Goal: Task Accomplishment & Management: Use online tool/utility

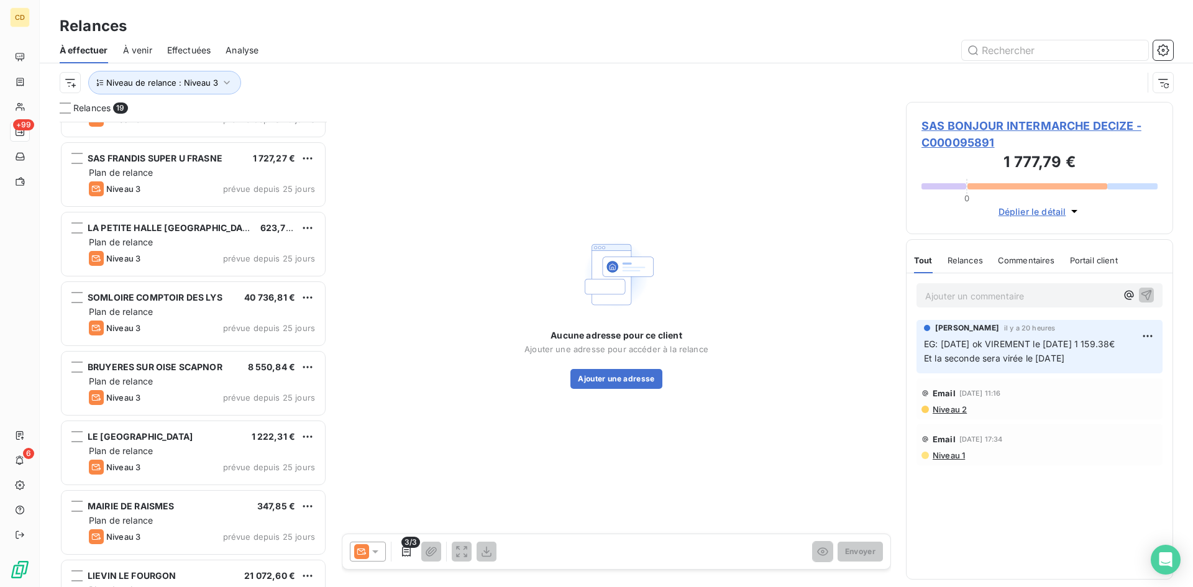
scroll to position [857, 0]
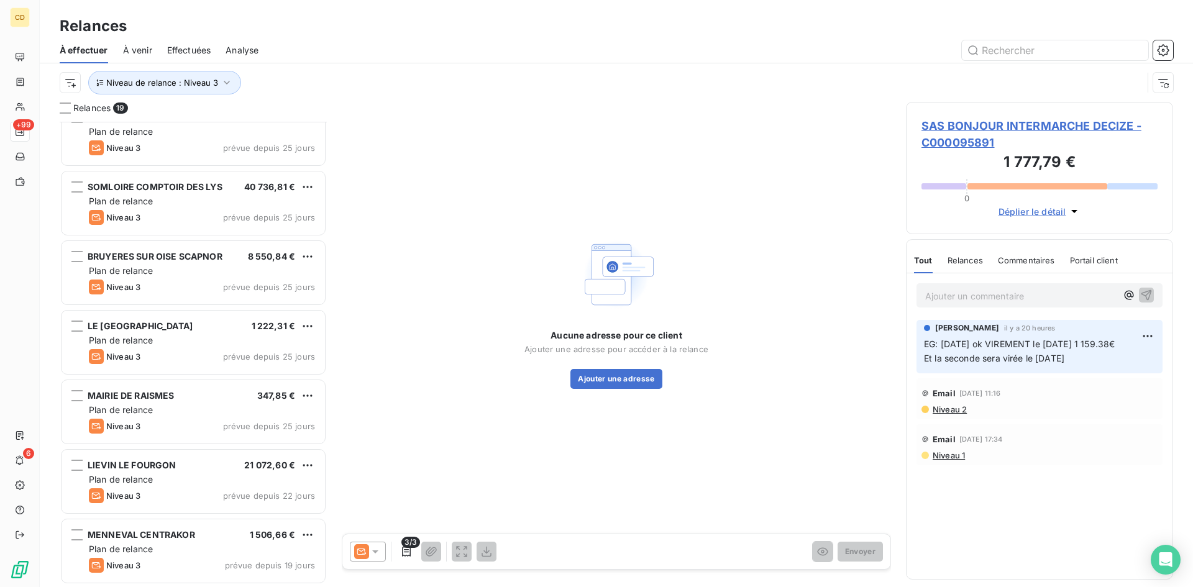
click at [199, 420] on div "Niveau 3 prévue depuis 25 jours" at bounding box center [202, 426] width 226 height 15
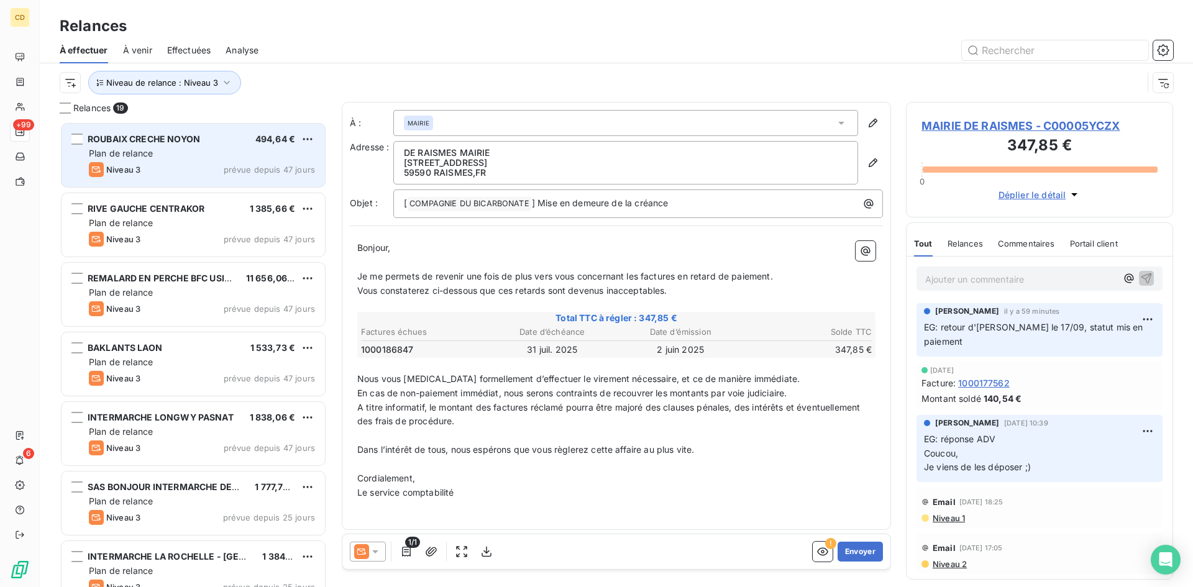
click at [157, 154] on div "Plan de relance" at bounding box center [202, 153] width 226 height 12
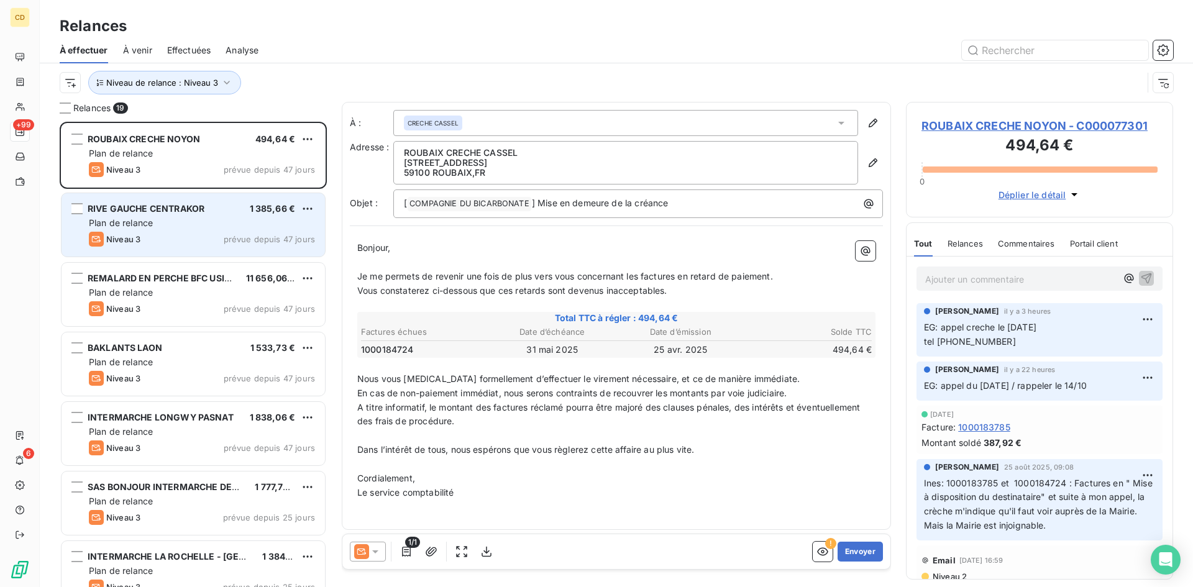
click at [181, 212] on span "RIVE GAUCHE CENTRAKOR" at bounding box center [146, 208] width 117 height 11
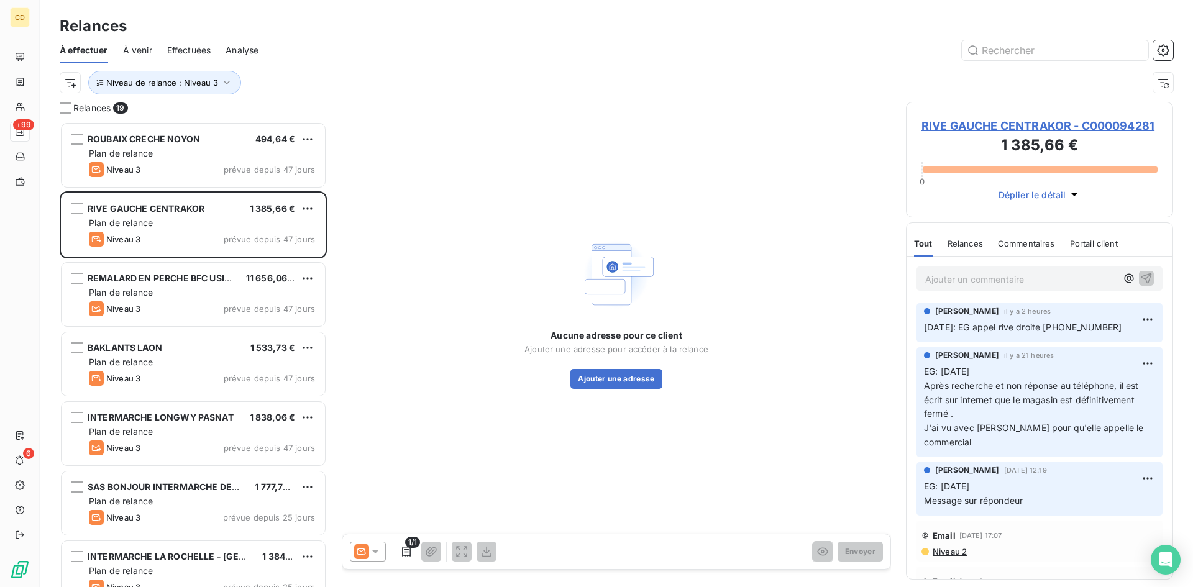
click at [948, 124] on span "RIVE GAUCHE CENTRAKOR - C000094281" at bounding box center [1039, 125] width 236 height 17
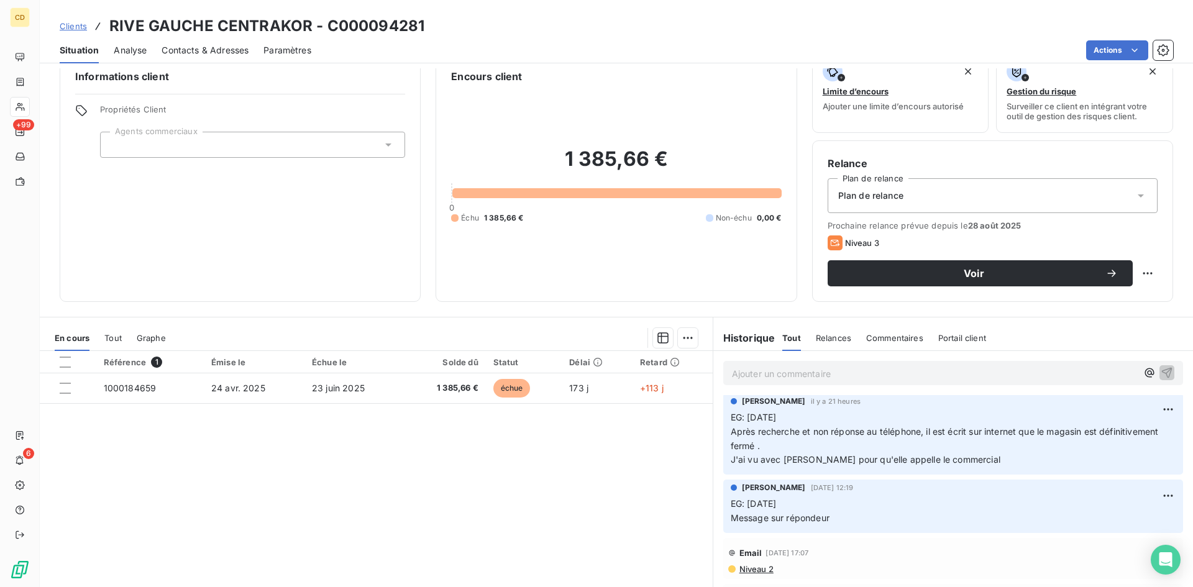
scroll to position [63, 0]
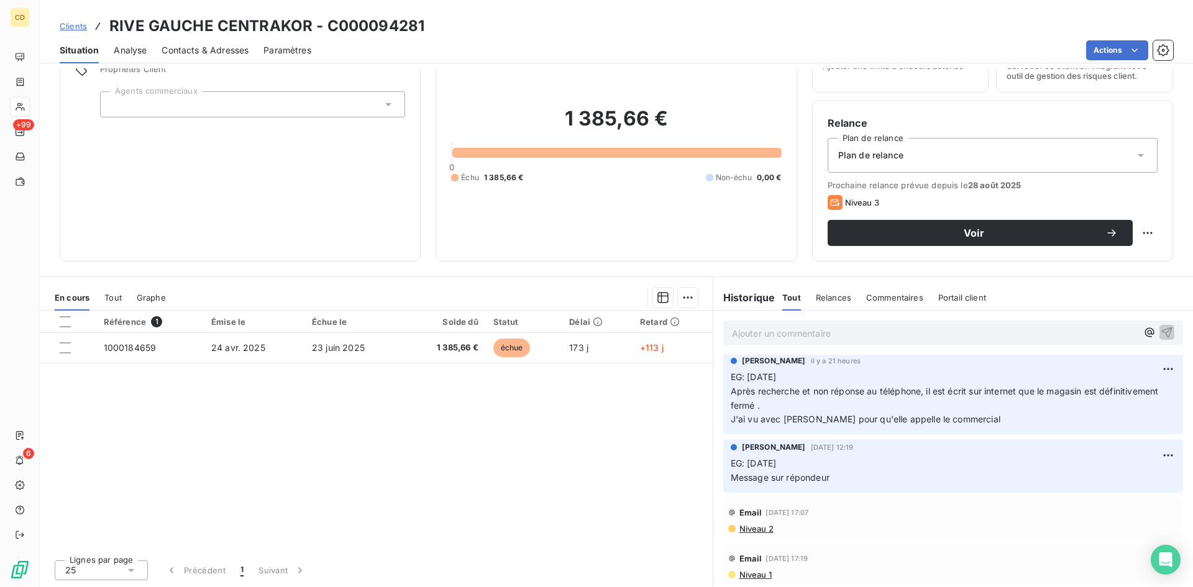
click at [749, 530] on span "Niveau 2" at bounding box center [755, 529] width 35 height 10
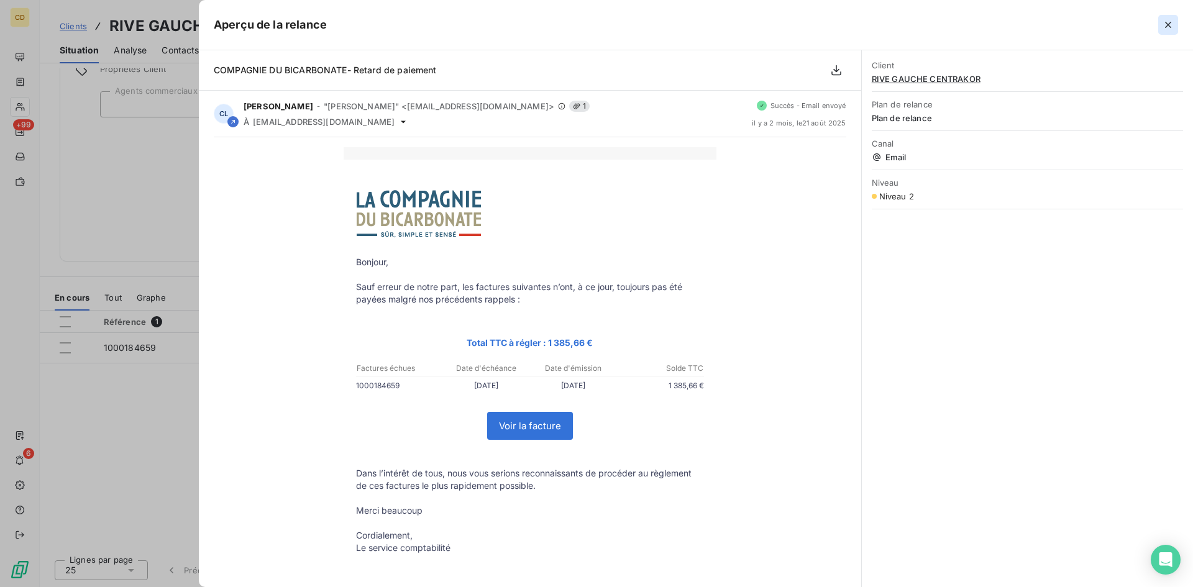
click at [1176, 24] on button "button" at bounding box center [1168, 25] width 20 height 20
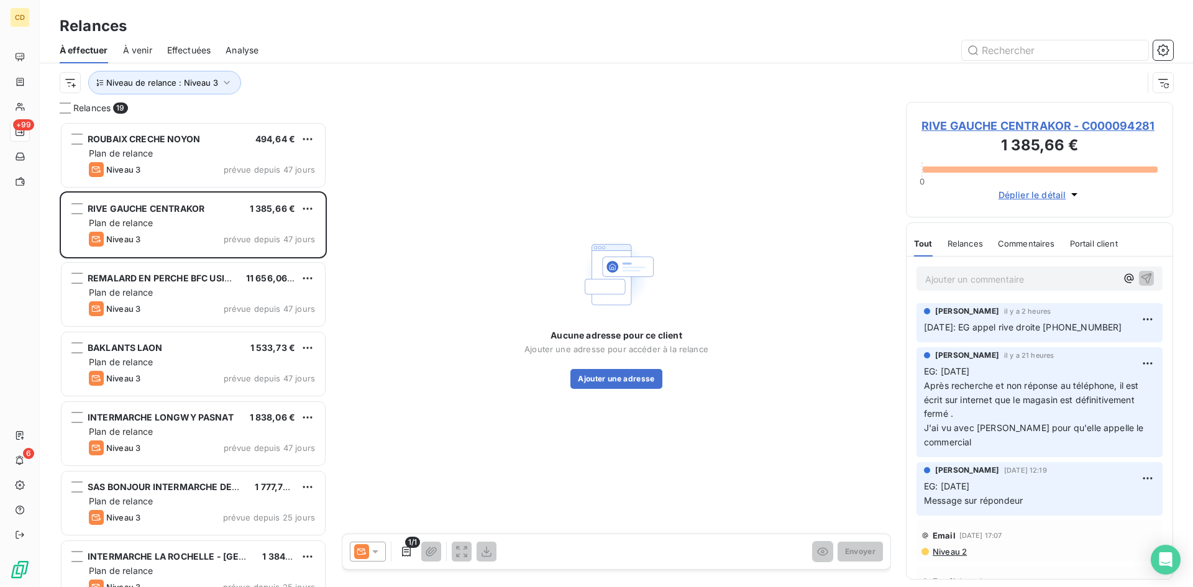
scroll to position [456, 258]
click at [966, 122] on span "RIVE GAUCHE CENTRAKOR - C000094281" at bounding box center [1039, 125] width 236 height 17
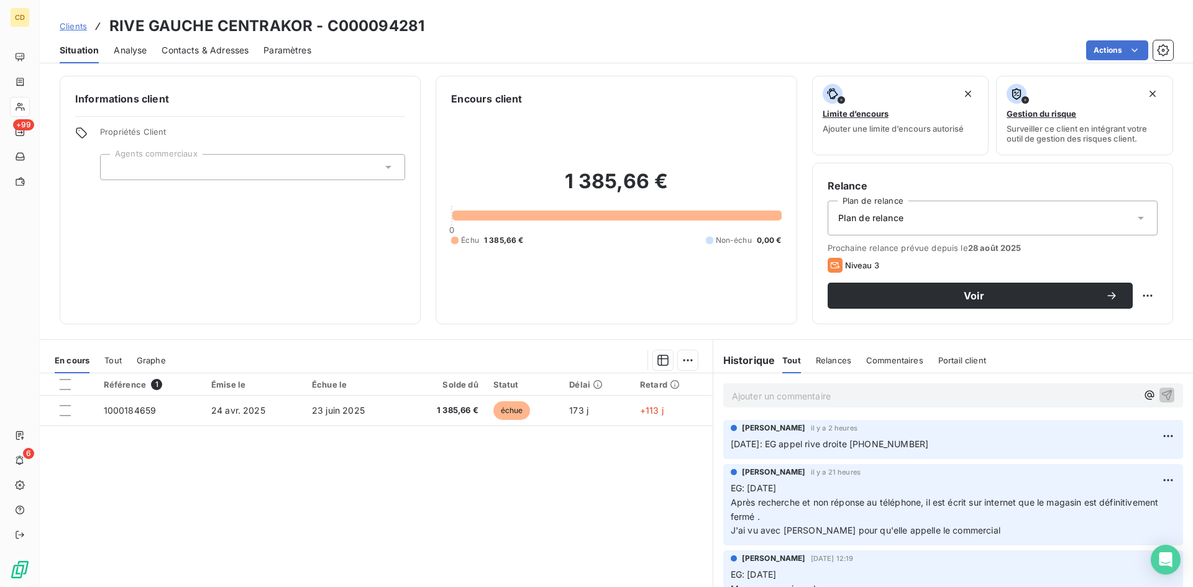
click at [204, 48] on span "Contacts & Adresses" at bounding box center [204, 50] width 87 height 12
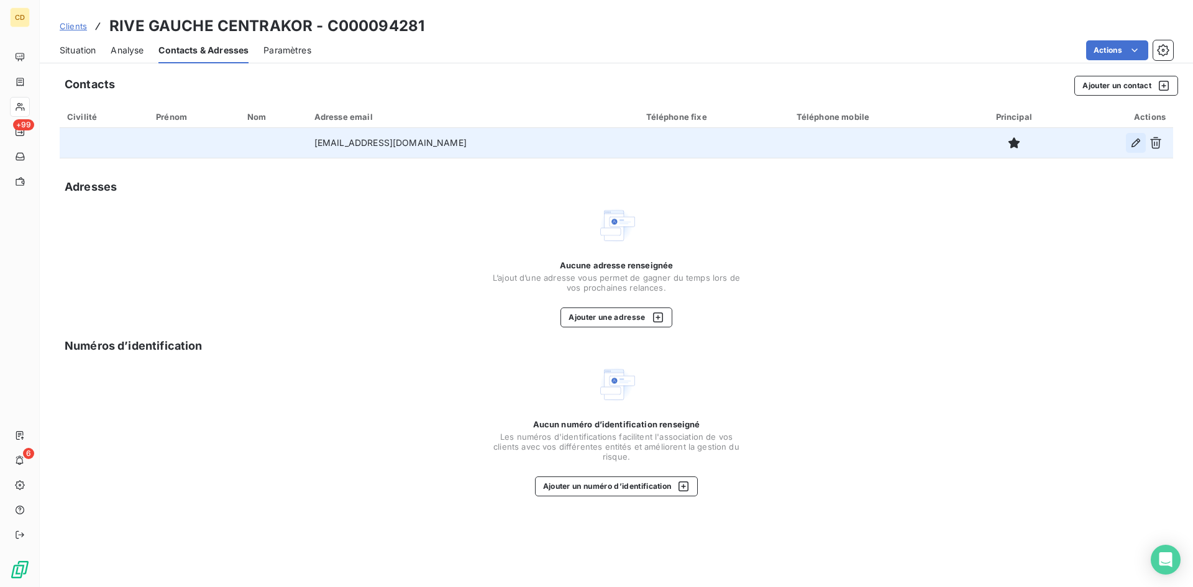
click at [1134, 142] on icon "button" at bounding box center [1135, 143] width 9 height 9
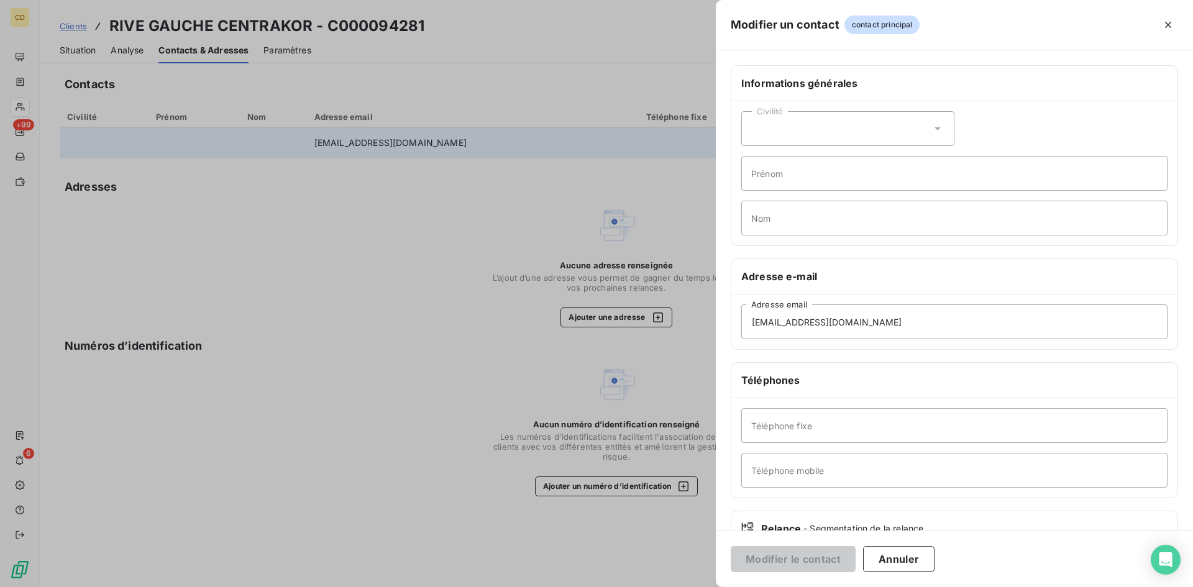
click at [460, 32] on div at bounding box center [596, 293] width 1193 height 587
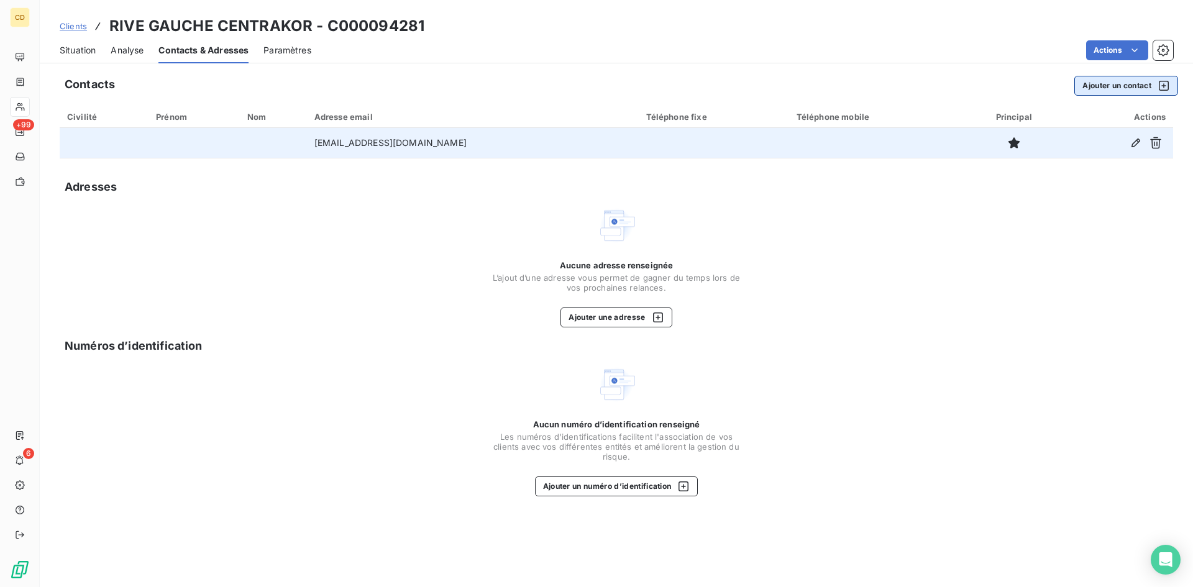
click at [1114, 83] on button "Ajouter un contact" at bounding box center [1126, 86] width 104 height 20
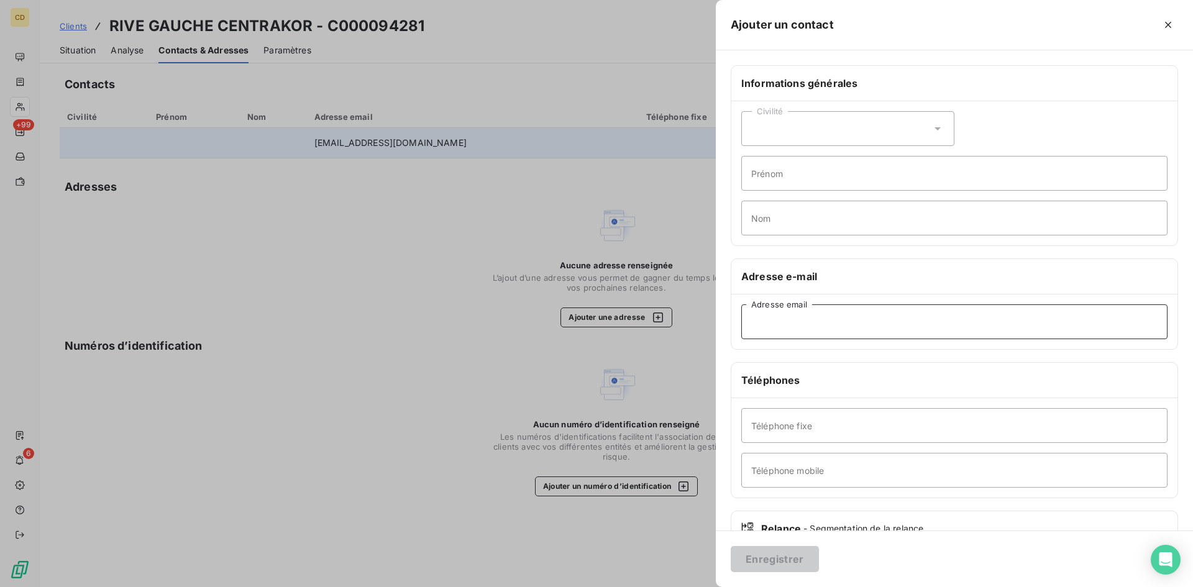
click at [811, 321] on input "Adresse email" at bounding box center [954, 321] width 426 height 35
paste input "[EMAIL_ADDRESS][DOMAIN_NAME]"
type input "[EMAIL_ADDRESS][DOMAIN_NAME]"
click at [730, 546] on button "Enregistrer" at bounding box center [774, 559] width 88 height 26
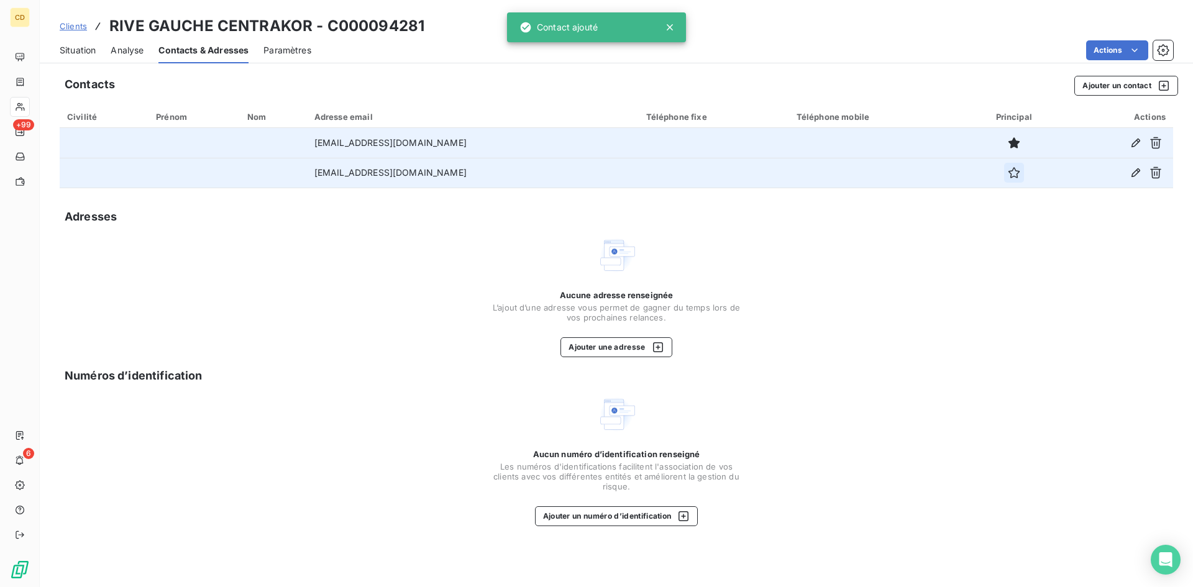
click at [1008, 172] on icon "button" at bounding box center [1013, 172] width 12 height 12
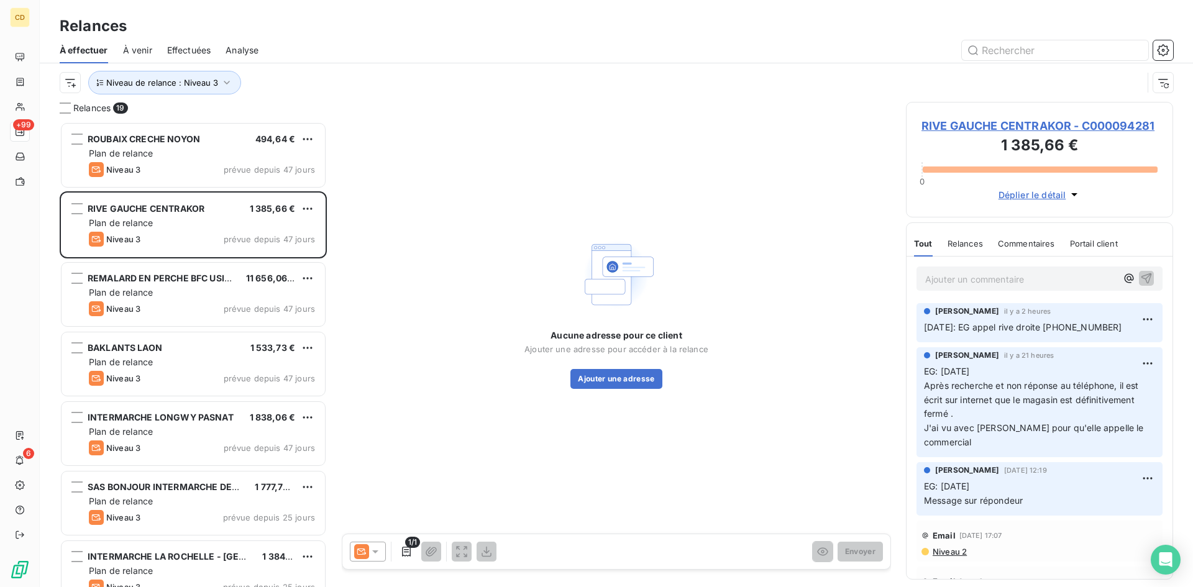
scroll to position [456, 258]
click at [377, 551] on icon at bounding box center [375, 551] width 6 height 3
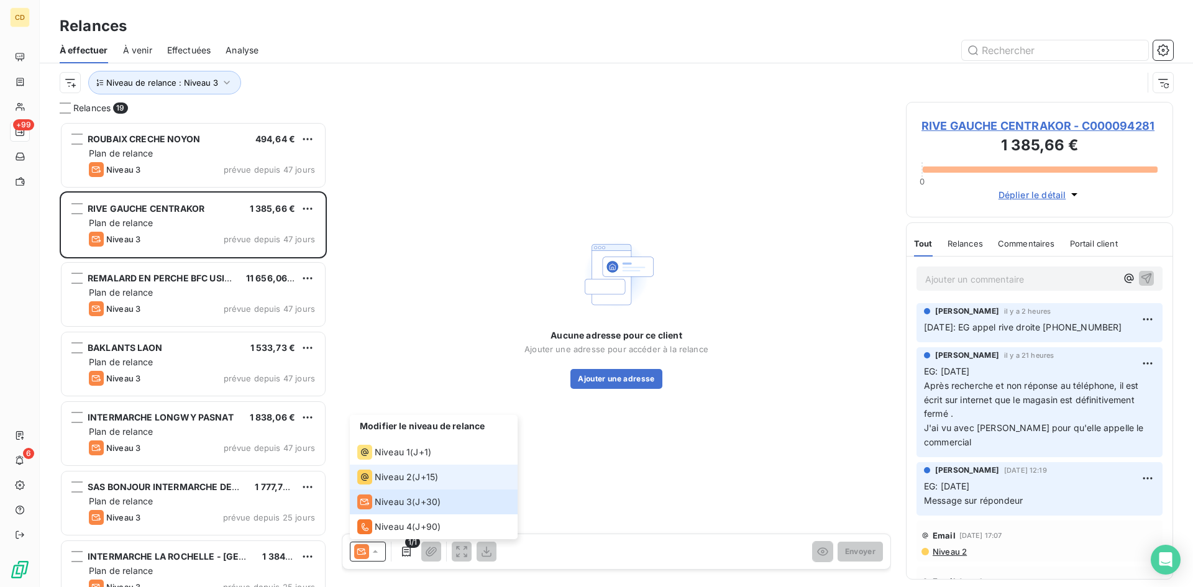
click at [387, 475] on span "Niveau 2" at bounding box center [393, 477] width 37 height 12
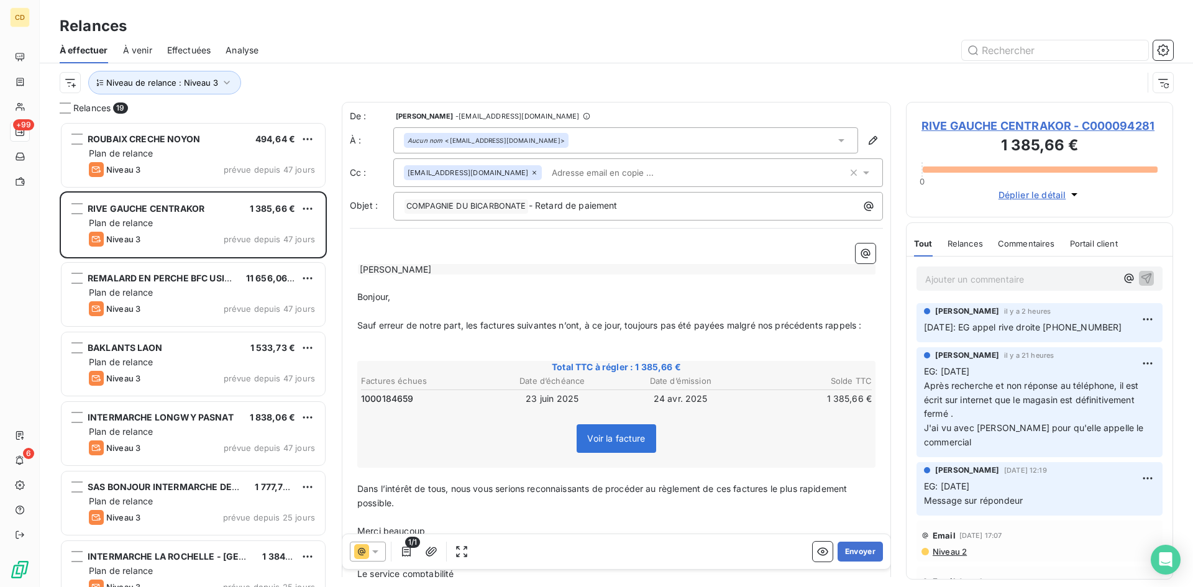
click at [573, 140] on div "Aucun nom <[EMAIL_ADDRESS][DOMAIN_NAME]>" at bounding box center [625, 140] width 465 height 26
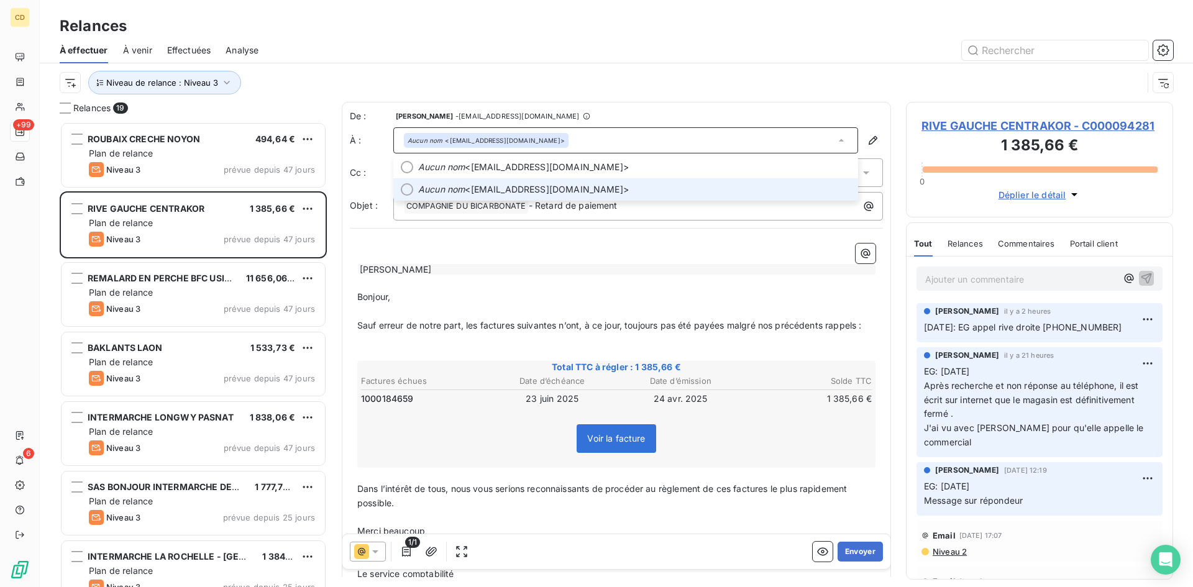
click at [537, 184] on span "Aucun nom <[EMAIL_ADDRESS][DOMAIN_NAME]>" at bounding box center [634, 189] width 432 height 12
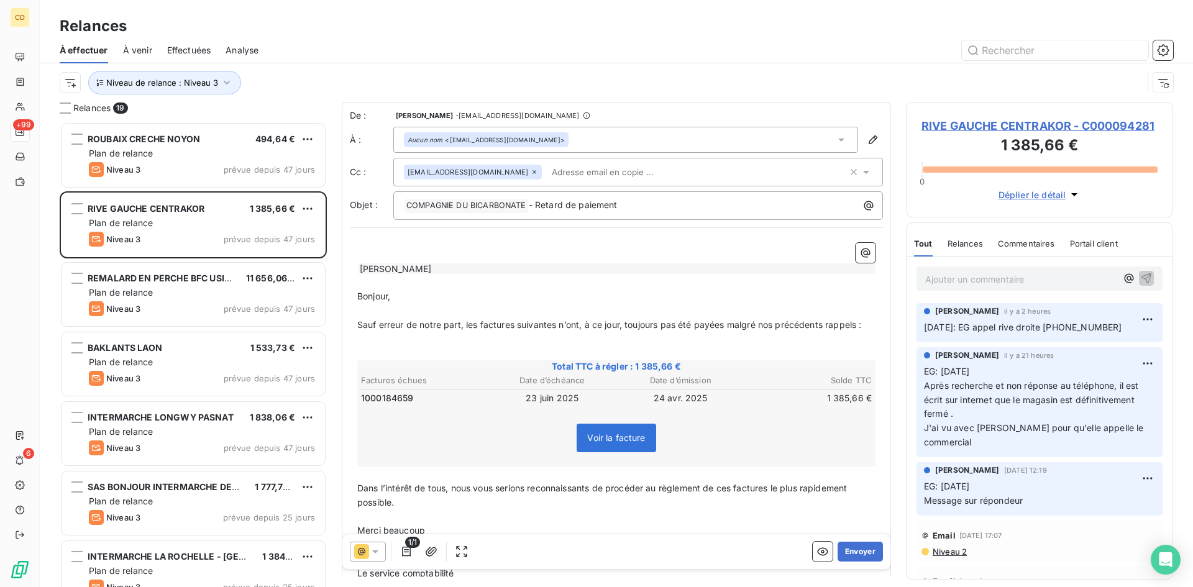
scroll to position [0, 0]
click at [851, 551] on button "Envoyer" at bounding box center [859, 552] width 45 height 20
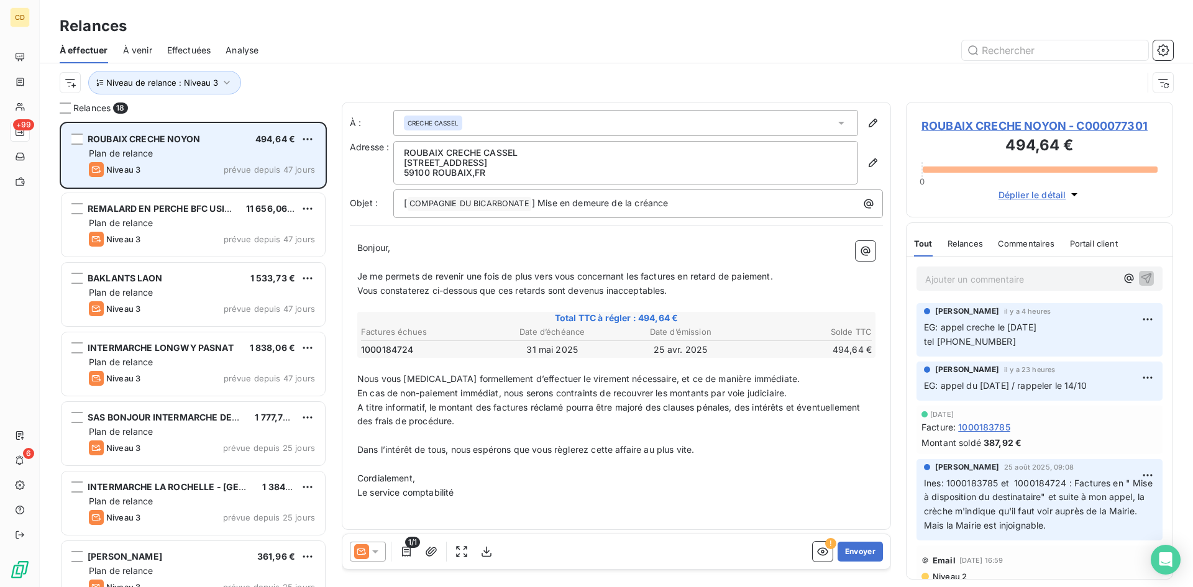
click at [144, 166] on div "Niveau 3 prévue depuis 47 jours" at bounding box center [202, 169] width 226 height 15
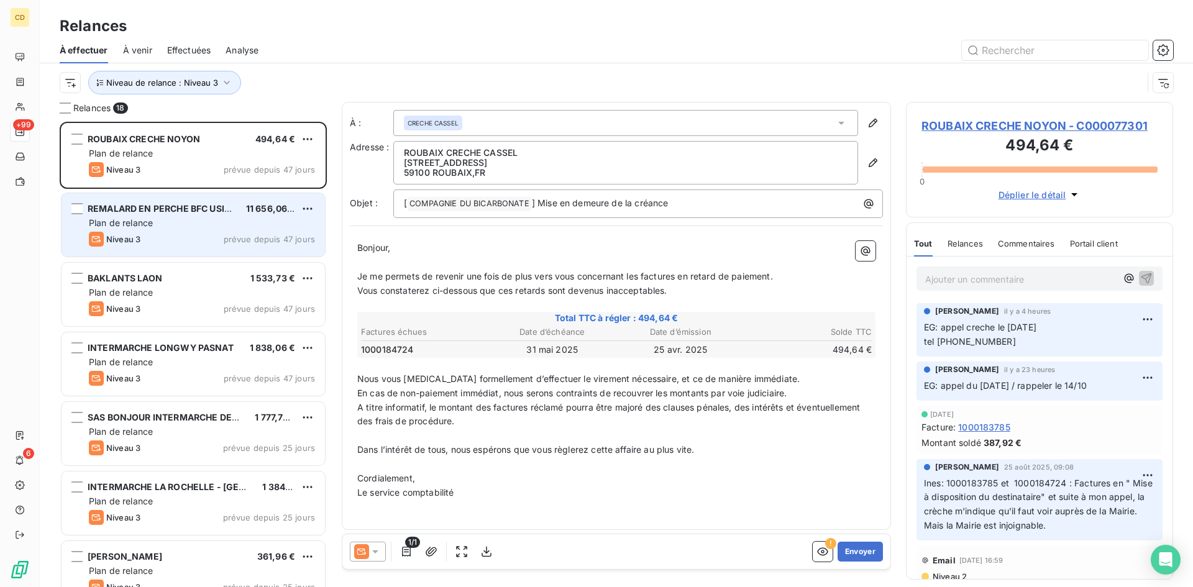
click at [165, 219] on div "Plan de relance" at bounding box center [202, 223] width 226 height 12
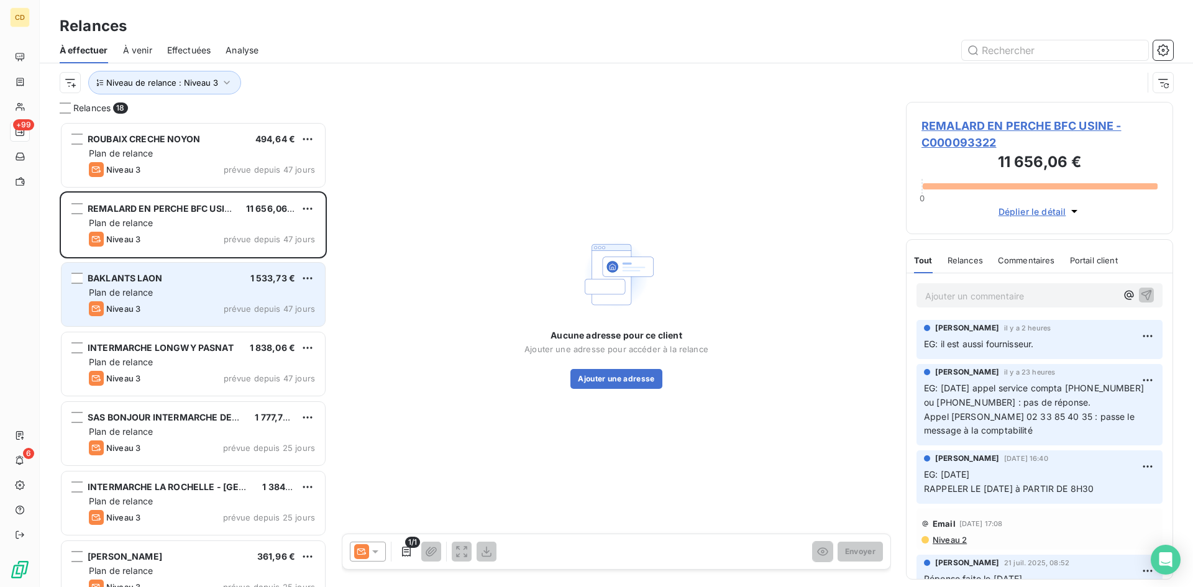
click at [145, 290] on span "Plan de relance" at bounding box center [121, 292] width 64 height 11
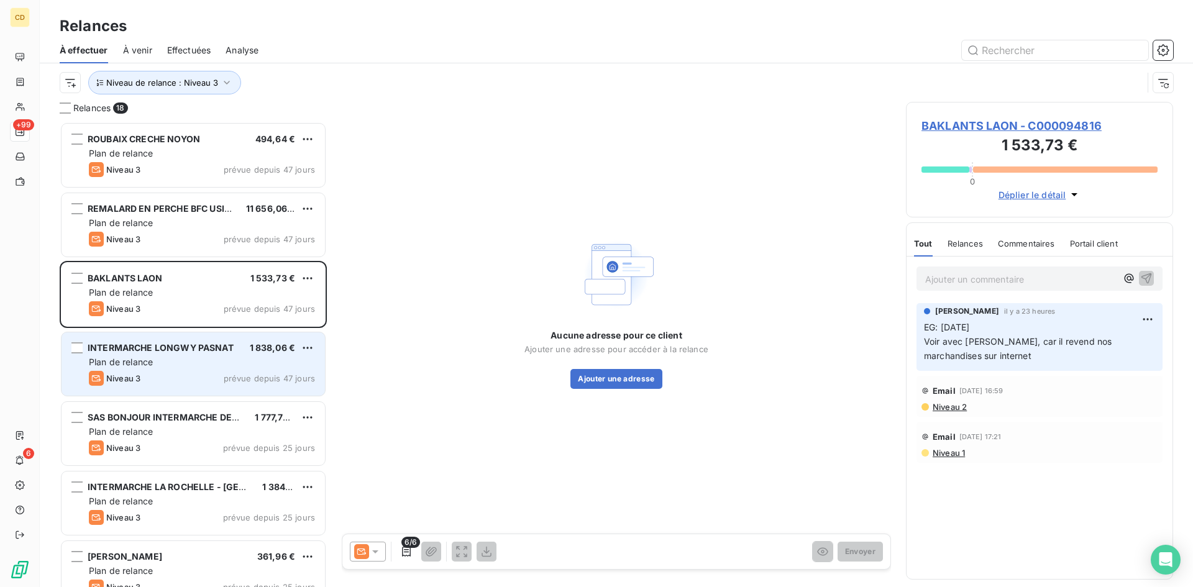
click at [150, 346] on span "INTERMARCHE LONGWY PASNAT" at bounding box center [161, 347] width 146 height 11
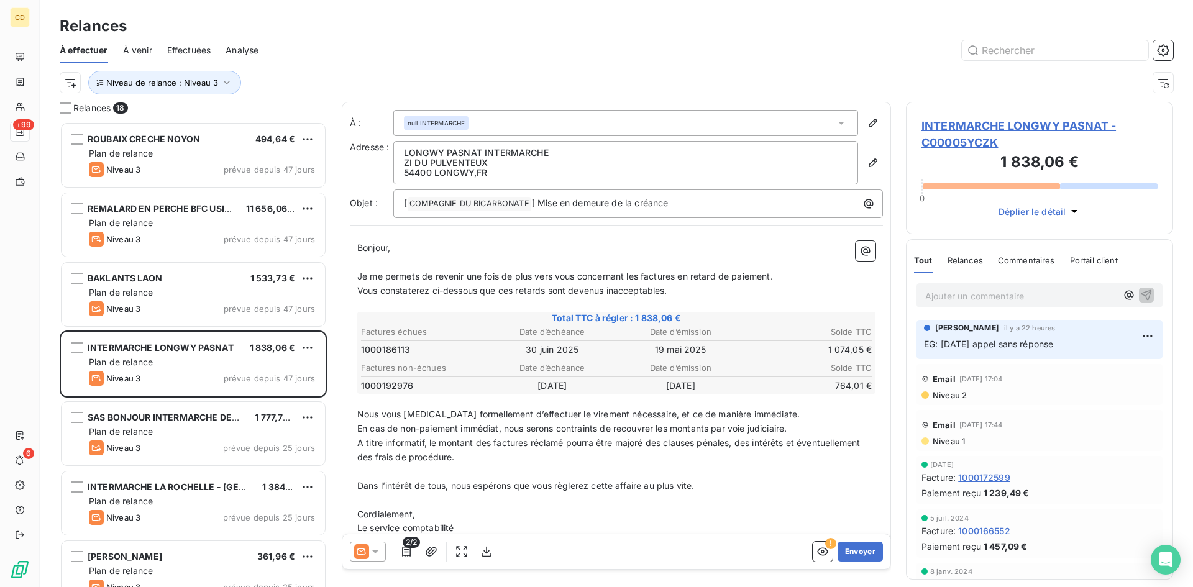
click at [963, 128] on span "INTERMARCHE LONGWY PASNAT - C00005YCZK" at bounding box center [1039, 134] width 236 height 34
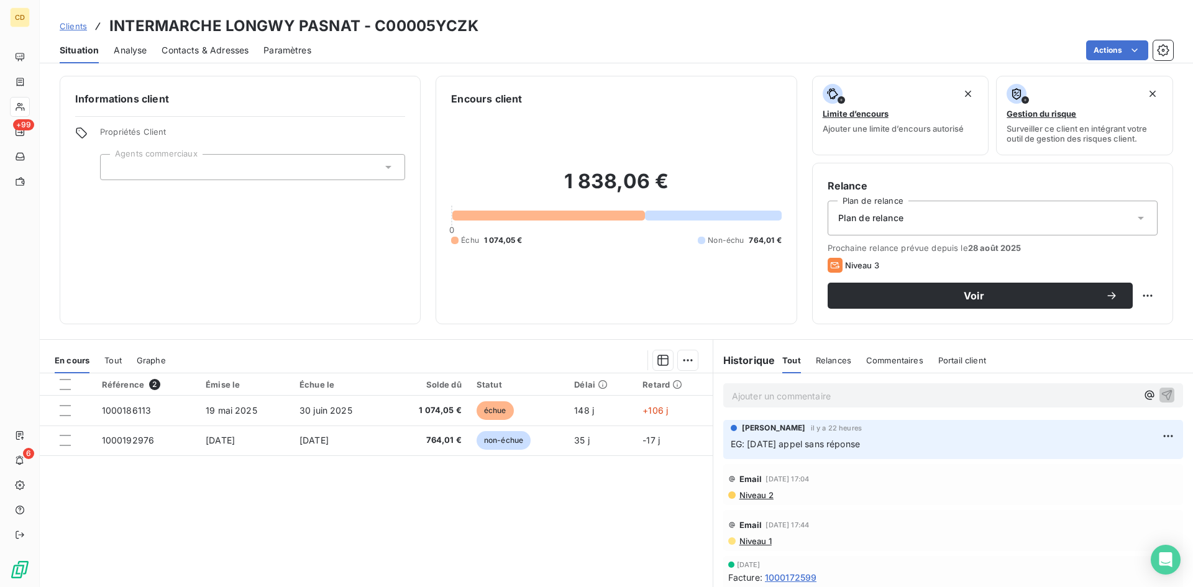
click at [182, 50] on span "Contacts & Adresses" at bounding box center [204, 50] width 87 height 12
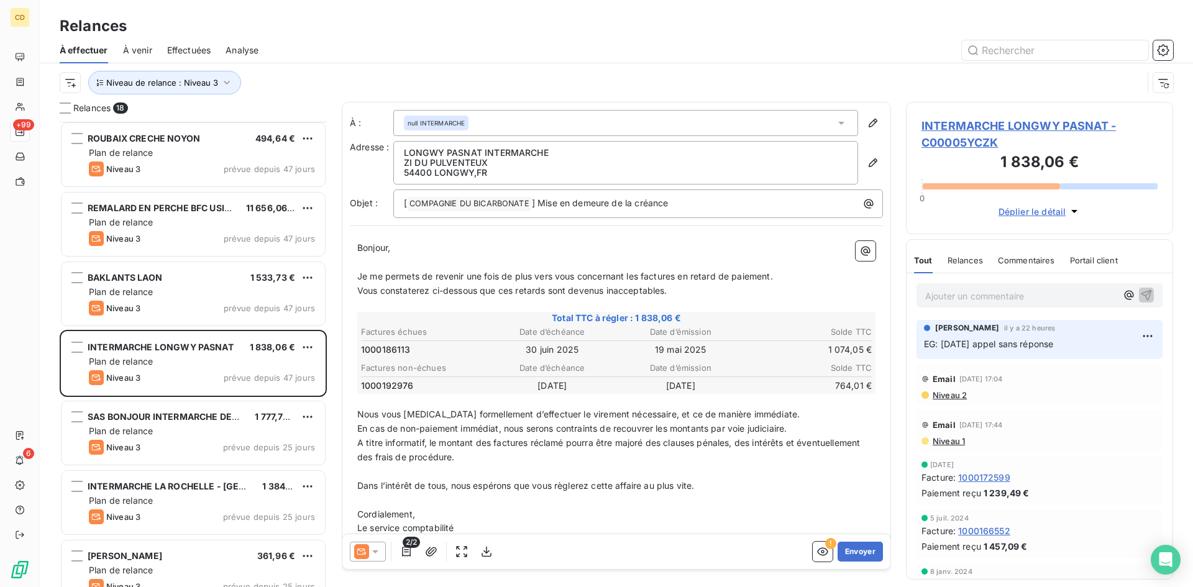
scroll to position [1, 0]
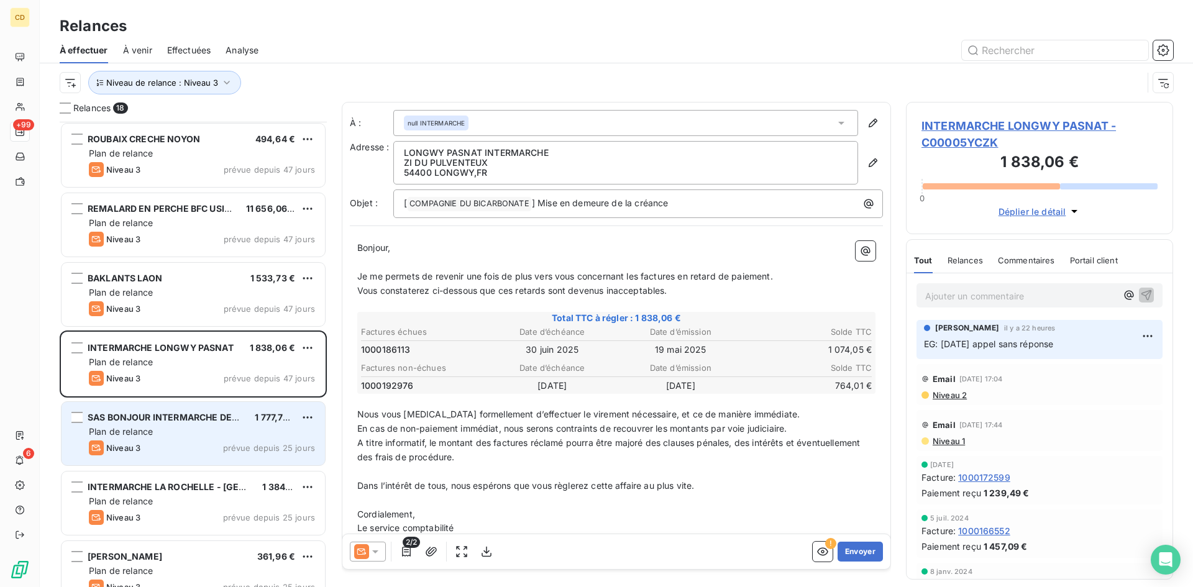
click at [136, 430] on span "Plan de relance" at bounding box center [121, 431] width 64 height 11
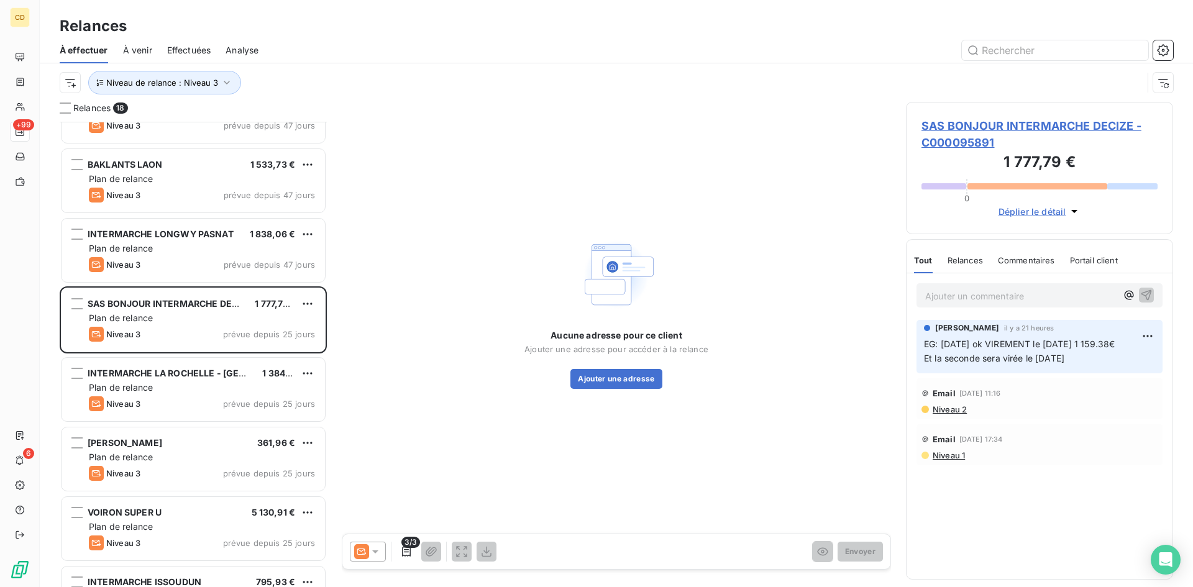
scroll to position [187, 0]
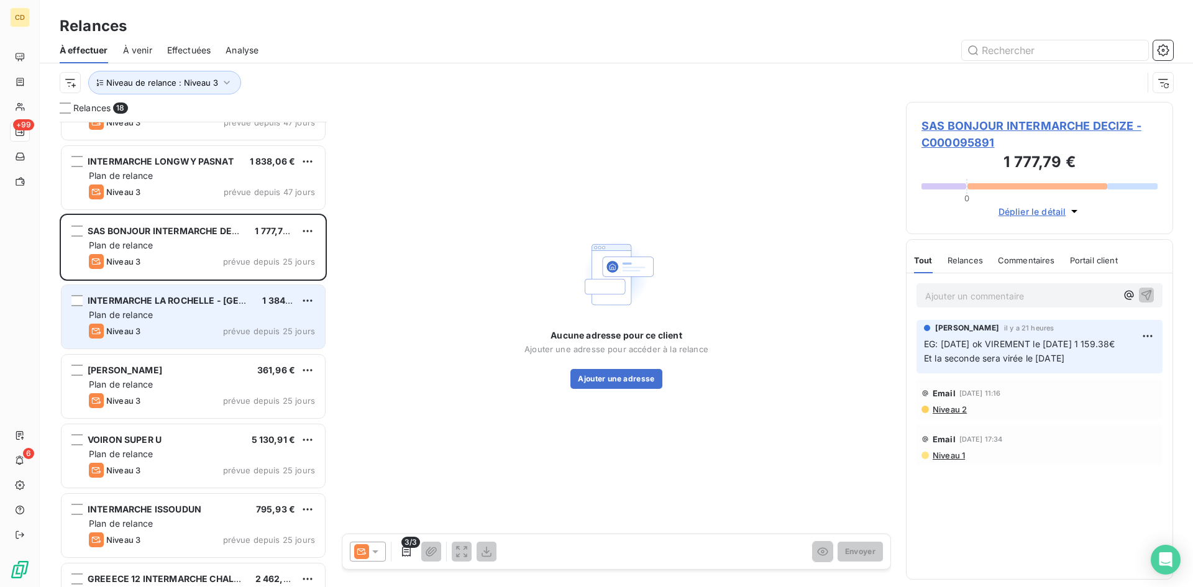
click at [183, 316] on div "Plan de relance" at bounding box center [202, 315] width 226 height 12
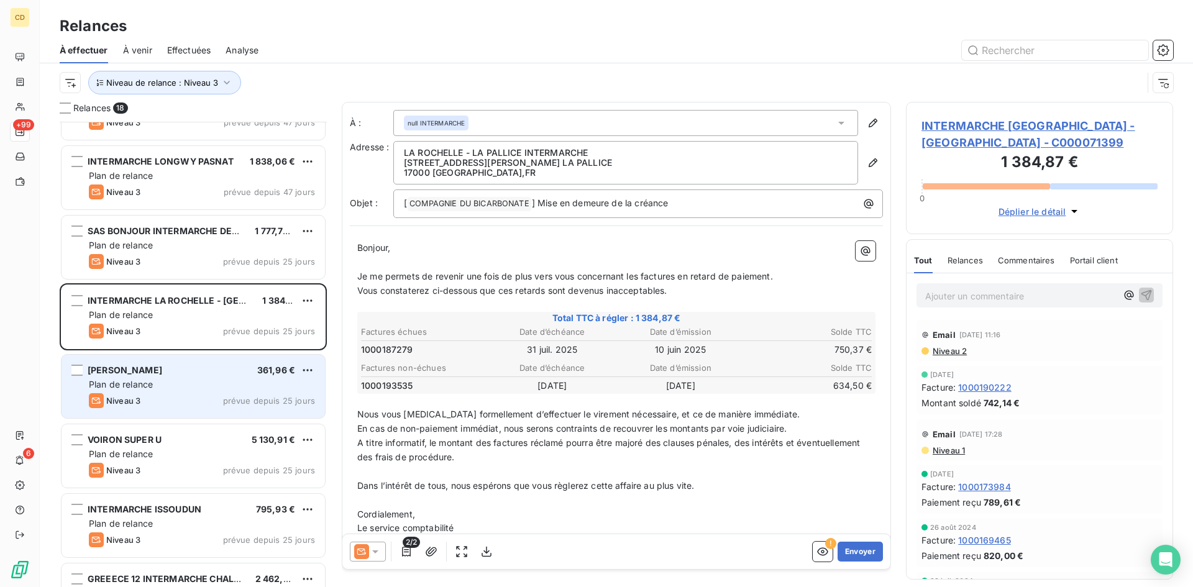
click at [157, 377] on div "[PERSON_NAME] 361,96 € Plan de relance Niveau 3 prévue depuis 25 jours" at bounding box center [192, 386] width 263 height 63
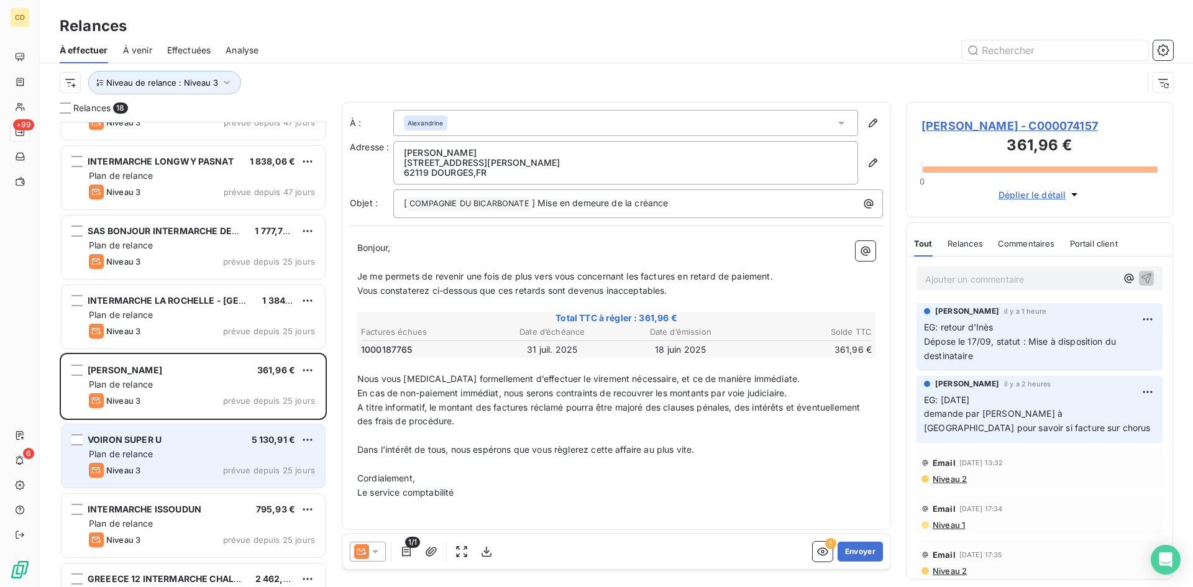
click at [141, 457] on span "Plan de relance" at bounding box center [121, 453] width 64 height 11
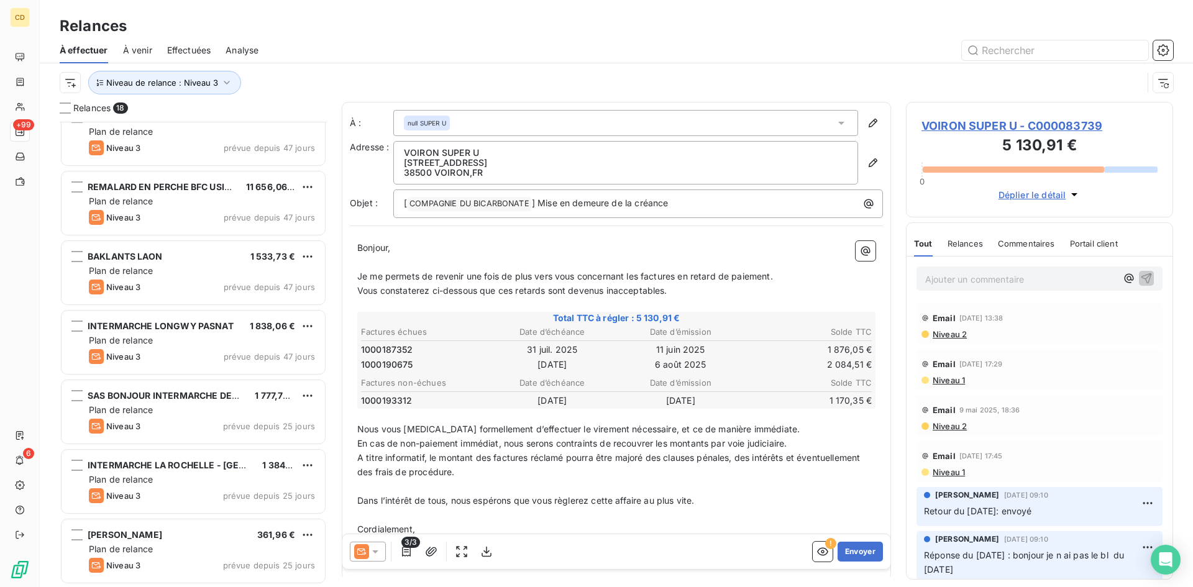
scroll to position [1, 0]
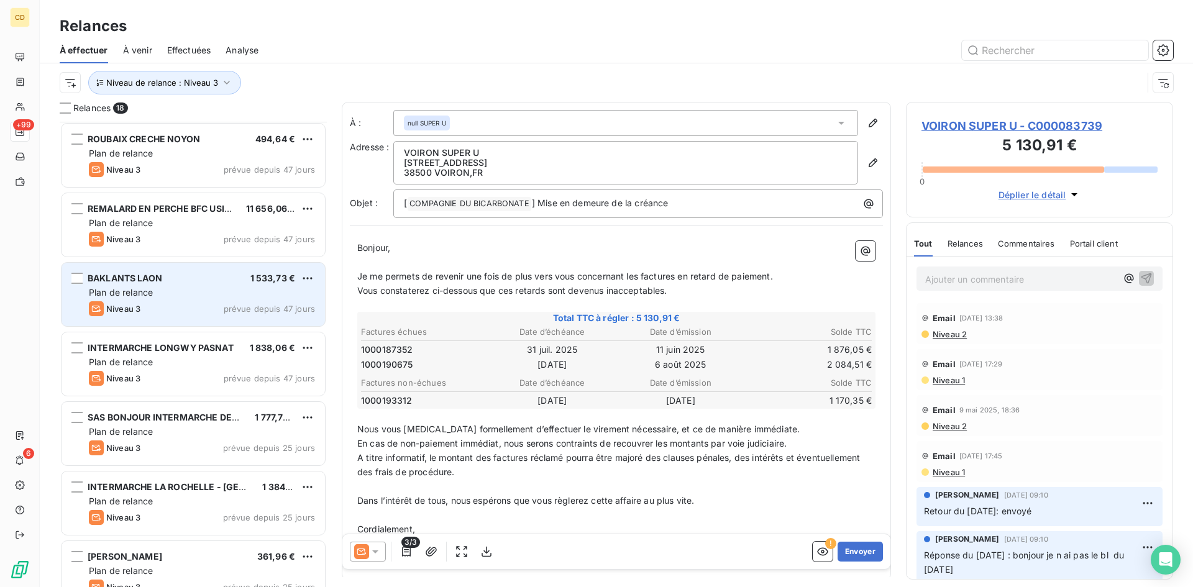
click at [198, 304] on div "Niveau 3 prévue depuis 47 jours" at bounding box center [202, 308] width 226 height 15
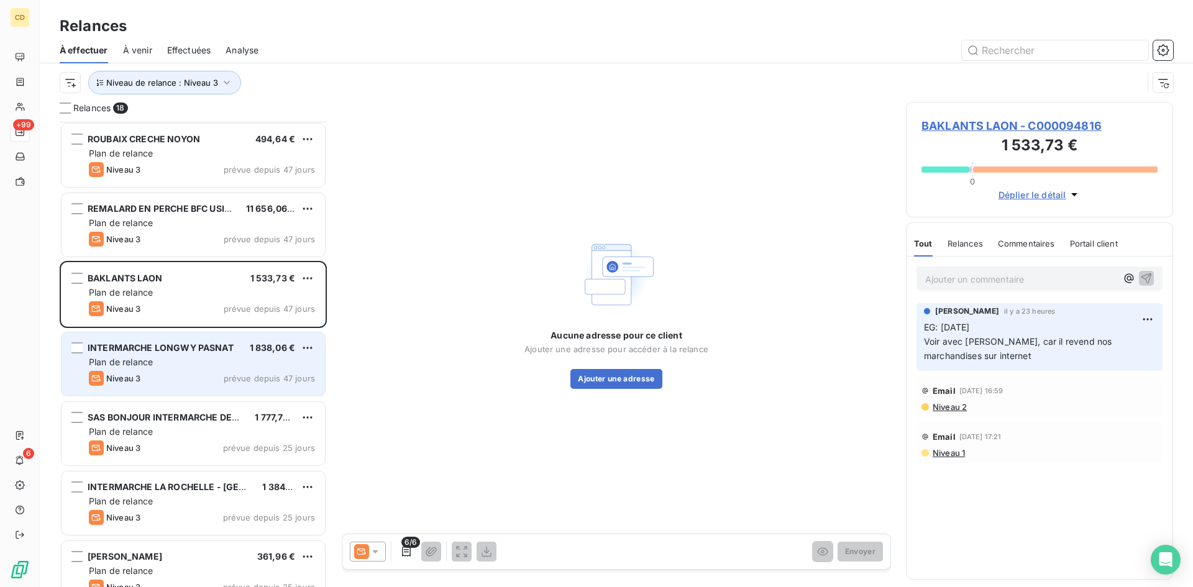
click at [182, 361] on div "Plan de relance" at bounding box center [202, 362] width 226 height 12
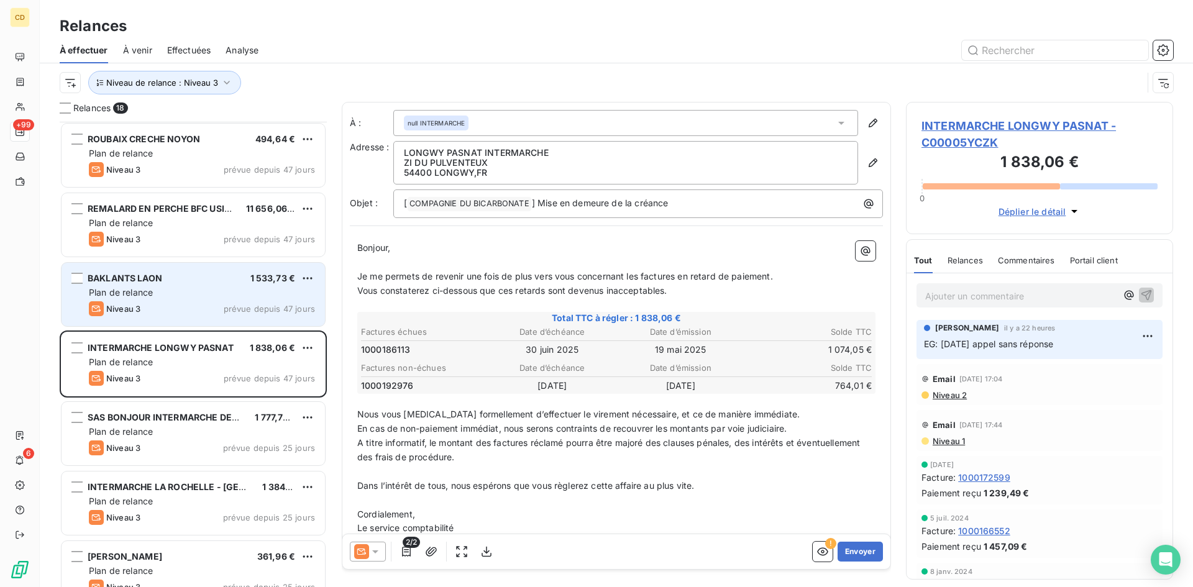
click at [145, 278] on span "BAKLANTS LAON" at bounding box center [125, 278] width 75 height 11
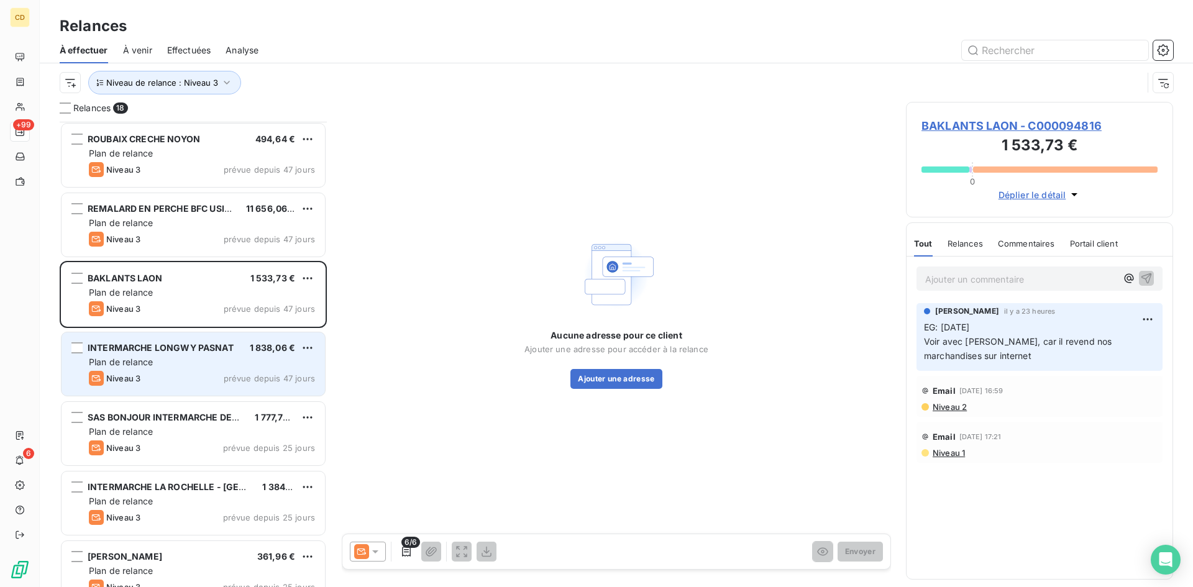
click at [156, 358] on div "Plan de relance" at bounding box center [202, 362] width 226 height 12
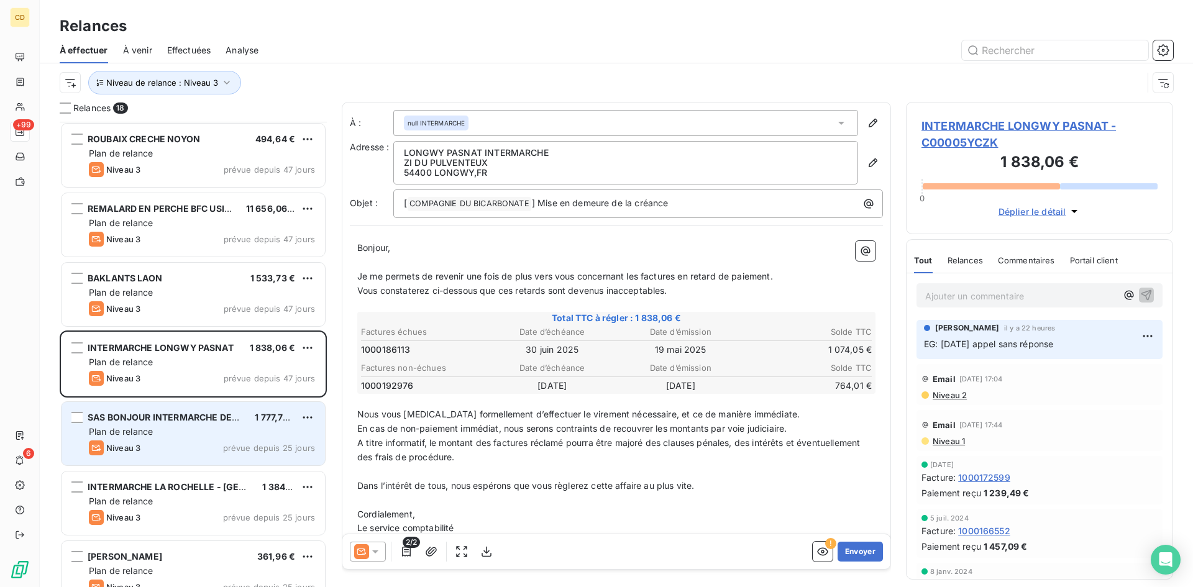
click at [143, 424] on div "SAS BONJOUR INTERMARCHE DECIZE 1 777,79 € Plan de relance Niveau 3 prévue depui…" at bounding box center [192, 433] width 263 height 63
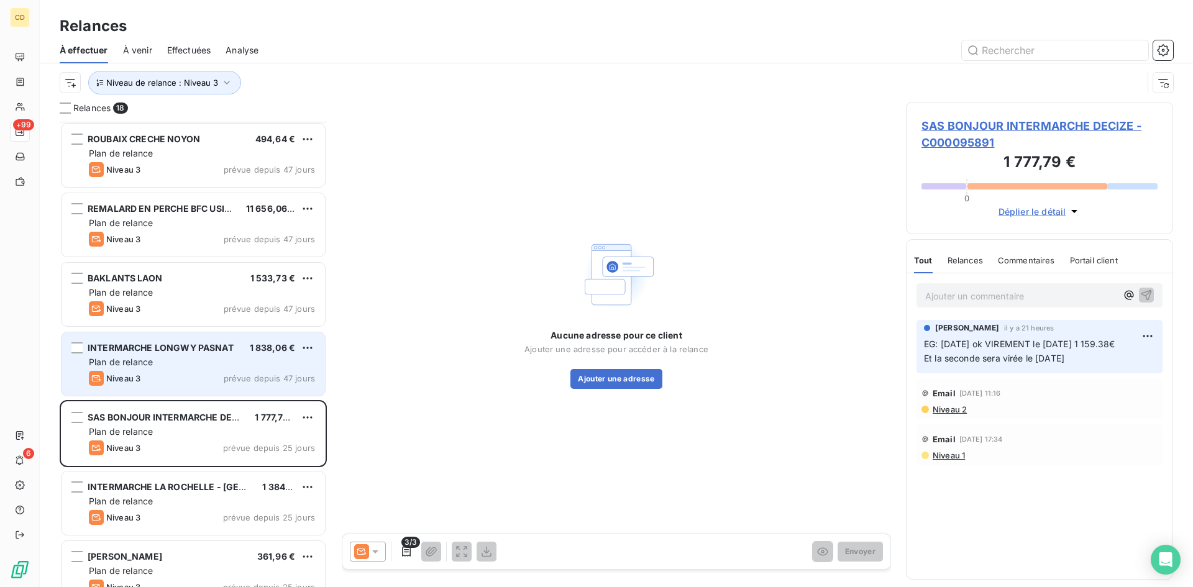
click at [201, 358] on div "Plan de relance" at bounding box center [202, 362] width 226 height 12
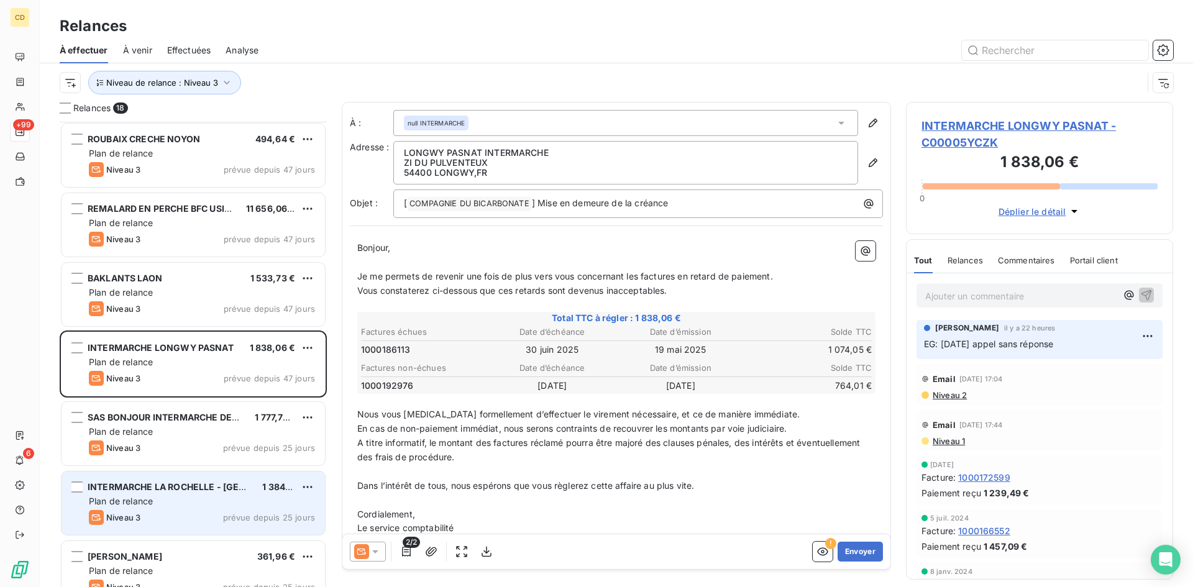
click at [165, 495] on div "Plan de relance" at bounding box center [202, 501] width 226 height 12
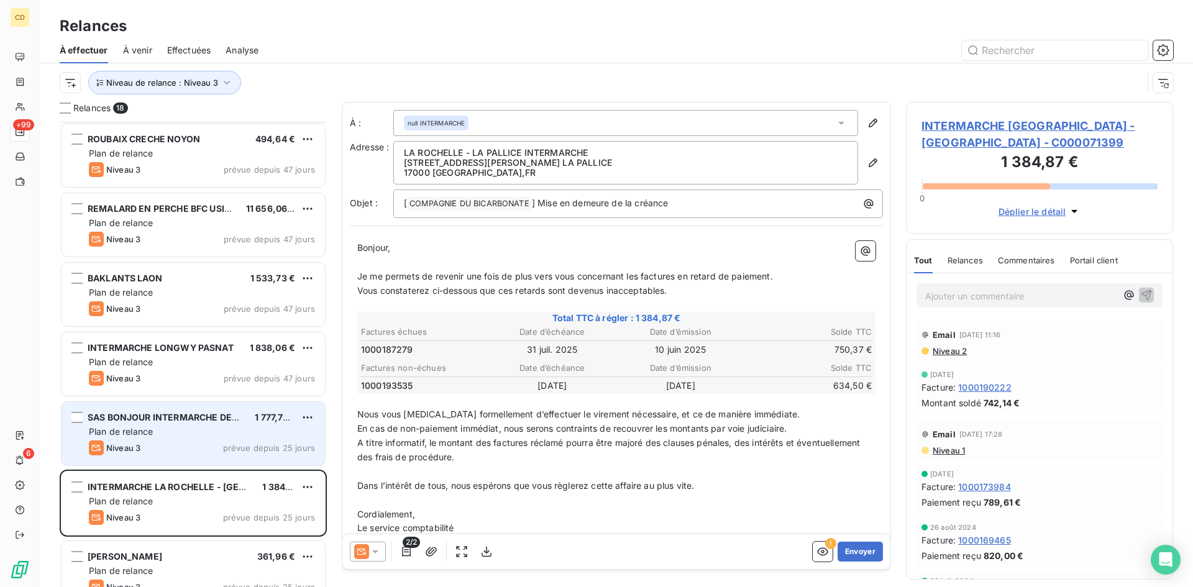
click at [171, 430] on div "Plan de relance" at bounding box center [202, 431] width 226 height 12
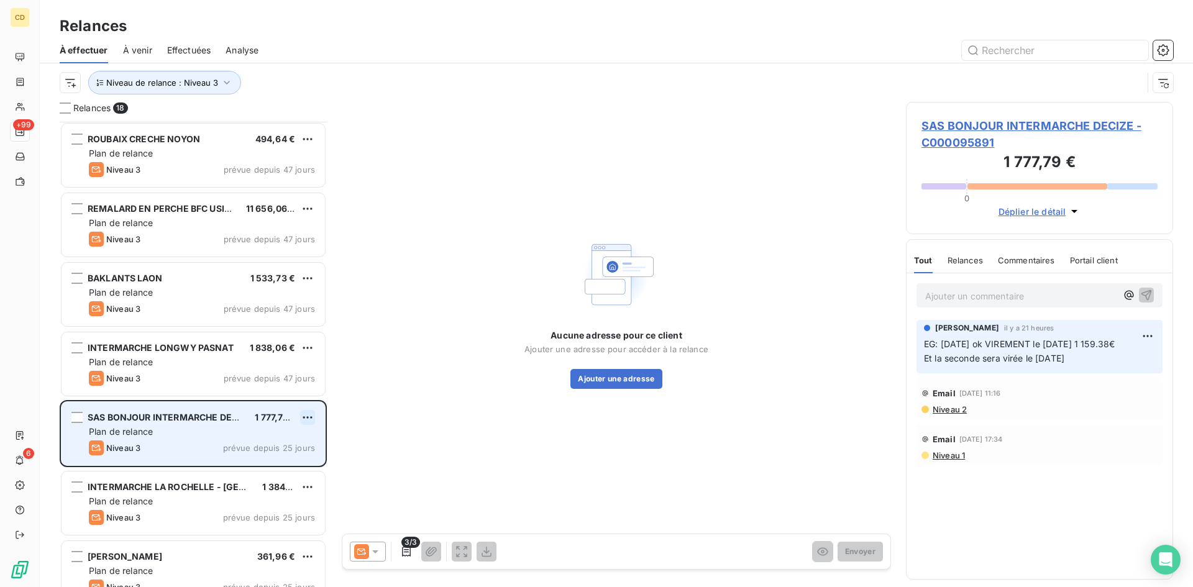
click at [309, 416] on html "CD +99 6 Relances À effectuer À venir Effectuées Analyse Niveau de relance : Ni…" at bounding box center [596, 293] width 1193 height 587
click at [251, 466] on div "Passer cette action" at bounding box center [253, 465] width 111 height 20
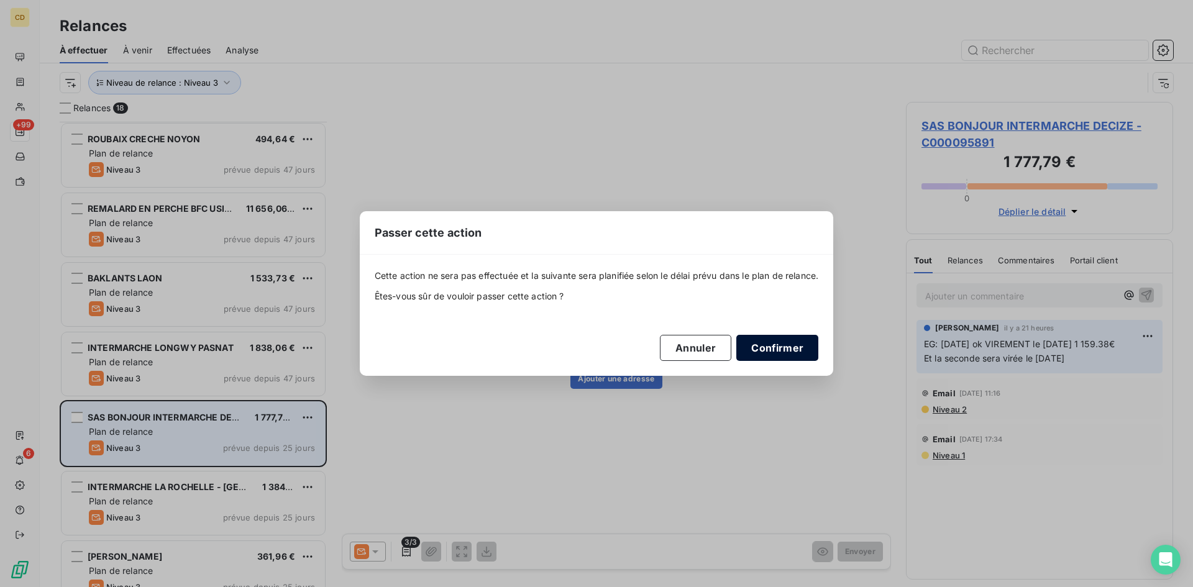
click at [768, 350] on button "Confirmer" at bounding box center [777, 348] width 82 height 26
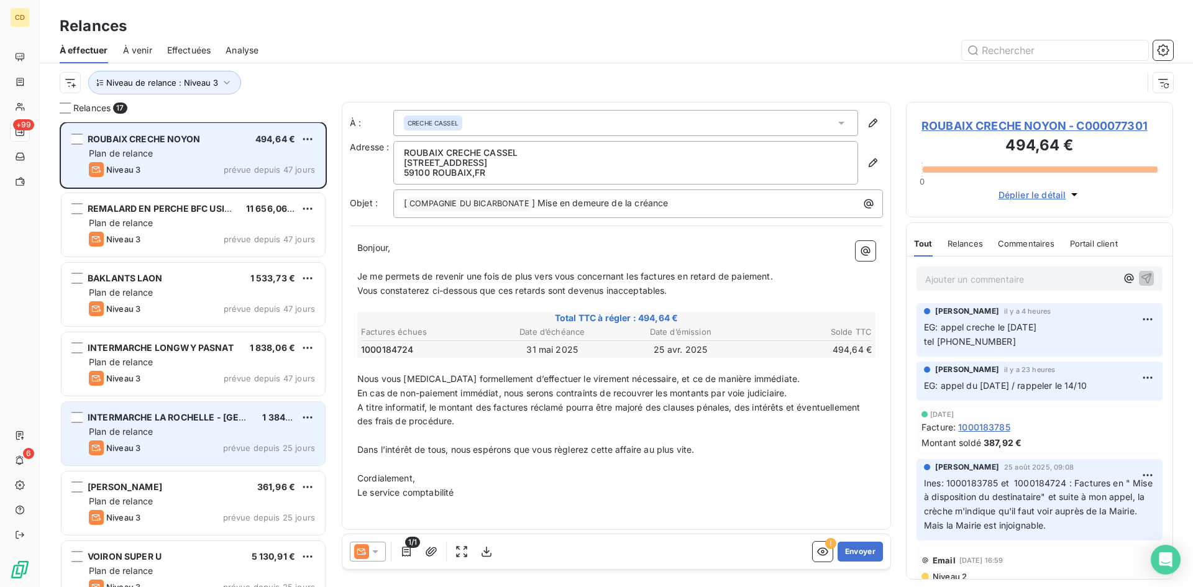
click at [198, 153] on div "Plan de relance" at bounding box center [202, 153] width 226 height 12
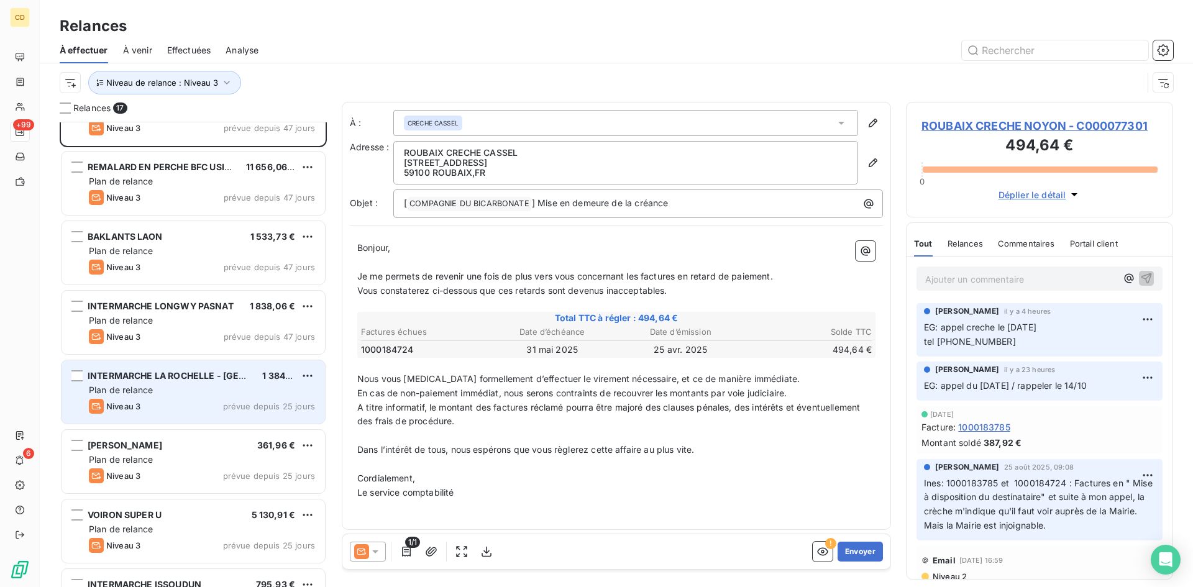
scroll to position [63, 0]
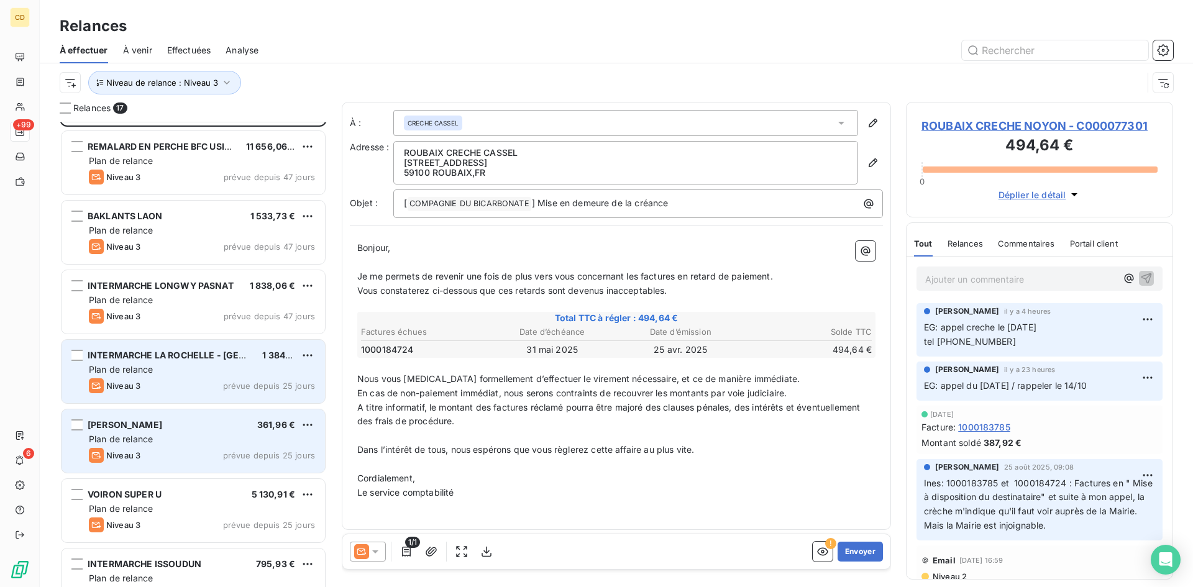
click at [199, 432] on div "[PERSON_NAME] 361,96 € Plan de relance Niveau 3 prévue depuis 25 jours" at bounding box center [192, 440] width 263 height 63
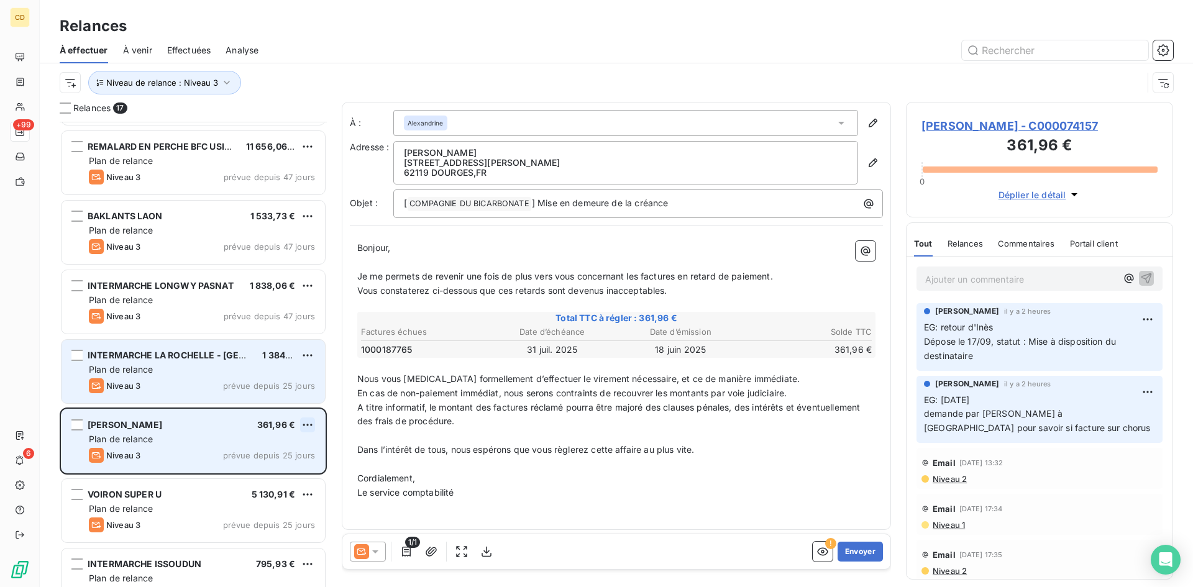
click at [311, 420] on html "CD +99 6 Relances À effectuer À venir Effectuées Analyse Niveau de relance : Ni…" at bounding box center [596, 293] width 1193 height 587
click at [274, 473] on div "Passer cette action" at bounding box center [253, 472] width 111 height 20
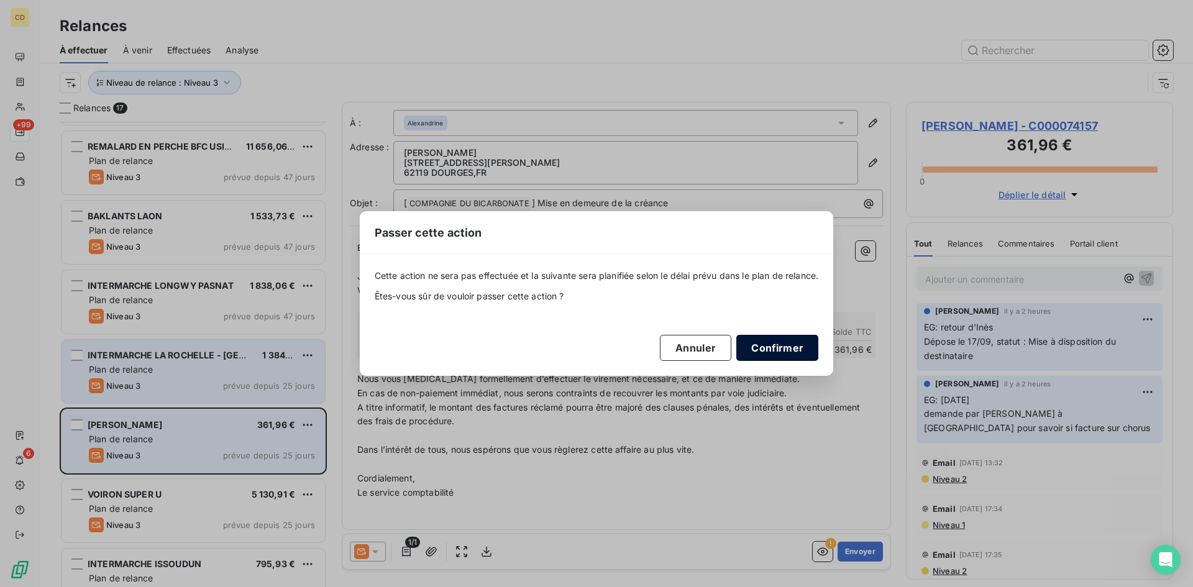
click at [781, 348] on button "Confirmer" at bounding box center [777, 348] width 82 height 26
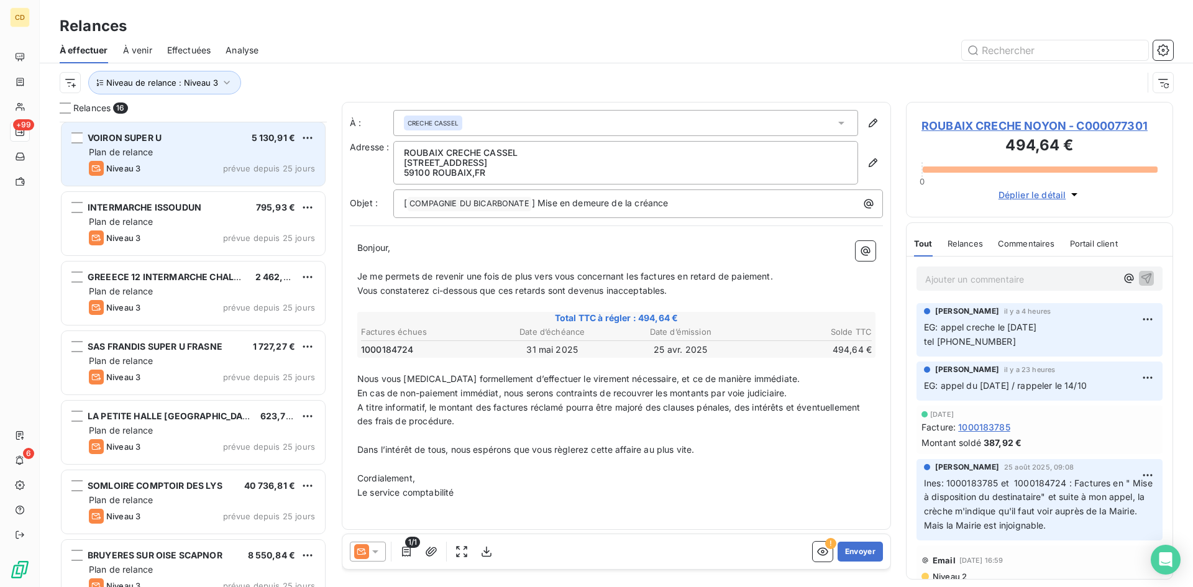
scroll to position [373, 0]
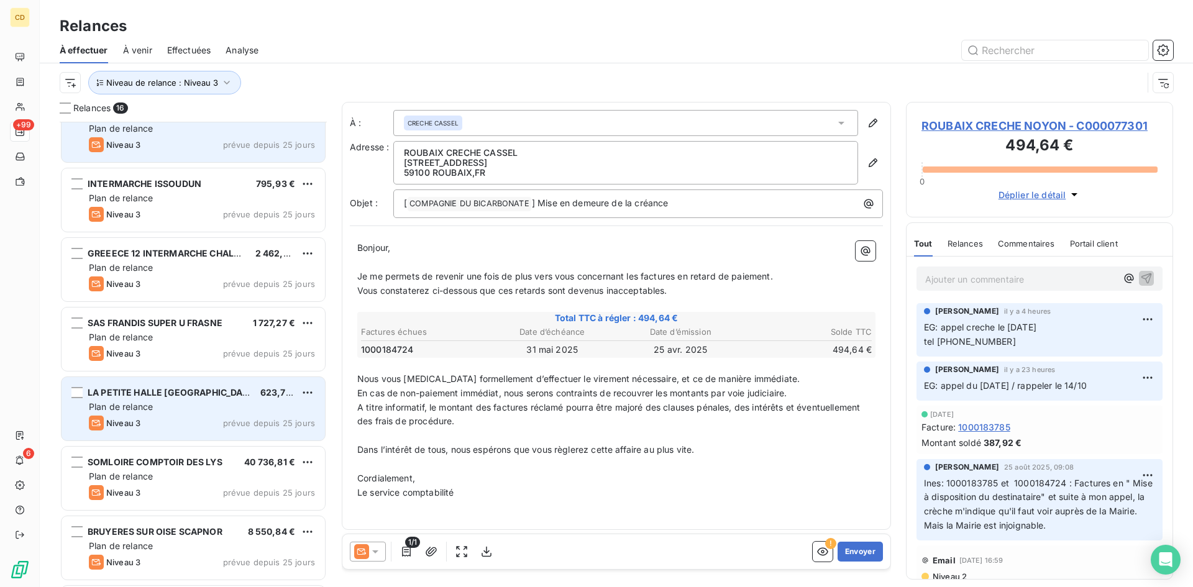
click at [190, 415] on div "LA PETITE HALLE [GEOGRAPHIC_DATA] € Plan de relance Niveau 3 prévue depuis 25 j…" at bounding box center [192, 408] width 263 height 63
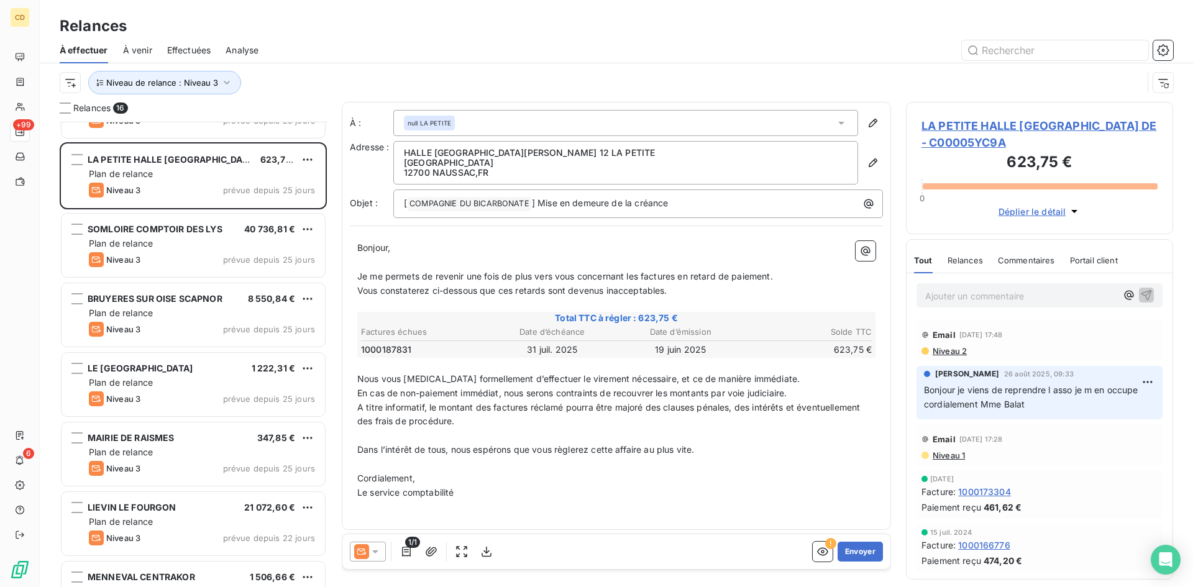
scroll to position [622, 0]
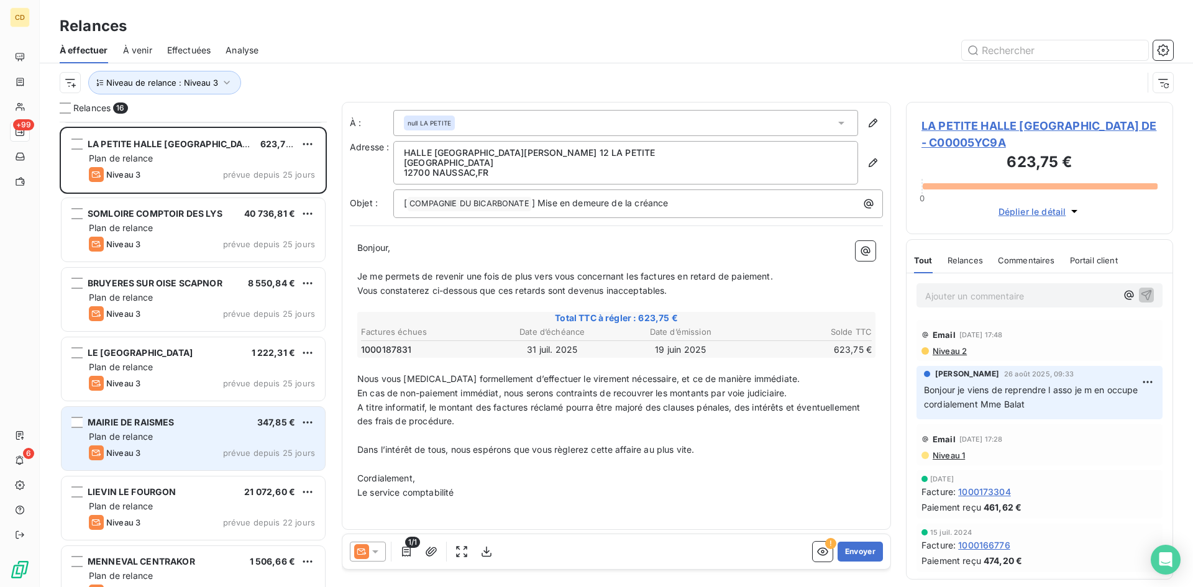
click at [175, 432] on div "Plan de relance" at bounding box center [202, 436] width 226 height 12
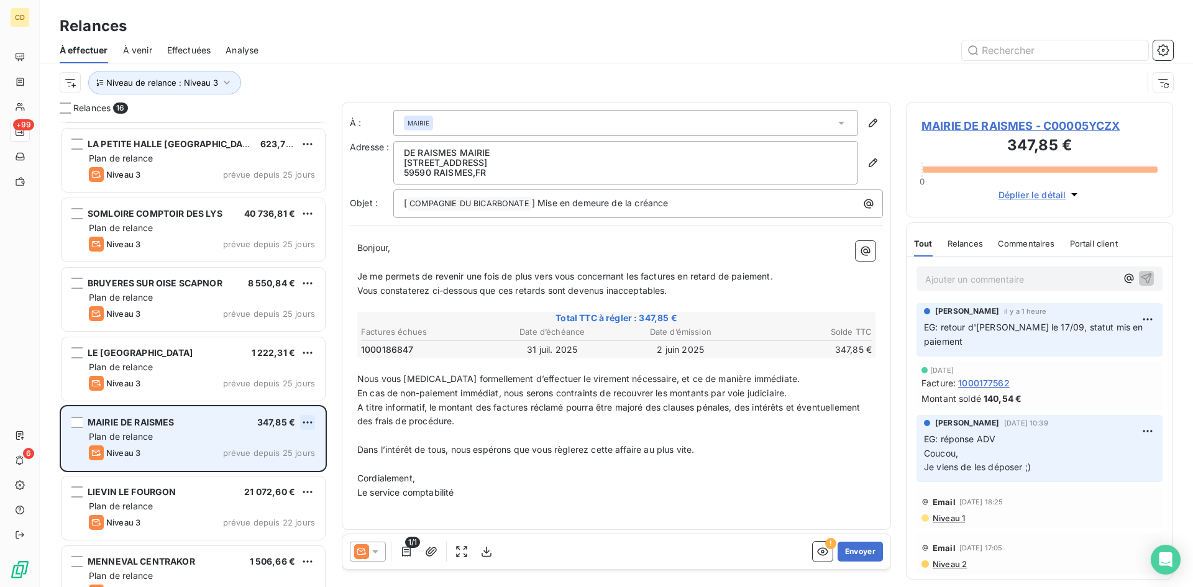
click at [307, 419] on html "CD +99 6 Relances À effectuer À venir Effectuées Analyse Niveau de relance : Ni…" at bounding box center [596, 293] width 1193 height 587
click at [276, 467] on div "Passer cette action" at bounding box center [253, 470] width 111 height 20
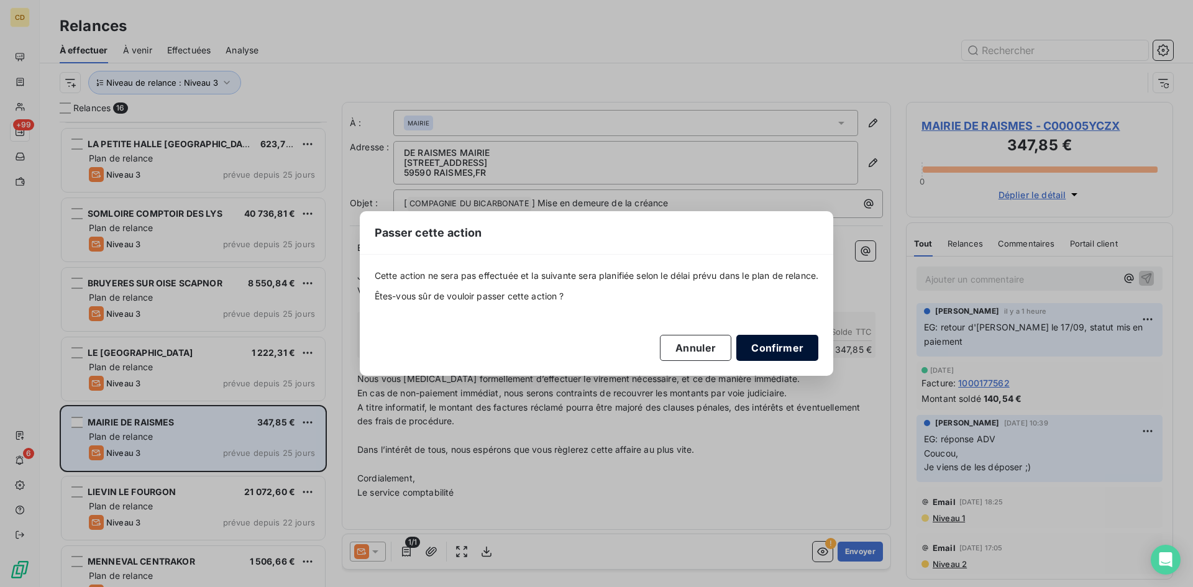
click at [805, 342] on button "Confirmer" at bounding box center [777, 348] width 82 height 26
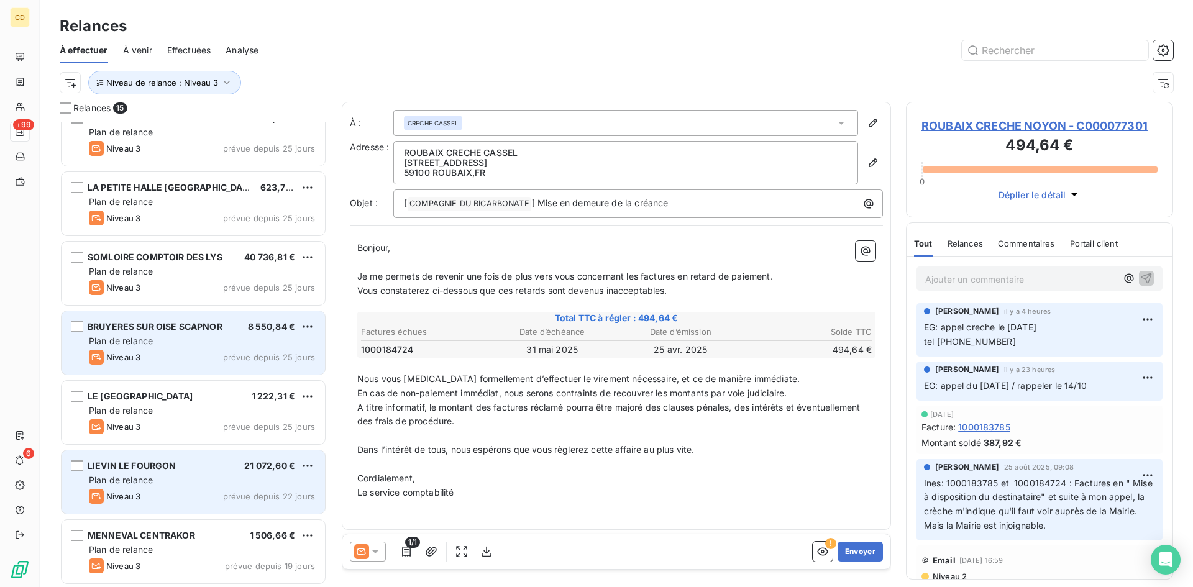
scroll to position [579, 0]
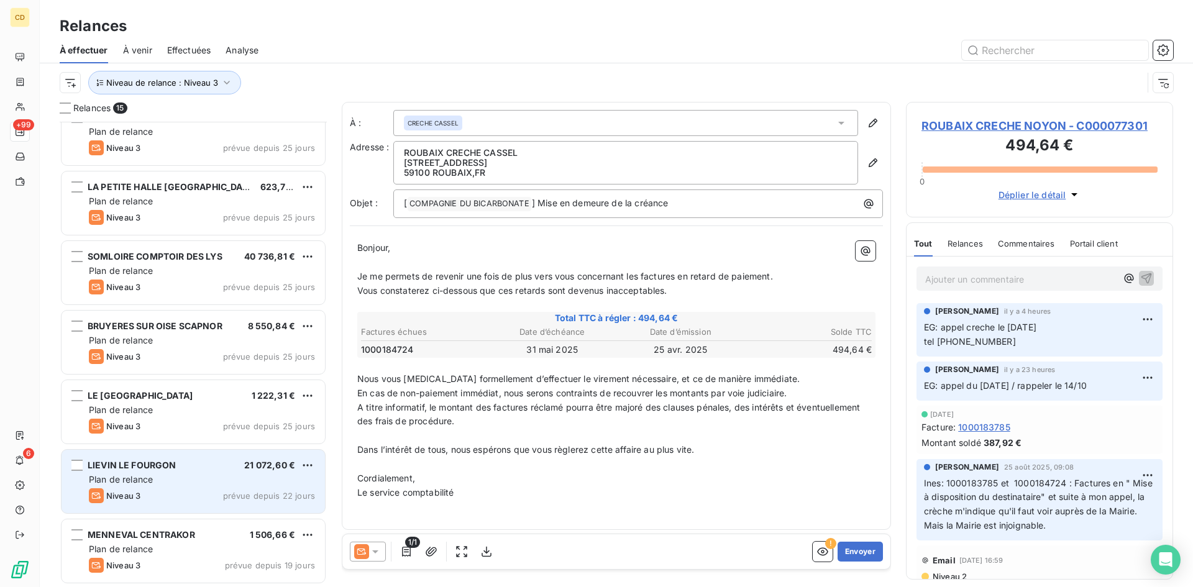
click at [167, 474] on div "Plan de relance" at bounding box center [202, 479] width 226 height 12
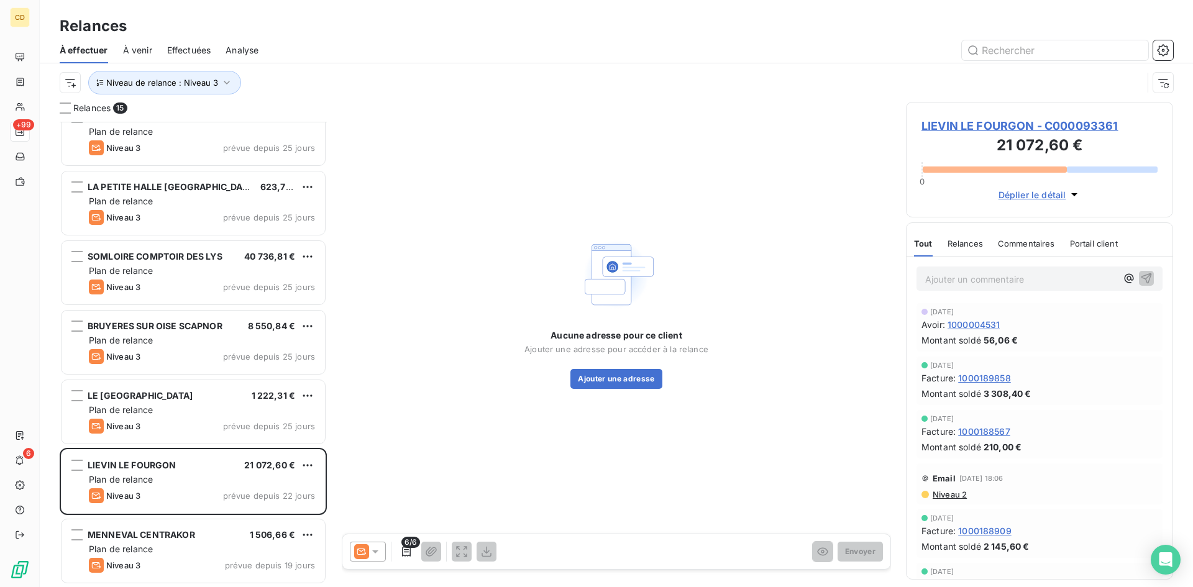
click at [958, 125] on span "LIEVIN LE FOURGON - C000093361" at bounding box center [1039, 125] width 236 height 17
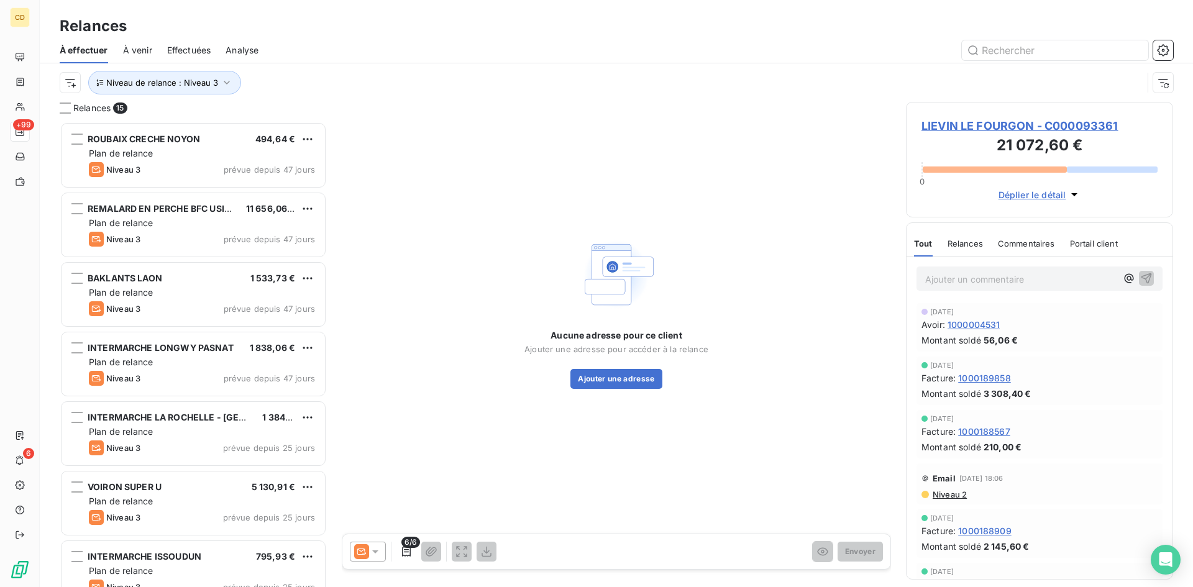
scroll to position [456, 258]
click at [942, 498] on span "Niveau 2" at bounding box center [948, 494] width 35 height 10
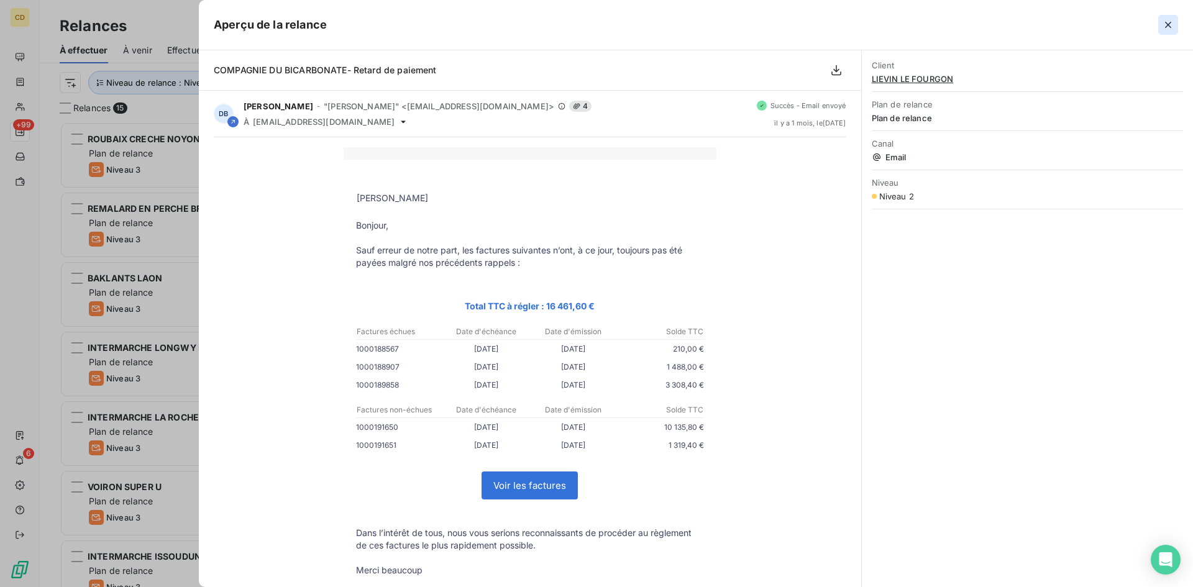
click at [1168, 23] on icon "button" at bounding box center [1167, 25] width 12 height 12
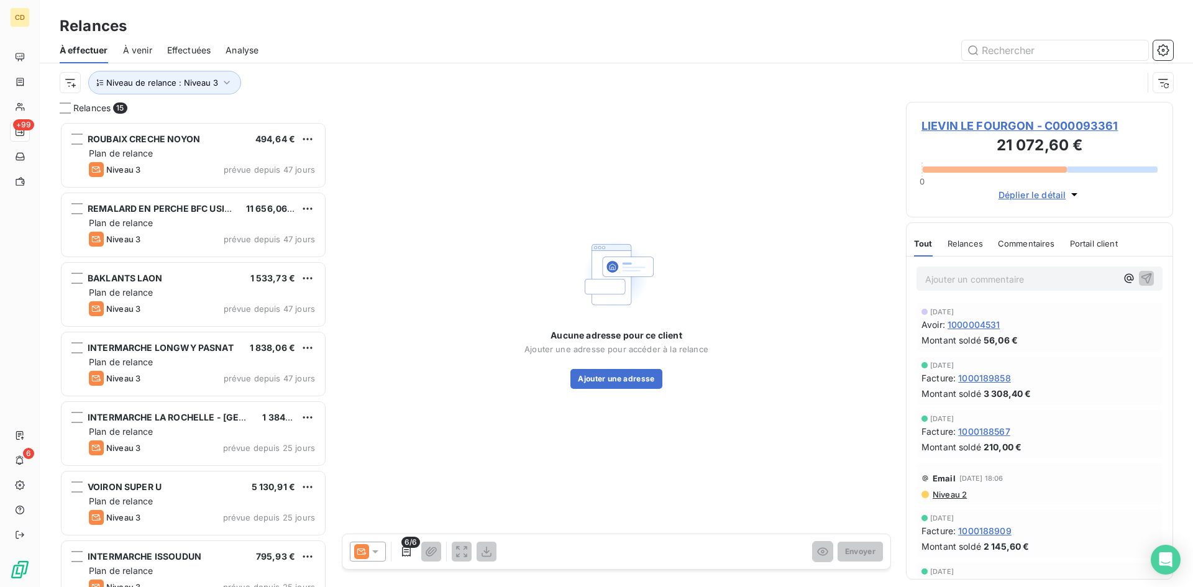
click at [1006, 124] on span "LIEVIN LE FOURGON - C000093361" at bounding box center [1039, 125] width 236 height 17
click at [378, 553] on icon at bounding box center [375, 551] width 12 height 12
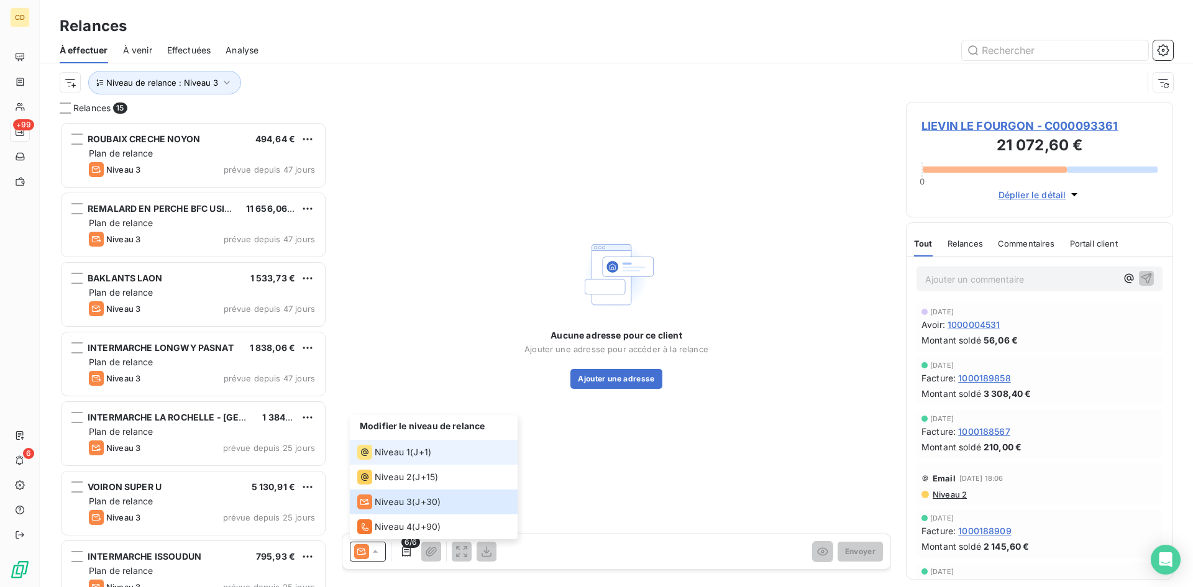
click at [411, 450] on div "Niveau 1 ( J+1 )" at bounding box center [394, 452] width 74 height 15
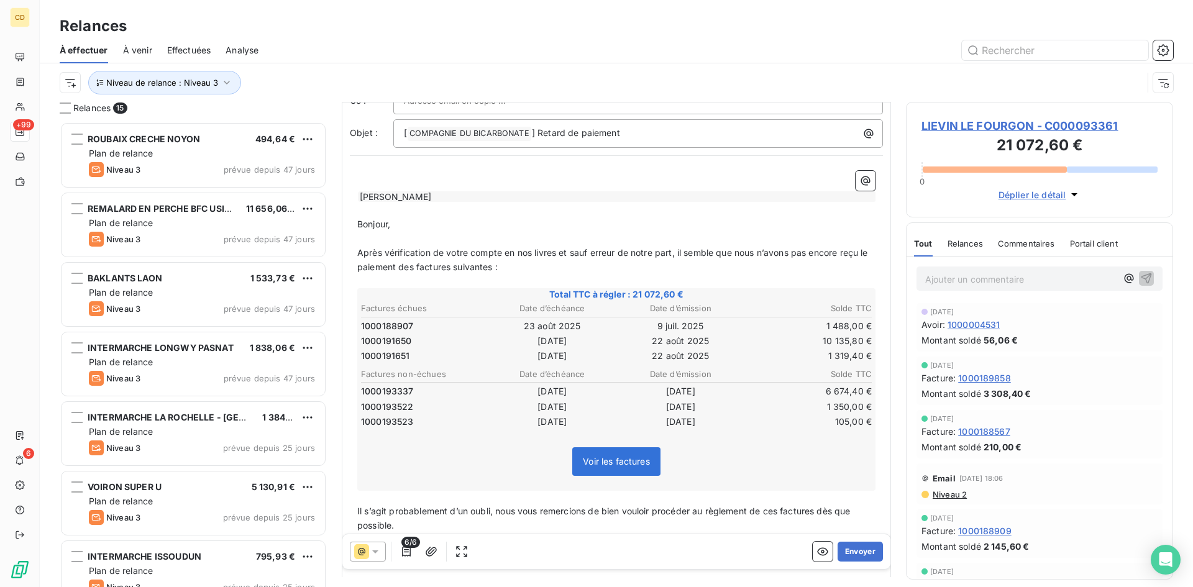
scroll to position [55, 0]
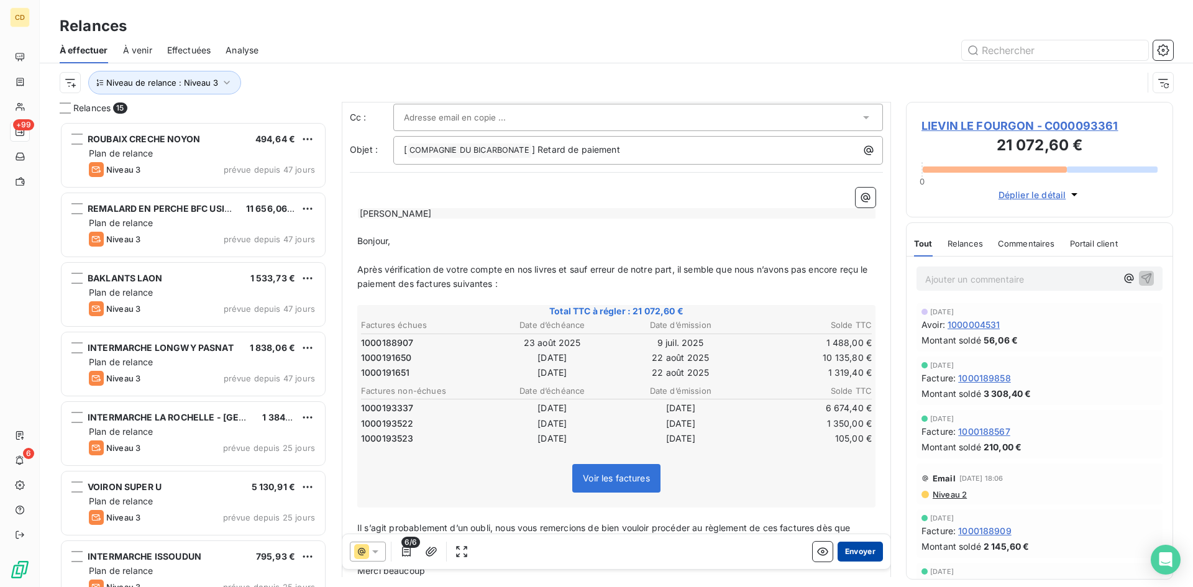
click at [853, 550] on button "Envoyer" at bounding box center [859, 552] width 45 height 20
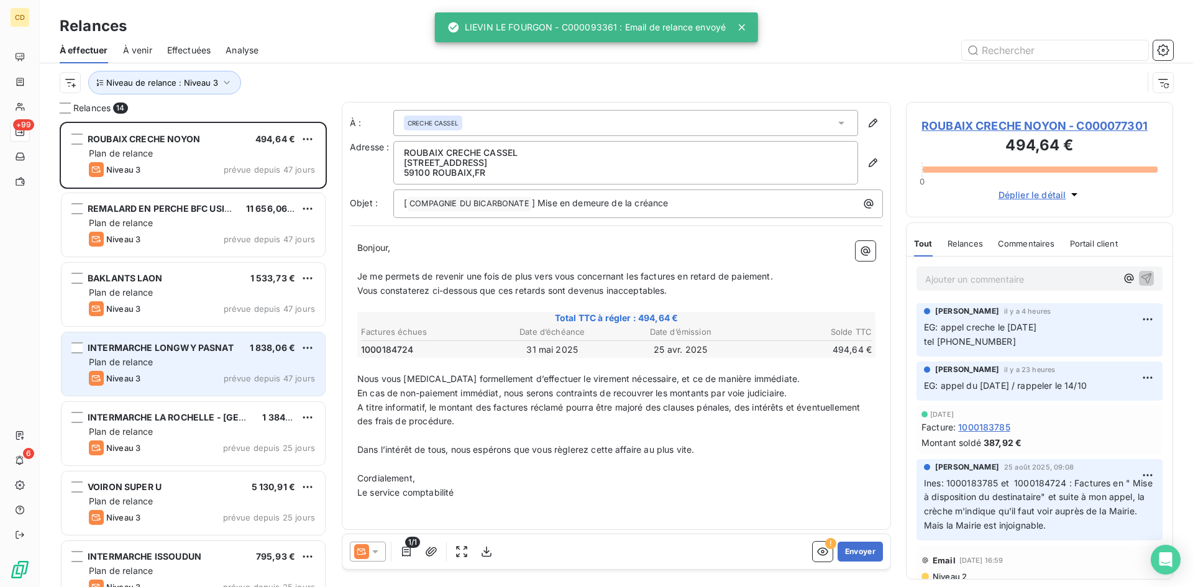
click at [174, 347] on span "INTERMARCHE LONGWY PASNAT" at bounding box center [161, 347] width 146 height 11
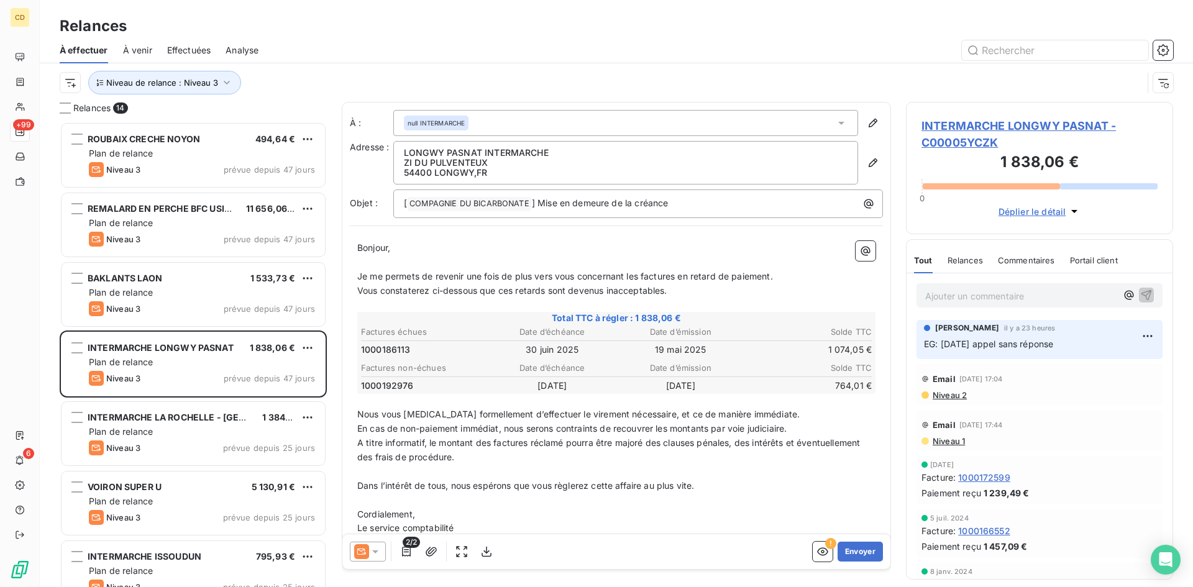
click at [1002, 127] on span "INTERMARCHE LONGWY PASNAT - C00005YCZK" at bounding box center [1039, 134] width 236 height 34
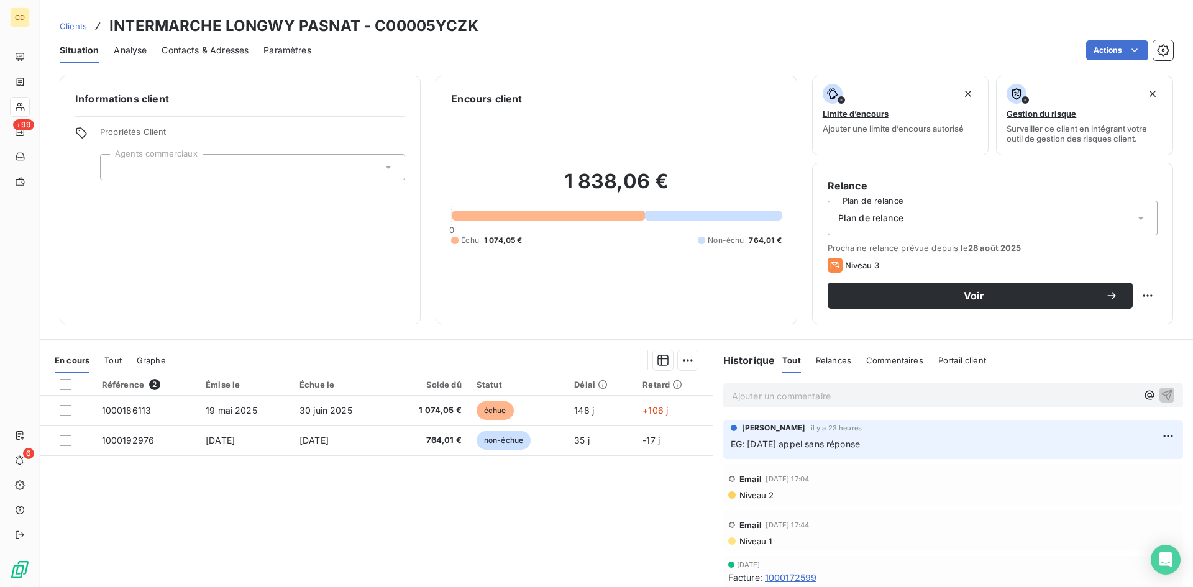
click at [217, 45] on span "Contacts & Adresses" at bounding box center [204, 50] width 87 height 12
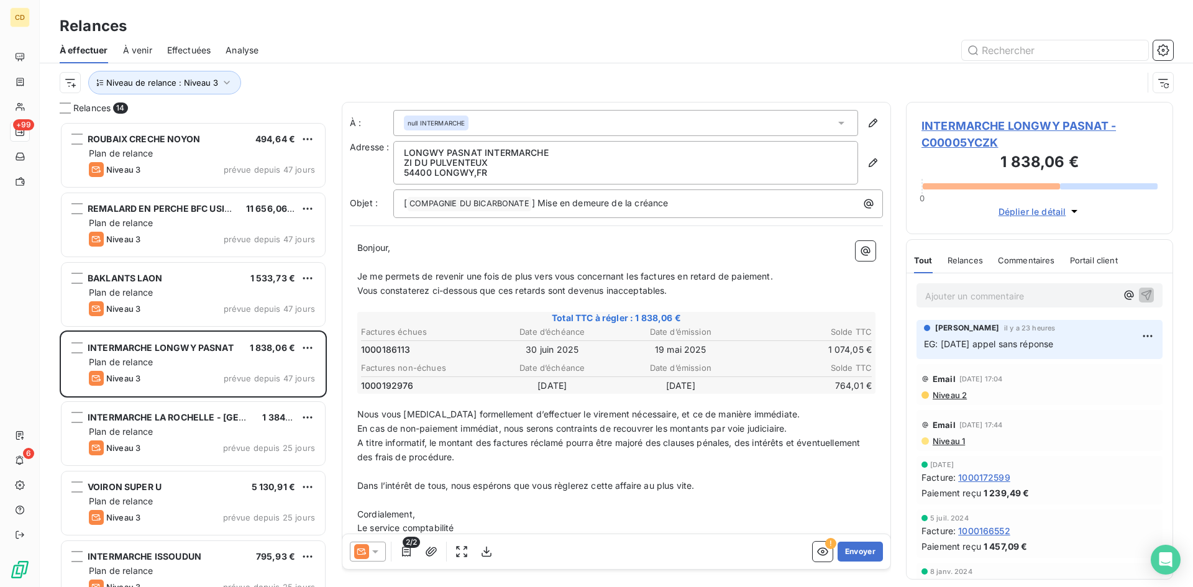
scroll to position [456, 258]
click at [843, 552] on button "Envoyer" at bounding box center [859, 552] width 45 height 20
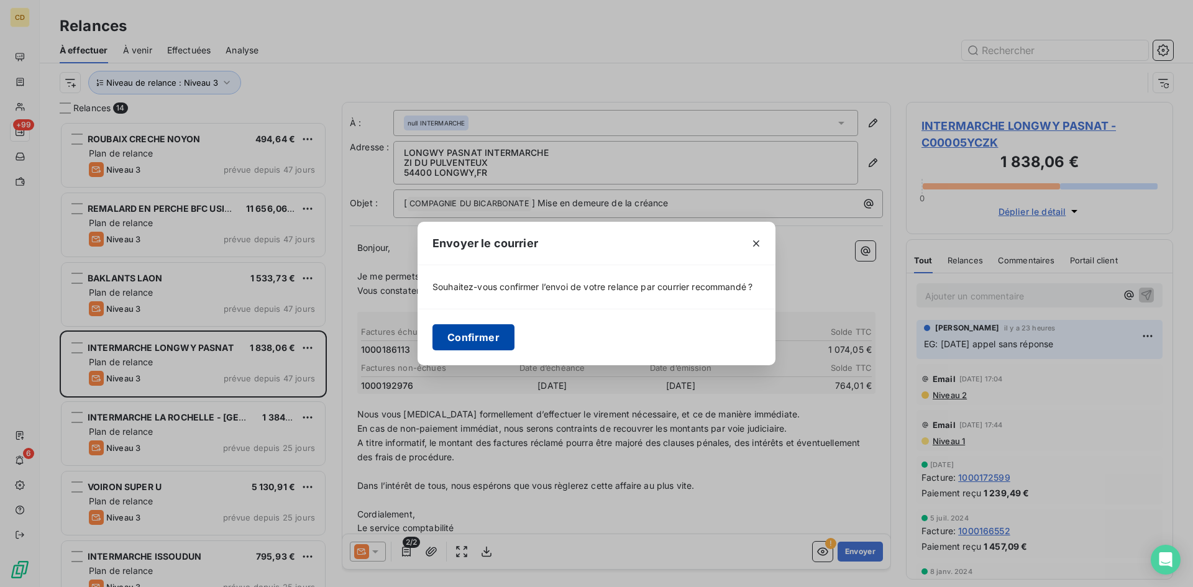
click at [479, 334] on button "Confirmer" at bounding box center [473, 337] width 82 height 26
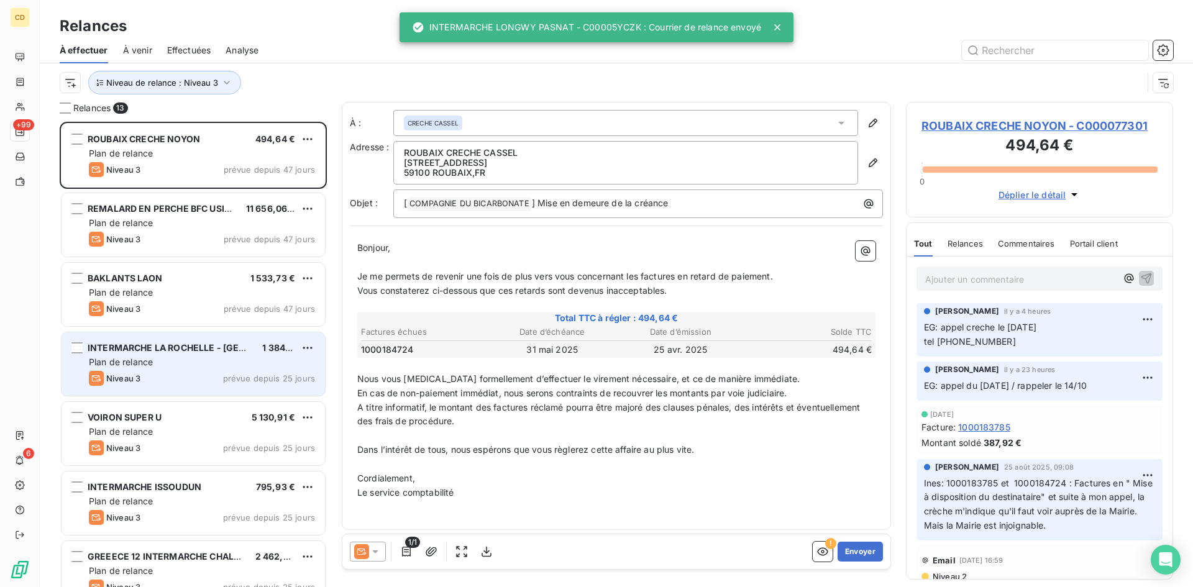
click at [219, 355] on div "INTERMARCHE LA ROCHELLE - [GEOGRAPHIC_DATA] 1 384,87 € Plan de relance Niveau 3…" at bounding box center [192, 363] width 263 height 63
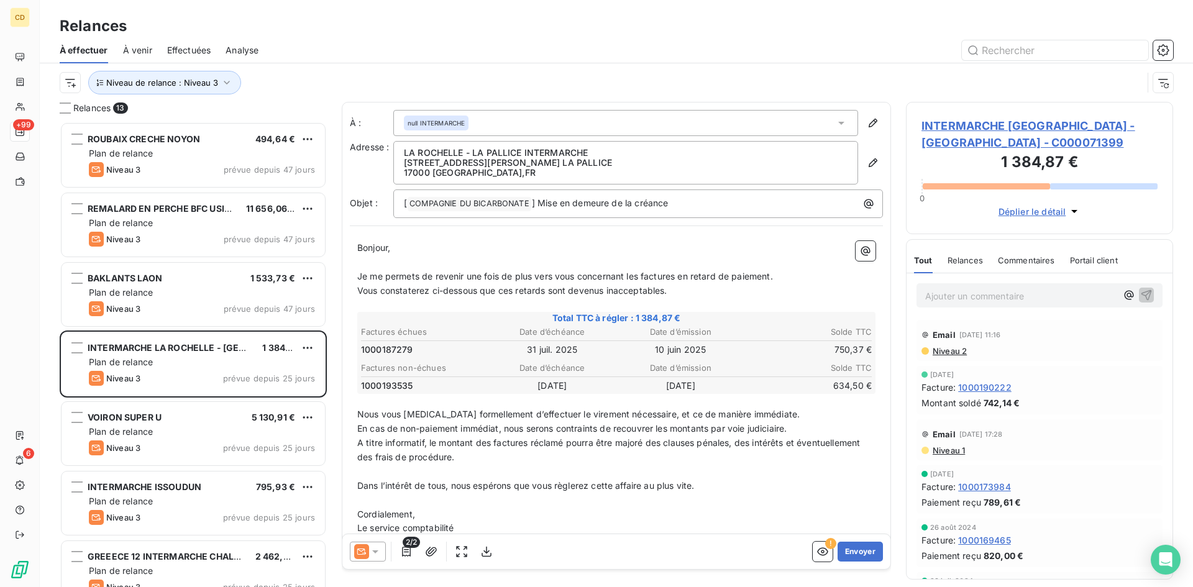
click at [945, 348] on span "Niveau 2" at bounding box center [948, 351] width 35 height 10
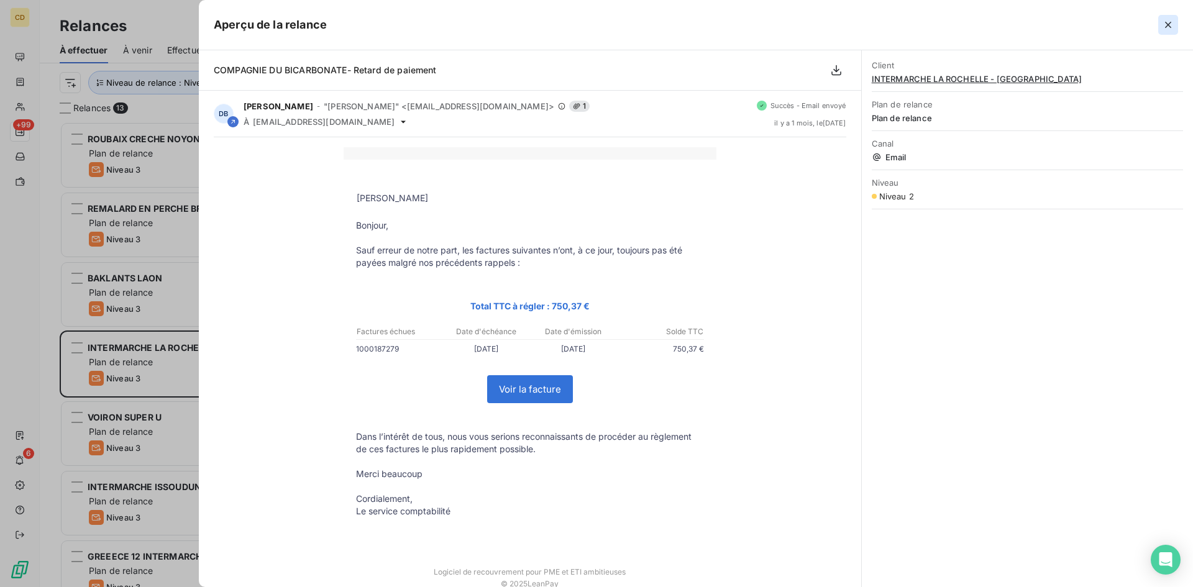
click at [1166, 26] on icon "button" at bounding box center [1168, 25] width 6 height 6
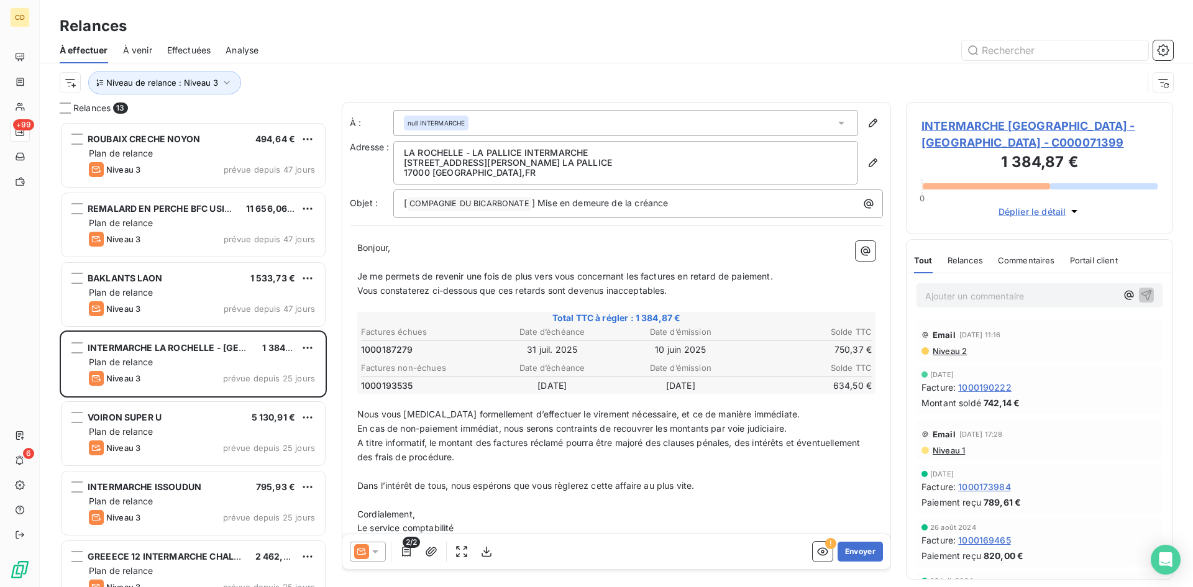
click at [952, 450] on span "Niveau 1" at bounding box center [948, 450] width 34 height 10
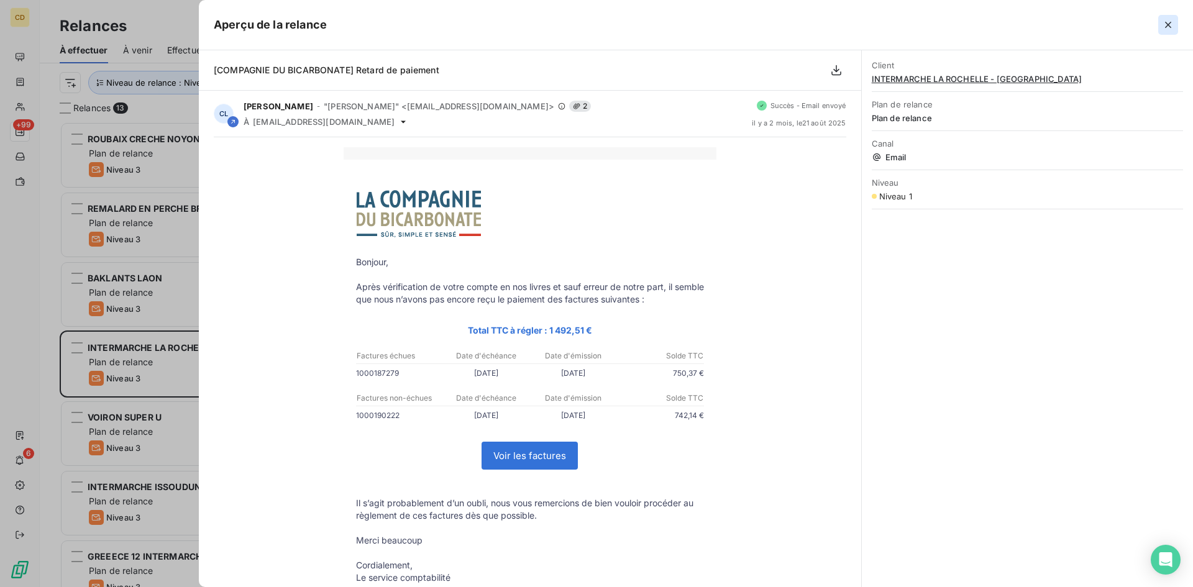
click at [1167, 19] on icon "button" at bounding box center [1167, 25] width 12 height 12
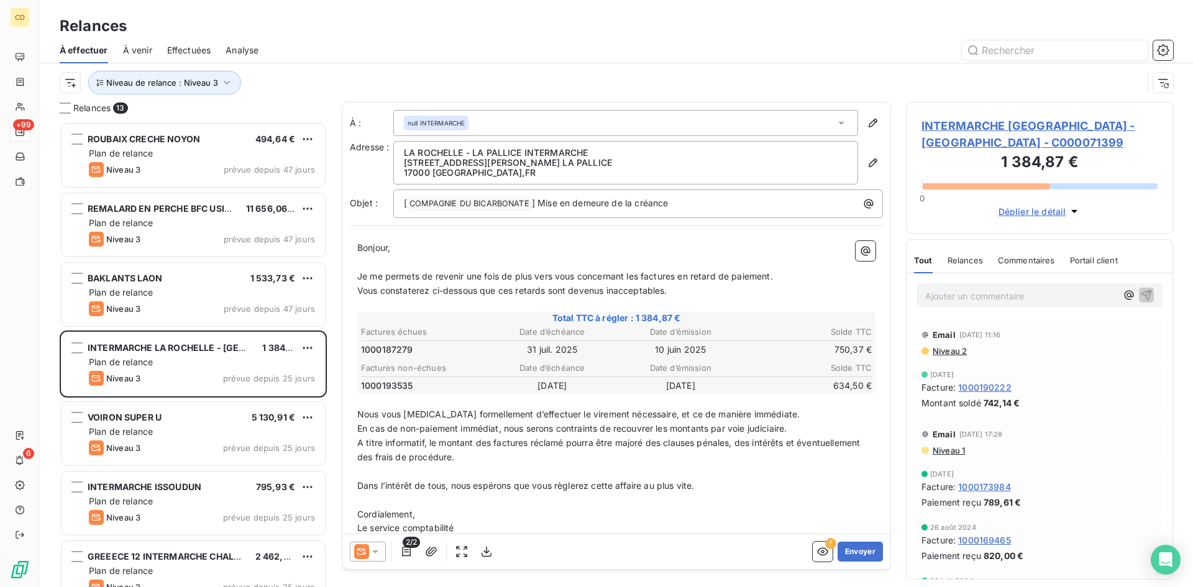
click at [943, 346] on span "Niveau 2" at bounding box center [948, 351] width 35 height 10
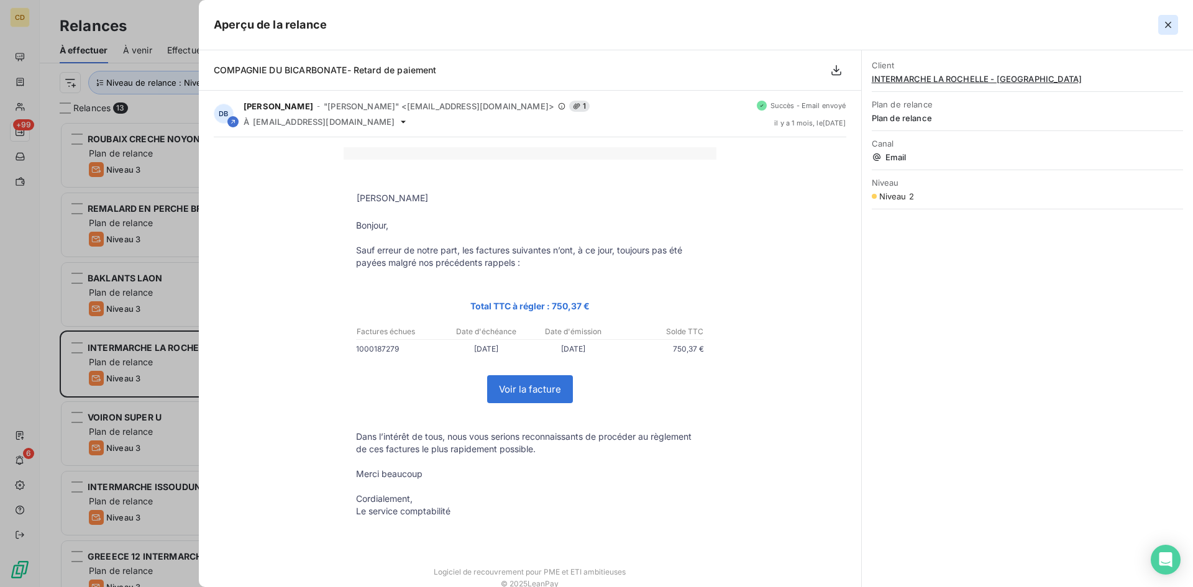
click at [1167, 24] on icon "button" at bounding box center [1168, 25] width 6 height 6
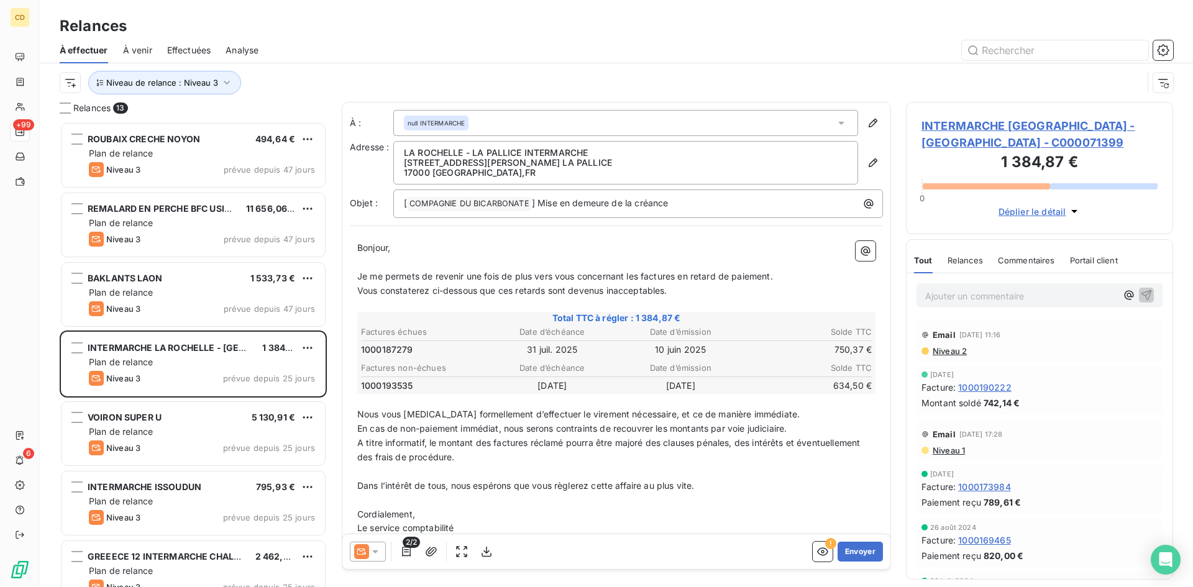
click at [943, 453] on span "Niveau 1" at bounding box center [948, 450] width 34 height 10
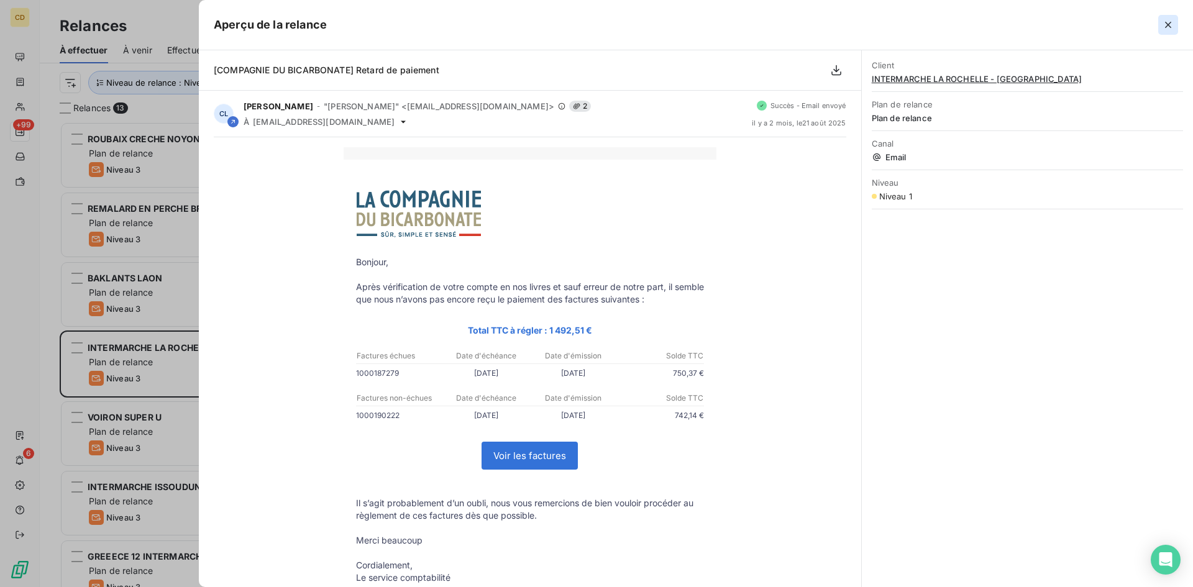
click at [1172, 22] on icon "button" at bounding box center [1167, 25] width 12 height 12
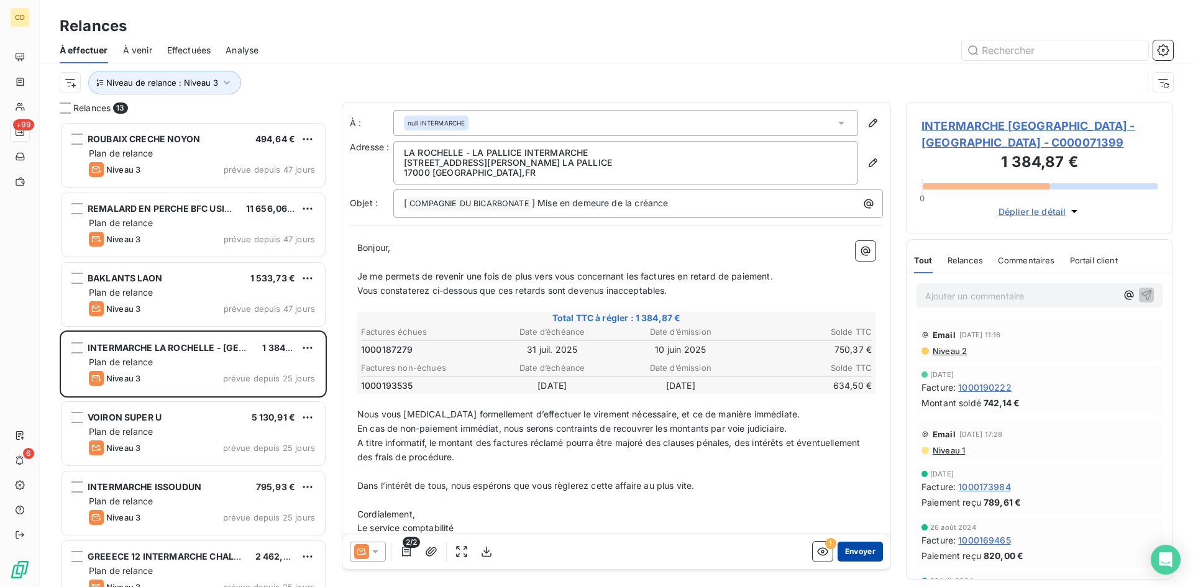
click at [848, 551] on button "Envoyer" at bounding box center [859, 552] width 45 height 20
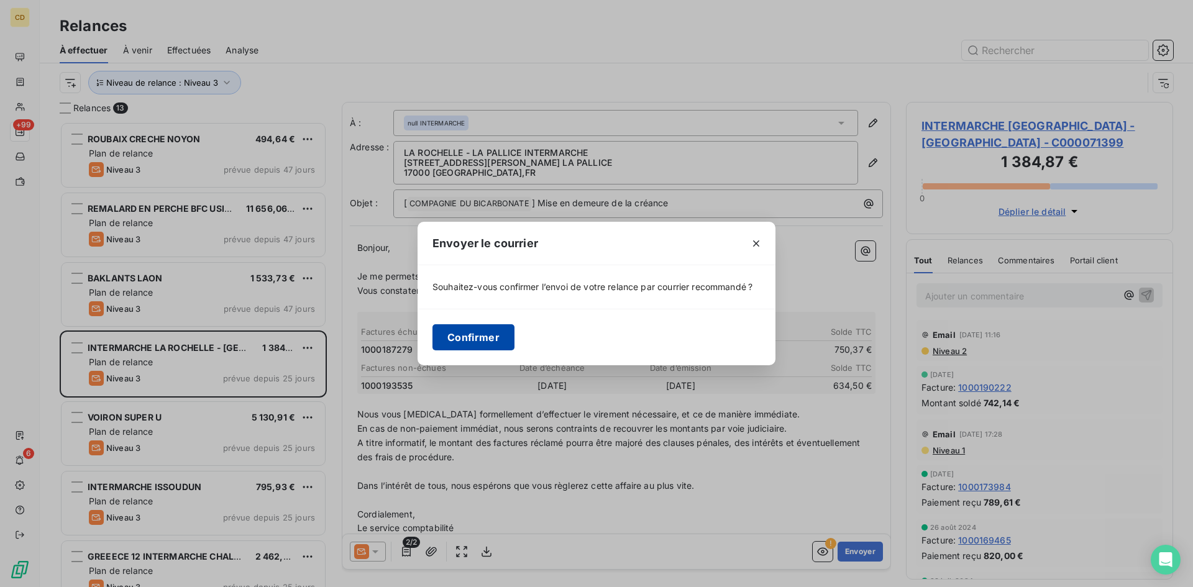
click at [460, 334] on button "Confirmer" at bounding box center [473, 337] width 82 height 26
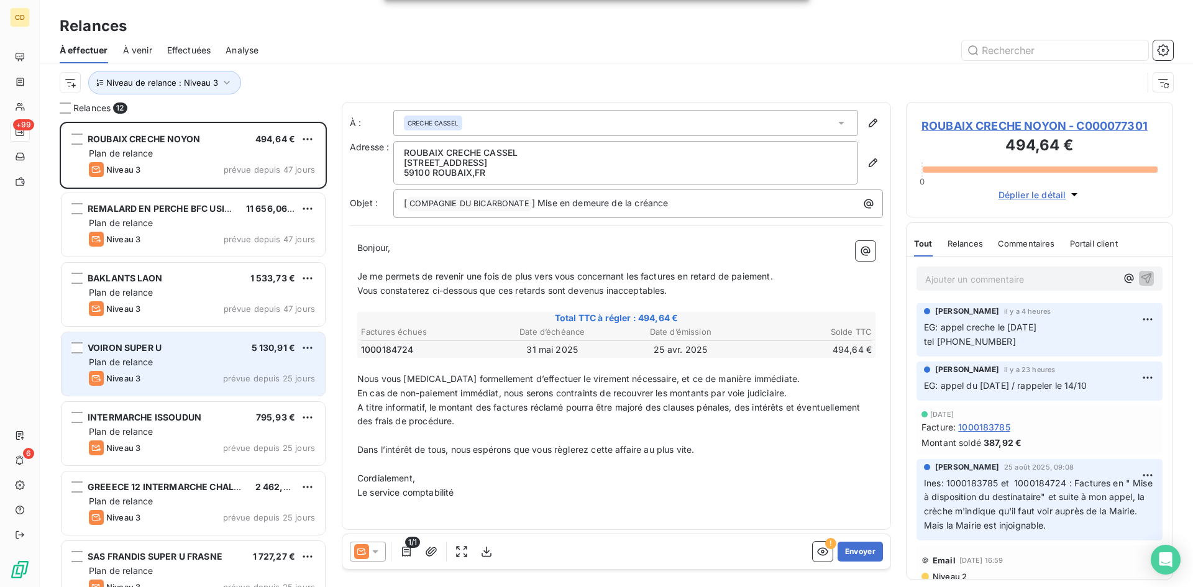
click at [132, 366] on span "Plan de relance" at bounding box center [121, 362] width 64 height 11
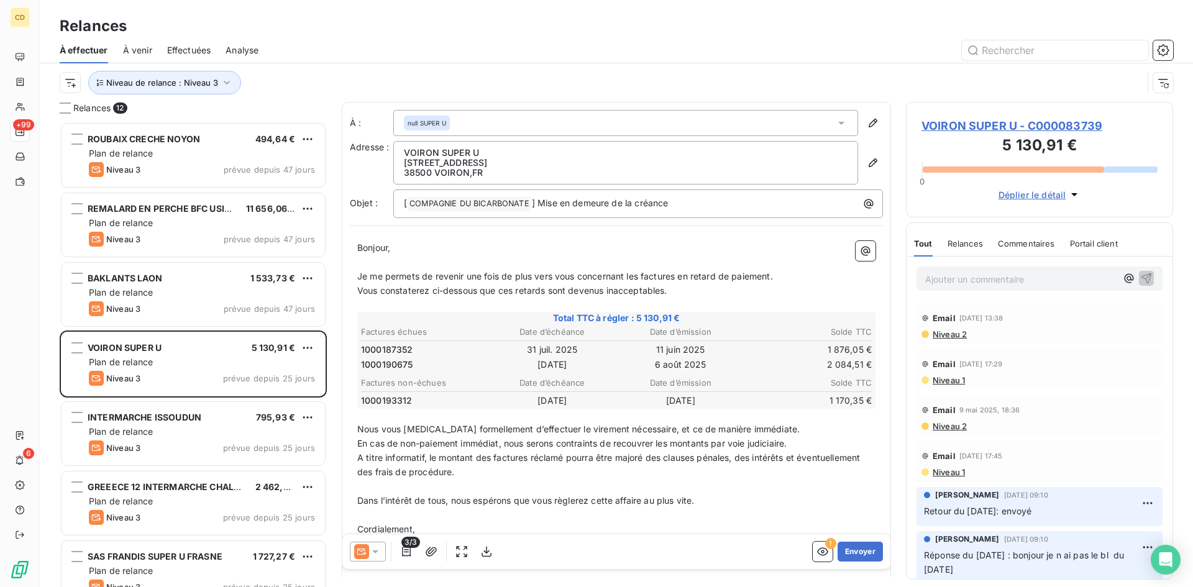
click at [955, 334] on span "Niveau 2" at bounding box center [948, 334] width 35 height 10
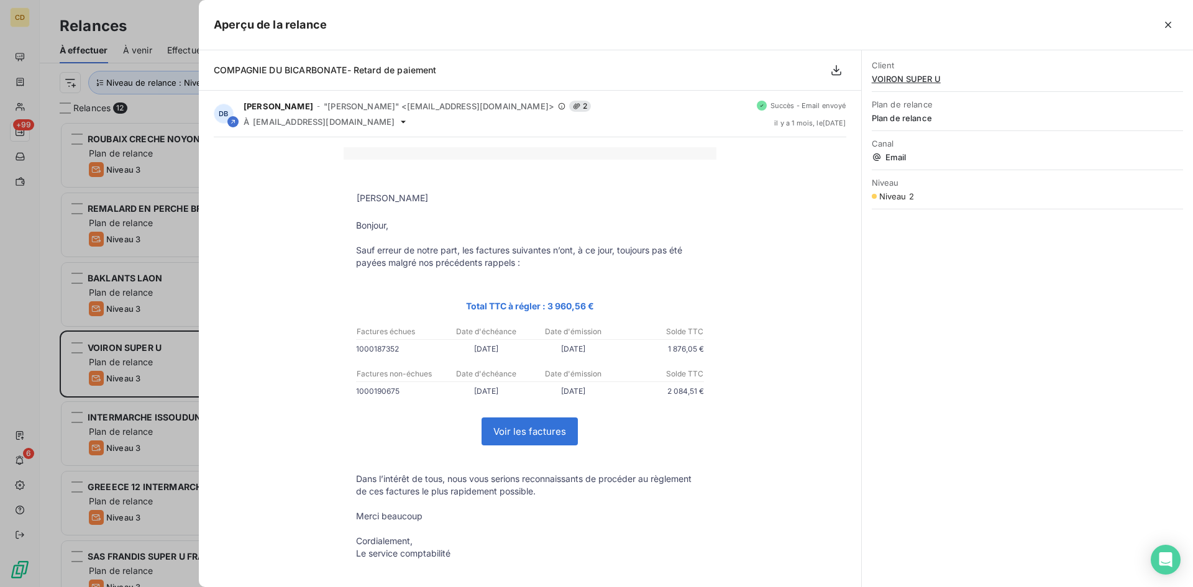
click at [1165, 19] on icon "button" at bounding box center [1167, 25] width 12 height 12
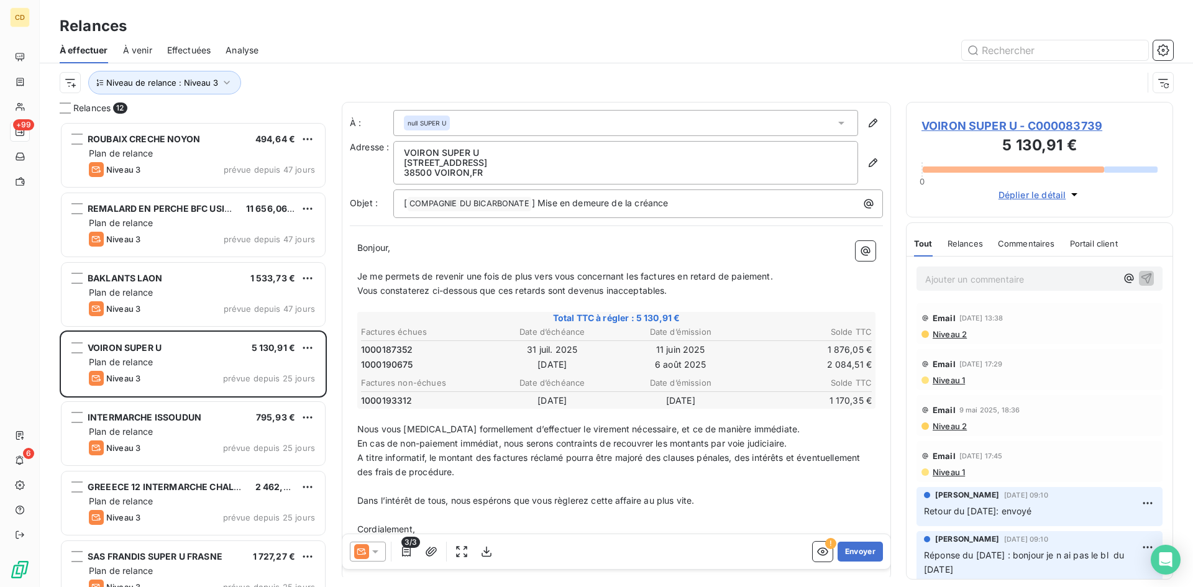
click at [966, 125] on span "VOIRON SUPER U - C000083739" at bounding box center [1039, 125] width 236 height 17
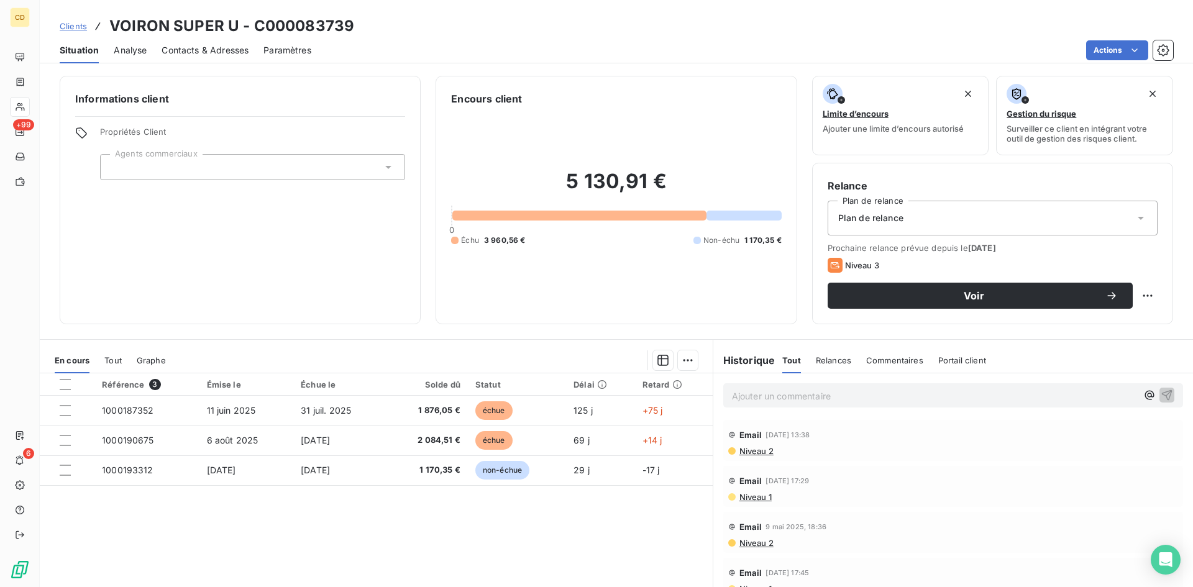
click at [221, 50] on span "Contacts & Adresses" at bounding box center [204, 50] width 87 height 12
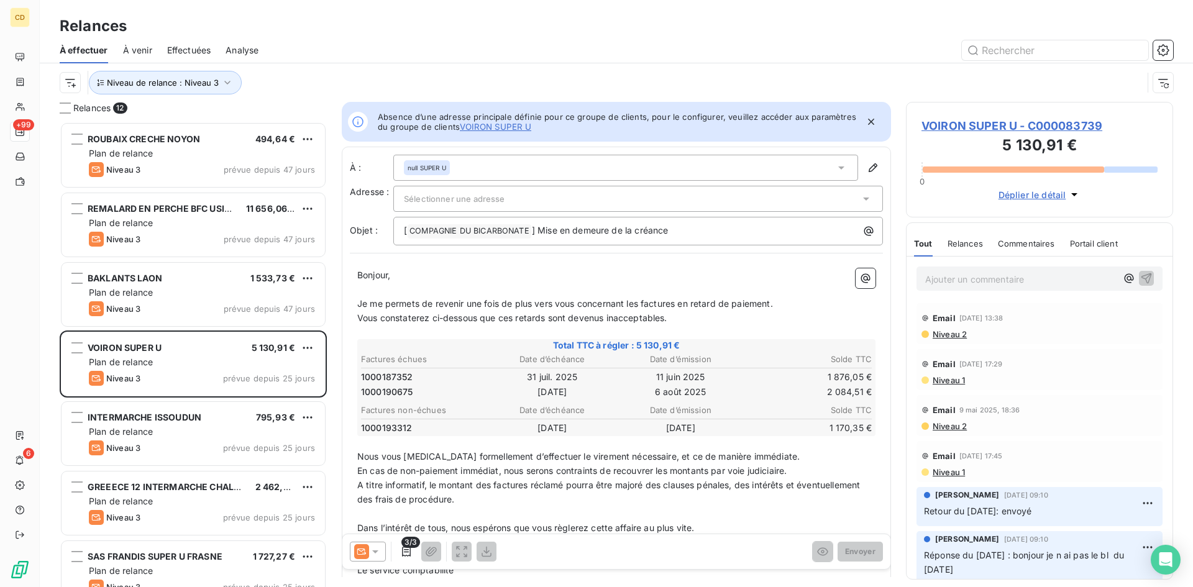
scroll to position [10, 10]
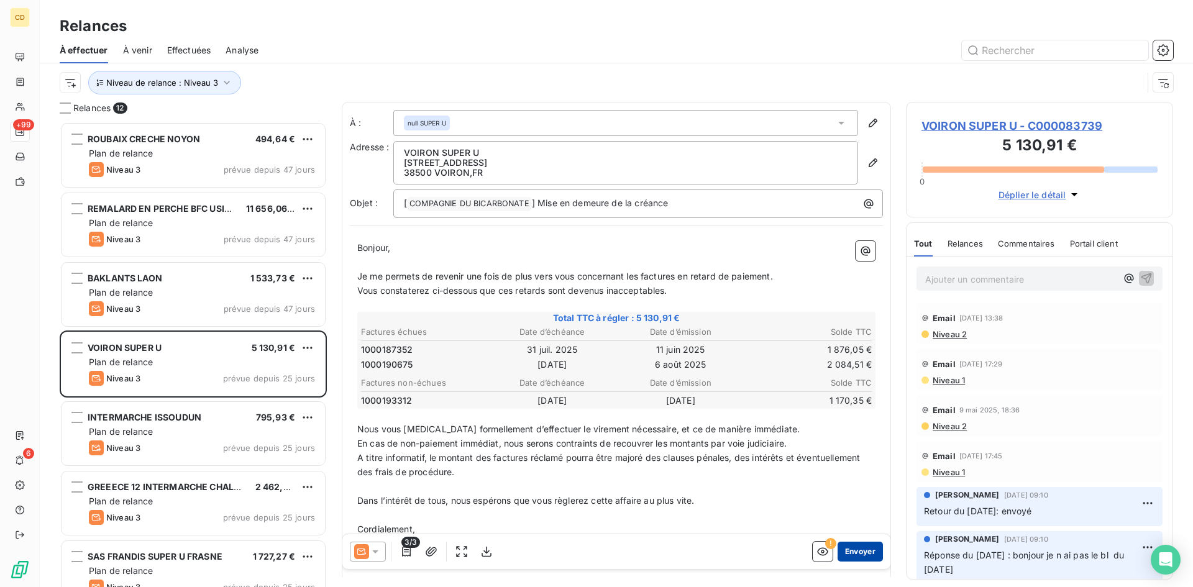
click at [846, 552] on button "Envoyer" at bounding box center [859, 552] width 45 height 20
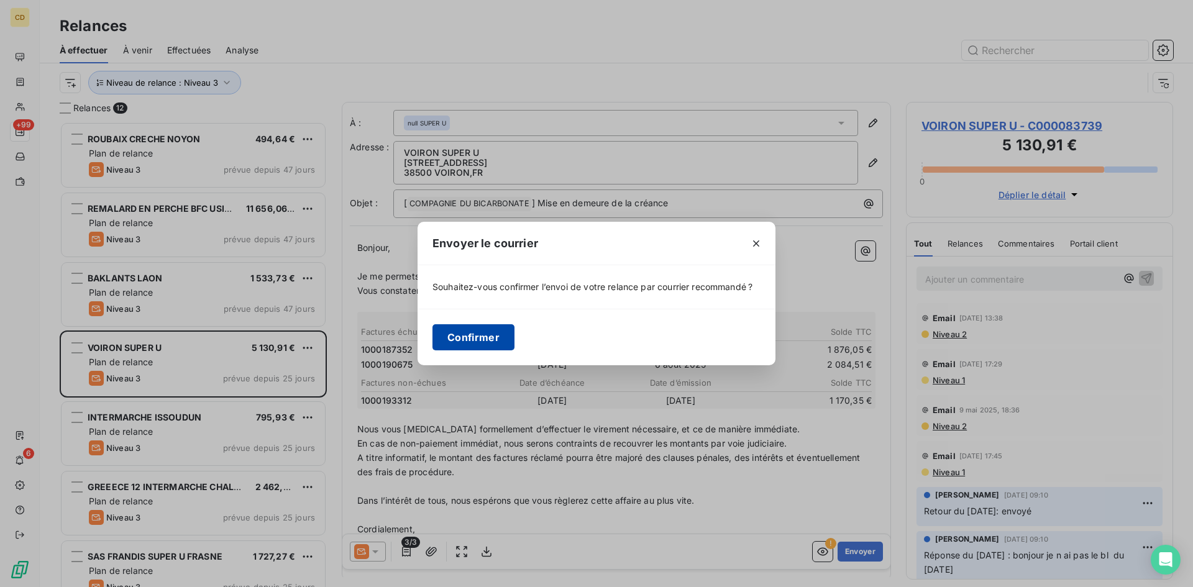
click at [470, 332] on button "Confirmer" at bounding box center [473, 337] width 82 height 26
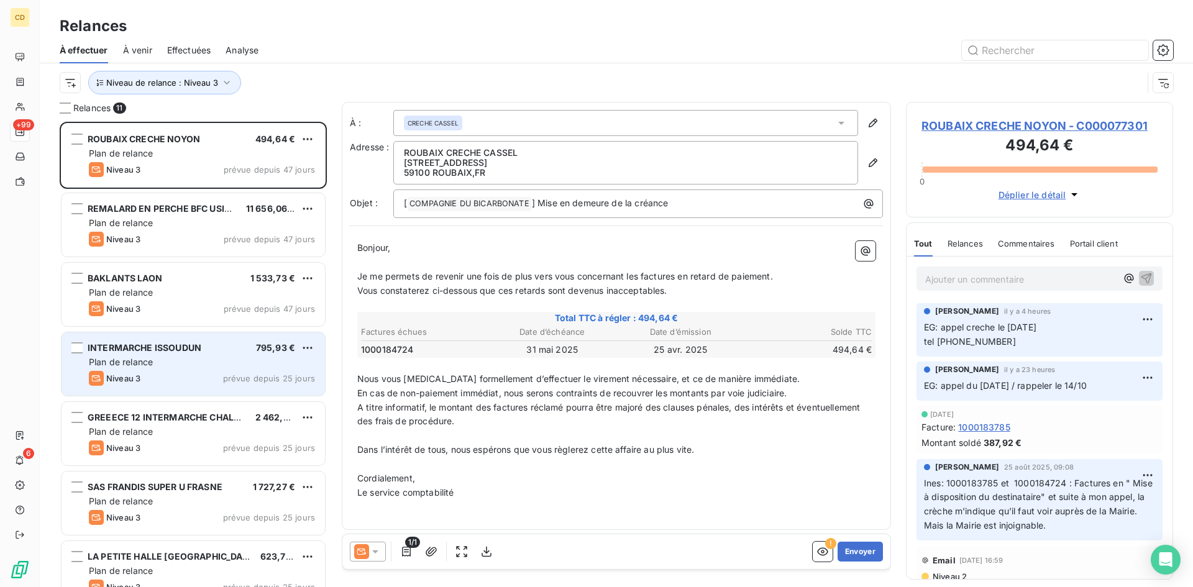
click at [172, 357] on div "Plan de relance" at bounding box center [202, 362] width 226 height 12
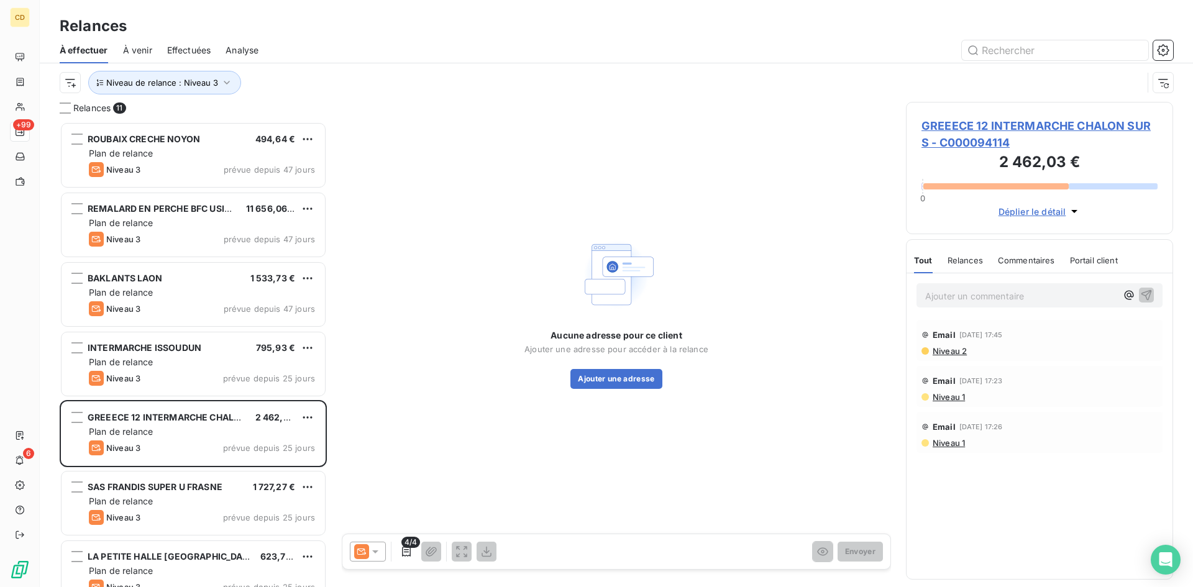
click at [945, 353] on span "Niveau 2" at bounding box center [948, 351] width 35 height 10
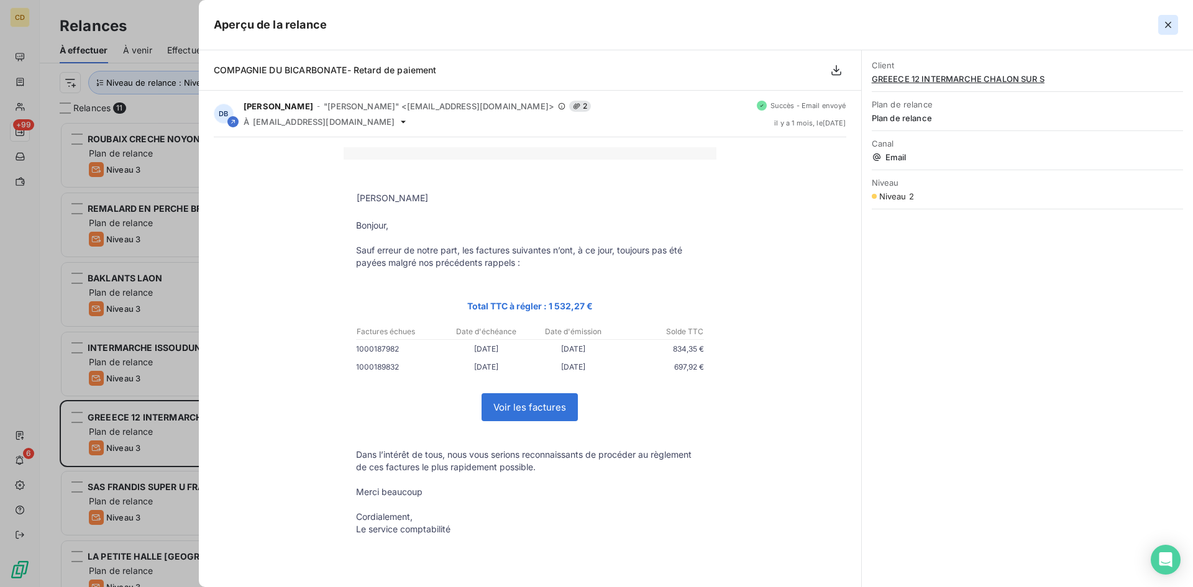
click at [1165, 18] on button "button" at bounding box center [1168, 25] width 20 height 20
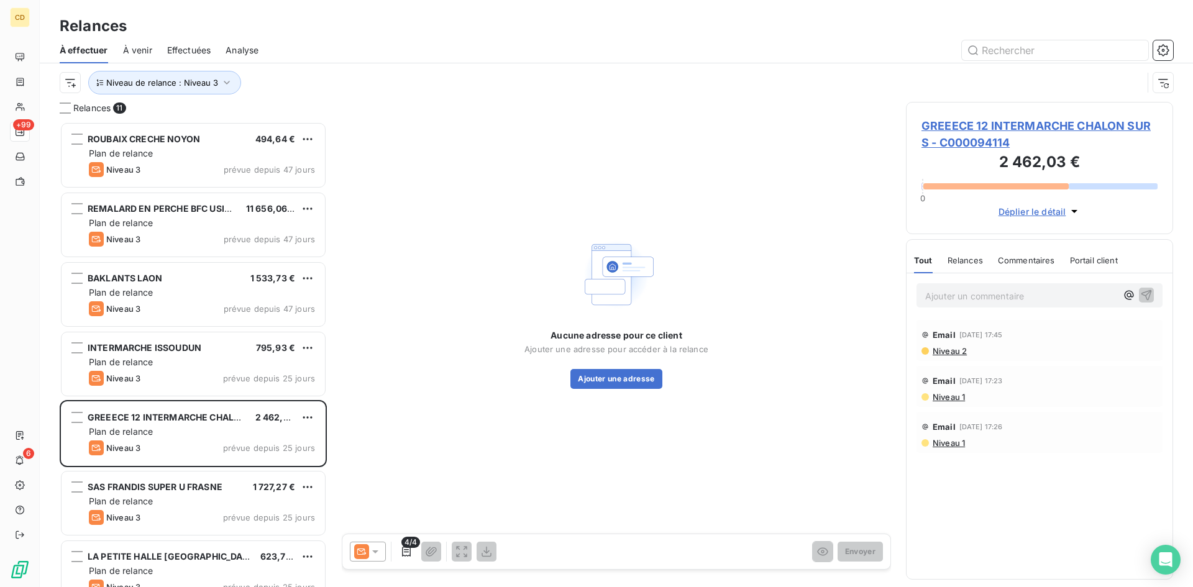
click at [959, 127] on span "GREEECE 12 INTERMARCHE CHALON SUR S - C000094114" at bounding box center [1039, 134] width 236 height 34
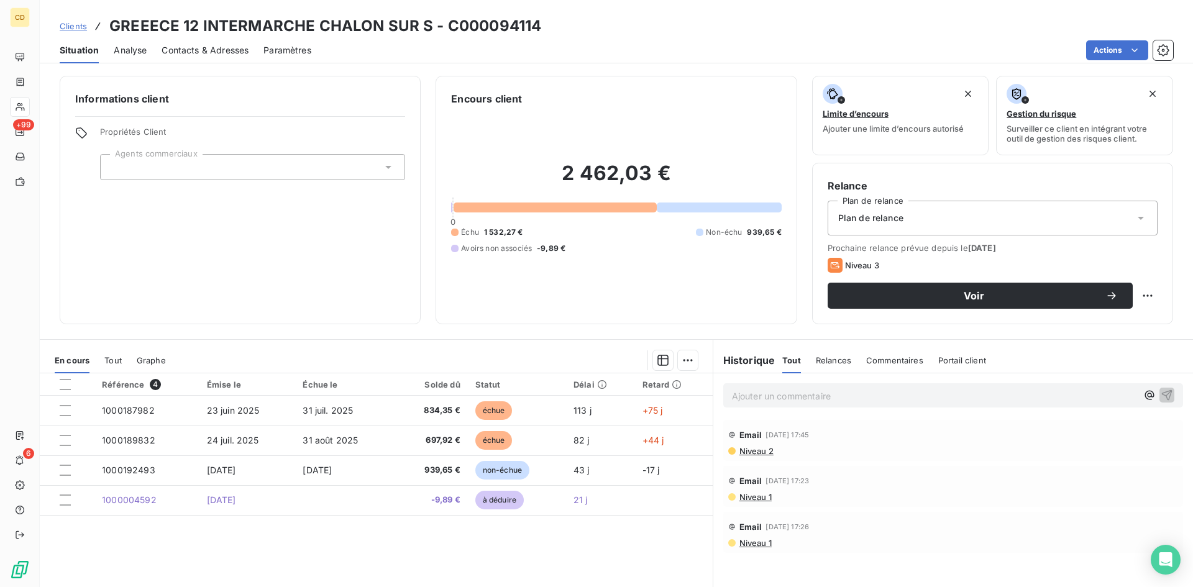
click at [224, 46] on span "Contacts & Adresses" at bounding box center [204, 50] width 87 height 12
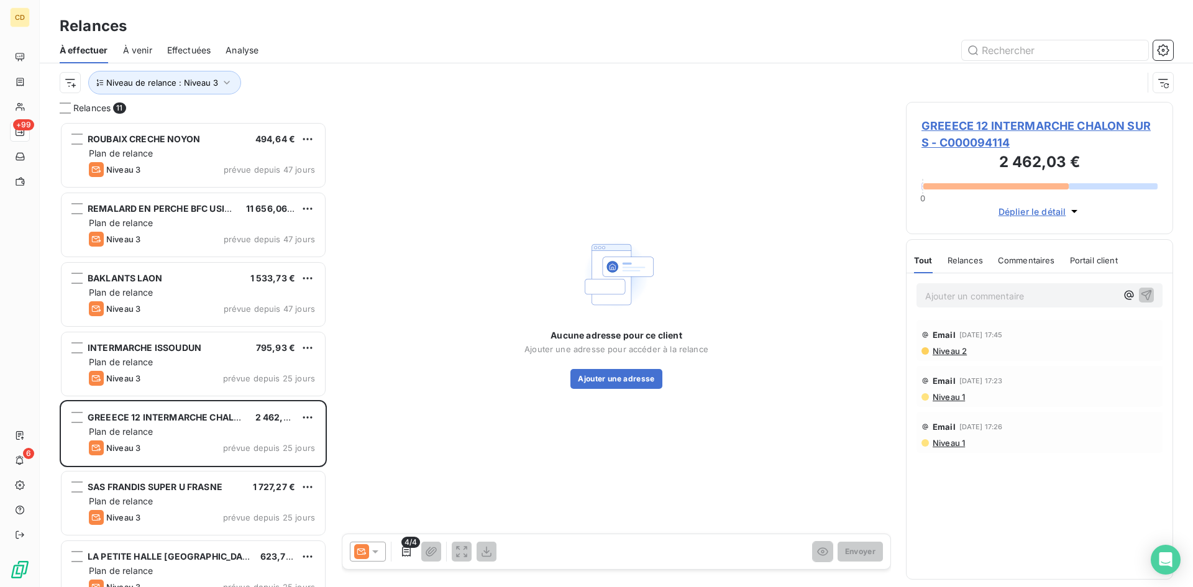
scroll to position [456, 258]
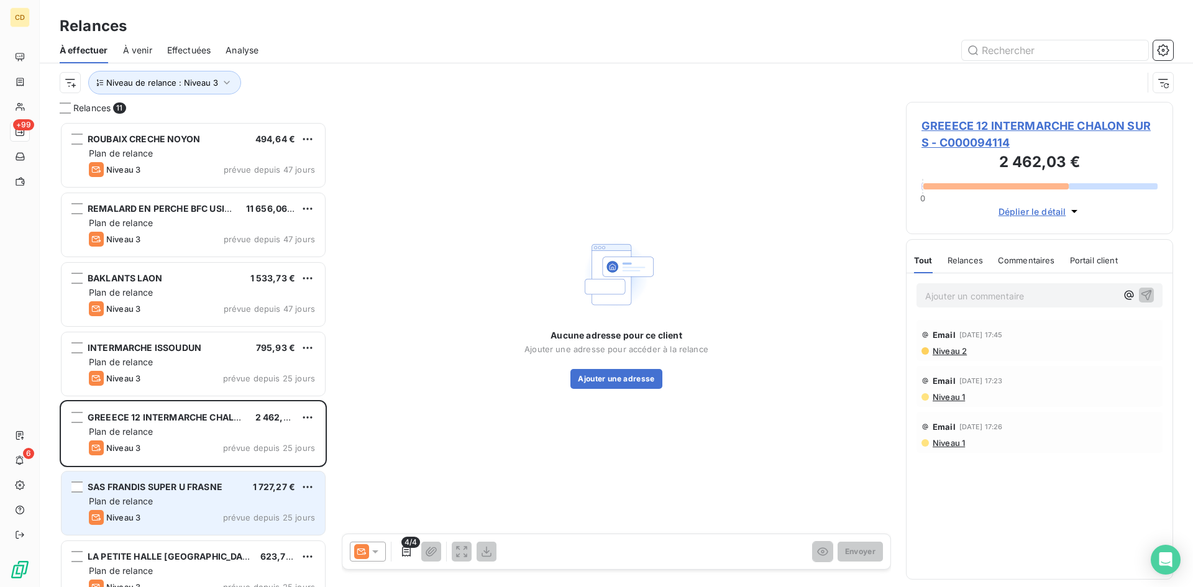
click at [153, 496] on span "Plan de relance" at bounding box center [121, 501] width 64 height 11
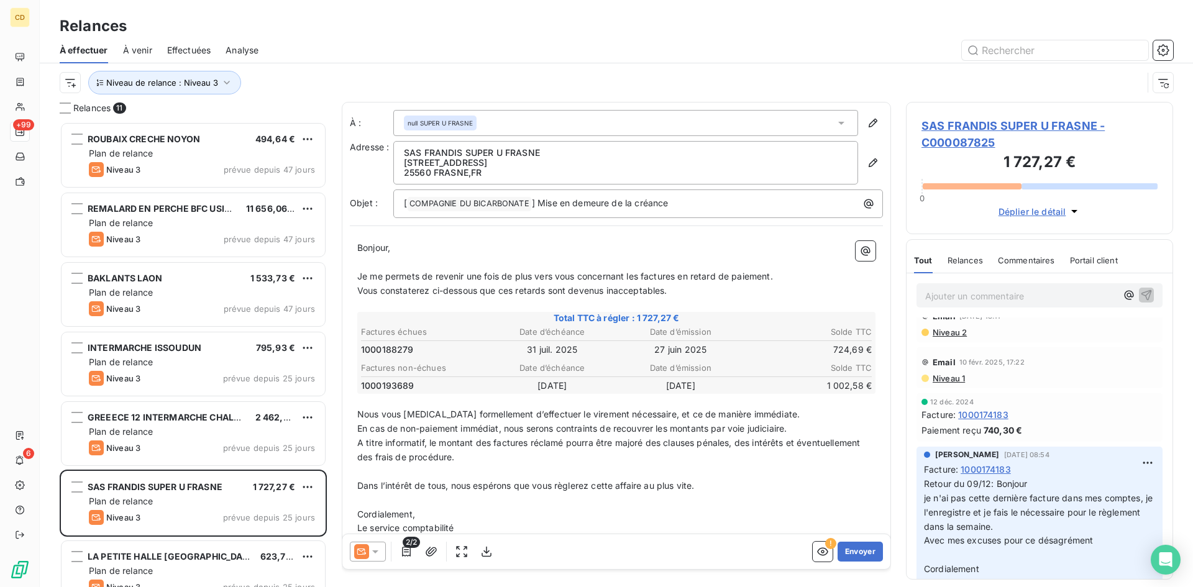
scroll to position [186, 0]
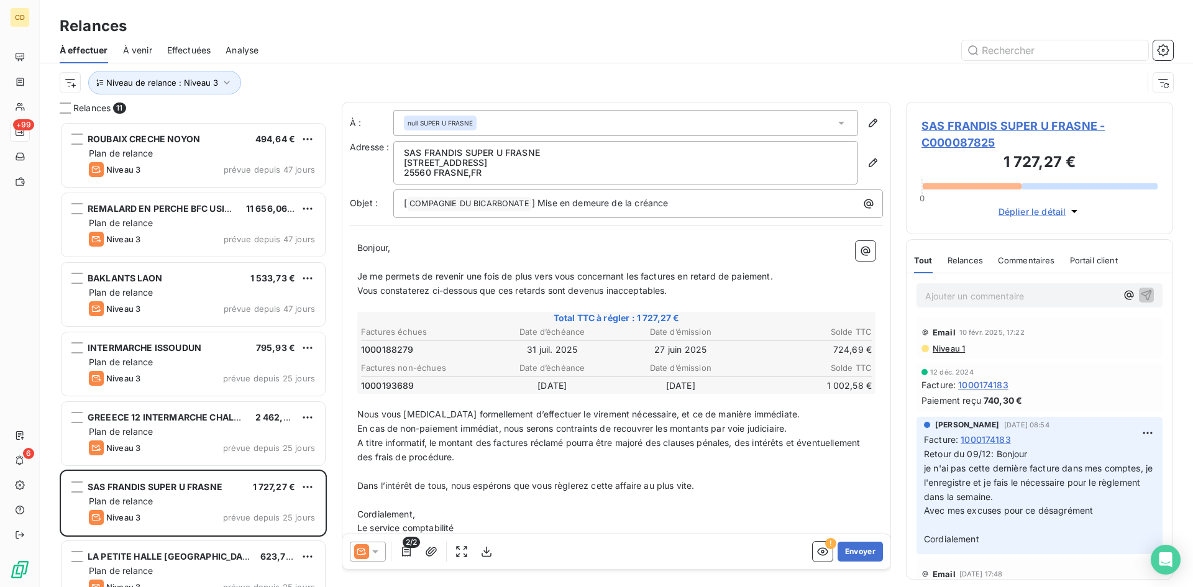
click at [961, 119] on span "SAS FRANDIS SUPER U FRASNE - C000087825" at bounding box center [1039, 134] width 236 height 34
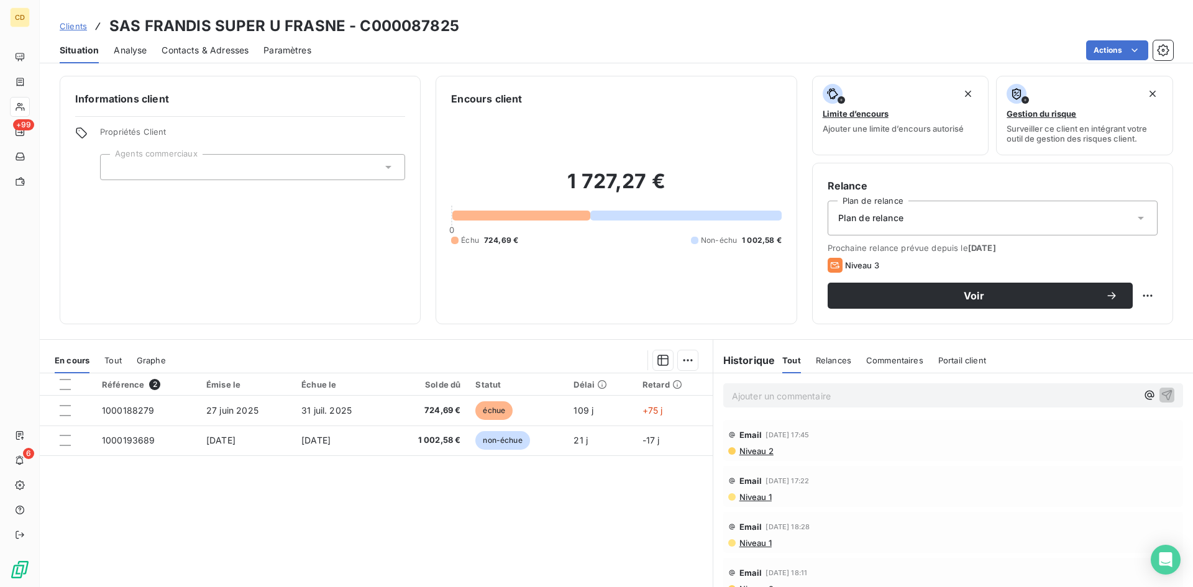
click at [207, 47] on span "Contacts & Adresses" at bounding box center [204, 50] width 87 height 12
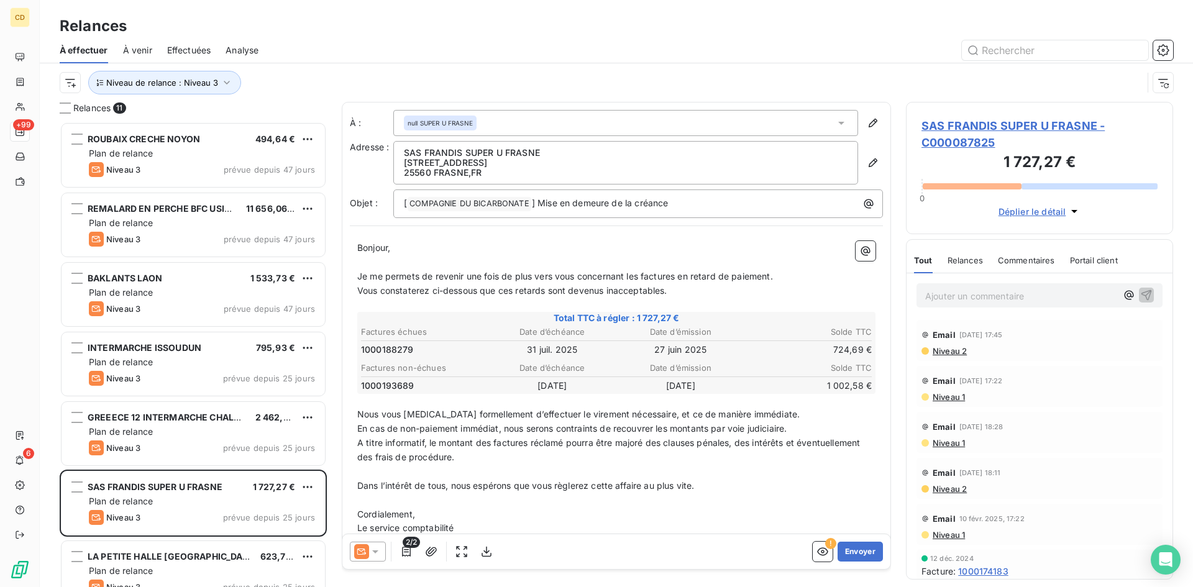
scroll to position [456, 258]
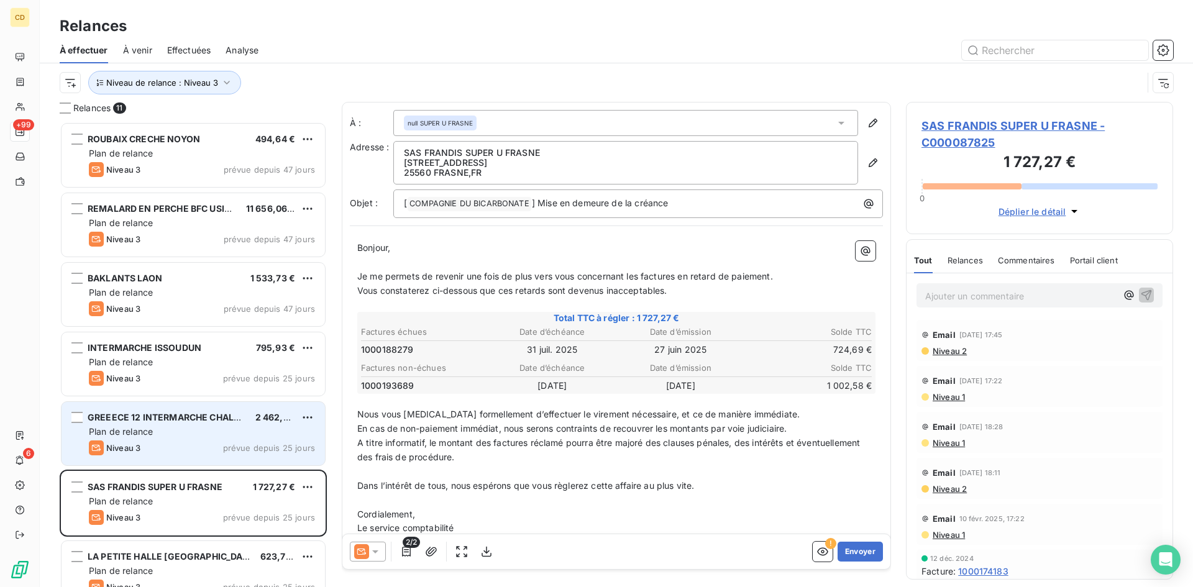
click at [171, 430] on div "Plan de relance" at bounding box center [202, 431] width 226 height 12
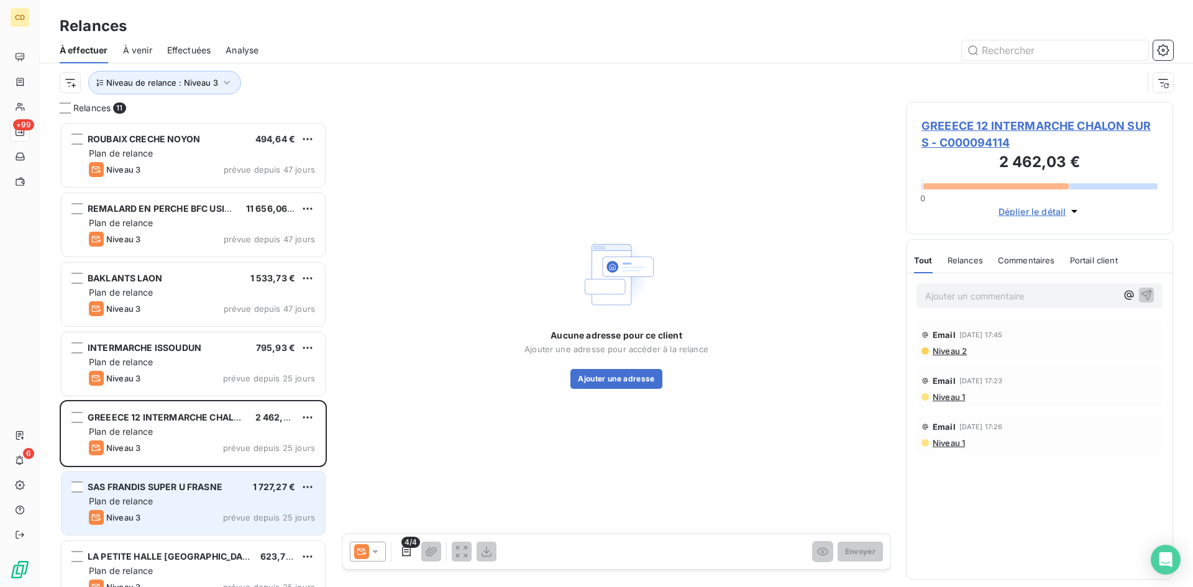
click at [165, 494] on div "SAS FRANDIS SUPER U FRASNE 1 727,27 € Plan de relance Niveau 3 prévue depuis 25…" at bounding box center [192, 502] width 263 height 63
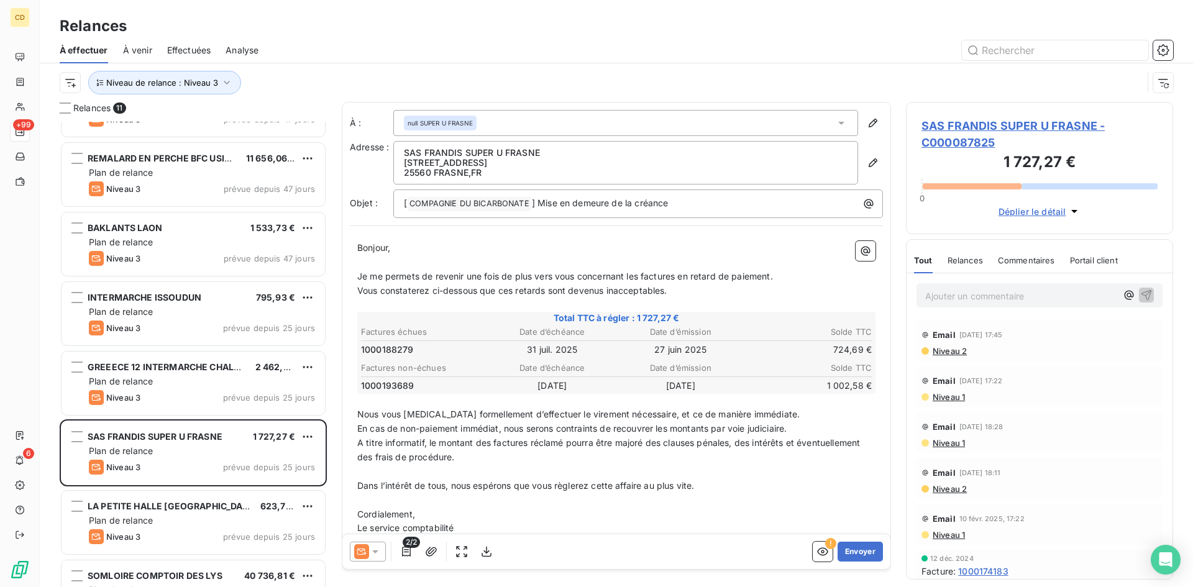
scroll to position [187, 0]
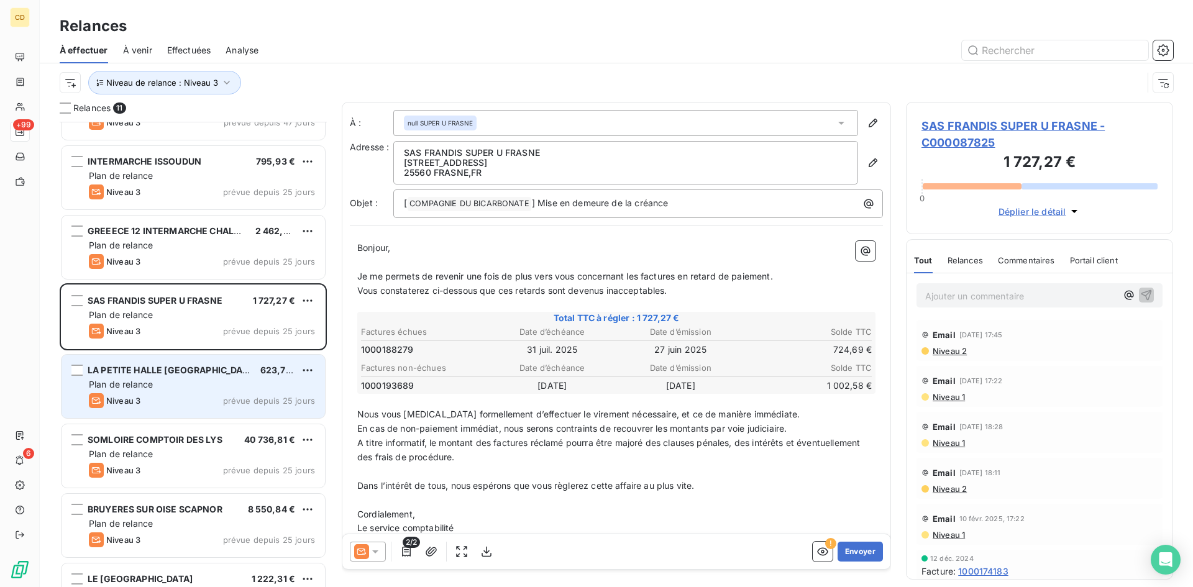
click at [149, 368] on span "LA PETITE HALLE [GEOGRAPHIC_DATA] DE" at bounding box center [179, 370] width 183 height 11
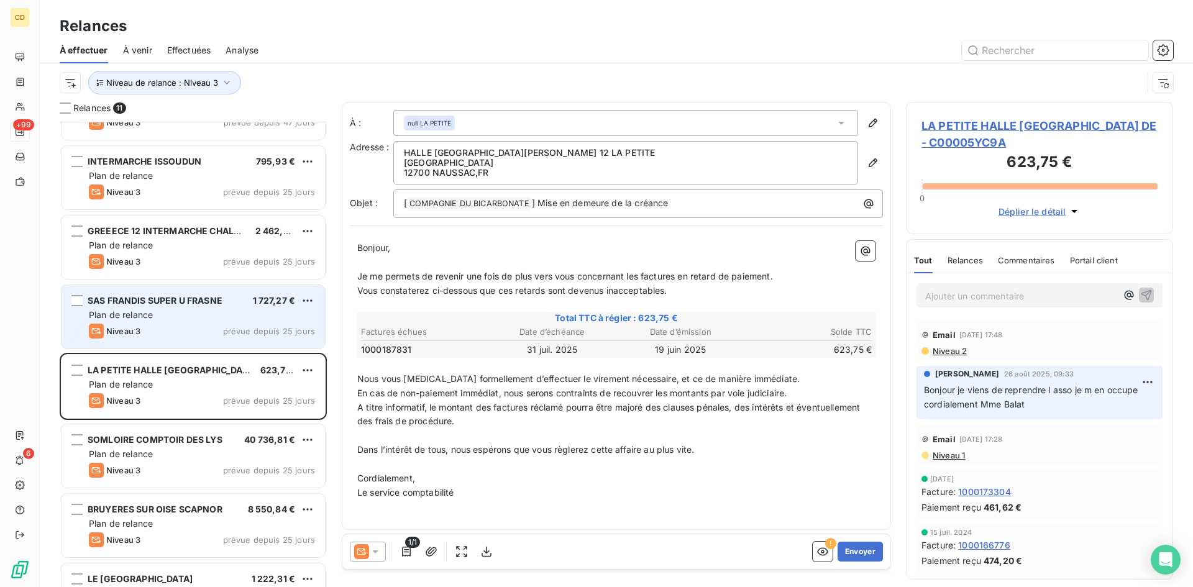
click at [154, 308] on div "SAS FRANDIS SUPER U FRASNE 1 727,27 € Plan de relance Niveau 3 prévue depuis 25…" at bounding box center [192, 316] width 263 height 63
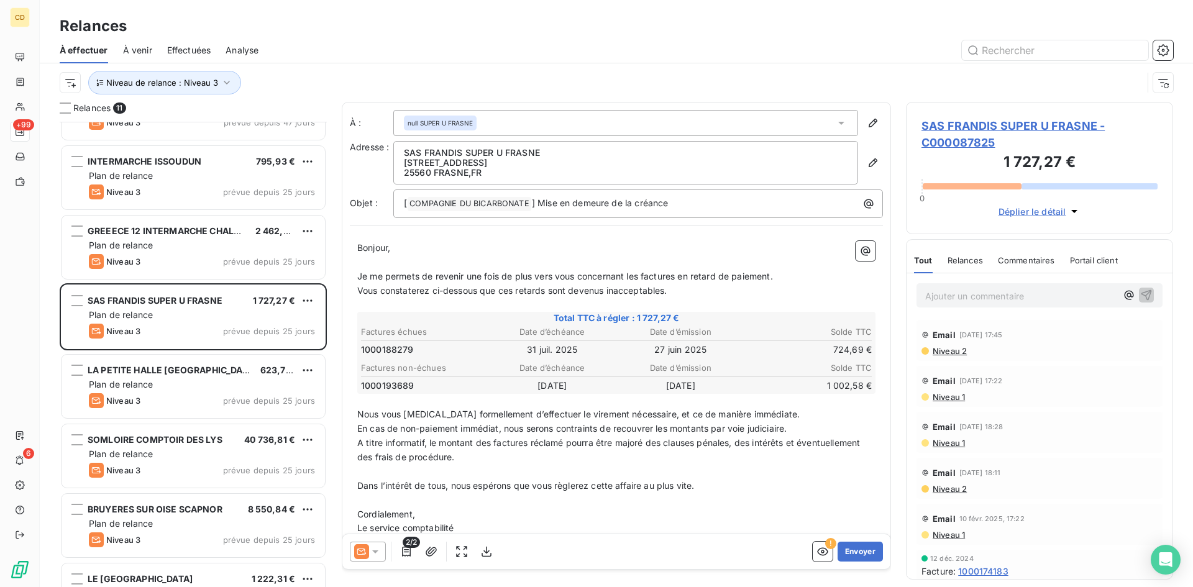
click at [373, 552] on icon at bounding box center [375, 551] width 6 height 3
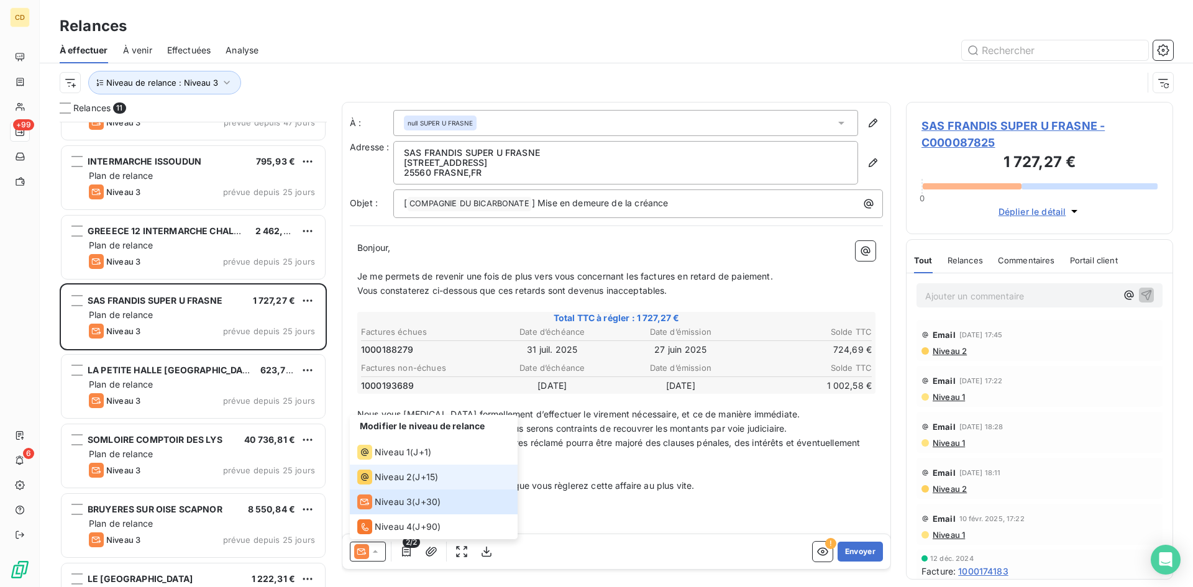
click at [380, 470] on div "Niveau 2" at bounding box center [384, 477] width 55 height 15
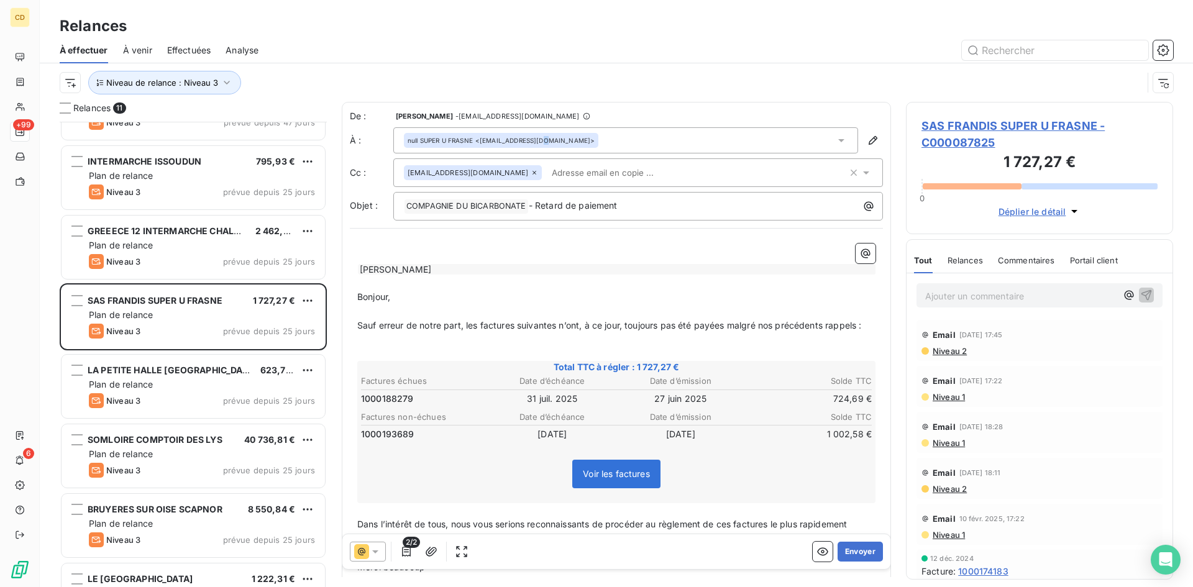
drag, startPoint x: 539, startPoint y: 145, endPoint x: 548, endPoint y: 145, distance: 9.3
click at [543, 145] on div "null SUPER U FRASNE <[EMAIL_ADDRESS][DOMAIN_NAME]>" at bounding box center [501, 140] width 194 height 15
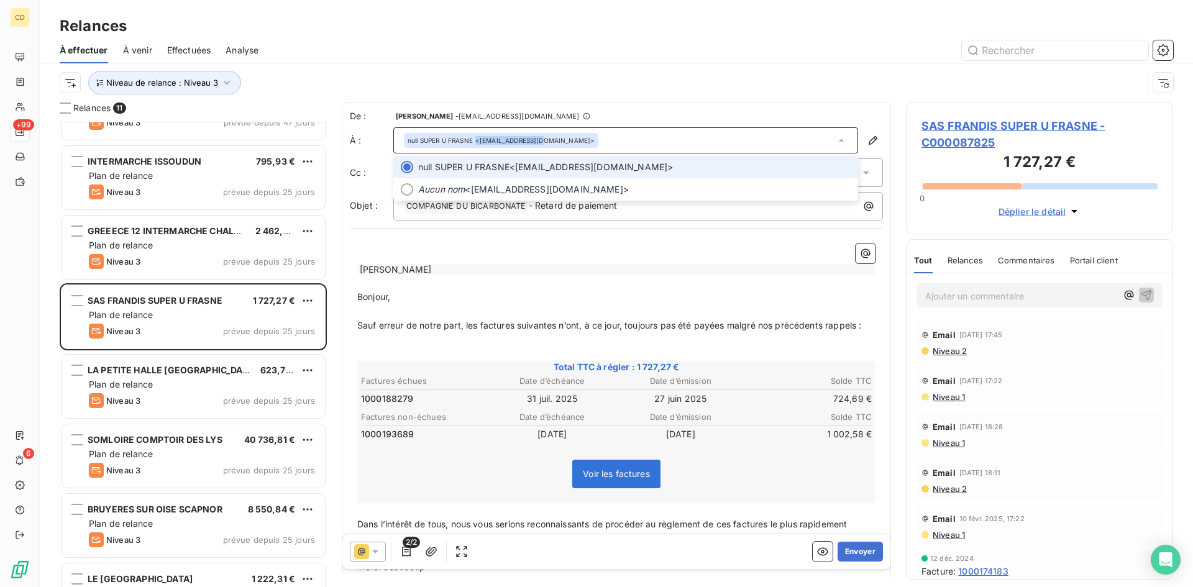
click at [669, 135] on div "null SUPER U FRASNE <[EMAIL_ADDRESS][DOMAIN_NAME]>" at bounding box center [625, 140] width 465 height 26
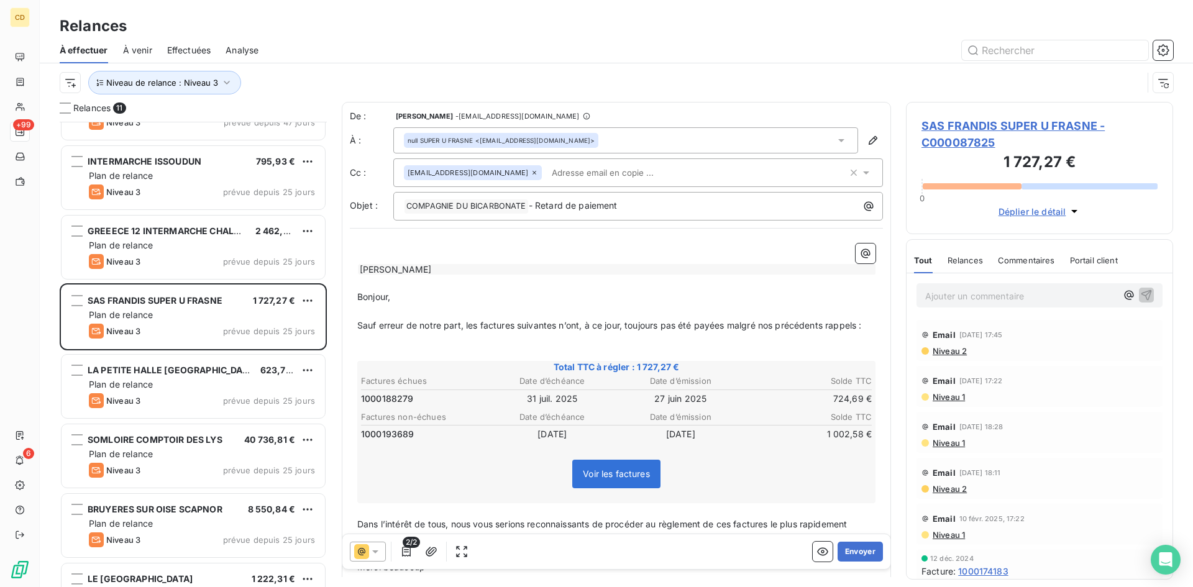
click at [376, 550] on icon at bounding box center [375, 551] width 6 height 3
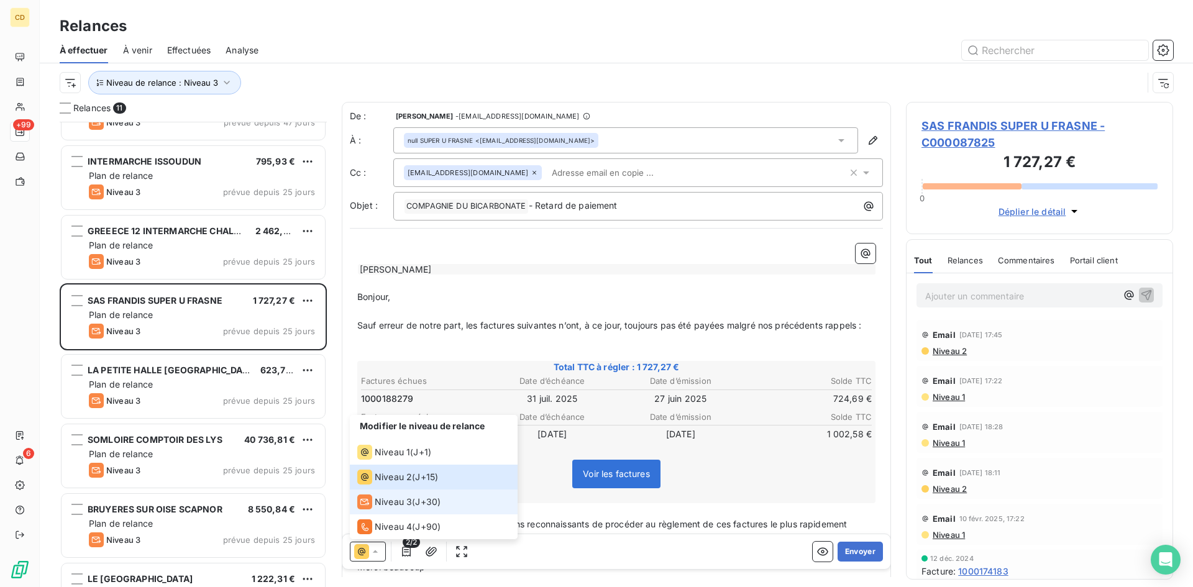
click at [389, 504] on span "Niveau 3" at bounding box center [393, 502] width 37 height 12
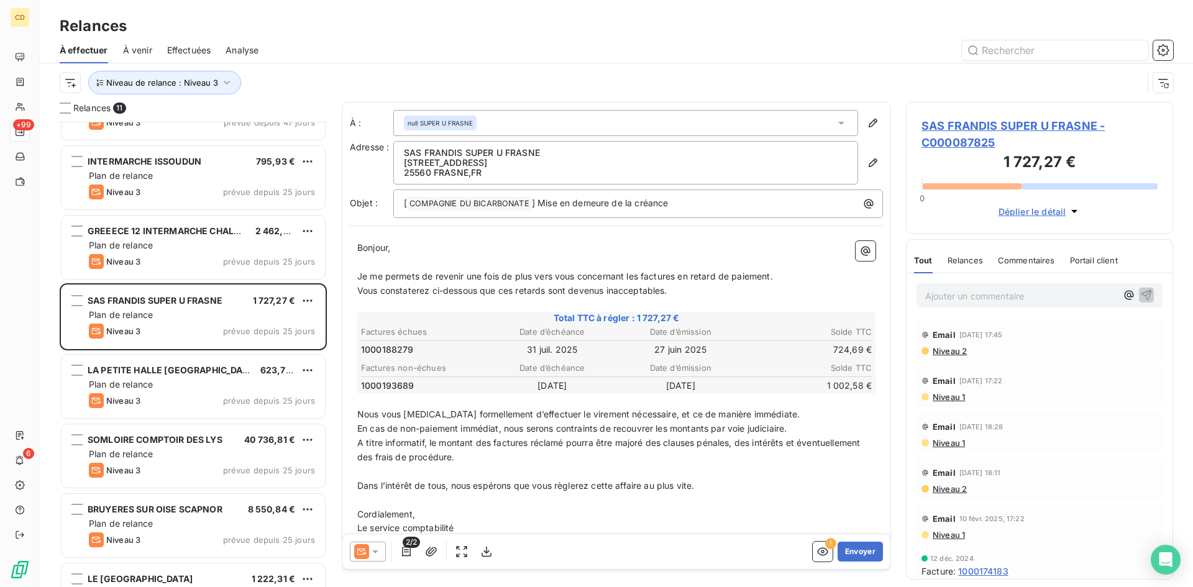
click at [975, 123] on span "SAS FRANDIS SUPER U FRASNE - C000087825" at bounding box center [1039, 134] width 236 height 34
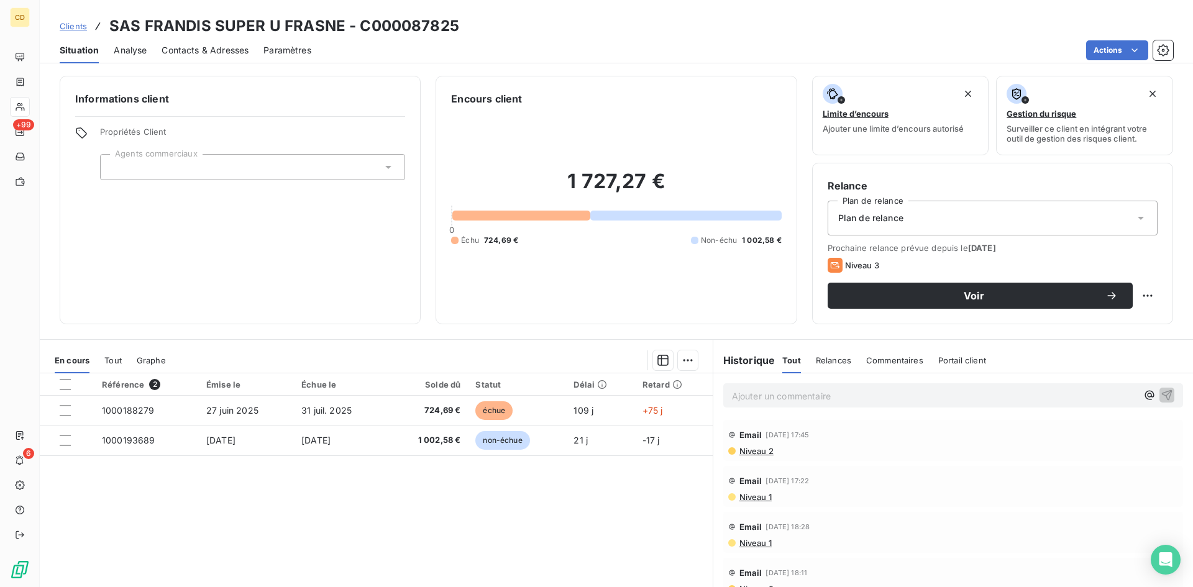
click at [182, 50] on span "Contacts & Adresses" at bounding box center [204, 50] width 87 height 12
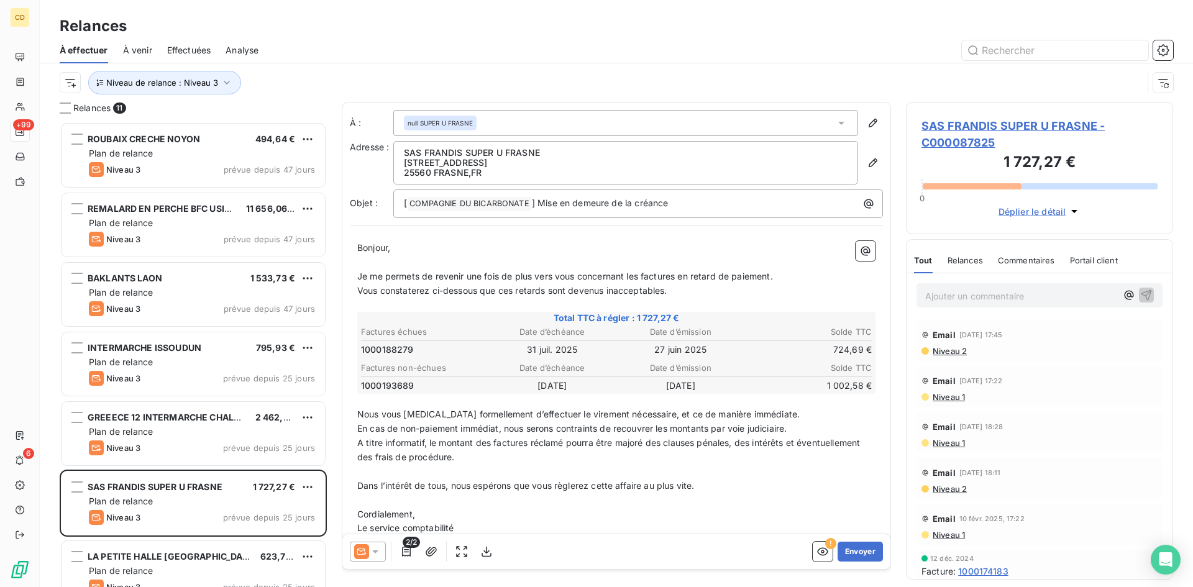
scroll to position [456, 258]
click at [841, 545] on button "Envoyer" at bounding box center [859, 552] width 45 height 20
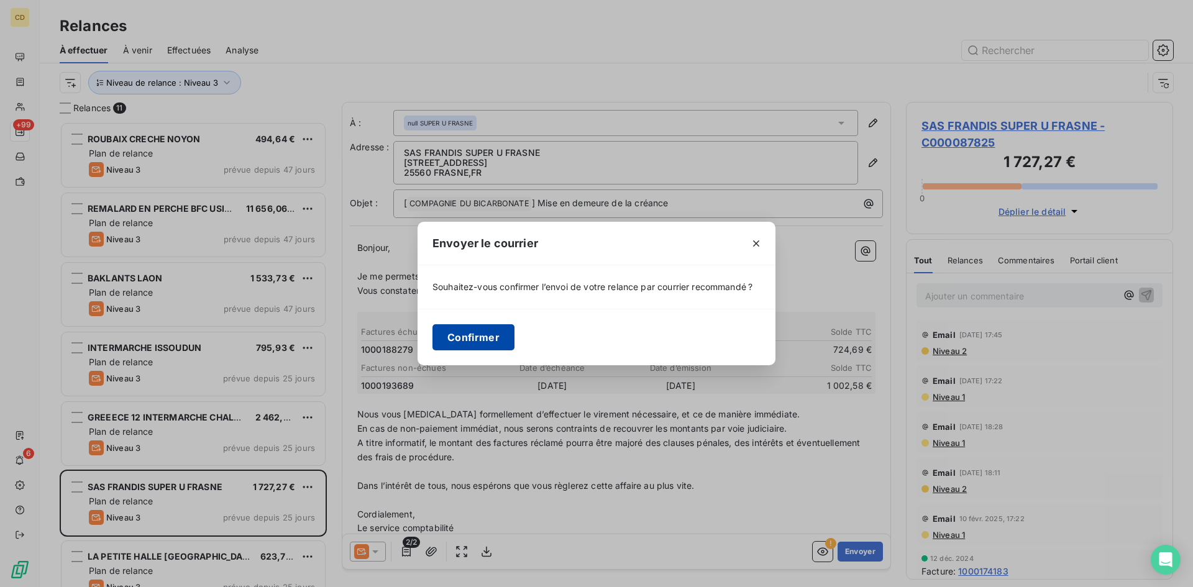
click at [480, 337] on button "Confirmer" at bounding box center [473, 337] width 82 height 26
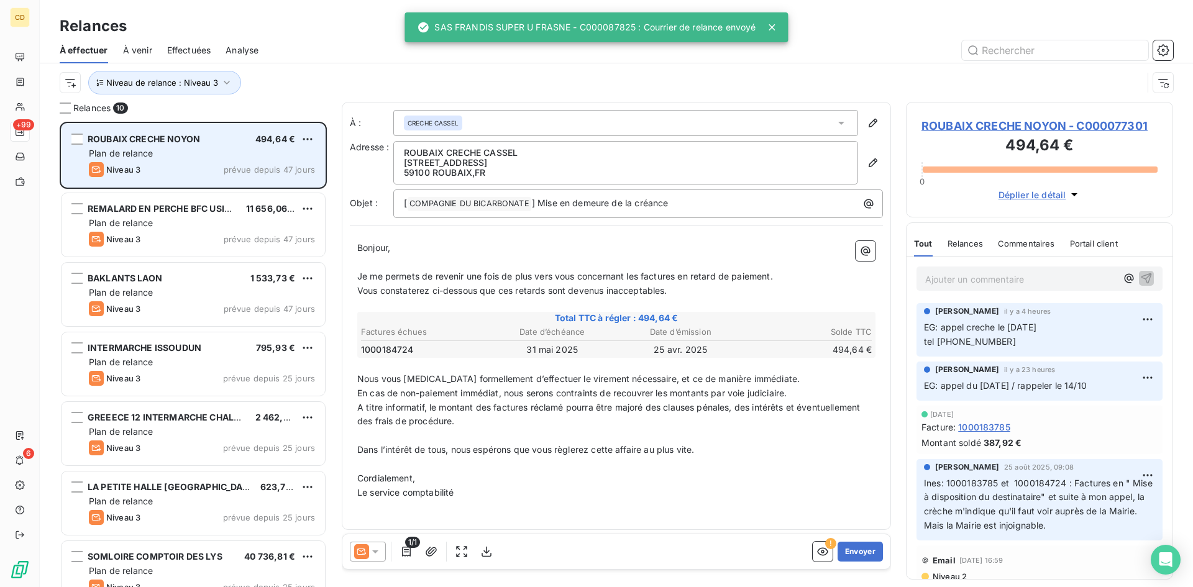
click at [161, 157] on div "Plan de relance" at bounding box center [202, 153] width 226 height 12
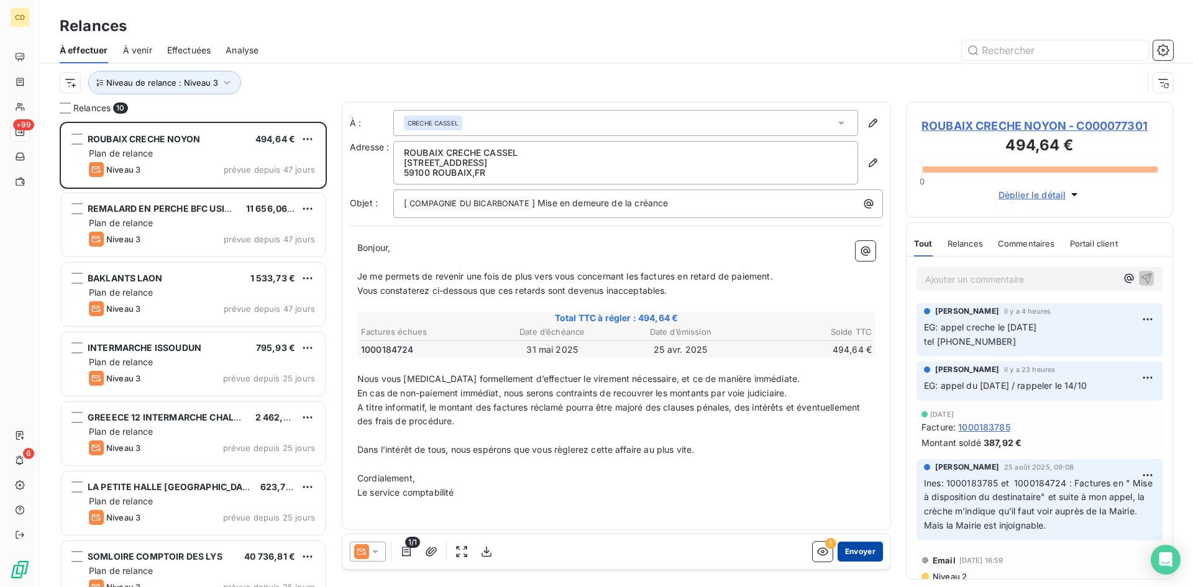
click at [843, 547] on button "Envoyer" at bounding box center [859, 552] width 45 height 20
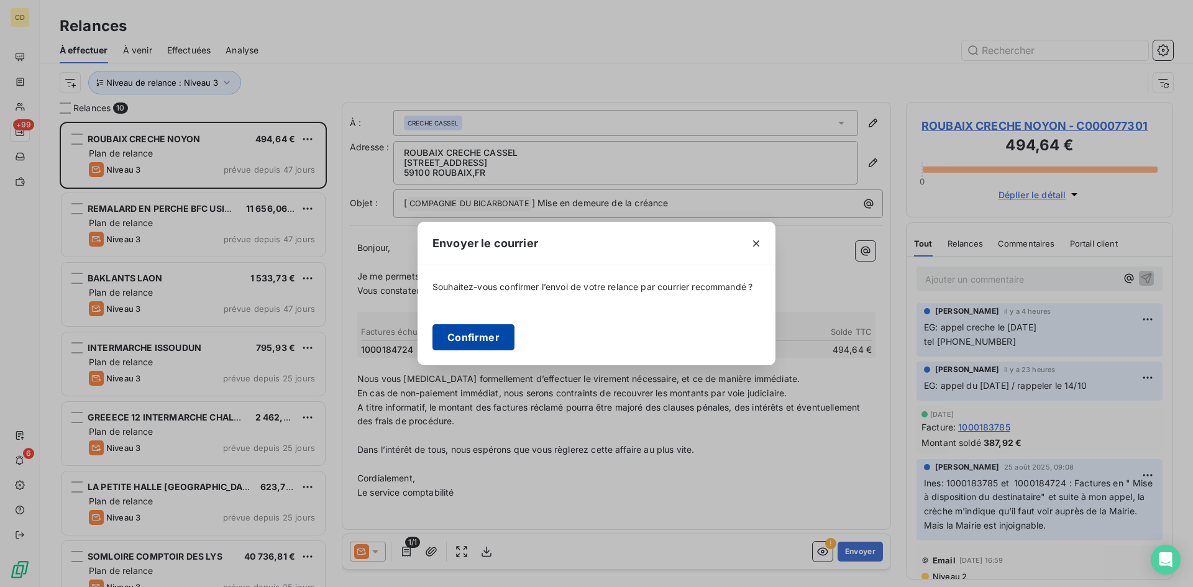
click at [460, 346] on button "Confirmer" at bounding box center [473, 337] width 82 height 26
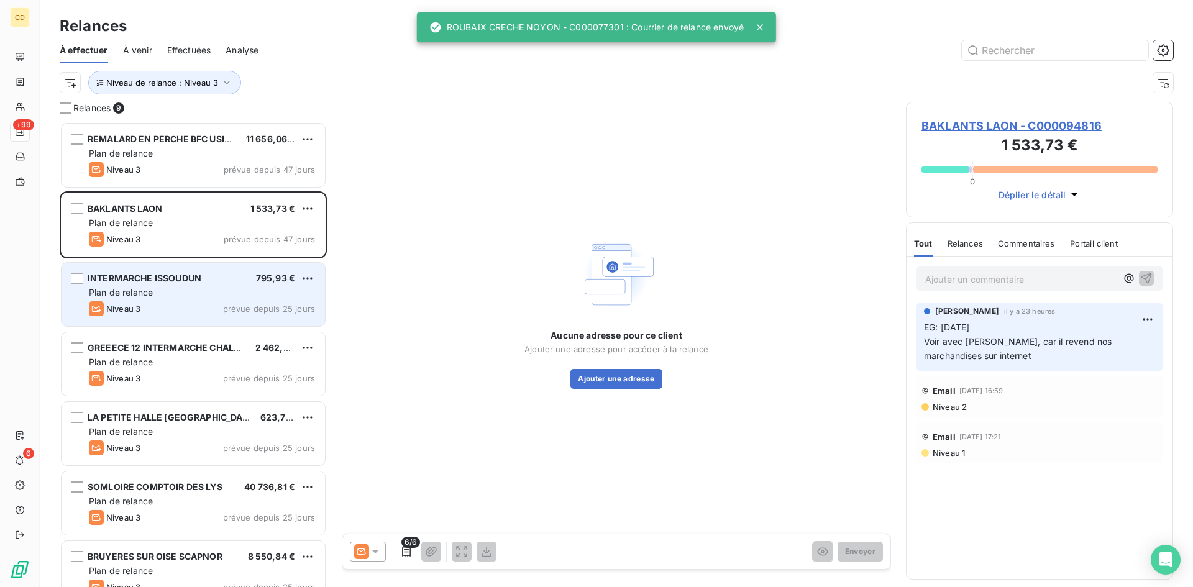
click at [148, 291] on span "Plan de relance" at bounding box center [121, 292] width 64 height 11
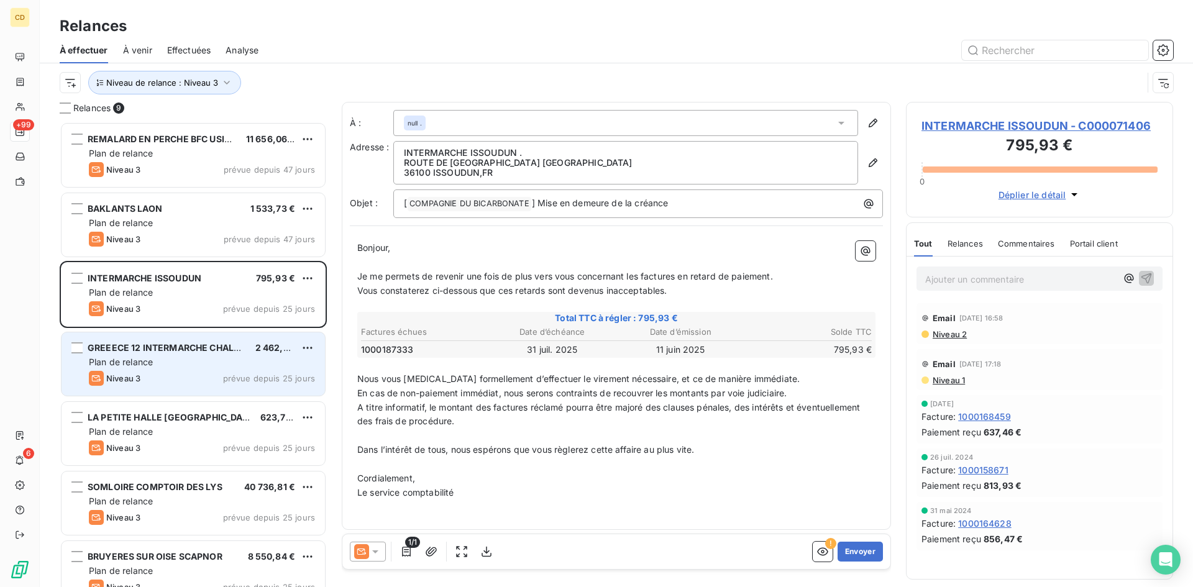
click at [158, 345] on span "GREEECE 12 INTERMARCHE CHALON SUR S" at bounding box center [181, 347] width 187 height 11
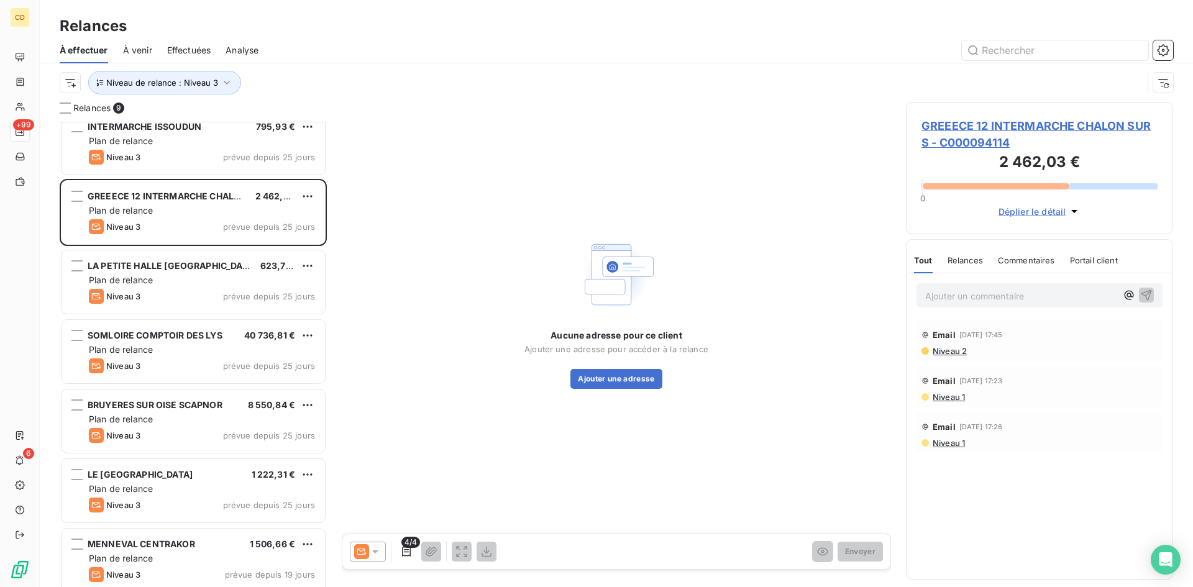
scroll to position [161, 0]
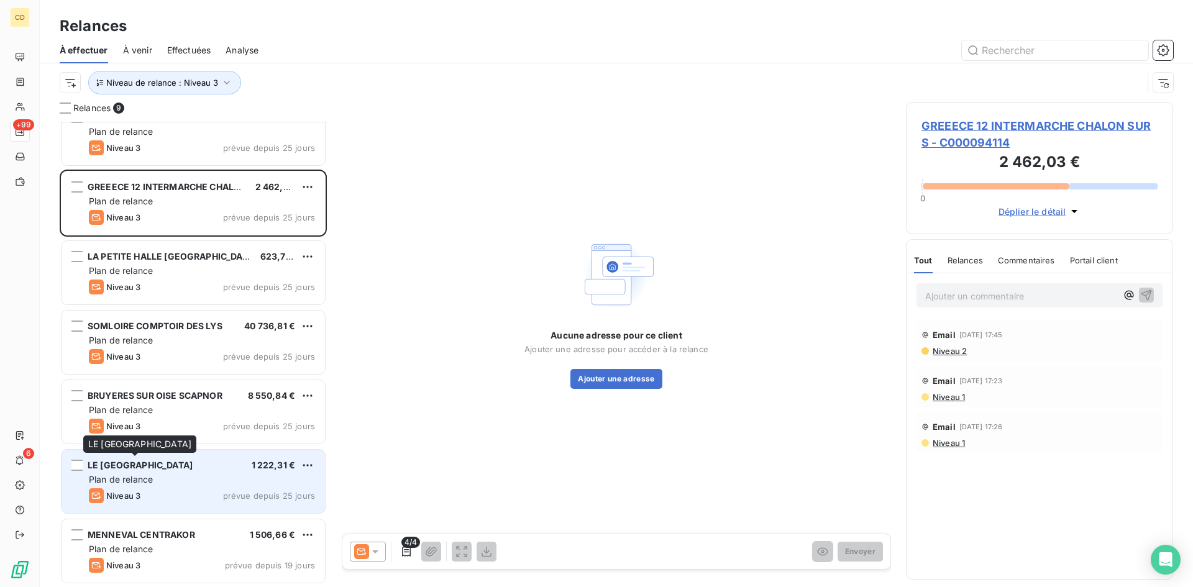
click at [169, 468] on span "LE [GEOGRAPHIC_DATA]" at bounding box center [140, 465] width 105 height 11
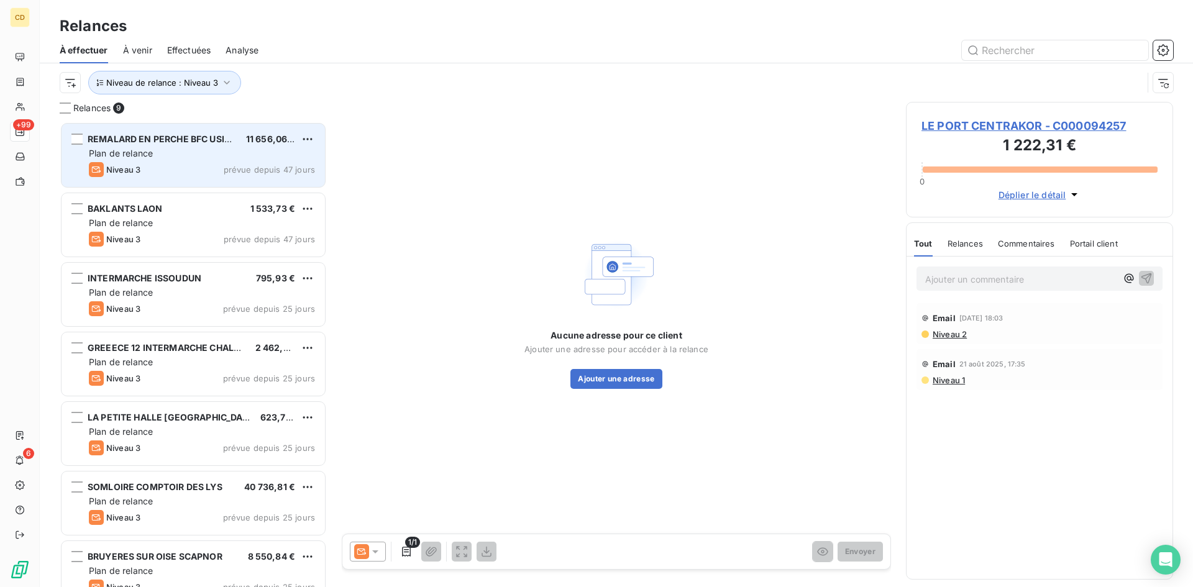
click at [176, 164] on div "Niveau 3 prévue depuis 47 jours" at bounding box center [202, 169] width 226 height 15
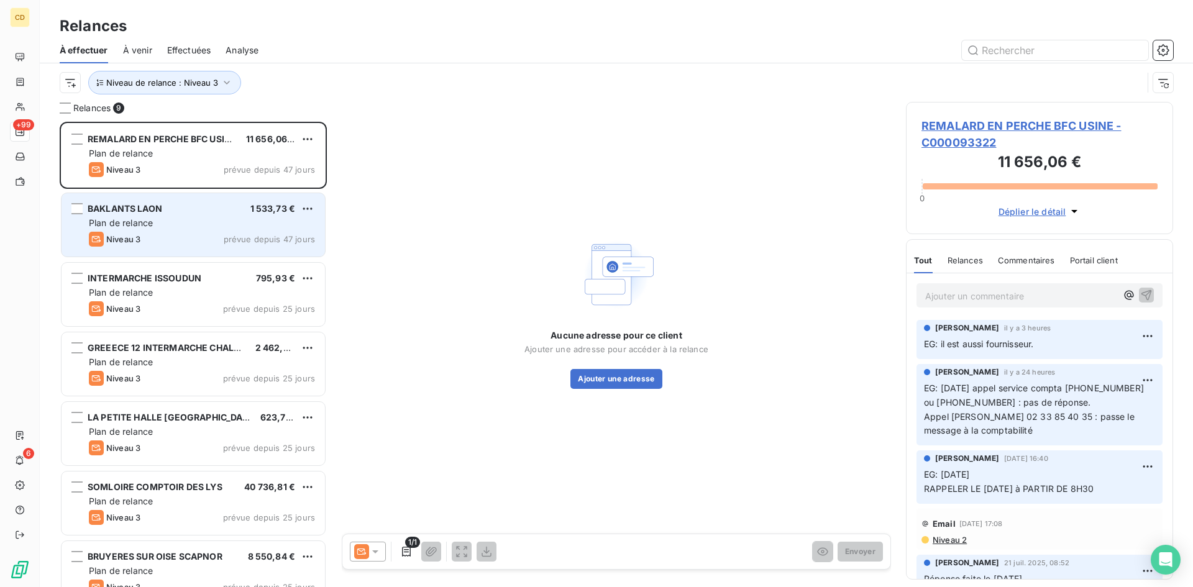
click at [179, 201] on div "BAKLANTS LAON 1 533,73 € Plan de relance Niveau 3 prévue depuis 47 jours" at bounding box center [192, 224] width 263 height 63
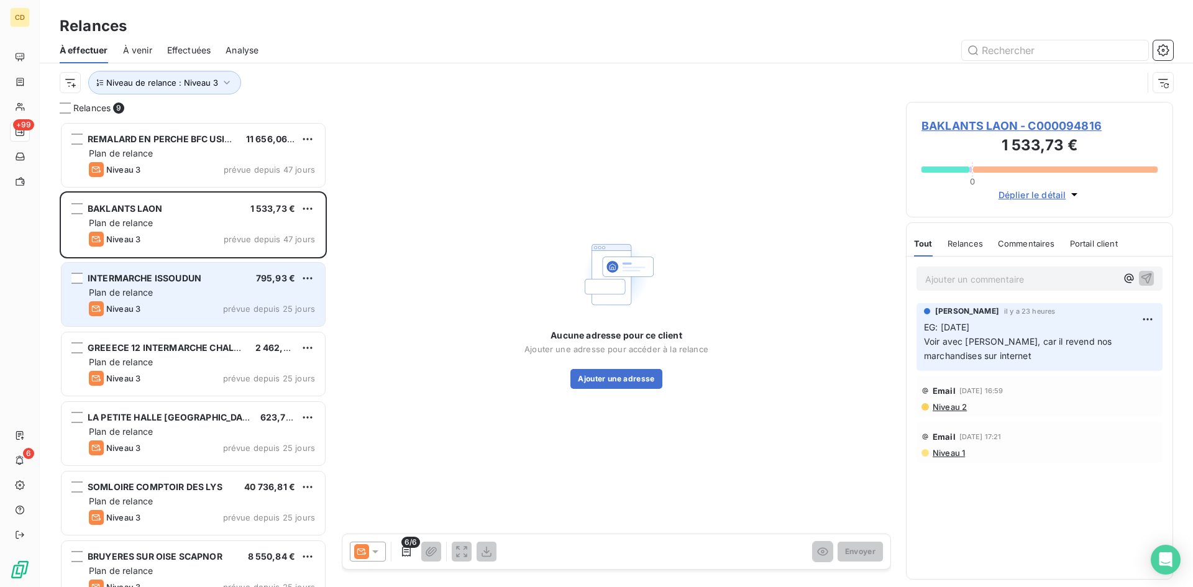
click at [165, 279] on span "INTERMARCHE ISSOUDUN" at bounding box center [145, 278] width 114 height 11
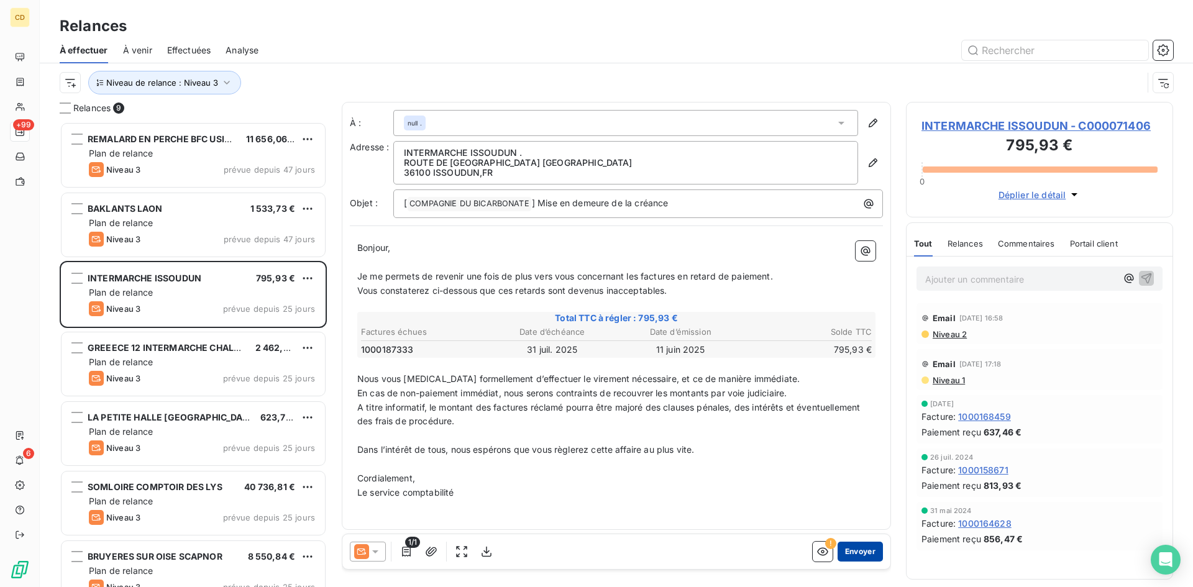
click at [846, 545] on button "Envoyer" at bounding box center [859, 552] width 45 height 20
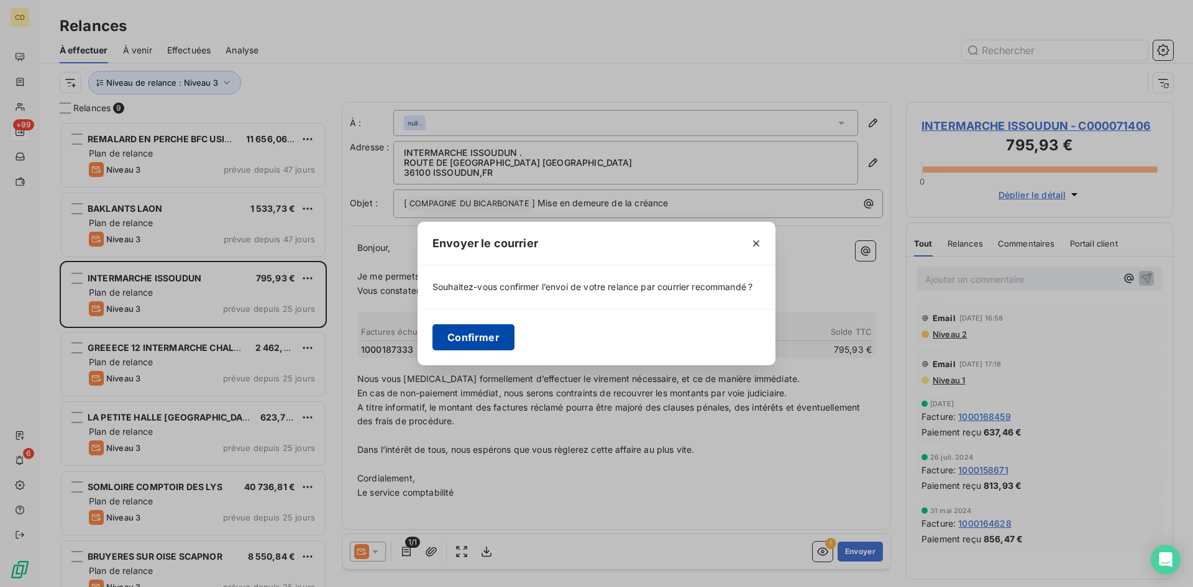
click at [470, 331] on button "Confirmer" at bounding box center [473, 337] width 82 height 26
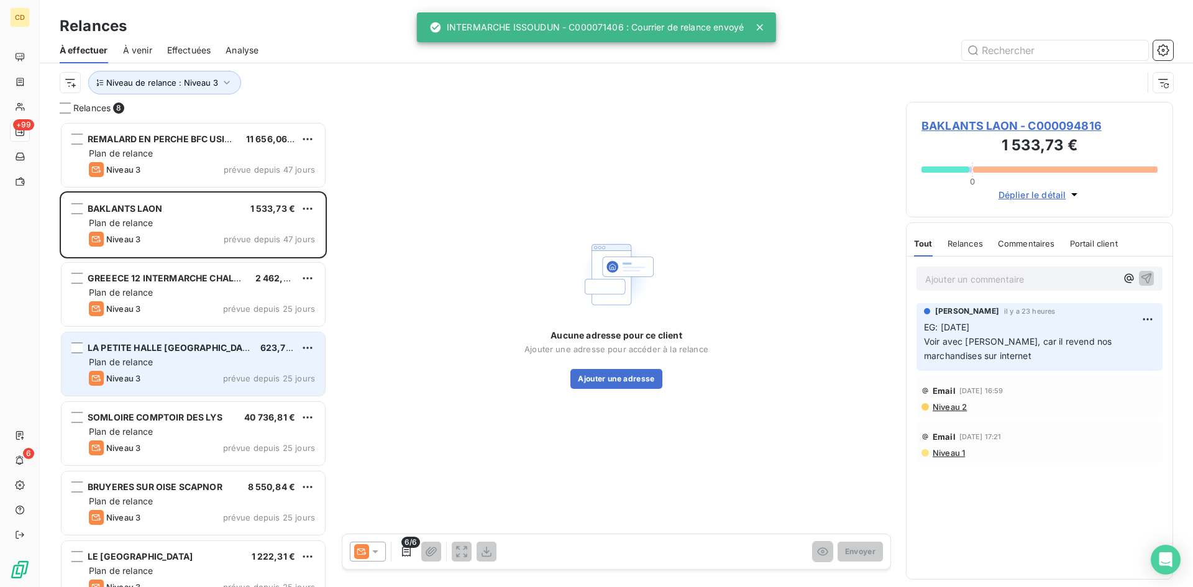
click at [153, 363] on span "Plan de relance" at bounding box center [121, 362] width 64 height 11
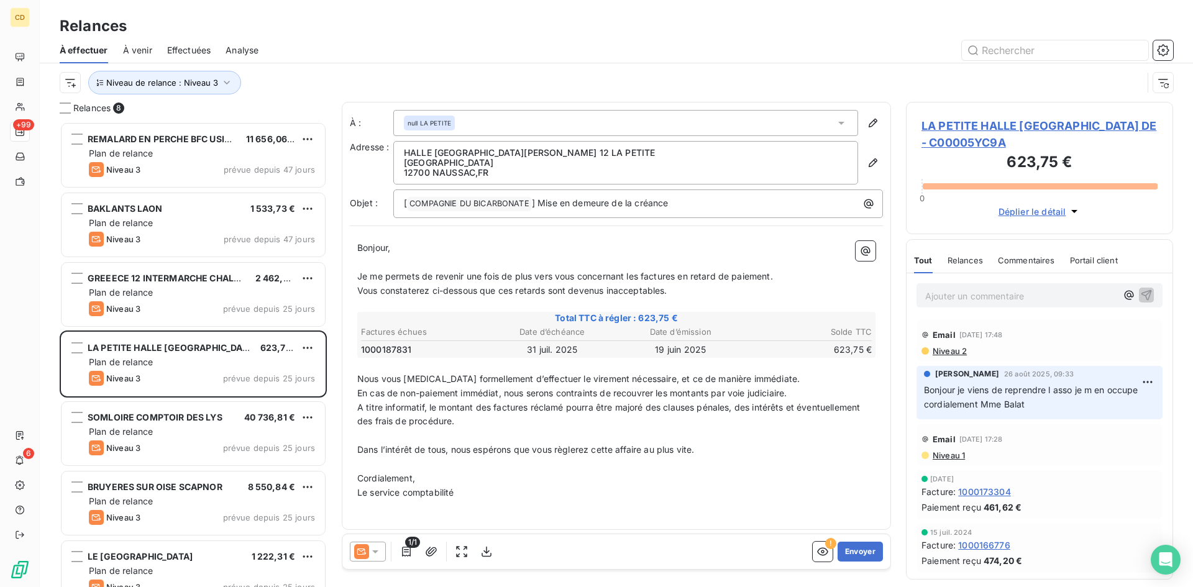
click at [972, 127] on span "LA PETITE HALLE [GEOGRAPHIC_DATA] DE - C00005YC9A" at bounding box center [1039, 134] width 236 height 34
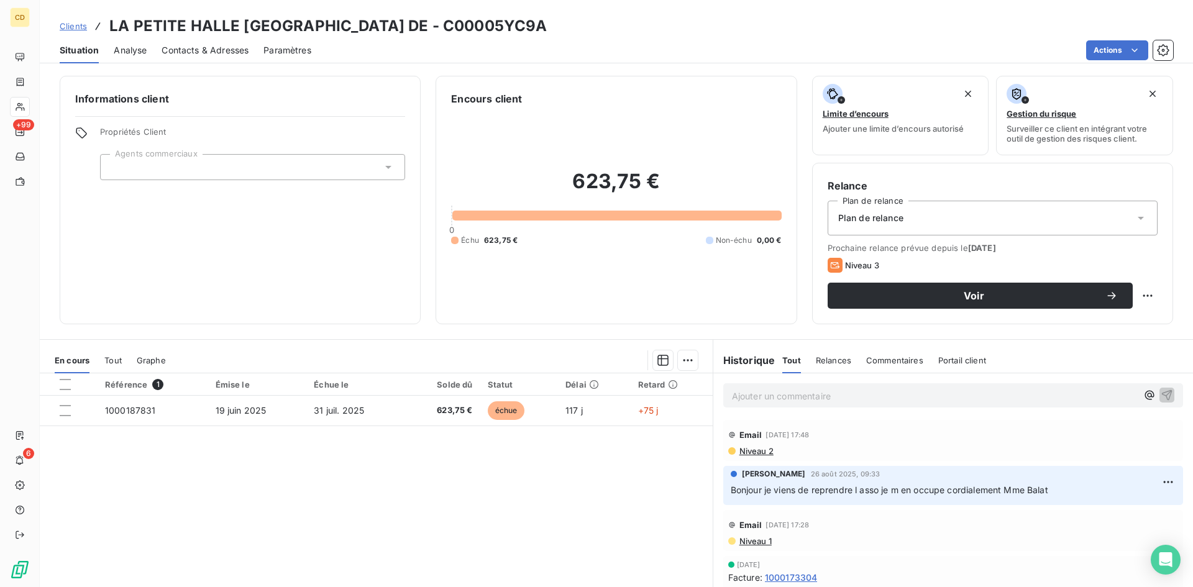
click at [220, 49] on span "Contacts & Adresses" at bounding box center [204, 50] width 87 height 12
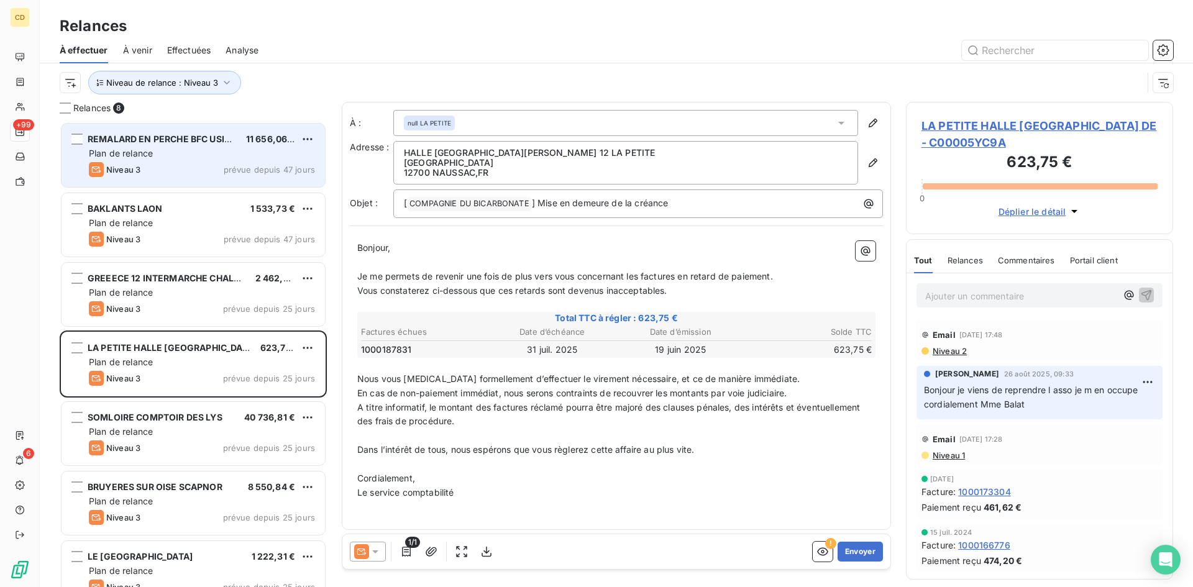
scroll to position [456, 258]
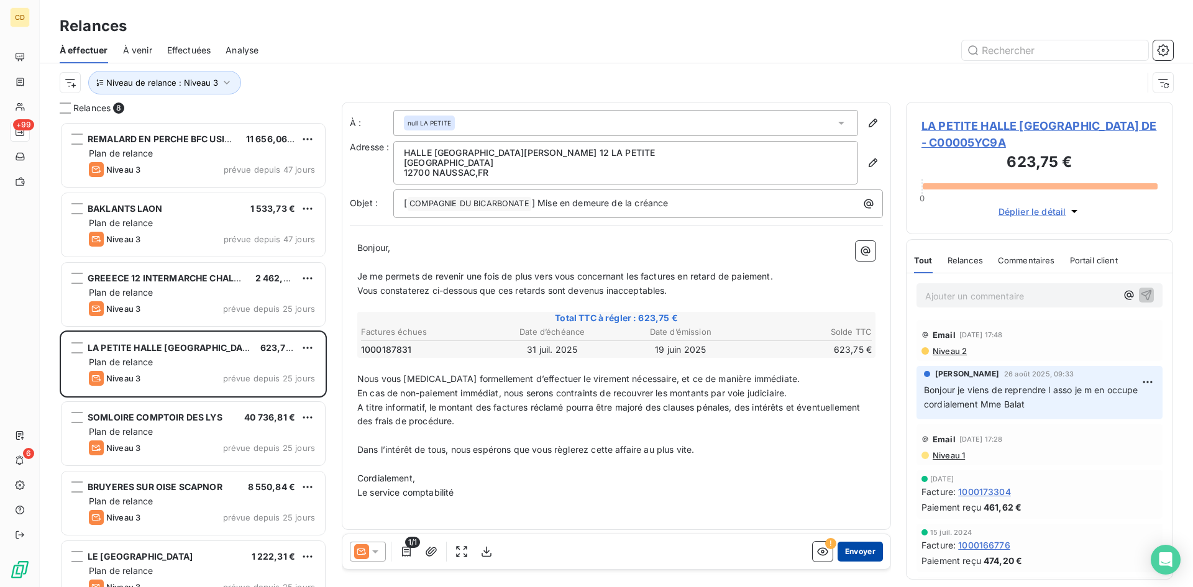
click at [846, 550] on button "Envoyer" at bounding box center [859, 552] width 45 height 20
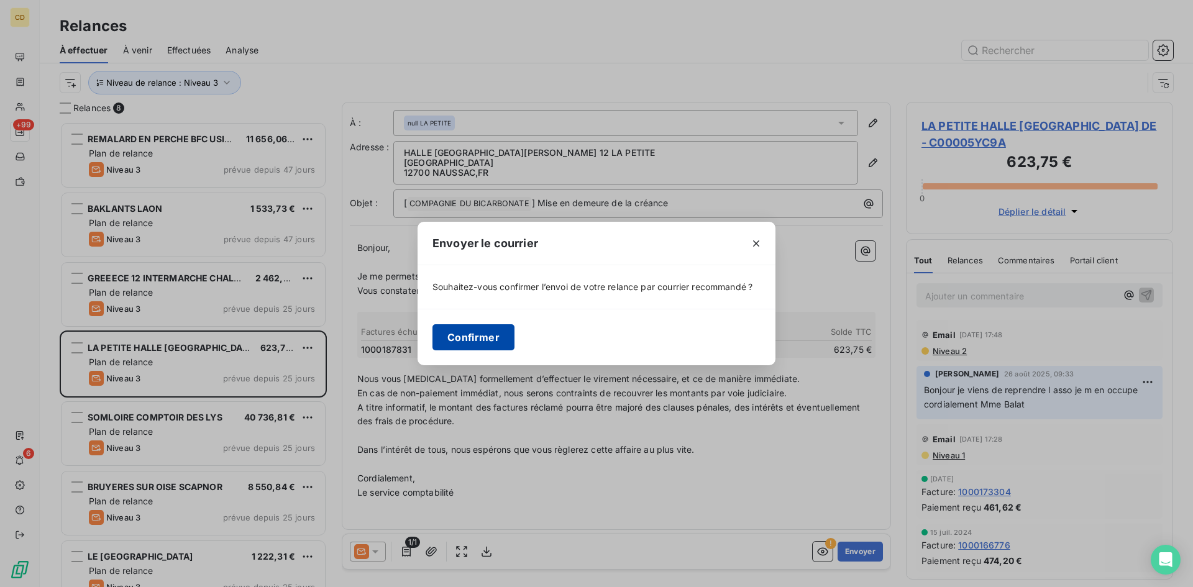
click at [473, 335] on button "Confirmer" at bounding box center [473, 337] width 82 height 26
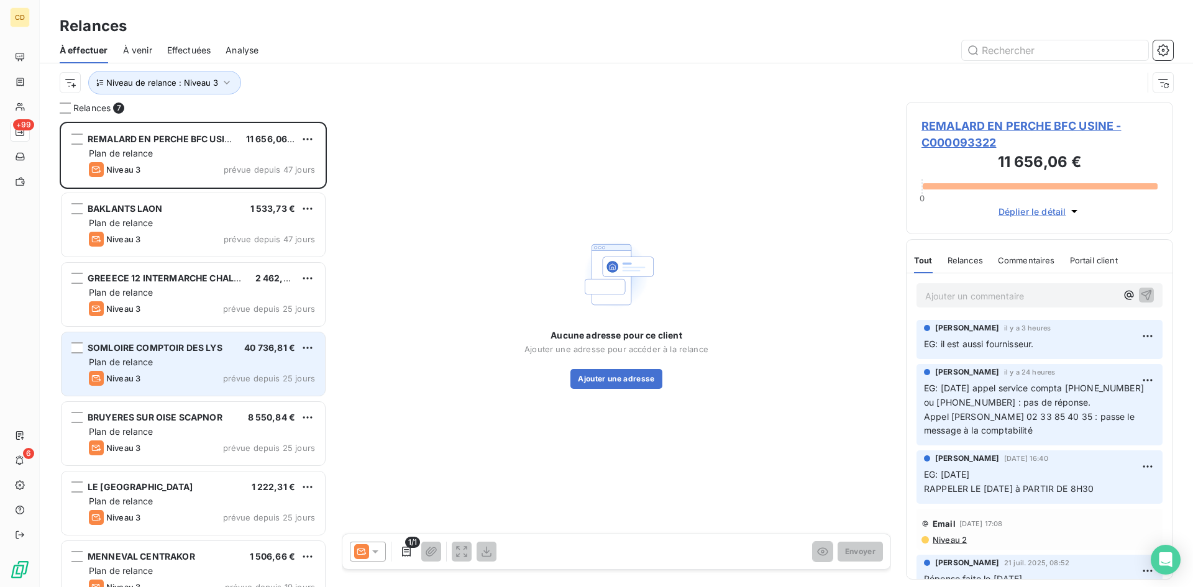
click at [176, 359] on div "Plan de relance" at bounding box center [202, 362] width 226 height 12
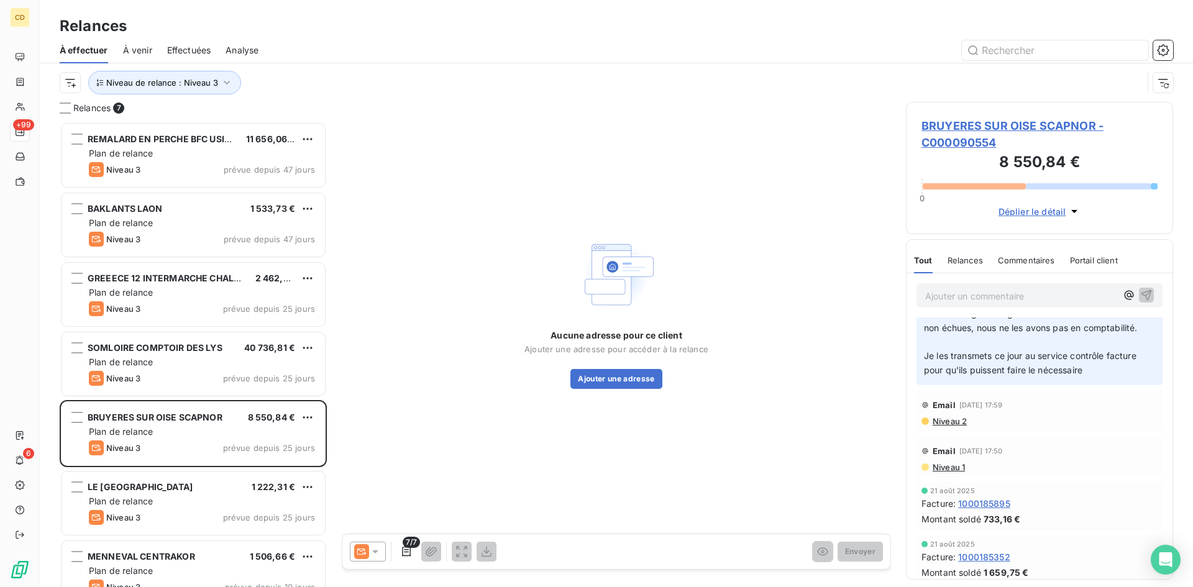
scroll to position [497, 0]
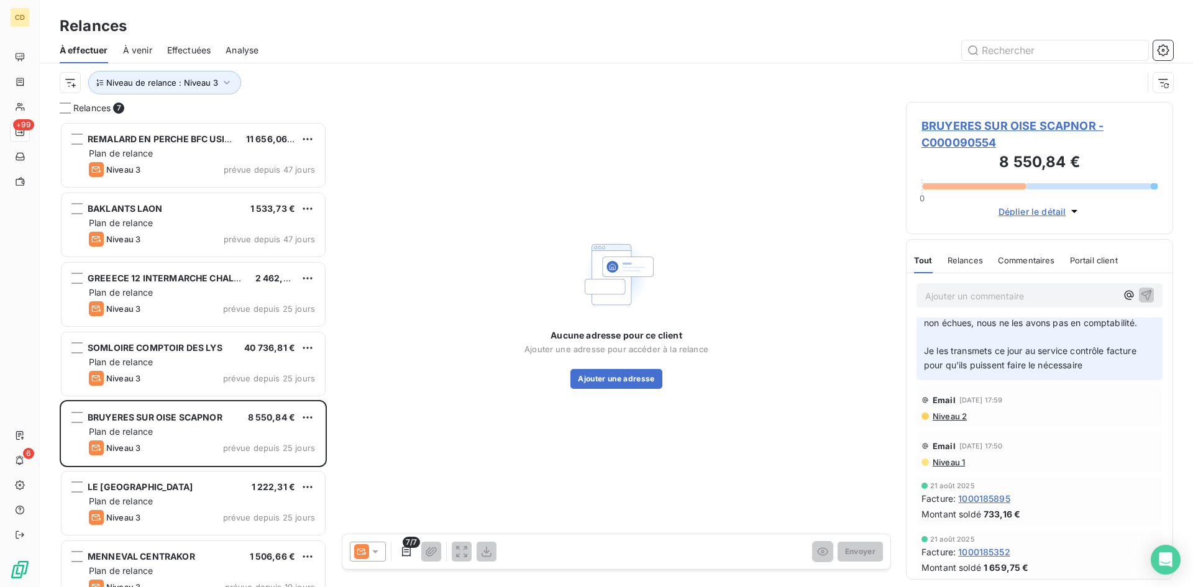
click at [950, 421] on span "Niveau 2" at bounding box center [948, 416] width 35 height 10
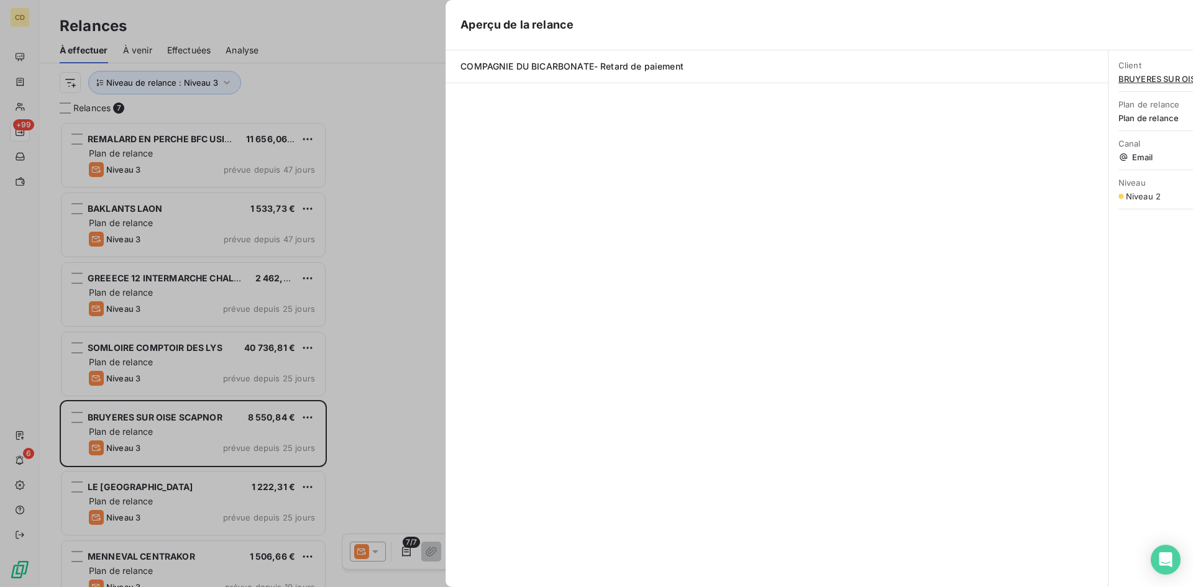
scroll to position [456, 258]
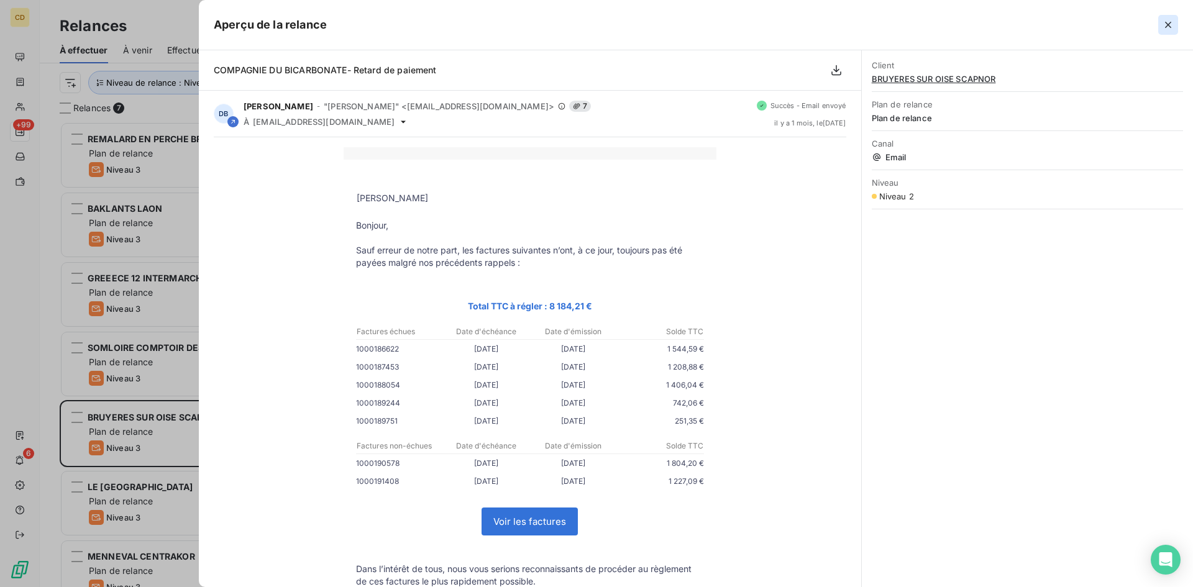
click at [1164, 21] on icon "button" at bounding box center [1167, 25] width 12 height 12
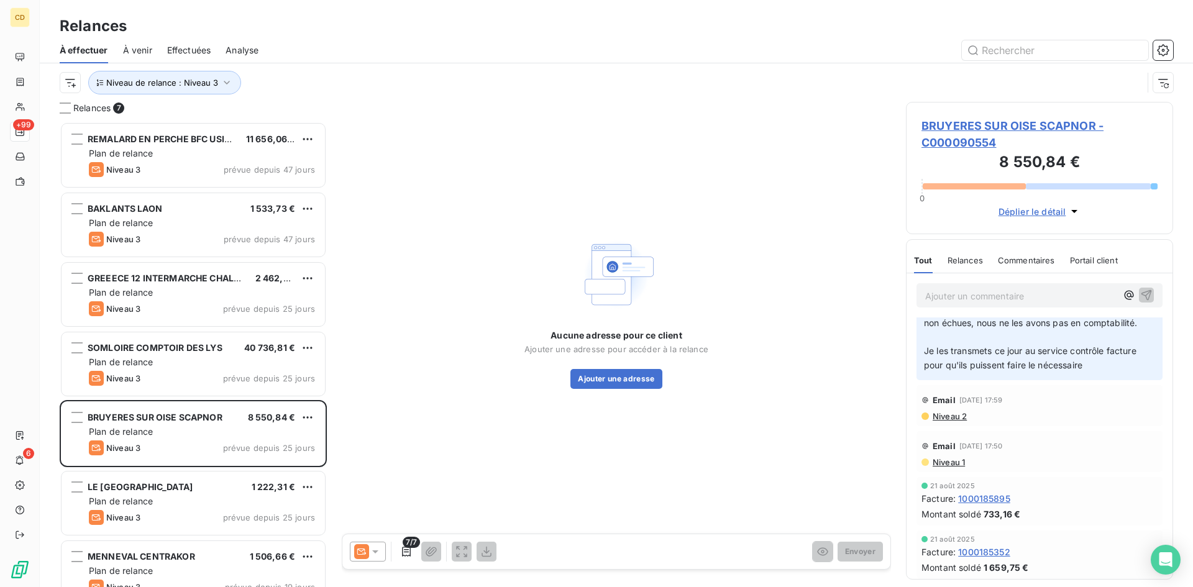
click at [951, 121] on span "BRUYERES SUR OISE SCAPNOR - C000090554" at bounding box center [1039, 134] width 236 height 34
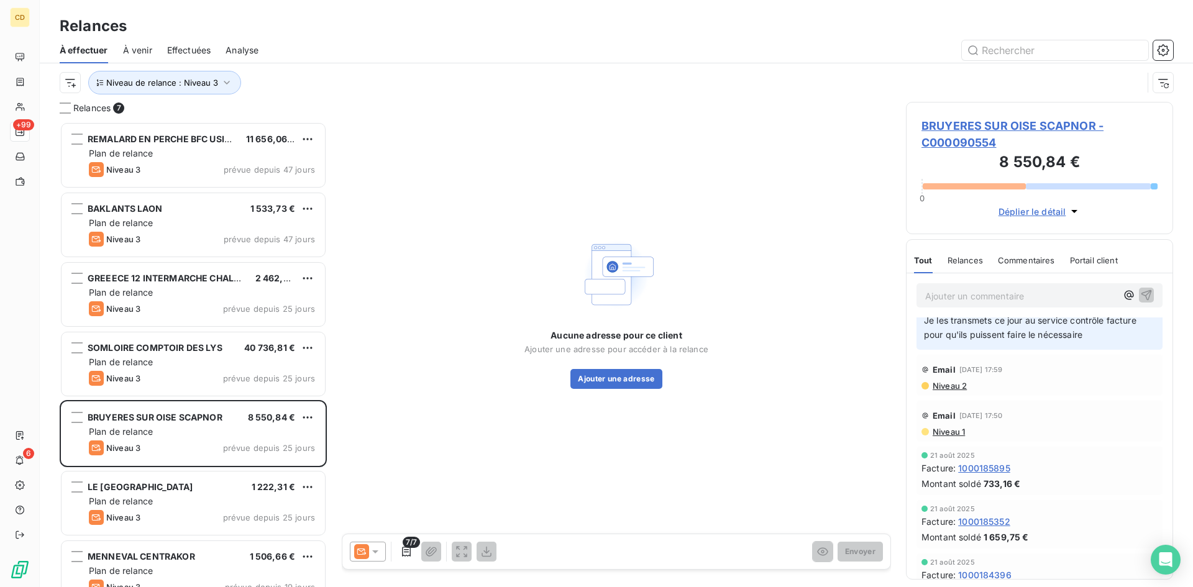
scroll to position [559, 0]
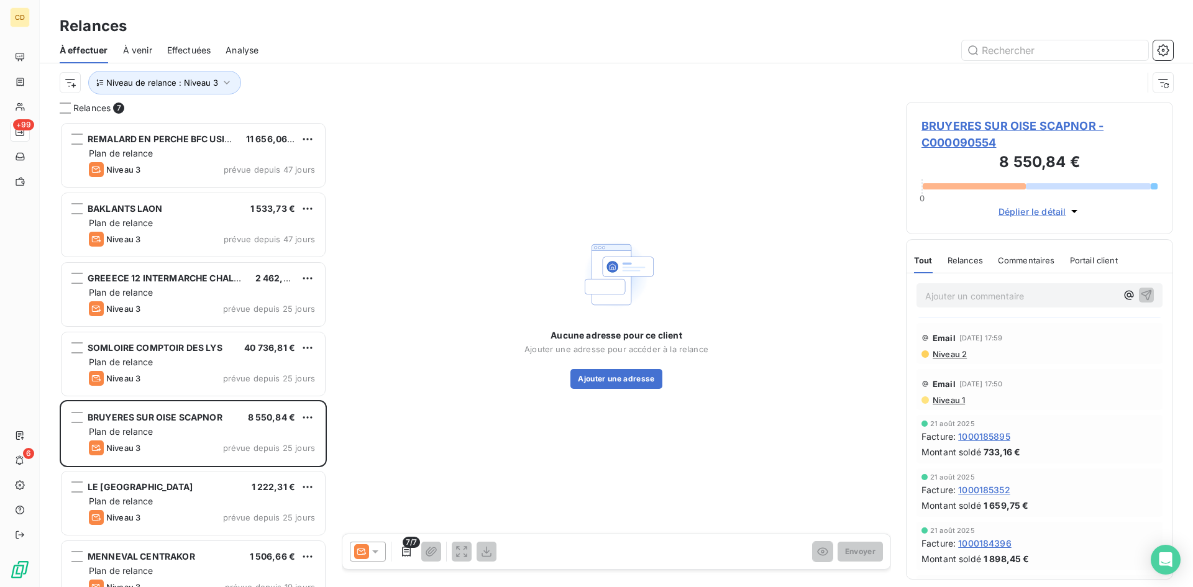
click at [938, 359] on span "Niveau 2" at bounding box center [948, 354] width 35 height 10
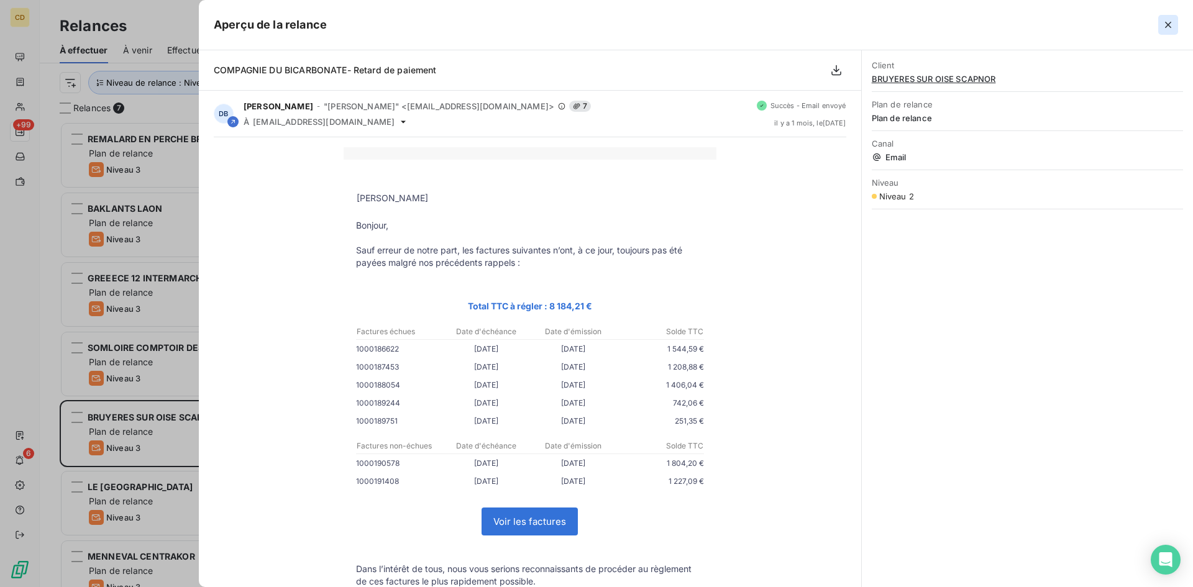
click at [1165, 24] on icon "button" at bounding box center [1167, 25] width 12 height 12
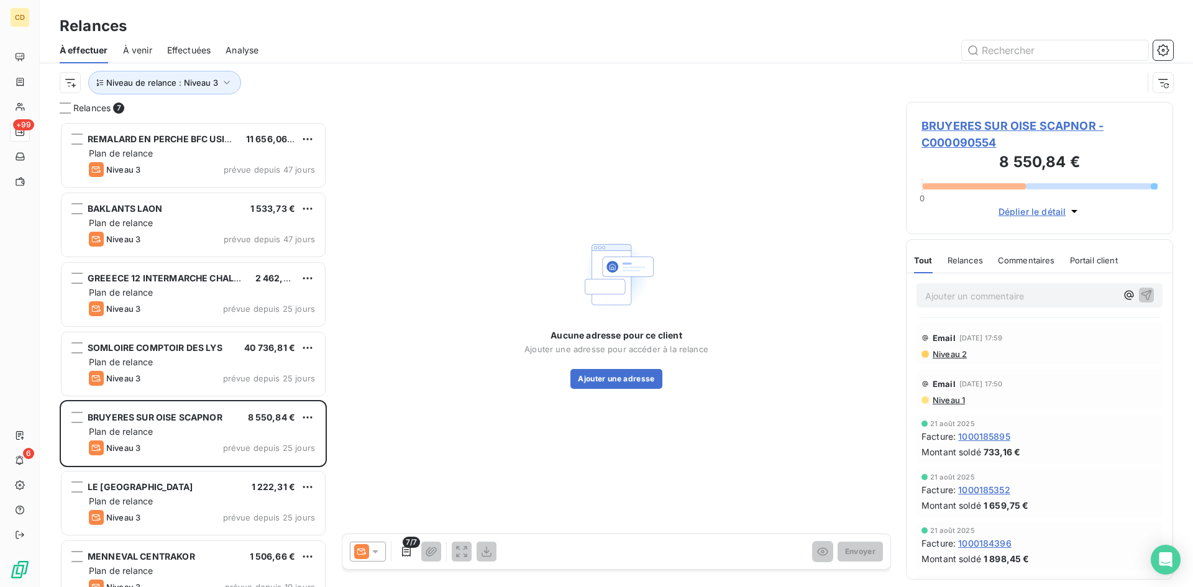
click at [373, 548] on icon at bounding box center [375, 551] width 12 height 12
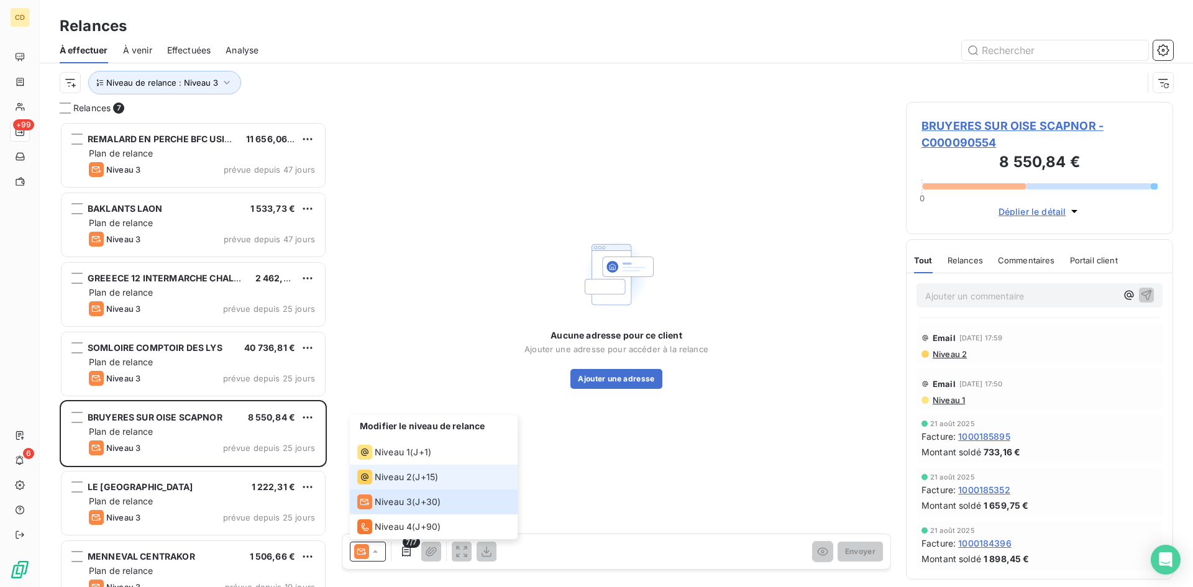
click at [381, 479] on span "Niveau 2" at bounding box center [393, 477] width 37 height 12
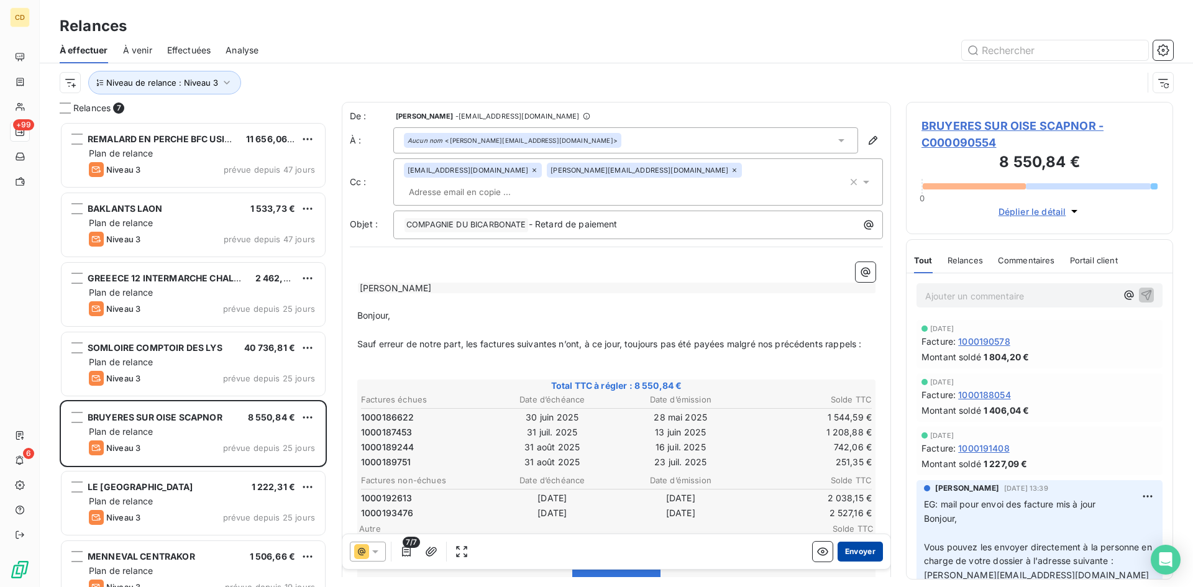
click at [848, 546] on button "Envoyer" at bounding box center [859, 552] width 45 height 20
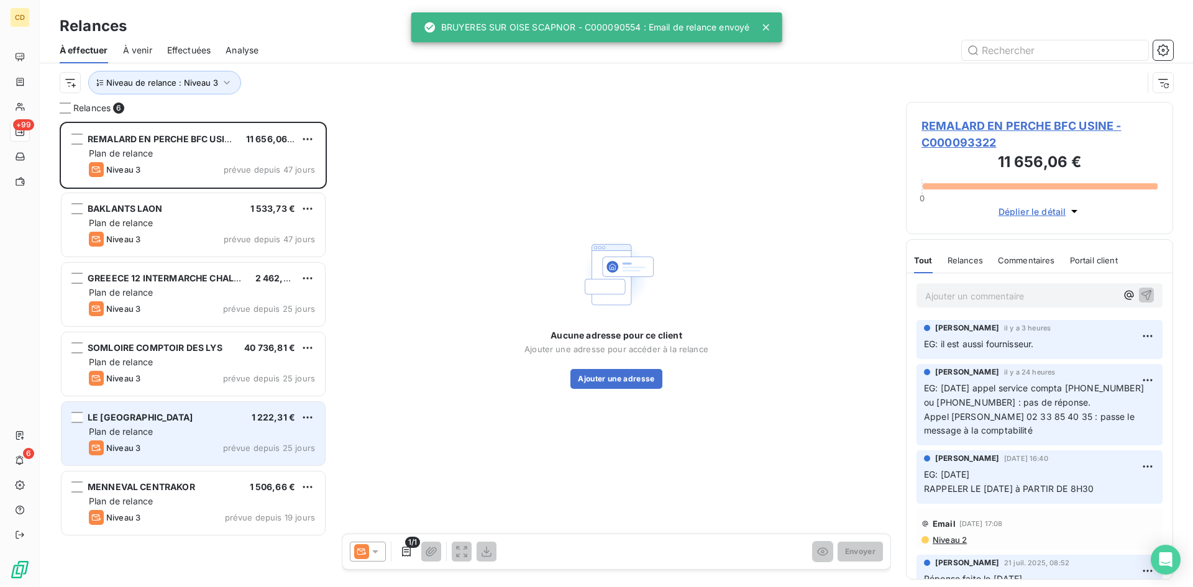
click at [155, 414] on span "LE [GEOGRAPHIC_DATA]" at bounding box center [140, 417] width 105 height 11
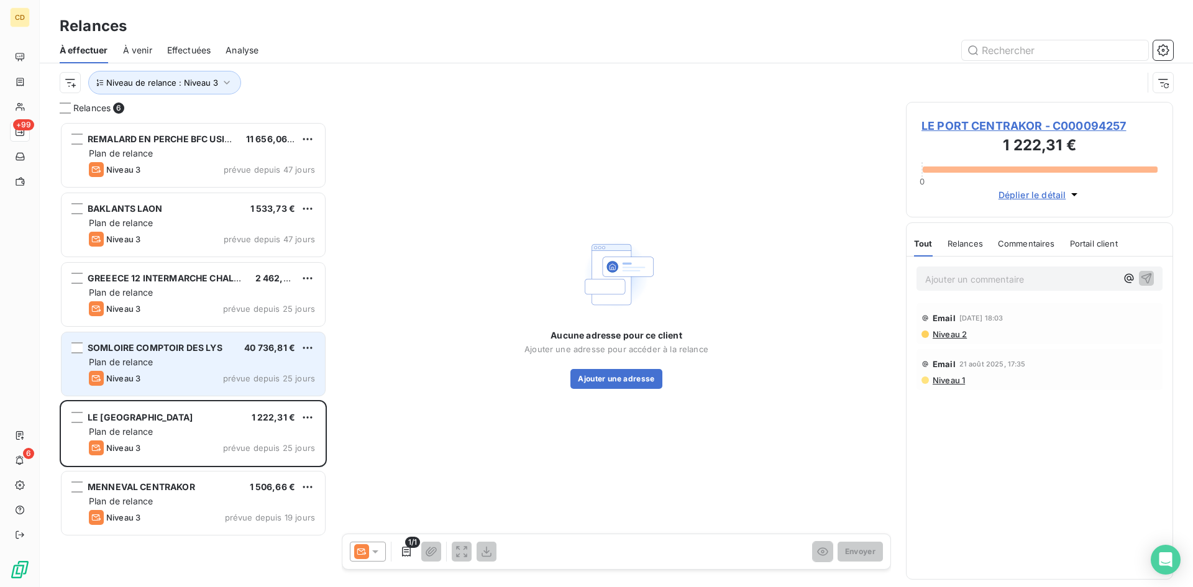
click at [167, 369] on div "SOMLOIRE COMPTOIR DES LYS 40 736,81 € Plan de relance Niveau 3 prévue depuis 25…" at bounding box center [192, 363] width 263 height 63
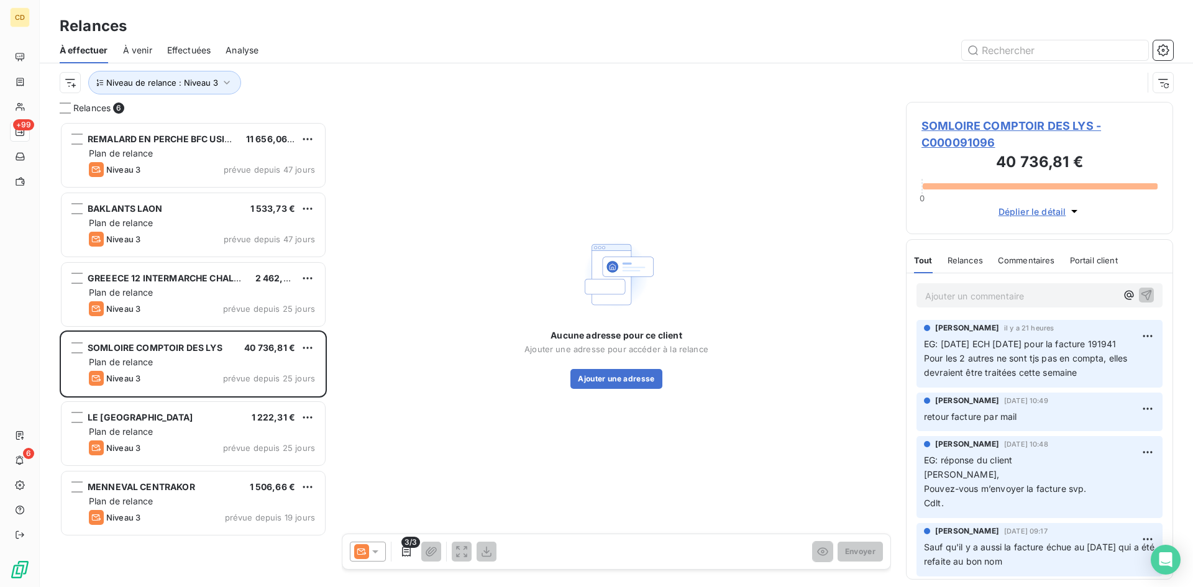
click at [952, 128] on span "SOMLOIRE COMPTOIR DES LYS - C000091096" at bounding box center [1039, 134] width 236 height 34
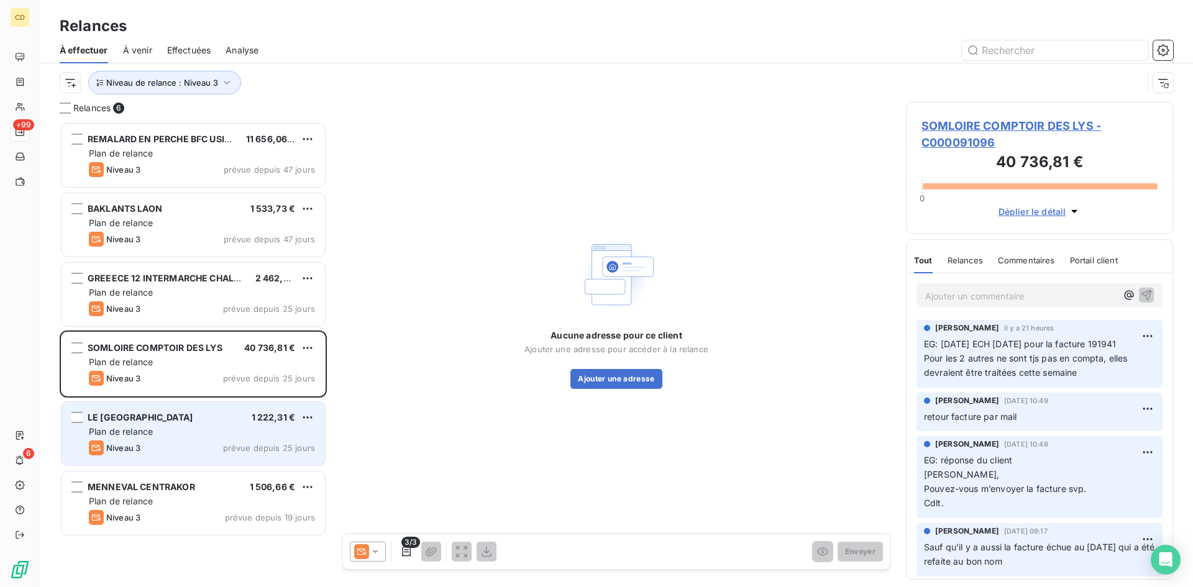
click at [158, 424] on div "LE [GEOGRAPHIC_DATA]" at bounding box center [140, 417] width 105 height 12
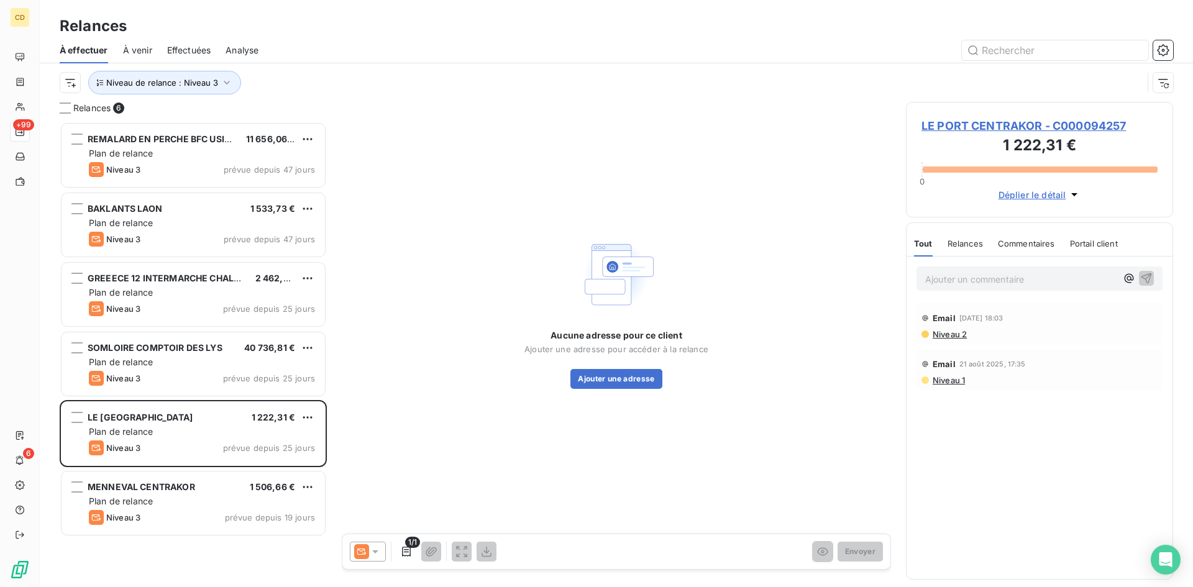
click at [978, 124] on span "LE PORT CENTRAKOR - C000094257" at bounding box center [1039, 125] width 236 height 17
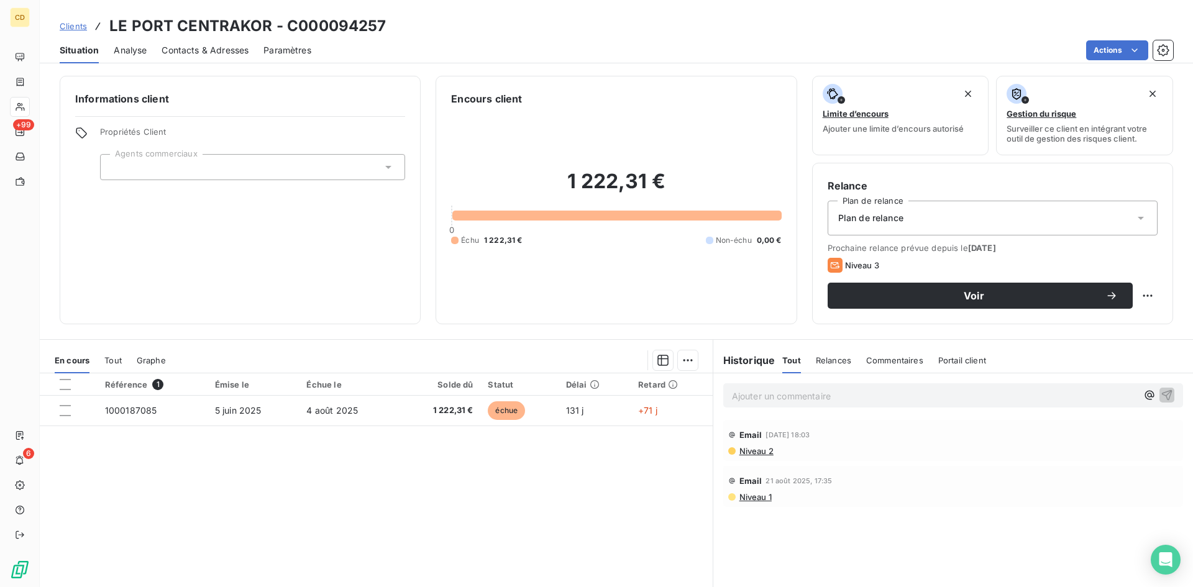
click at [740, 450] on span "Niveau 2" at bounding box center [755, 451] width 35 height 10
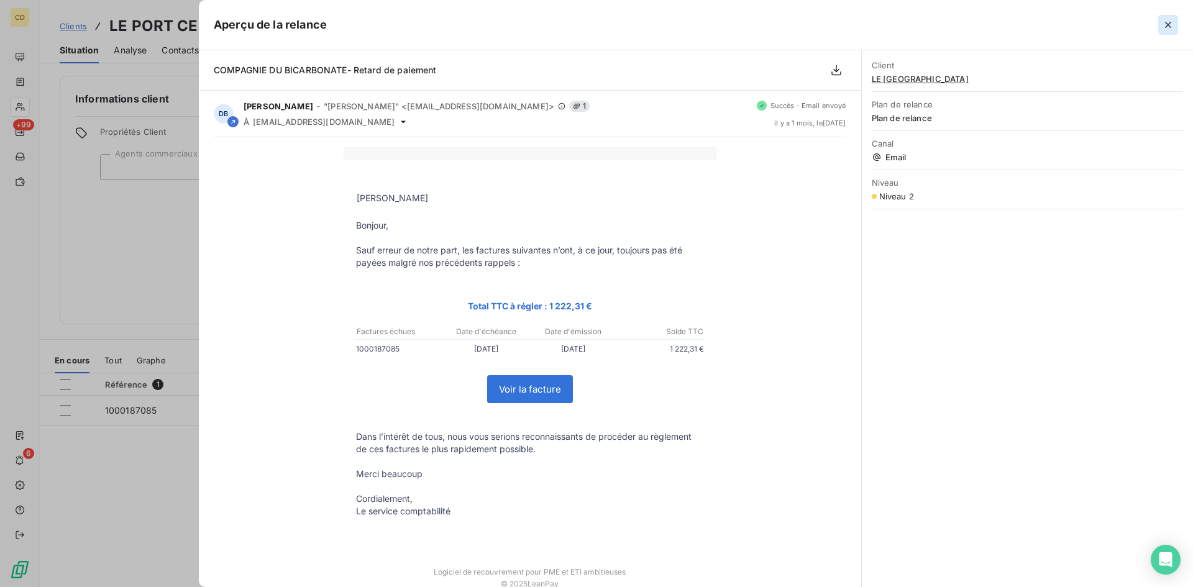
click at [1170, 20] on icon "button" at bounding box center [1167, 25] width 12 height 12
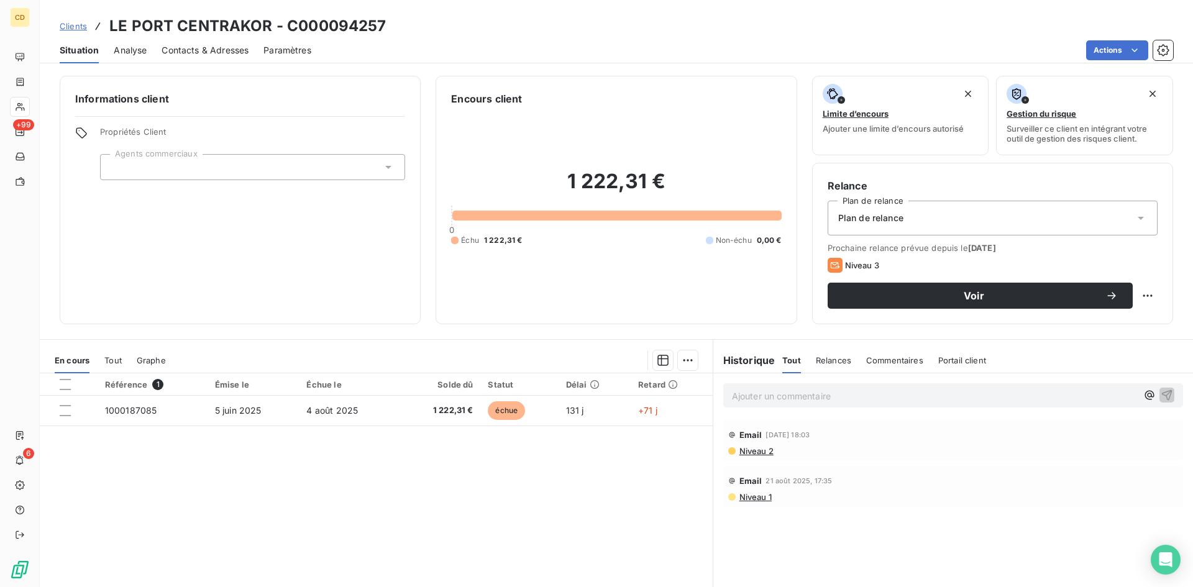
click at [216, 44] on span "Contacts & Adresses" at bounding box center [204, 50] width 87 height 12
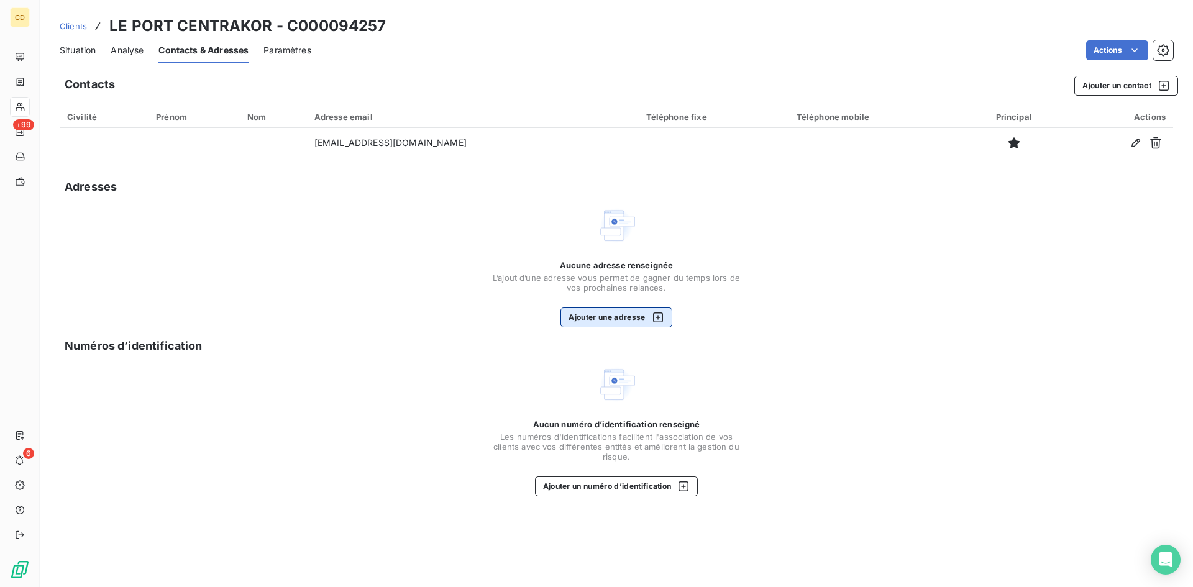
click at [586, 318] on button "Ajouter une adresse" at bounding box center [615, 317] width 111 height 20
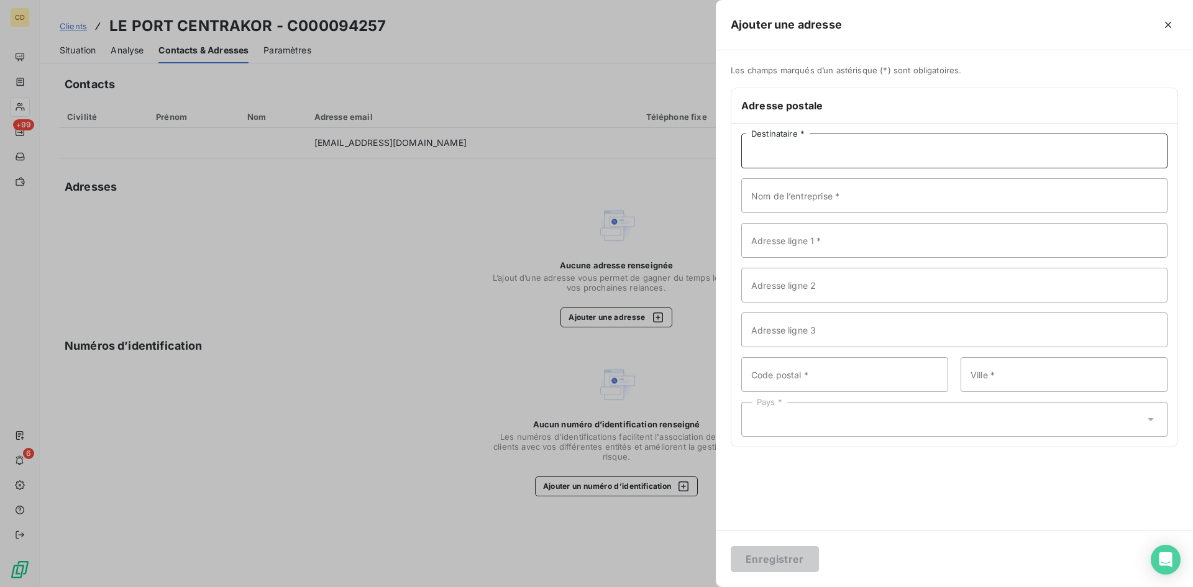
click at [781, 153] on input "Destinataire *" at bounding box center [954, 151] width 426 height 35
paste input "CENTRAKOR LE PORT [PERSON_NAME]"
type input "CENTRAKOR LE PORT [PERSON_NAME]"
drag, startPoint x: 775, startPoint y: 192, endPoint x: 772, endPoint y: 180, distance: 12.2
click at [775, 192] on input "Nom de l’entreprise *" at bounding box center [954, 195] width 426 height 35
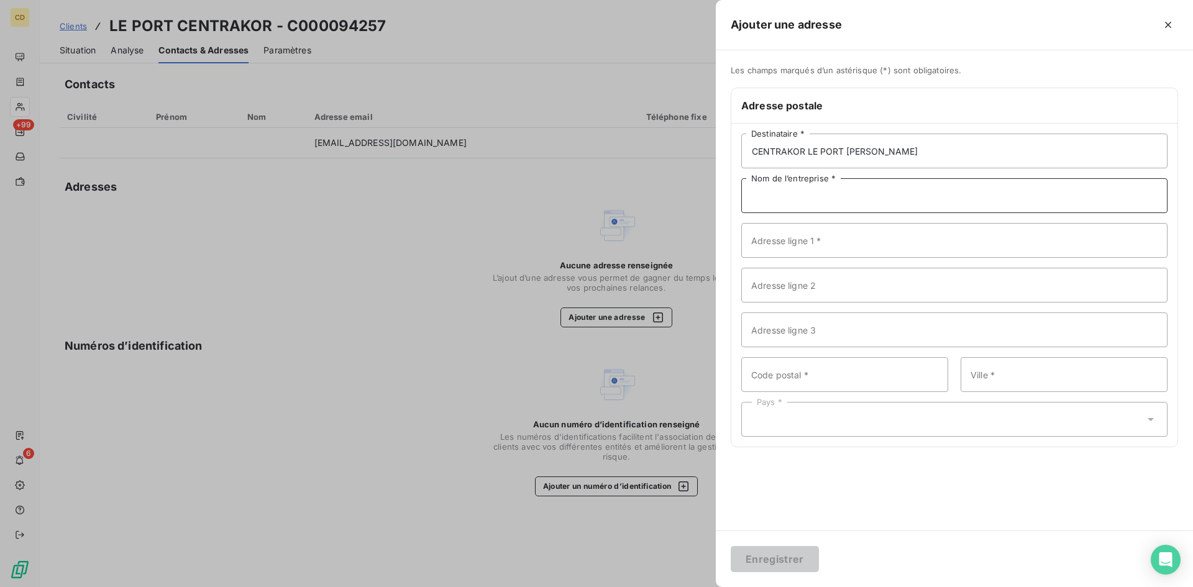
paste input "POUR CENTRAKOR LE PORT"
type input "POUR CENTRAKOR LE PORT"
drag, startPoint x: 807, startPoint y: 244, endPoint x: 750, endPoint y: 154, distance: 106.7
click at [807, 244] on input "Adresse ligne 1 *" at bounding box center [954, 240] width 426 height 35
paste input "142, chemin [PERSON_NAME]"
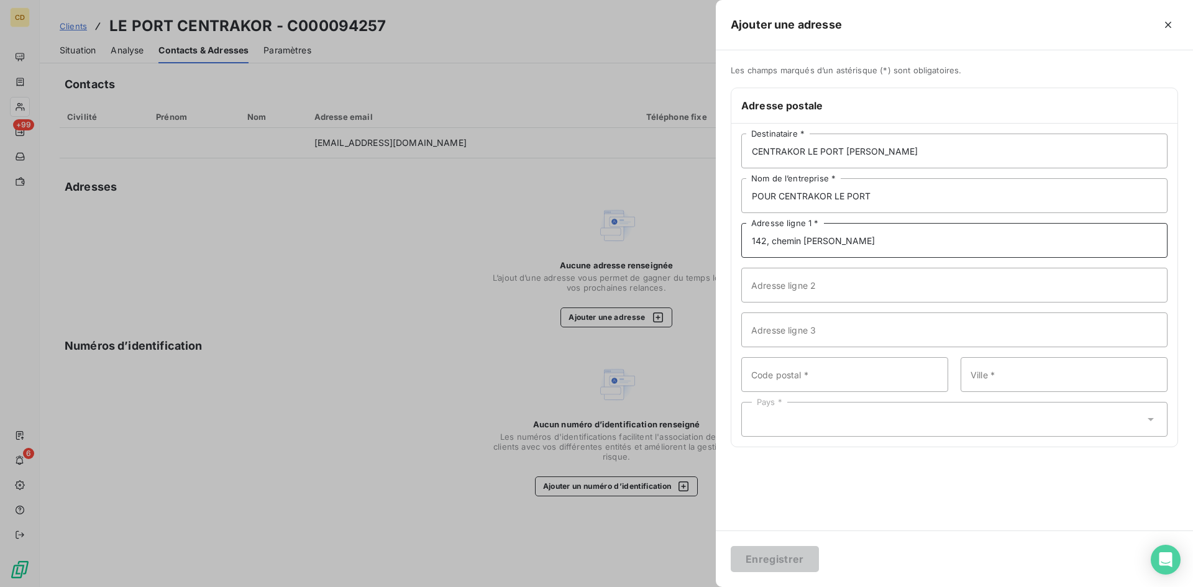
type input "142, chemin [PERSON_NAME]"
drag, startPoint x: 809, startPoint y: 378, endPoint x: 815, endPoint y: 364, distance: 14.8
click at [809, 378] on input "Code postal *" at bounding box center [844, 374] width 207 height 35
paste input "97410"
type input "97410"
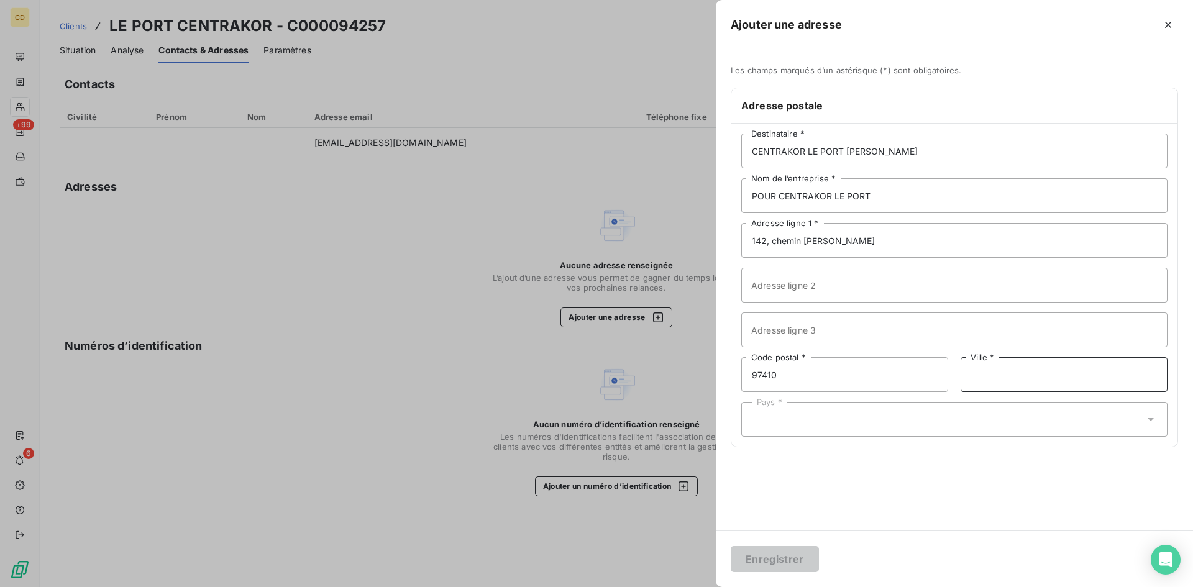
click at [994, 385] on input "Ville *" at bounding box center [1063, 374] width 207 height 35
paste input "St Pierre"
type input "St Pierre"
drag, startPoint x: 820, startPoint y: 364, endPoint x: 819, endPoint y: 353, distance: 11.2
click at [820, 362] on input "97410" at bounding box center [844, 374] width 207 height 35
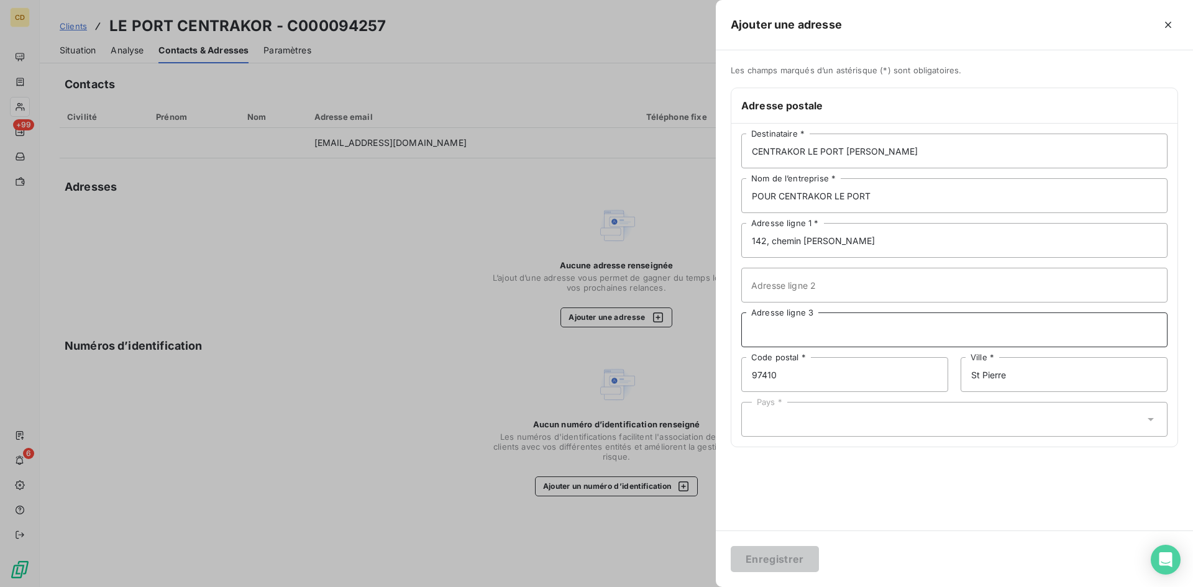
click at [812, 324] on input "Adresse ligne 3" at bounding box center [954, 329] width 426 height 35
click at [818, 428] on div "Pays *" at bounding box center [954, 419] width 426 height 35
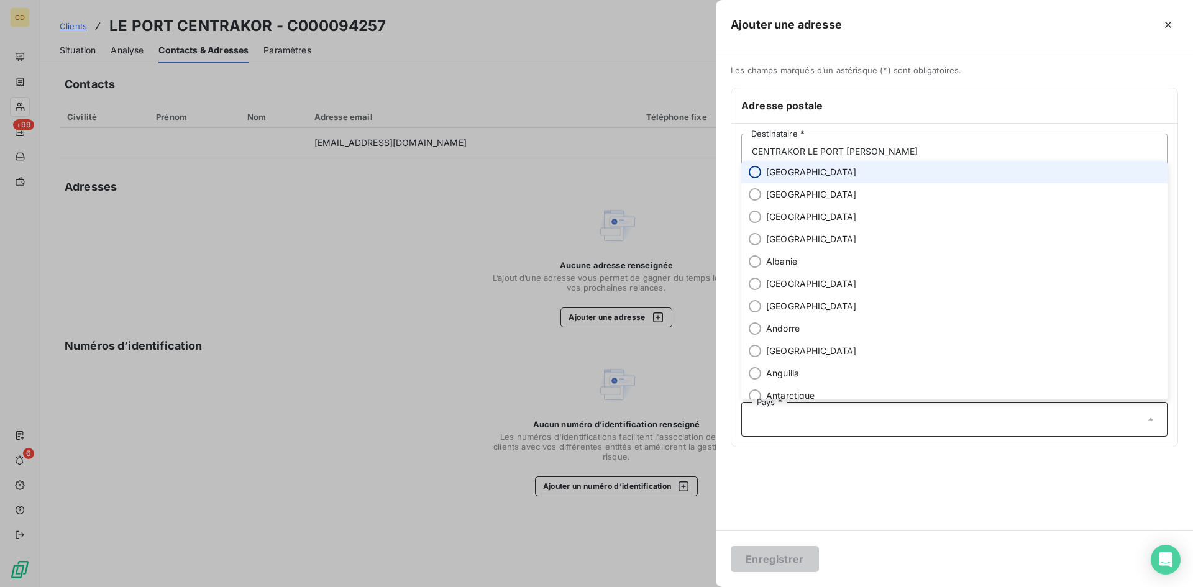
click at [753, 175] on input "radio" at bounding box center [754, 172] width 12 height 12
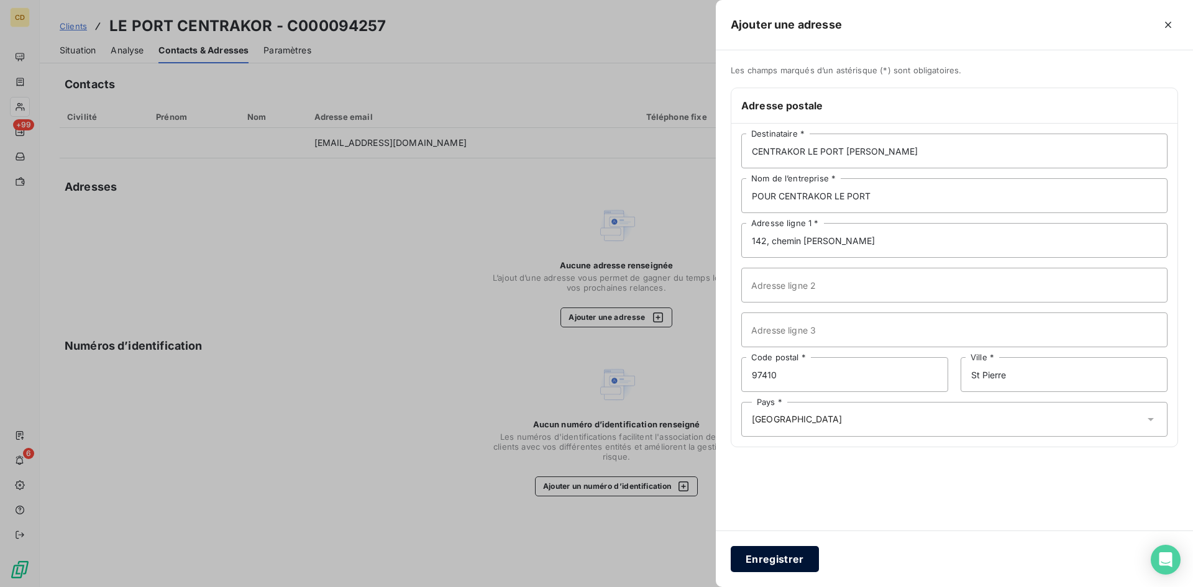
click at [784, 554] on button "Enregistrer" at bounding box center [774, 559] width 88 height 26
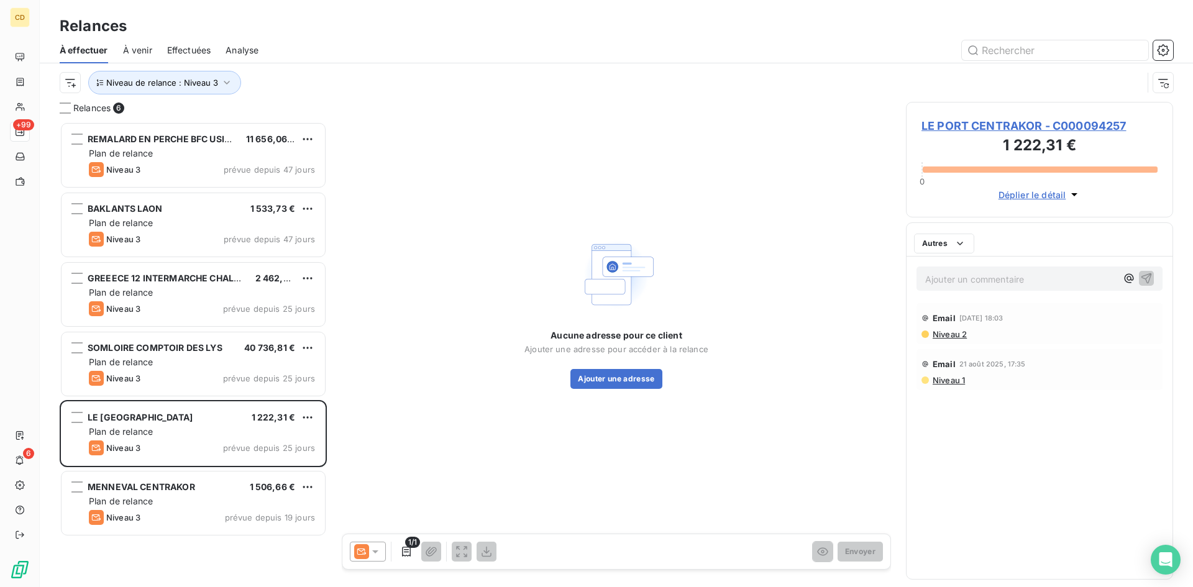
scroll to position [456, 258]
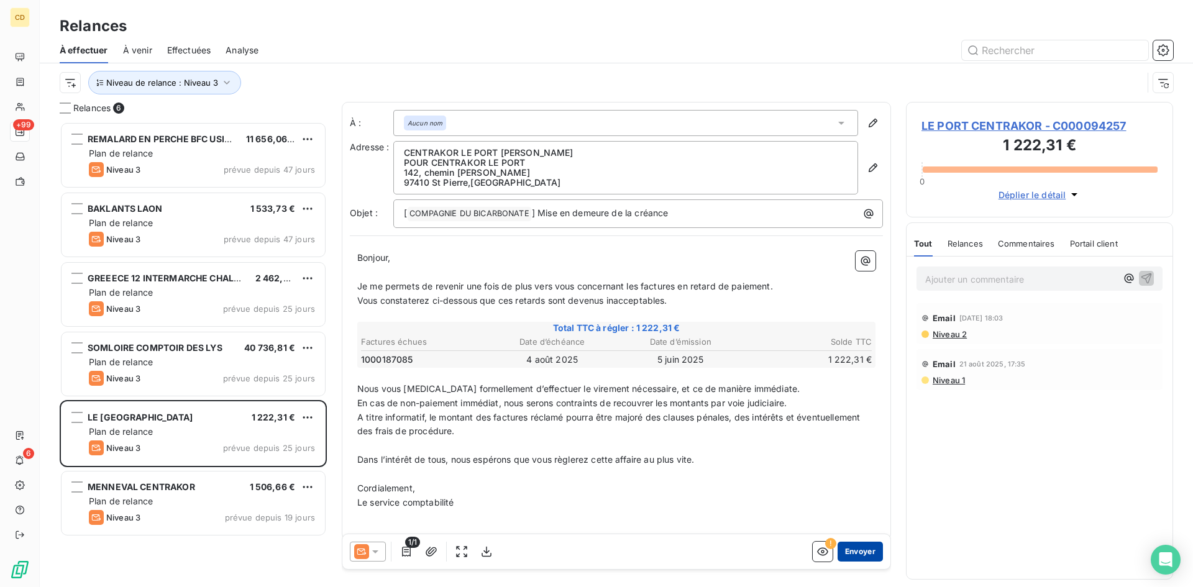
click at [851, 553] on button "Envoyer" at bounding box center [859, 552] width 45 height 20
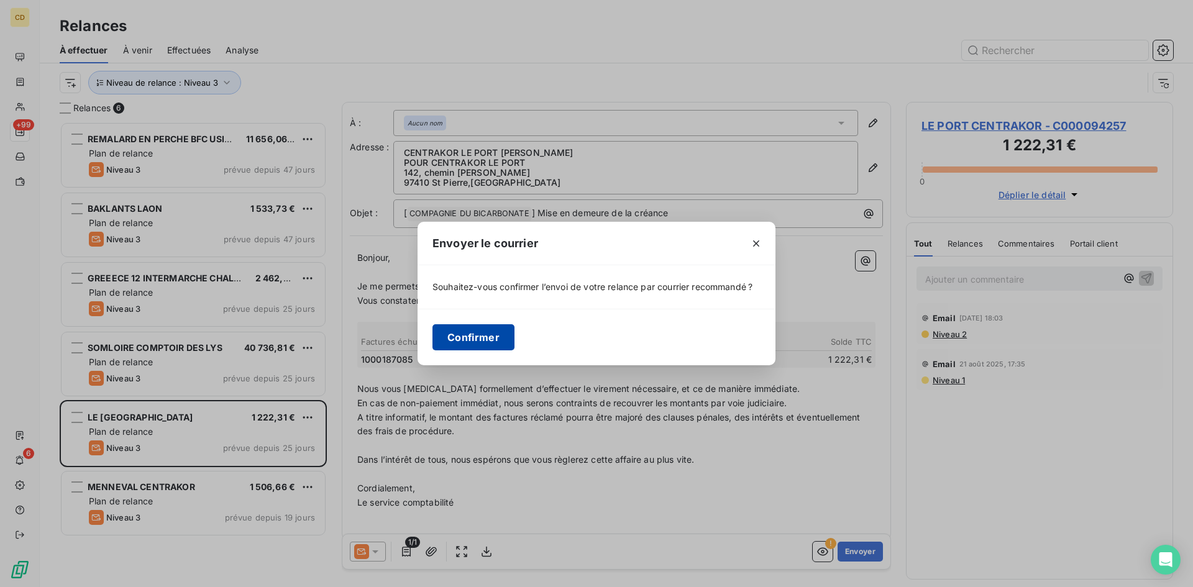
click at [478, 334] on button "Confirmer" at bounding box center [473, 337] width 82 height 26
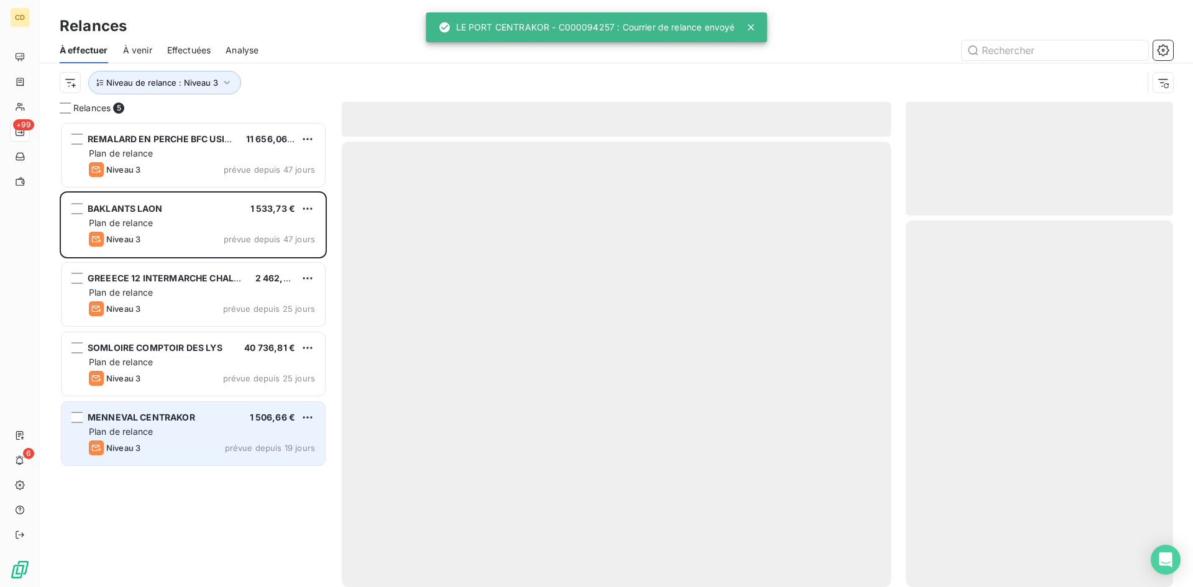
click at [151, 430] on span "Plan de relance" at bounding box center [121, 431] width 64 height 11
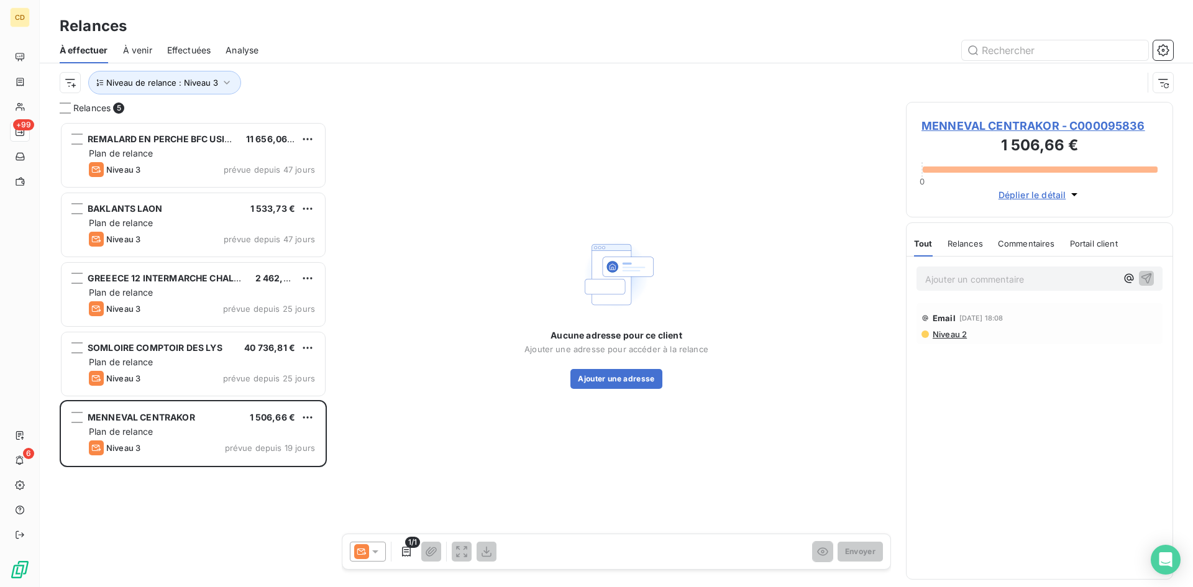
click at [971, 124] on span "MENNEVAL CENTRAKOR - C000095836" at bounding box center [1039, 125] width 236 height 17
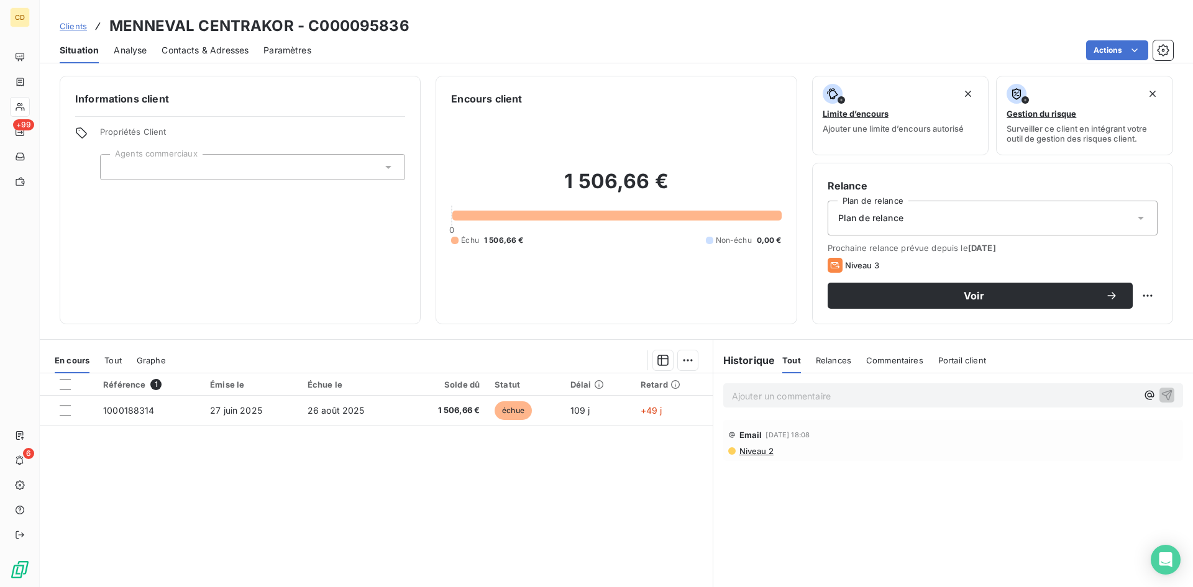
click at [748, 454] on span "Niveau 2" at bounding box center [755, 451] width 35 height 10
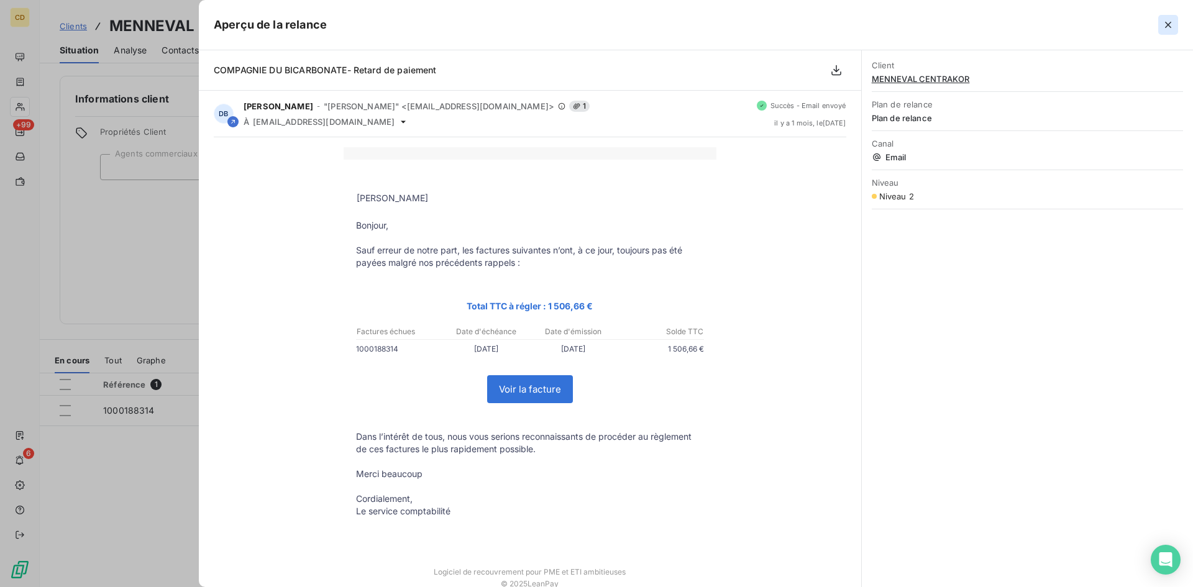
click at [1165, 22] on icon "button" at bounding box center [1167, 25] width 12 height 12
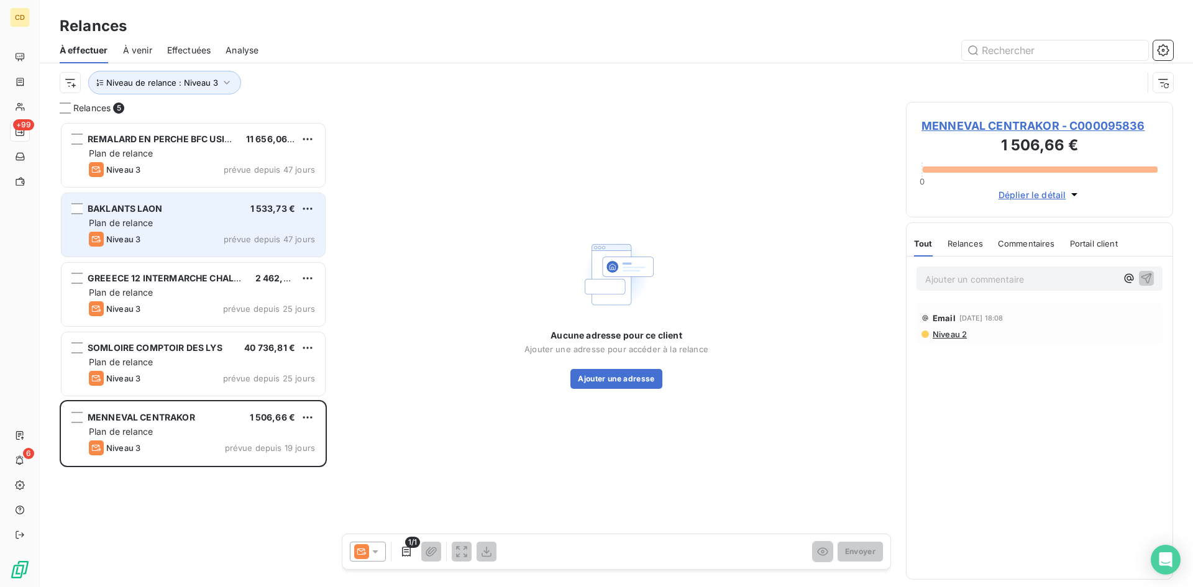
scroll to position [456, 258]
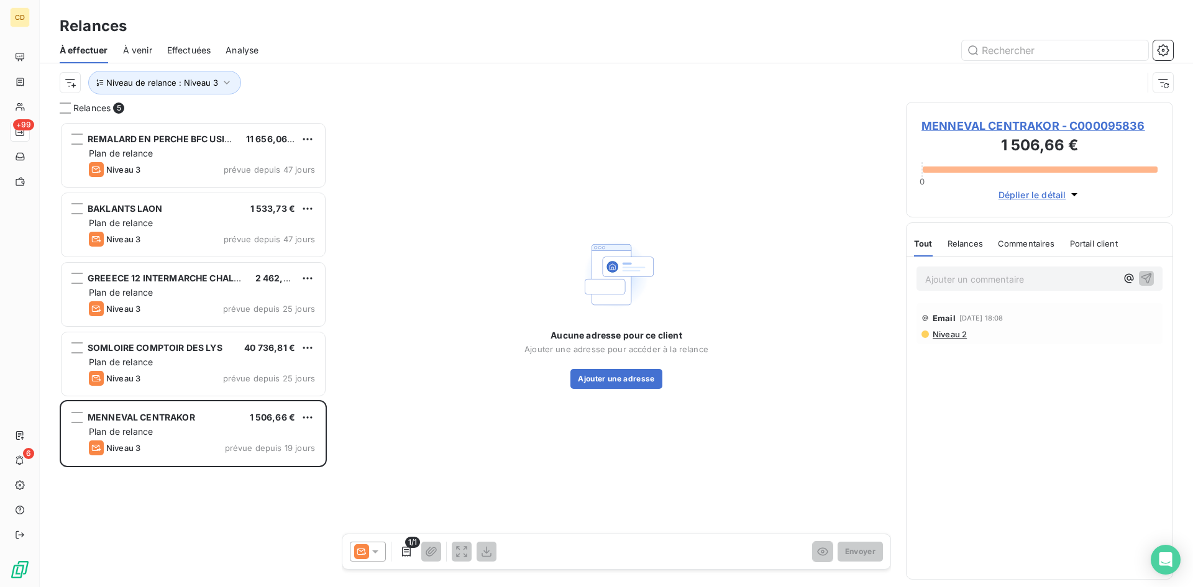
click at [373, 551] on icon at bounding box center [375, 551] width 6 height 3
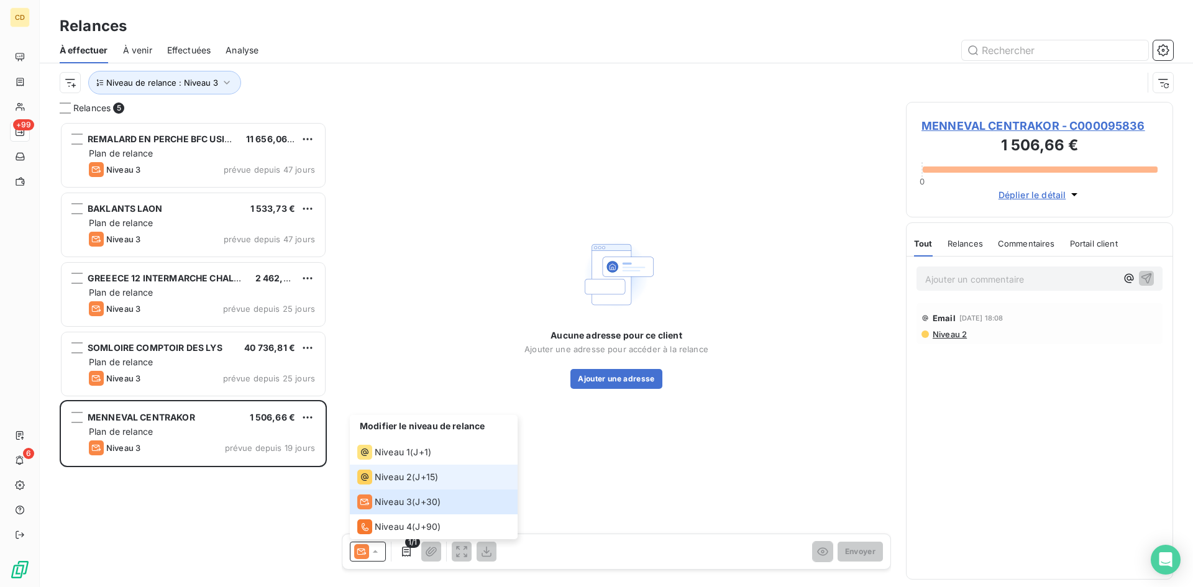
click at [375, 472] on span "Niveau 2" at bounding box center [393, 477] width 37 height 12
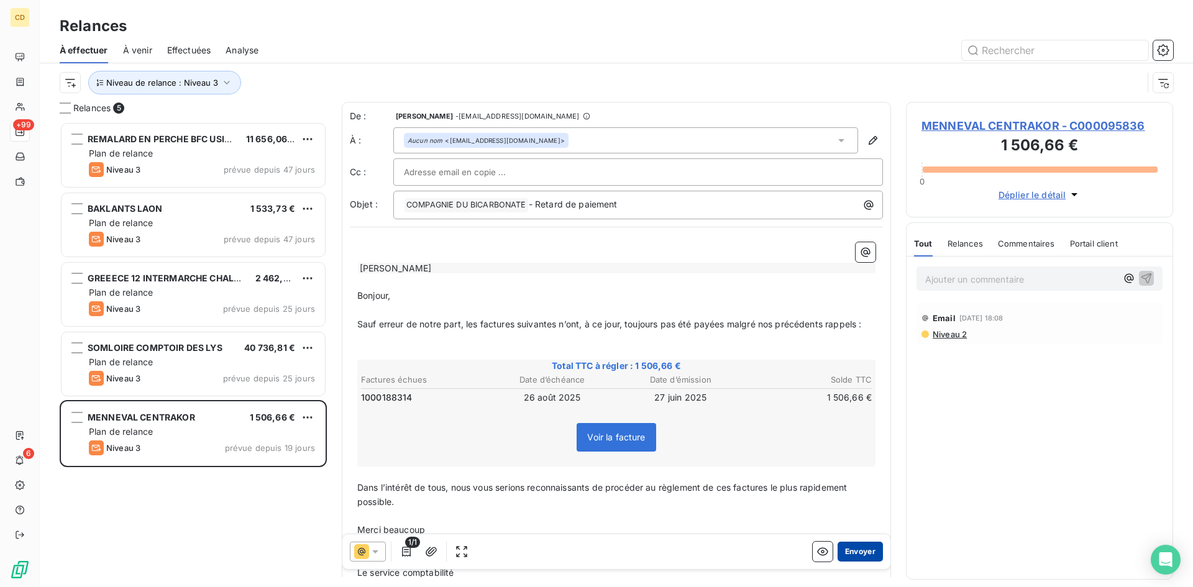
click at [847, 547] on button "Envoyer" at bounding box center [859, 552] width 45 height 20
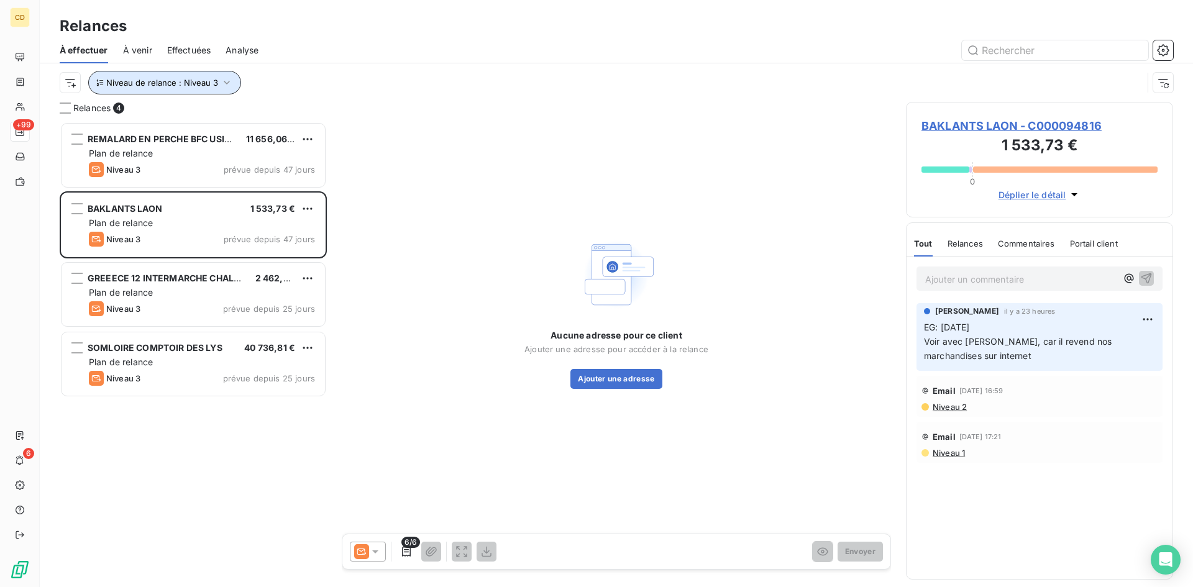
click at [224, 84] on icon "button" at bounding box center [227, 83] width 6 height 4
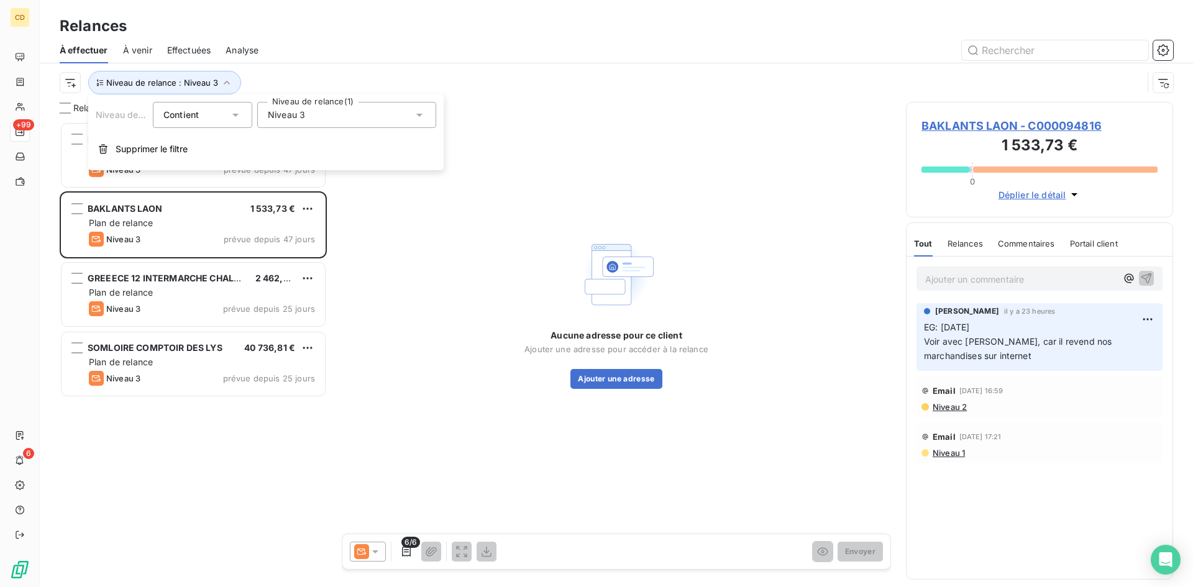
click at [420, 114] on icon at bounding box center [419, 115] width 6 height 3
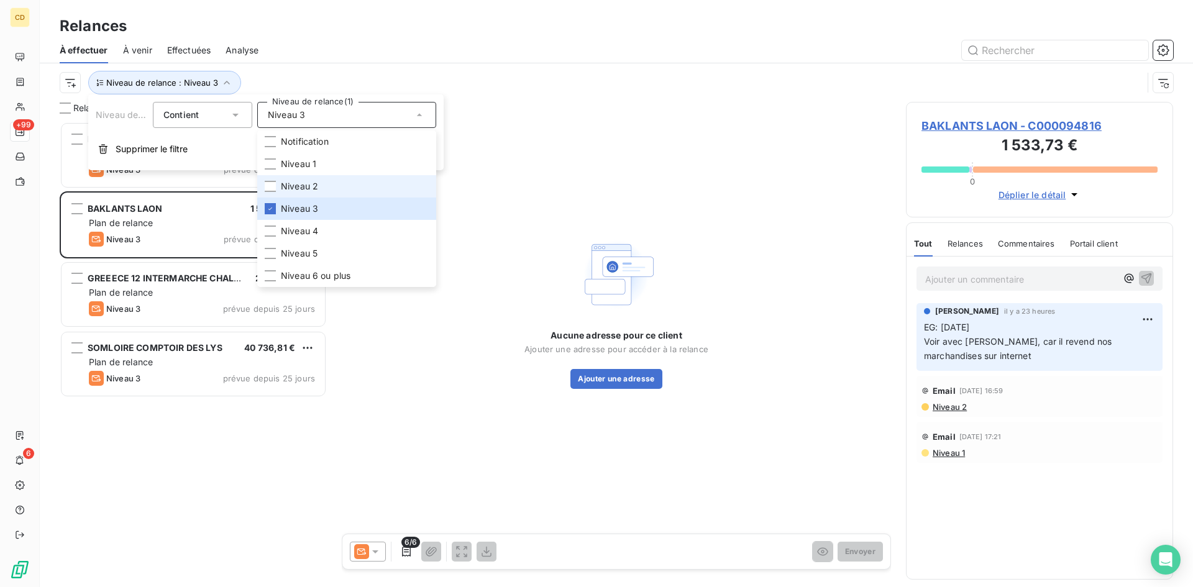
click at [311, 186] on span "Niveau 2" at bounding box center [299, 186] width 37 height 12
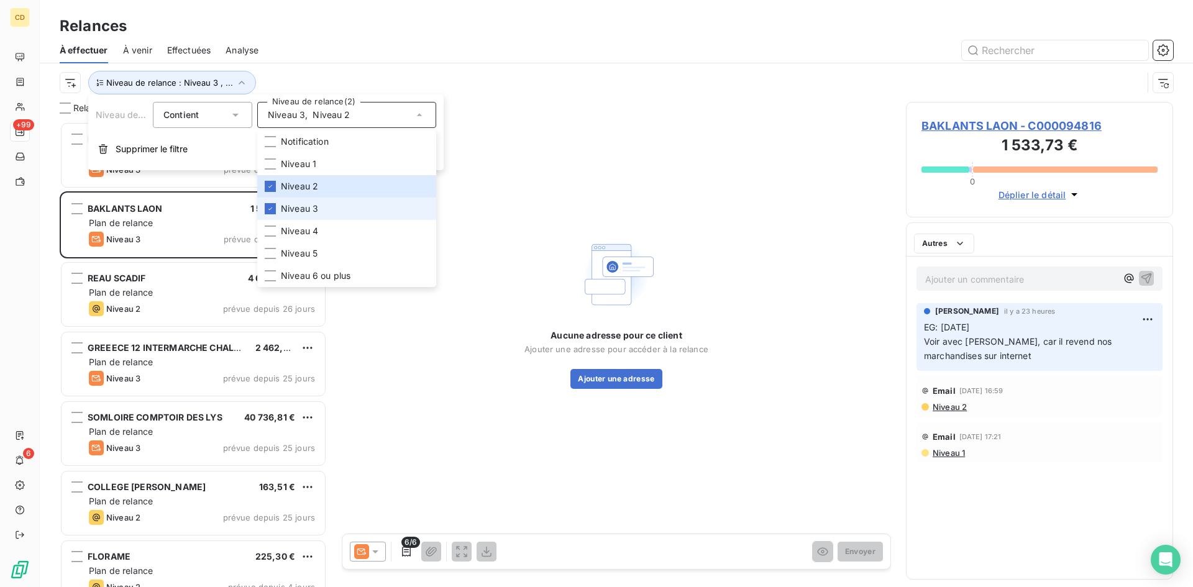
scroll to position [456, 258]
click at [289, 209] on span "Niveau 3" at bounding box center [299, 208] width 37 height 12
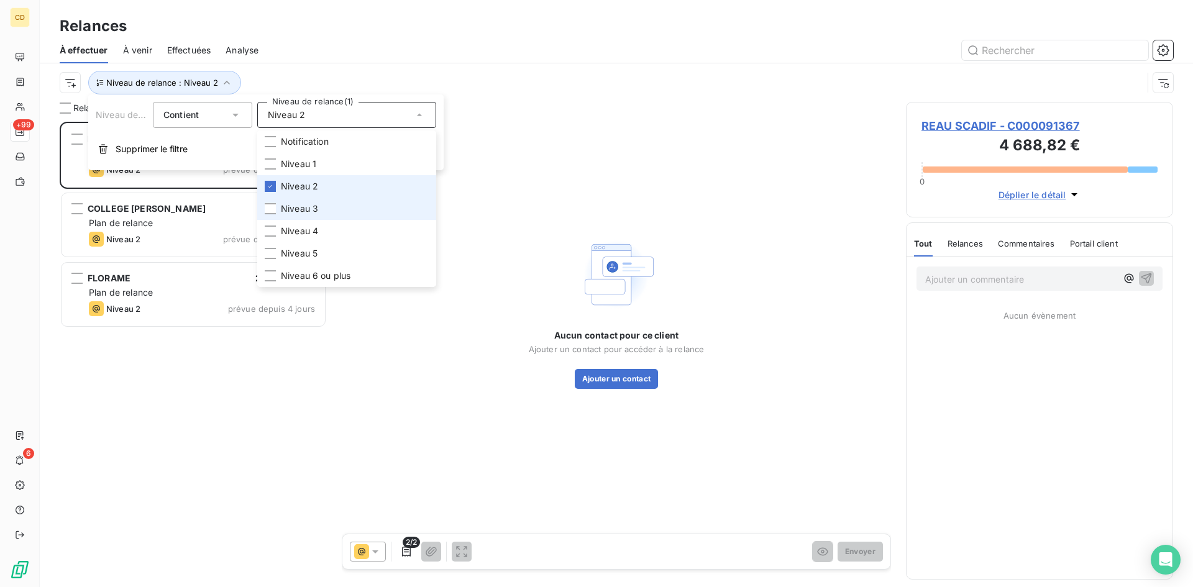
scroll to position [456, 258]
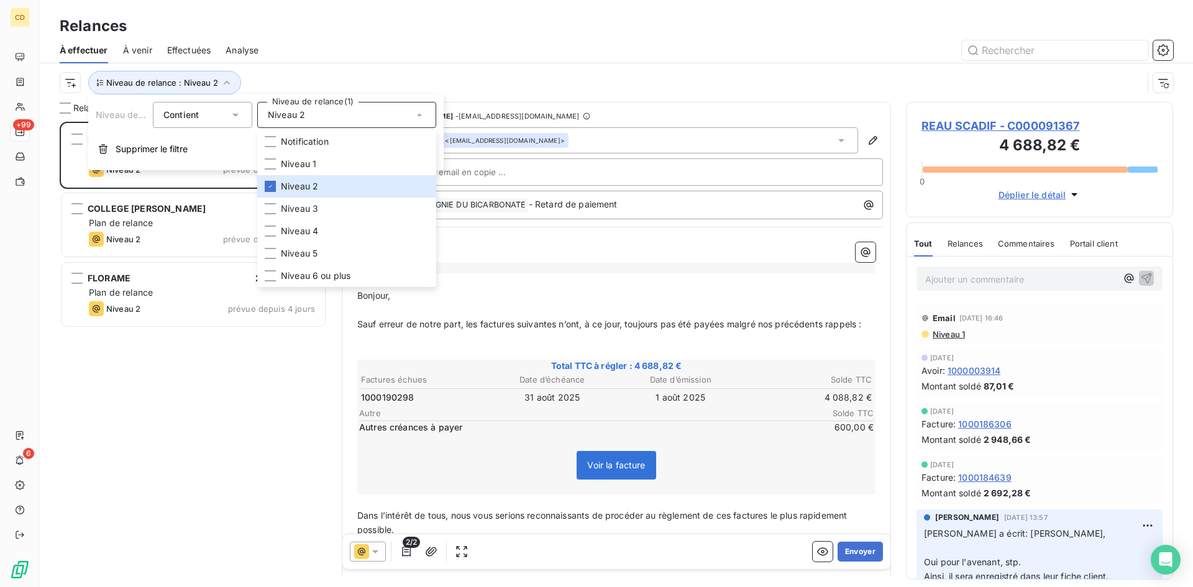
click at [170, 376] on div "REAU SCADIF 4 688,82 € Plan de relance Niveau 2 prévue depuis 26 jours COLLEGE …" at bounding box center [193, 354] width 267 height 465
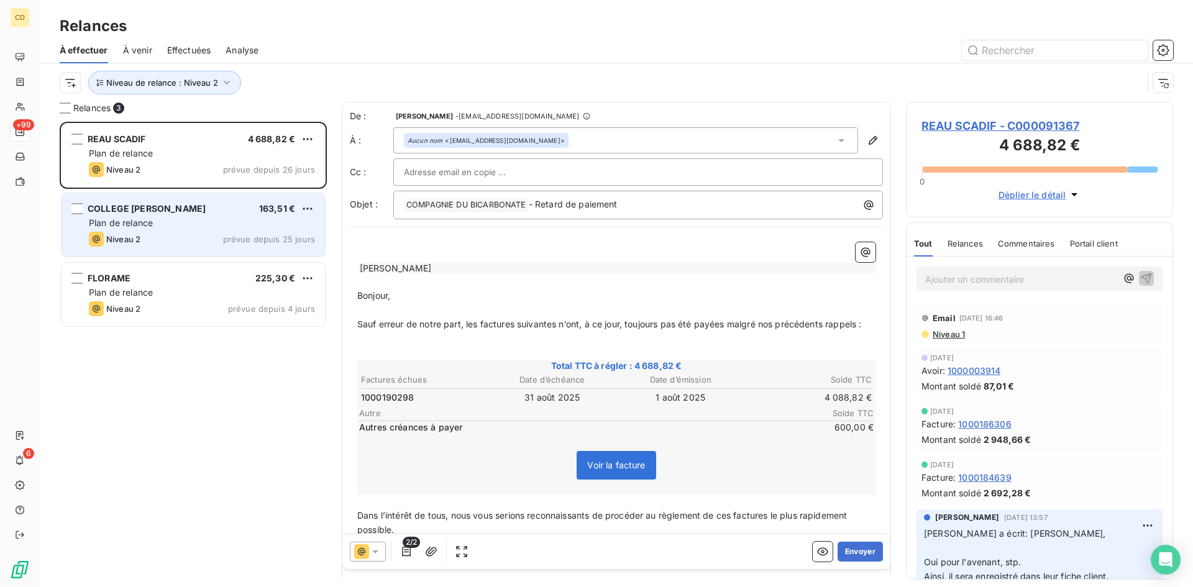
click at [186, 214] on div "COLLEGE [PERSON_NAME]" at bounding box center [147, 208] width 118 height 12
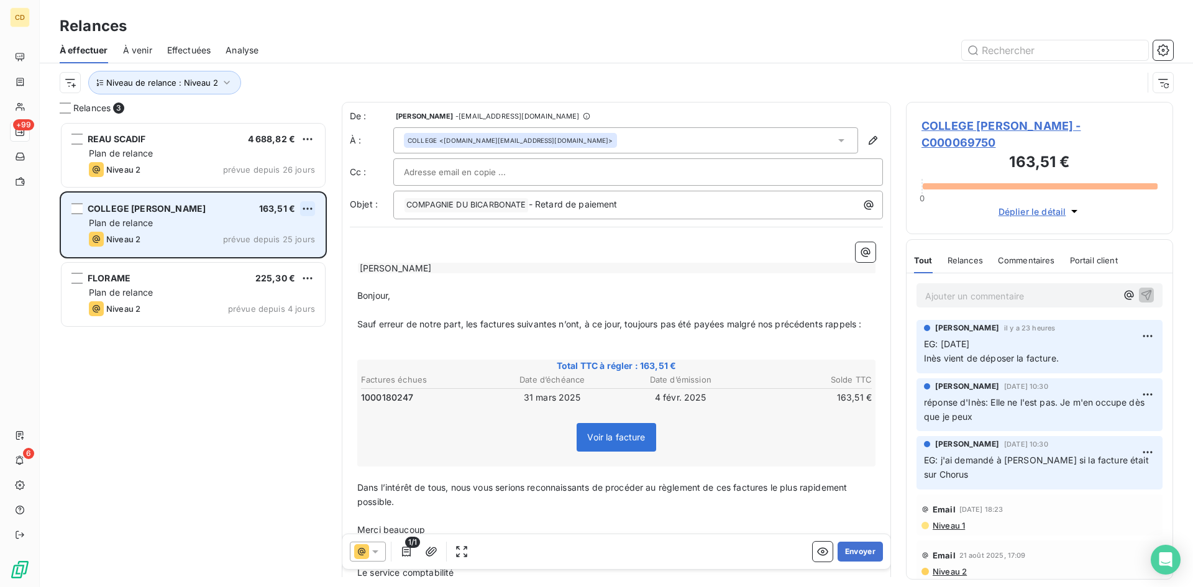
click at [305, 211] on html "CD +99 6 Relances À effectuer À venir Effectuées Analyse Niveau de relance : Ni…" at bounding box center [596, 293] width 1193 height 587
click at [254, 255] on div "Passer cette action" at bounding box center [253, 256] width 111 height 20
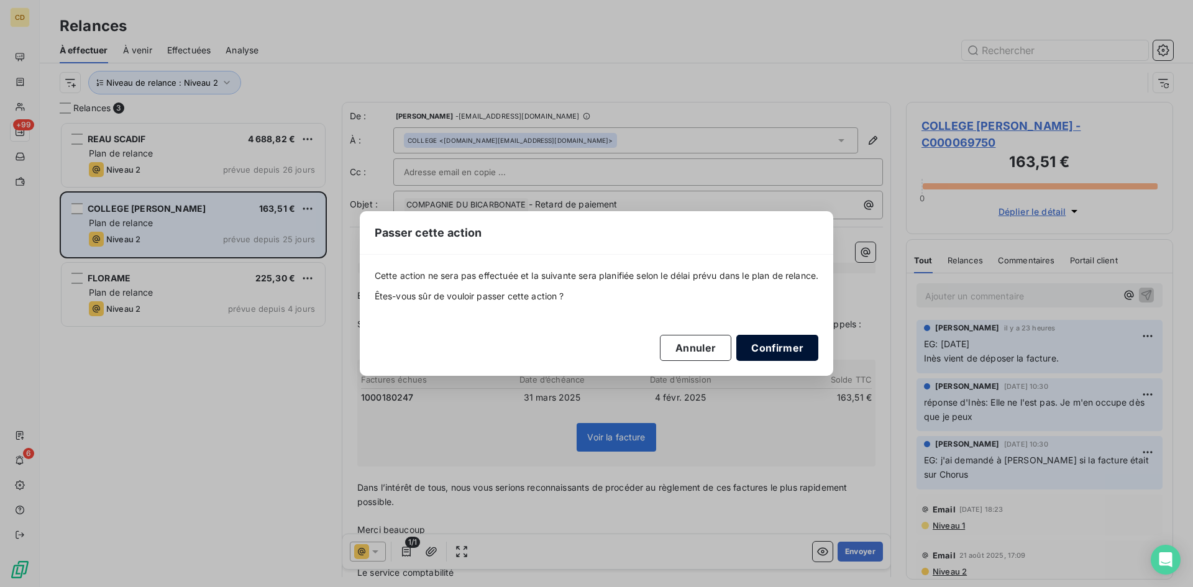
click at [778, 344] on button "Confirmer" at bounding box center [777, 348] width 82 height 26
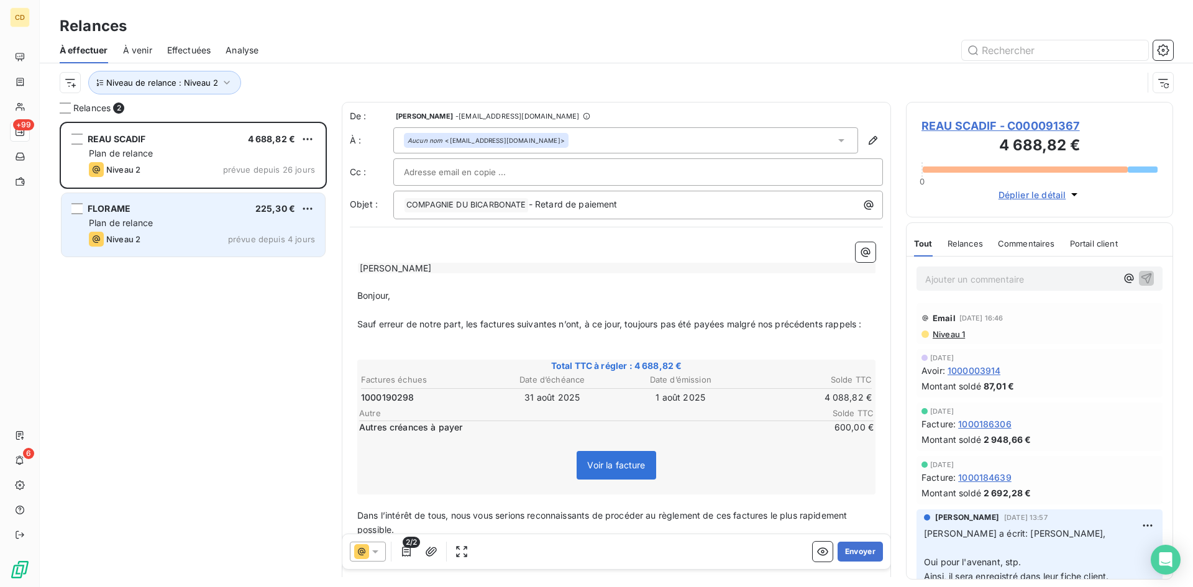
click at [140, 212] on div "FLORAME 225,30 €" at bounding box center [202, 208] width 226 height 11
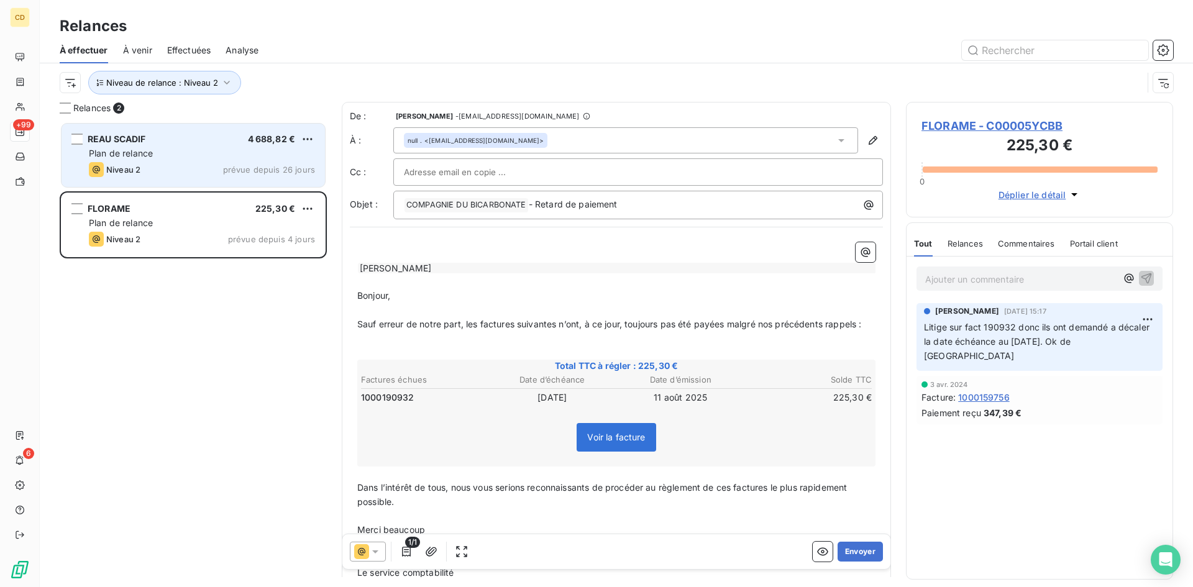
click at [114, 151] on span "Plan de relance" at bounding box center [121, 153] width 64 height 11
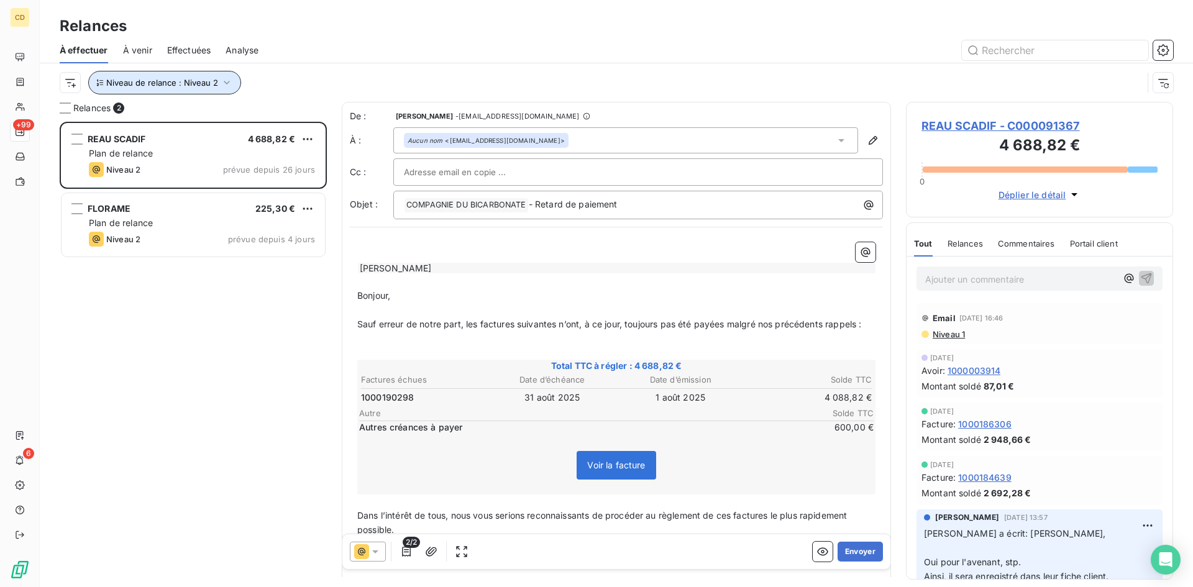
click at [228, 83] on icon "button" at bounding box center [226, 82] width 12 height 12
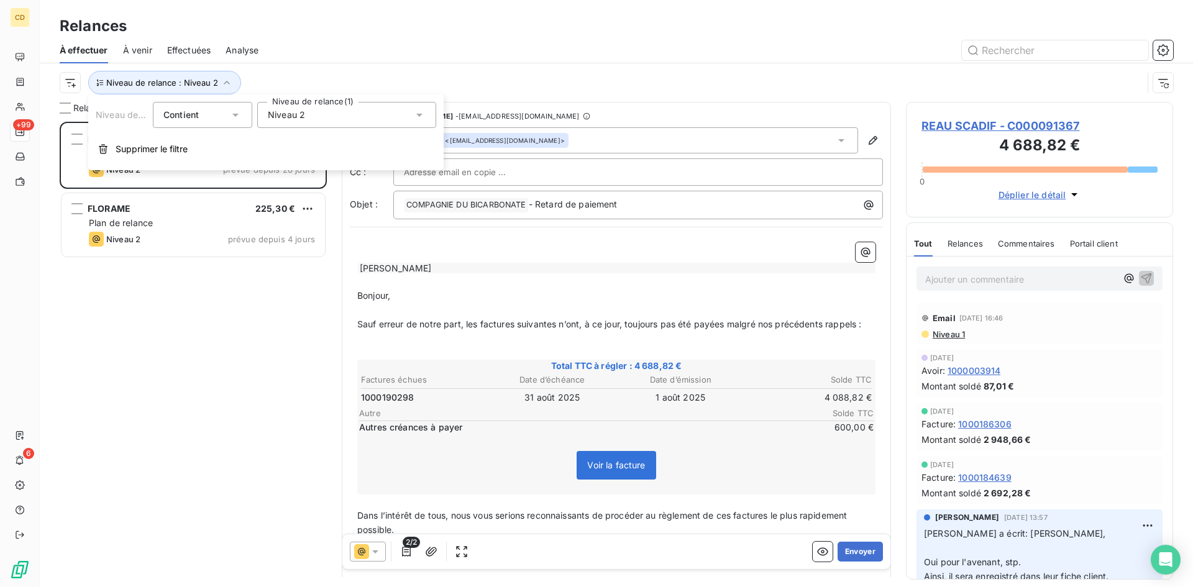
click at [393, 117] on div "Niveau 2" at bounding box center [346, 115] width 179 height 26
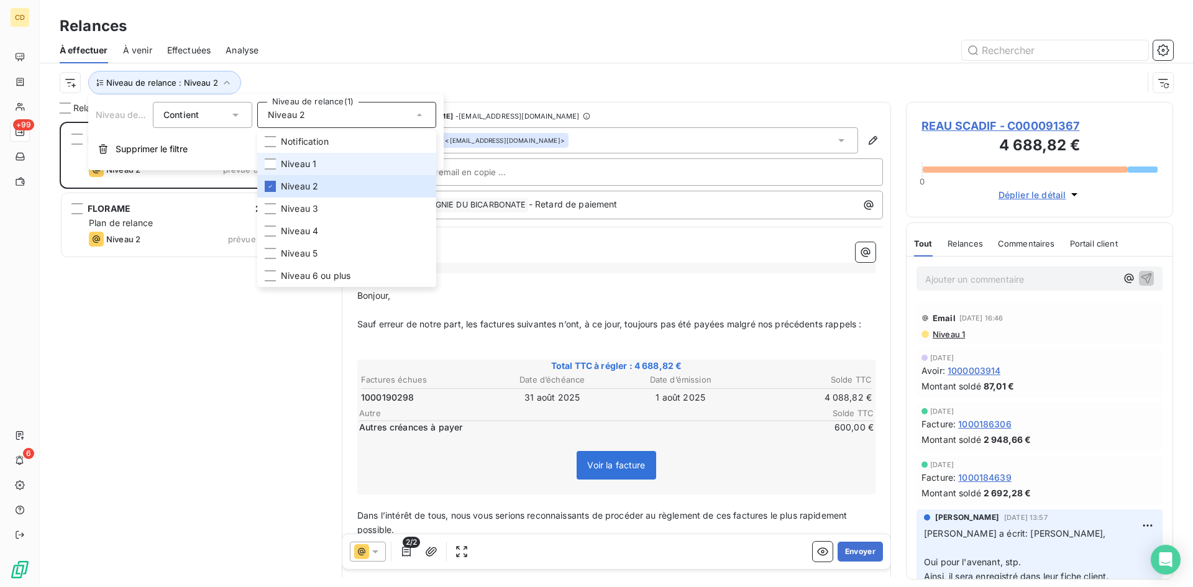
click at [319, 161] on li "Niveau 1" at bounding box center [346, 164] width 179 height 22
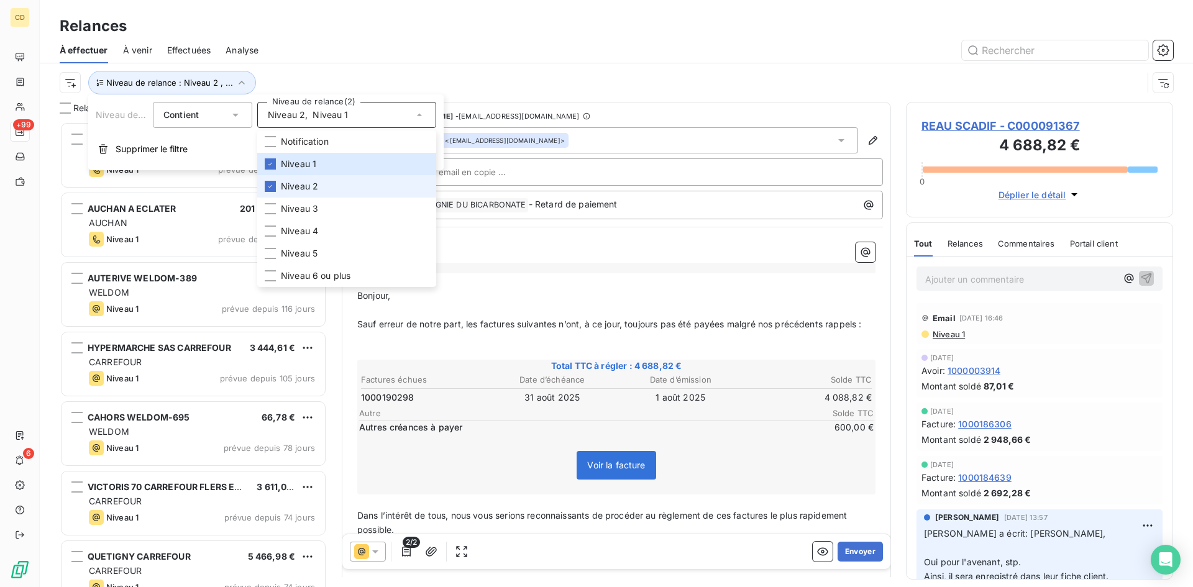
scroll to position [456, 258]
click at [302, 184] on span "Niveau 2" at bounding box center [299, 186] width 37 height 12
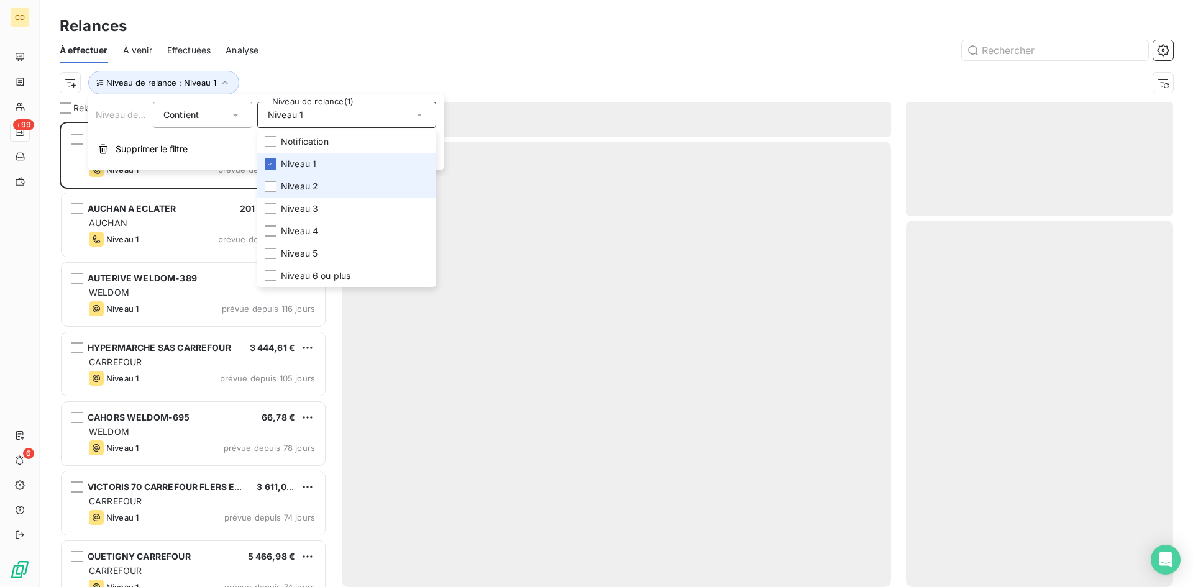
scroll to position [456, 258]
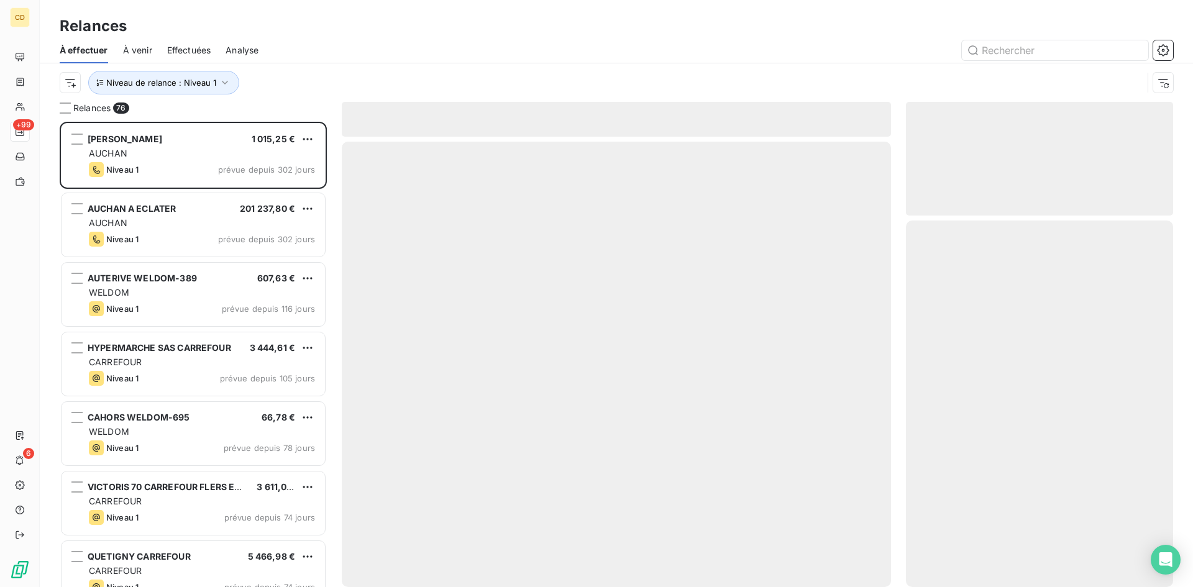
click at [514, 84] on div "Niveau de relance : Niveau 1" at bounding box center [601, 83] width 1083 height 24
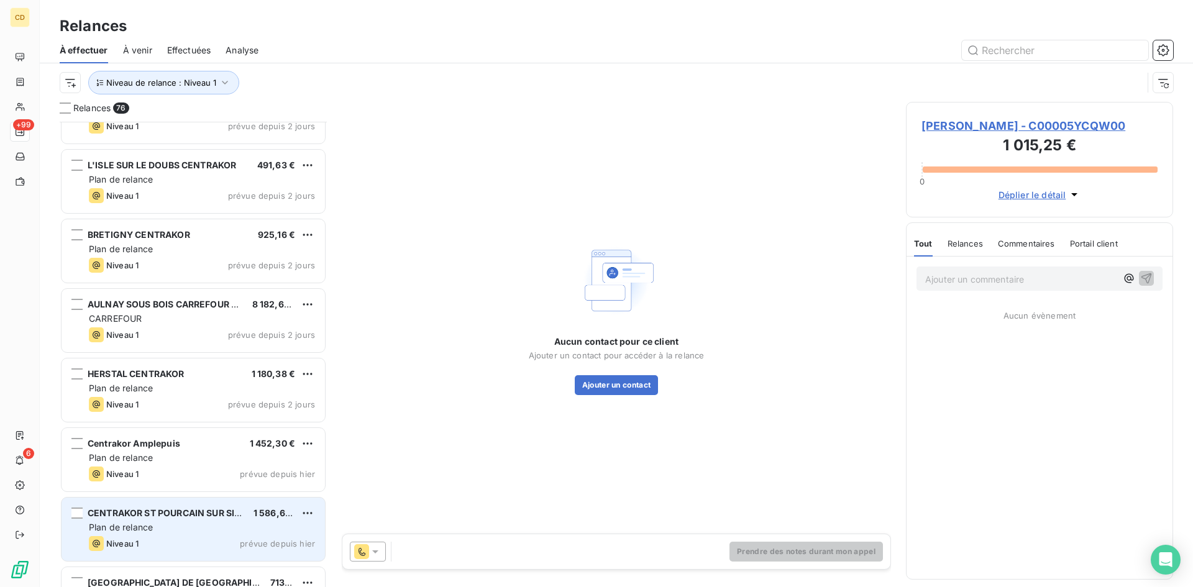
scroll to position [4348, 0]
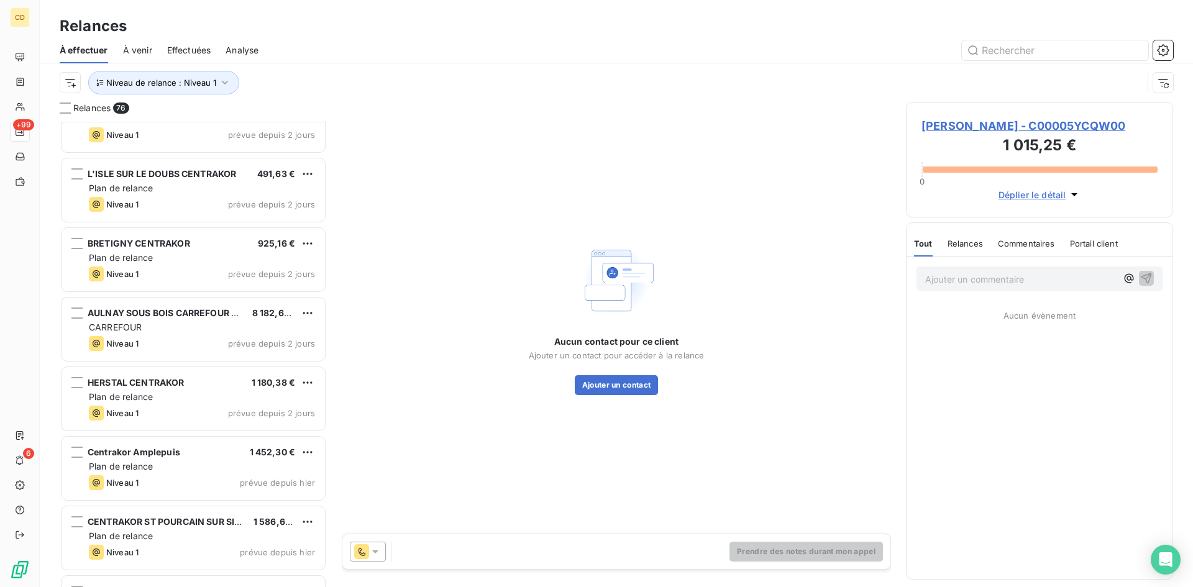
drag, startPoint x: 191, startPoint y: 50, endPoint x: 207, endPoint y: 48, distance: 16.3
click at [192, 50] on span "Effectuées" at bounding box center [189, 50] width 44 height 12
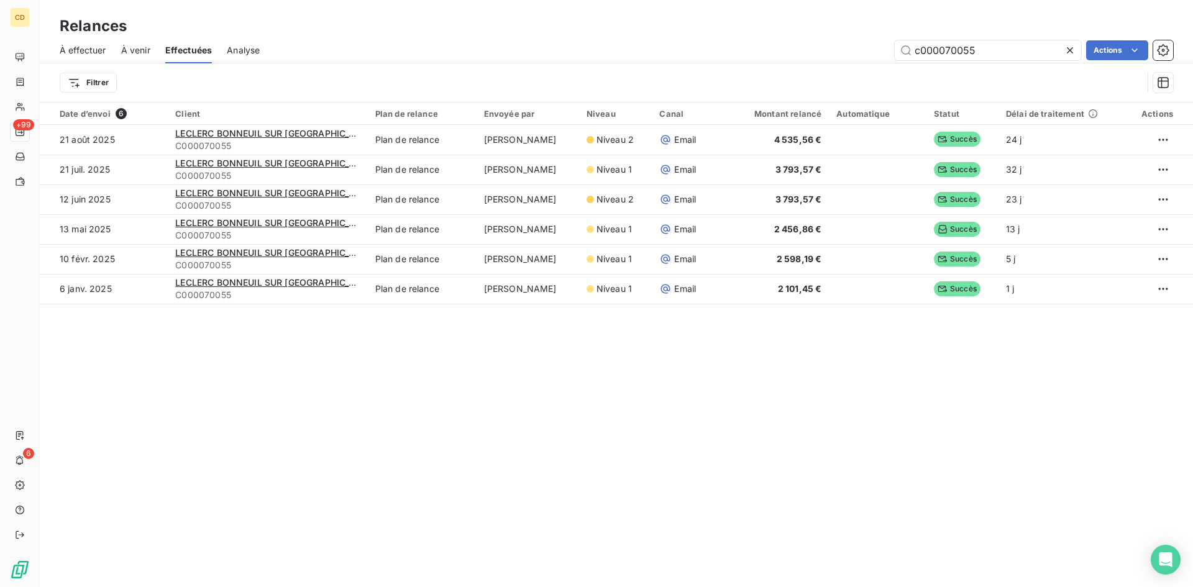
drag, startPoint x: 983, startPoint y: 51, endPoint x: 752, endPoint y: 64, distance: 230.8
click at [752, 64] on div "À effectuer À venir Effectuées Analyse c000070055 Actions Filtrer" at bounding box center [616, 69] width 1153 height 65
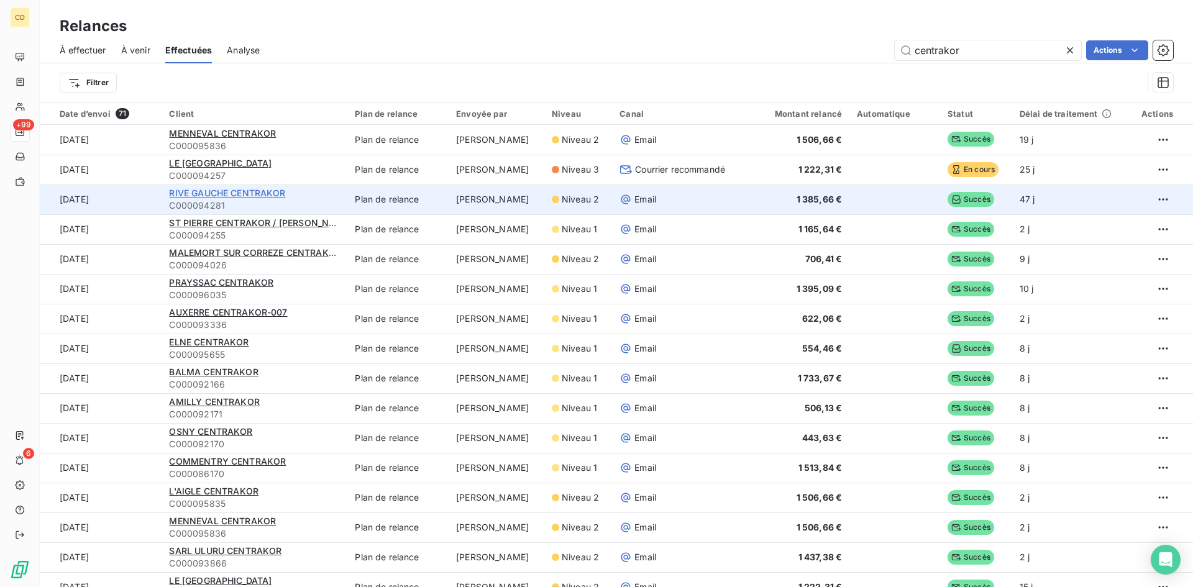
type input "centrakor"
click at [219, 191] on span "RIVE GAUCHE CENTRAKOR" at bounding box center [227, 193] width 116 height 11
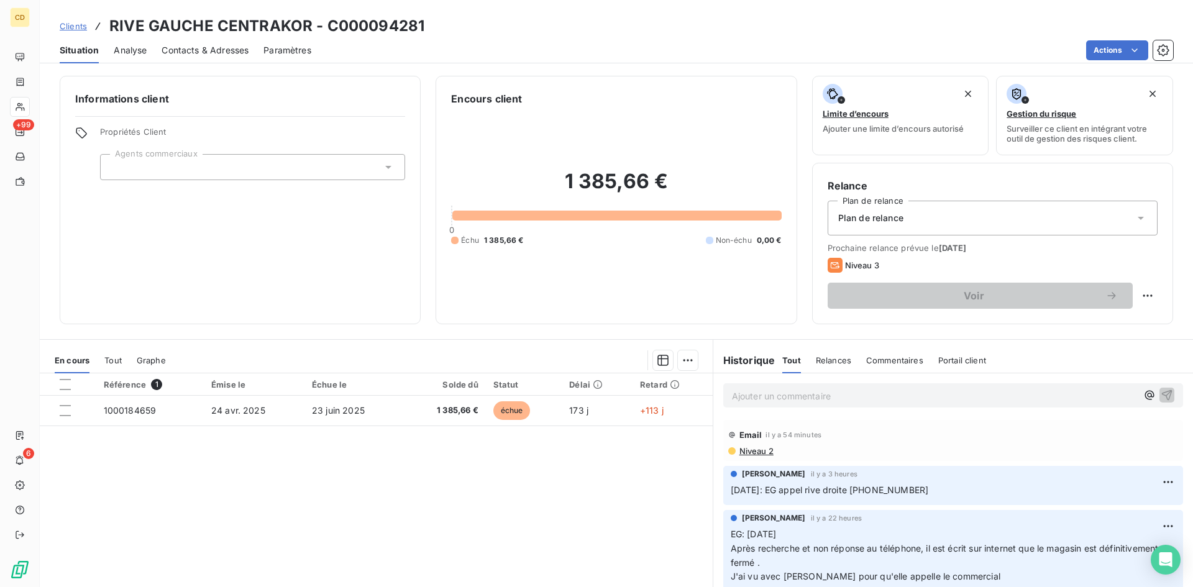
click at [811, 392] on p "Ajouter un commentaire ﻿" at bounding box center [934, 396] width 405 height 16
click at [779, 402] on p "EG: réponse du client" at bounding box center [934, 395] width 405 height 14
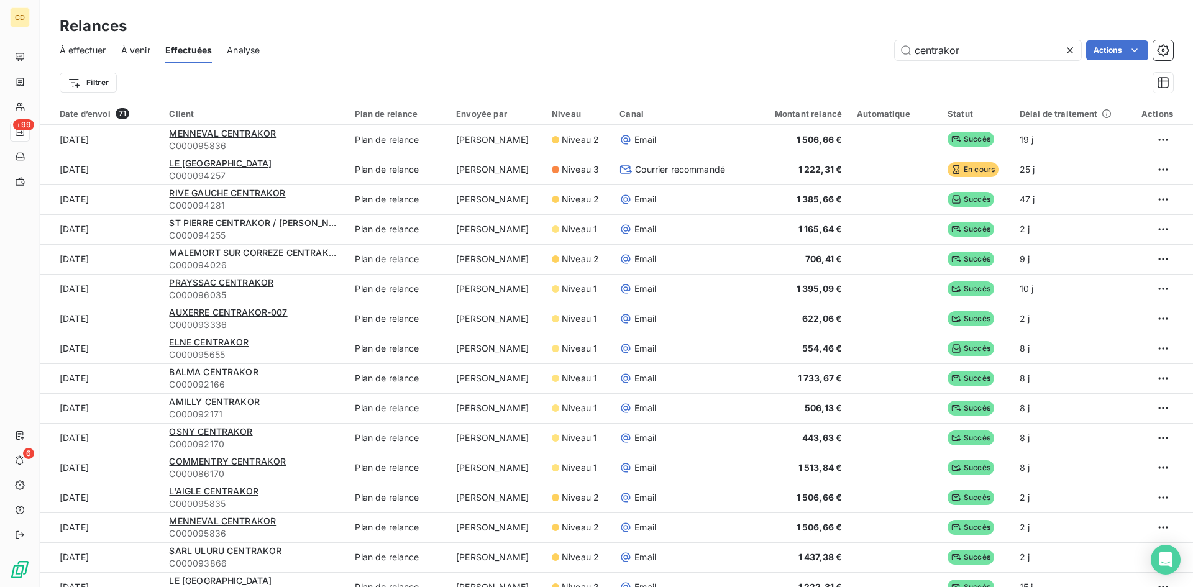
click at [85, 50] on span "À effectuer" at bounding box center [83, 50] width 47 height 12
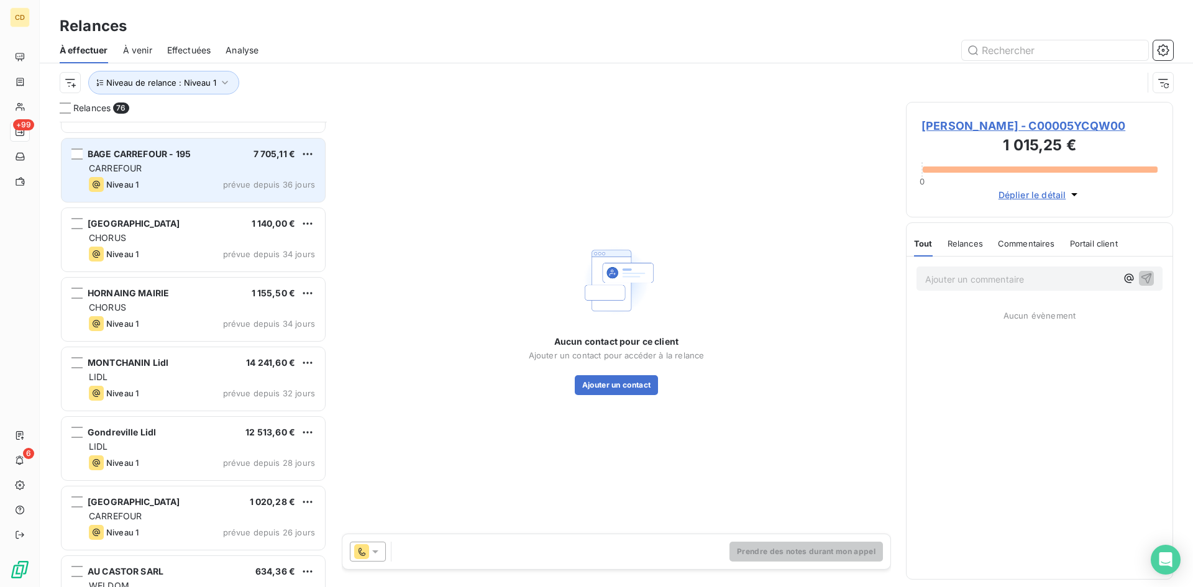
scroll to position [1926, 0]
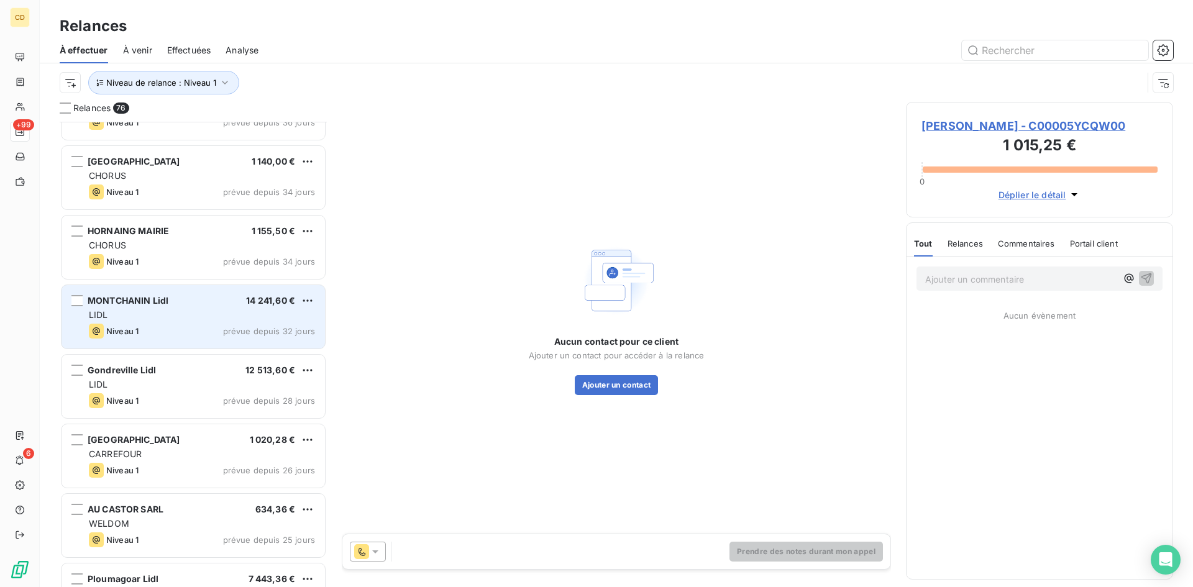
click at [131, 302] on span "MONTCHANIN Lidl" at bounding box center [128, 300] width 81 height 11
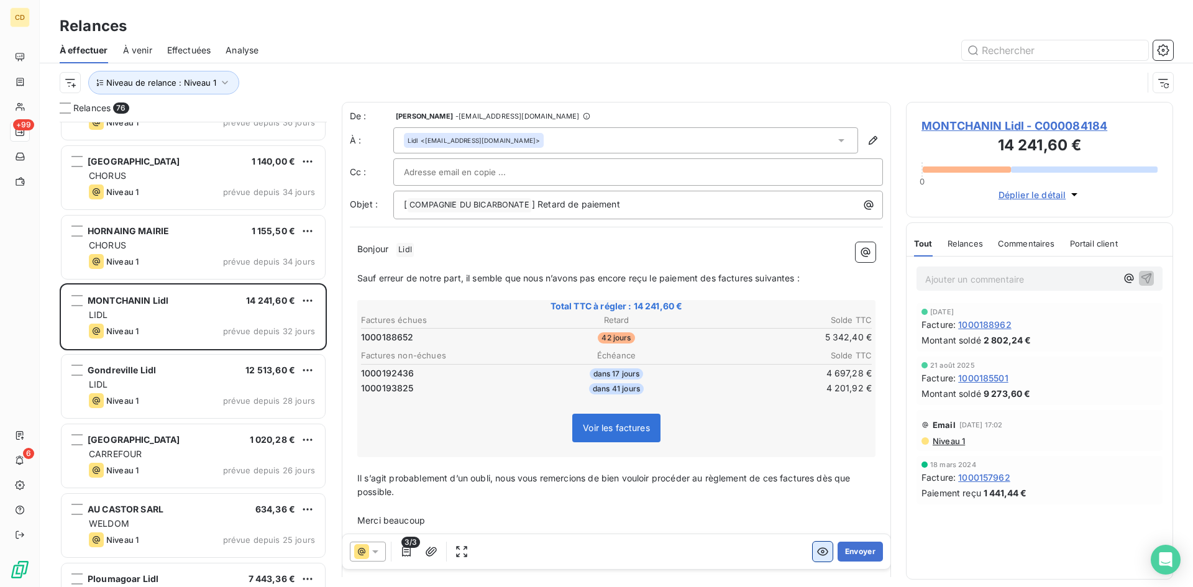
click at [816, 552] on icon "button" at bounding box center [822, 551] width 12 height 12
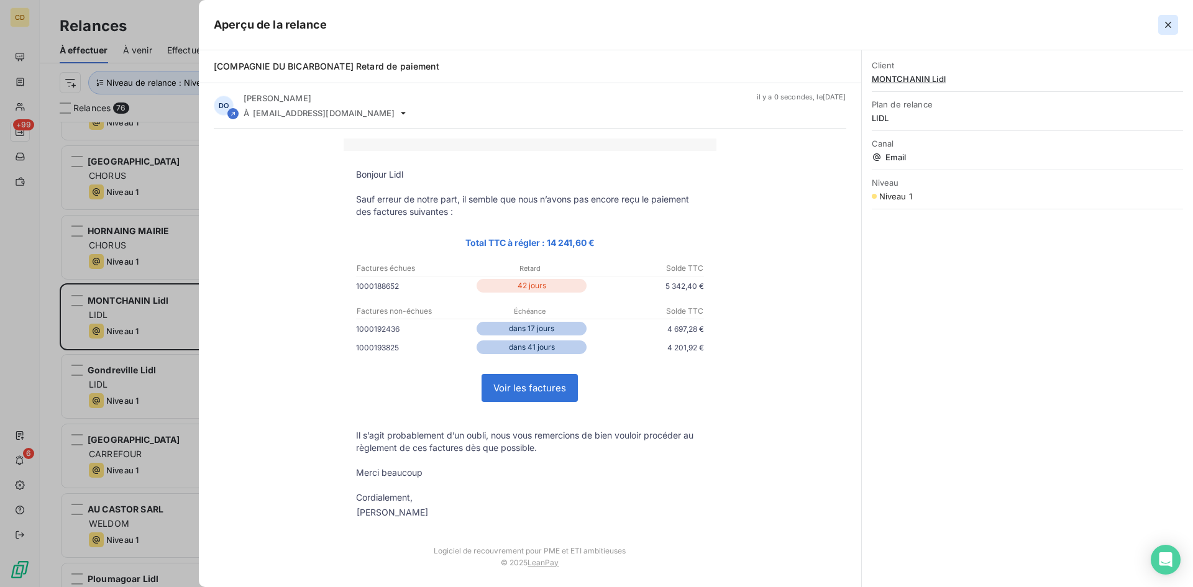
click at [1161, 22] on button "button" at bounding box center [1168, 25] width 20 height 20
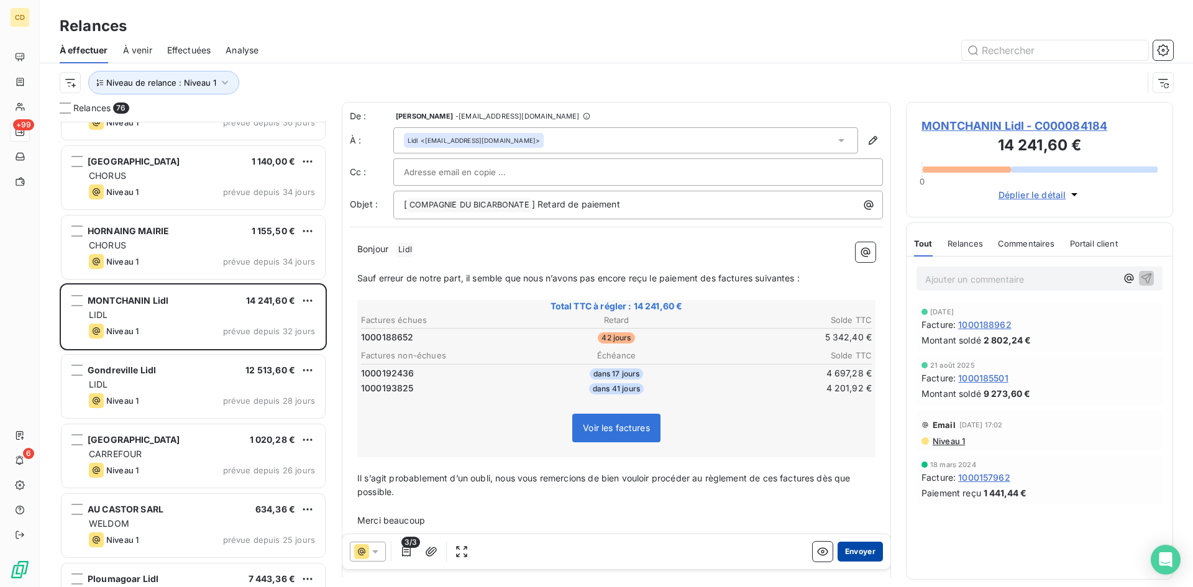
click at [849, 550] on button "Envoyer" at bounding box center [859, 552] width 45 height 20
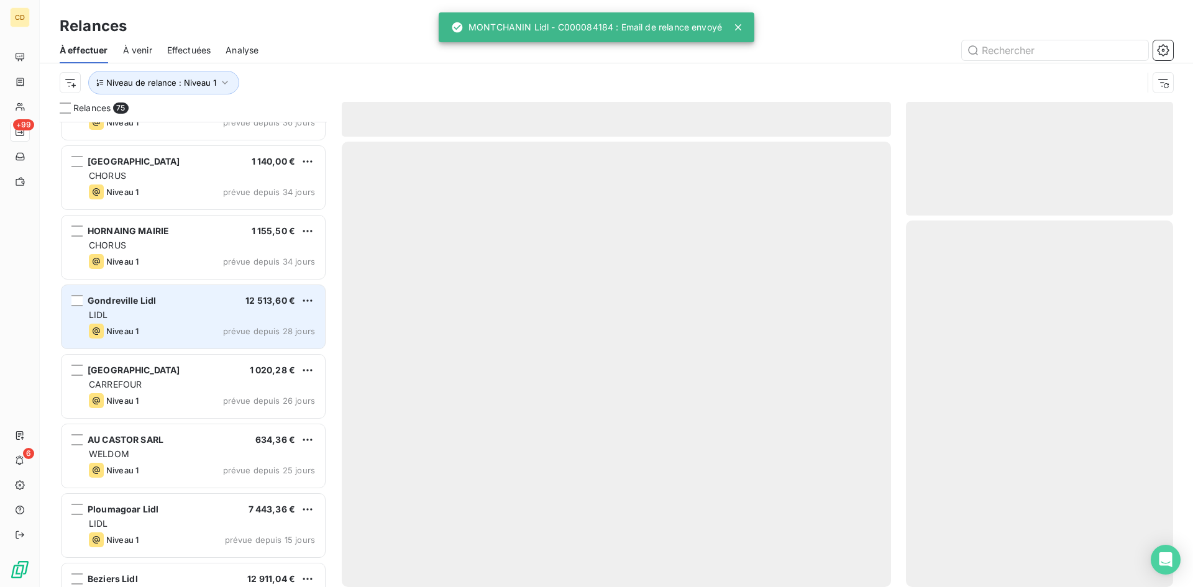
click at [156, 312] on div "LIDL" at bounding box center [202, 315] width 226 height 12
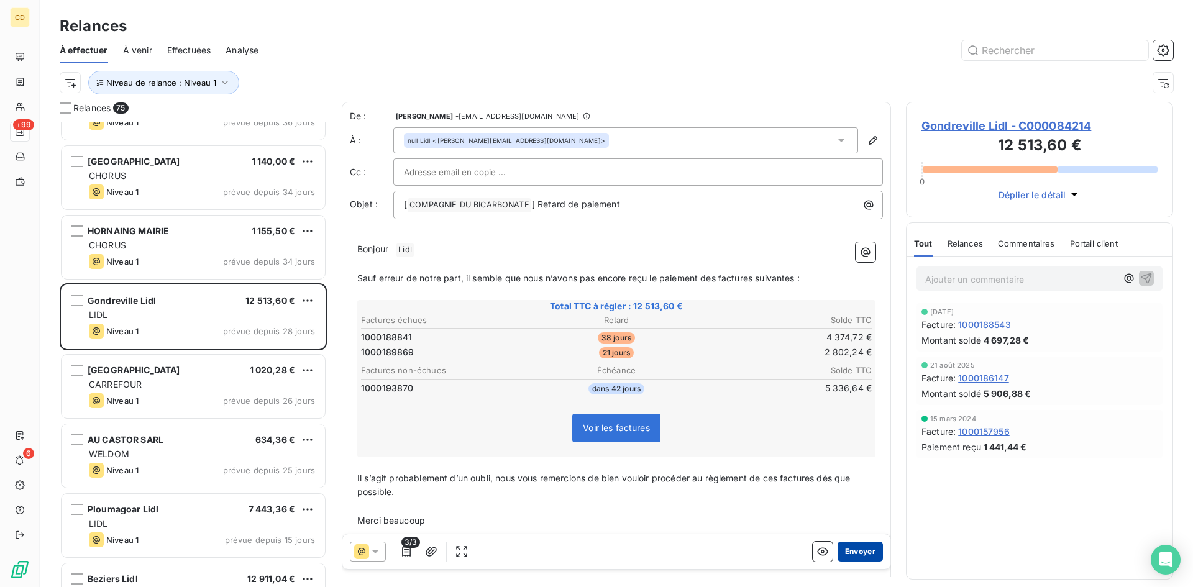
click at [850, 551] on button "Envoyer" at bounding box center [859, 552] width 45 height 20
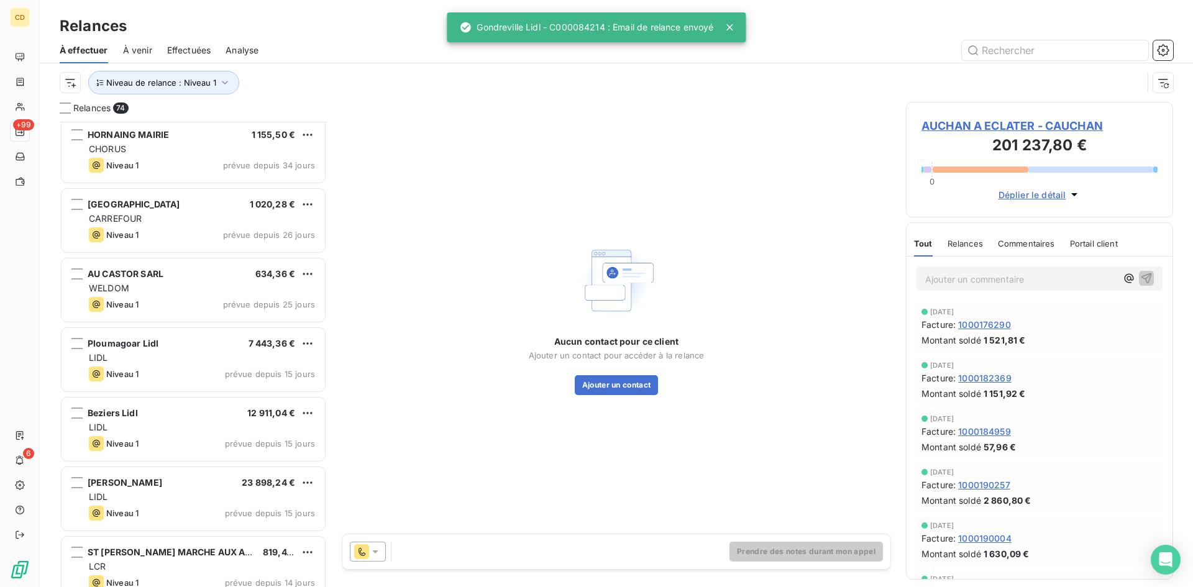
scroll to position [2050, 0]
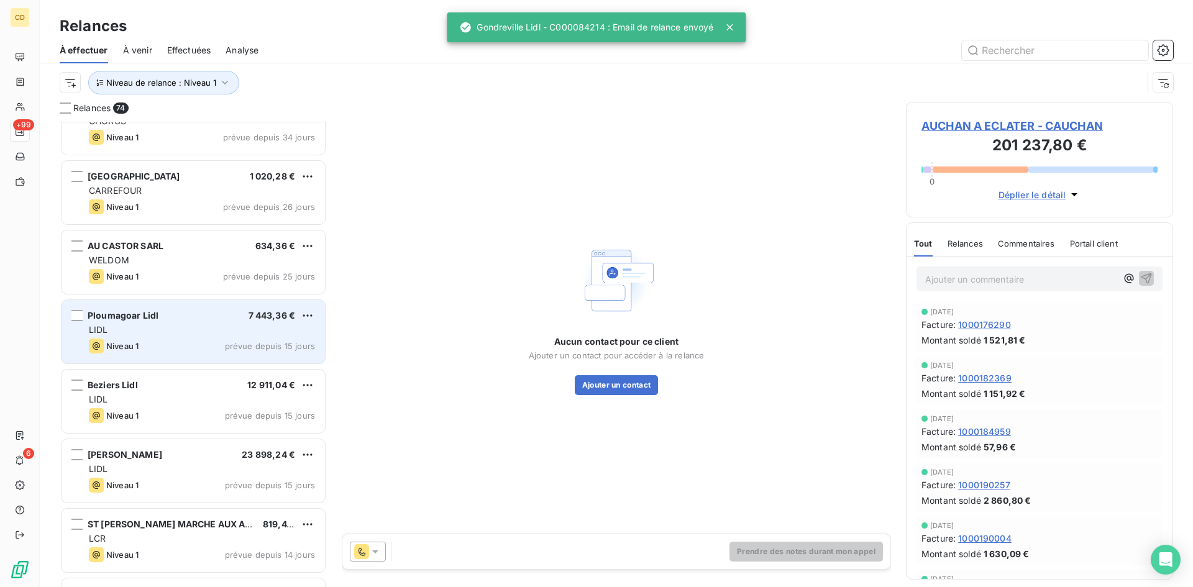
click at [166, 325] on div "LIDL" at bounding box center [202, 330] width 226 height 12
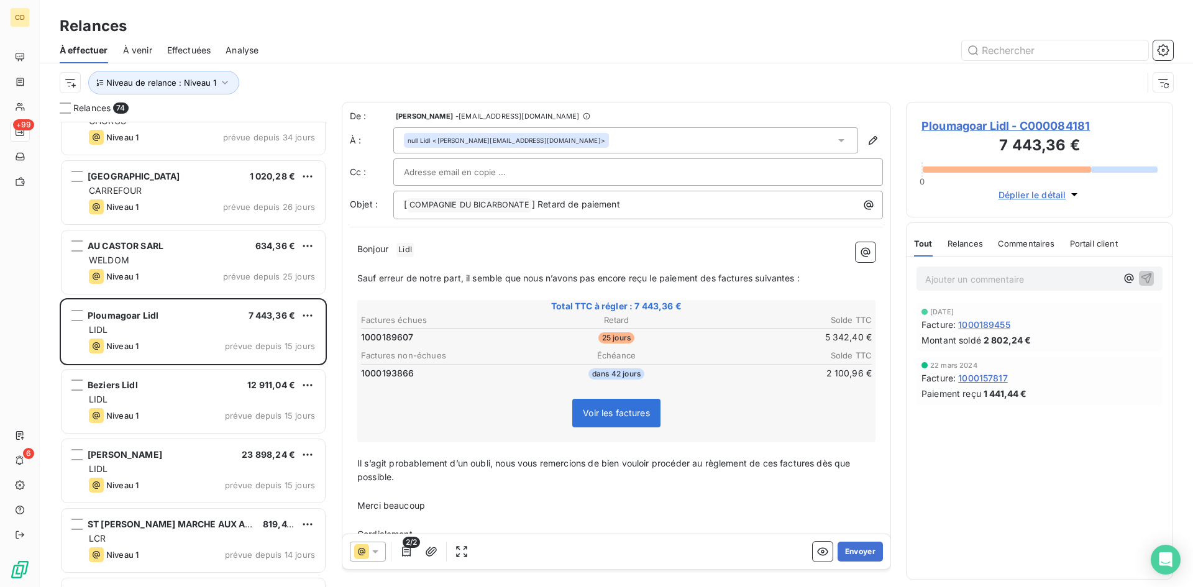
click at [579, 170] on div at bounding box center [638, 172] width 468 height 19
click at [583, 147] on div "null [PERSON_NAME] <[PERSON_NAME][EMAIL_ADDRESS][DOMAIN_NAME]>" at bounding box center [625, 140] width 465 height 26
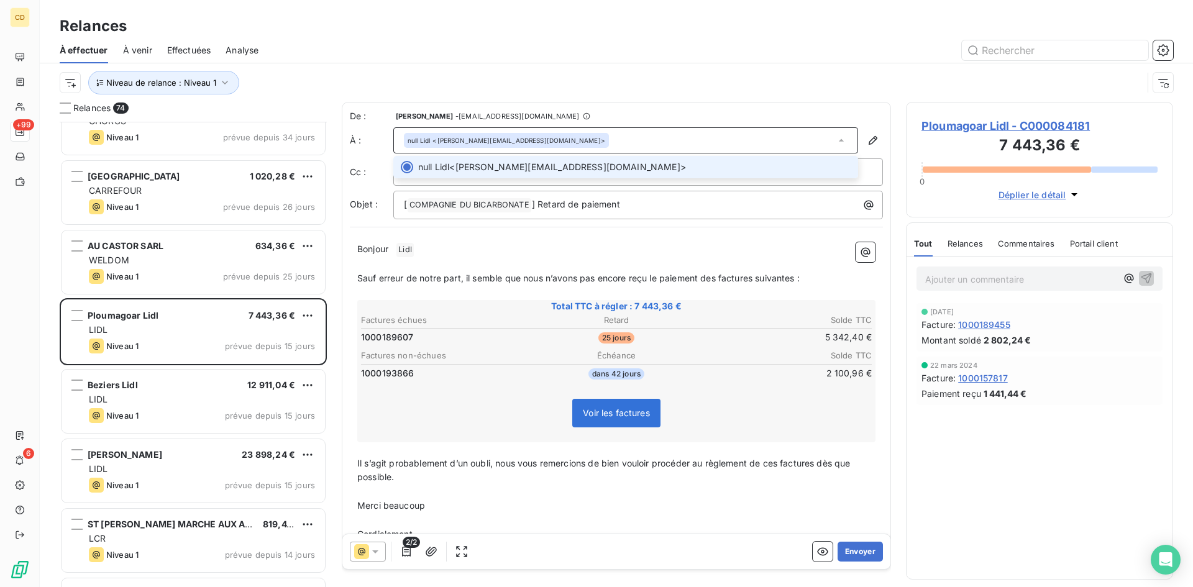
click at [584, 145] on div "null [PERSON_NAME] <[PERSON_NAME][EMAIL_ADDRESS][DOMAIN_NAME]>" at bounding box center [625, 140] width 465 height 26
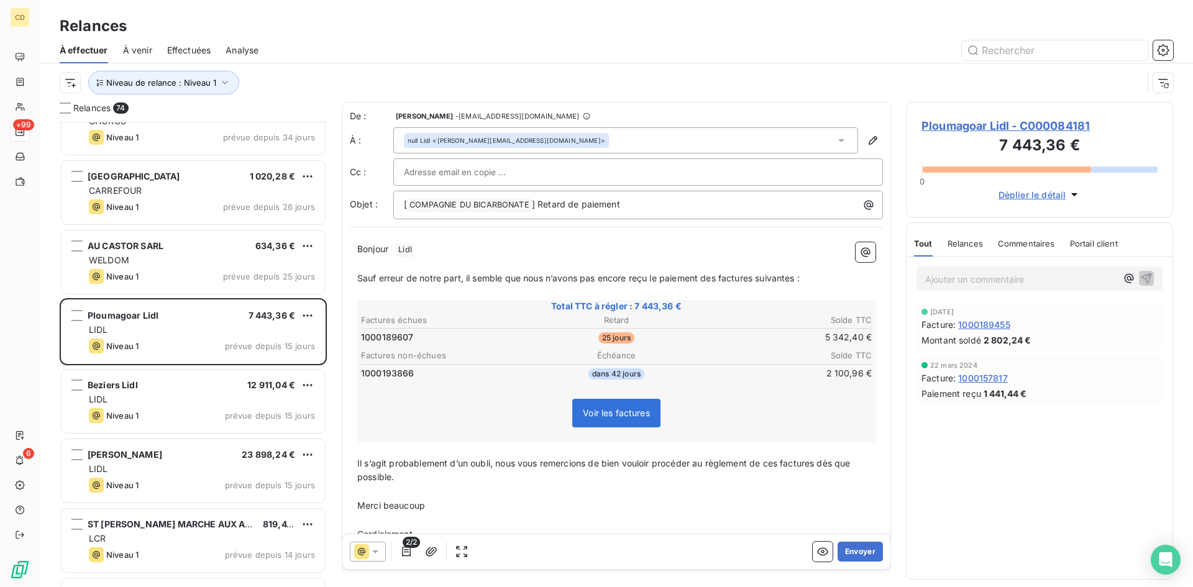
click at [953, 125] on span "Ploumagoar Lidl - C000084181" at bounding box center [1039, 125] width 236 height 17
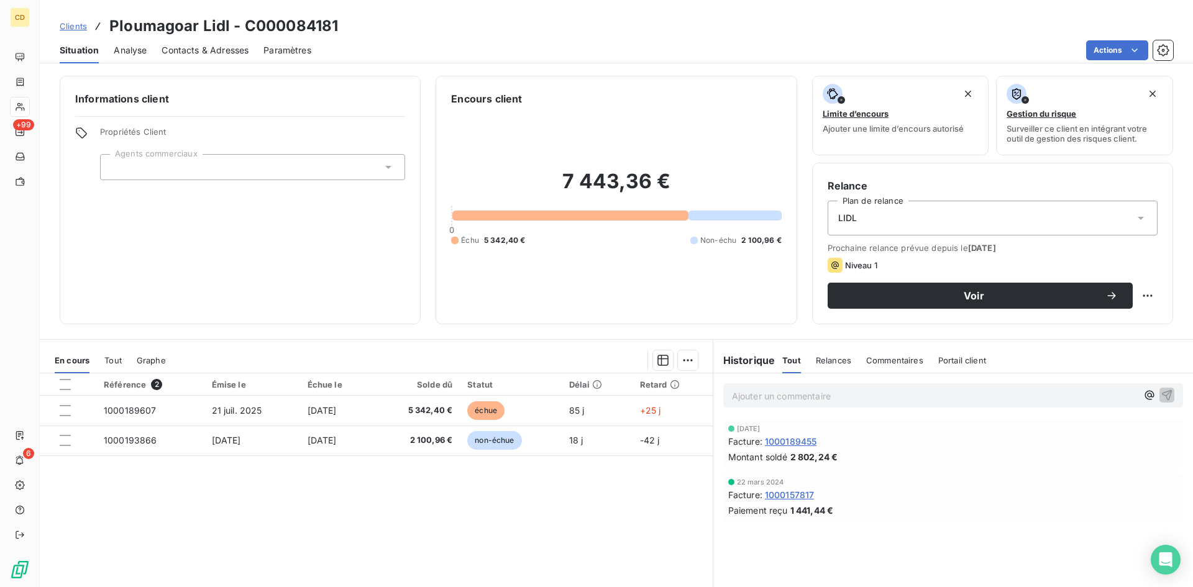
click at [181, 48] on span "Contacts & Adresses" at bounding box center [204, 50] width 87 height 12
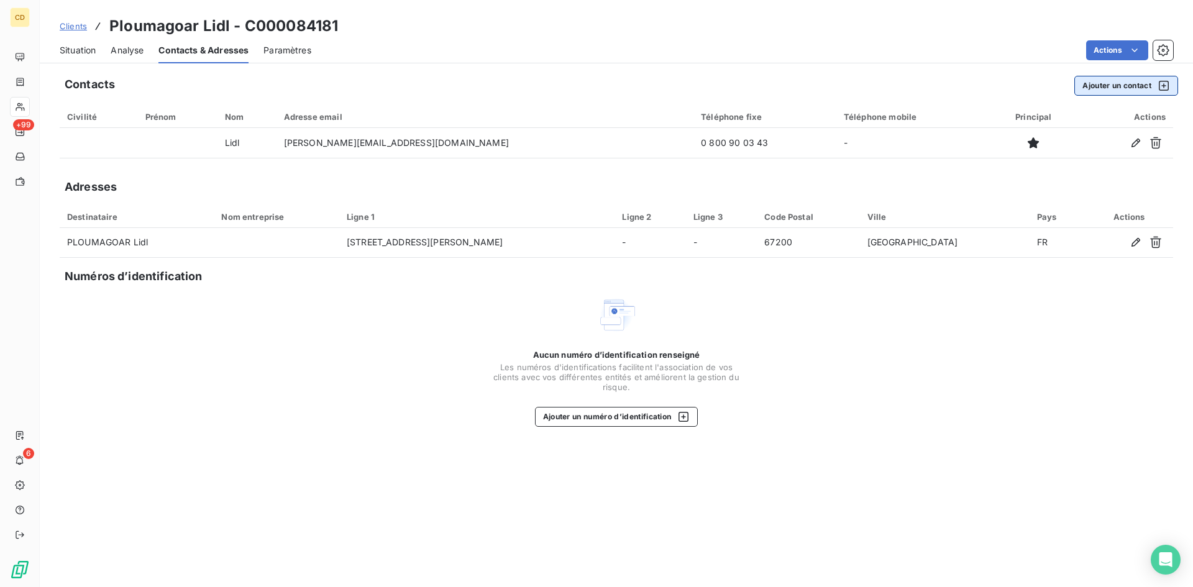
click at [1105, 84] on button "Ajouter un contact" at bounding box center [1126, 86] width 104 height 20
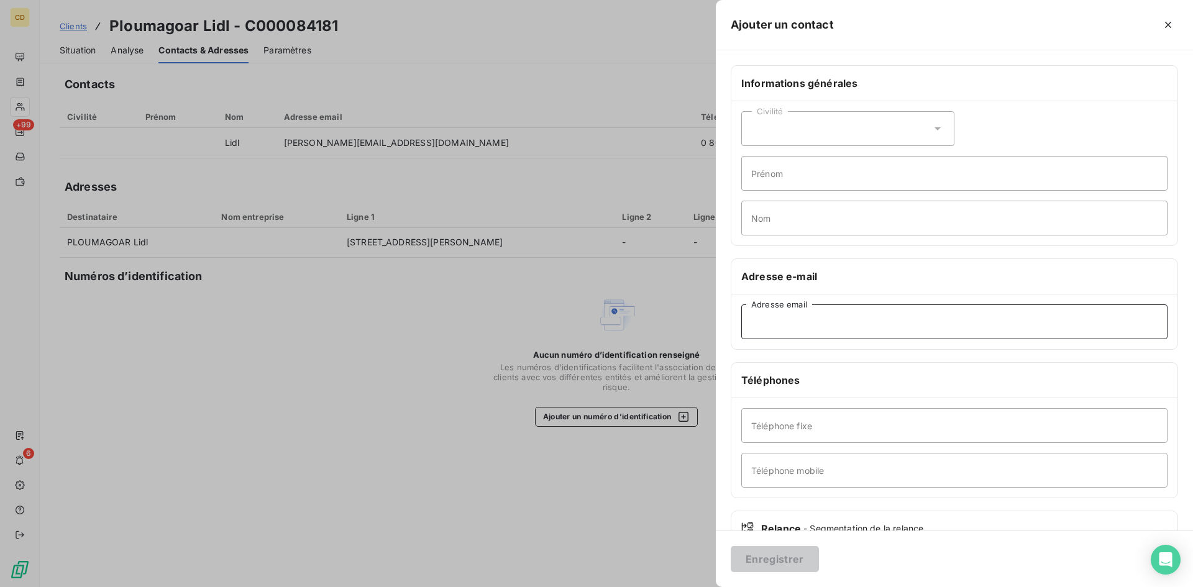
click at [816, 325] on input "Adresse email" at bounding box center [954, 321] width 426 height 35
paste input "[EMAIL_ADDRESS][DOMAIN_NAME]"
type input "[EMAIL_ADDRESS][DOMAIN_NAME]"
click at [763, 558] on button "Enregistrer" at bounding box center [774, 559] width 88 height 26
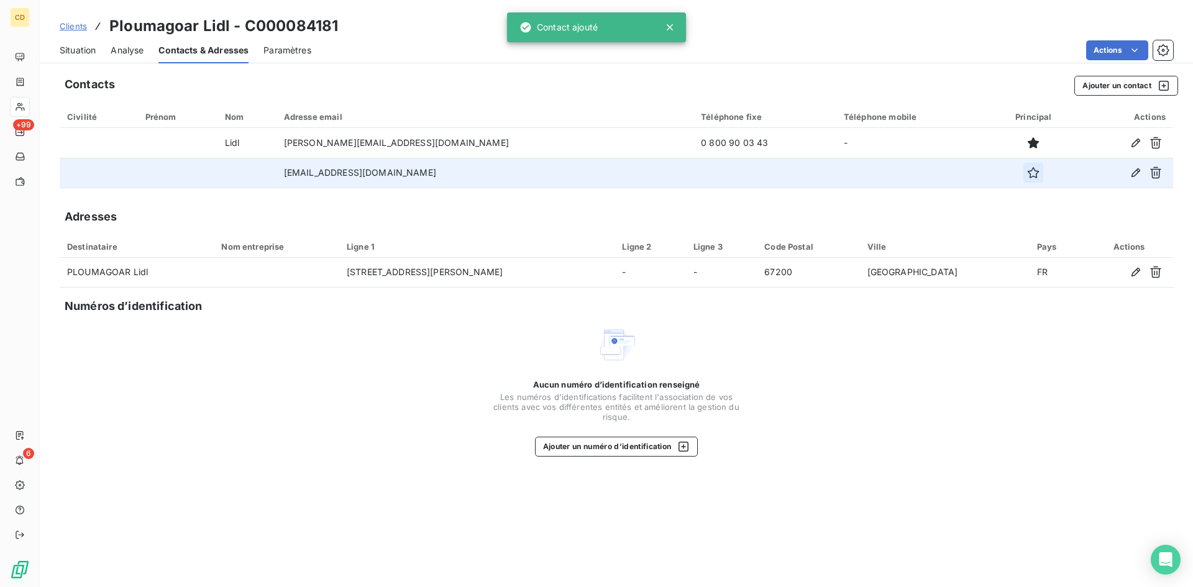
click at [1027, 170] on icon "button" at bounding box center [1033, 172] width 12 height 12
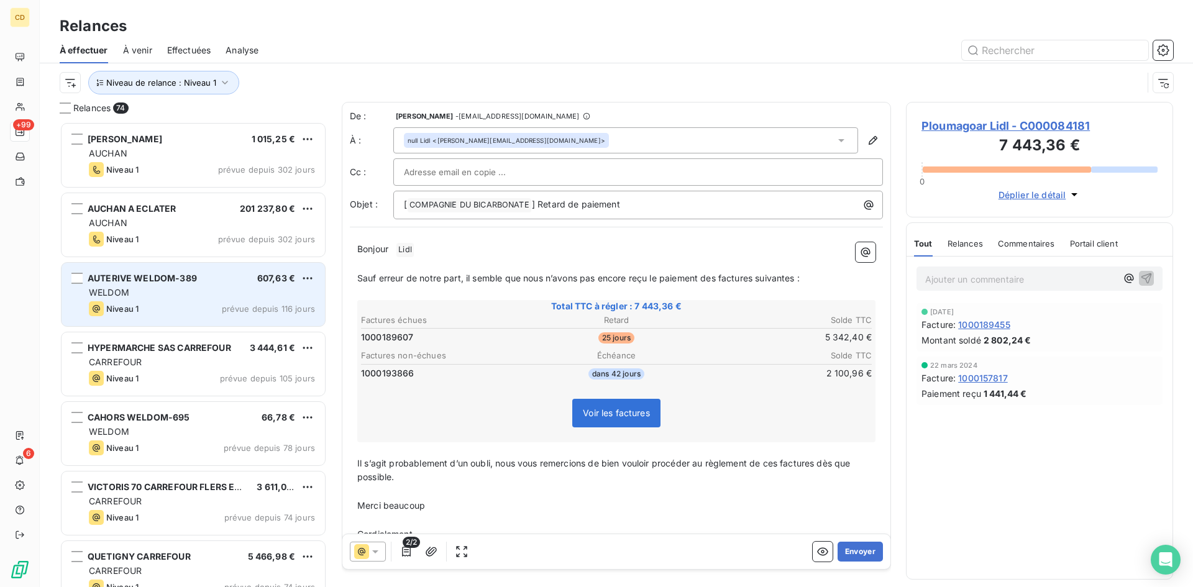
scroll to position [456, 258]
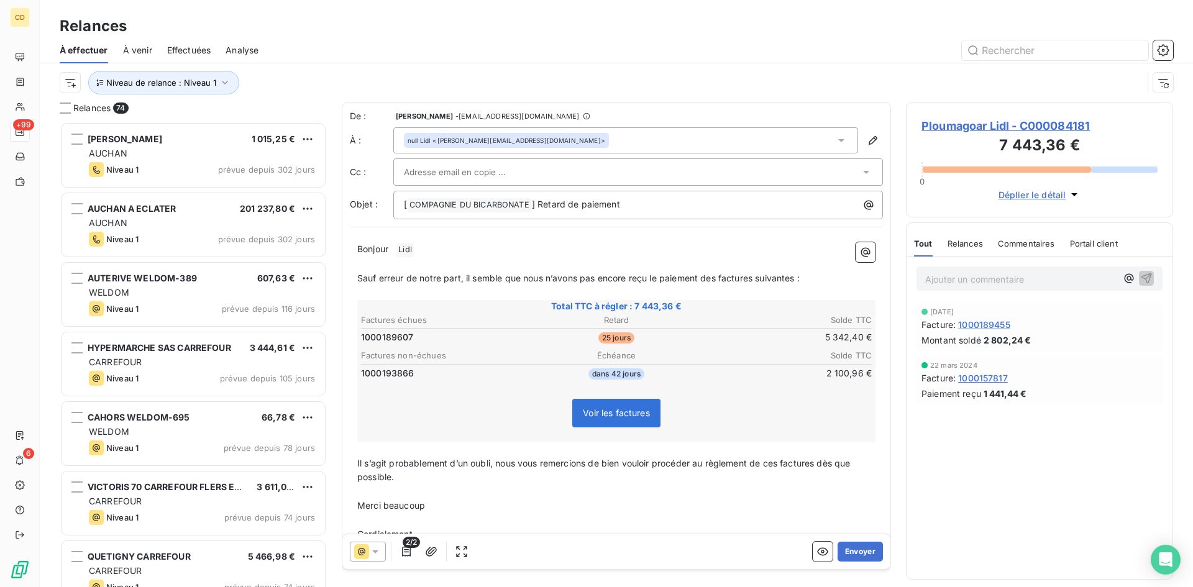
click at [543, 143] on div "null [PERSON_NAME] <[PERSON_NAME][EMAIL_ADDRESS][DOMAIN_NAME]>" at bounding box center [625, 140] width 465 height 26
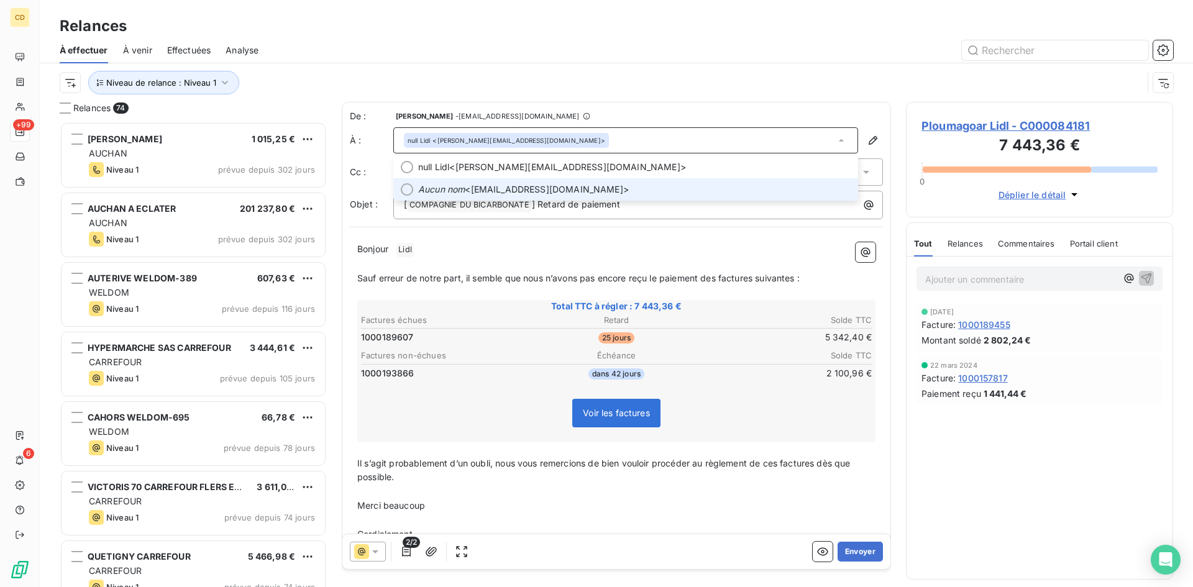
click at [535, 186] on span "Aucun nom <[EMAIL_ADDRESS][DOMAIN_NAME]>" at bounding box center [634, 189] width 432 height 12
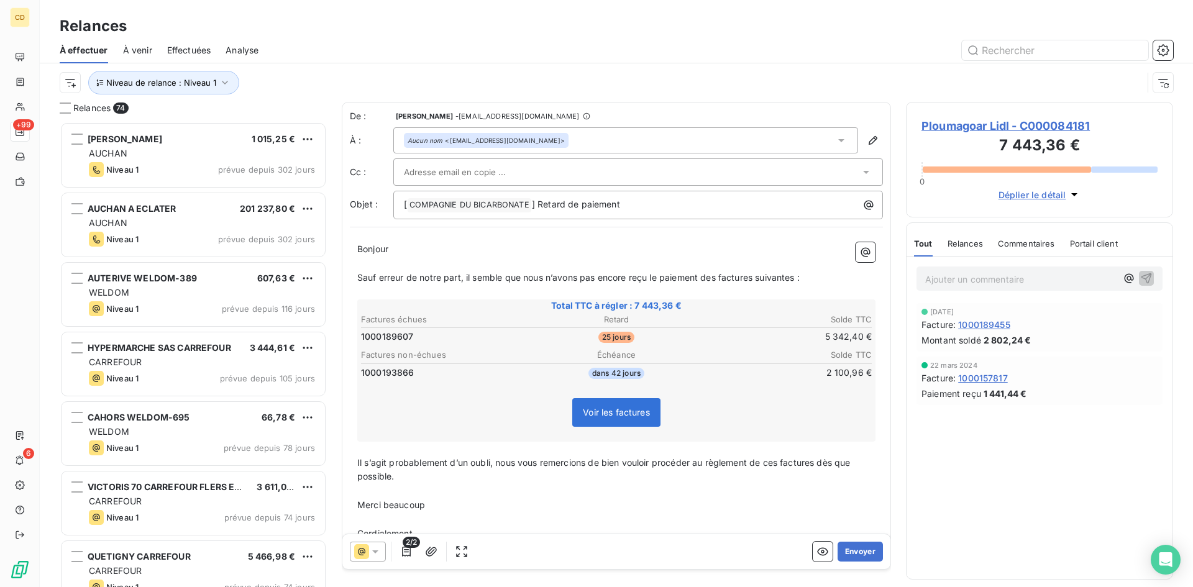
click at [536, 175] on div at bounding box center [632, 172] width 456 height 19
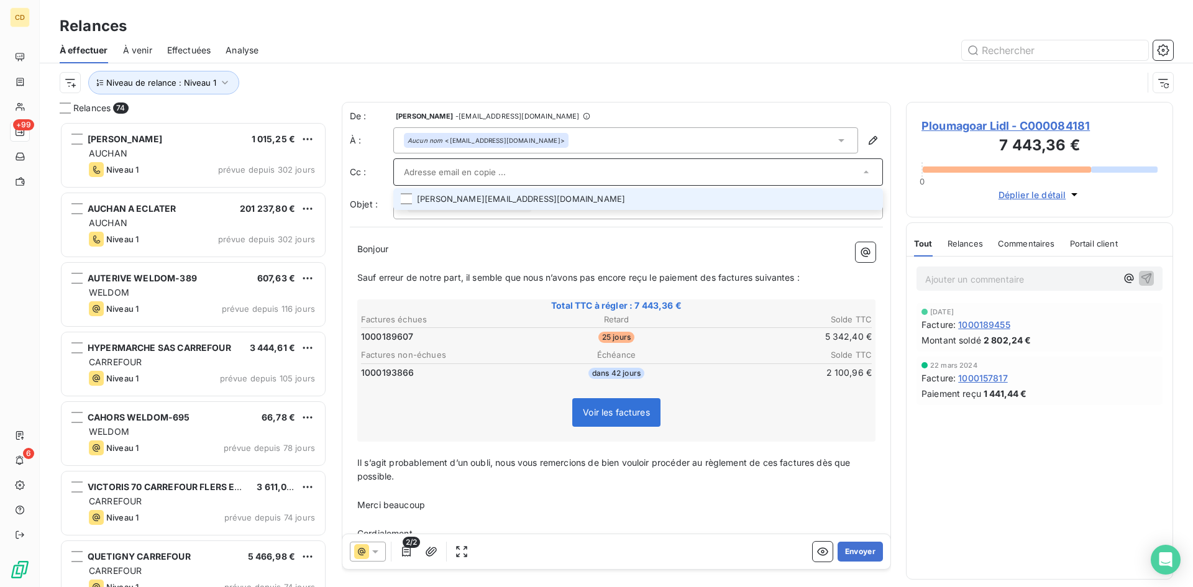
click at [527, 168] on input "text" at bounding box center [632, 172] width 456 height 19
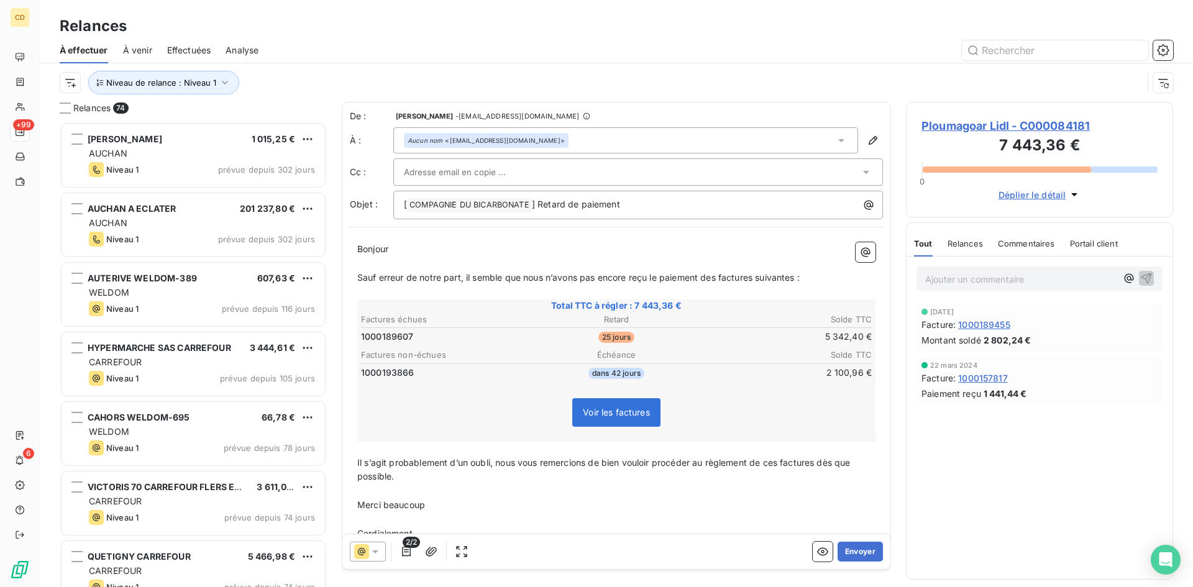
click at [606, 165] on div at bounding box center [632, 172] width 456 height 19
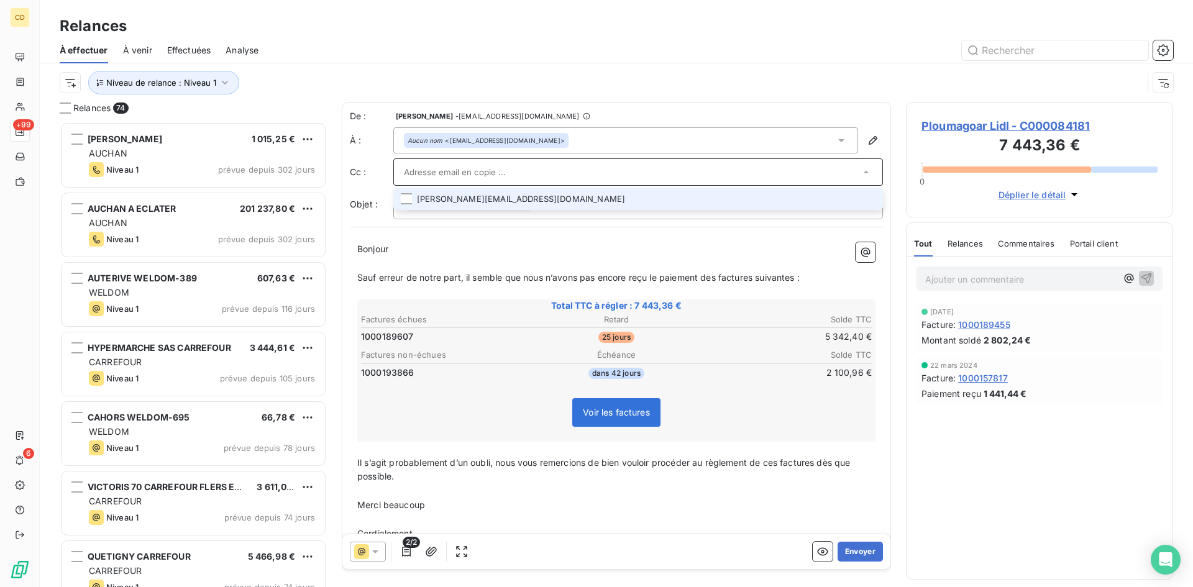
click at [418, 165] on input "text" at bounding box center [632, 172] width 456 height 19
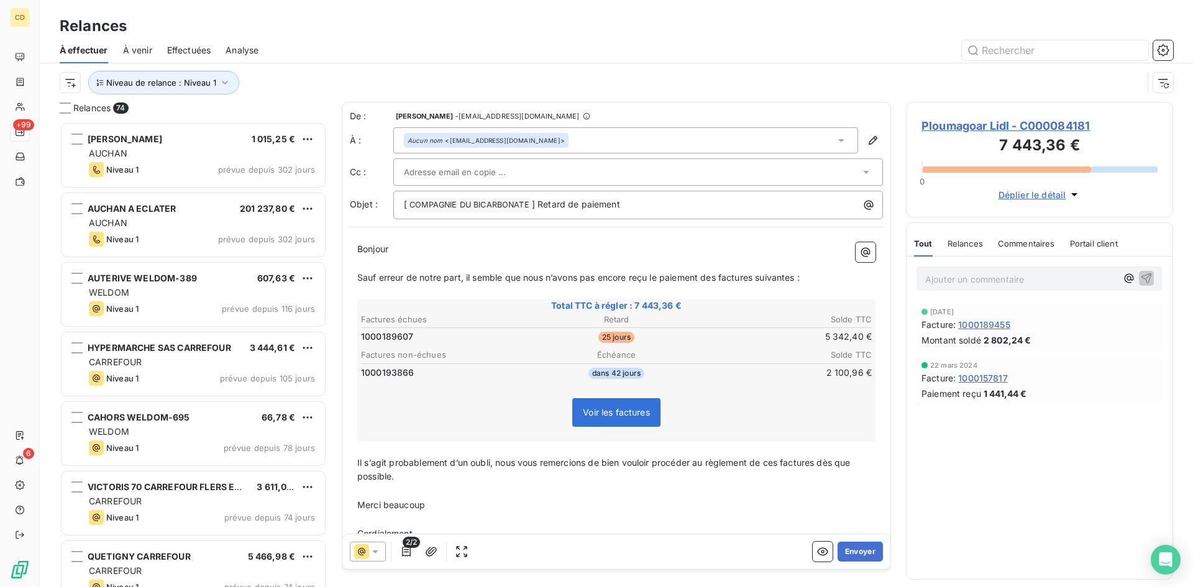
click at [527, 157] on div "De : [PERSON_NAME] - [EMAIL_ADDRESS][DOMAIN_NAME] À : Aucun nom <[EMAIL_ADDRESS…" at bounding box center [616, 164] width 533 height 109
click at [527, 173] on div at bounding box center [632, 172] width 456 height 19
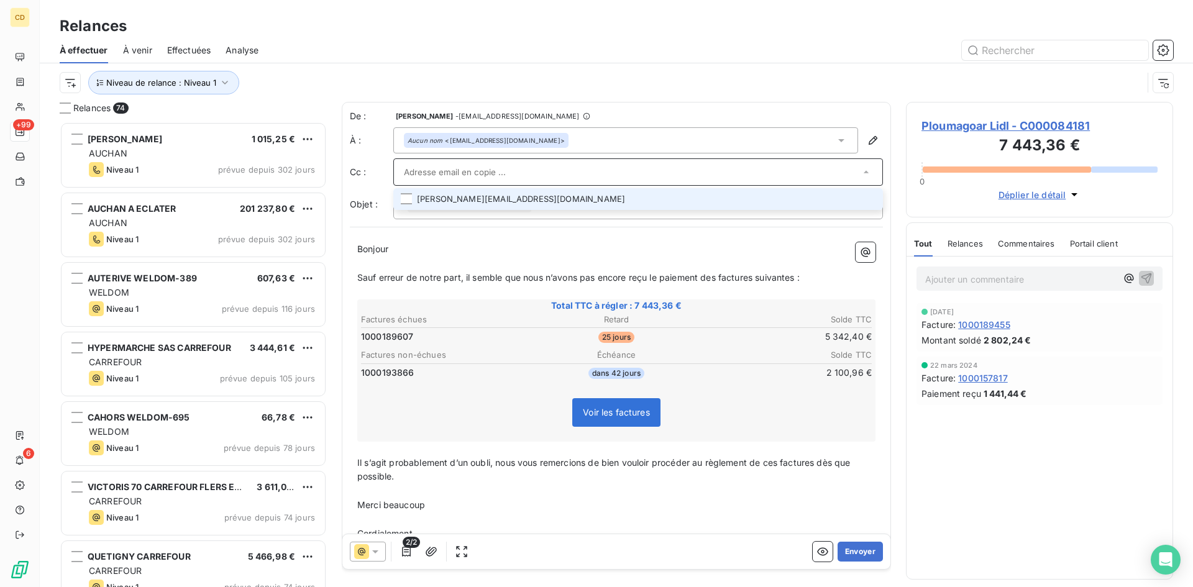
click at [500, 173] on input "text" at bounding box center [632, 172] width 456 height 19
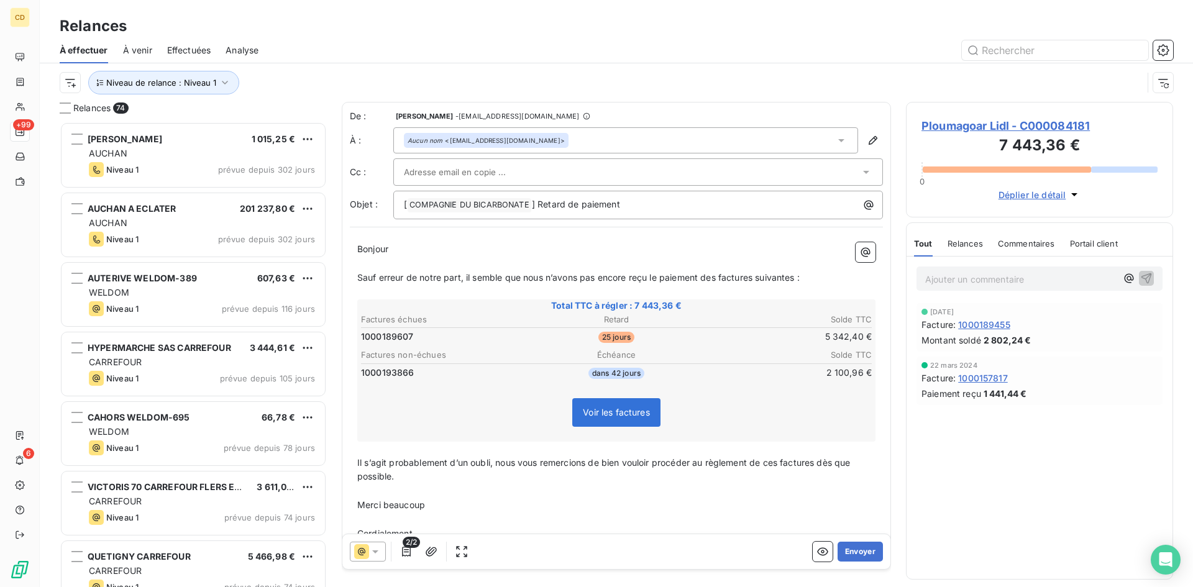
click at [398, 174] on div at bounding box center [637, 171] width 489 height 27
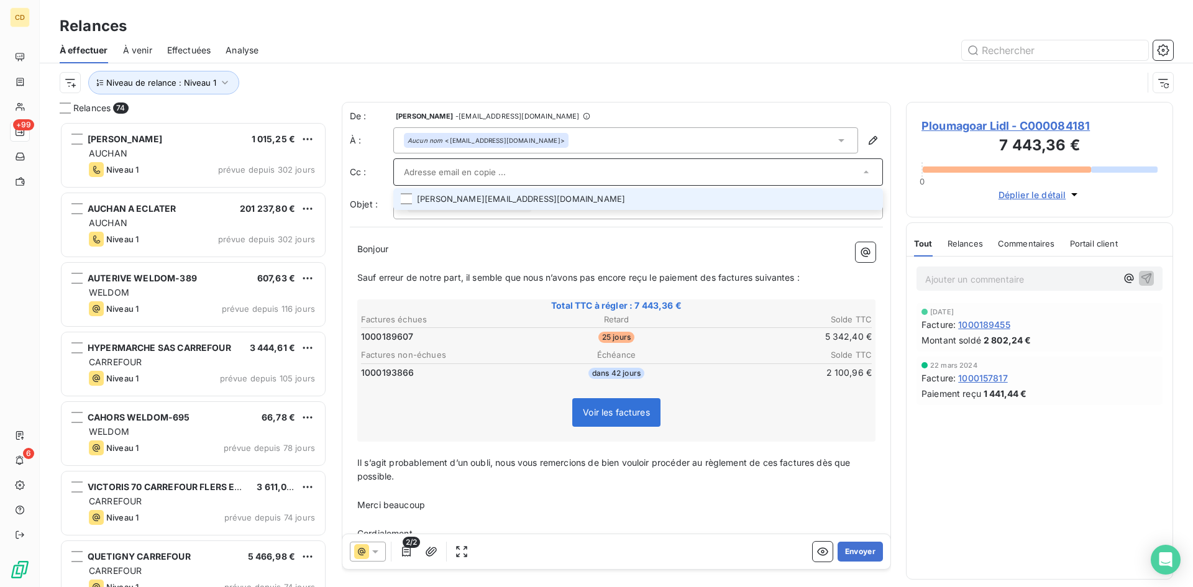
click at [412, 200] on li "[PERSON_NAME][EMAIL_ADDRESS][DOMAIN_NAME]" at bounding box center [637, 199] width 489 height 22
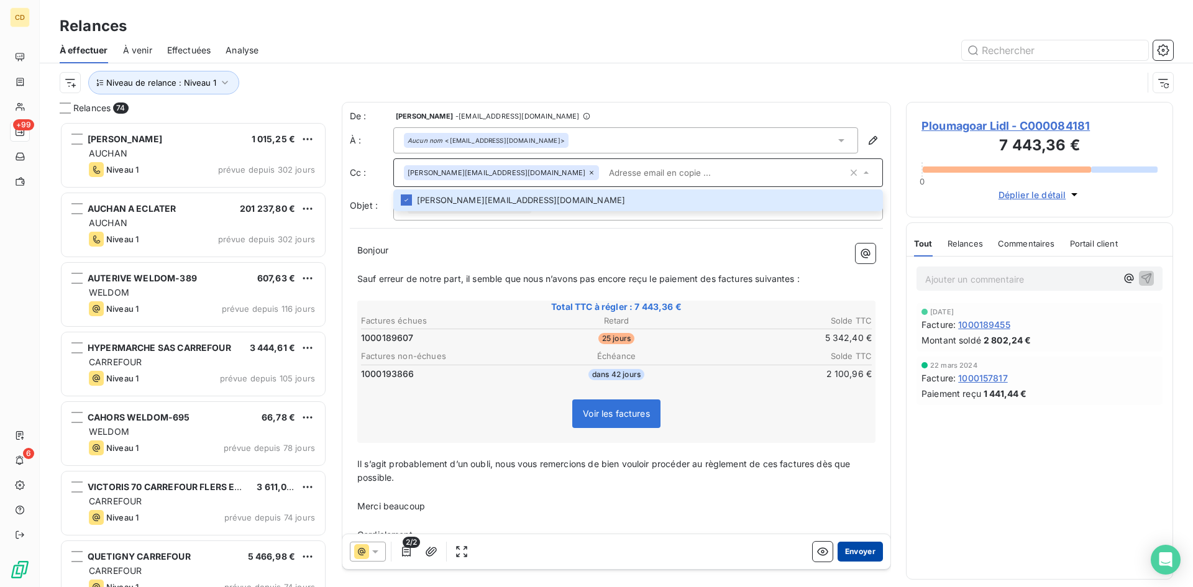
click at [845, 548] on button "Envoyer" at bounding box center [859, 552] width 45 height 20
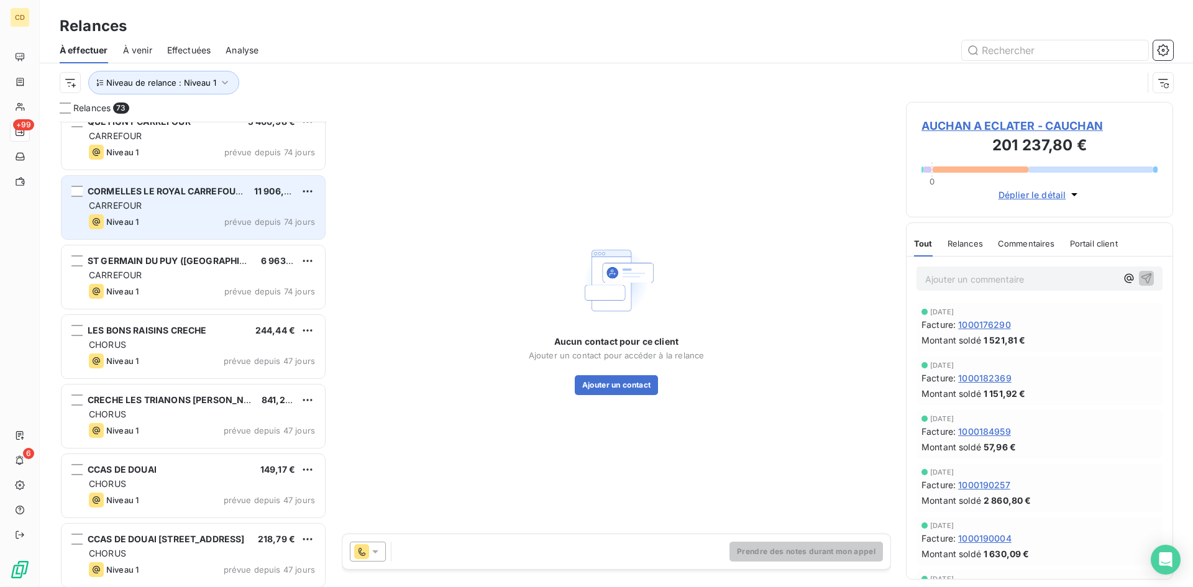
scroll to position [373, 0]
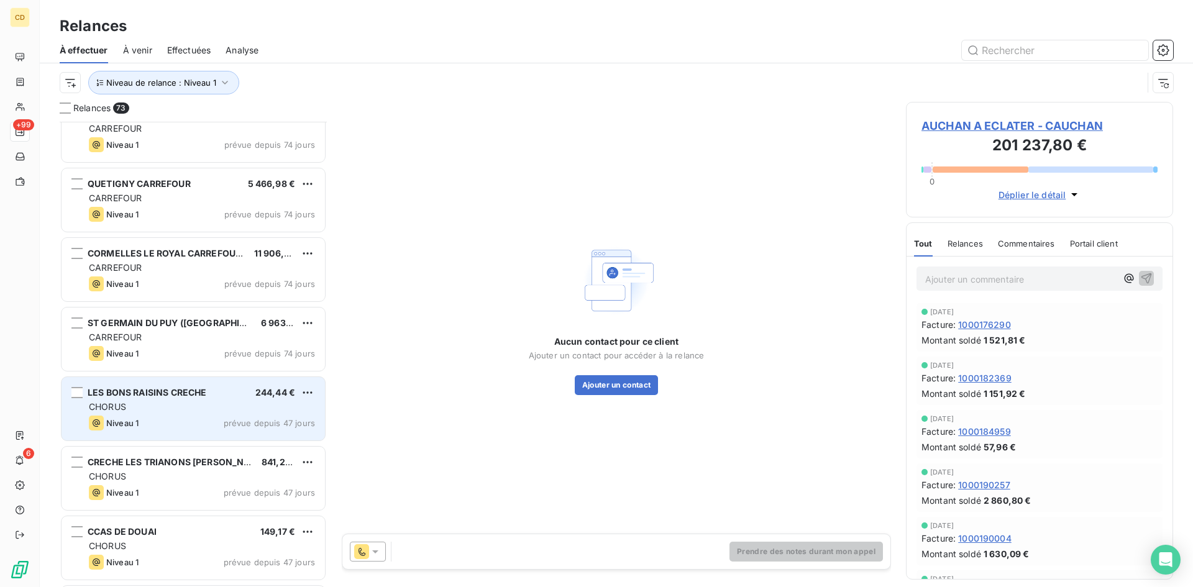
click at [163, 406] on div "CHORUS" at bounding box center [202, 407] width 226 height 12
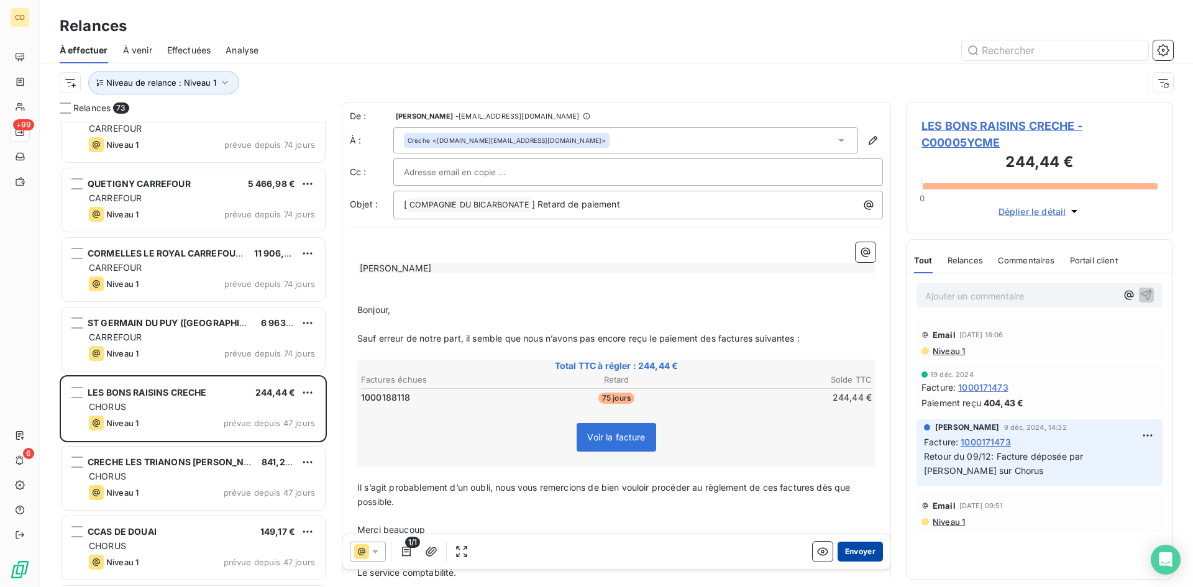
click at [852, 547] on button "Envoyer" at bounding box center [859, 552] width 45 height 20
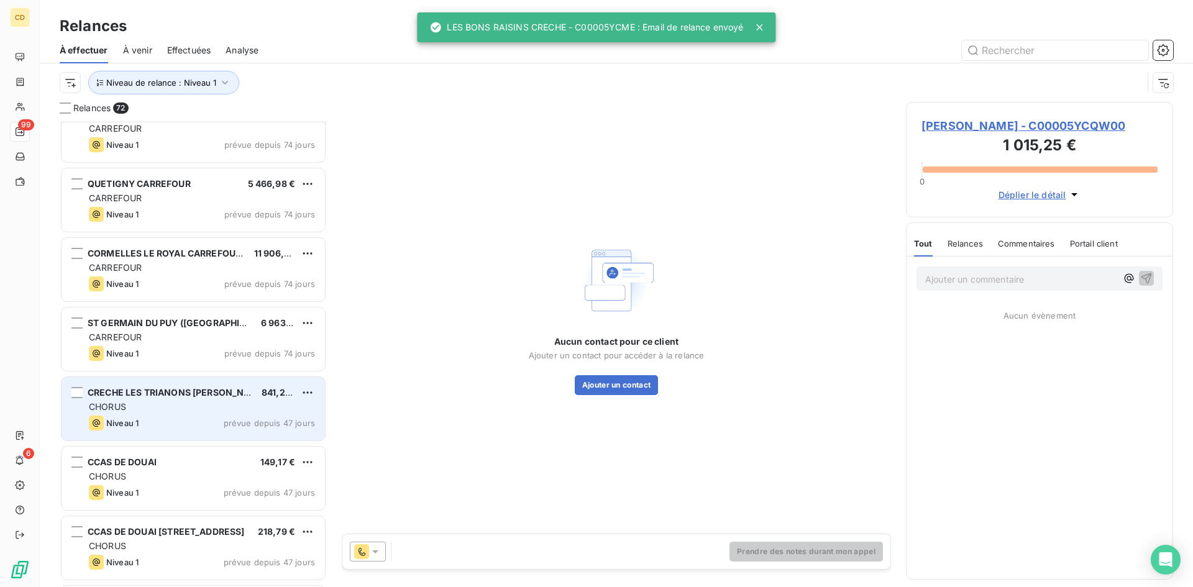
click at [154, 411] on div "CHORUS" at bounding box center [202, 407] width 226 height 12
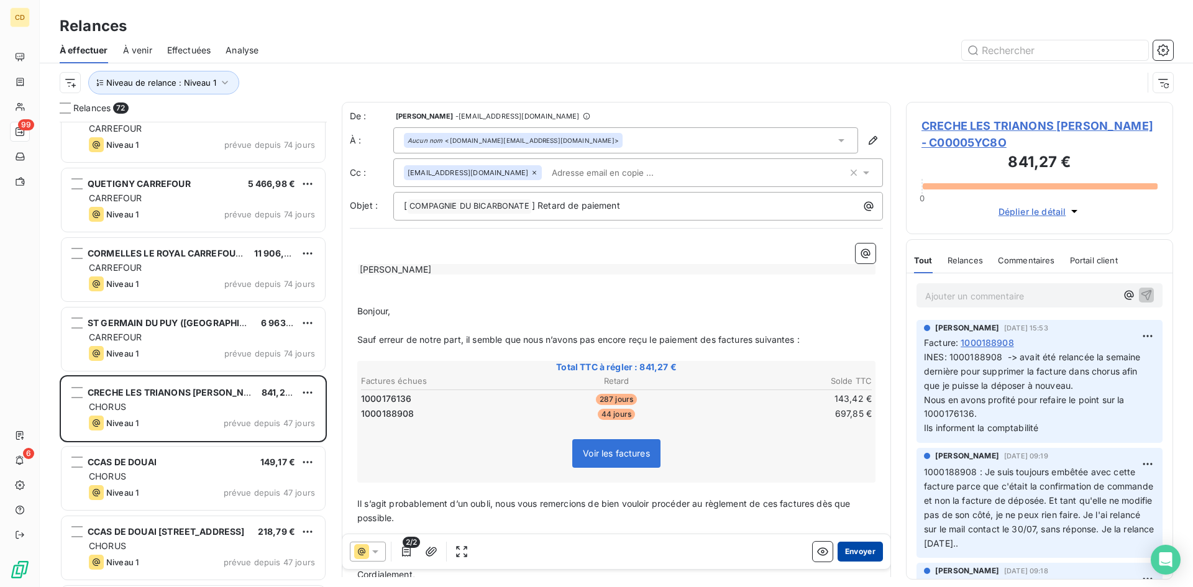
click at [847, 550] on button "Envoyer" at bounding box center [859, 552] width 45 height 20
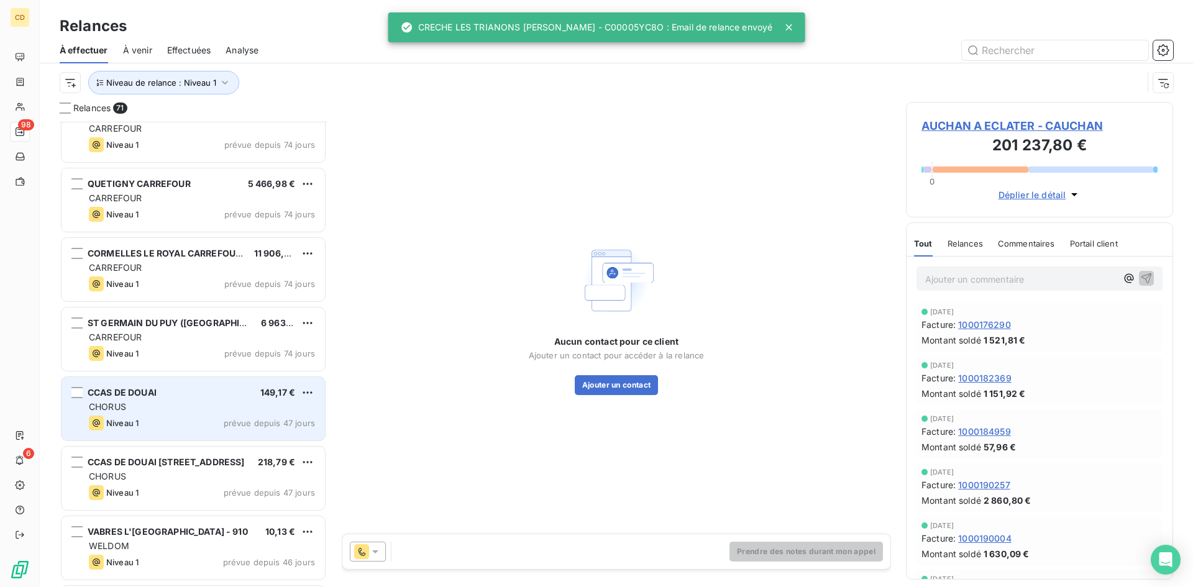
click at [166, 405] on div "CHORUS" at bounding box center [202, 407] width 226 height 12
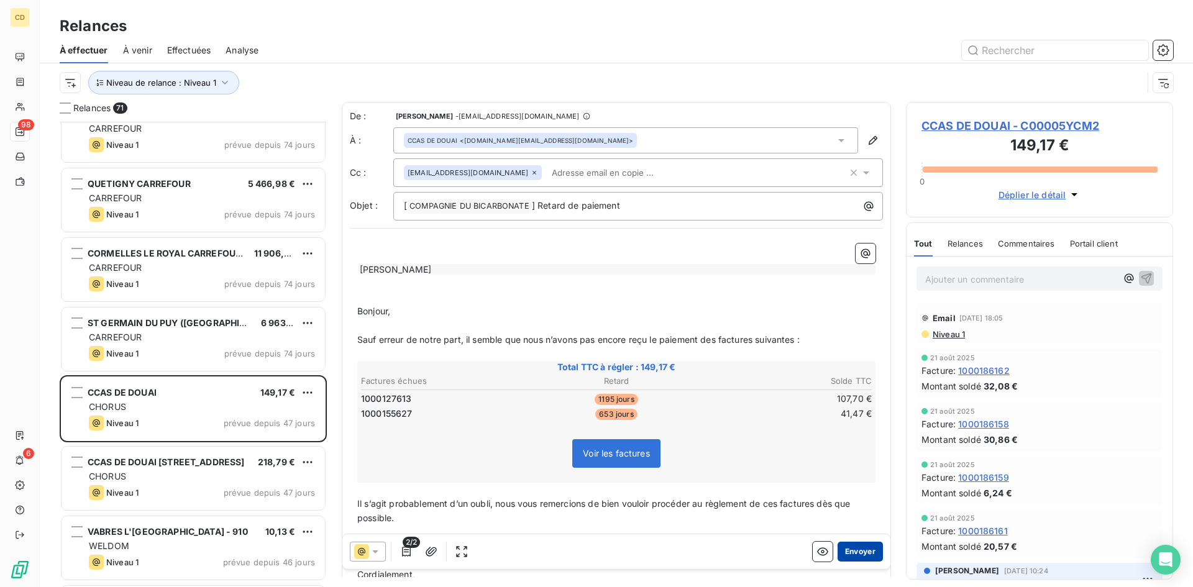
click at [858, 553] on button "Envoyer" at bounding box center [859, 552] width 45 height 20
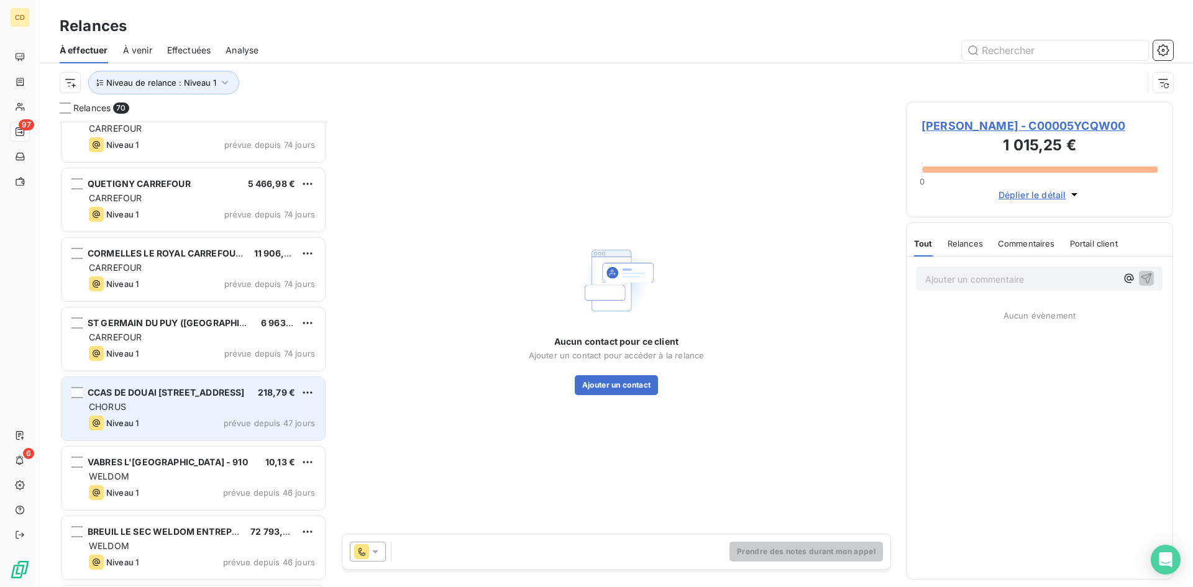
click at [153, 409] on div "CHORUS" at bounding box center [202, 407] width 226 height 12
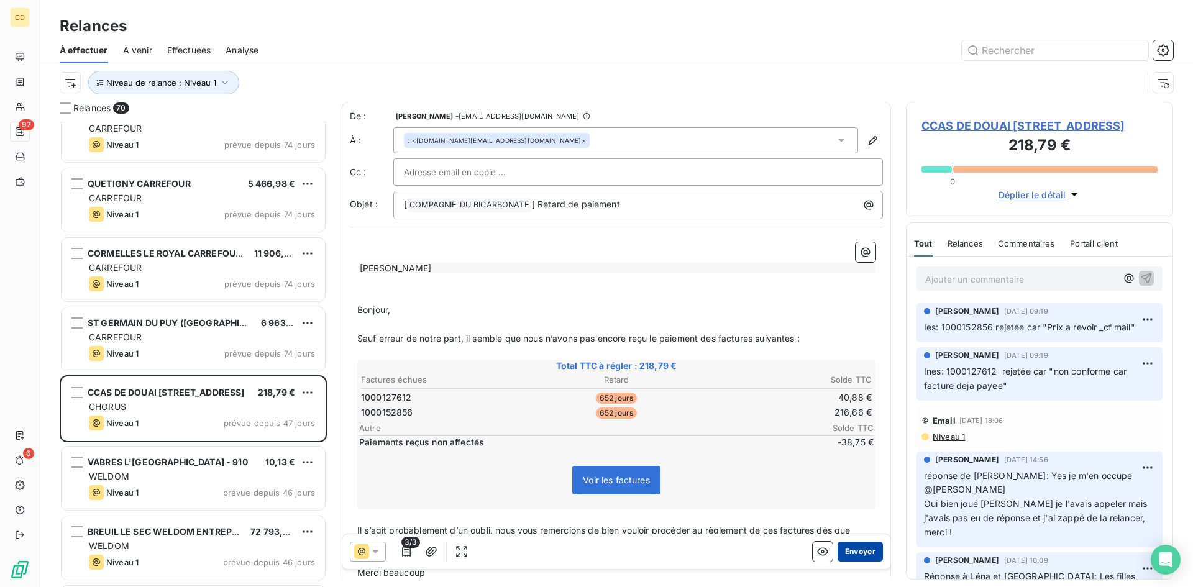
click at [842, 545] on button "Envoyer" at bounding box center [859, 552] width 45 height 20
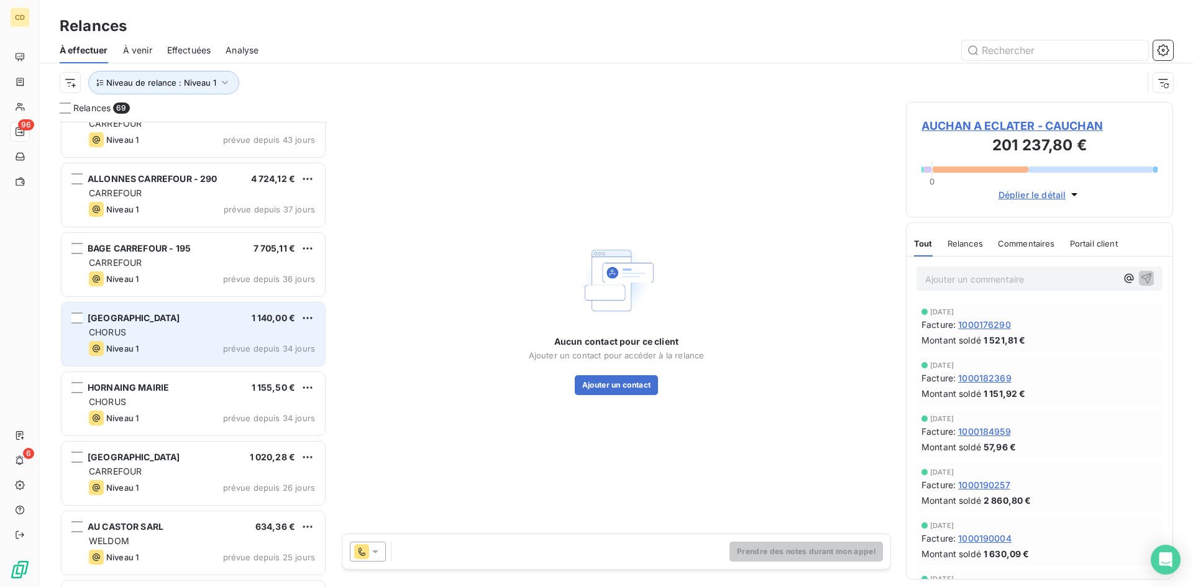
scroll to position [1553, 0]
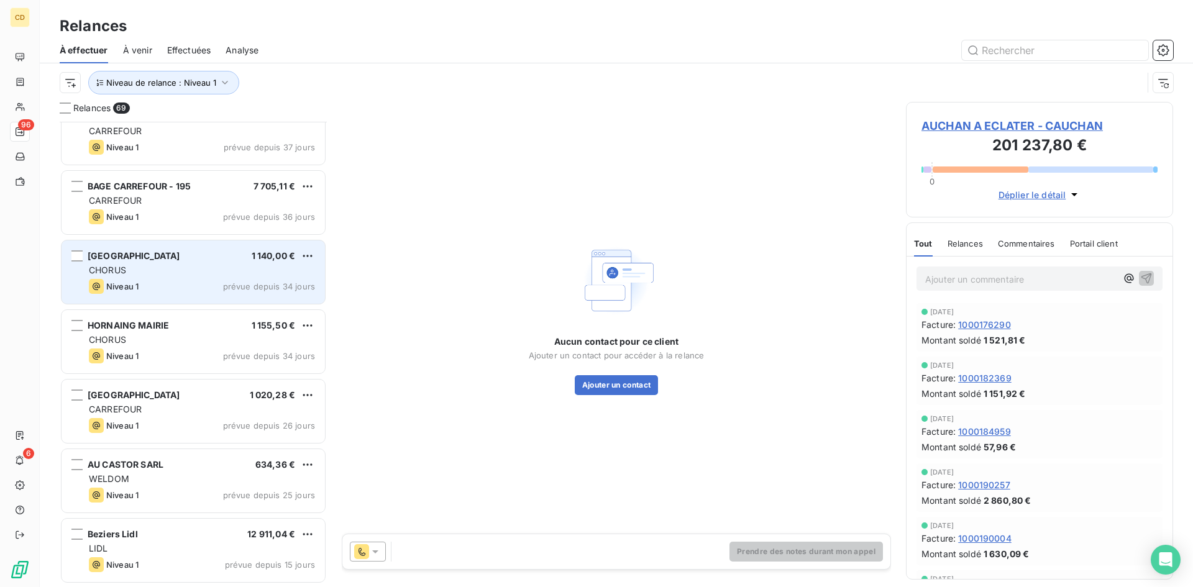
click at [164, 263] on div "MAIRIE DE BRETEUIL 1 140,00 € CHORUS Niveau 1 prévue depuis 34 jours" at bounding box center [192, 271] width 263 height 63
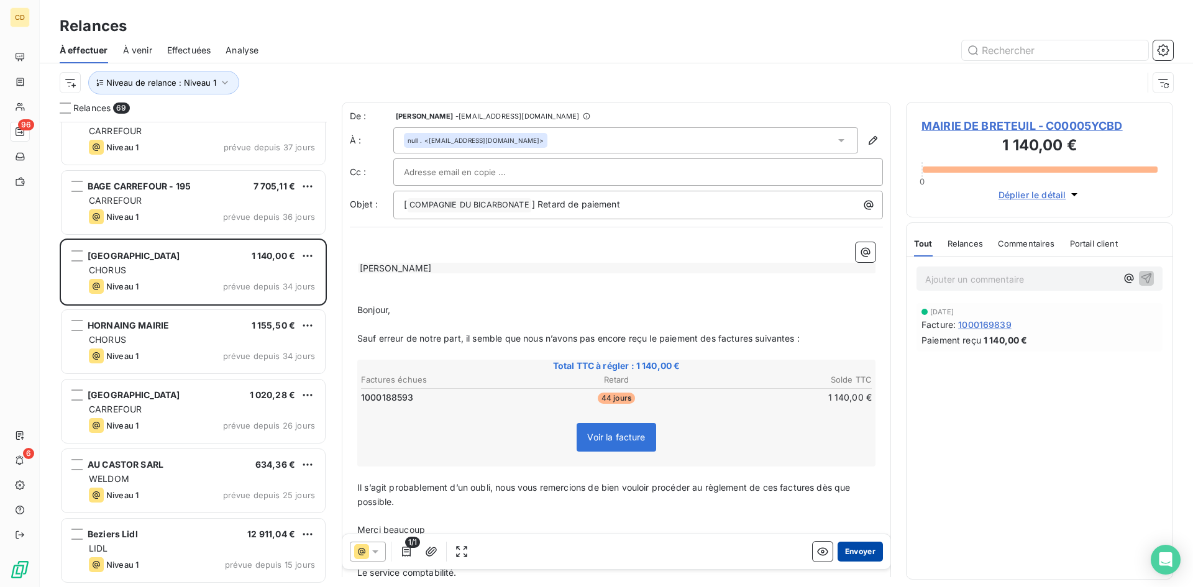
click at [847, 551] on button "Envoyer" at bounding box center [859, 552] width 45 height 20
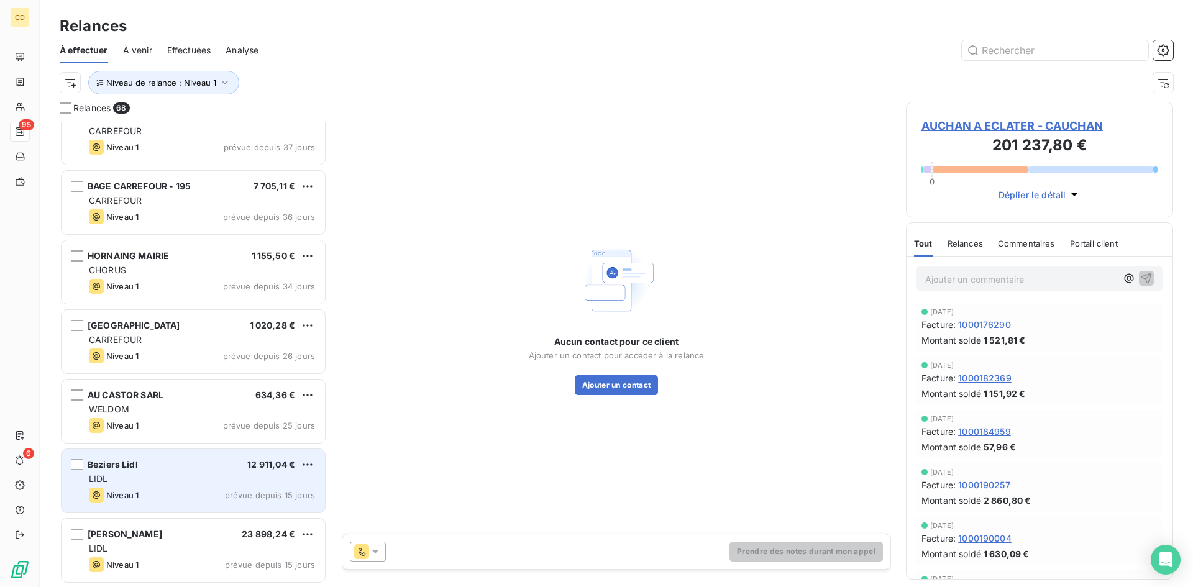
click at [140, 487] on div "Beziers Lidl 12 911,04 € LIDL Niveau 1 prévue depuis 15 jours" at bounding box center [192, 480] width 263 height 63
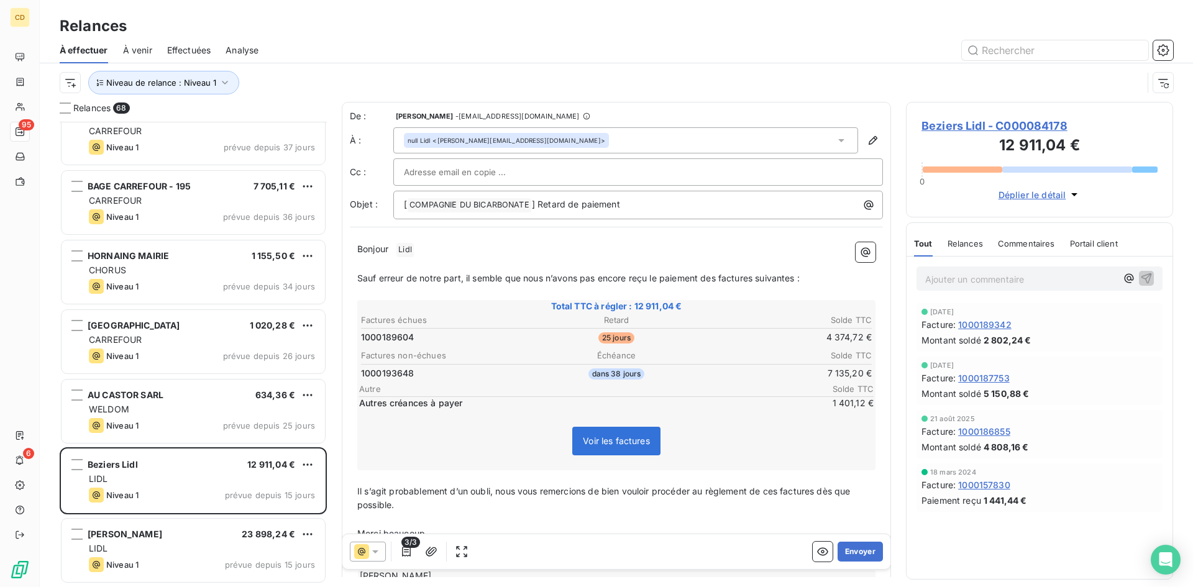
click at [967, 124] on span "Beziers Lidl - C000084178" at bounding box center [1039, 125] width 236 height 17
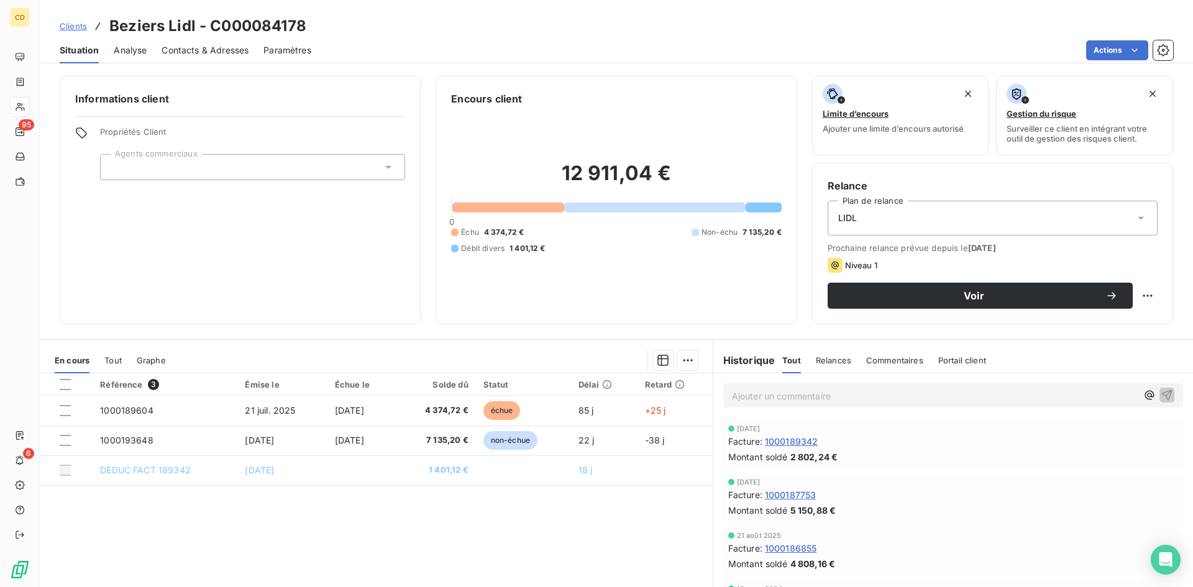
click at [199, 50] on span "Contacts & Adresses" at bounding box center [204, 50] width 87 height 12
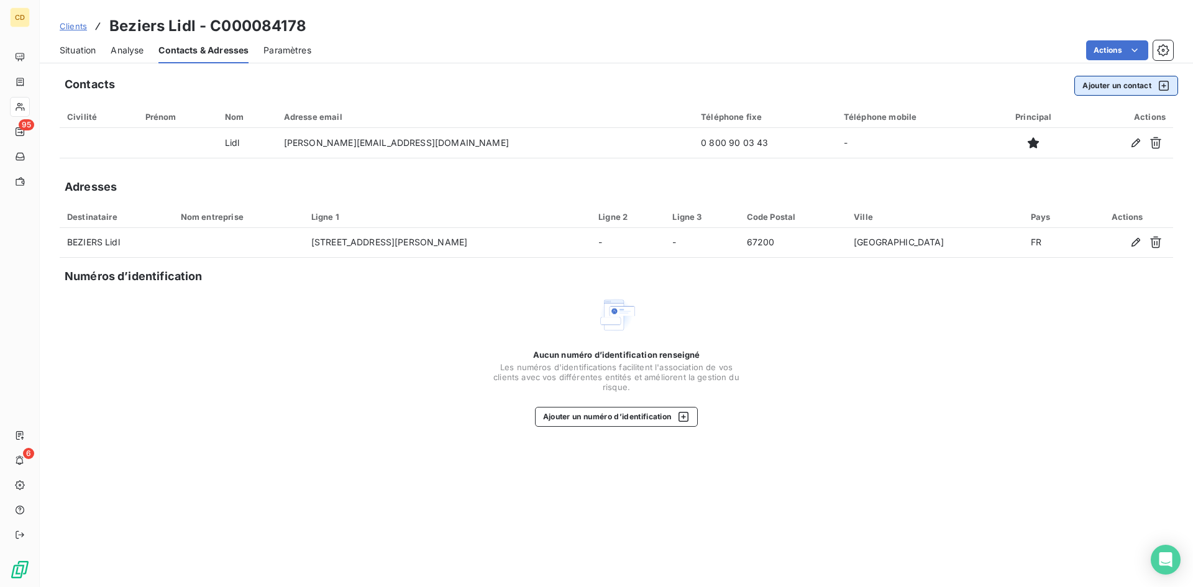
click at [1104, 81] on button "Ajouter un contact" at bounding box center [1126, 86] width 104 height 20
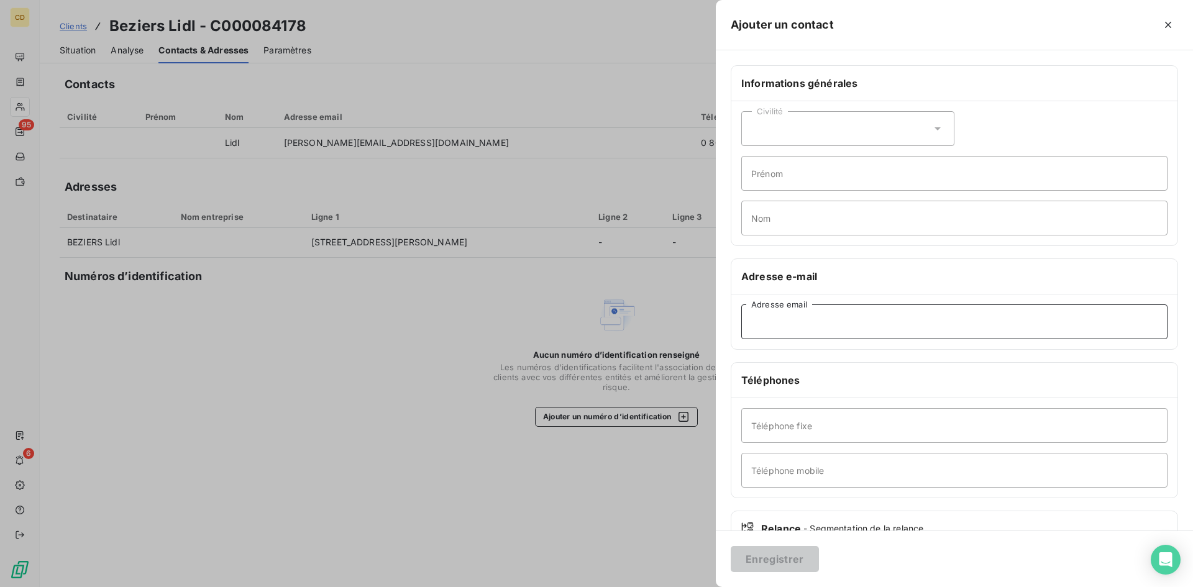
click at [803, 310] on input "Adresse email" at bounding box center [954, 321] width 426 height 35
paste input "[EMAIL_ADDRESS][DOMAIN_NAME]"
type input "[EMAIL_ADDRESS][DOMAIN_NAME]"
click at [775, 561] on button "Enregistrer" at bounding box center [774, 559] width 88 height 26
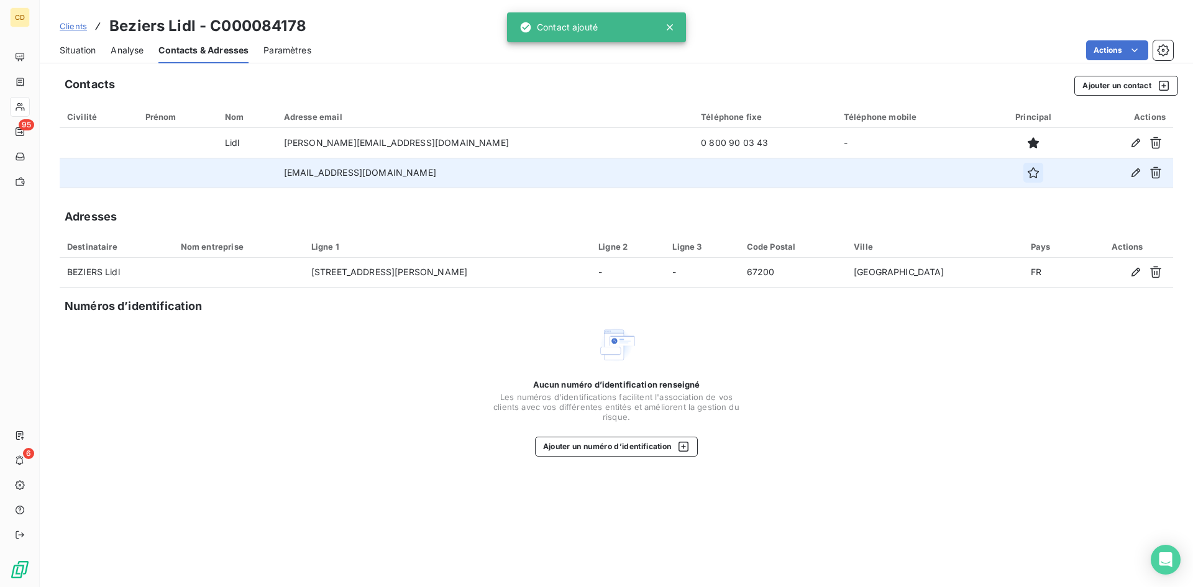
click at [1027, 170] on icon "button" at bounding box center [1033, 172] width 12 height 12
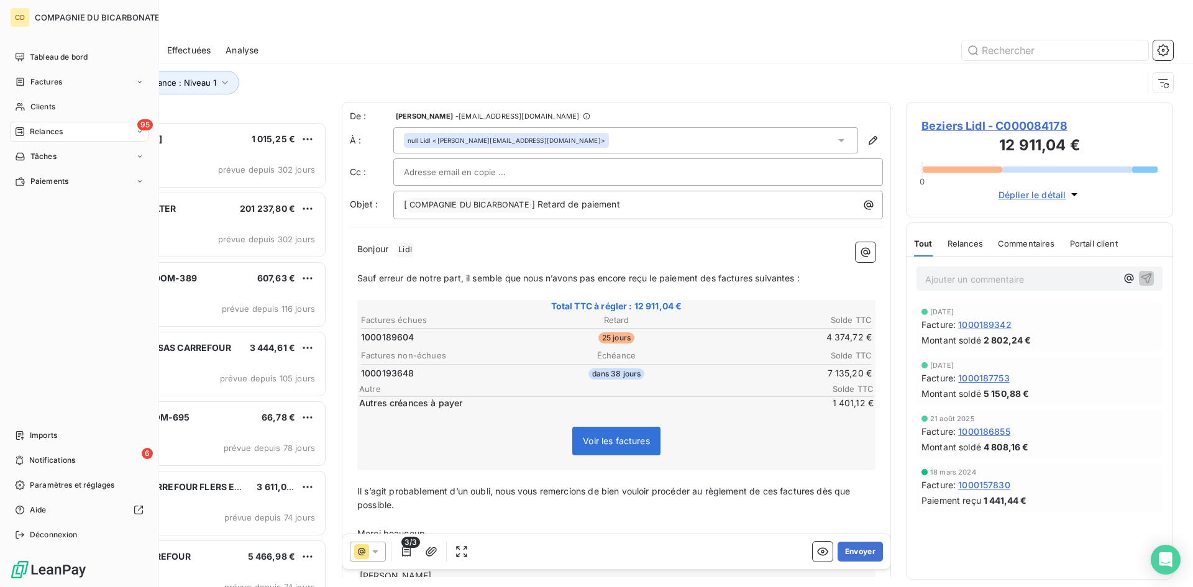
scroll to position [456, 258]
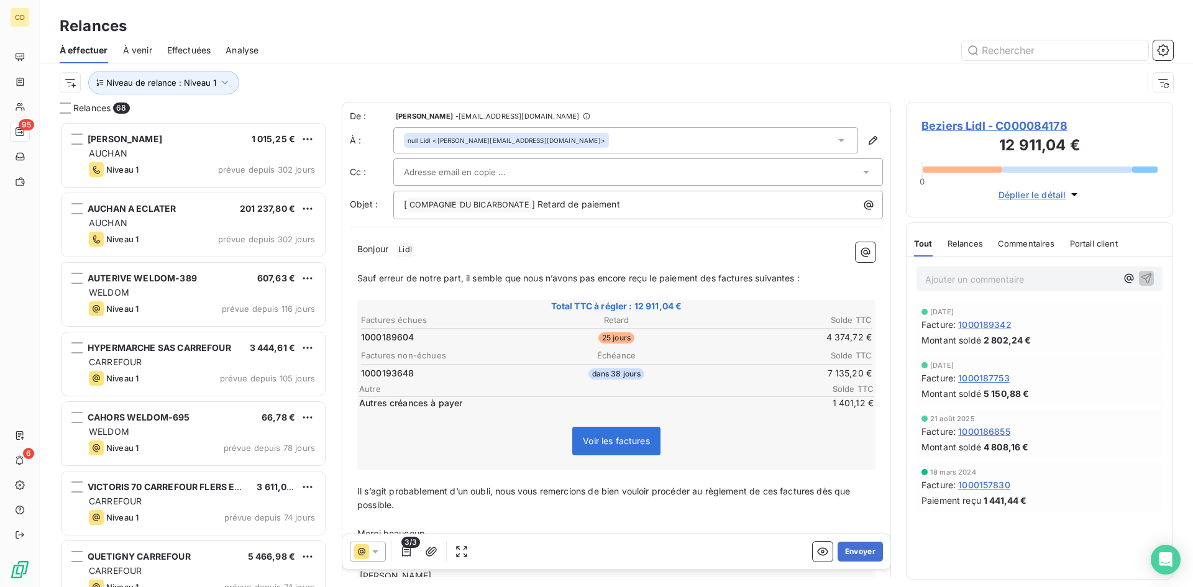
click at [535, 148] on div "null [PERSON_NAME] <[PERSON_NAME][EMAIL_ADDRESS][DOMAIN_NAME]>" at bounding box center [625, 140] width 465 height 26
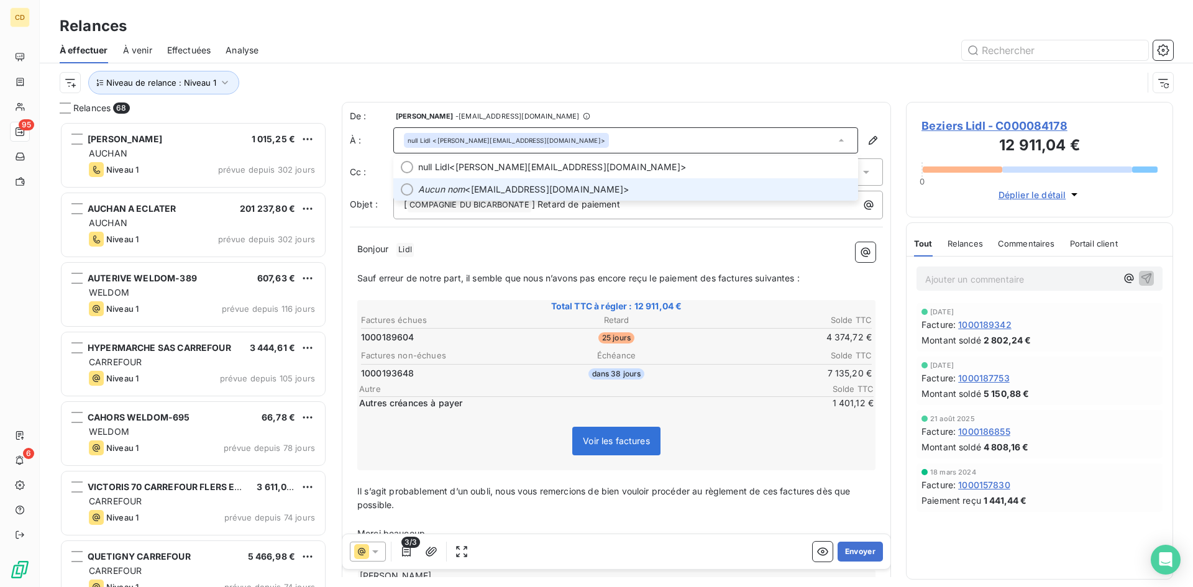
click at [501, 185] on span "Aucun nom <[EMAIL_ADDRESS][DOMAIN_NAME]>" at bounding box center [634, 189] width 432 height 12
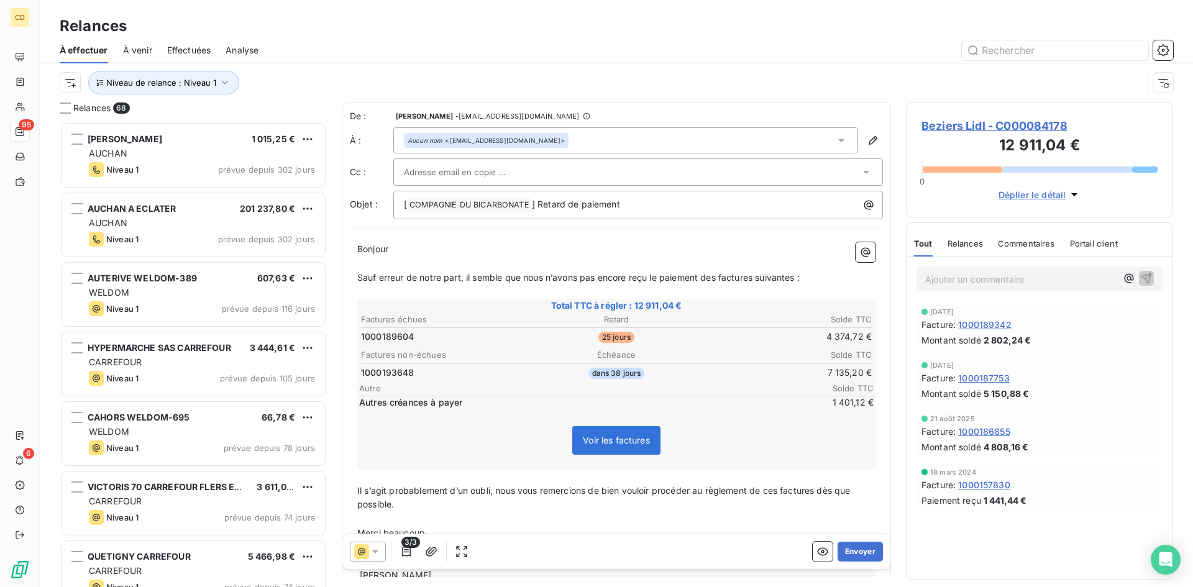
click at [414, 172] on input "text" at bounding box center [471, 172] width 134 height 19
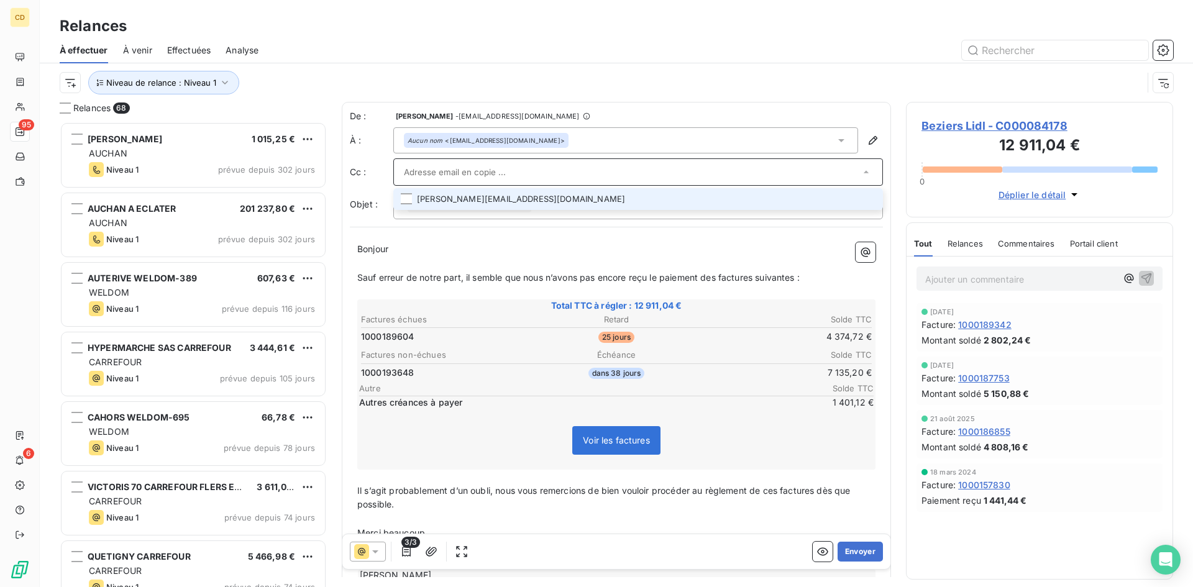
click at [400, 170] on div at bounding box center [637, 171] width 489 height 27
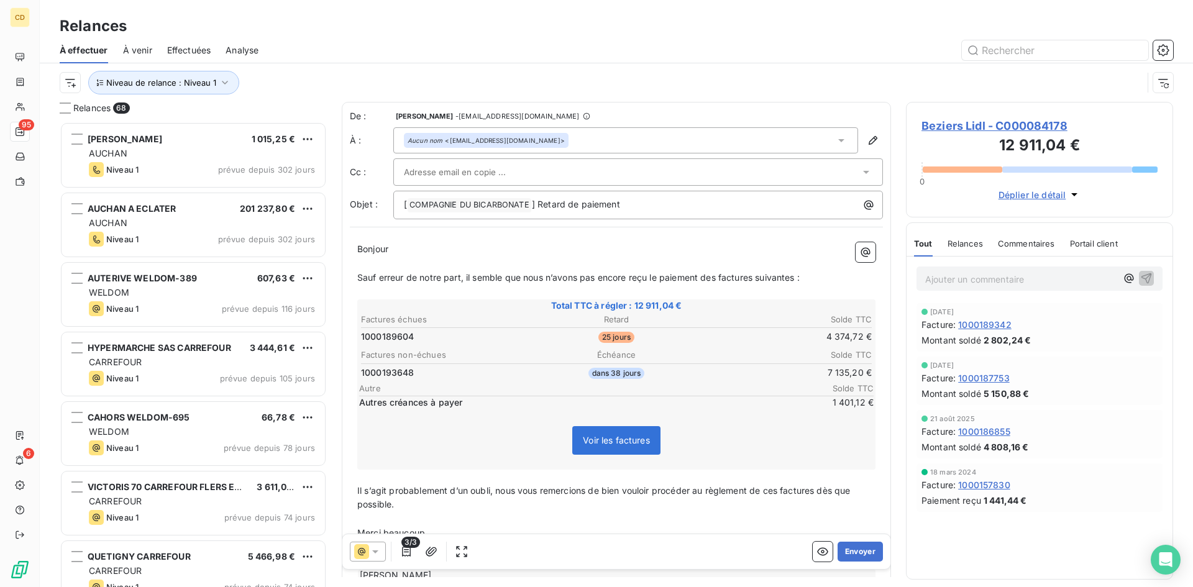
click at [404, 171] on input "text" at bounding box center [471, 172] width 134 height 19
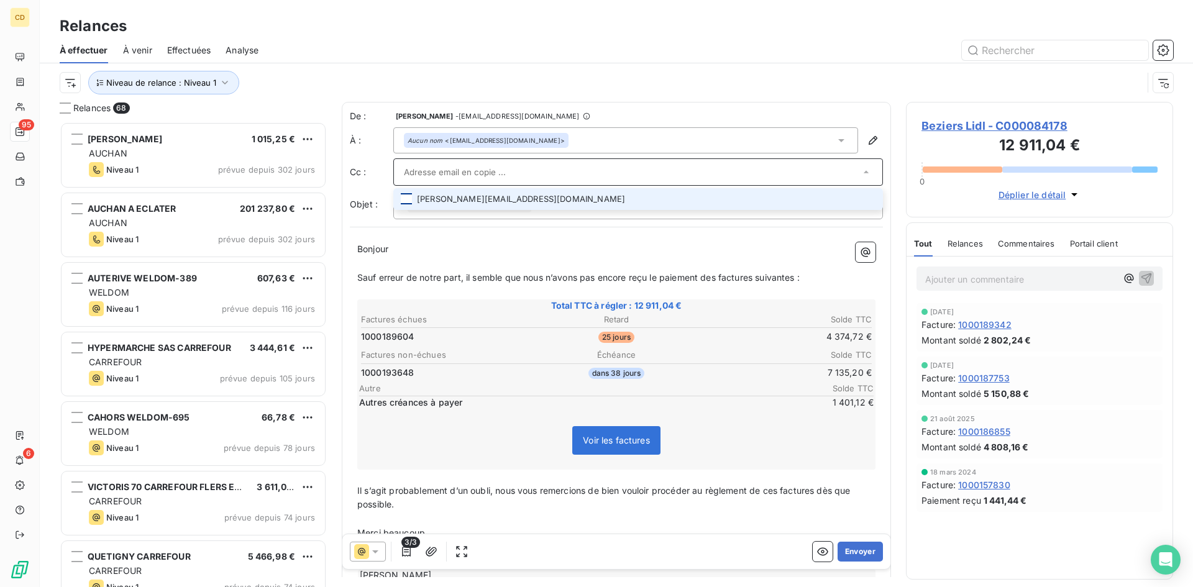
click at [401, 198] on div at bounding box center [406, 198] width 11 height 11
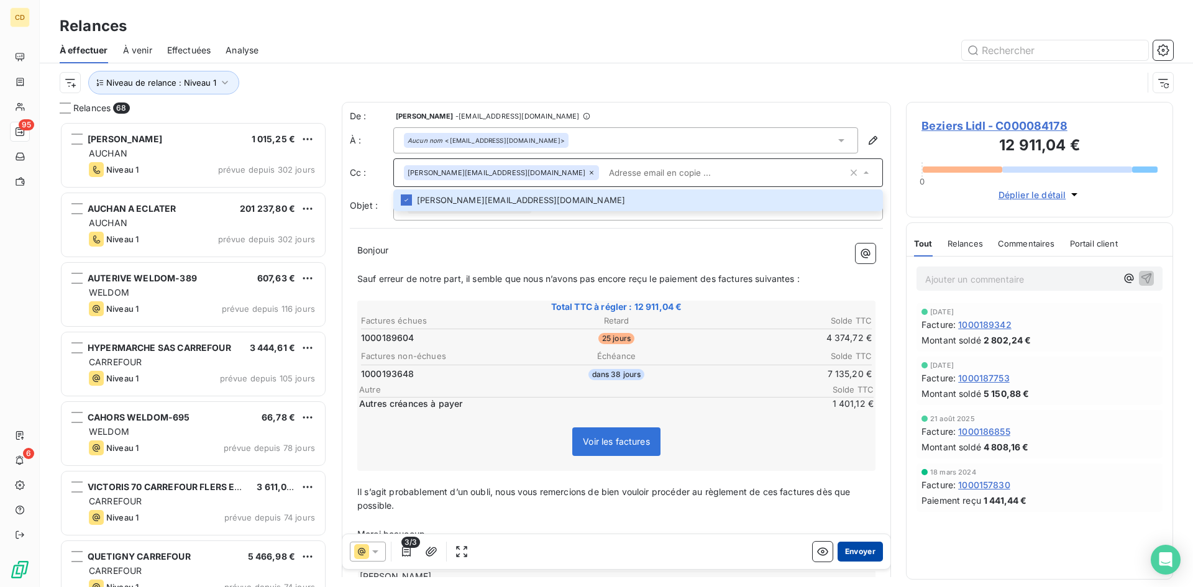
click at [858, 552] on button "Envoyer" at bounding box center [859, 552] width 45 height 20
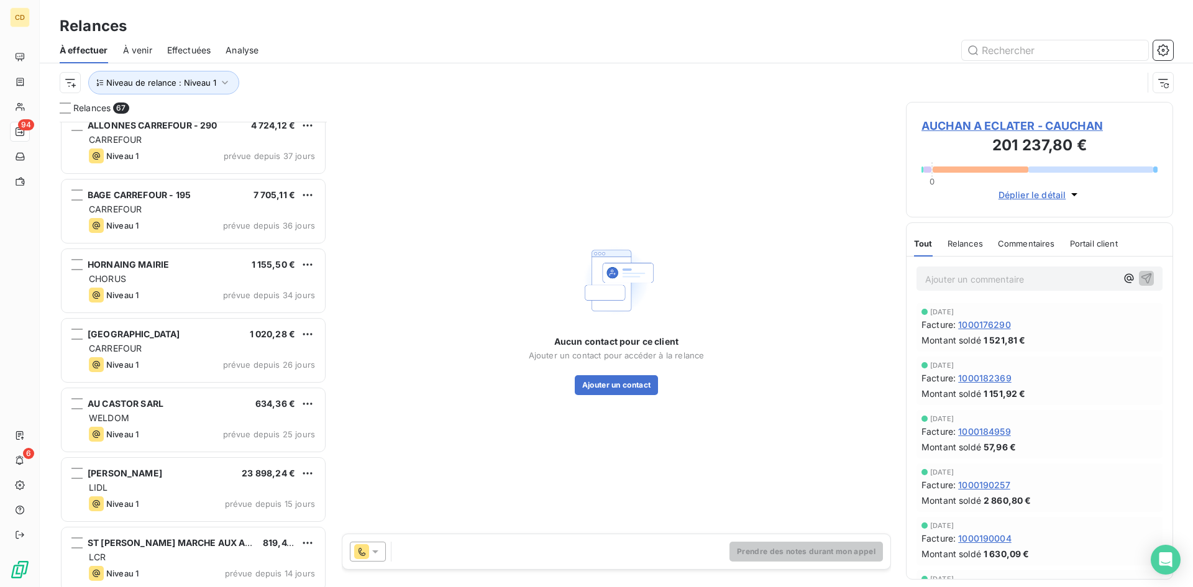
scroll to position [1553, 0]
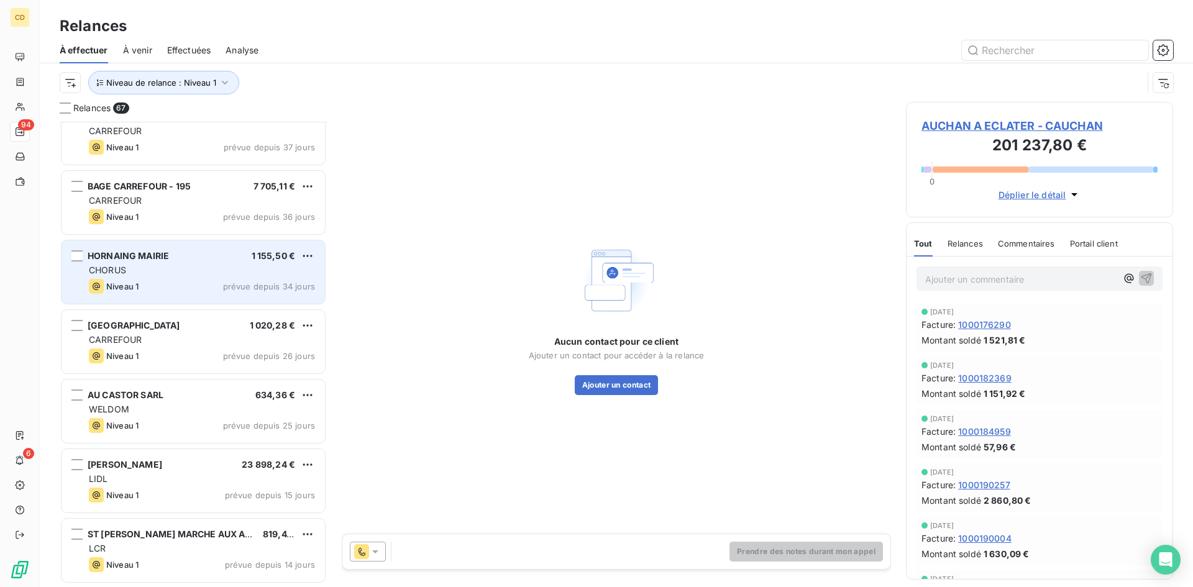
click at [144, 271] on div "CHORUS" at bounding box center [202, 270] width 226 height 12
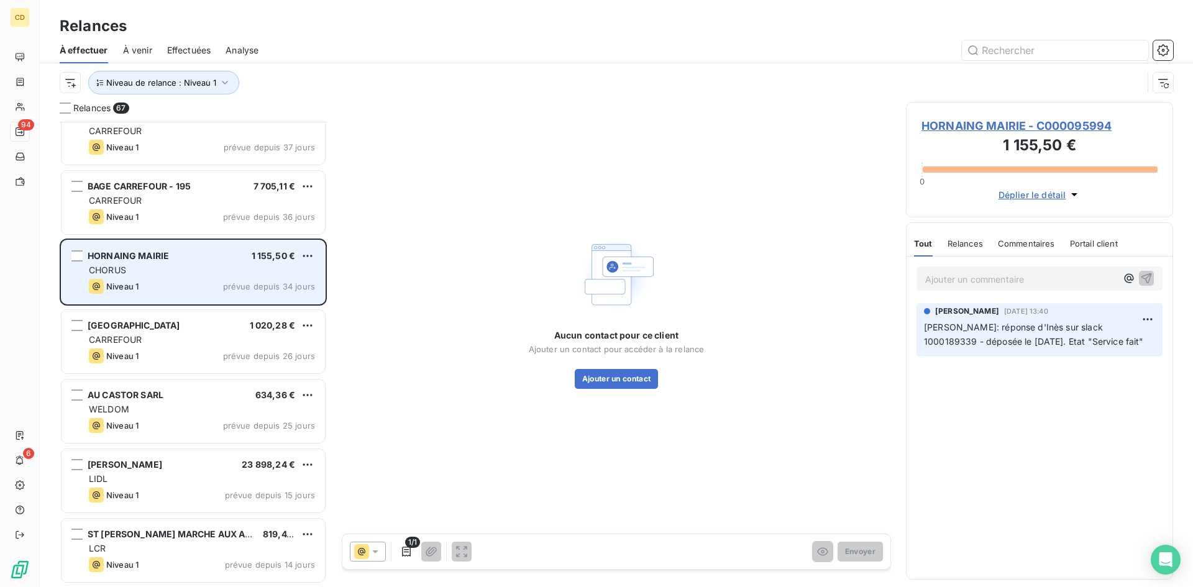
click at [193, 270] on div "CHORUS" at bounding box center [202, 270] width 226 height 12
click at [309, 255] on html "CD 94 6 Relances À effectuer À venir Effectuées Analyse Niveau de relance : Niv…" at bounding box center [596, 293] width 1193 height 587
click at [266, 303] on div "Passer cette action" at bounding box center [253, 303] width 111 height 20
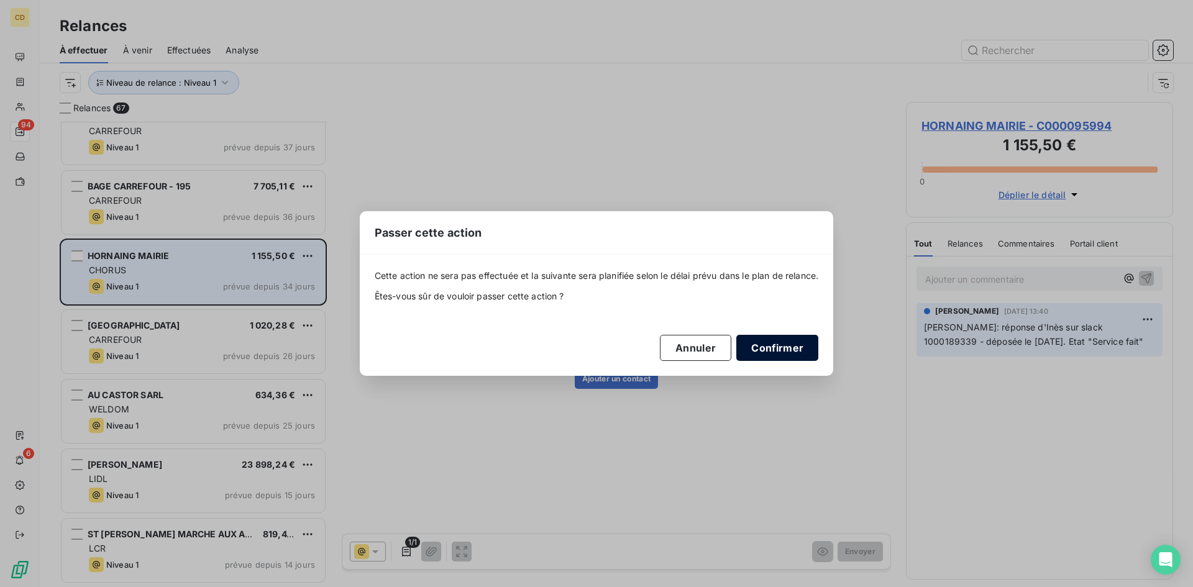
click at [811, 348] on button "Confirmer" at bounding box center [777, 348] width 82 height 26
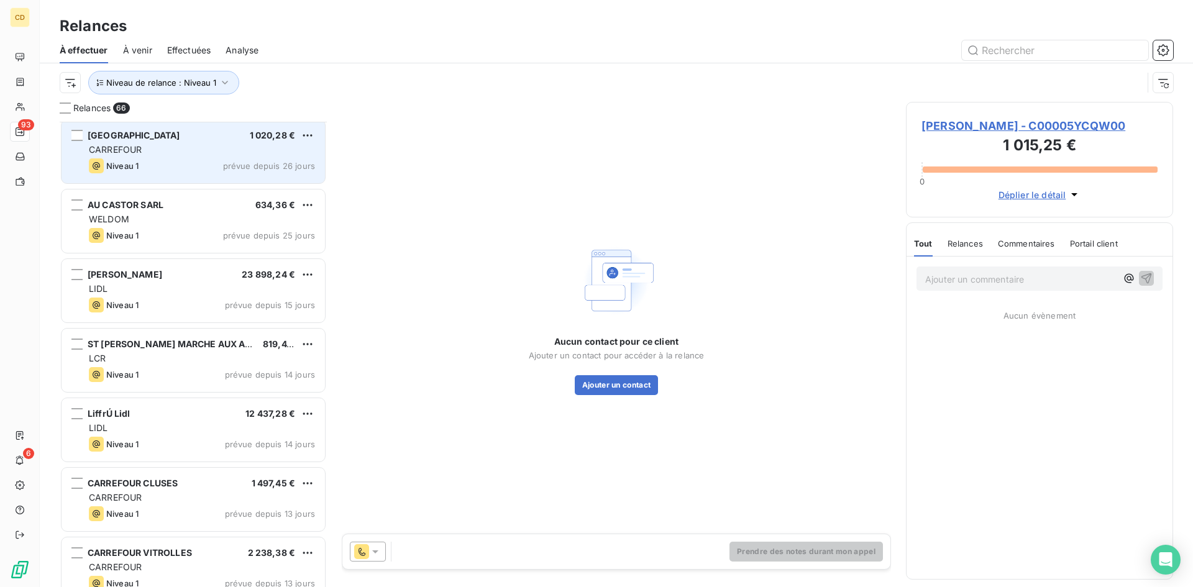
scroll to position [1678, 0]
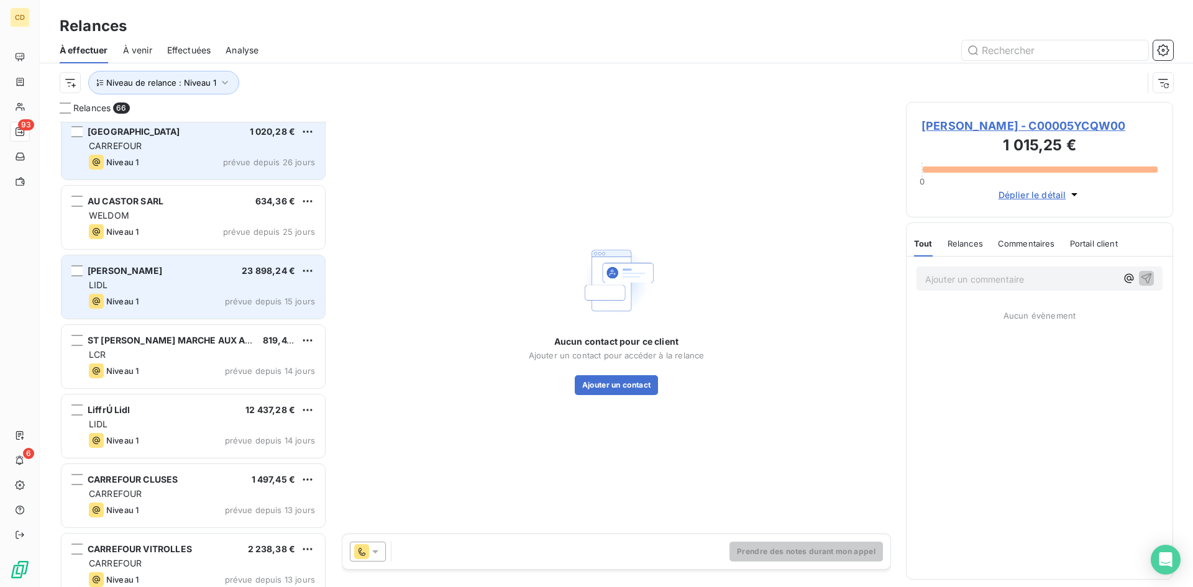
click at [153, 273] on div "[PERSON_NAME] 23 898,24 €" at bounding box center [202, 270] width 226 height 11
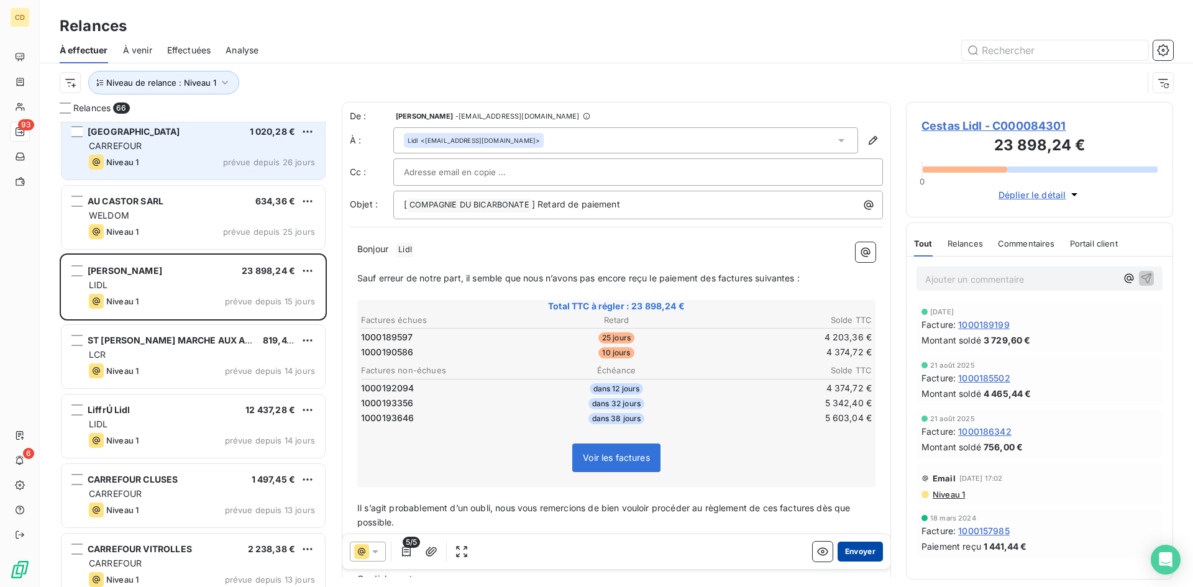
click at [851, 548] on button "Envoyer" at bounding box center [859, 552] width 45 height 20
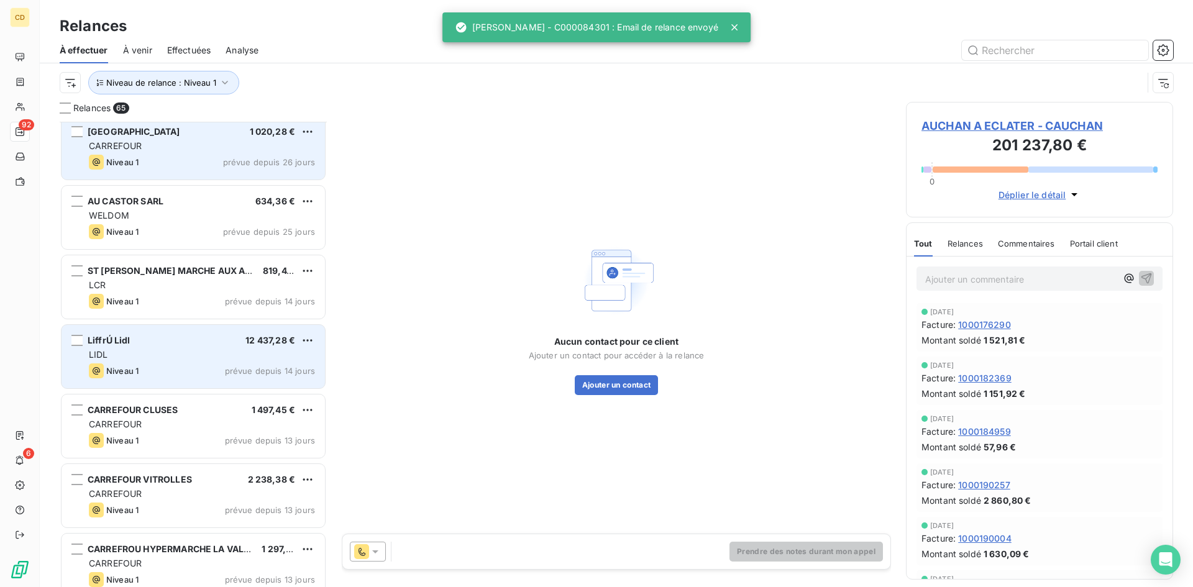
click at [125, 348] on div "LiffrÚ Lidl 12 437,28 € LIDL Niveau 1 prévue depuis 14 jours" at bounding box center [192, 356] width 263 height 63
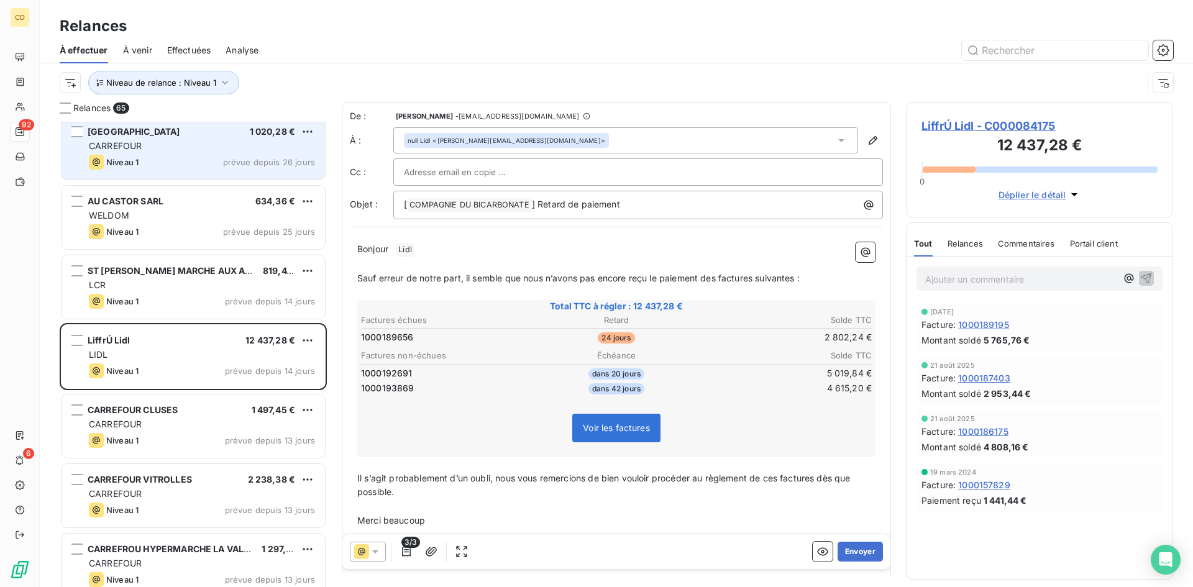
click at [550, 148] on div "null [PERSON_NAME] <[PERSON_NAME][EMAIL_ADDRESS][DOMAIN_NAME]>" at bounding box center [625, 140] width 465 height 26
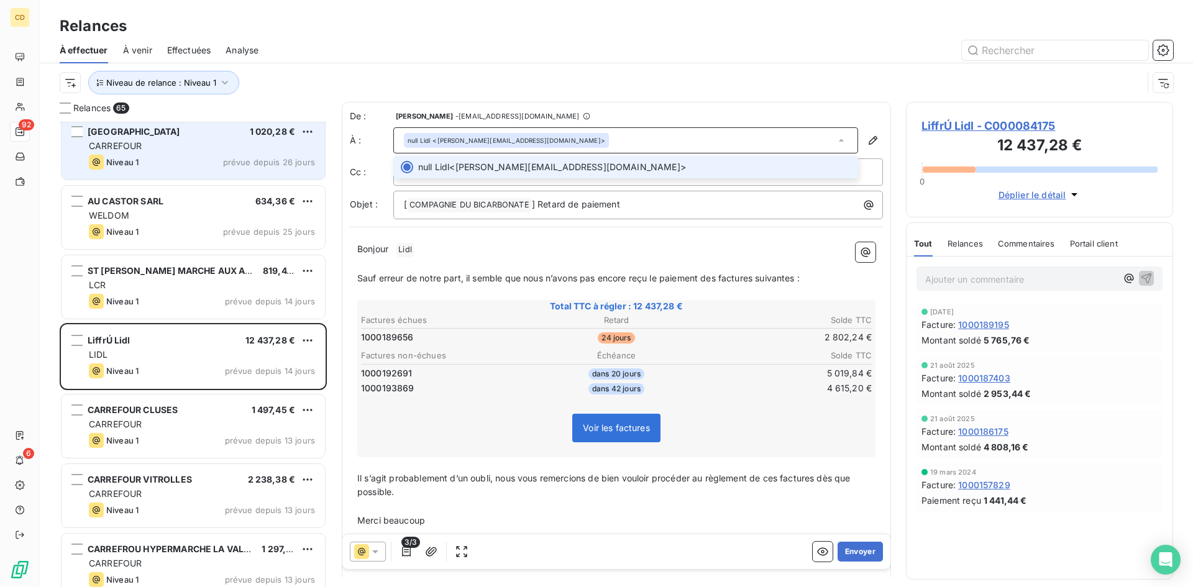
click at [550, 148] on div "null [PERSON_NAME] <[PERSON_NAME][EMAIL_ADDRESS][DOMAIN_NAME]>" at bounding box center [625, 140] width 465 height 26
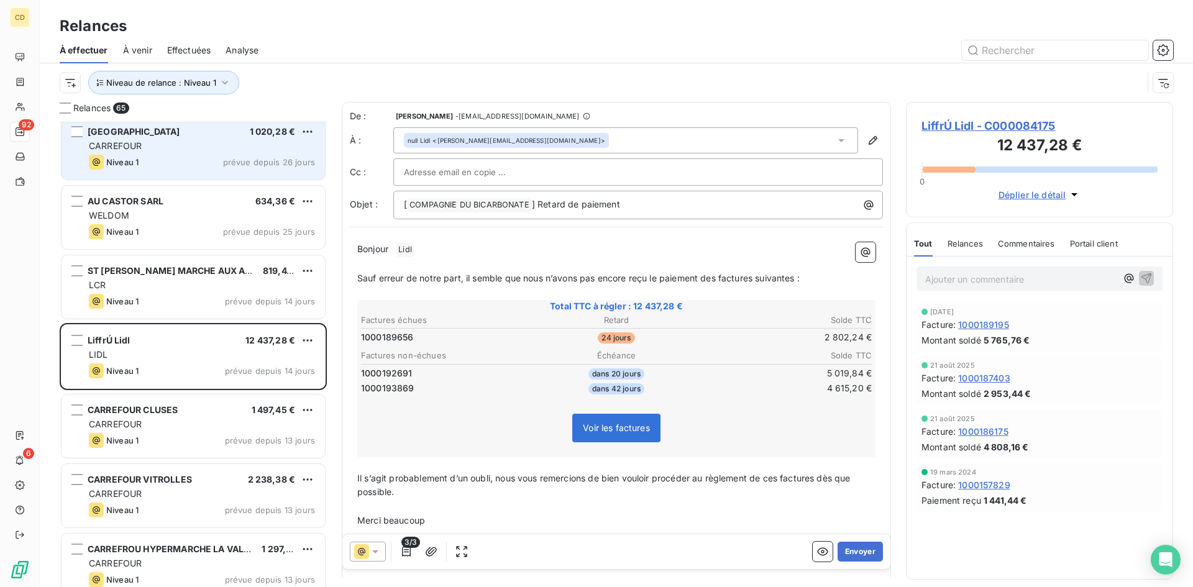
click at [951, 125] on span "LiffrÚ Lidl - C000084175" at bounding box center [1039, 125] width 236 height 17
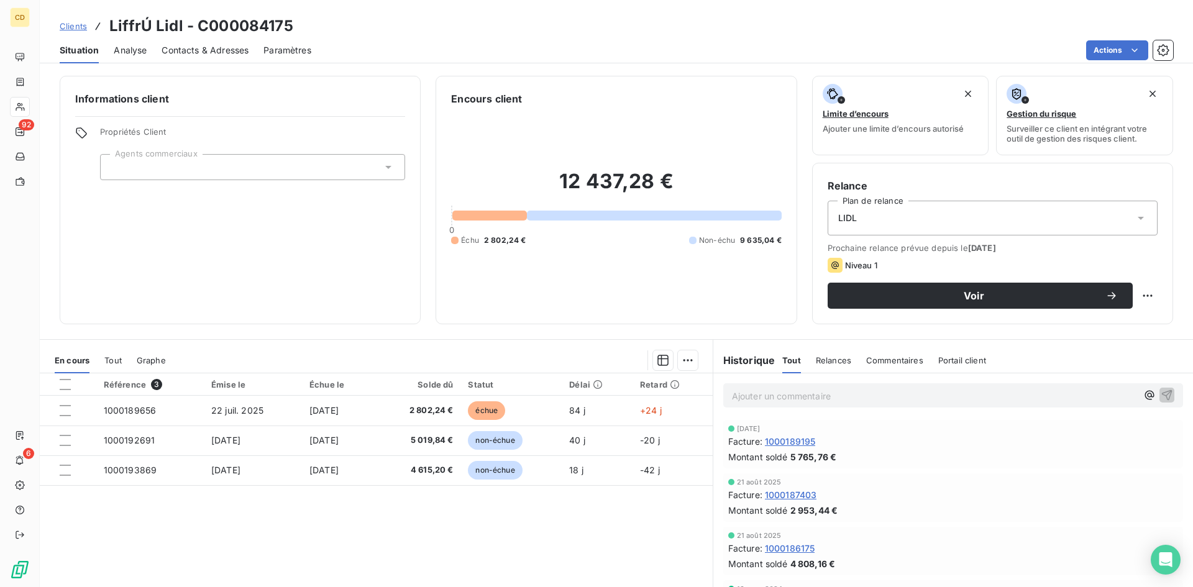
click at [203, 47] on span "Contacts & Adresses" at bounding box center [204, 50] width 87 height 12
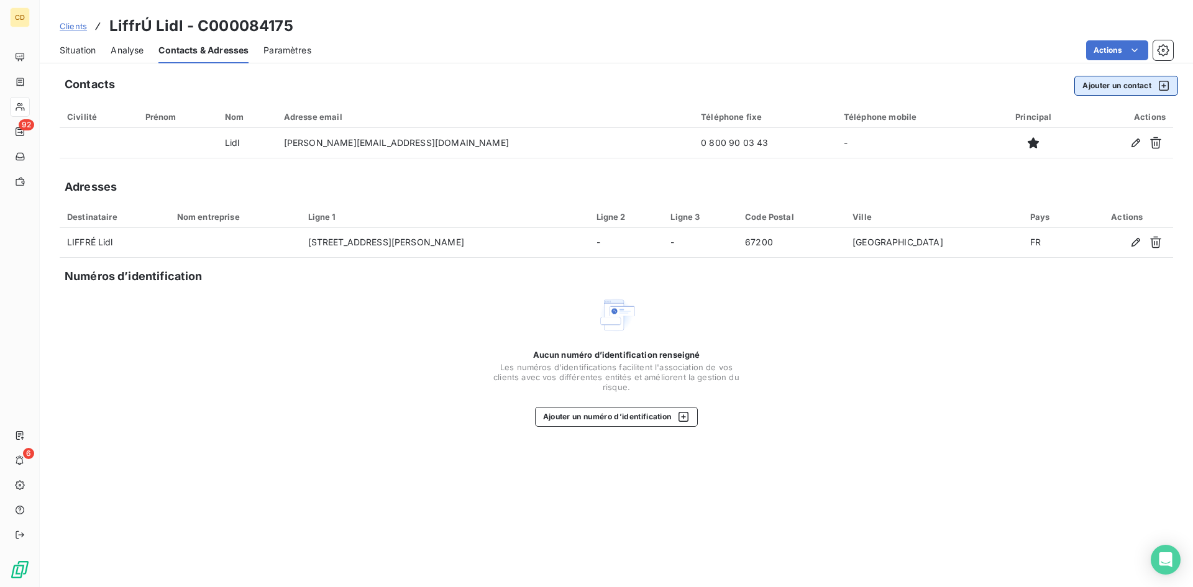
click at [1114, 83] on button "Ajouter un contact" at bounding box center [1126, 86] width 104 height 20
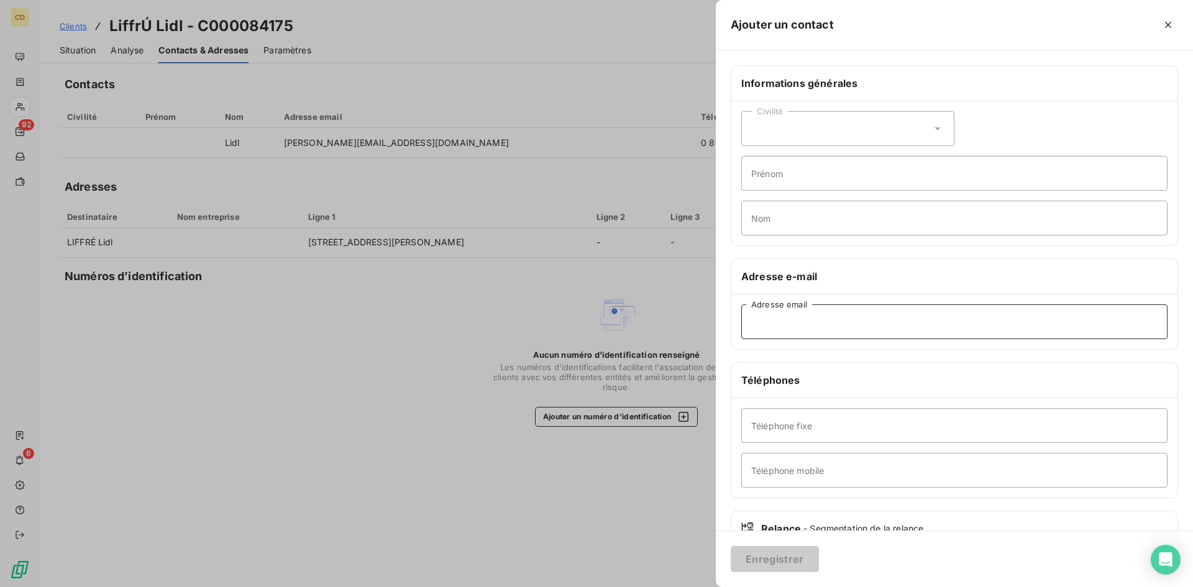
click at [841, 320] on input "Adresse email" at bounding box center [954, 321] width 426 height 35
paste input "[EMAIL_ADDRESS][DOMAIN_NAME]"
type input "[EMAIL_ADDRESS][DOMAIN_NAME]"
click at [771, 552] on button "Enregistrer" at bounding box center [774, 559] width 88 height 26
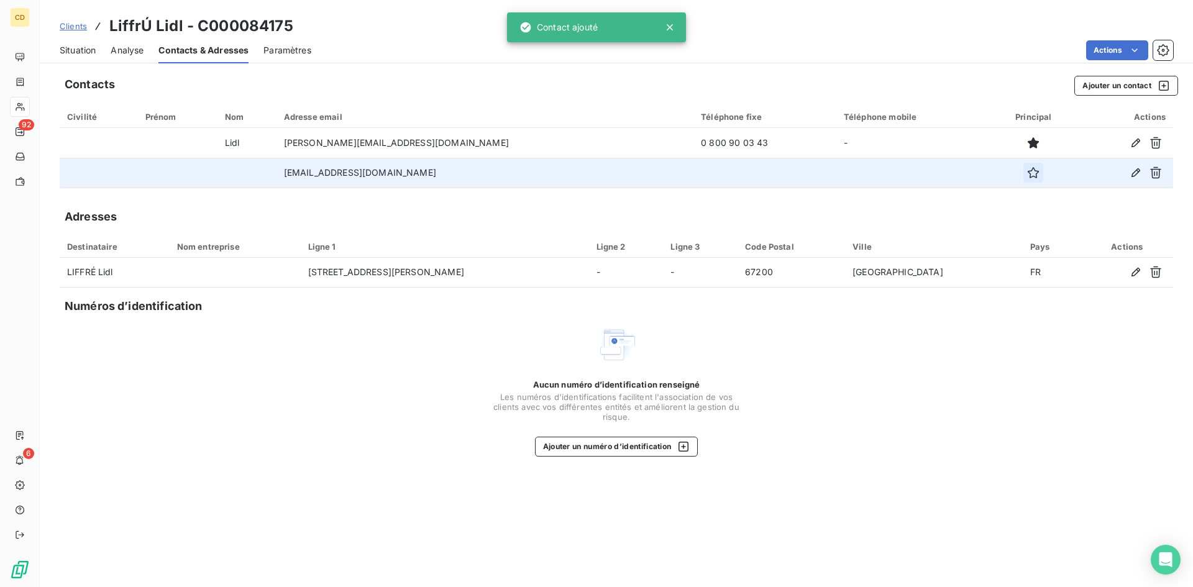
click at [1027, 173] on icon "button" at bounding box center [1033, 172] width 12 height 12
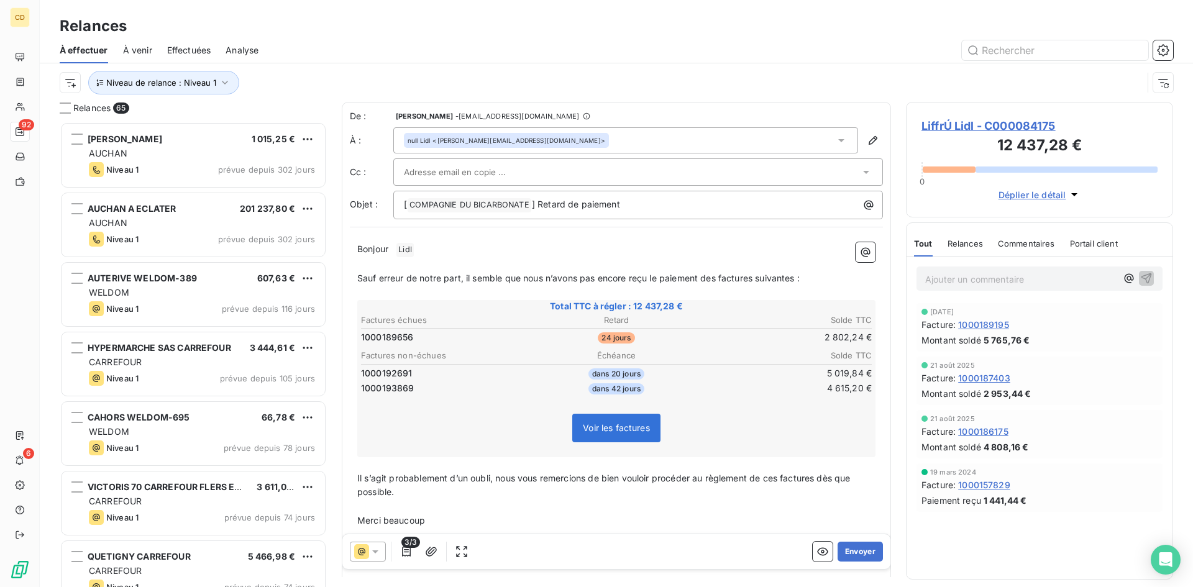
scroll to position [456, 258]
click at [544, 148] on div "null [PERSON_NAME] <[PERSON_NAME][EMAIL_ADDRESS][DOMAIN_NAME]>" at bounding box center [625, 140] width 465 height 26
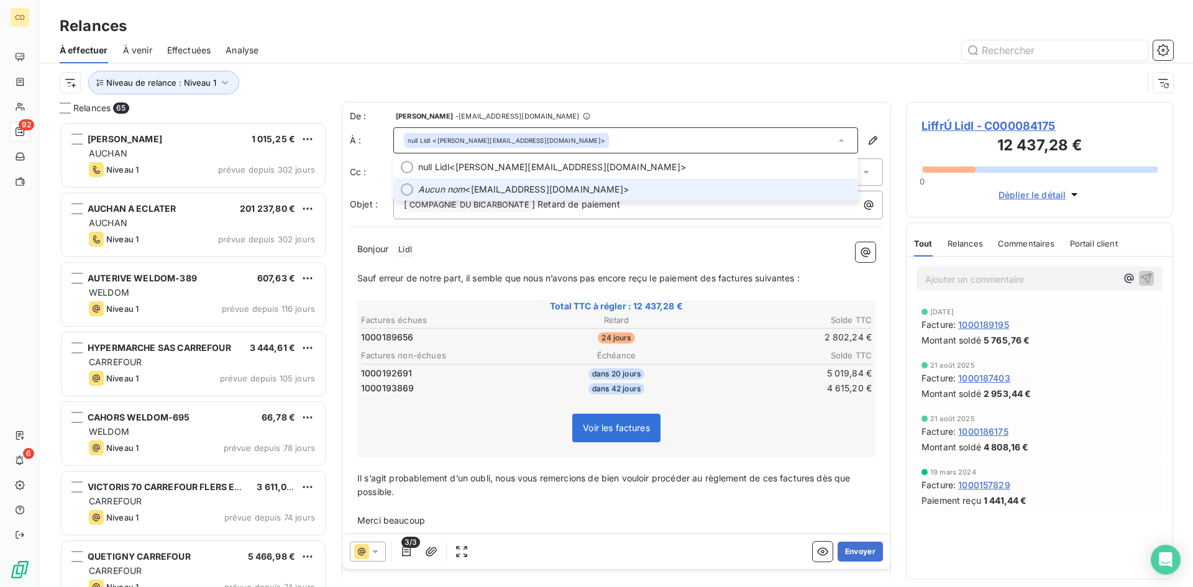
click at [502, 184] on span "Aucun nom <[EMAIL_ADDRESS][DOMAIN_NAME]>" at bounding box center [634, 189] width 432 height 12
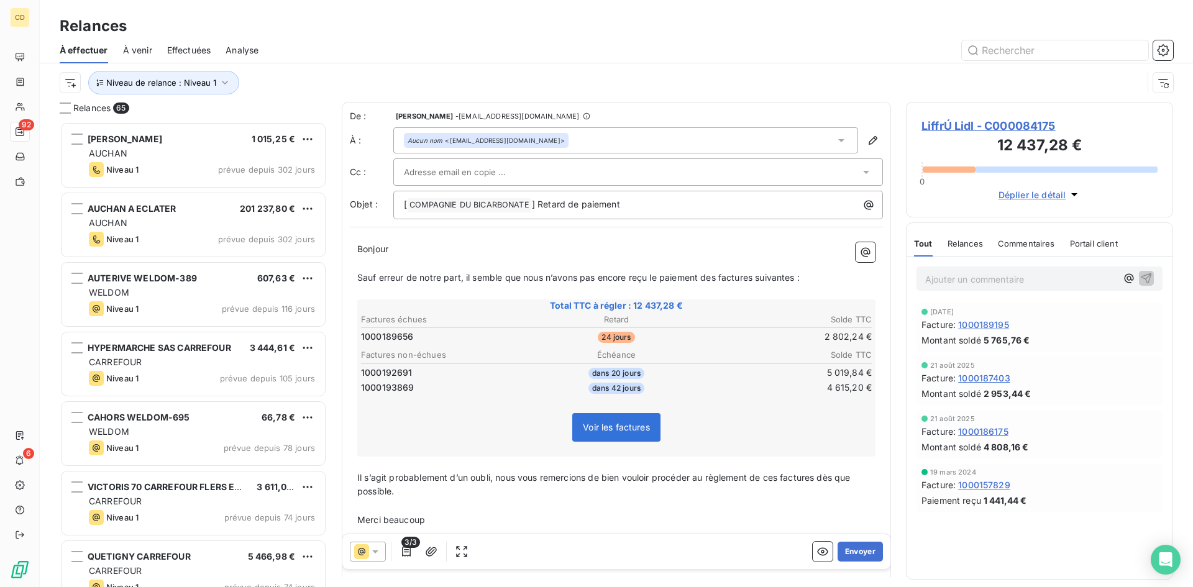
click at [416, 178] on input "text" at bounding box center [471, 172] width 134 height 19
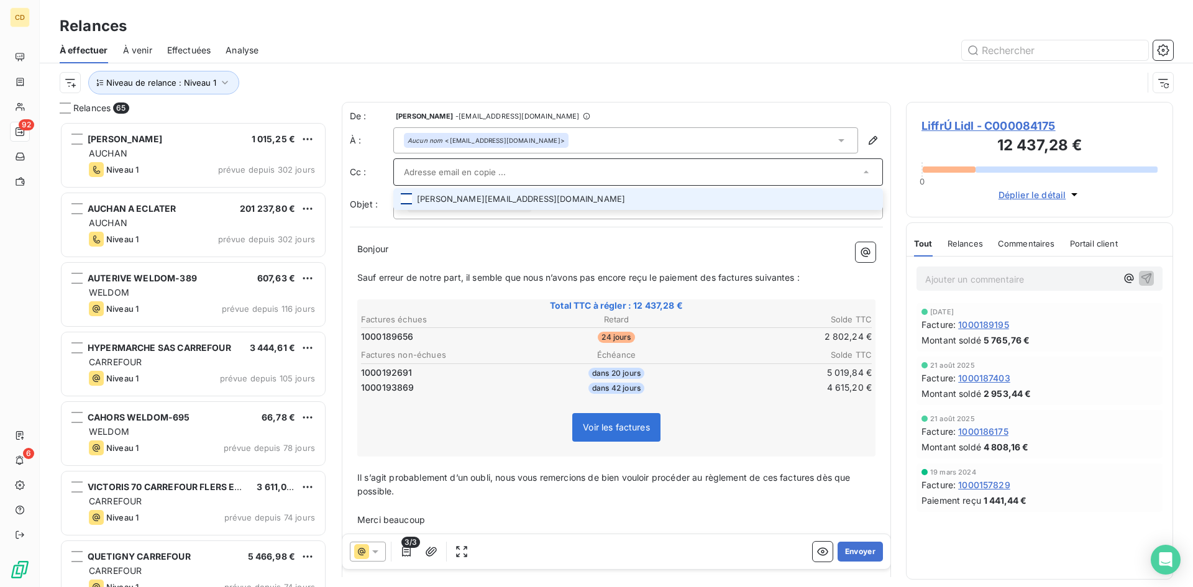
click at [402, 198] on div at bounding box center [406, 198] width 11 height 11
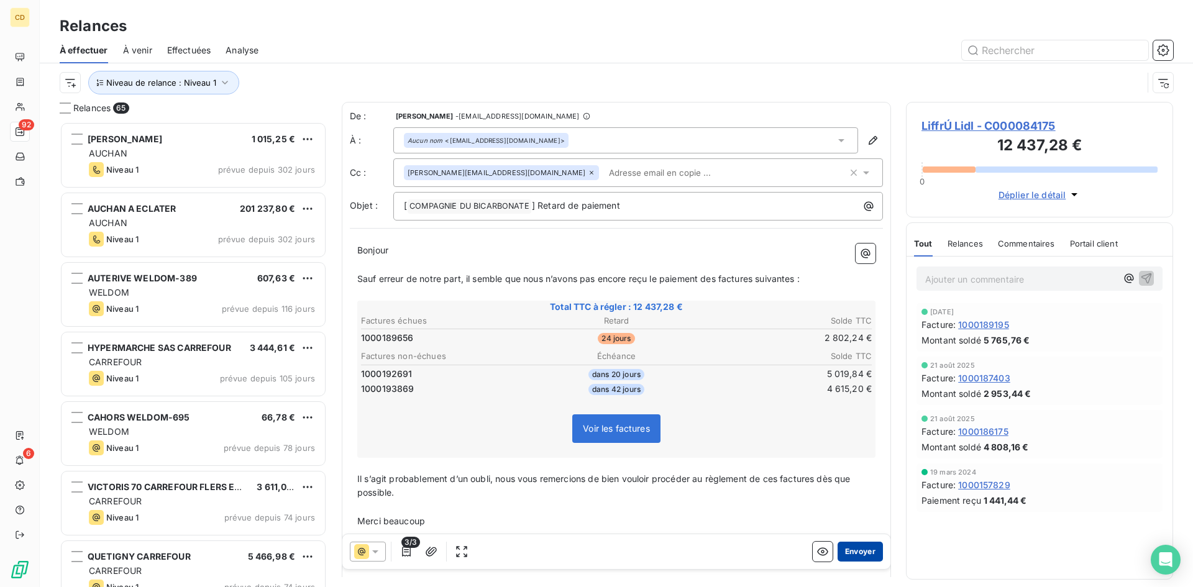
click at [850, 553] on button "Envoyer" at bounding box center [859, 552] width 45 height 20
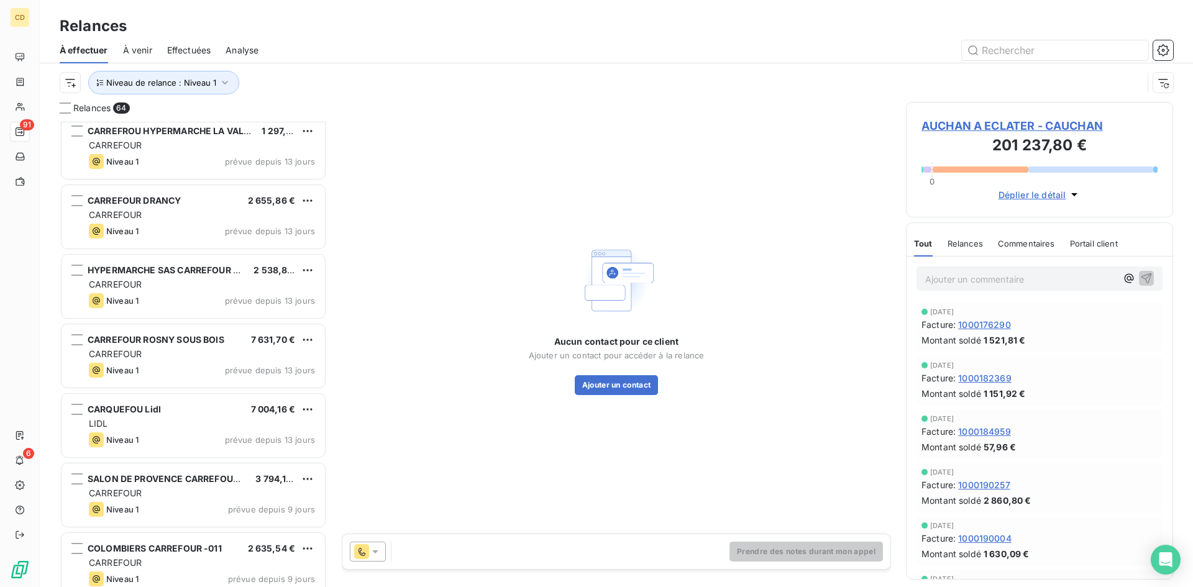
scroll to position [2050, 0]
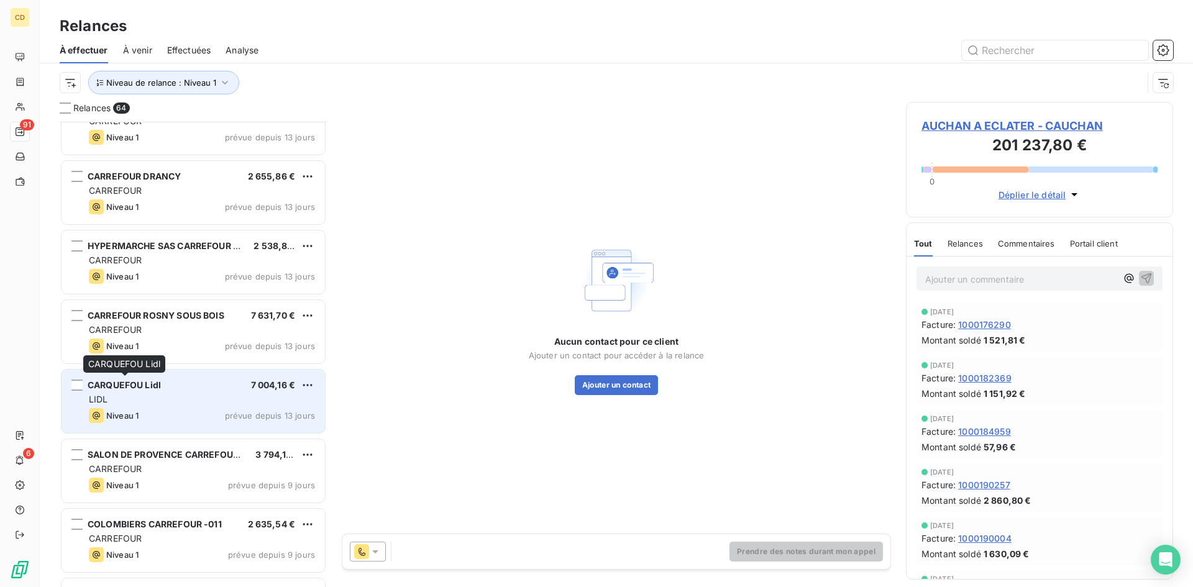
click at [129, 388] on span "CARQUEFOU Lidl" at bounding box center [124, 384] width 73 height 11
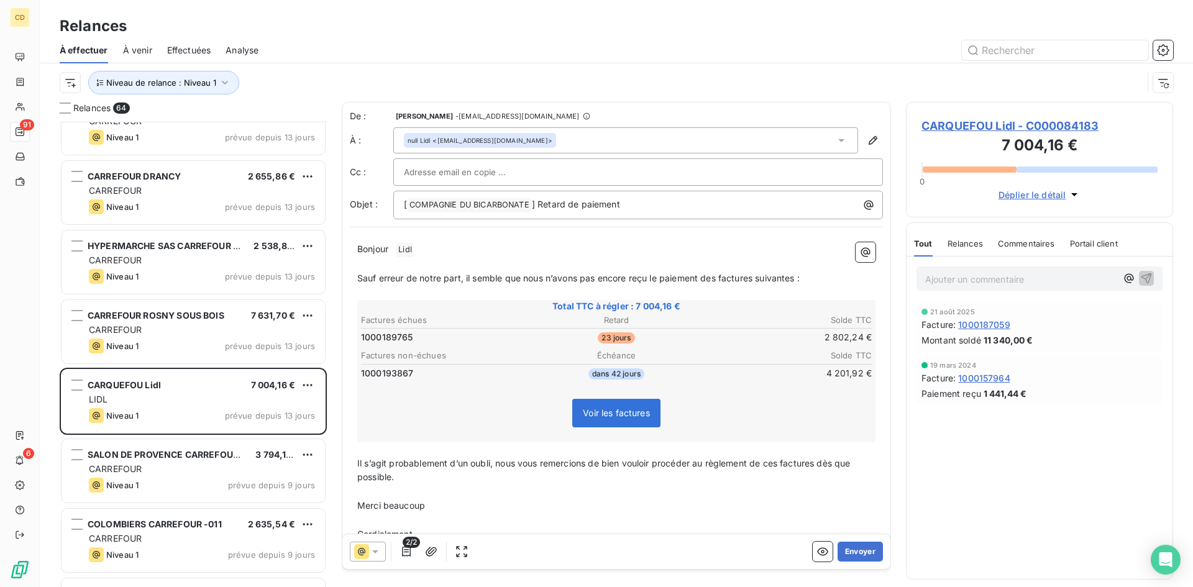
click at [962, 123] on span "CARQUEFOU Lidl - C000084183" at bounding box center [1039, 125] width 236 height 17
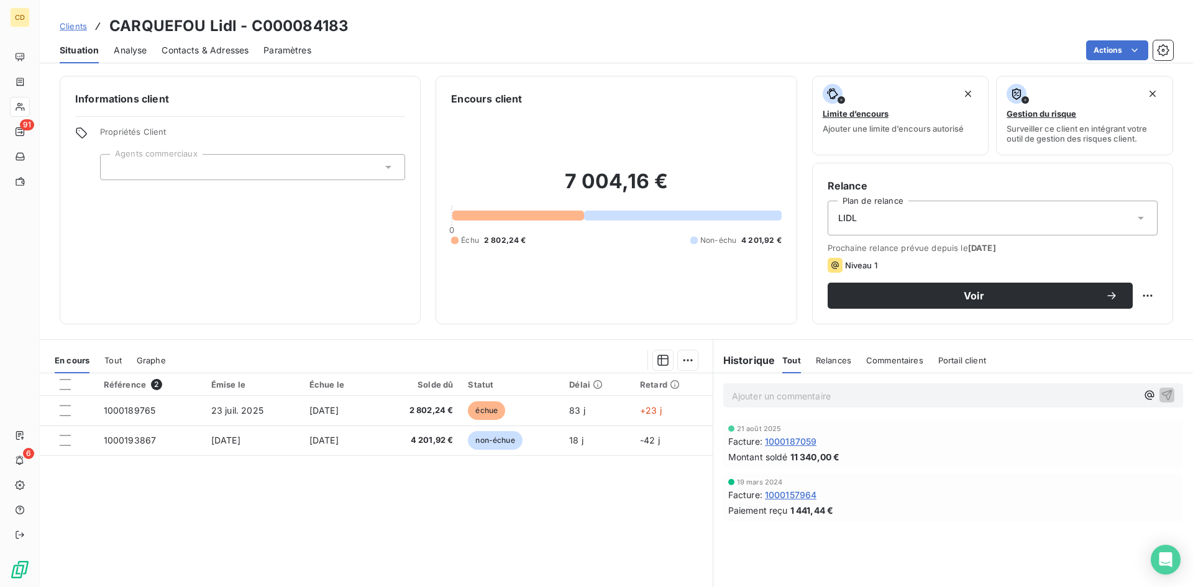
click at [221, 53] on span "Contacts & Adresses" at bounding box center [204, 50] width 87 height 12
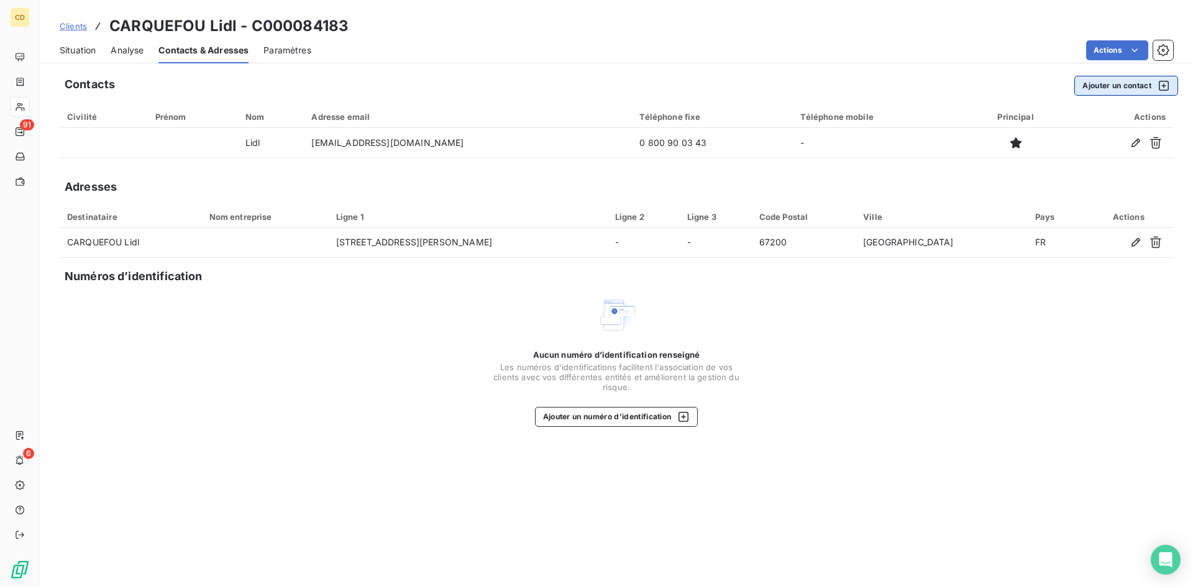
click at [1093, 86] on button "Ajouter un contact" at bounding box center [1126, 86] width 104 height 20
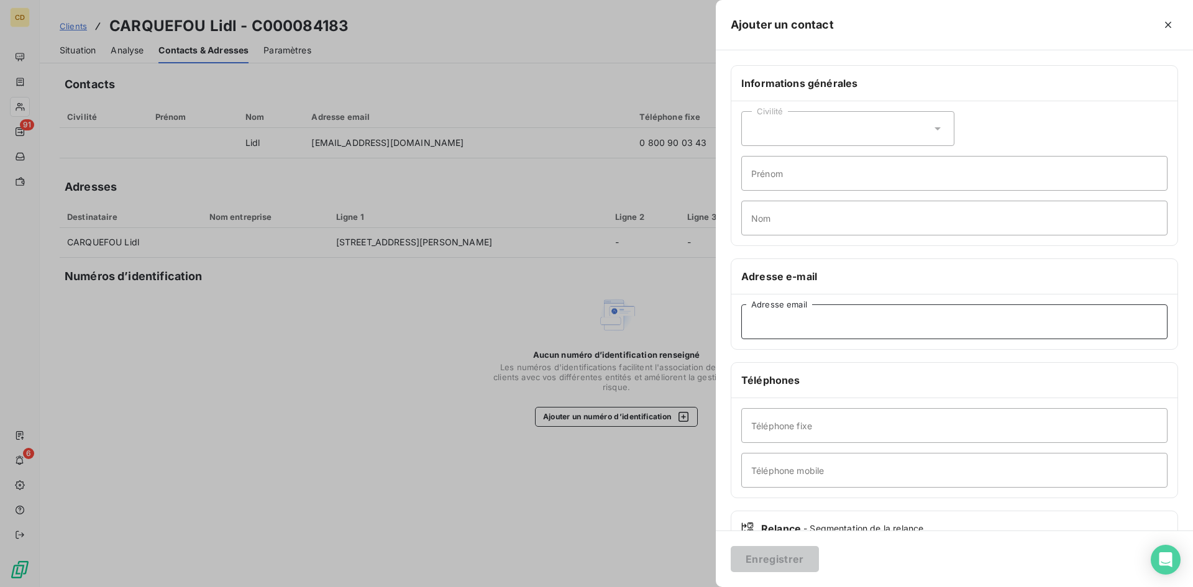
click at [798, 327] on input "Adresse email" at bounding box center [954, 321] width 426 height 35
paste input "[EMAIL_ADDRESS][DOMAIN_NAME]"
type input "[EMAIL_ADDRESS][DOMAIN_NAME]"
click at [777, 560] on button "Enregistrer" at bounding box center [774, 559] width 88 height 26
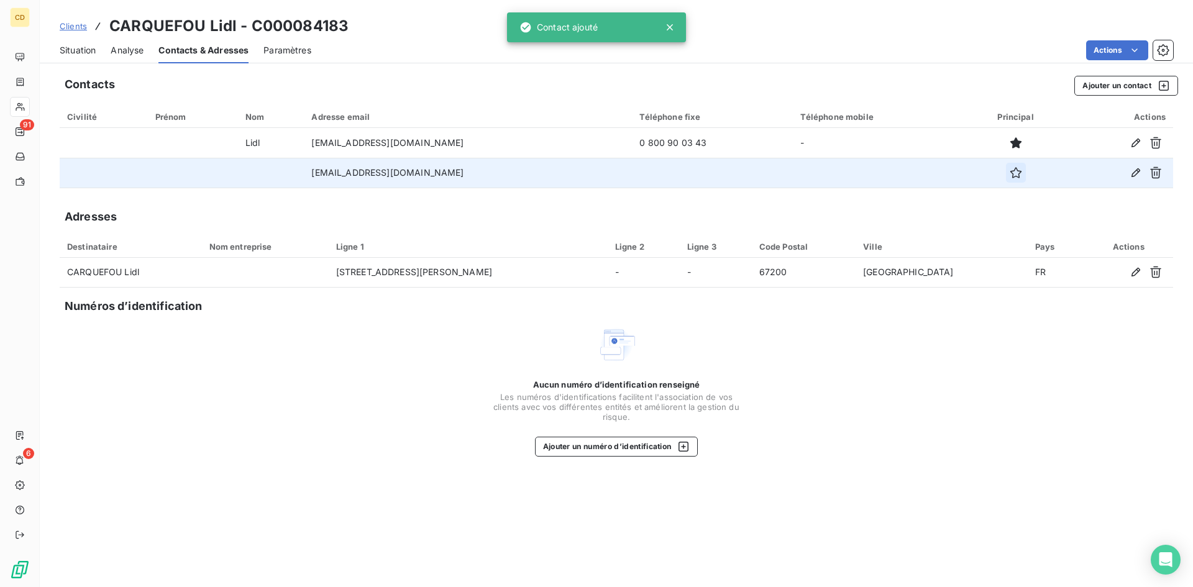
click at [1009, 169] on icon "button" at bounding box center [1015, 172] width 12 height 12
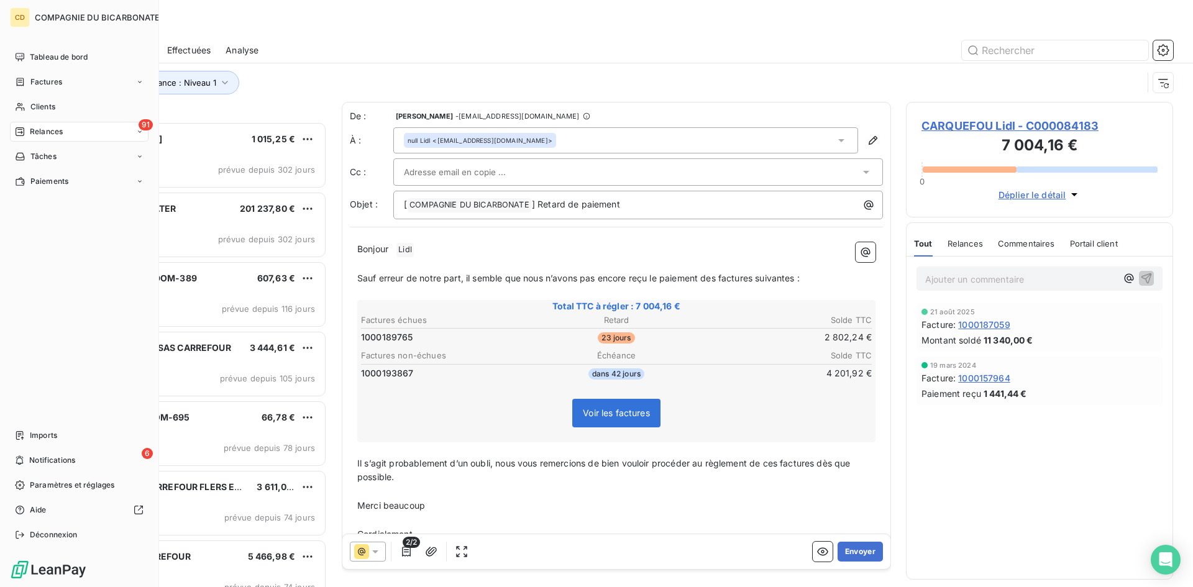
scroll to position [456, 258]
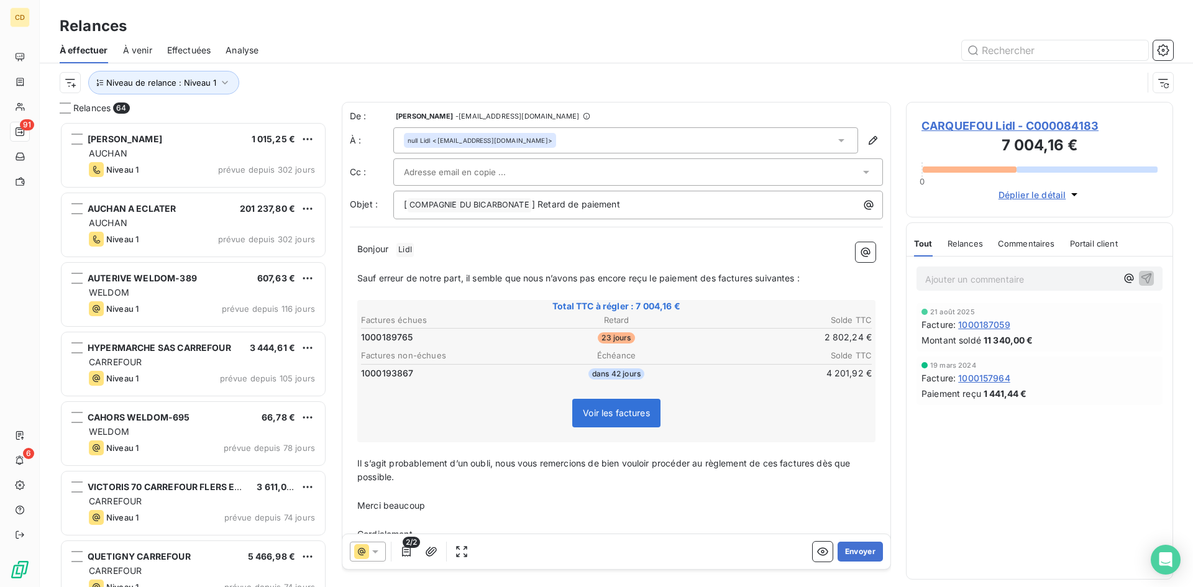
click at [535, 147] on div "null Lidl <[EMAIL_ADDRESS][DOMAIN_NAME]>" at bounding box center [625, 140] width 465 height 26
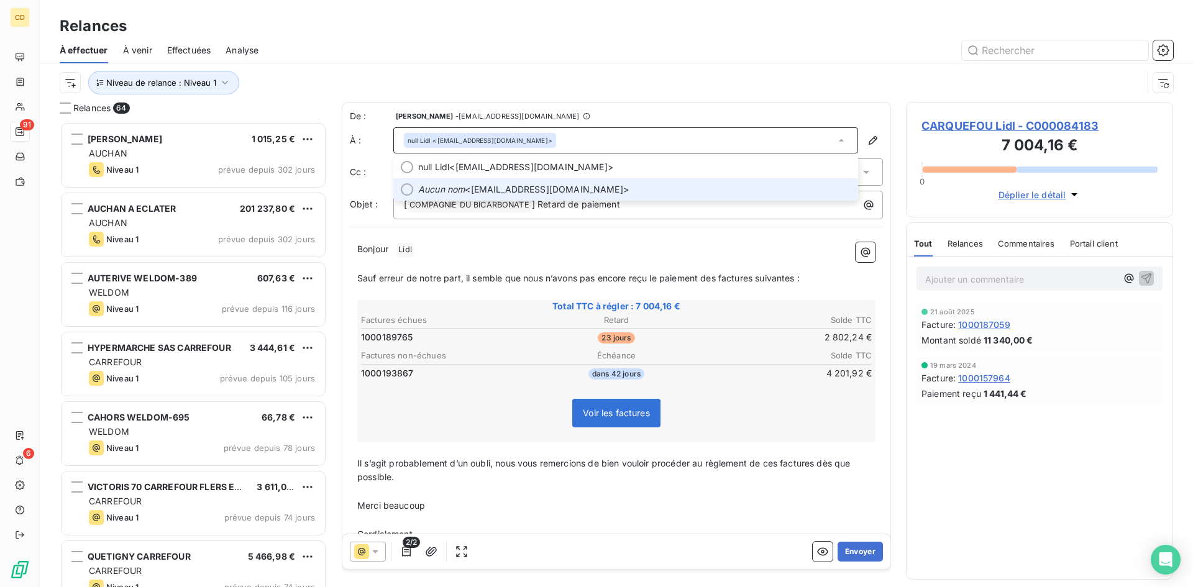
click at [486, 189] on span "Aucun nom <[EMAIL_ADDRESS][DOMAIN_NAME]>" at bounding box center [634, 189] width 432 height 12
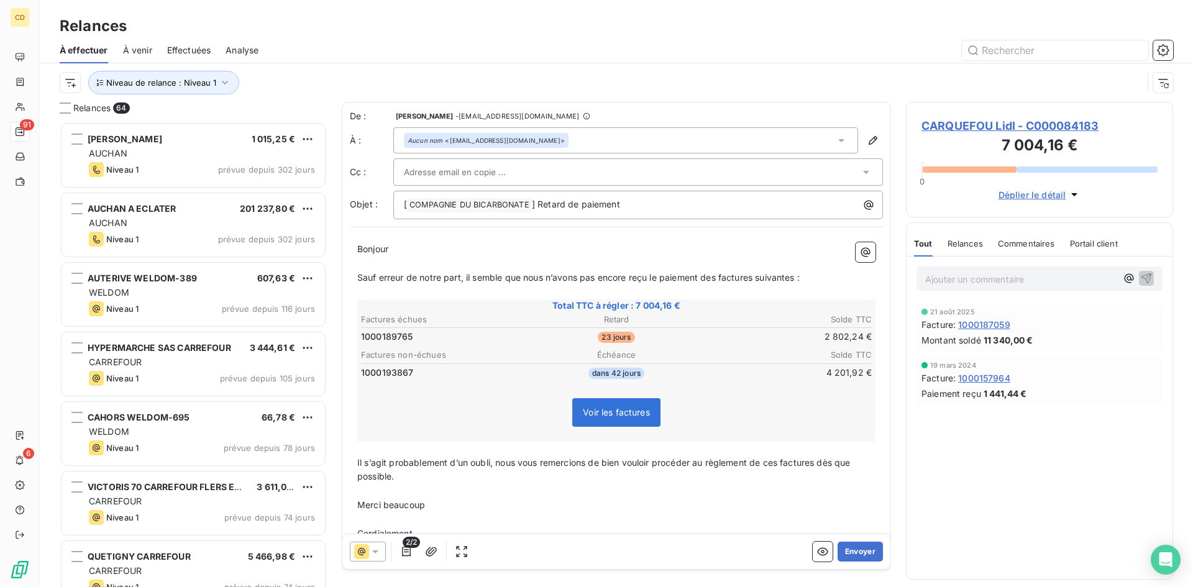
click at [402, 173] on div at bounding box center [637, 171] width 489 height 27
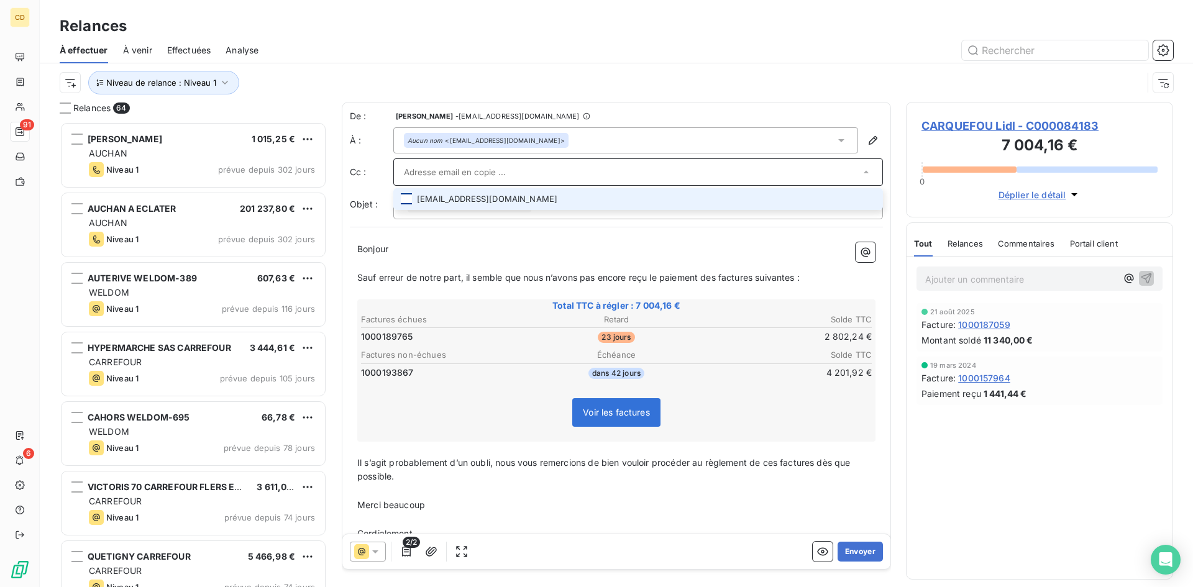
click at [401, 198] on div at bounding box center [406, 198] width 11 height 11
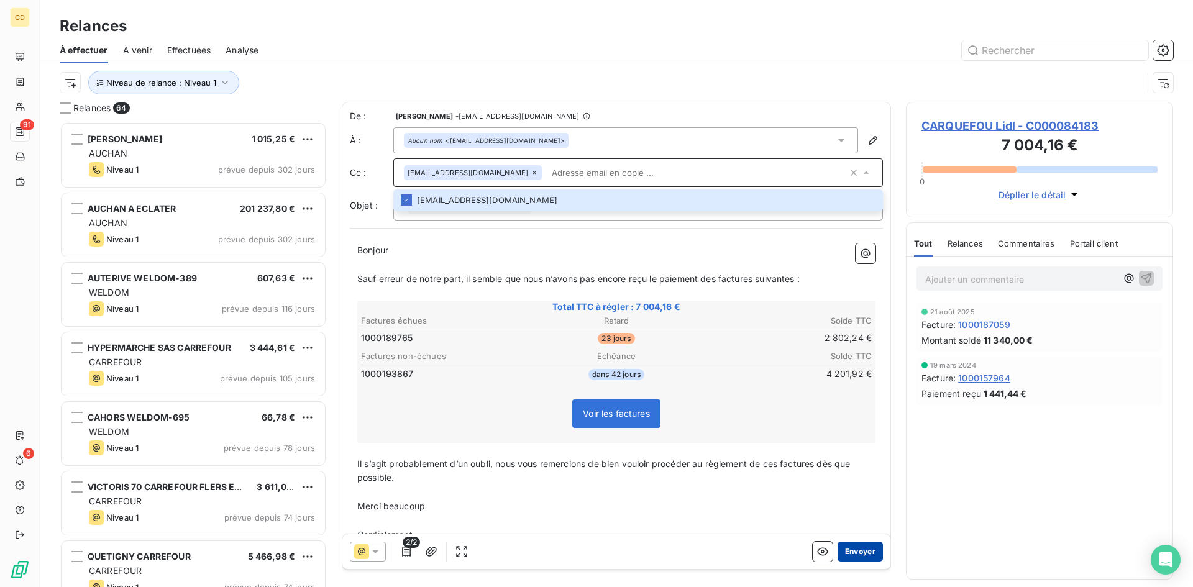
click at [847, 548] on button "Envoyer" at bounding box center [859, 552] width 45 height 20
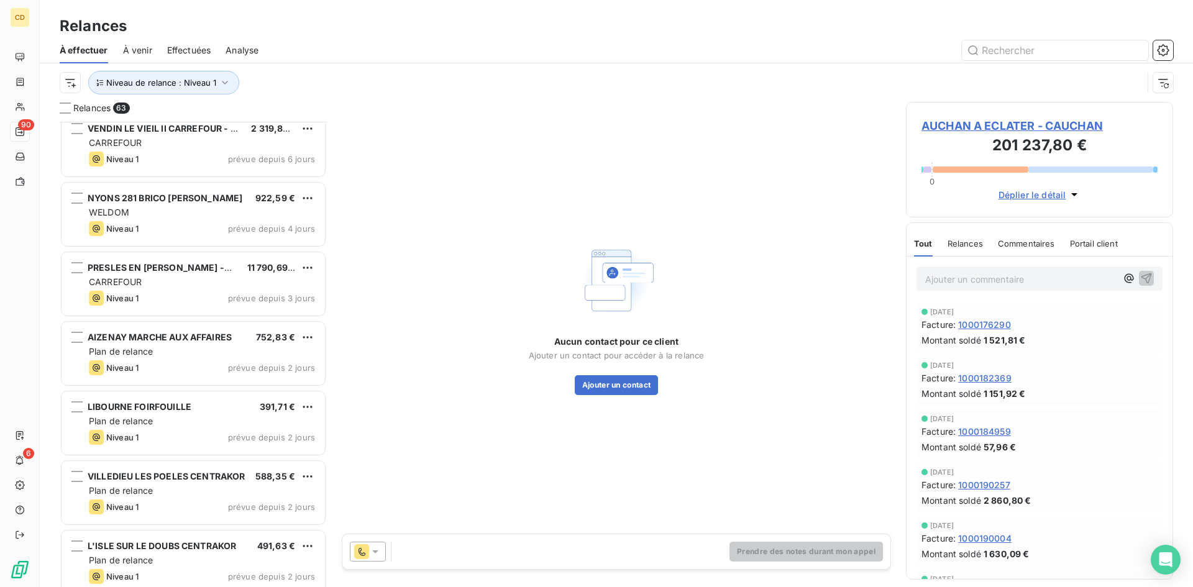
scroll to position [3044, 0]
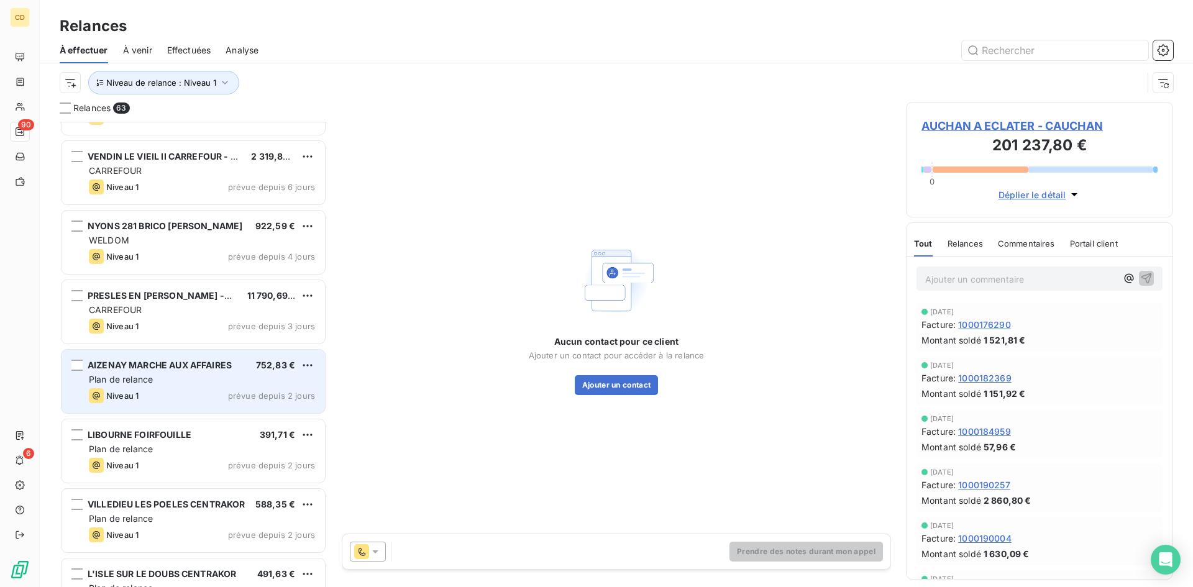
click at [130, 381] on span "Plan de relance" at bounding box center [121, 379] width 64 height 11
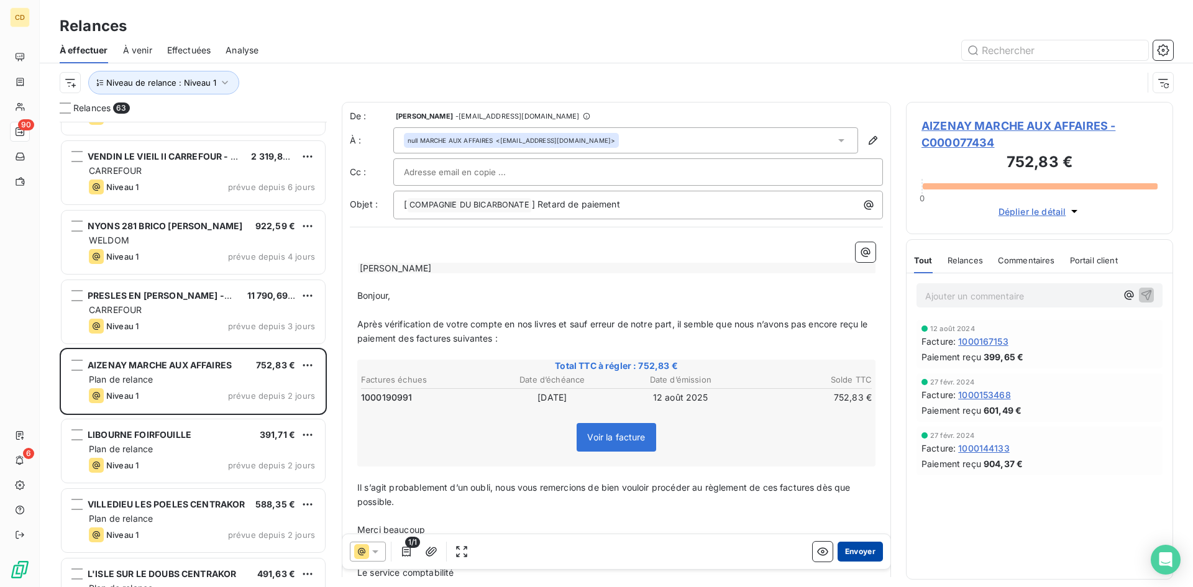
drag, startPoint x: 848, startPoint y: 553, endPoint x: 848, endPoint y: 544, distance: 9.3
click at [848, 544] on button "Envoyer" at bounding box center [859, 552] width 45 height 20
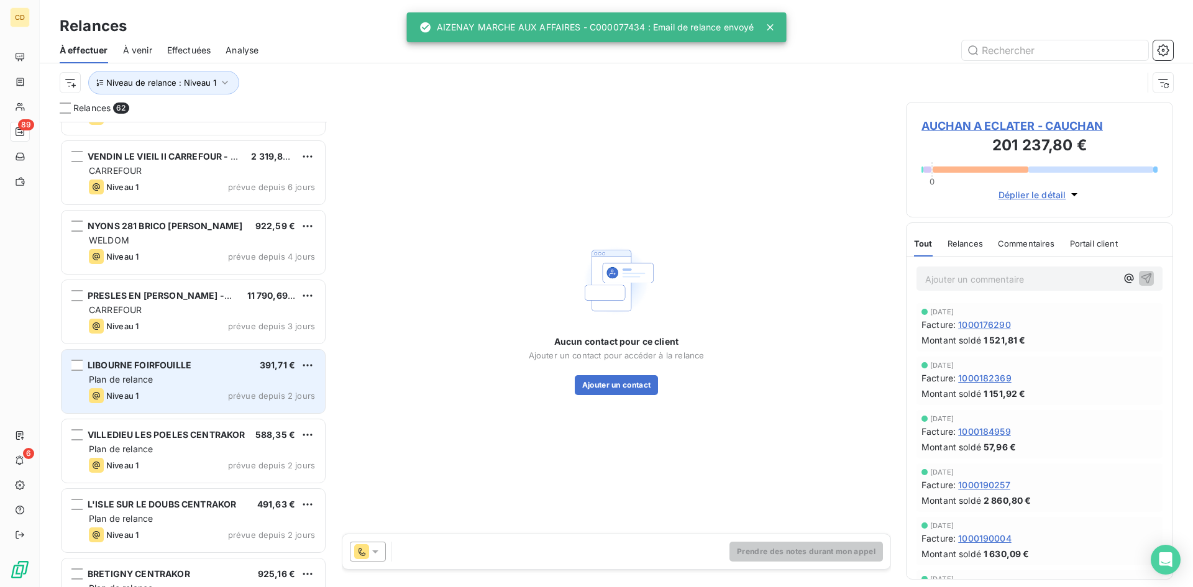
click at [130, 376] on span "Plan de relance" at bounding box center [121, 379] width 64 height 11
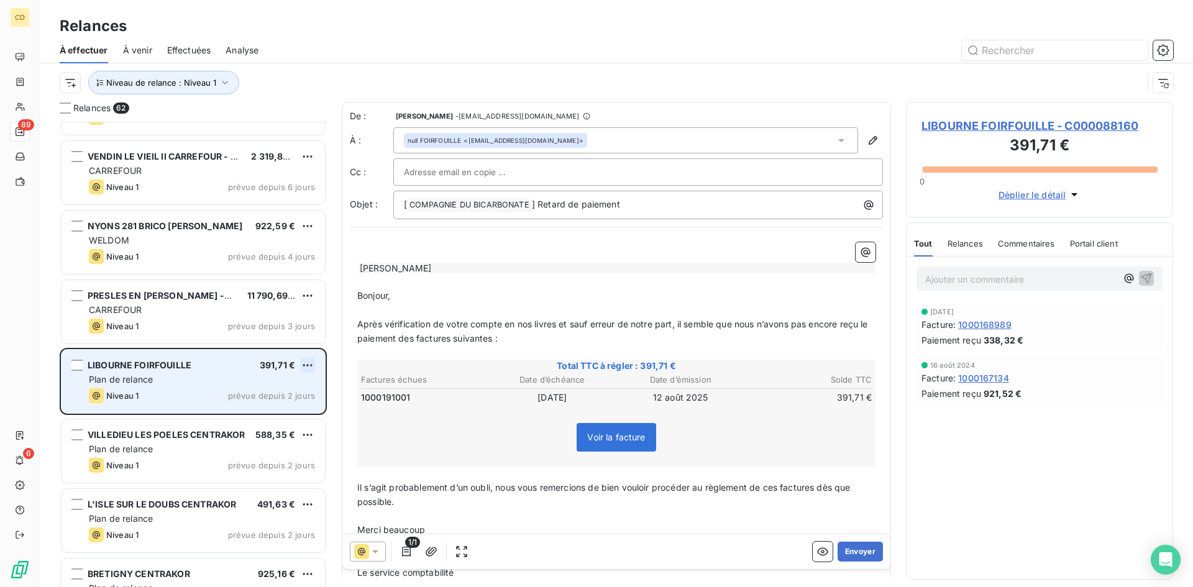
click at [311, 359] on html "CD 89 6 Relances À effectuer À venir Effectuées Analyse Niveau de relance : Niv…" at bounding box center [596, 293] width 1193 height 587
click at [253, 411] on div "Passer cette action" at bounding box center [253, 412] width 111 height 20
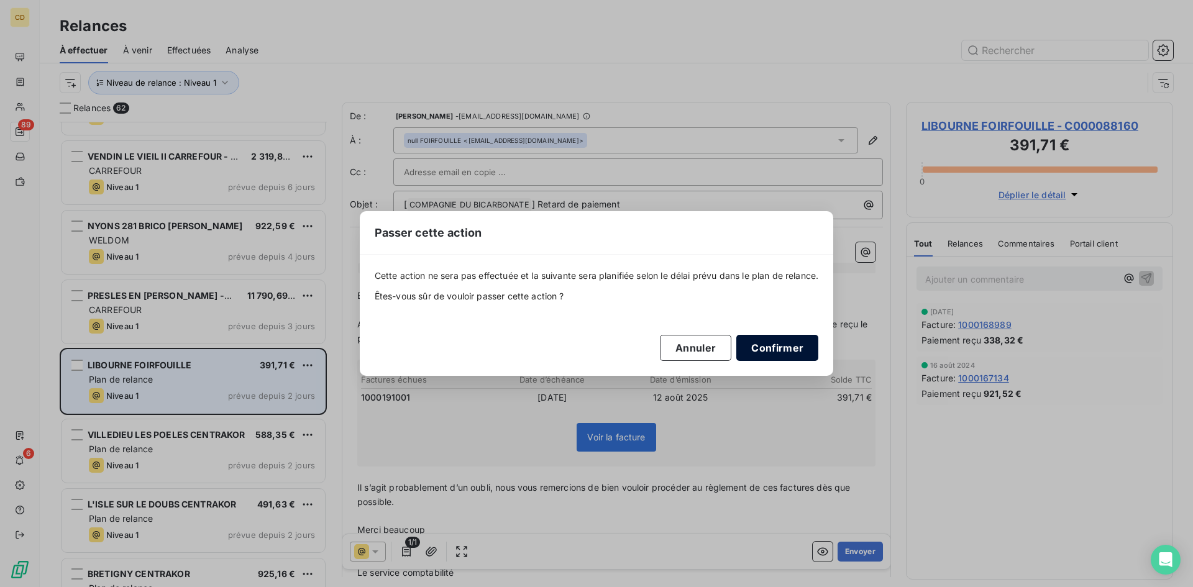
click at [773, 349] on button "Confirmer" at bounding box center [777, 348] width 82 height 26
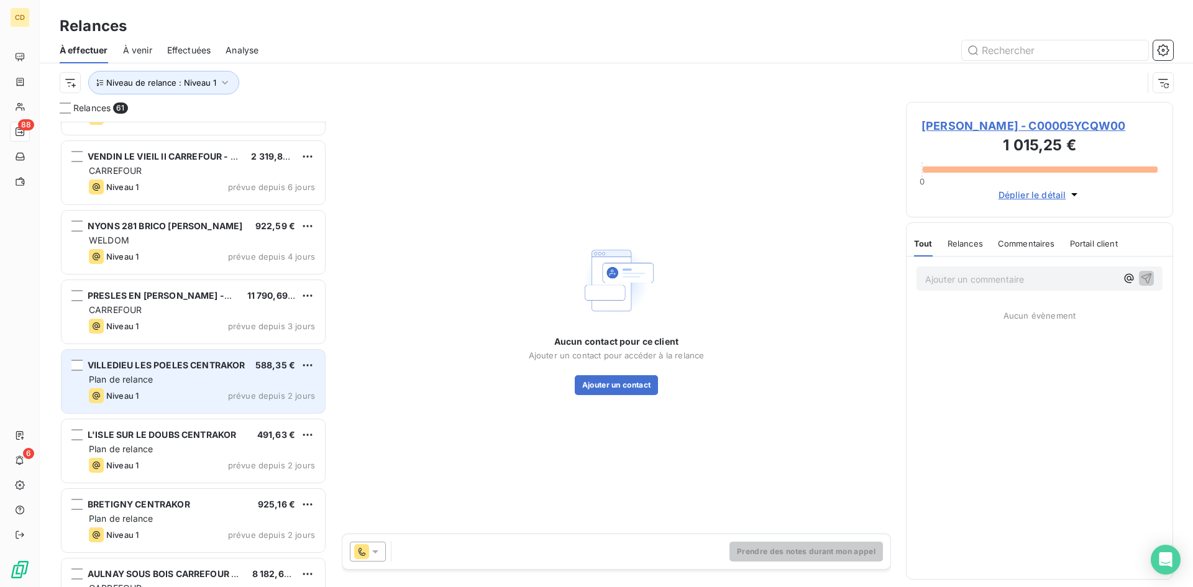
click at [153, 386] on div "VILLEDIEU LES POELES CENTRAKOR 588,35 € Plan de relance Niveau 1 prévue depuis …" at bounding box center [192, 381] width 263 height 63
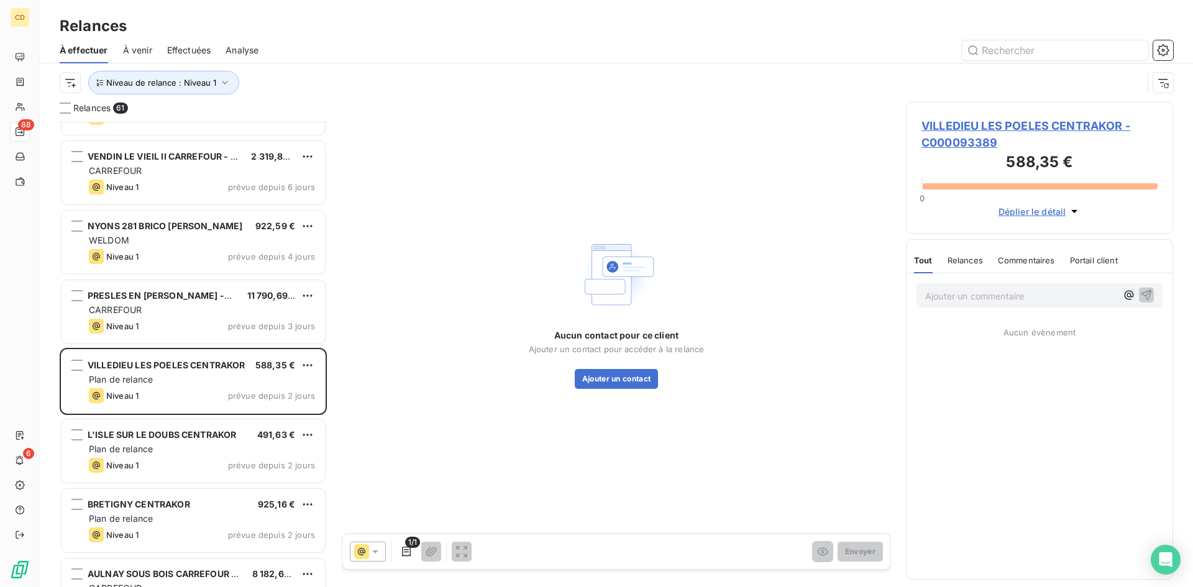
click at [968, 125] on span "VILLEDIEU LES POELES CENTRAKOR - C000093389" at bounding box center [1039, 134] width 236 height 34
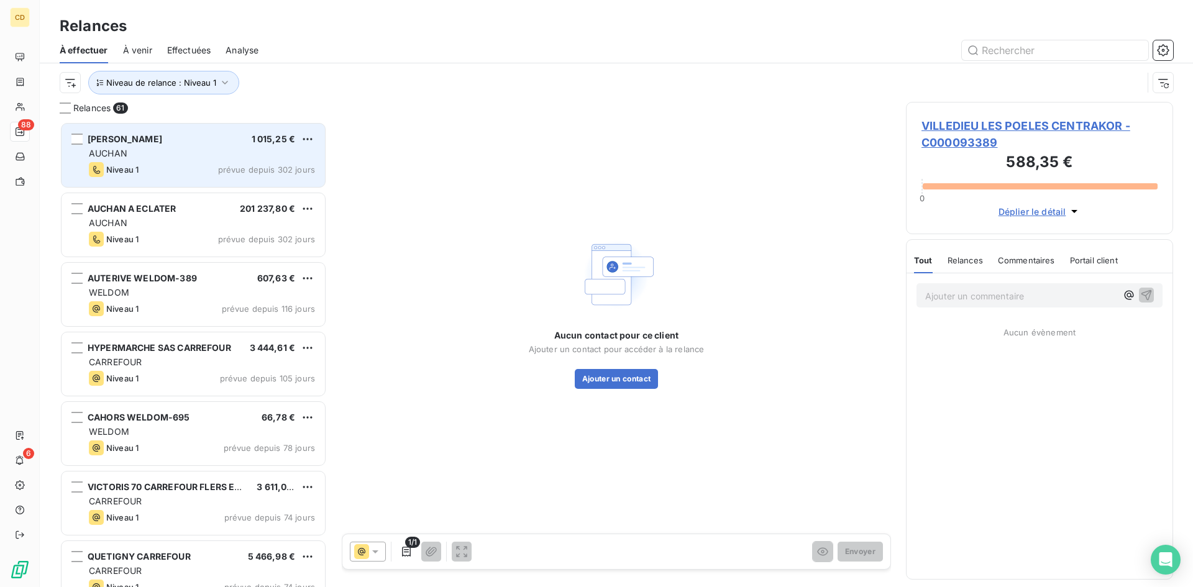
scroll to position [456, 258]
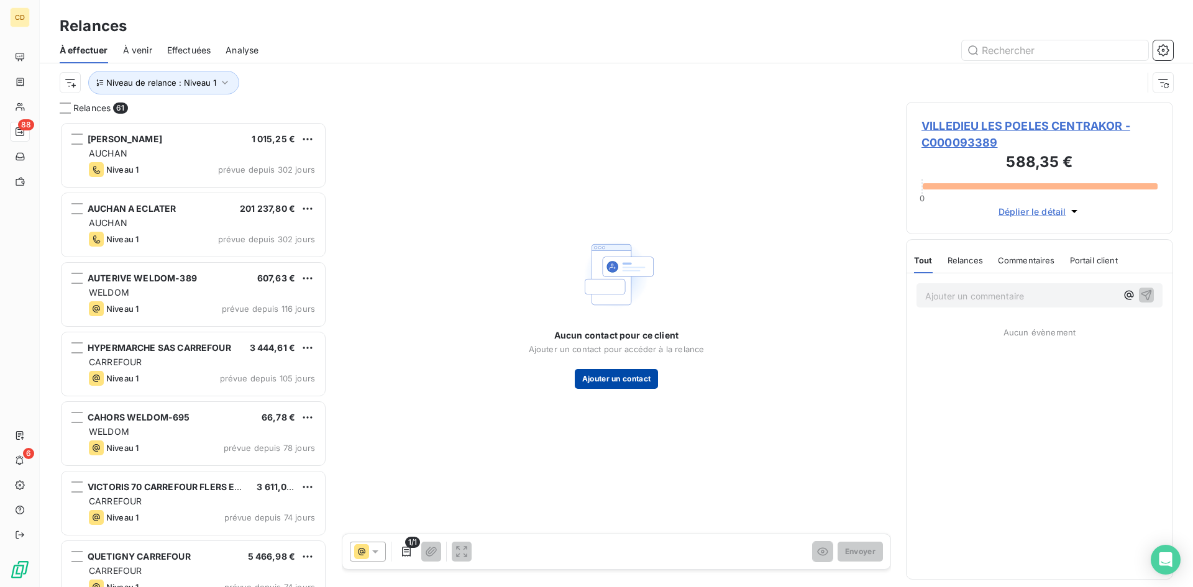
click at [634, 375] on button "Ajouter un contact" at bounding box center [617, 379] width 84 height 20
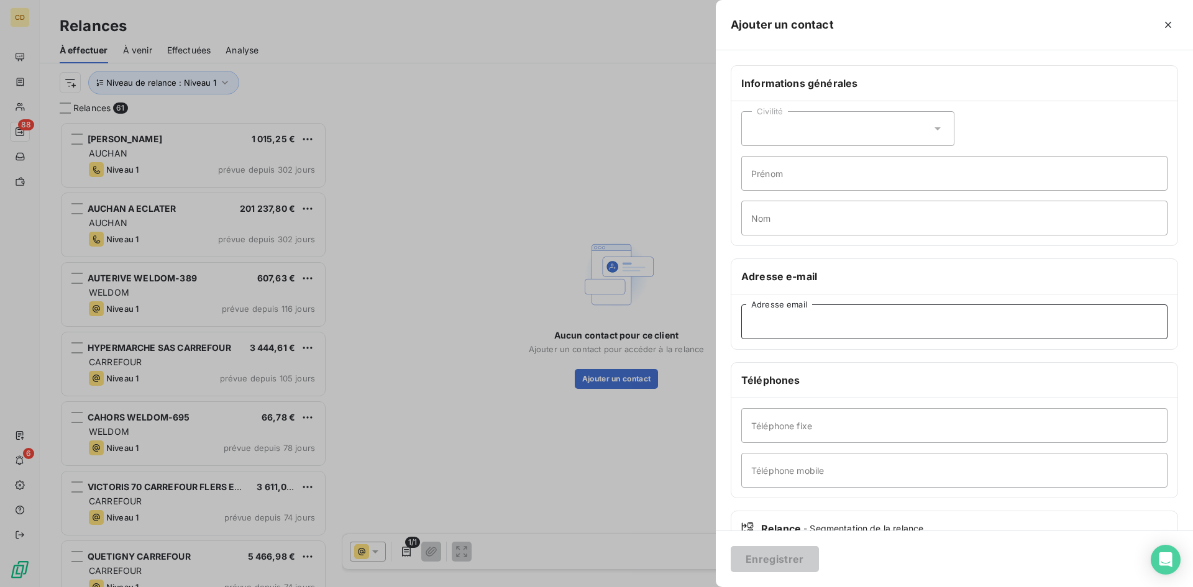
click at [809, 311] on input "Adresse email" at bounding box center [954, 321] width 426 height 35
paste input "[EMAIL_ADDRESS][DOMAIN_NAME]"
type input "[EMAIL_ADDRESS][DOMAIN_NAME]"
click at [757, 558] on button "Enregistrer" at bounding box center [774, 559] width 88 height 26
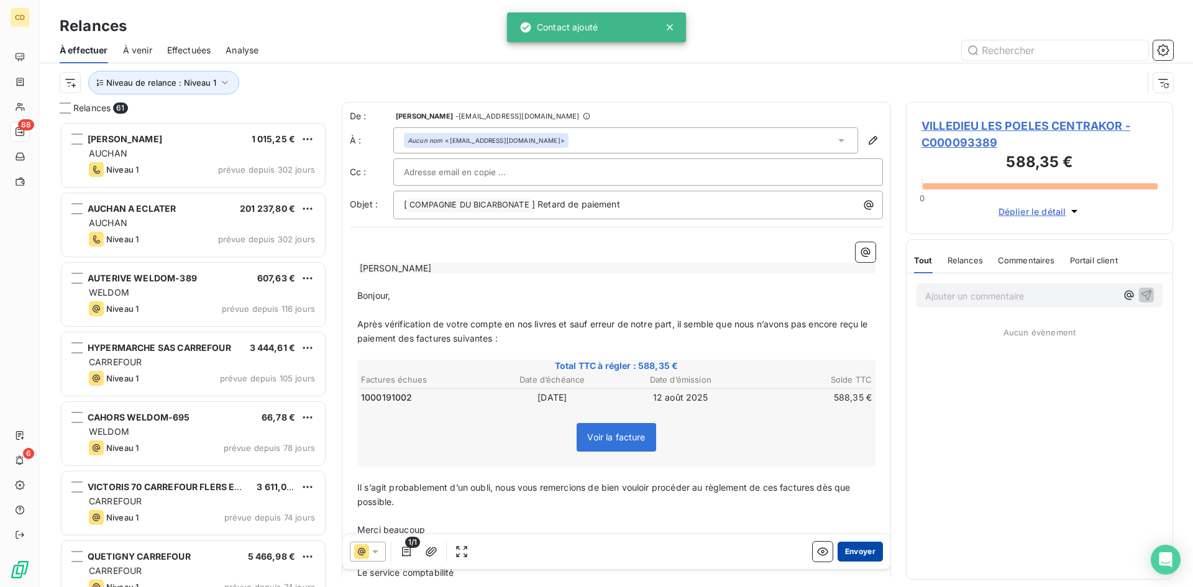
click at [857, 550] on button "Envoyer" at bounding box center [859, 552] width 45 height 20
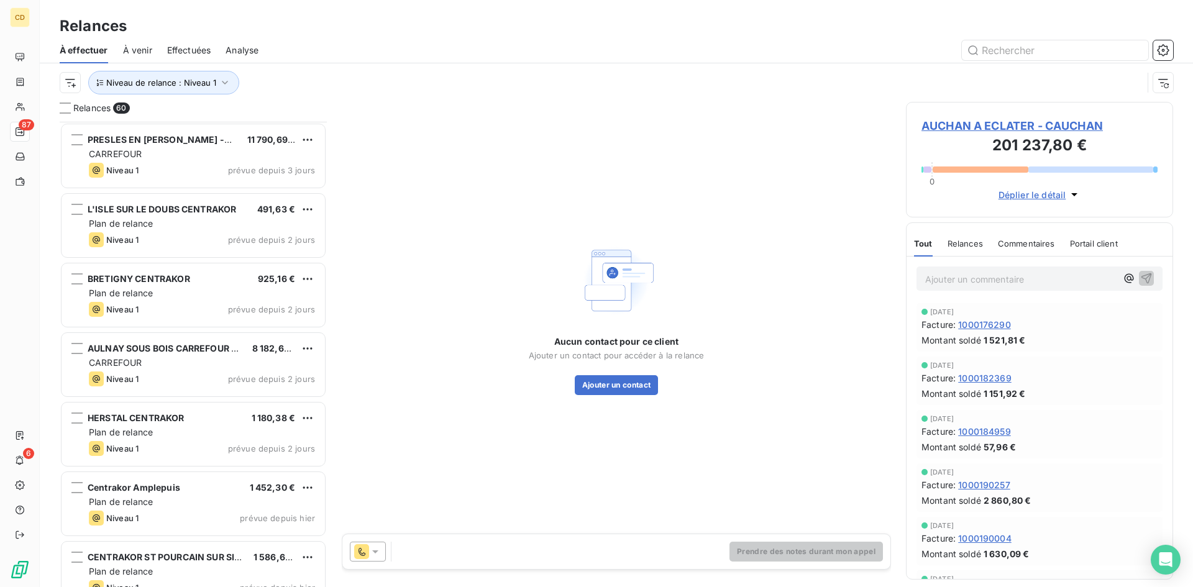
scroll to position [3230, 0]
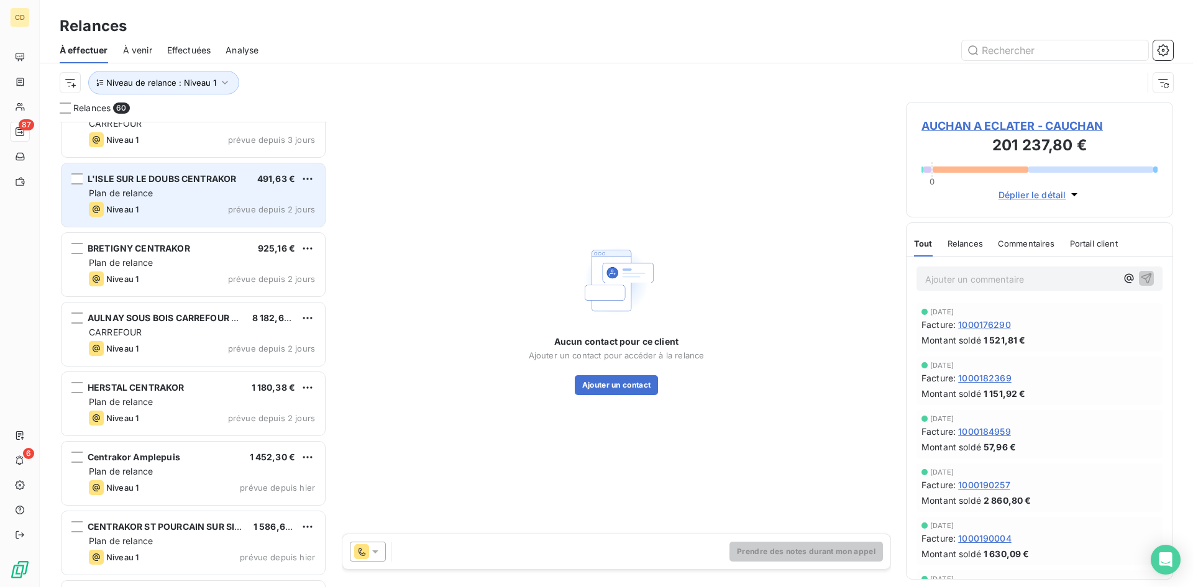
click at [164, 182] on span "L'ISLE SUR LE DOUBS CENTRAKOR" at bounding box center [162, 178] width 148 height 11
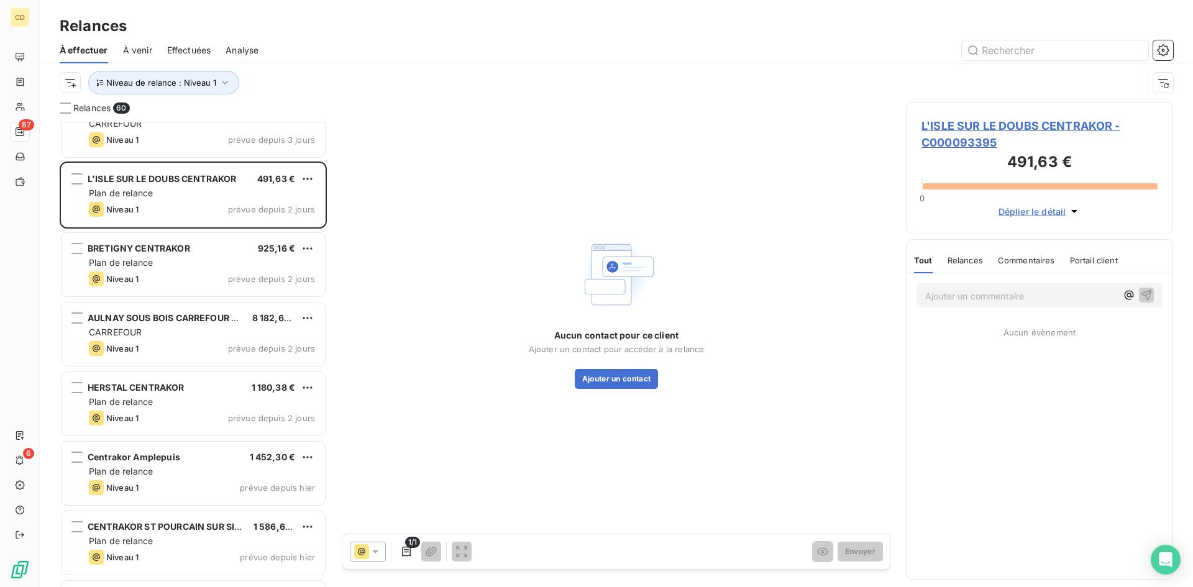
click at [978, 127] on span "L'ISLE SUR LE DOUBS CENTRAKOR - C000093395" at bounding box center [1039, 134] width 236 height 34
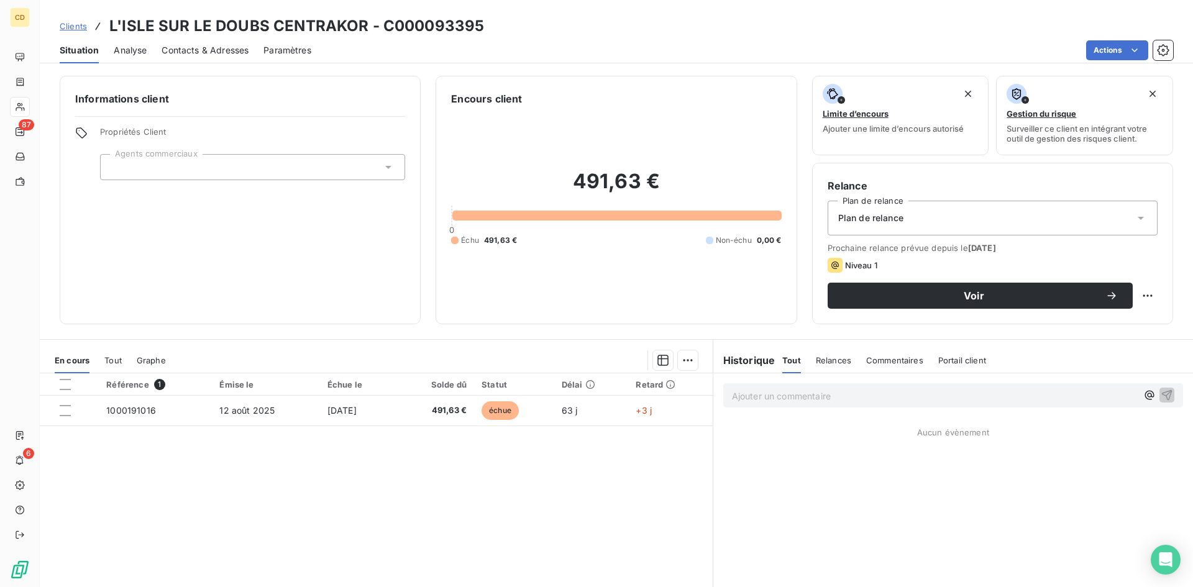
click at [213, 50] on span "Contacts & Adresses" at bounding box center [204, 50] width 87 height 12
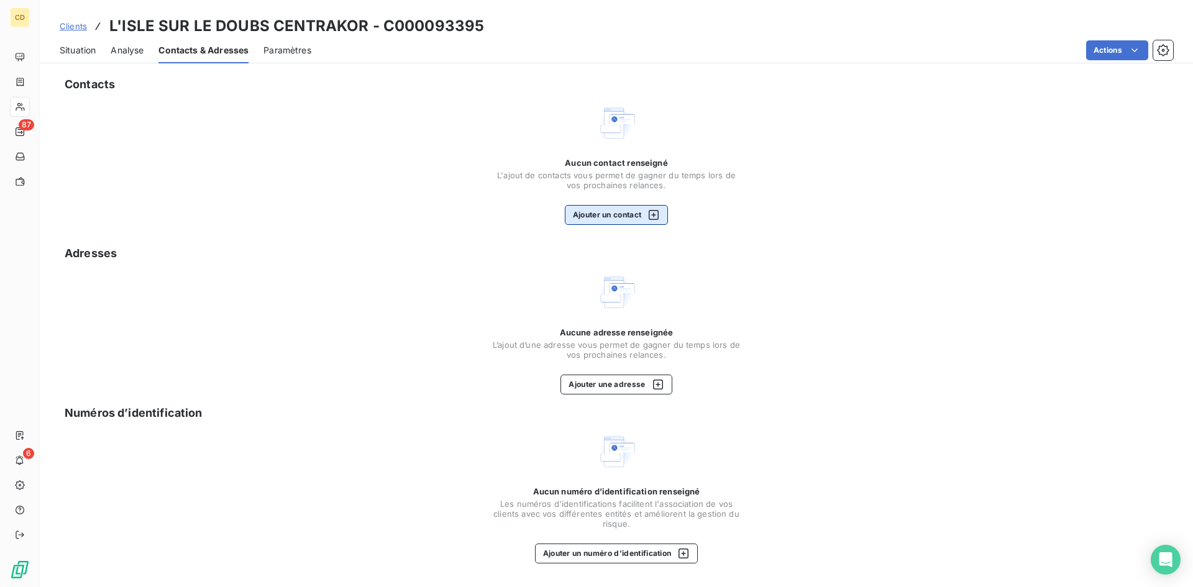
click at [625, 214] on button "Ajouter un contact" at bounding box center [617, 215] width 104 height 20
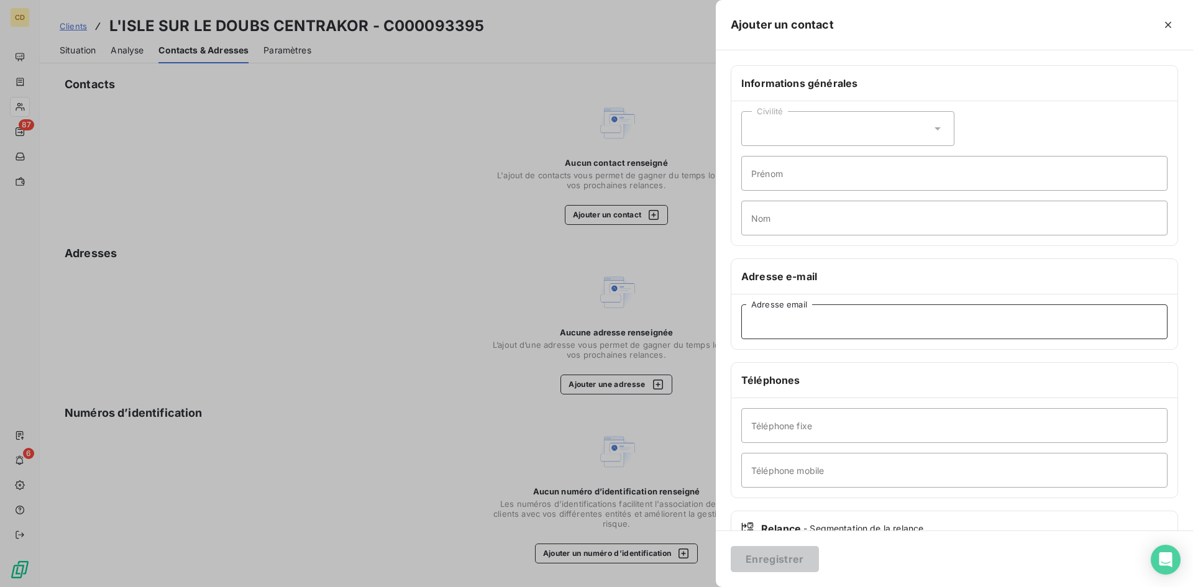
paste input "[EMAIL_ADDRESS][DOMAIN_NAME]"
type input "[EMAIL_ADDRESS][DOMAIN_NAME]"
click at [772, 555] on button "Enregistrer" at bounding box center [774, 559] width 88 height 26
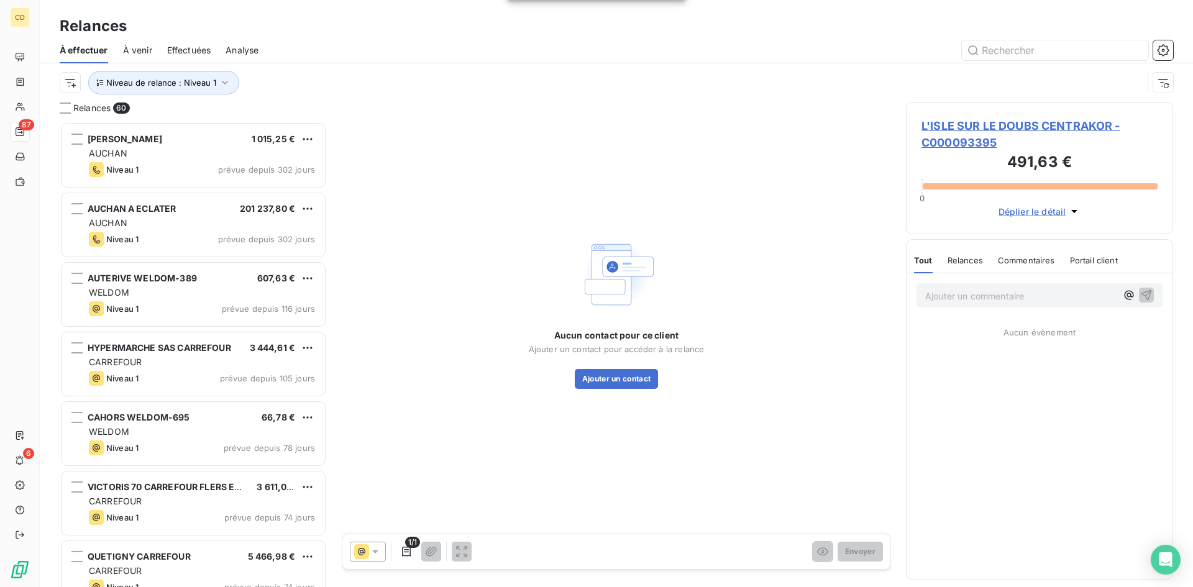
scroll to position [456, 258]
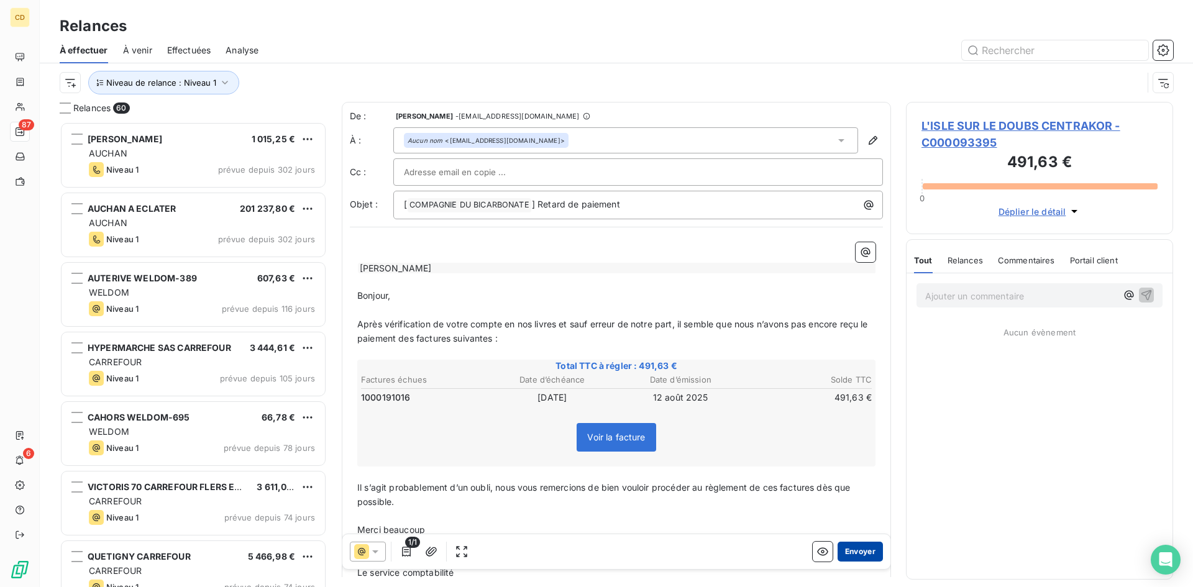
click at [848, 557] on button "Envoyer" at bounding box center [859, 552] width 45 height 20
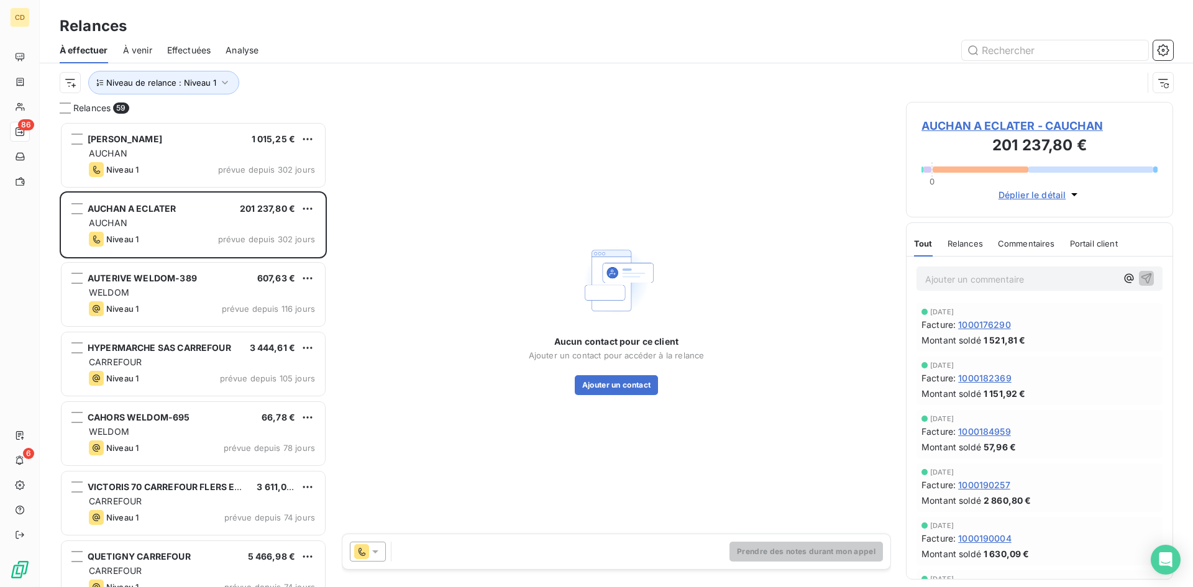
click at [198, 48] on span "Effectuées" at bounding box center [189, 50] width 44 height 12
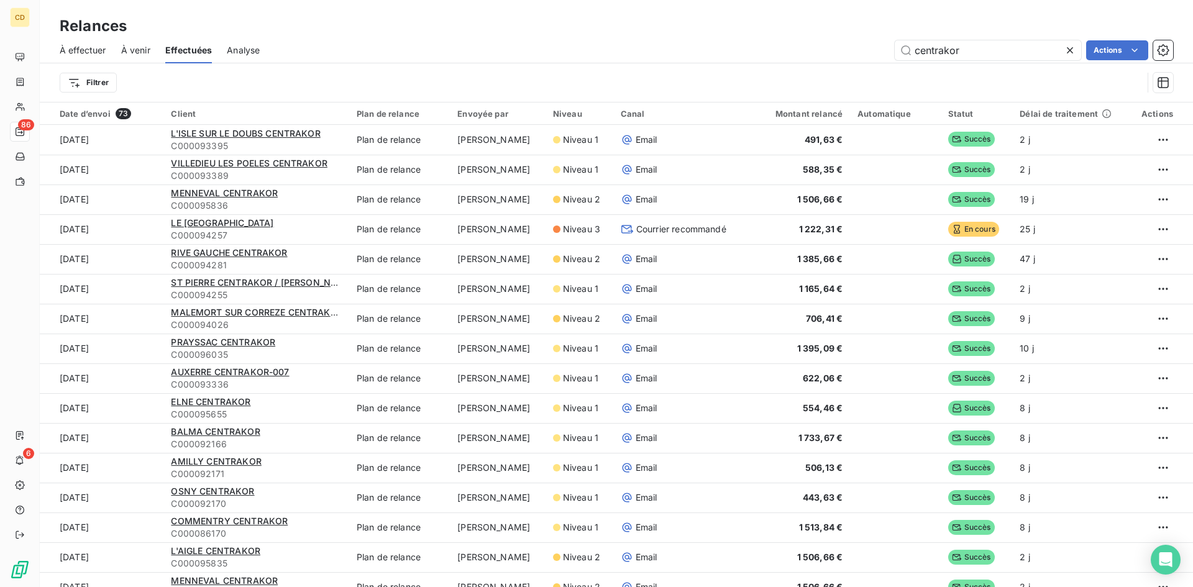
drag, startPoint x: 983, startPoint y: 50, endPoint x: 837, endPoint y: 44, distance: 146.7
click at [837, 45] on div "centrakor Actions" at bounding box center [724, 50] width 898 height 20
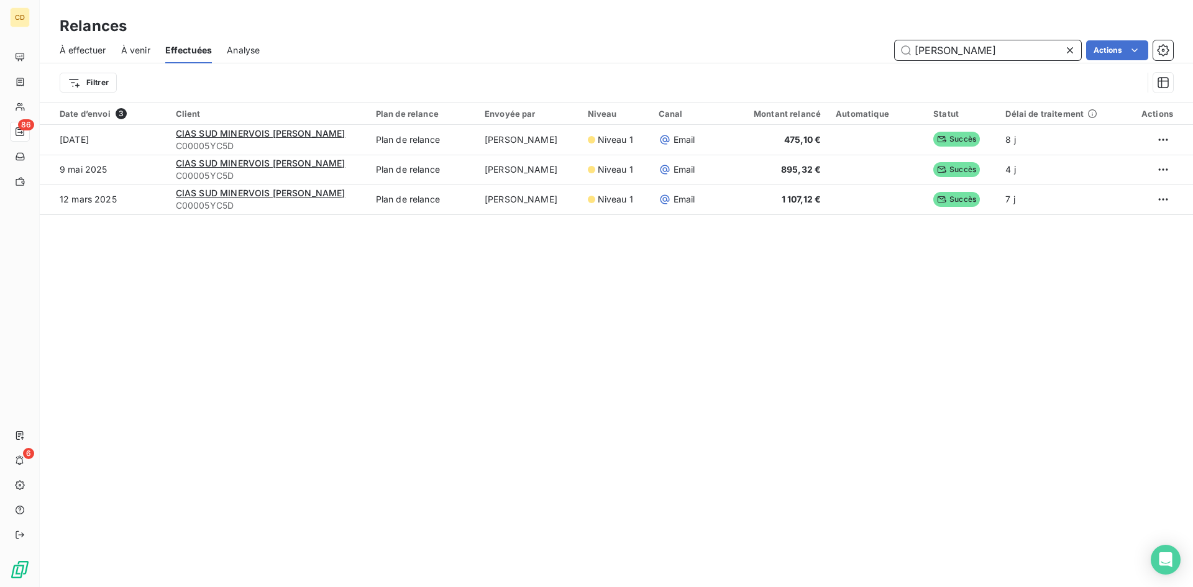
drag, startPoint x: 962, startPoint y: 52, endPoint x: 868, endPoint y: 57, distance: 93.9
click at [868, 57] on div "[PERSON_NAME] Actions" at bounding box center [724, 50] width 898 height 20
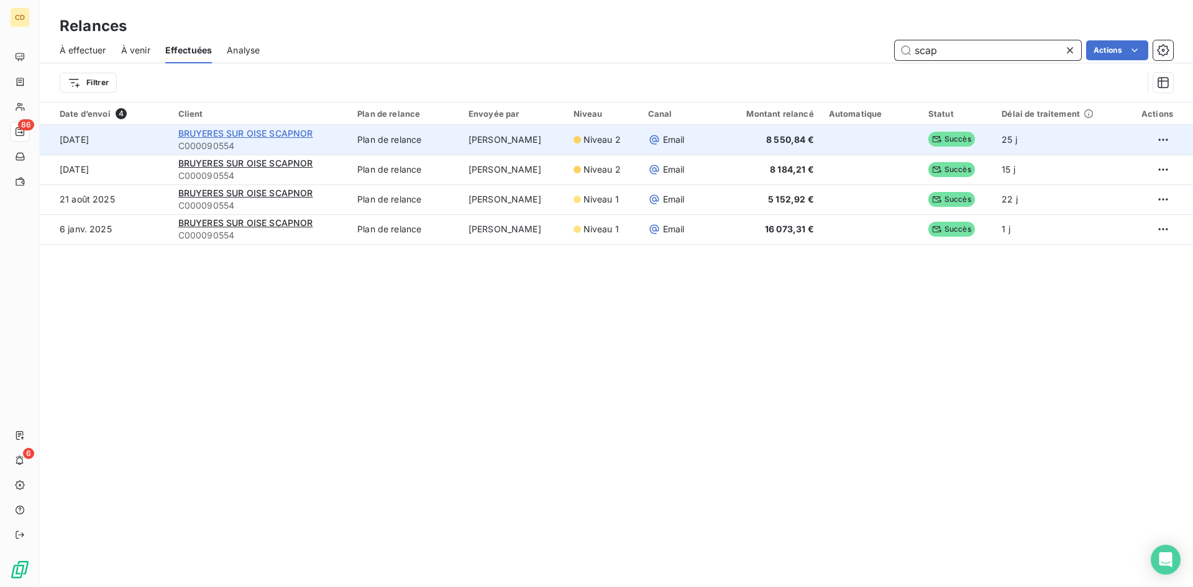
type input "scap"
click at [228, 136] on span "BRUYERES SUR OISE SCAPNOR" at bounding box center [245, 133] width 135 height 11
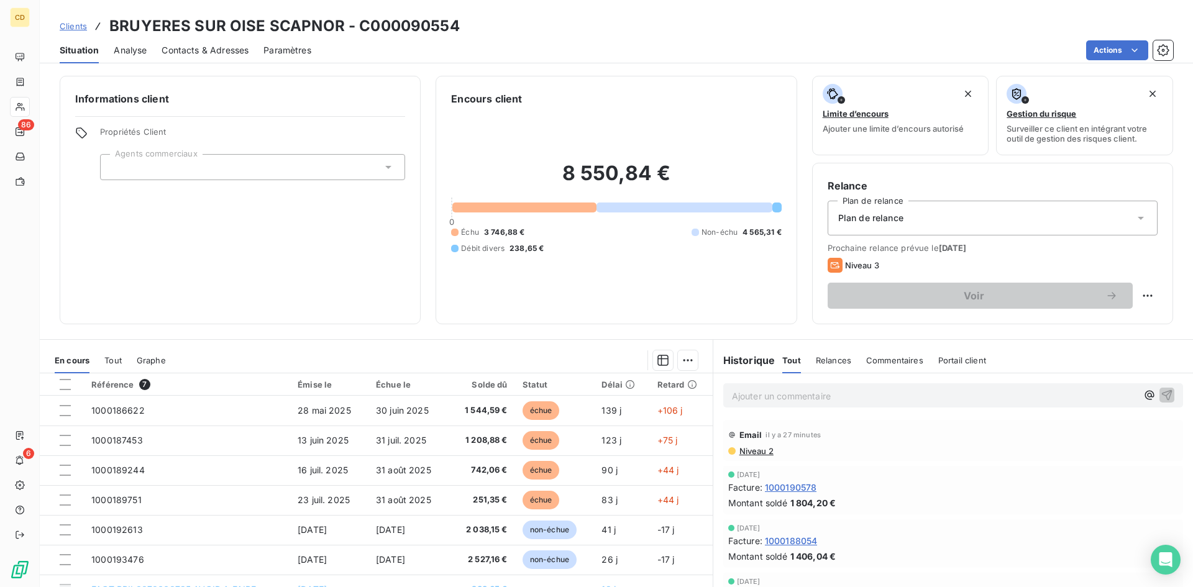
click at [748, 451] on span "Niveau 2" at bounding box center [755, 451] width 35 height 10
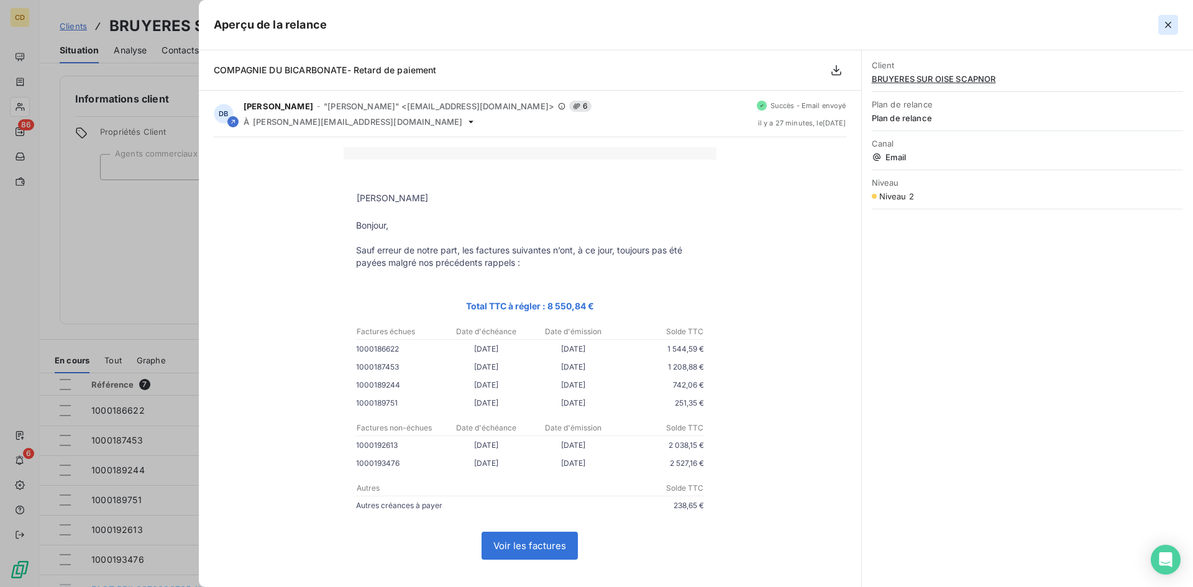
click at [1170, 24] on icon "button" at bounding box center [1167, 25] width 12 height 12
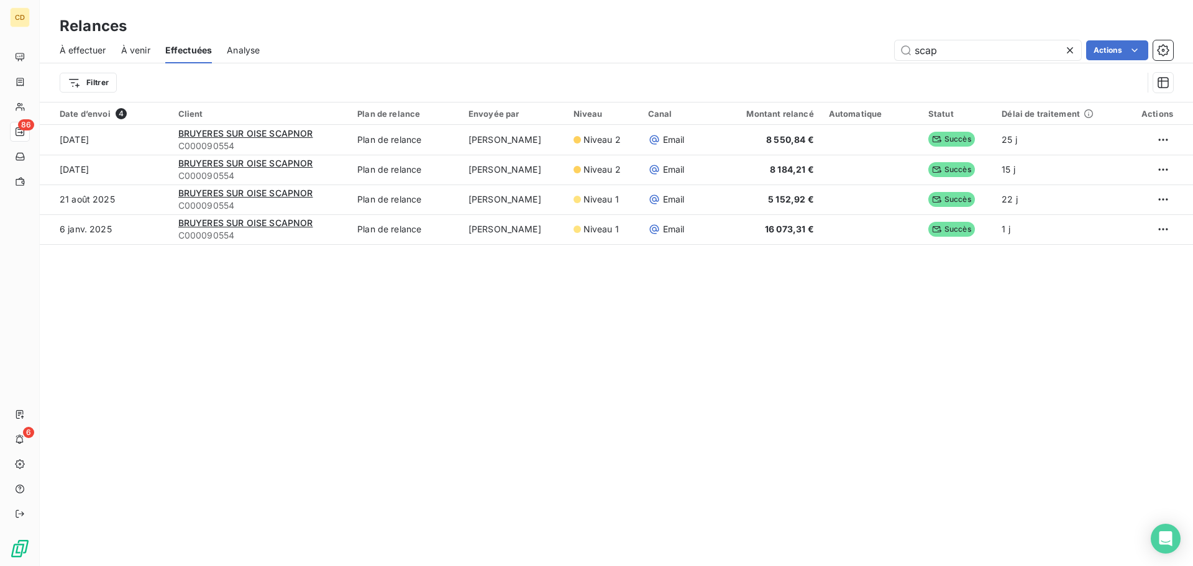
click at [70, 48] on span "À effectuer" at bounding box center [83, 50] width 47 height 12
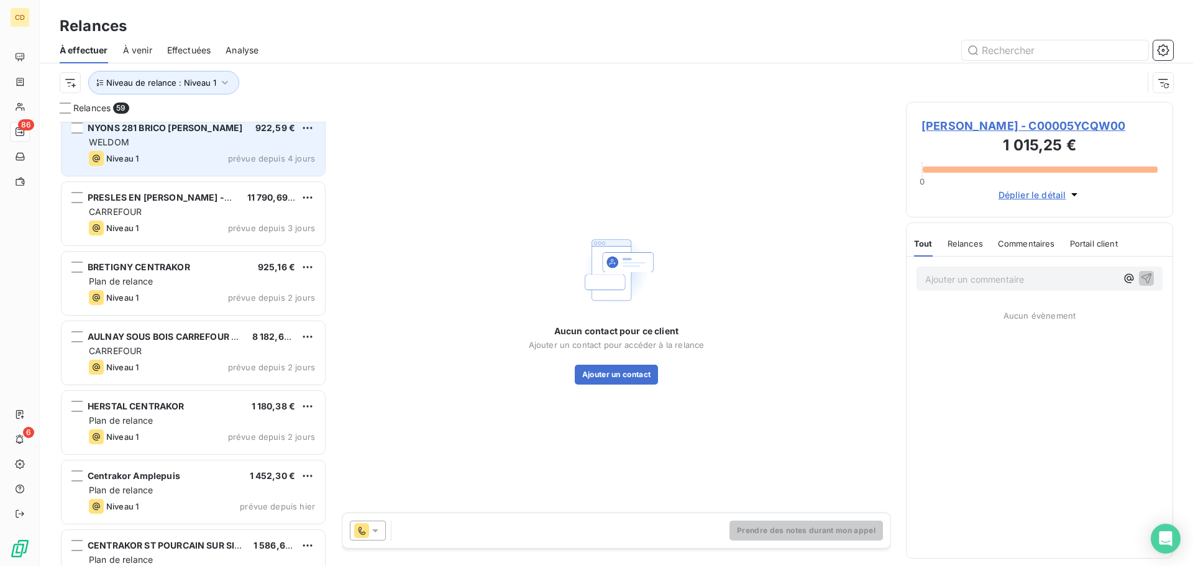
scroll to position [3164, 0]
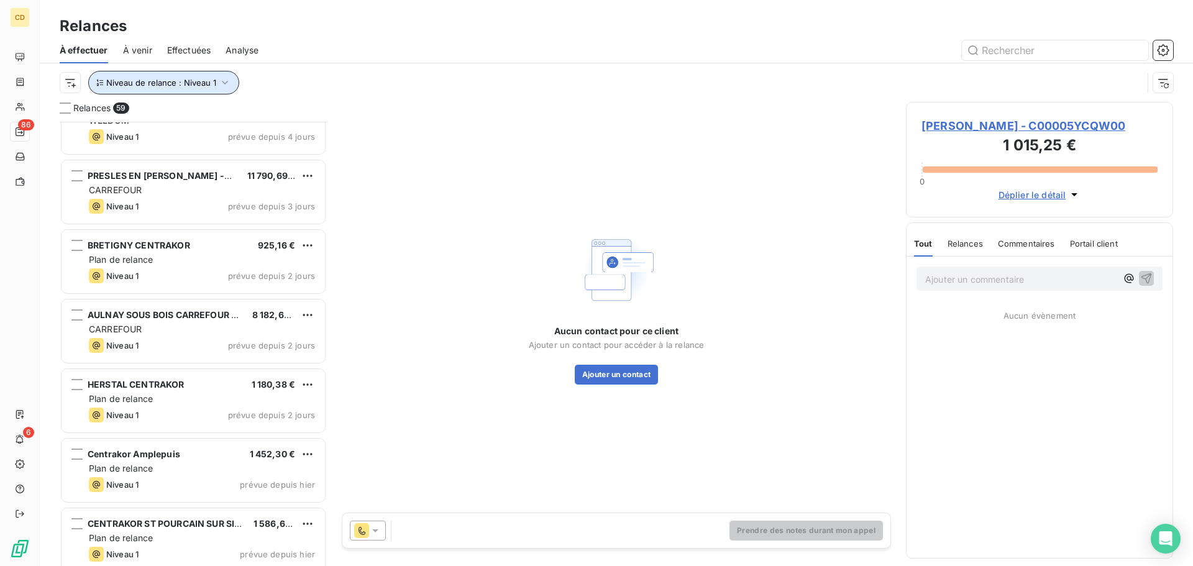
click at [220, 79] on icon "button" at bounding box center [225, 82] width 12 height 12
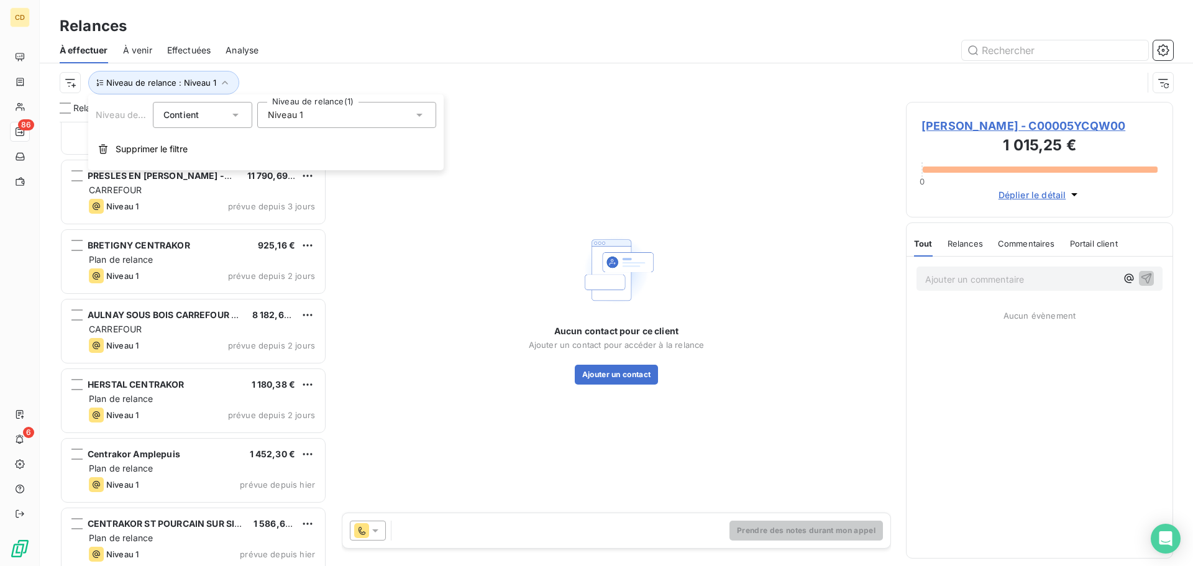
click at [417, 115] on icon at bounding box center [419, 115] width 12 height 12
click at [241, 115] on icon at bounding box center [235, 115] width 12 height 12
click at [235, 111] on icon at bounding box center [235, 115] width 12 height 12
click at [392, 77] on div "Niveau de relance : Niveau 1" at bounding box center [601, 83] width 1083 height 24
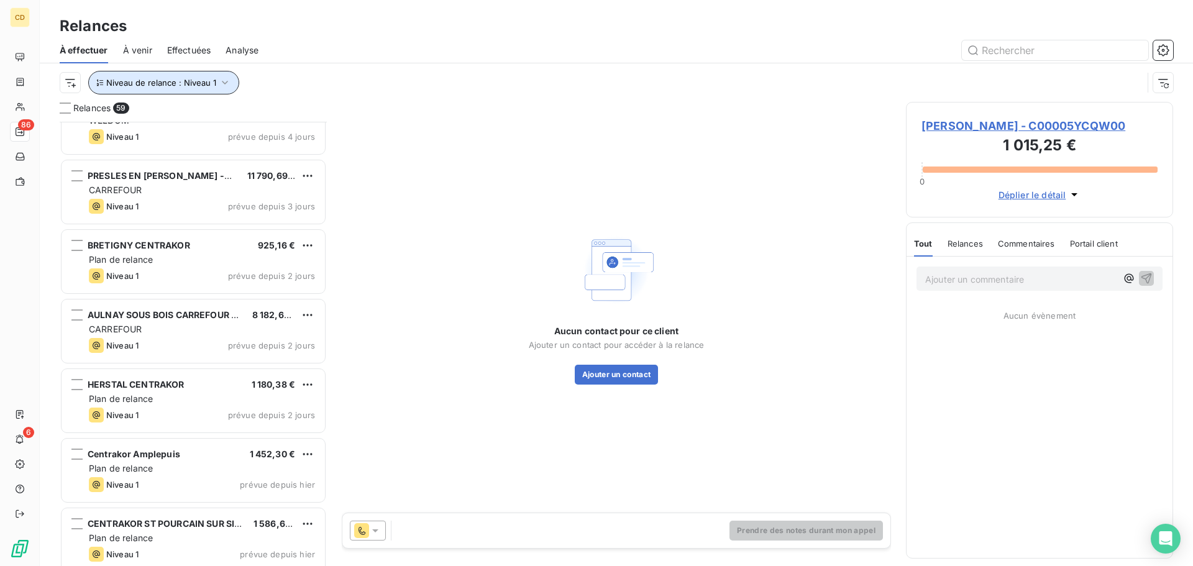
click at [143, 86] on span "Niveau de relance : Niveau 1" at bounding box center [161, 83] width 110 height 10
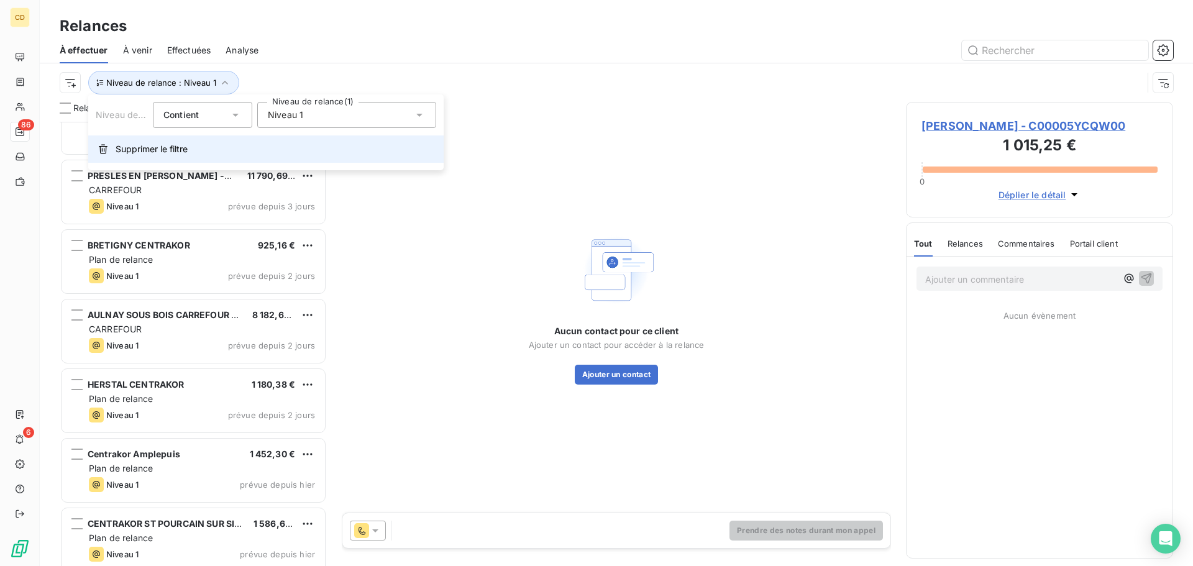
click at [134, 148] on span "Supprimer le filtre" at bounding box center [152, 149] width 72 height 12
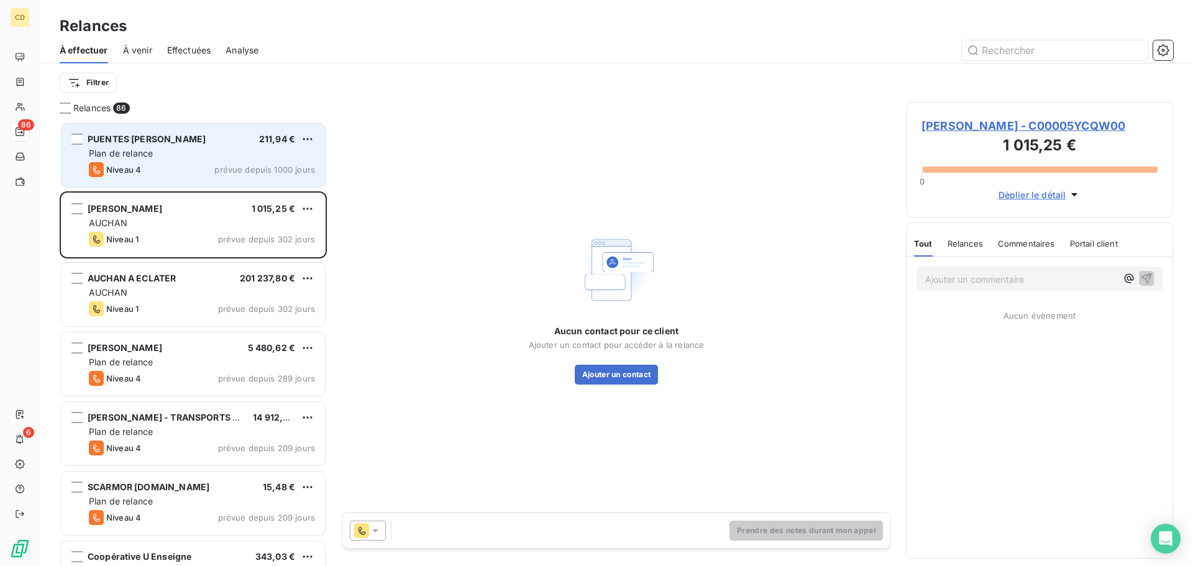
scroll to position [435, 258]
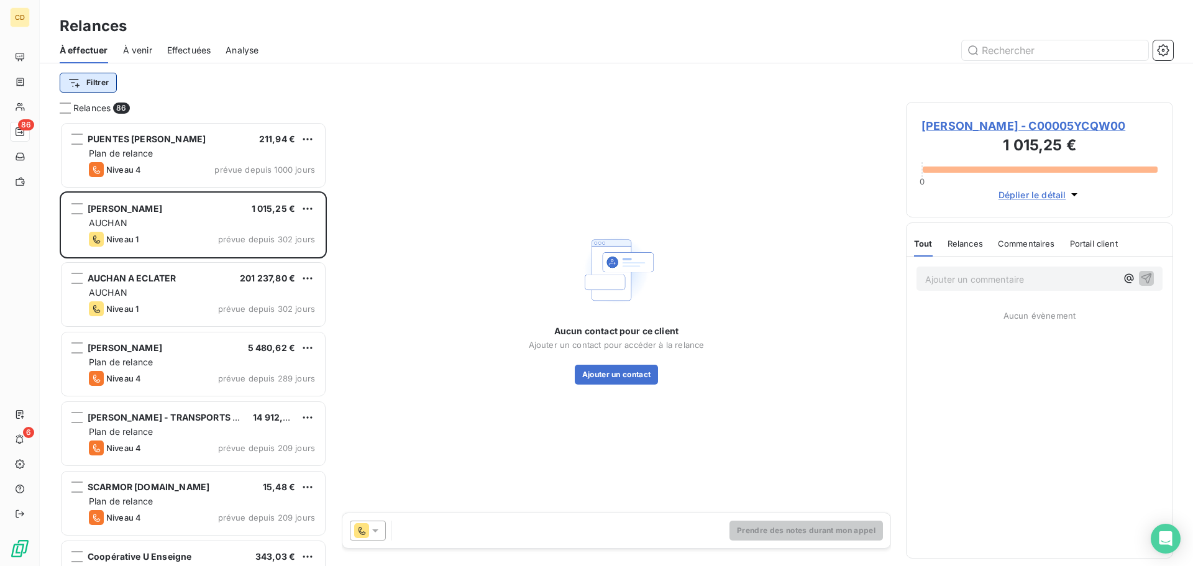
click at [94, 78] on html "CD 86 6 Relances À effectuer À venir Effectuées Analyse Filtrer Relances 86 PUE…" at bounding box center [596, 283] width 1193 height 566
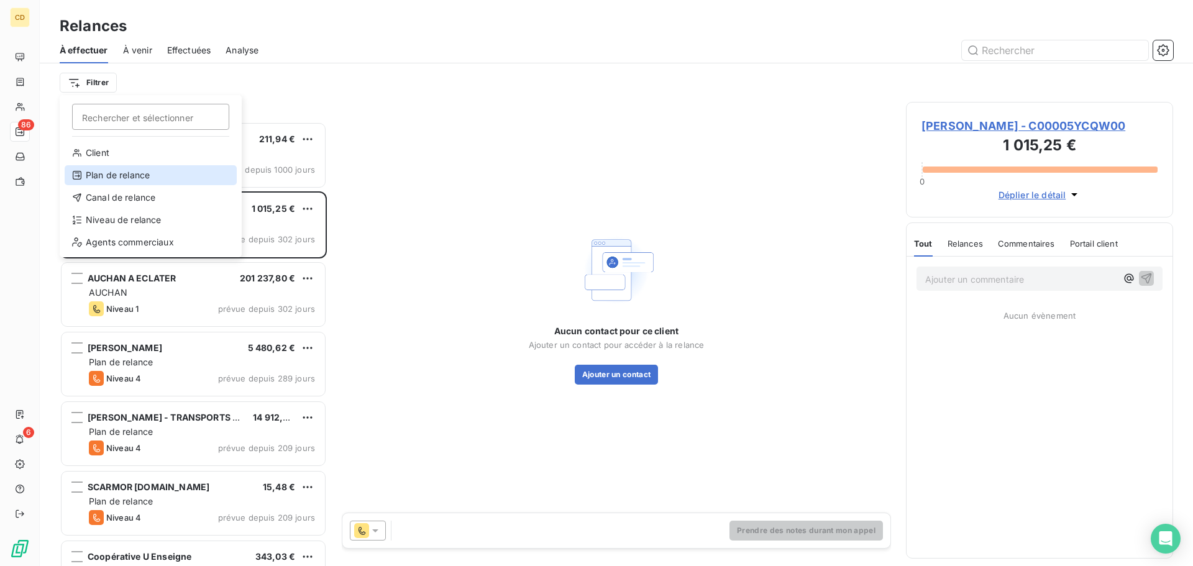
click at [112, 168] on div "Plan de relance" at bounding box center [151, 175] width 172 height 20
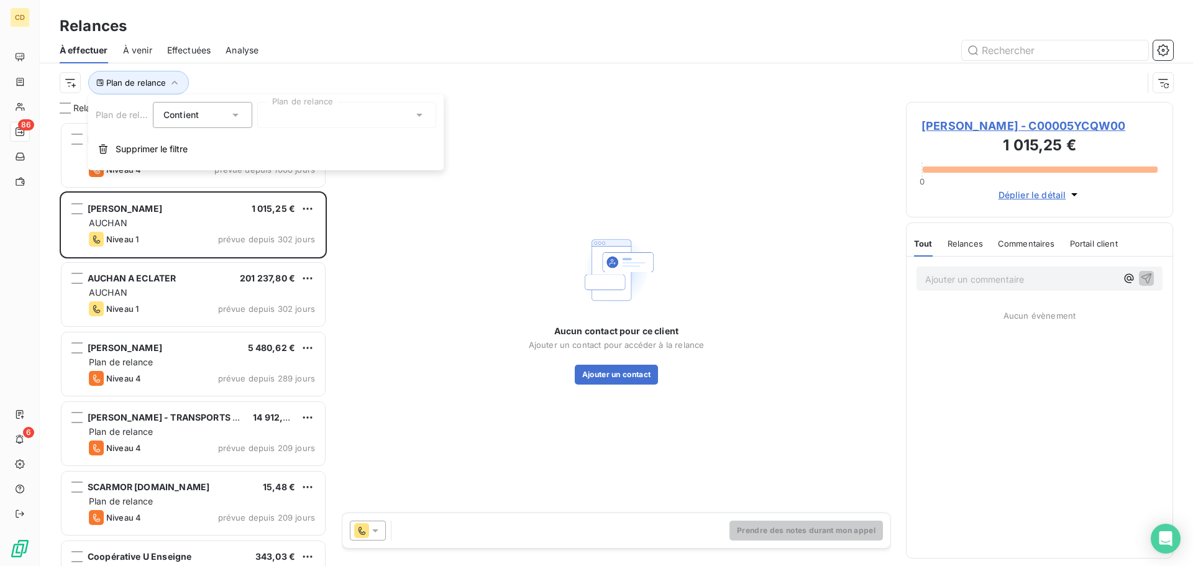
click at [425, 113] on div at bounding box center [346, 115] width 179 height 26
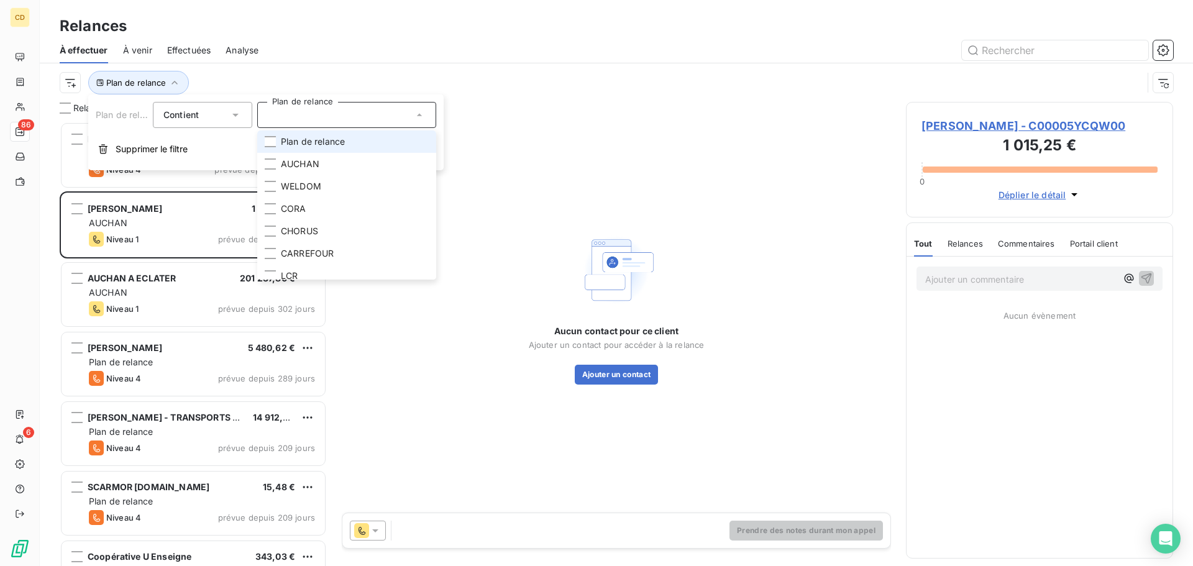
click at [345, 142] on span "Plan de relance" at bounding box center [313, 141] width 64 height 12
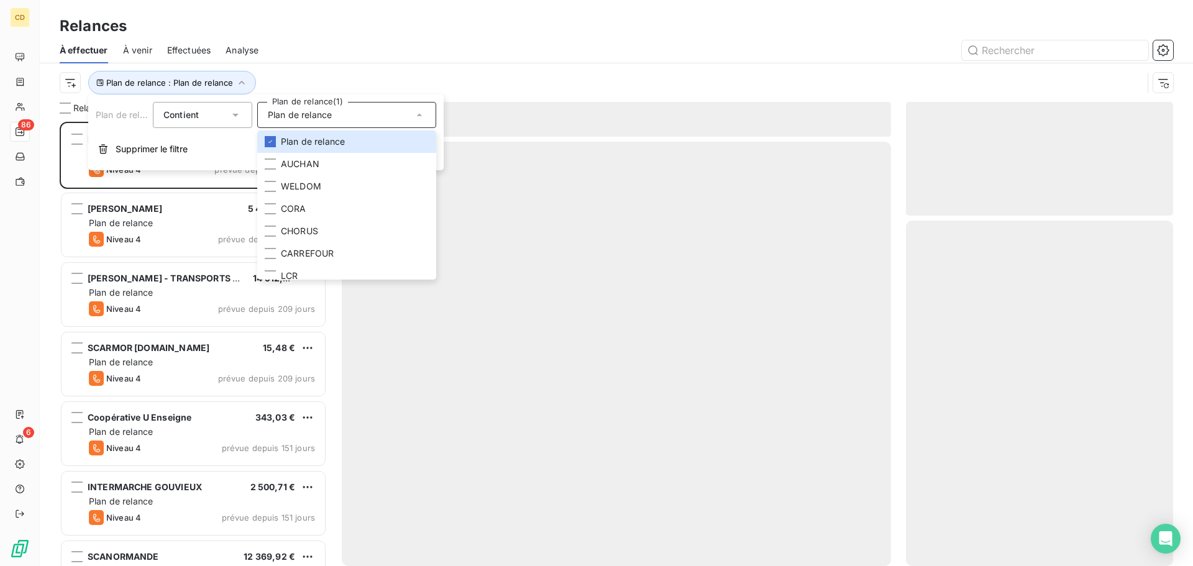
scroll to position [435, 258]
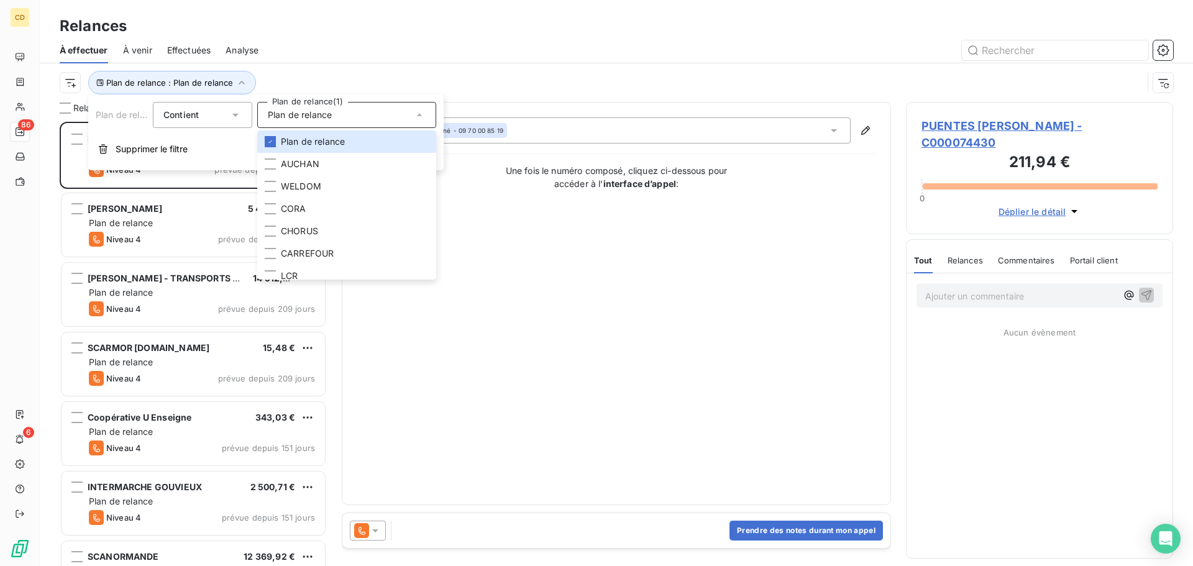
click at [278, 53] on div at bounding box center [722, 50] width 899 height 20
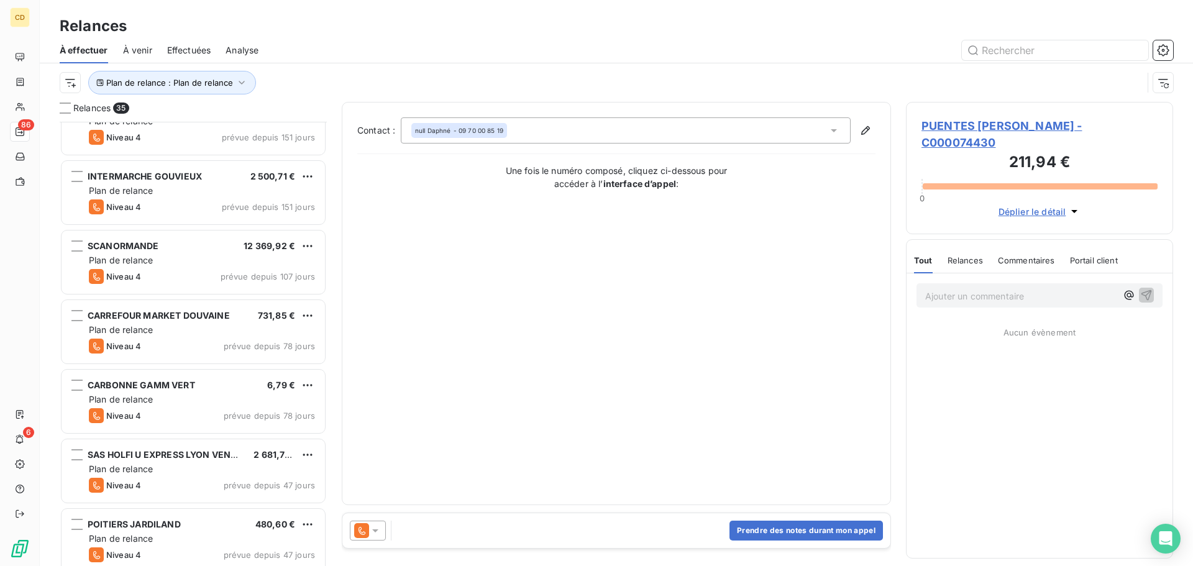
scroll to position [0, 0]
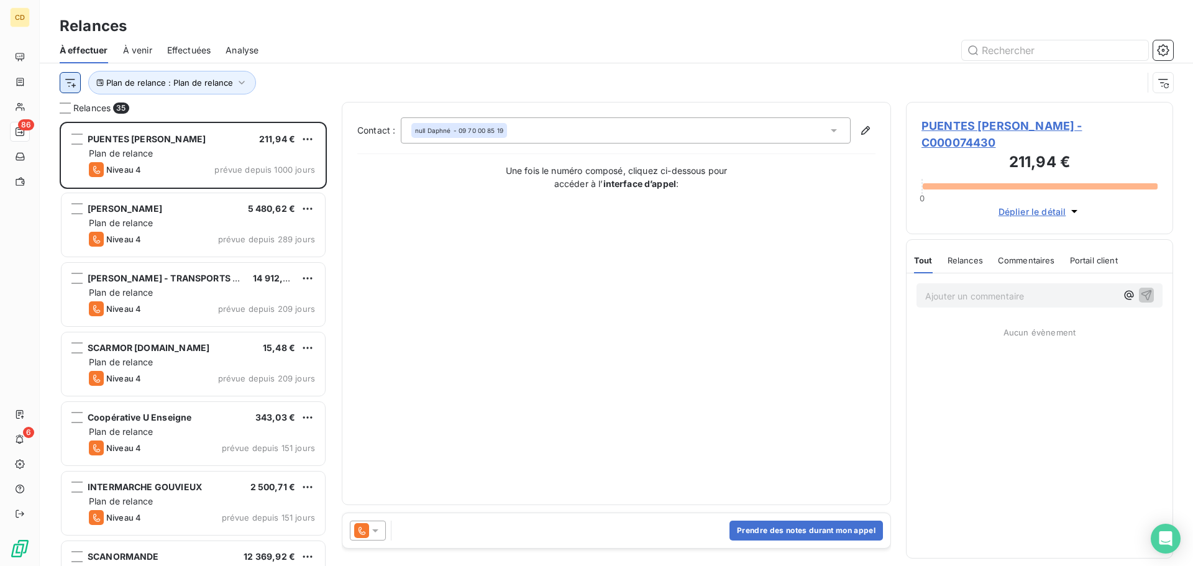
click at [65, 84] on html "CD 86 6 Relances À effectuer À venir Effectuées Analyse Plan de relance : Plan …" at bounding box center [596, 283] width 1193 height 566
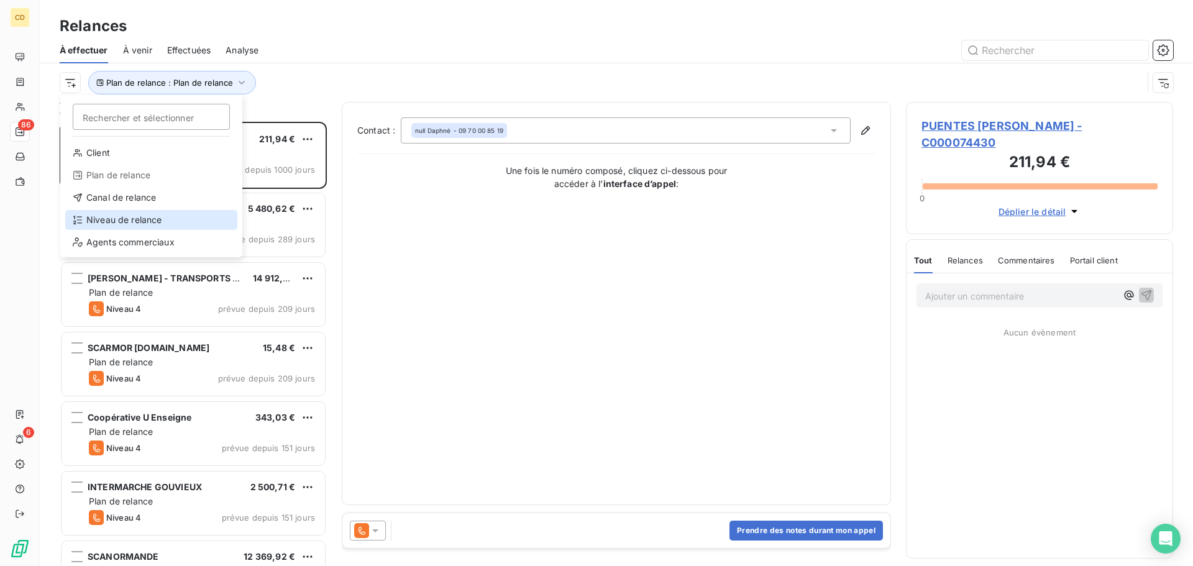
click at [120, 219] on div "Niveau de relance" at bounding box center [151, 220] width 172 height 20
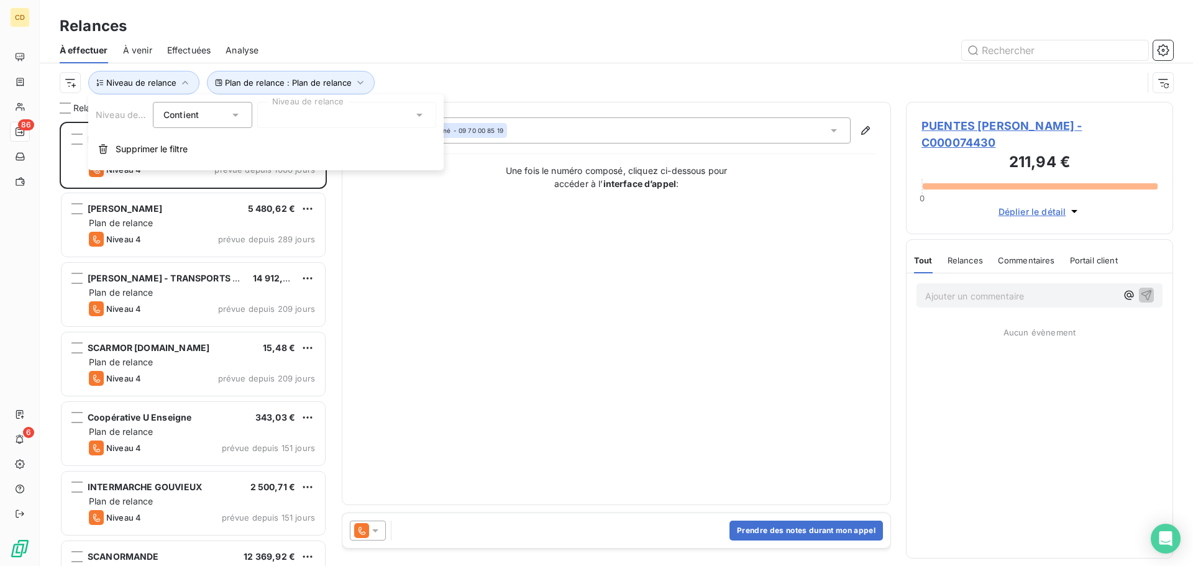
click at [417, 112] on icon at bounding box center [419, 115] width 12 height 12
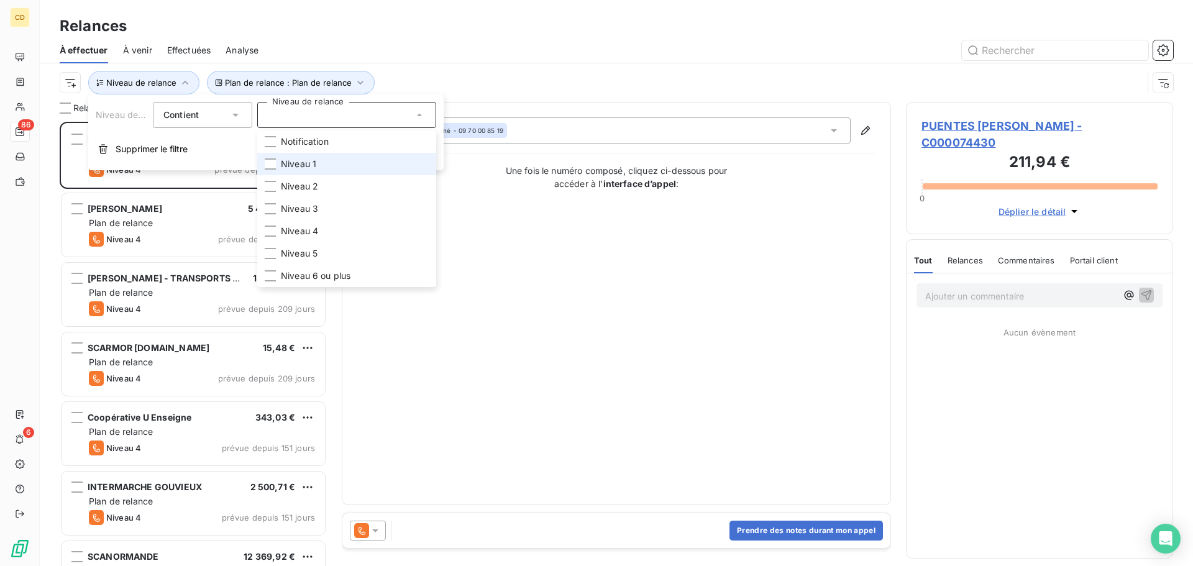
click at [320, 164] on li "Niveau 1" at bounding box center [346, 164] width 179 height 22
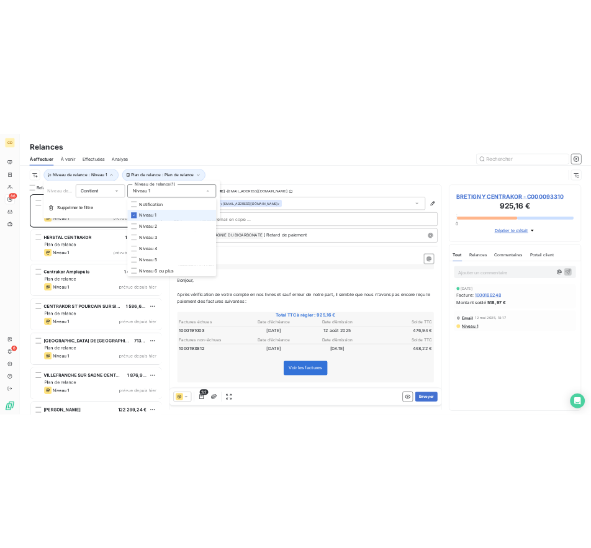
scroll to position [435, 258]
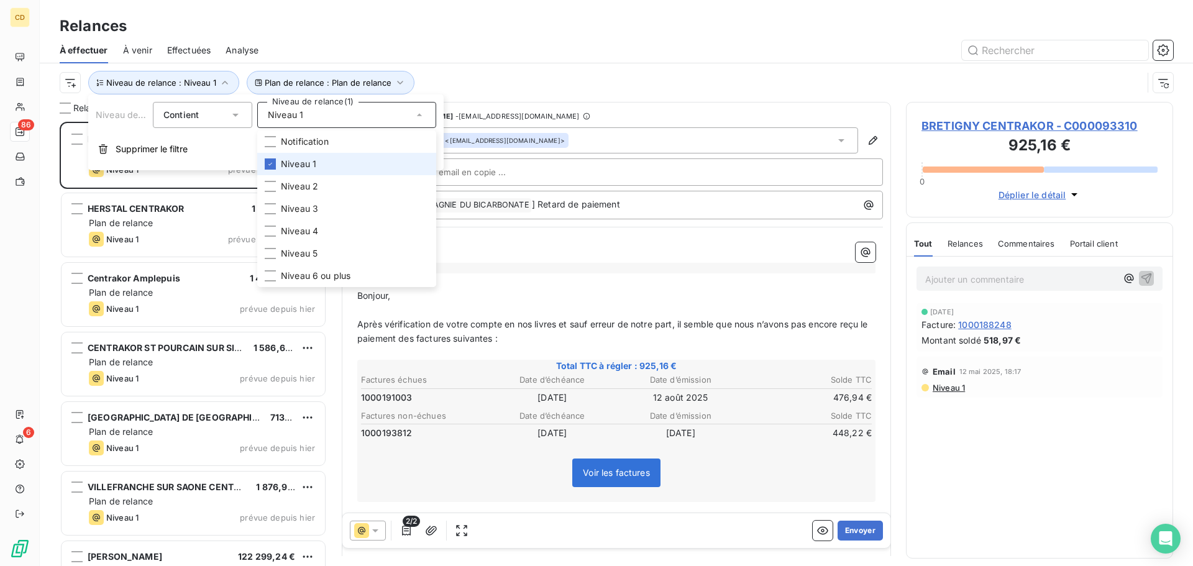
click at [429, 49] on div at bounding box center [722, 50] width 899 height 20
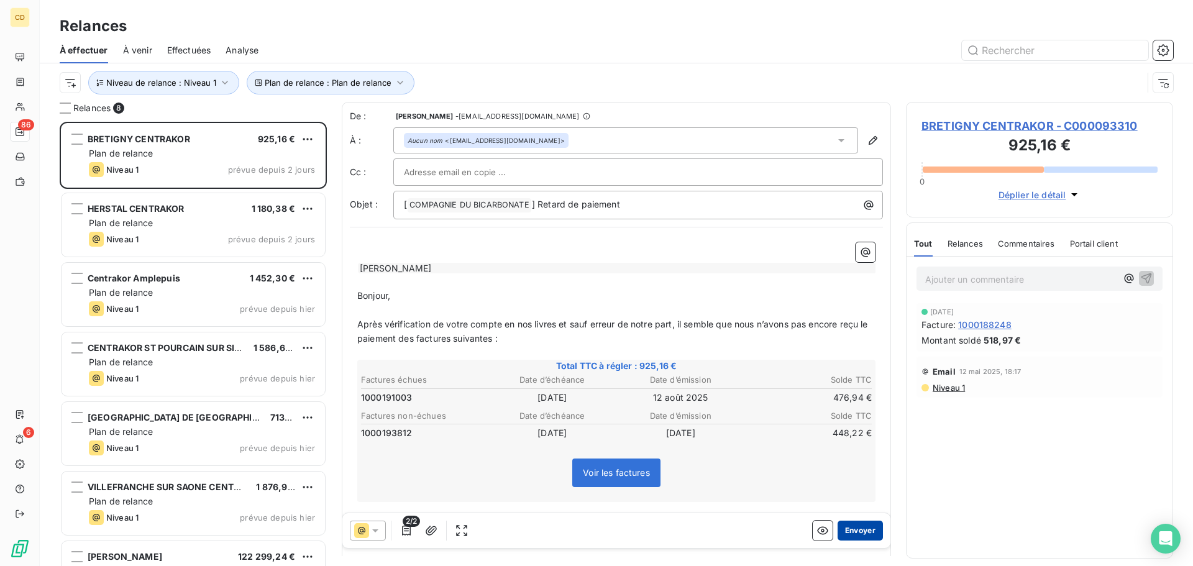
click at [850, 525] on button "Envoyer" at bounding box center [859, 530] width 45 height 20
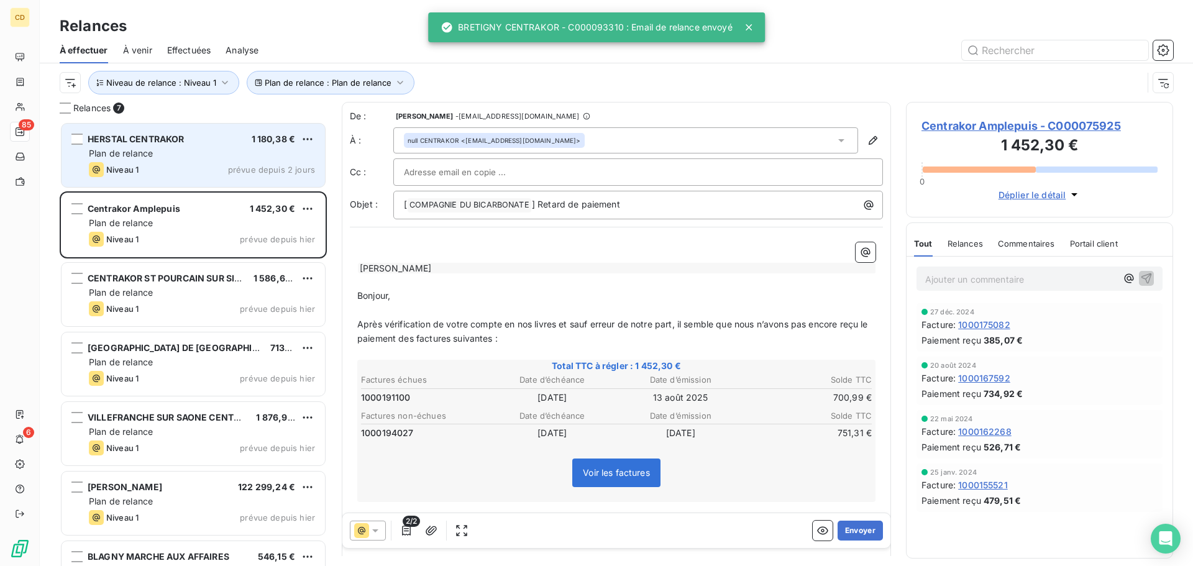
click at [170, 164] on div "Niveau 1 prévue depuis 2 jours" at bounding box center [202, 169] width 226 height 15
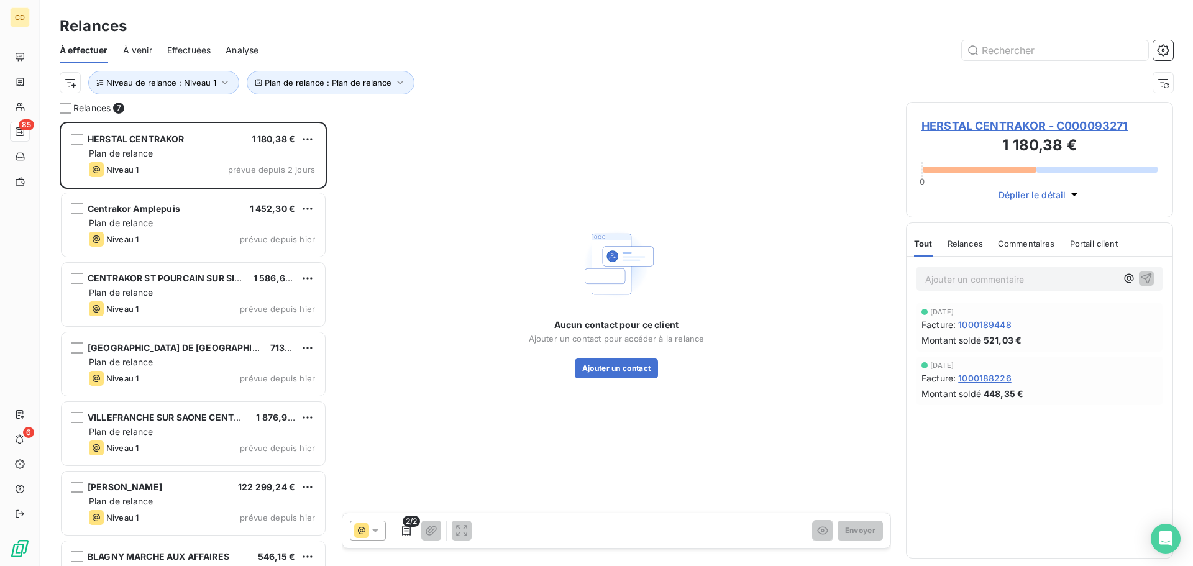
click at [991, 126] on span "HERSTAL CENTRAKOR - C000093271" at bounding box center [1039, 125] width 236 height 17
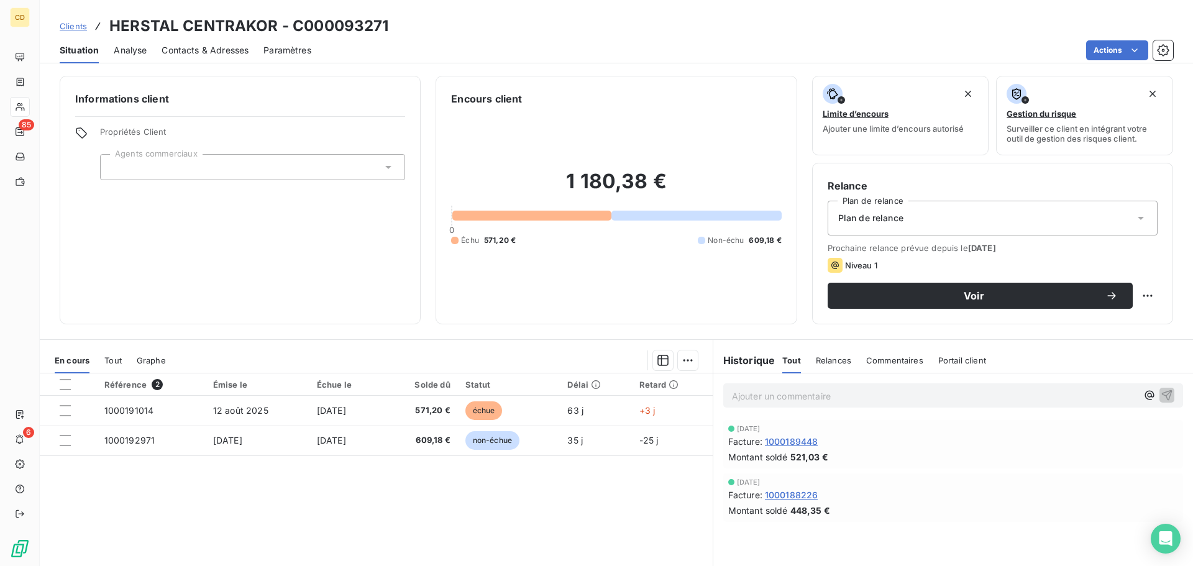
click at [239, 49] on span "Contacts & Adresses" at bounding box center [204, 50] width 87 height 12
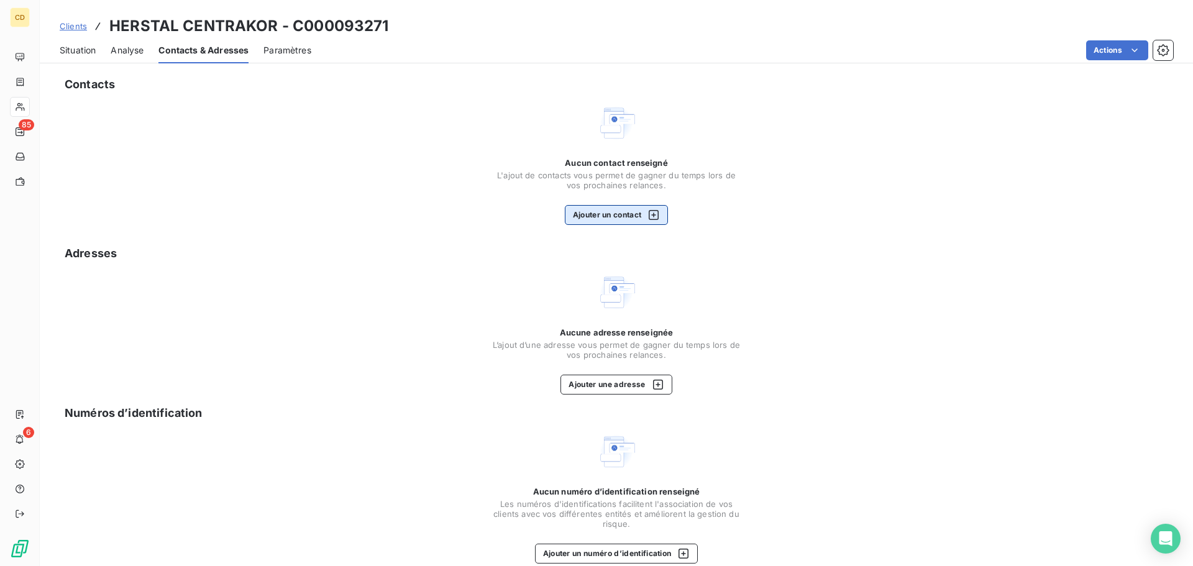
click at [629, 216] on button "Ajouter un contact" at bounding box center [617, 215] width 104 height 20
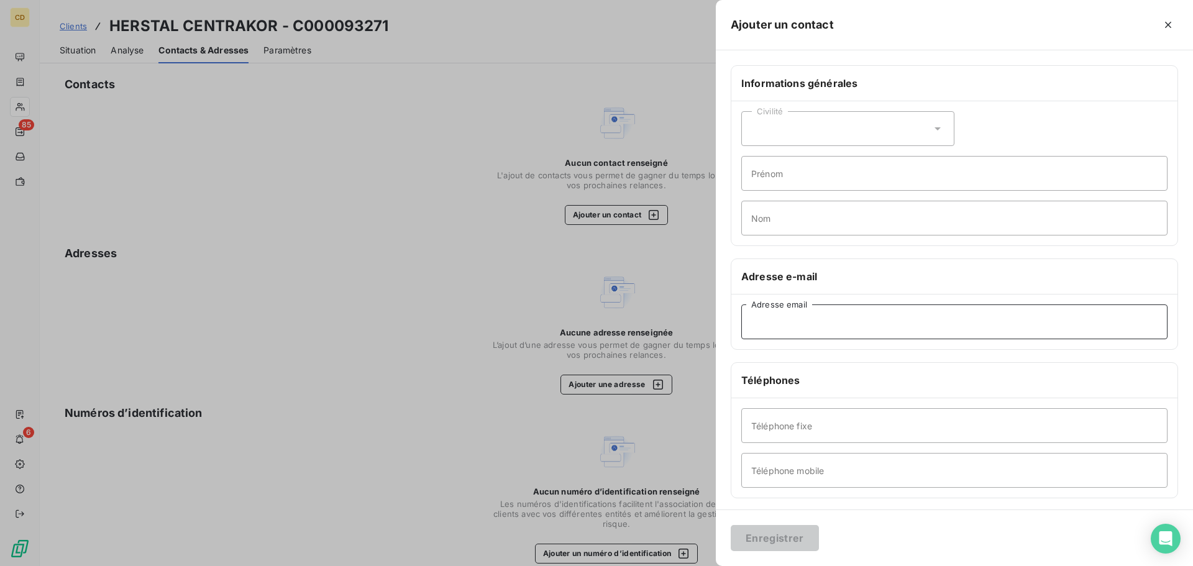
click at [828, 320] on input "Adresse email" at bounding box center [954, 321] width 426 height 35
paste input "[EMAIL_ADDRESS][DOMAIN_NAME]"
type input "[EMAIL_ADDRESS][DOMAIN_NAME]"
click at [788, 530] on button "Enregistrer" at bounding box center [774, 538] width 88 height 26
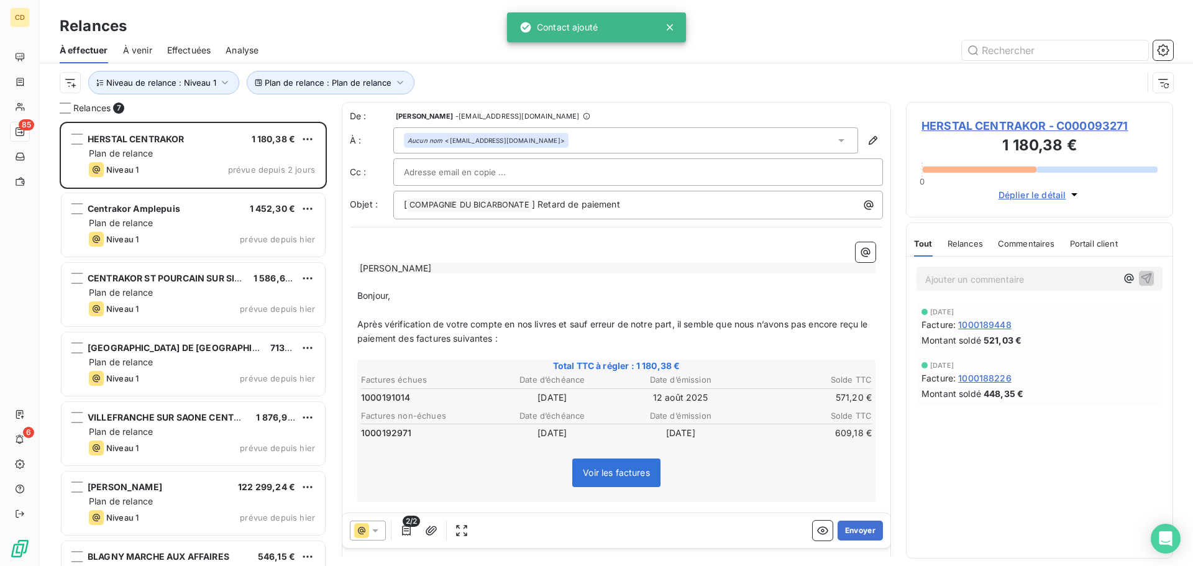
scroll to position [435, 258]
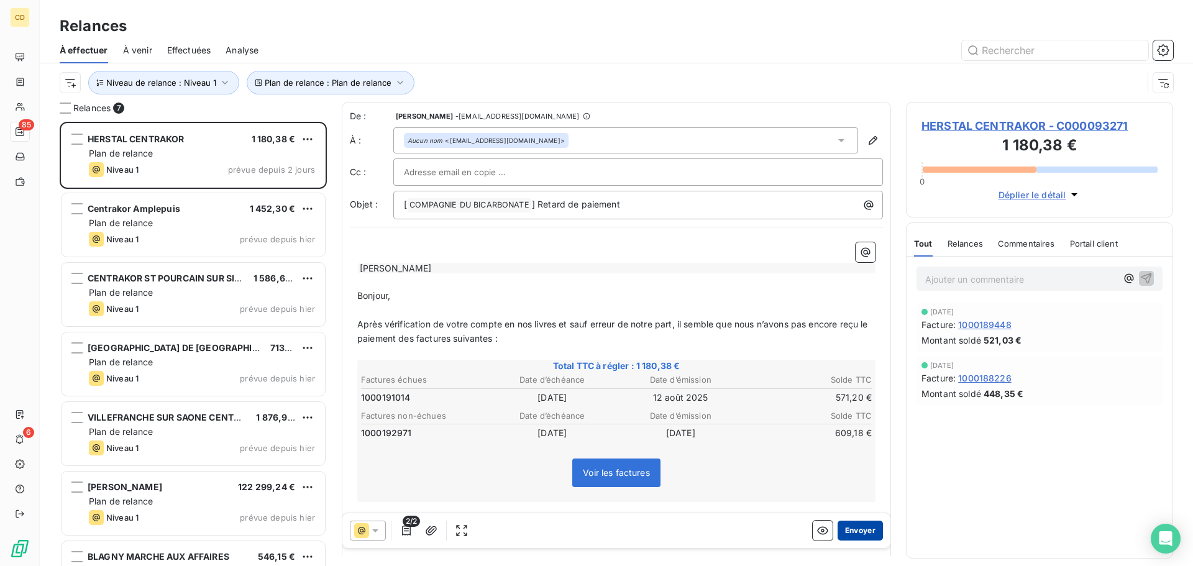
click at [852, 527] on button "Envoyer" at bounding box center [859, 530] width 45 height 20
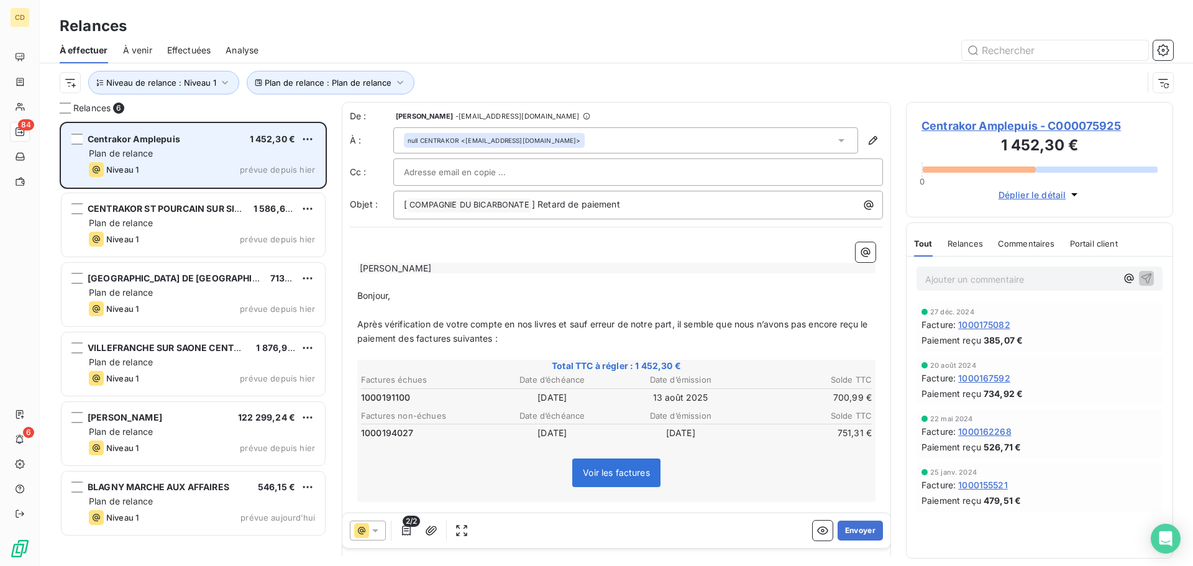
click at [154, 157] on div "Plan de relance" at bounding box center [202, 153] width 226 height 12
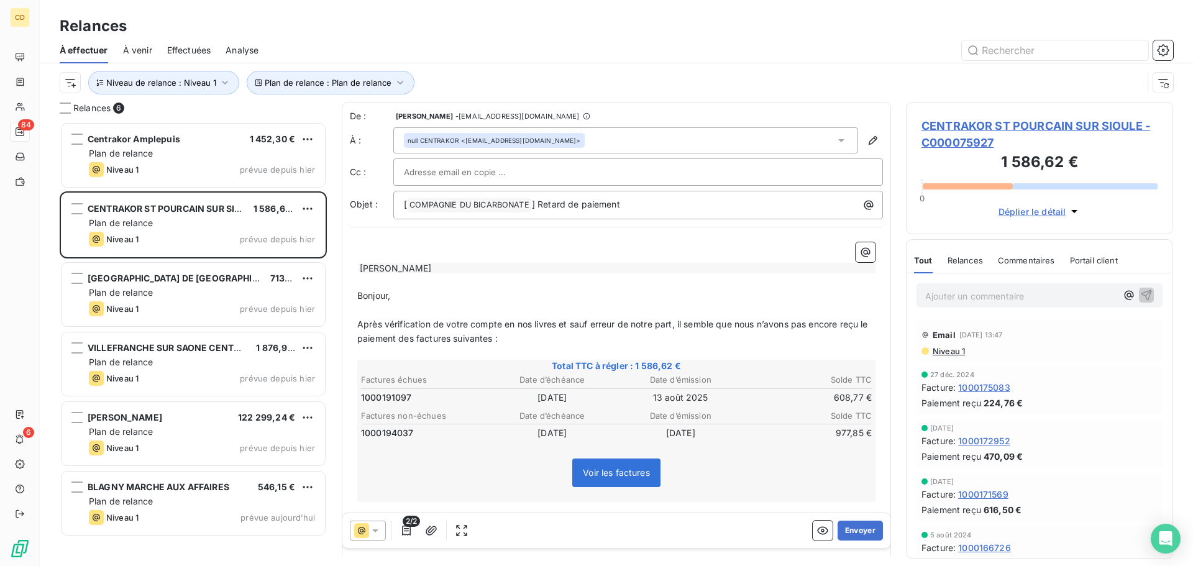
click at [991, 125] on span "CENTRAKOR ST POURCAIN SUR SIOULE - C000075927" at bounding box center [1039, 134] width 236 height 34
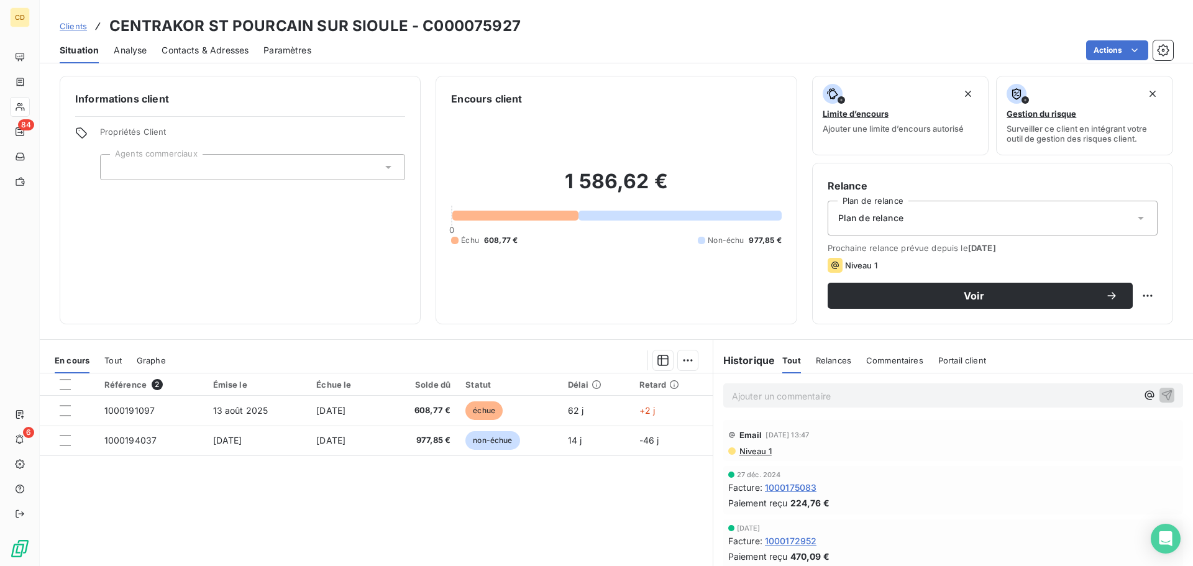
click at [204, 48] on span "Contacts & Adresses" at bounding box center [204, 50] width 87 height 12
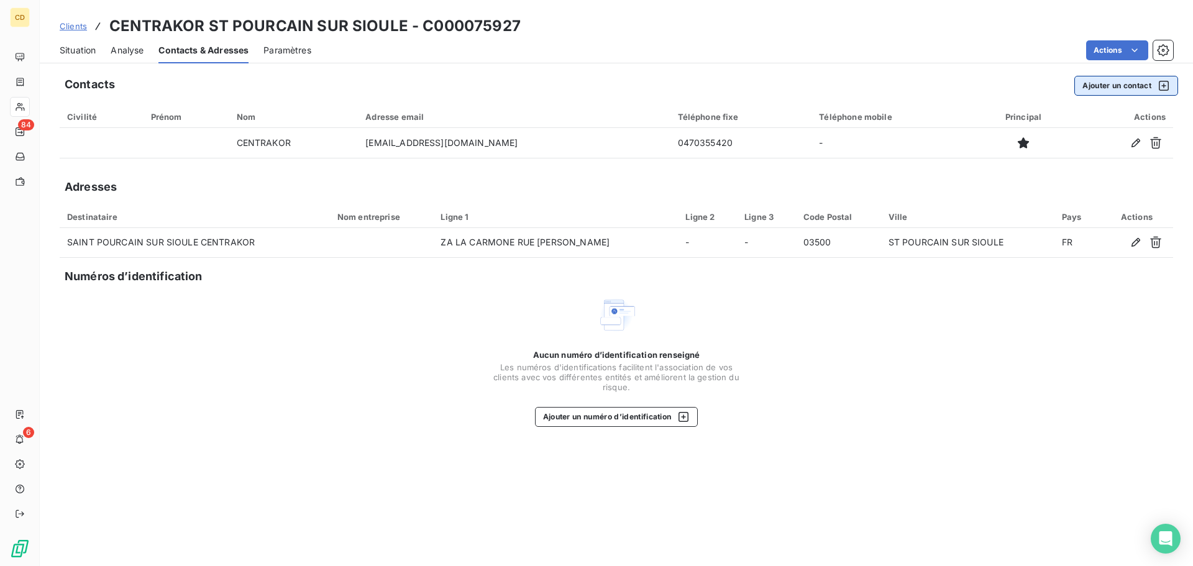
click at [1110, 80] on button "Ajouter un contact" at bounding box center [1126, 86] width 104 height 20
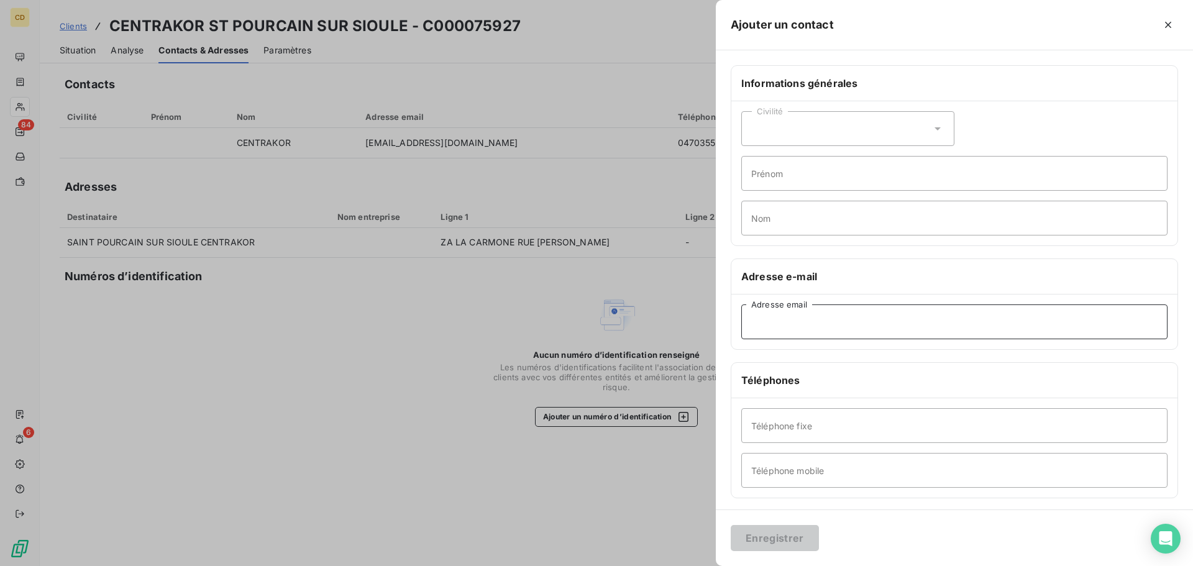
paste input "[EMAIL_ADDRESS][DOMAIN_NAME]"
type input "[EMAIL_ADDRESS][DOMAIN_NAME]"
click at [784, 535] on button "Enregistrer" at bounding box center [774, 538] width 88 height 26
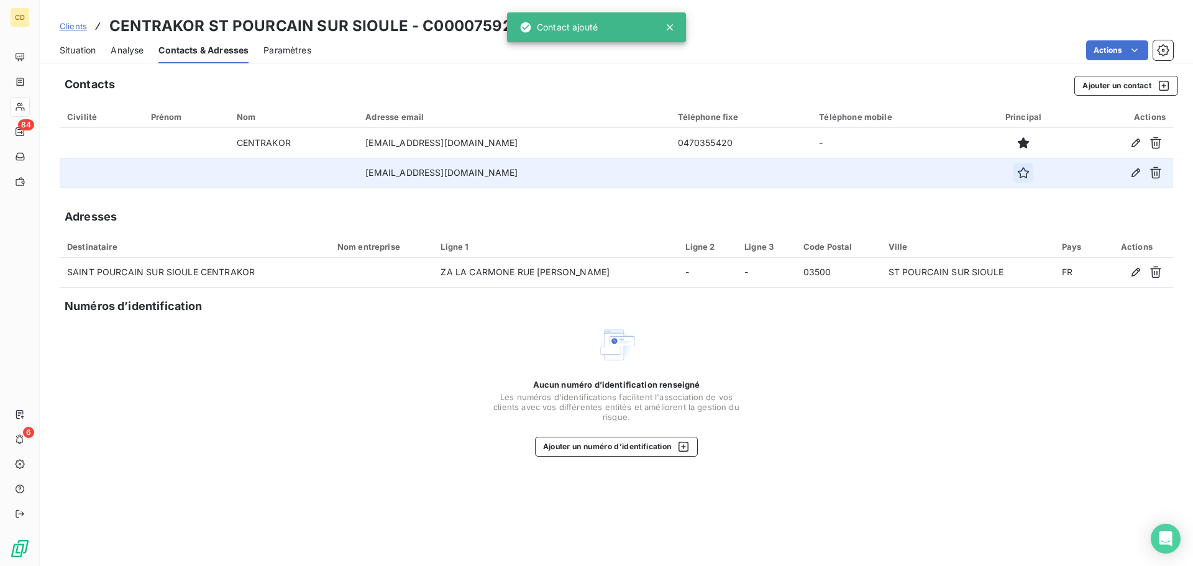
click at [1026, 171] on icon "button" at bounding box center [1023, 172] width 12 height 12
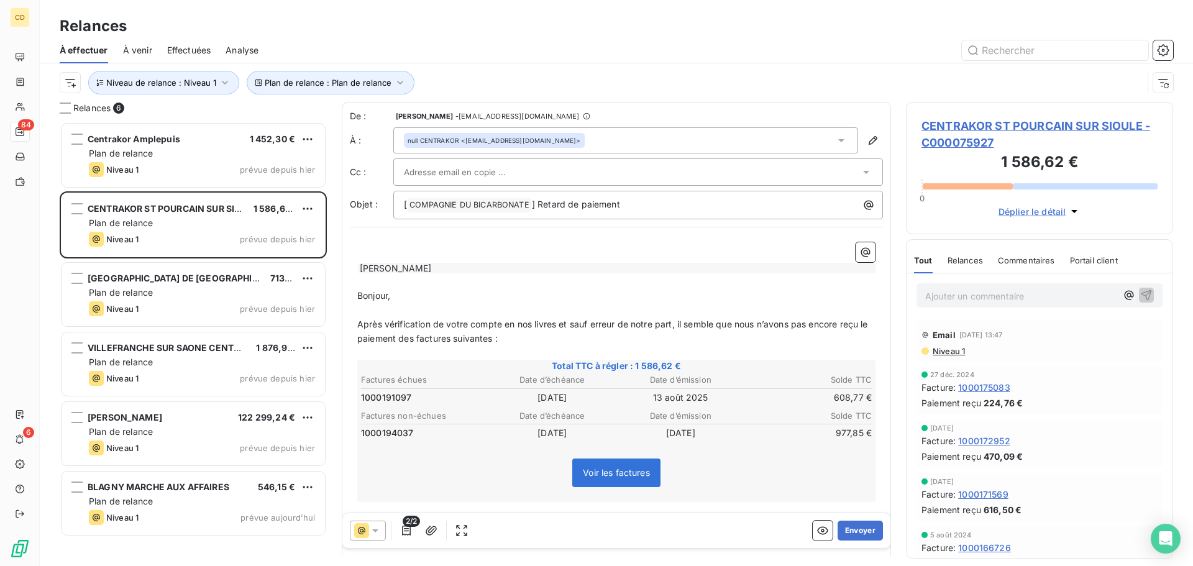
scroll to position [435, 258]
click at [845, 529] on button "Envoyer" at bounding box center [859, 530] width 45 height 20
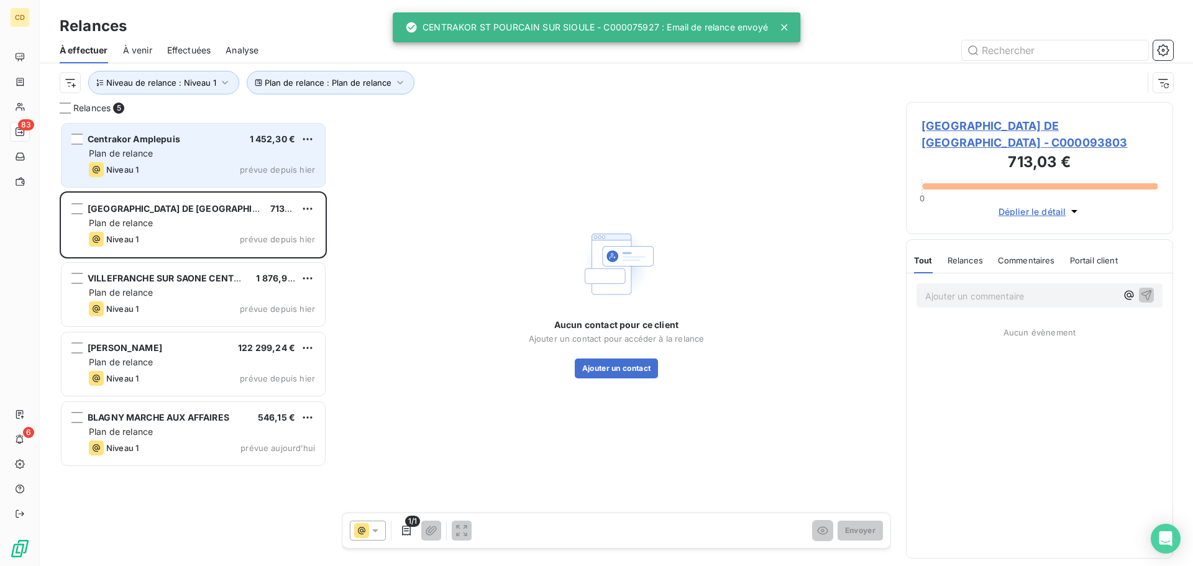
click at [152, 153] on span "Plan de relance" at bounding box center [121, 153] width 64 height 11
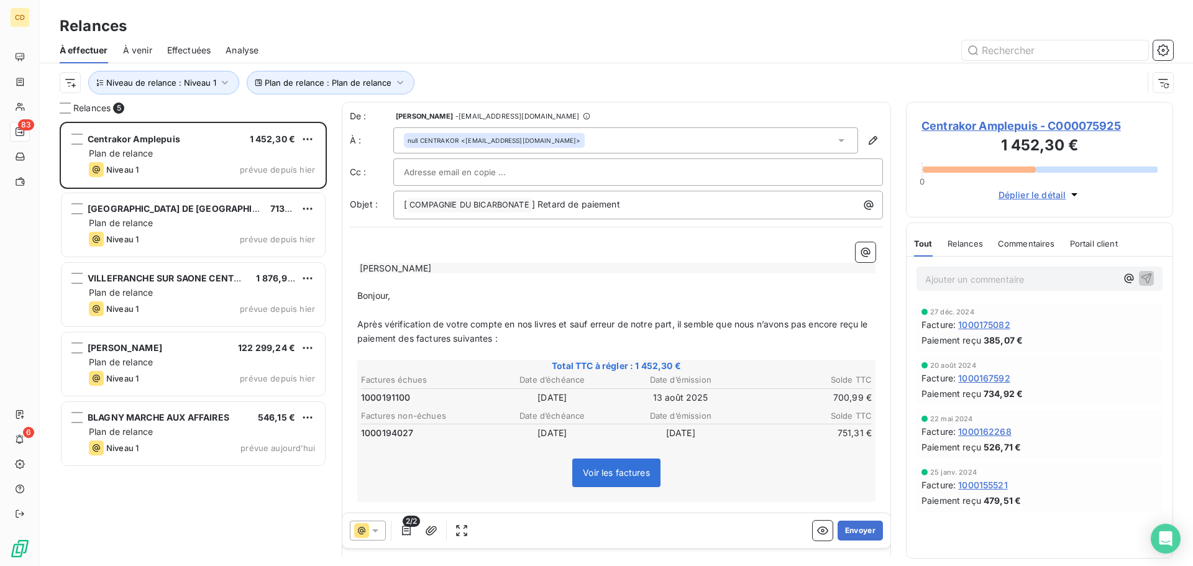
click at [983, 122] on span "Centrakor Amplepuis - C000075925" at bounding box center [1039, 125] width 236 height 17
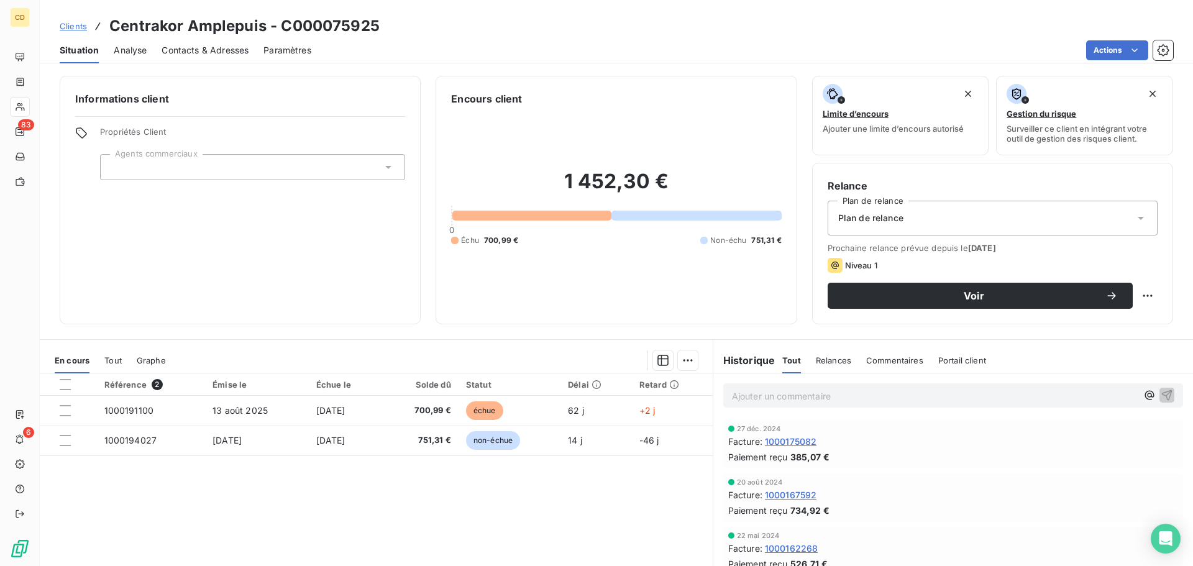
click at [194, 50] on span "Contacts & Adresses" at bounding box center [204, 50] width 87 height 12
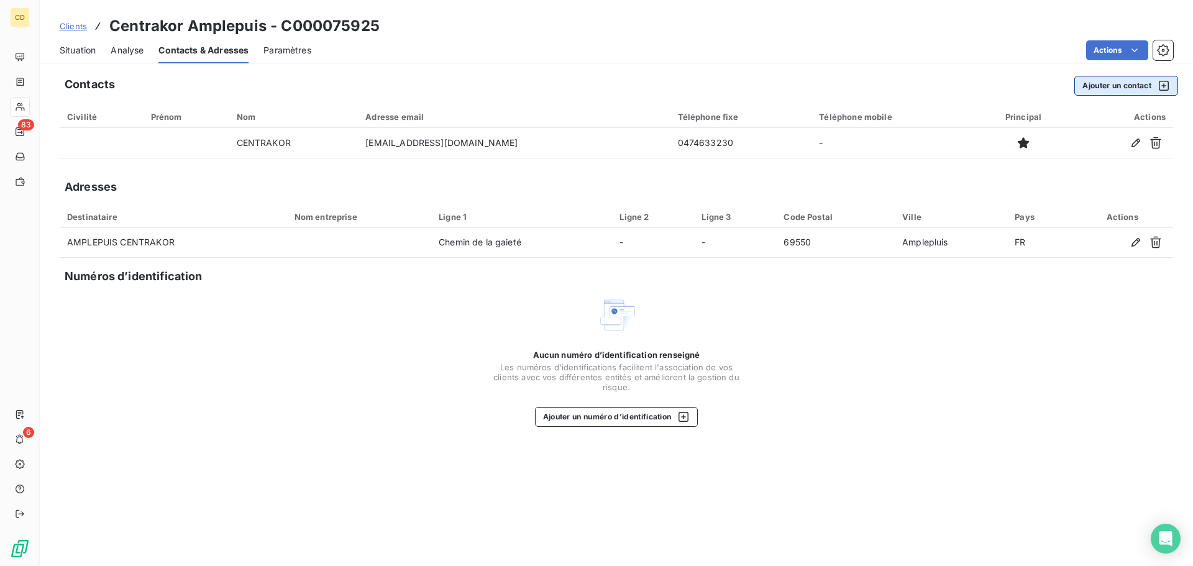
click at [1083, 82] on button "Ajouter un contact" at bounding box center [1126, 86] width 104 height 20
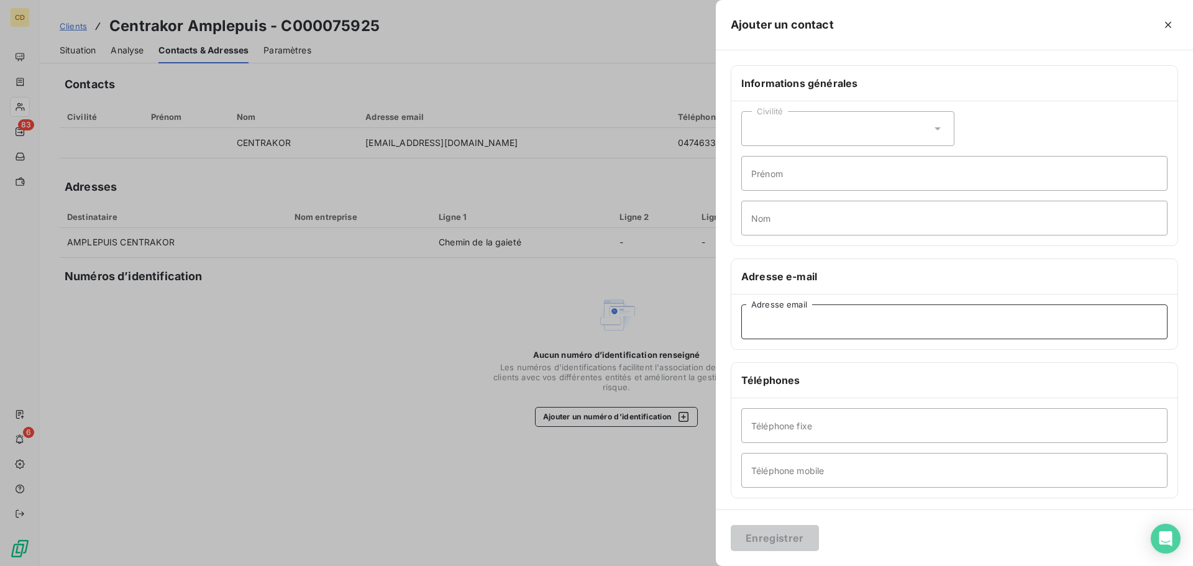
paste input "[EMAIL_ADDRESS][DOMAIN_NAME]"
type input "[EMAIL_ADDRESS][DOMAIN_NAME]"
click at [779, 533] on button "Enregistrer" at bounding box center [774, 538] width 88 height 26
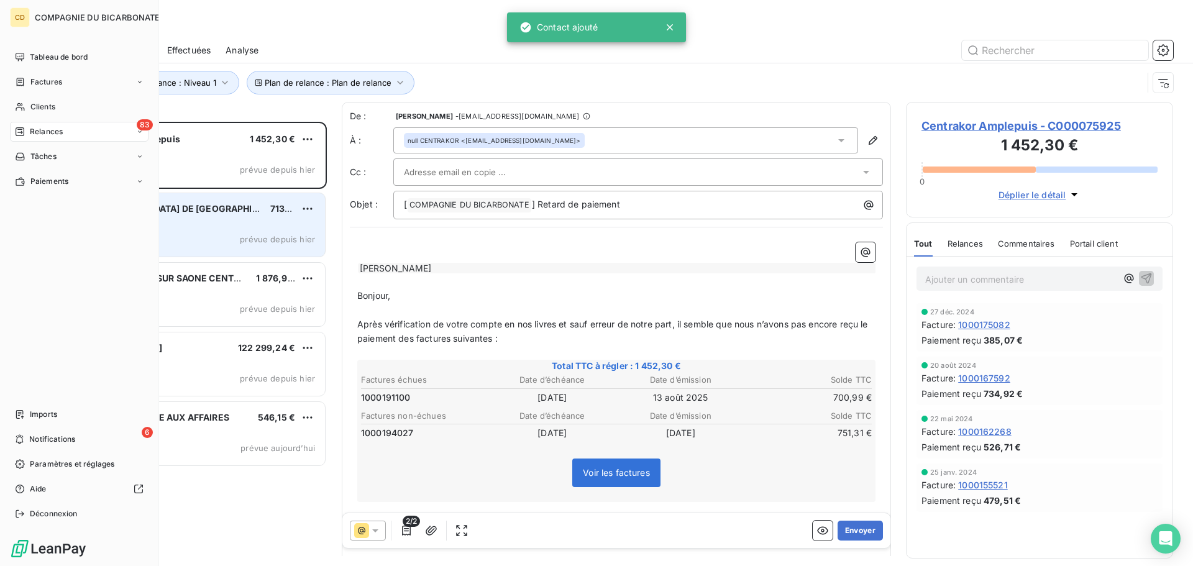
scroll to position [435, 258]
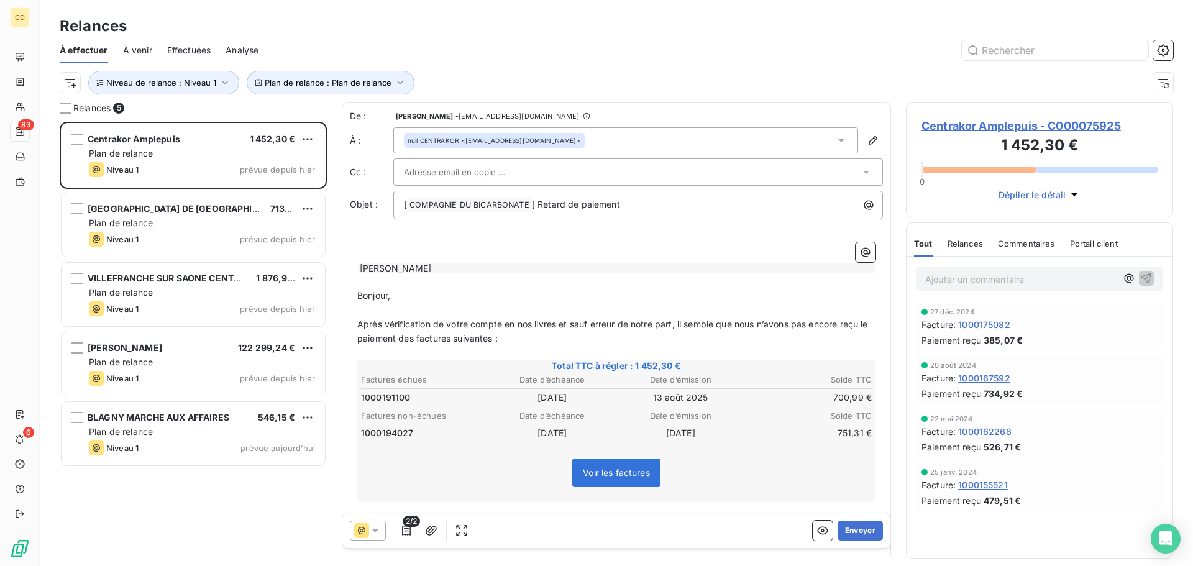
click at [630, 145] on div "null CENTRAKOR <[EMAIL_ADDRESS][DOMAIN_NAME]>" at bounding box center [625, 140] width 465 height 26
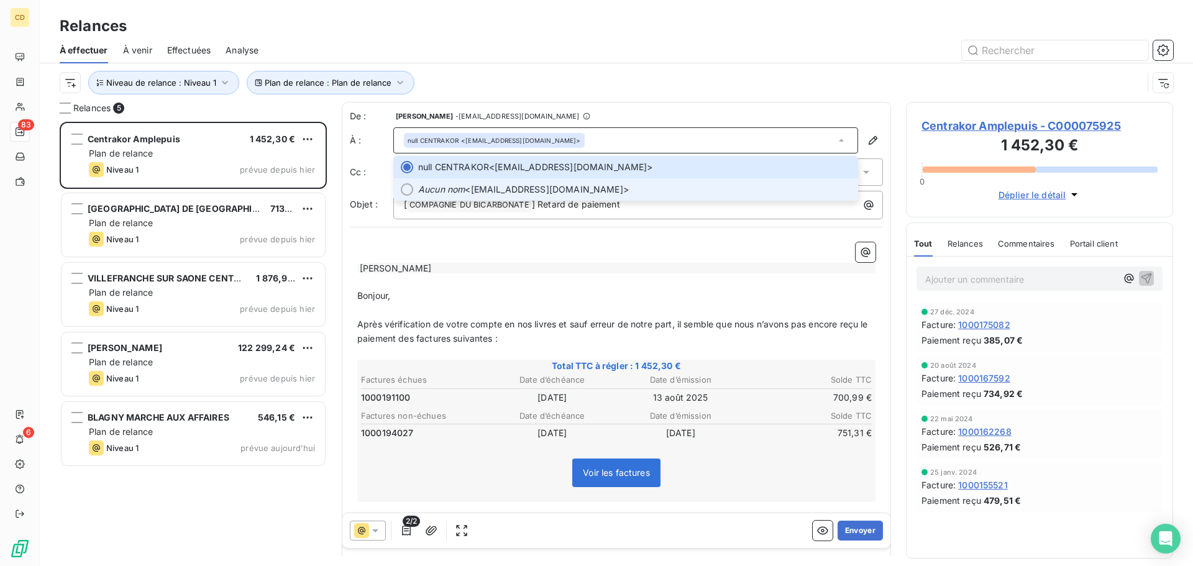
click at [591, 184] on span "Aucun nom <[EMAIL_ADDRESS][DOMAIN_NAME]>" at bounding box center [634, 189] width 432 height 12
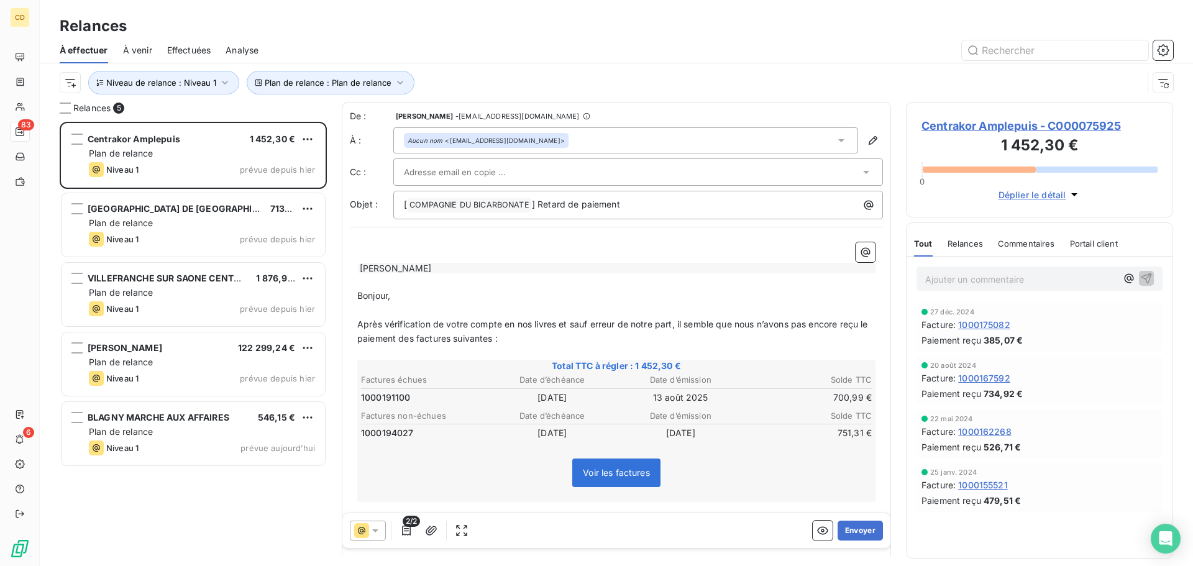
click at [548, 170] on div at bounding box center [632, 172] width 456 height 19
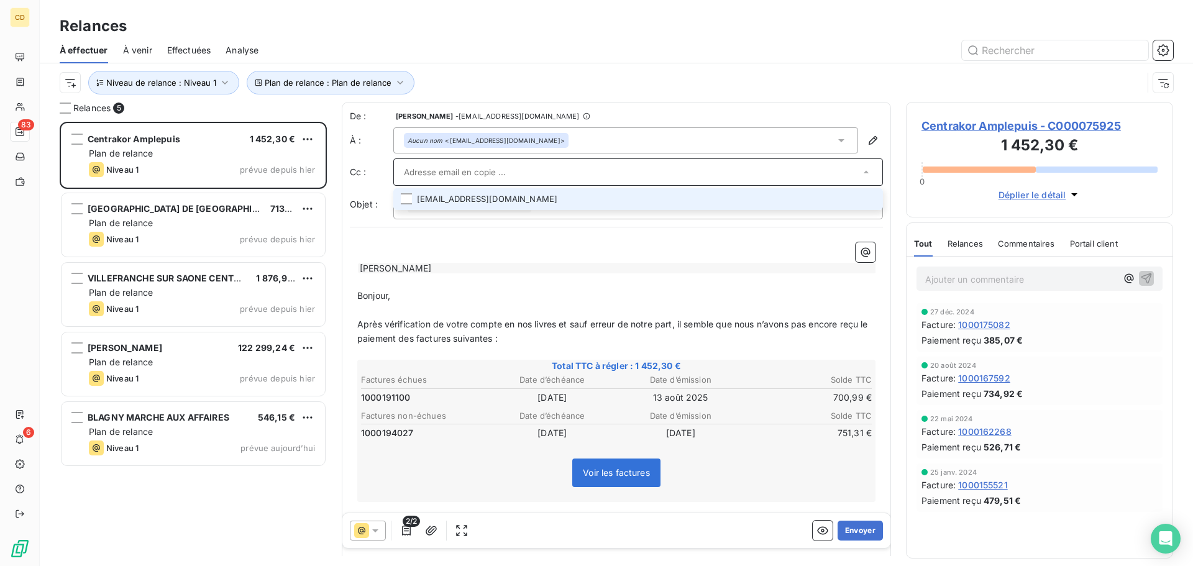
click at [403, 170] on div at bounding box center [637, 171] width 489 height 27
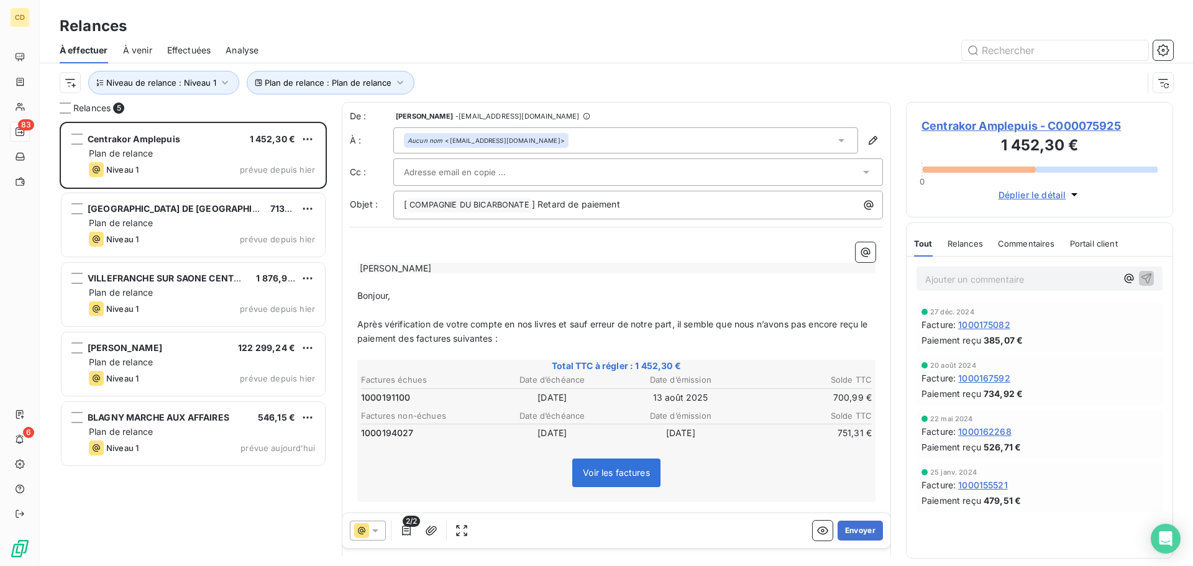
click at [401, 173] on div at bounding box center [637, 171] width 489 height 27
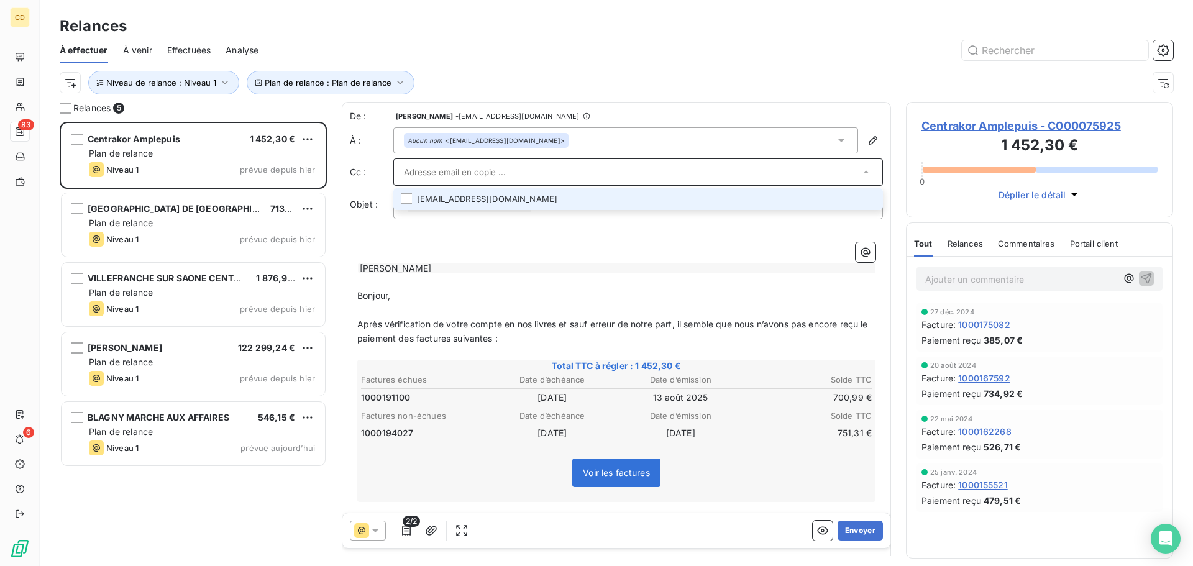
click at [400, 194] on li "[EMAIL_ADDRESS][DOMAIN_NAME]" at bounding box center [637, 199] width 489 height 22
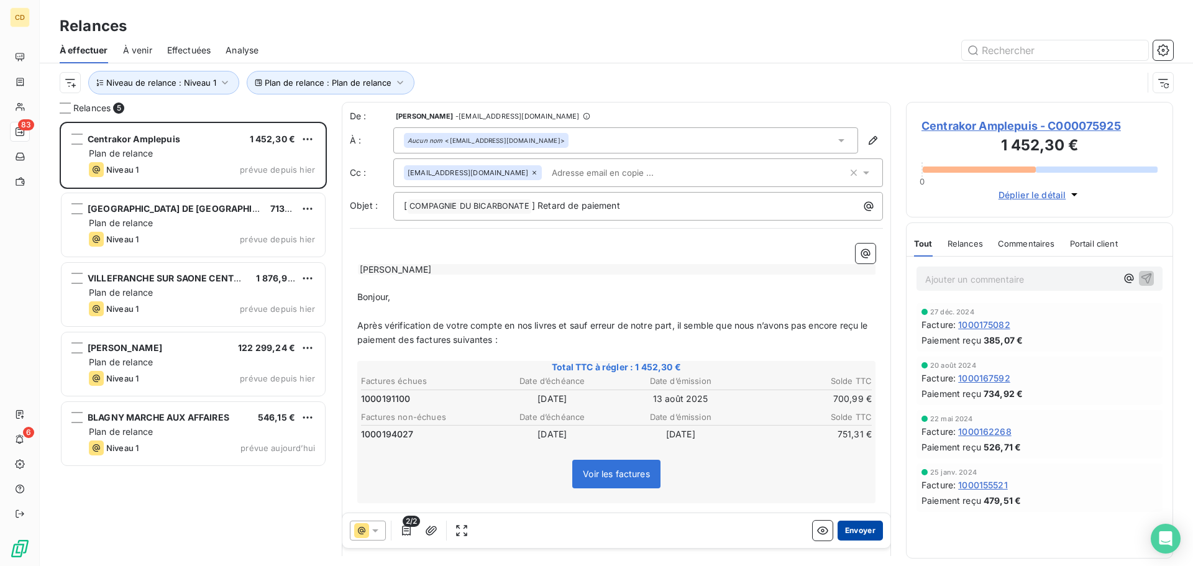
click at [846, 530] on button "Envoyer" at bounding box center [859, 530] width 45 height 20
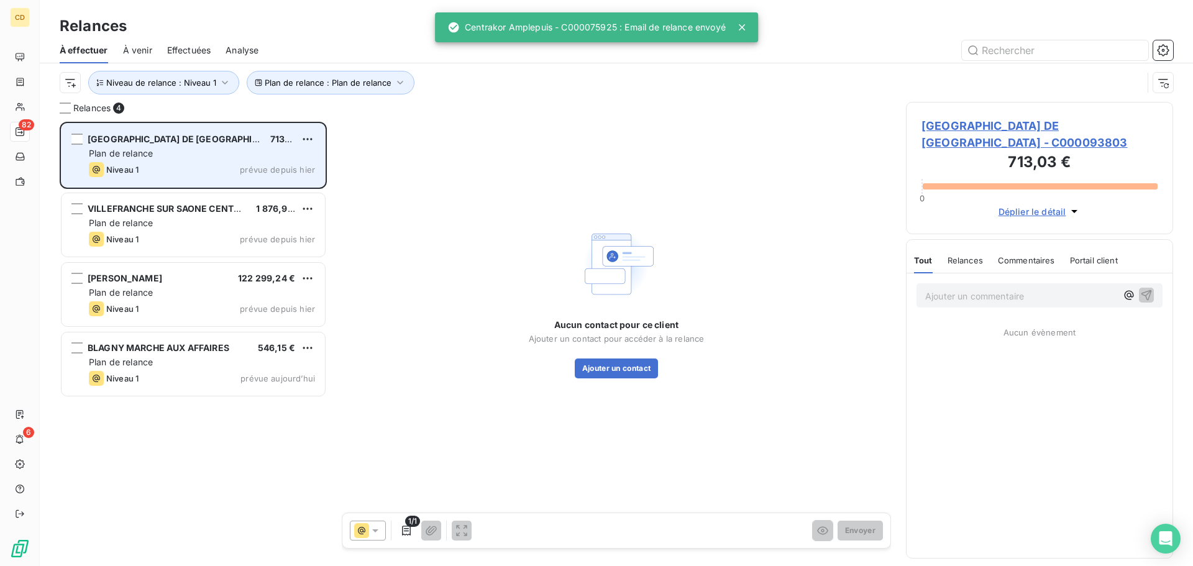
click at [200, 152] on div "Plan de relance" at bounding box center [202, 153] width 226 height 12
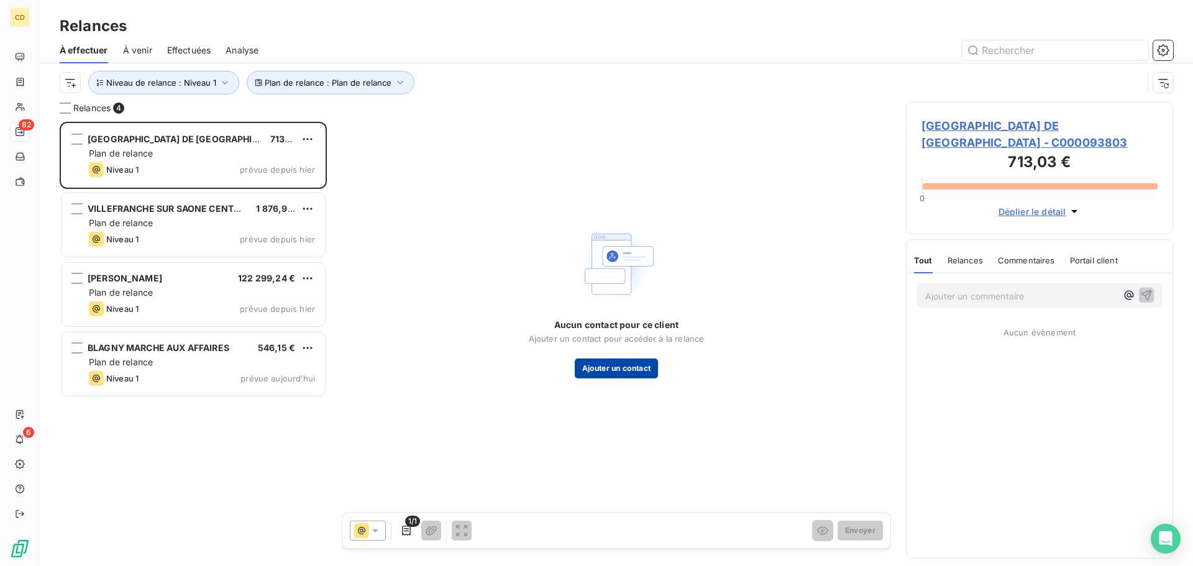
click at [608, 367] on button "Ajouter un contact" at bounding box center [617, 368] width 84 height 20
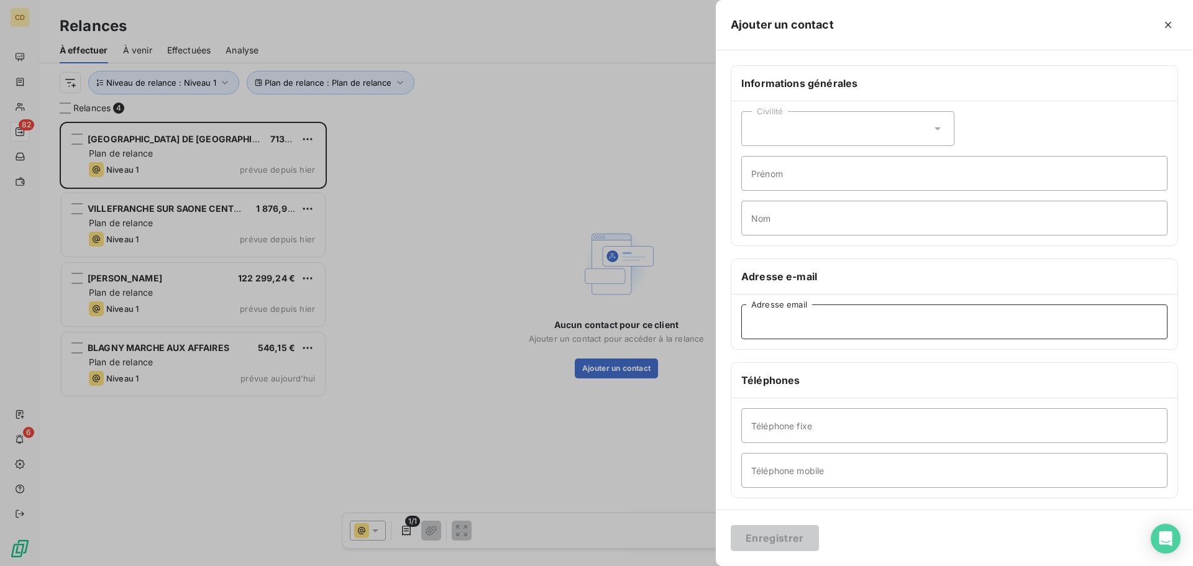
paste input "[EMAIL_ADDRESS][DOMAIN_NAME]"
type input "[EMAIL_ADDRESS][DOMAIN_NAME]"
click at [780, 539] on button "Enregistrer" at bounding box center [774, 538] width 88 height 26
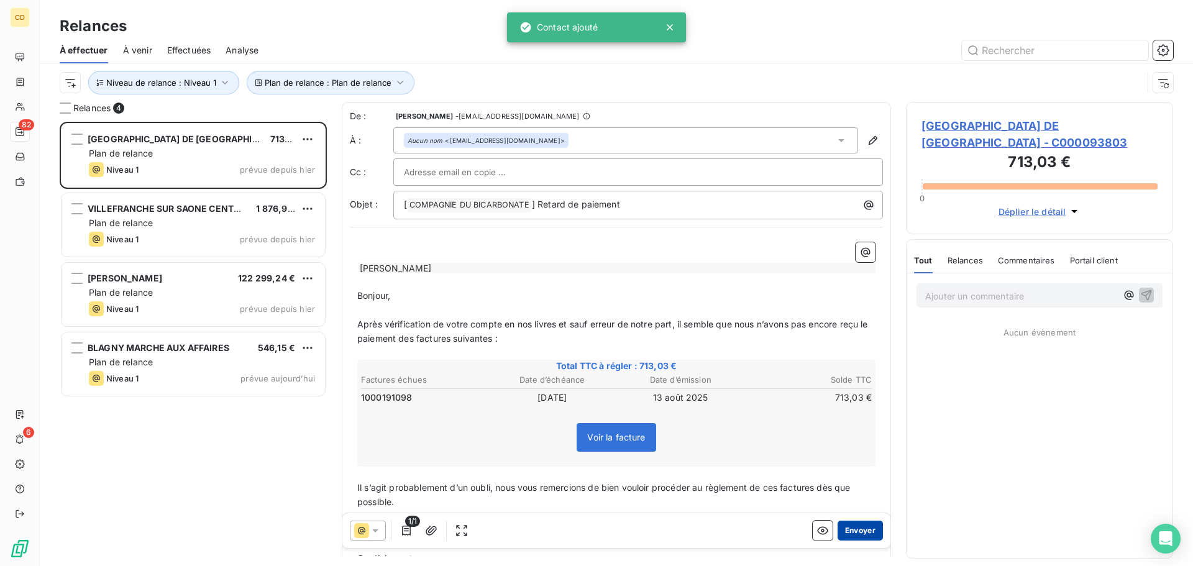
click at [860, 524] on button "Envoyer" at bounding box center [859, 530] width 45 height 20
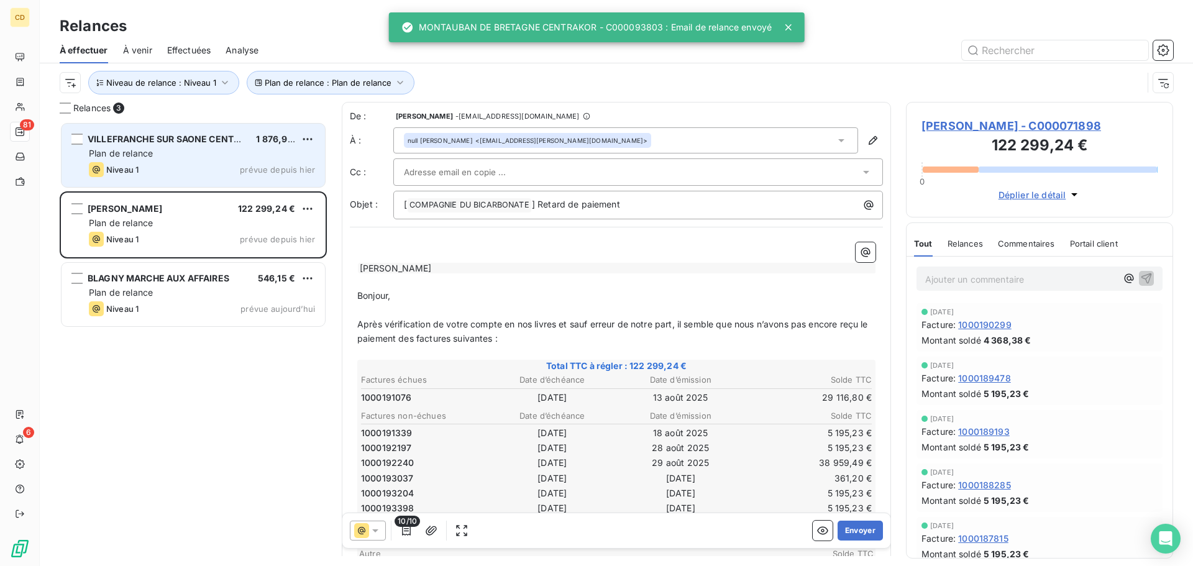
click at [219, 154] on div "Plan de relance" at bounding box center [202, 153] width 226 height 12
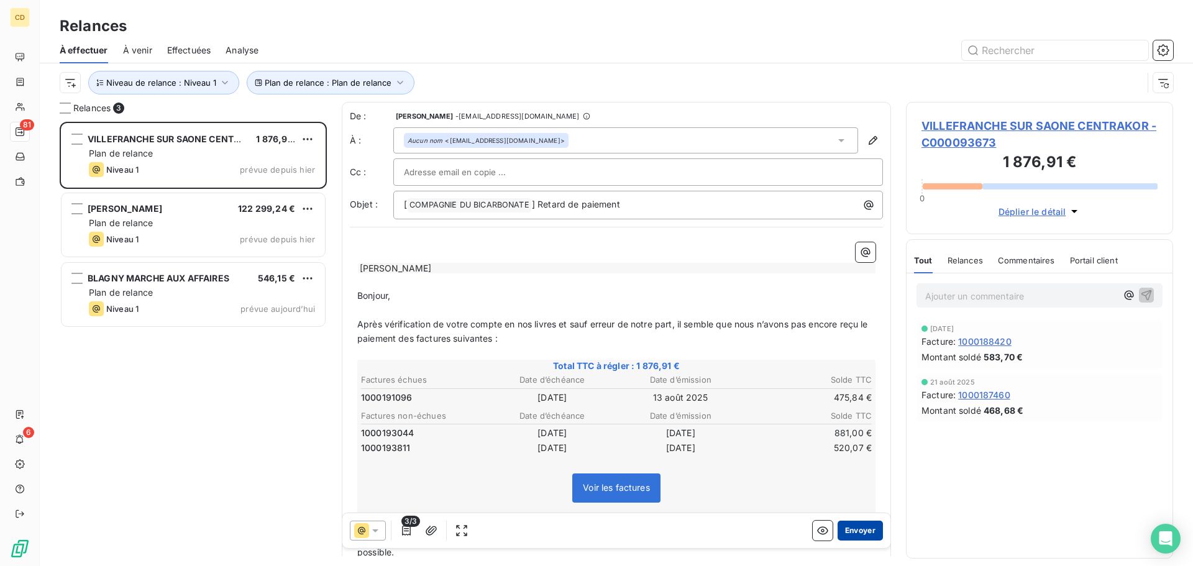
click at [850, 529] on button "Envoyer" at bounding box center [859, 530] width 45 height 20
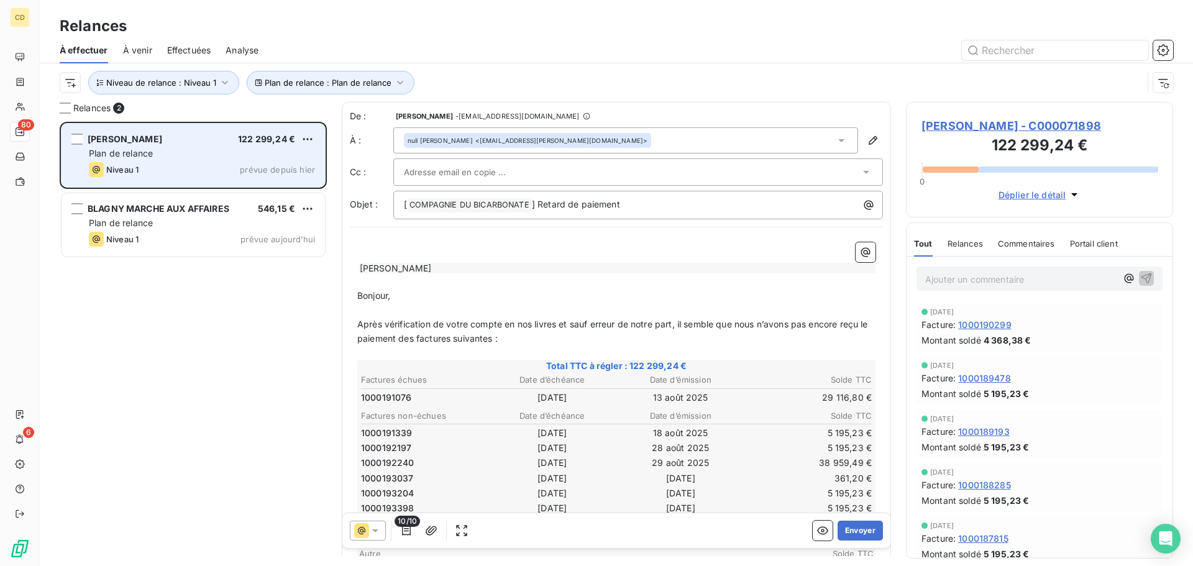
click at [160, 152] on div "Plan de relance" at bounding box center [202, 153] width 226 height 12
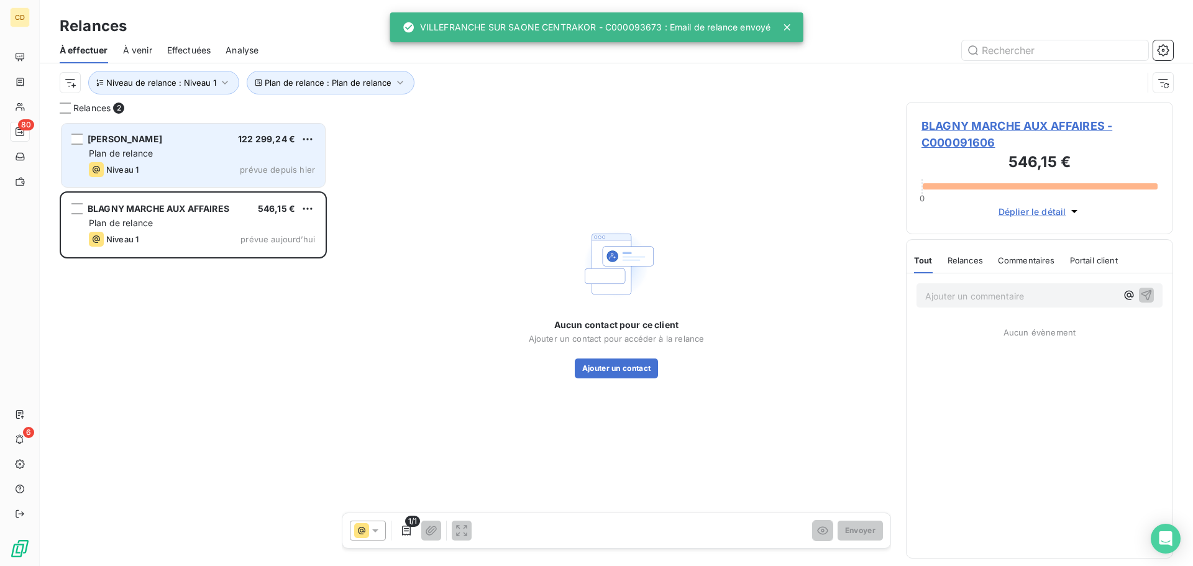
click at [161, 150] on div "Plan de relance" at bounding box center [202, 153] width 226 height 12
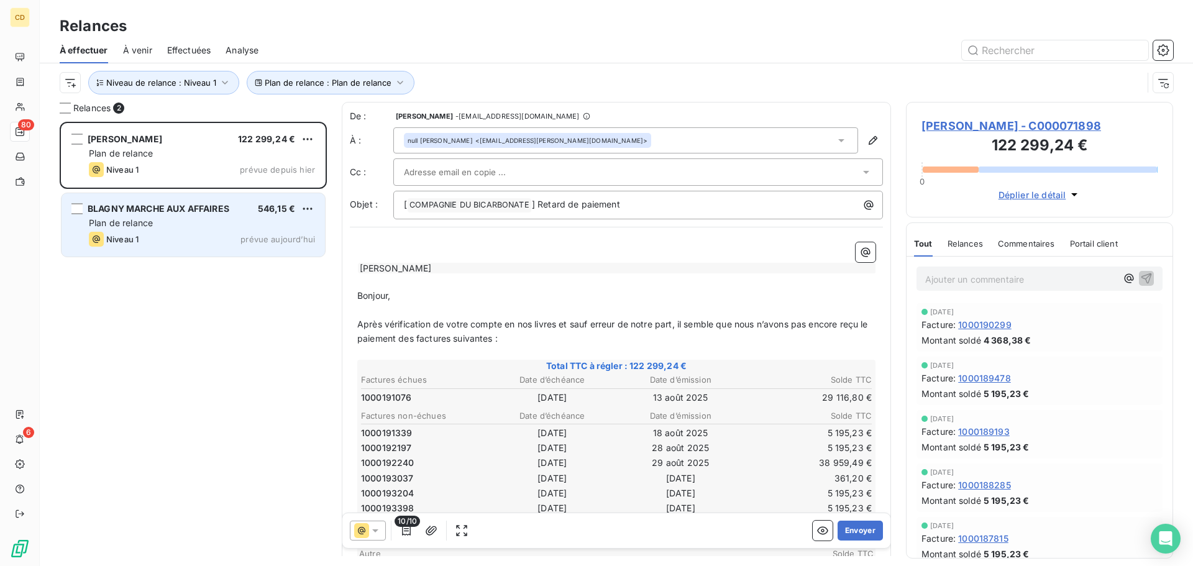
click at [166, 211] on span "BLAGNY MARCHE AUX AFFAIRES" at bounding box center [159, 208] width 142 height 11
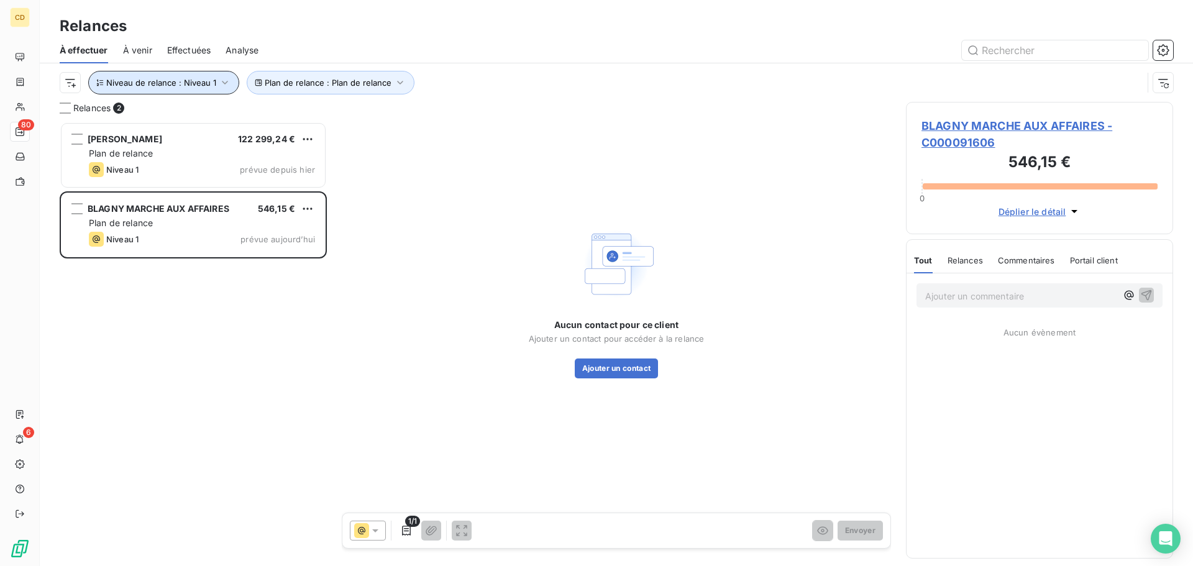
click at [226, 81] on icon "button" at bounding box center [225, 82] width 12 height 12
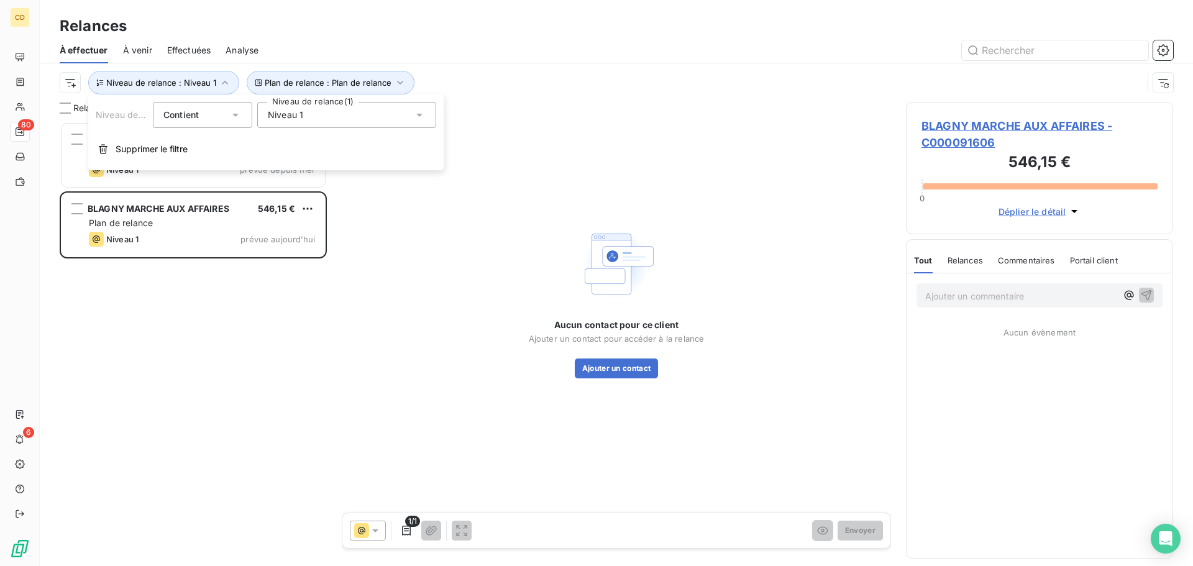
click at [351, 114] on div "Niveau 1" at bounding box center [346, 115] width 179 height 26
click at [301, 165] on span "Niveau 1" at bounding box center [298, 164] width 35 height 12
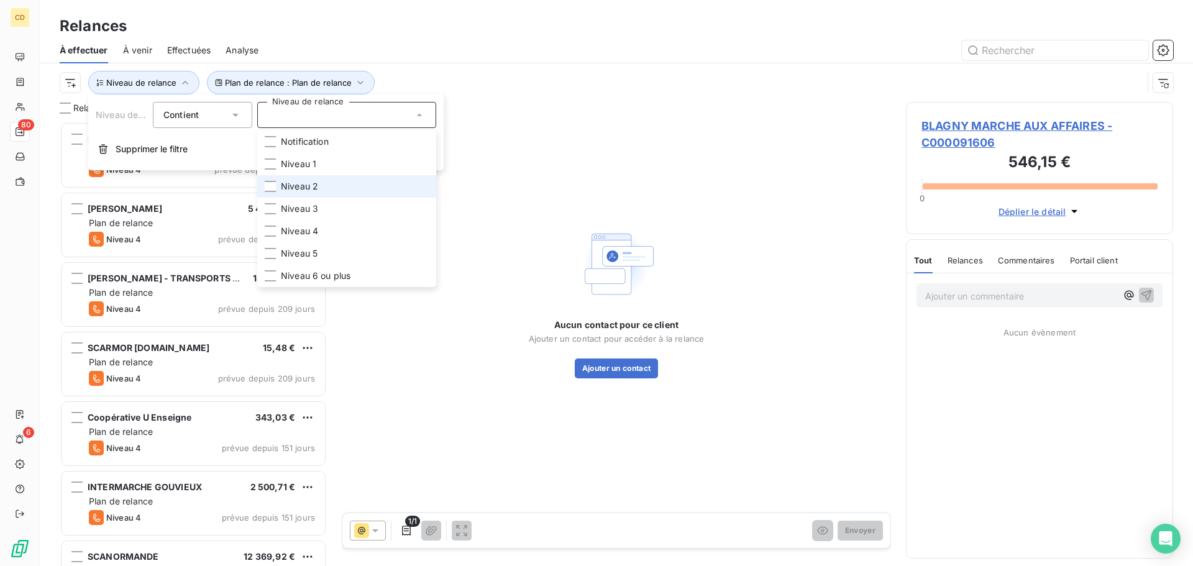
click at [296, 181] on span "Niveau 2" at bounding box center [299, 186] width 37 height 12
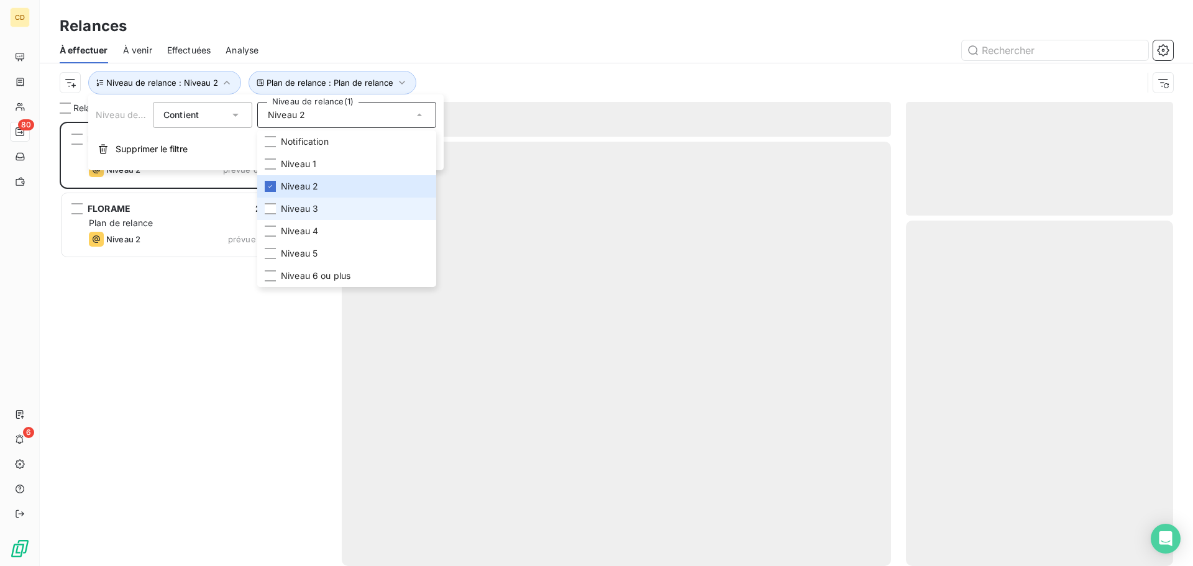
scroll to position [435, 258]
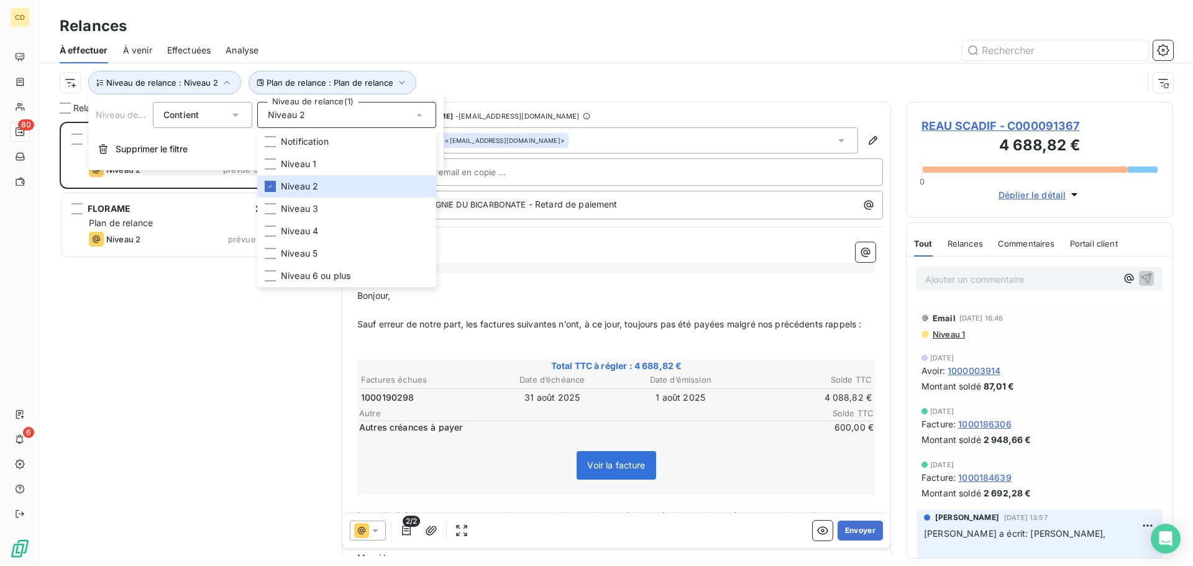
click at [460, 60] on div at bounding box center [722, 50] width 899 height 20
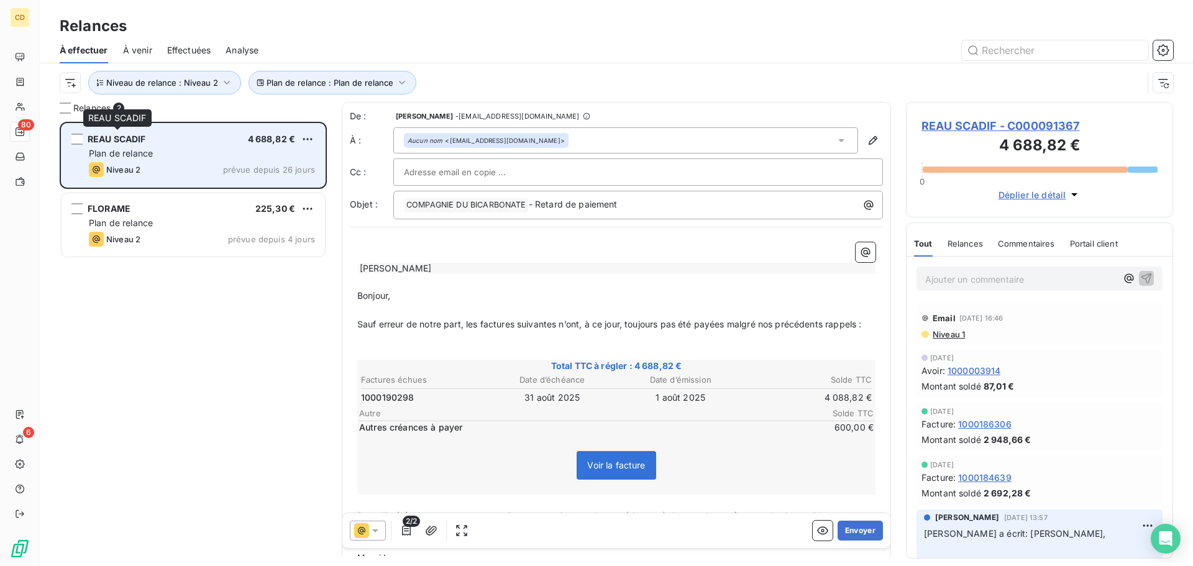
click at [145, 145] on div "REAU SCADIF" at bounding box center [117, 139] width 58 height 12
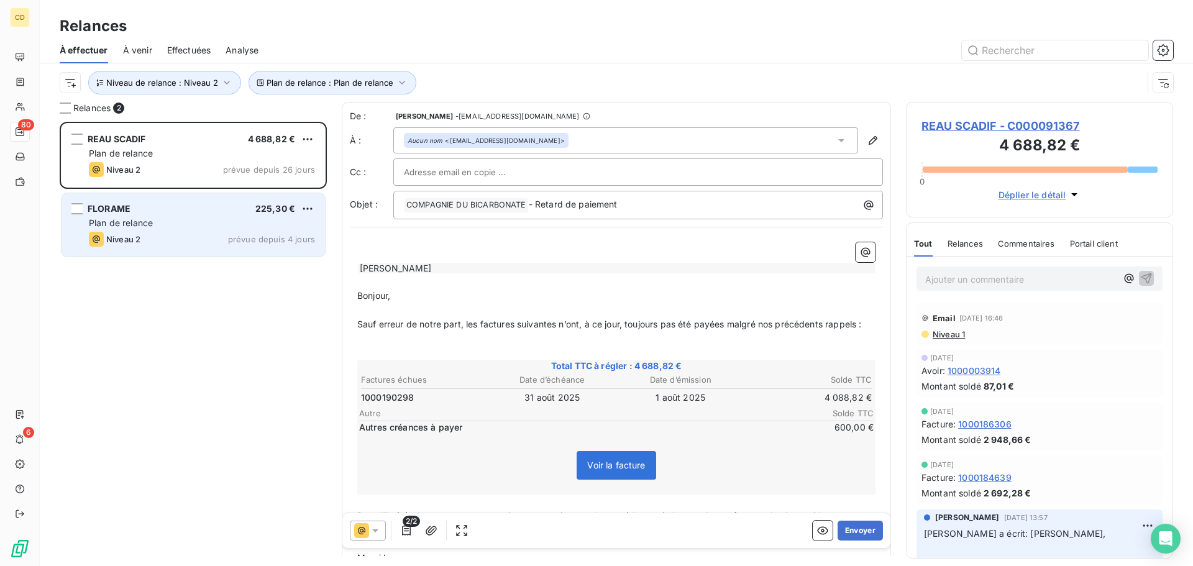
click at [168, 215] on div "FLORAME 225,30 € Plan de relance Niveau 2 prévue depuis 4 jours" at bounding box center [192, 224] width 263 height 63
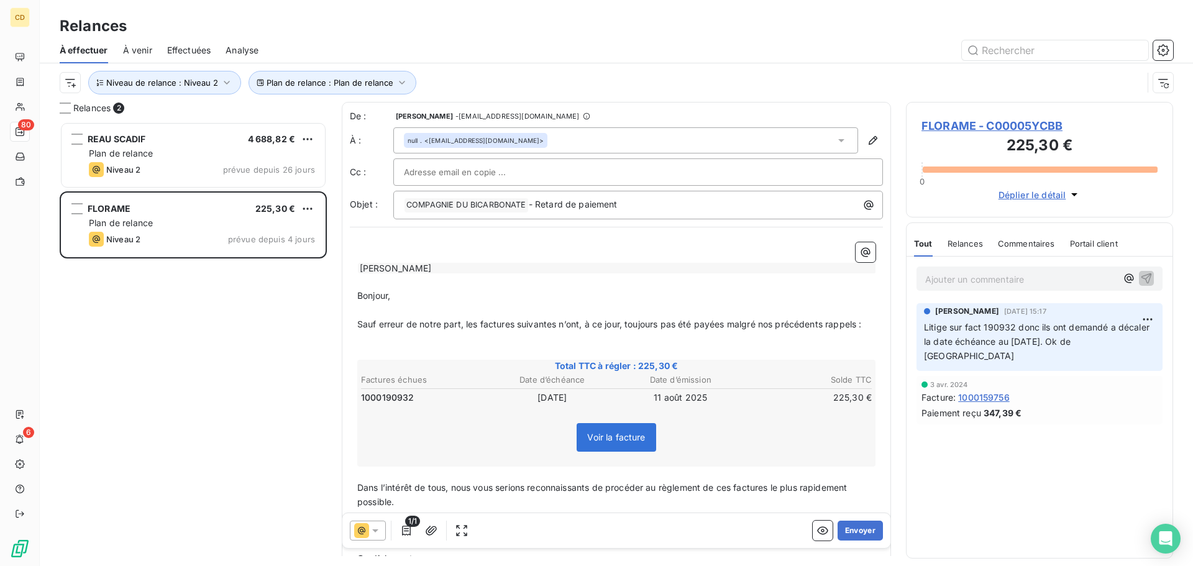
click at [181, 42] on div "Effectuées" at bounding box center [189, 50] width 44 height 26
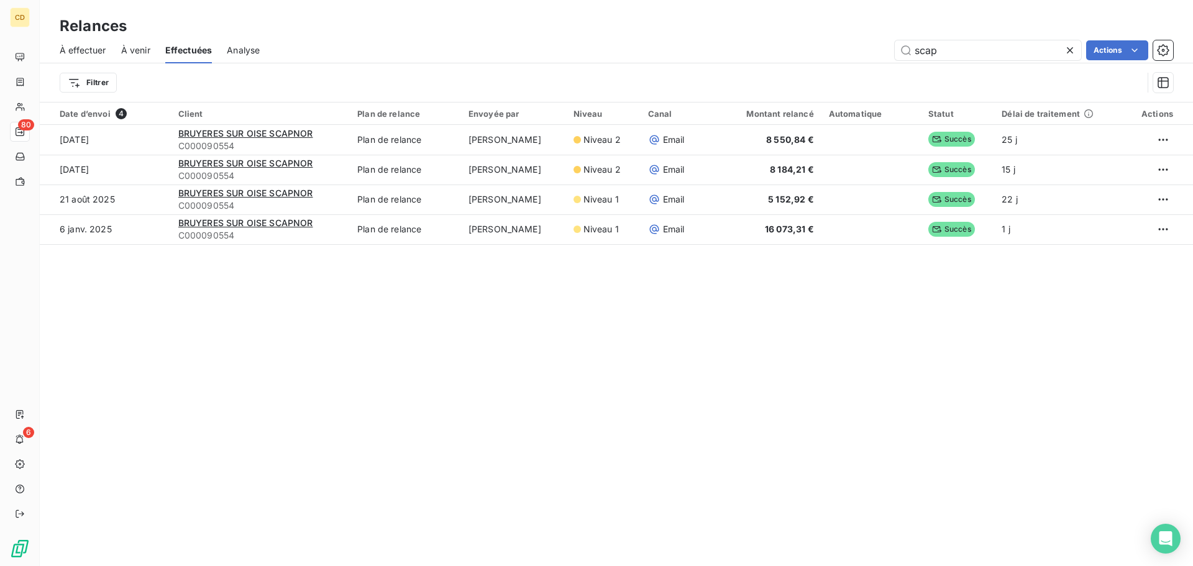
drag, startPoint x: 953, startPoint y: 48, endPoint x: 819, endPoint y: 47, distance: 134.8
click at [819, 48] on div "scap Actions" at bounding box center [724, 50] width 898 height 20
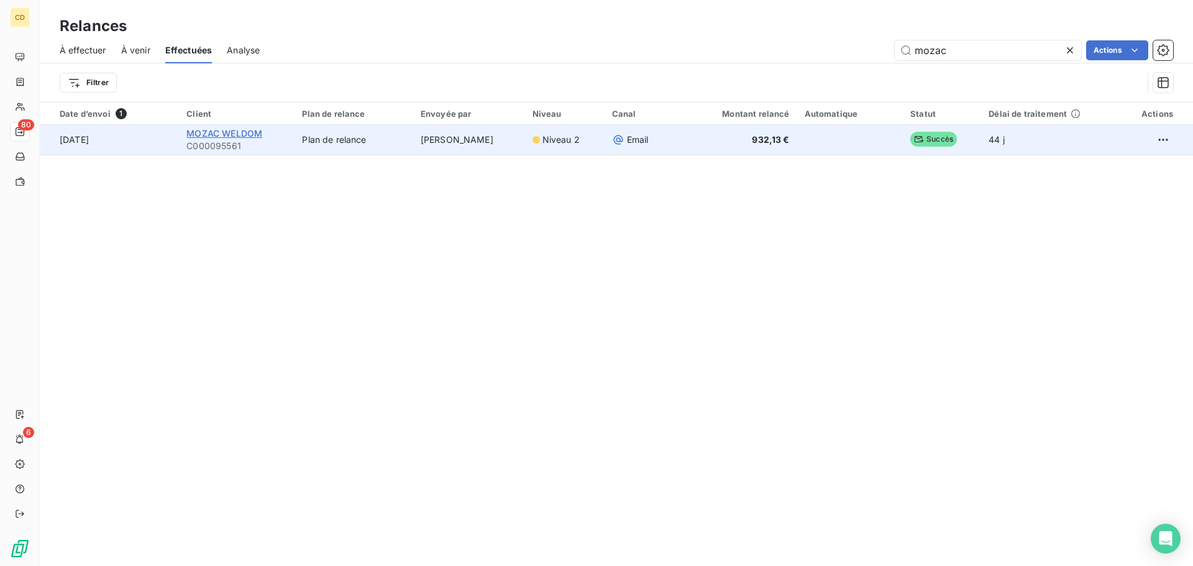
type input "mozac"
click at [241, 135] on span "MOZAC WELDOM" at bounding box center [224, 133] width 76 height 11
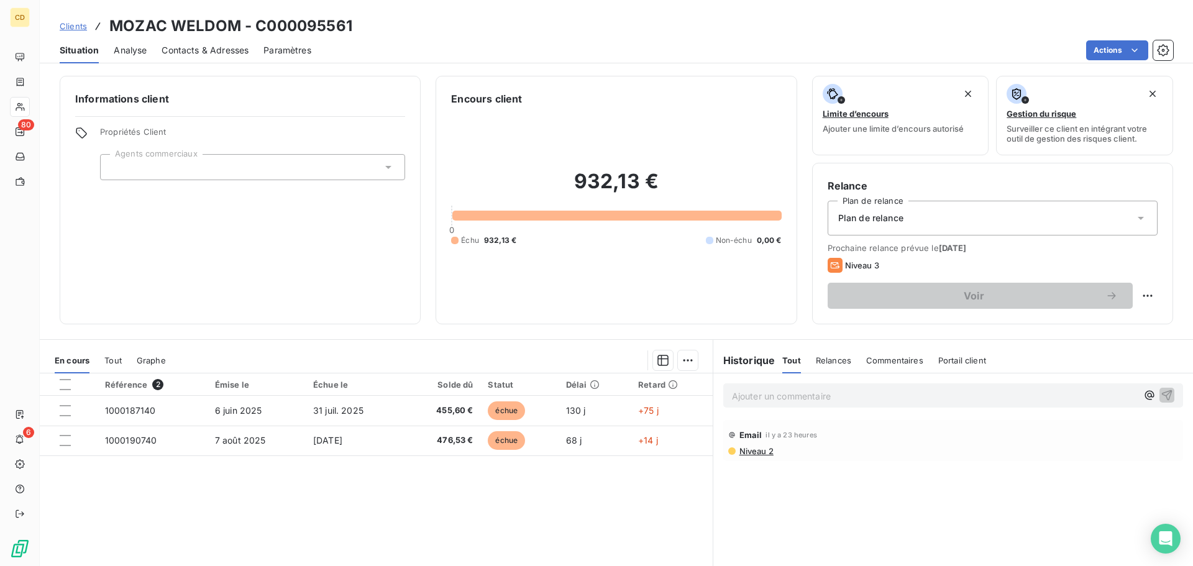
click at [753, 451] on span "Niveau 2" at bounding box center [755, 451] width 35 height 10
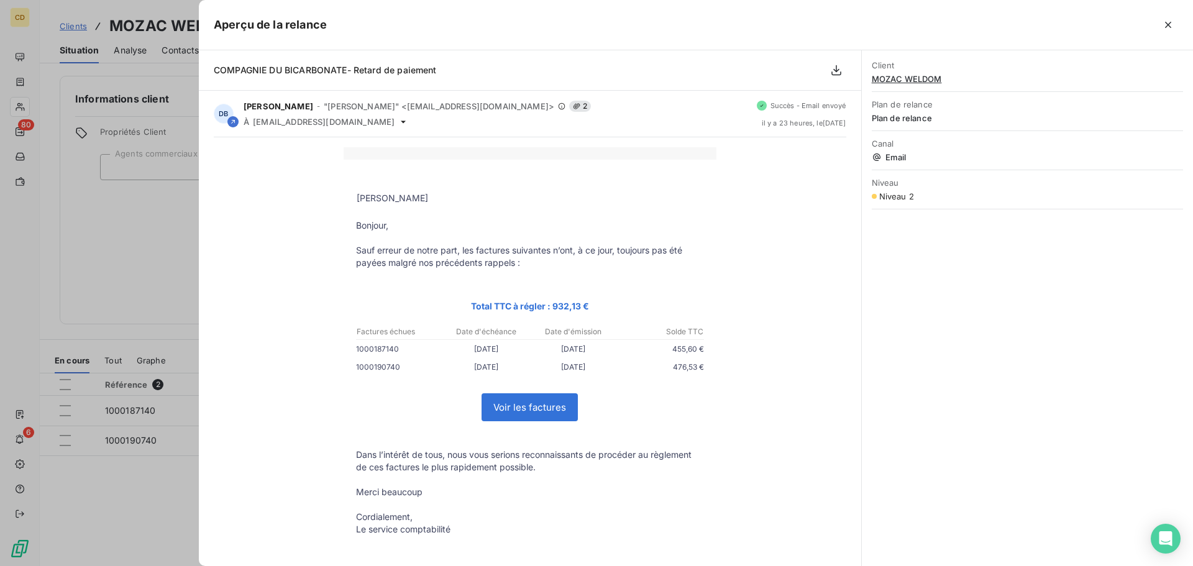
click at [904, 81] on span "MOZAC WELDOM" at bounding box center [1026, 79] width 311 height 10
click at [1164, 24] on icon "button" at bounding box center [1167, 25] width 12 height 12
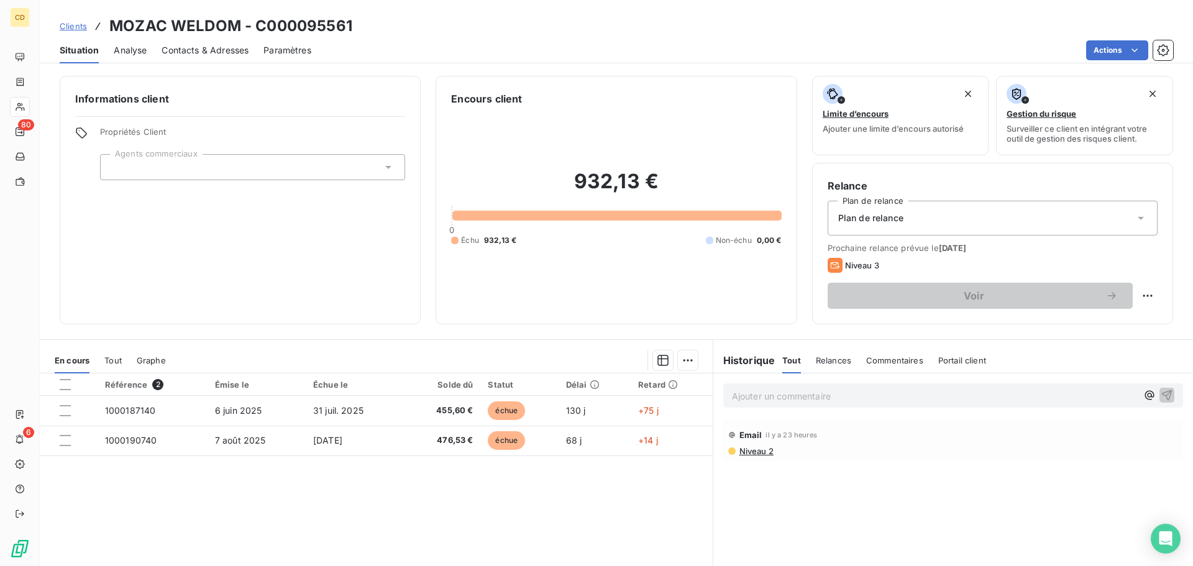
click at [213, 48] on span "Contacts & Adresses" at bounding box center [204, 50] width 87 height 12
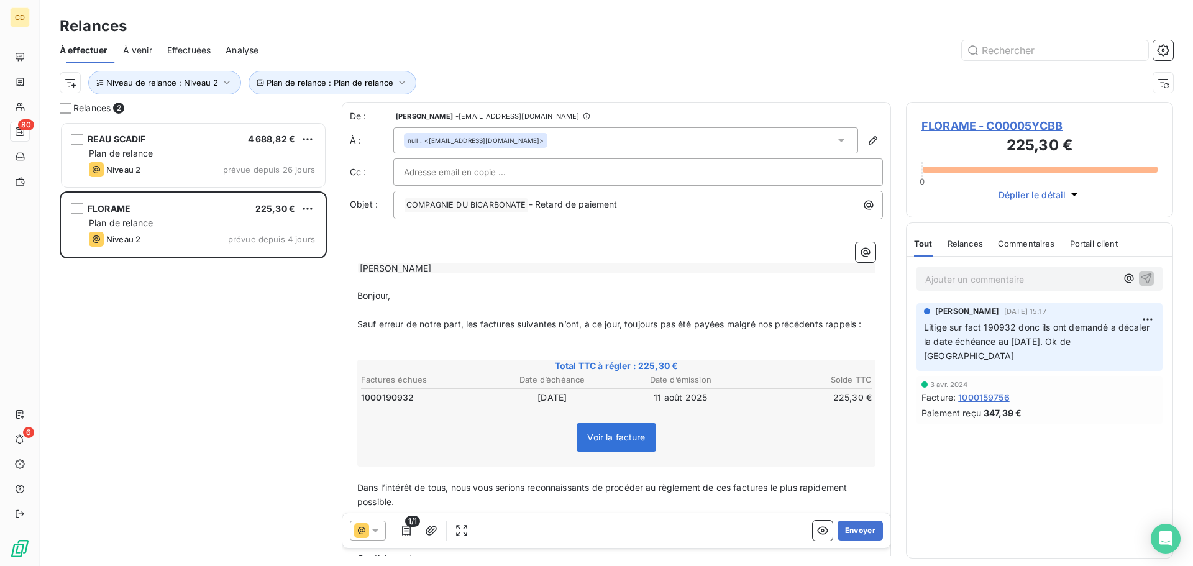
scroll to position [435, 258]
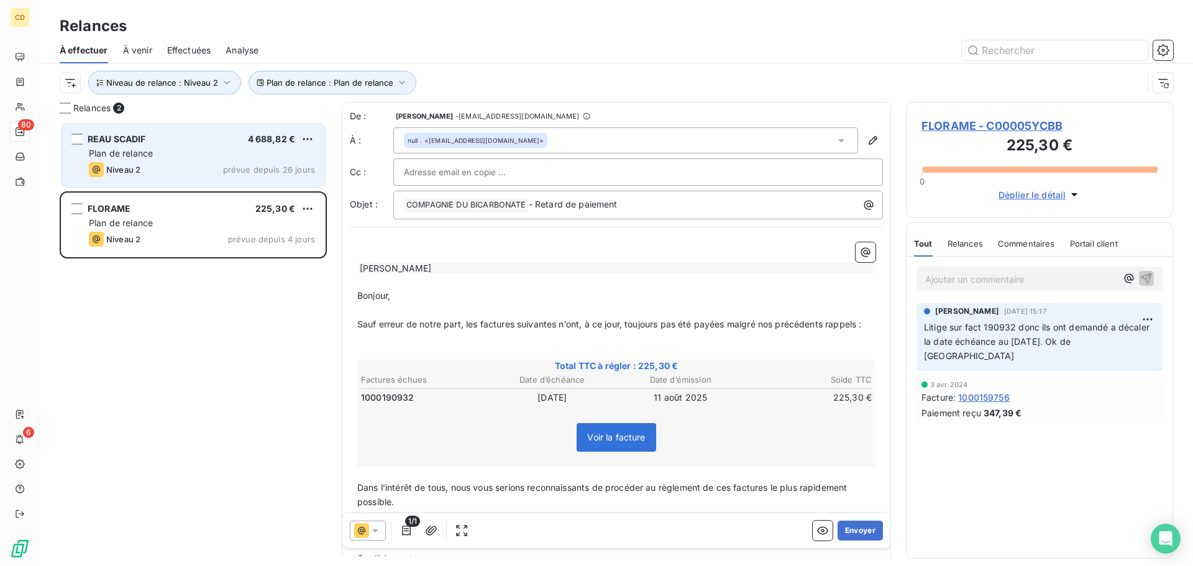
click at [195, 151] on div "Plan de relance" at bounding box center [202, 153] width 226 height 12
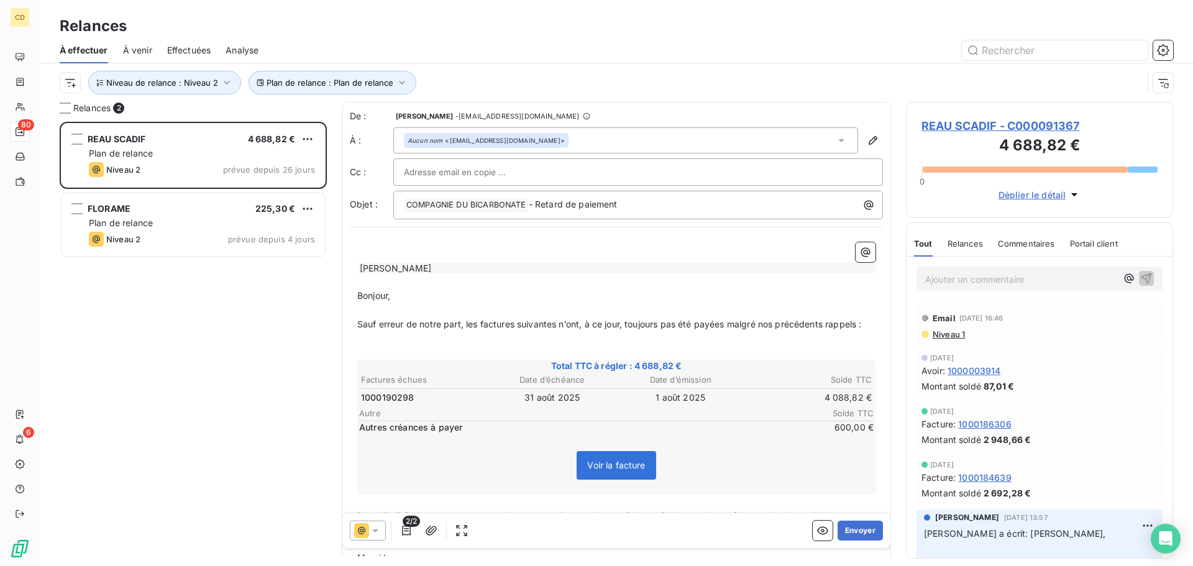
click at [242, 295] on div "REAU SCADIF 4 688,82 € Plan de relance Niveau 2 prévue depuis 26 jours FLORAME …" at bounding box center [193, 344] width 267 height 444
click at [406, 170] on input "text" at bounding box center [471, 172] width 134 height 19
click at [679, 170] on input "text" at bounding box center [638, 172] width 468 height 19
click at [625, 146] on div "Aucun nom <[EMAIL_ADDRESS][DOMAIN_NAME]>" at bounding box center [625, 140] width 465 height 26
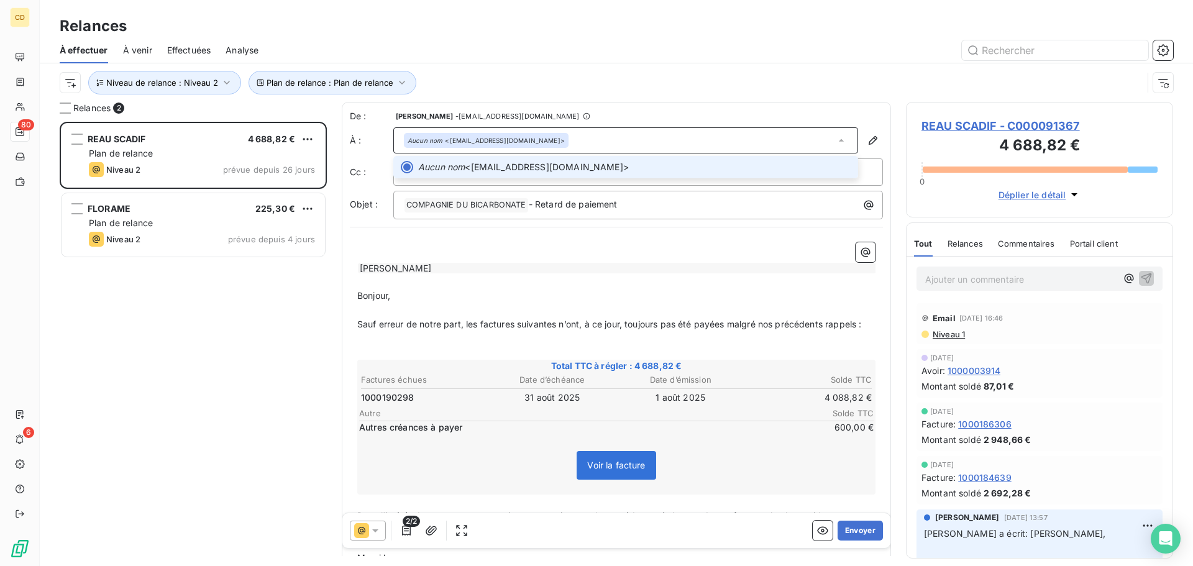
click at [588, 131] on div "Aucun nom <[EMAIL_ADDRESS][DOMAIN_NAME]>" at bounding box center [625, 140] width 465 height 26
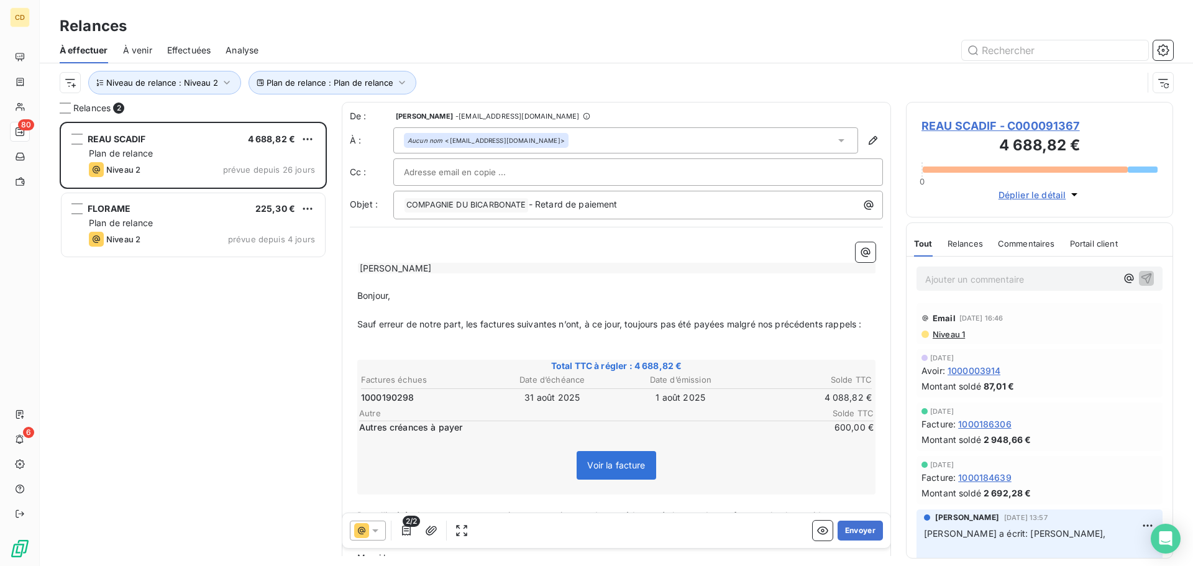
click at [540, 174] on div at bounding box center [638, 172] width 468 height 19
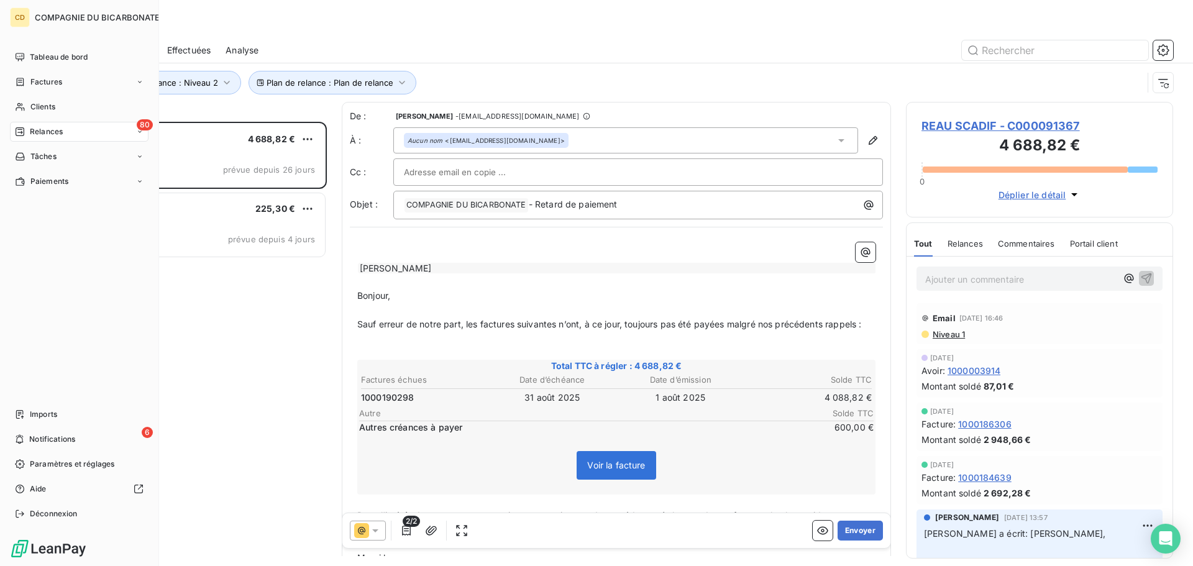
click at [38, 133] on span "Relances" at bounding box center [46, 131] width 33 height 11
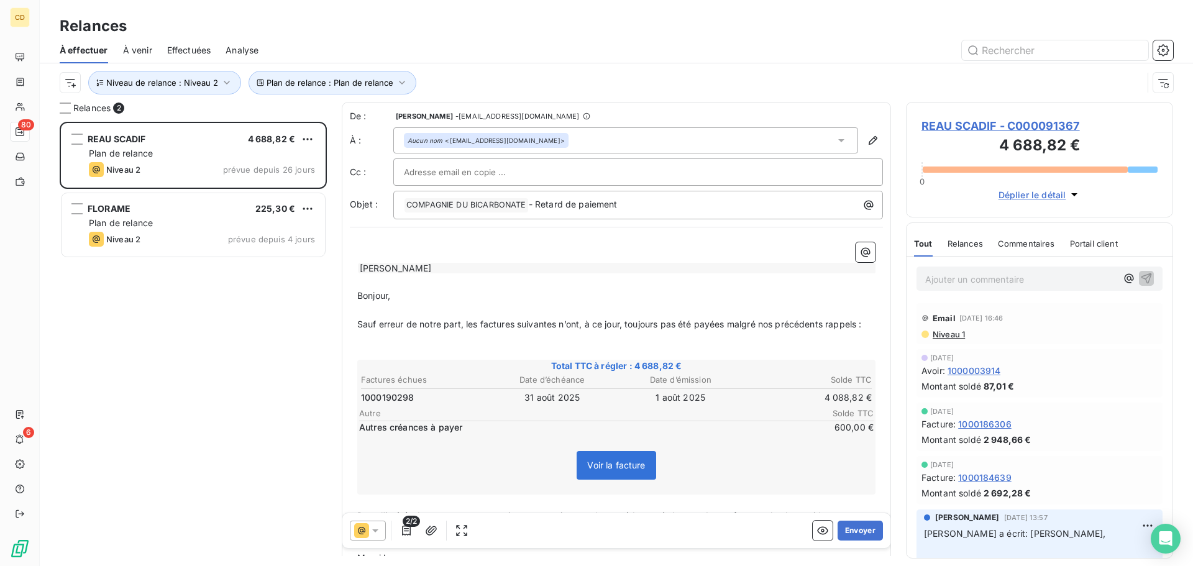
click at [184, 50] on span "Effectuées" at bounding box center [189, 50] width 44 height 12
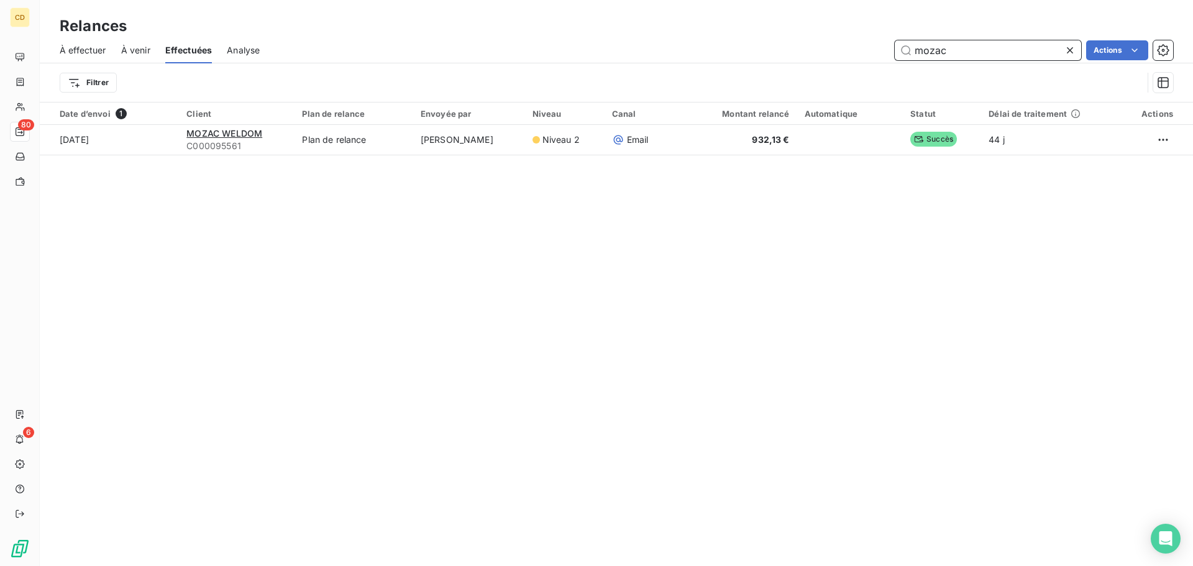
drag, startPoint x: 966, startPoint y: 53, endPoint x: 835, endPoint y: 52, distance: 131.7
click at [835, 52] on div "mozac Actions" at bounding box center [724, 50] width 898 height 20
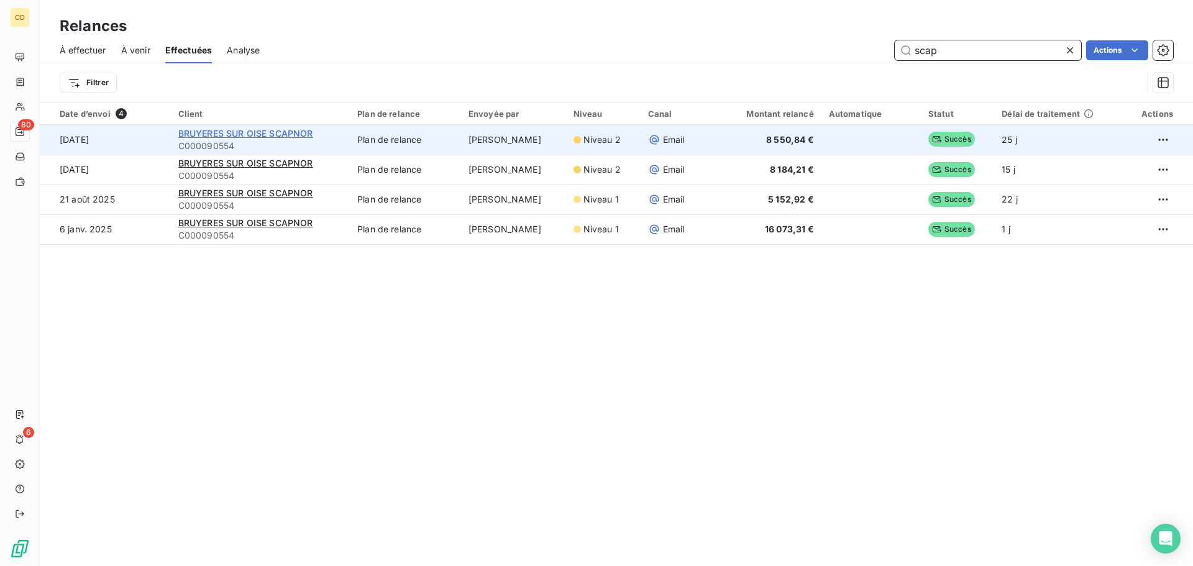
type input "scap"
click at [222, 134] on span "BRUYERES SUR OISE SCAPNOR" at bounding box center [245, 133] width 135 height 11
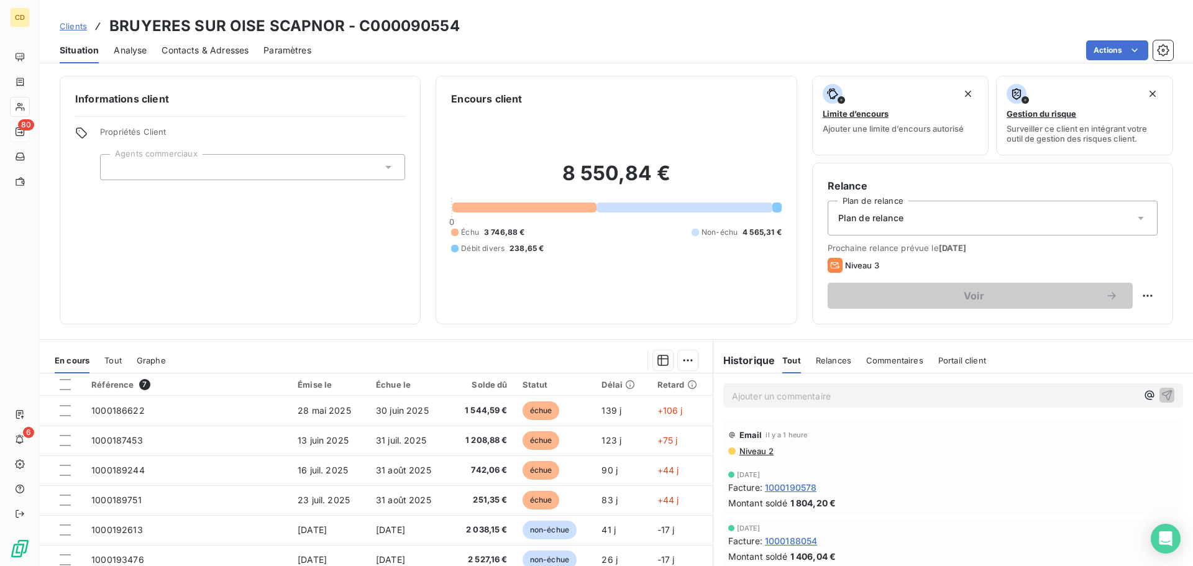
click at [749, 394] on p "Ajouter un commentaire ﻿" at bounding box center [934, 396] width 405 height 16
click at [747, 406] on div "EG: retour le [DATE]" at bounding box center [953, 394] width 460 height 23
click at [751, 402] on p "EG: retour le [DATE]" at bounding box center [934, 395] width 405 height 14
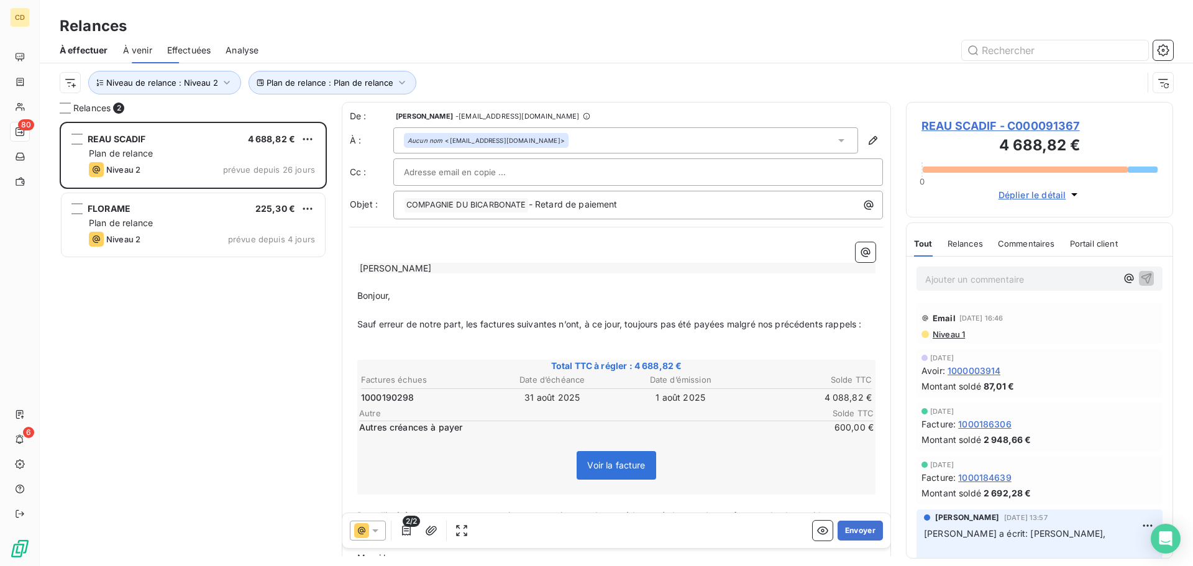
scroll to position [435, 258]
drag, startPoint x: 178, startPoint y: 46, endPoint x: 185, endPoint y: 45, distance: 7.5
click at [178, 45] on span "Effectuées" at bounding box center [189, 50] width 44 height 12
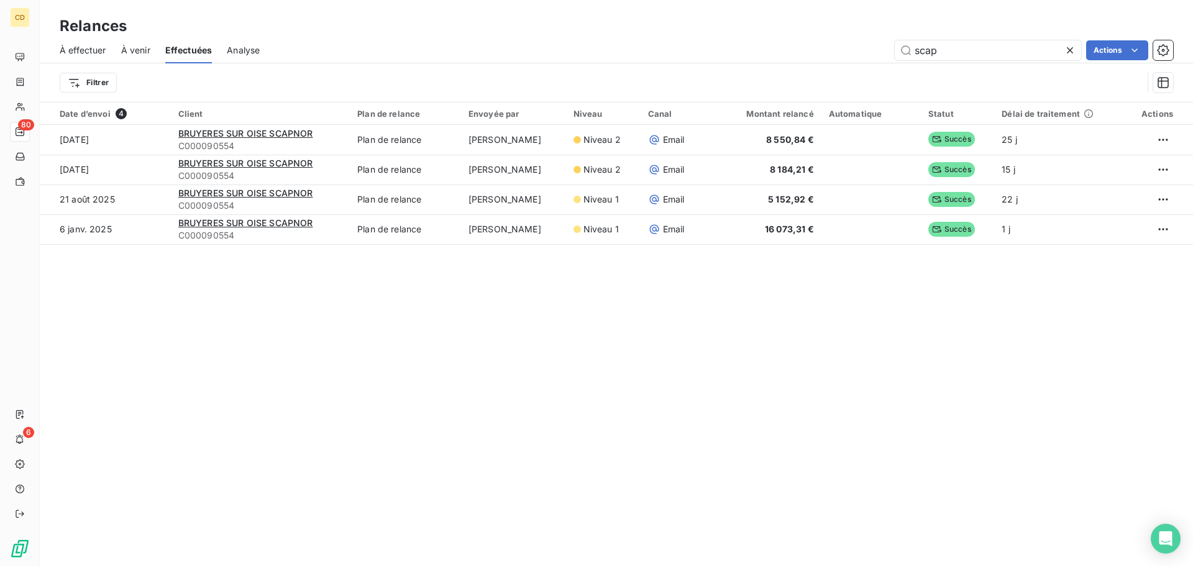
drag, startPoint x: 963, startPoint y: 47, endPoint x: 757, endPoint y: 54, distance: 206.3
click at [757, 54] on div "scap Actions" at bounding box center [724, 50] width 898 height 20
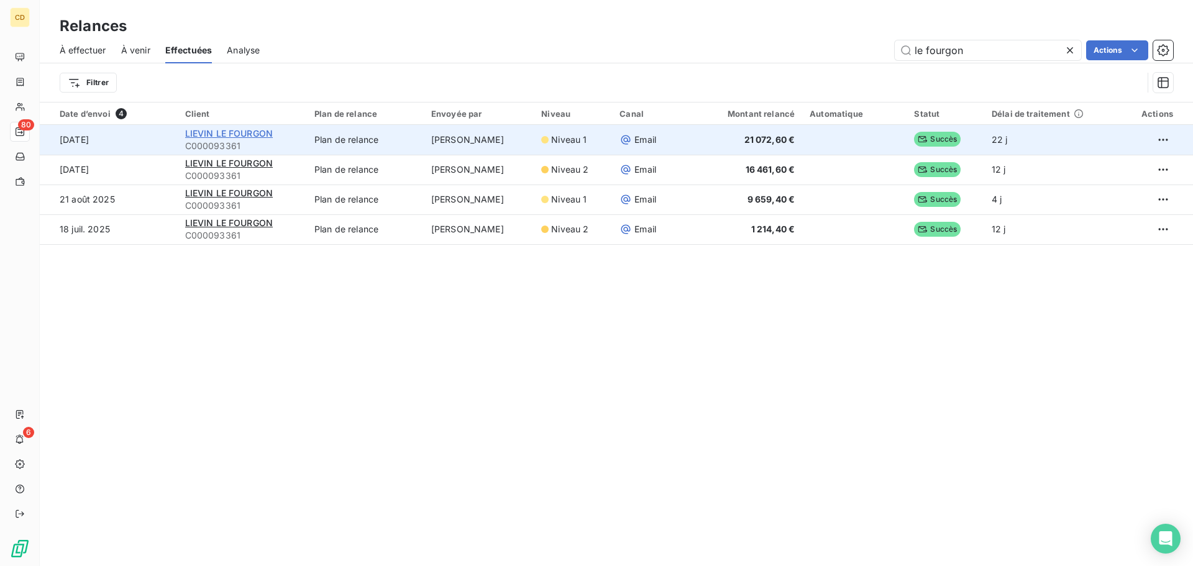
type input "le fourgon"
click at [234, 134] on span "LIEVIN LE FOURGON" at bounding box center [229, 133] width 88 height 11
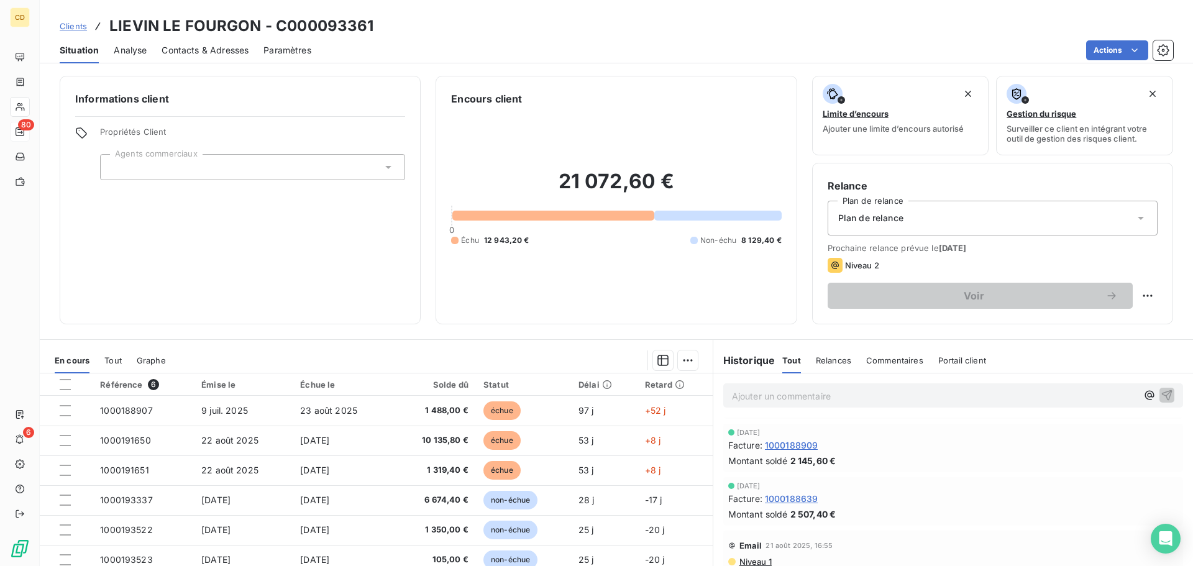
scroll to position [186, 0]
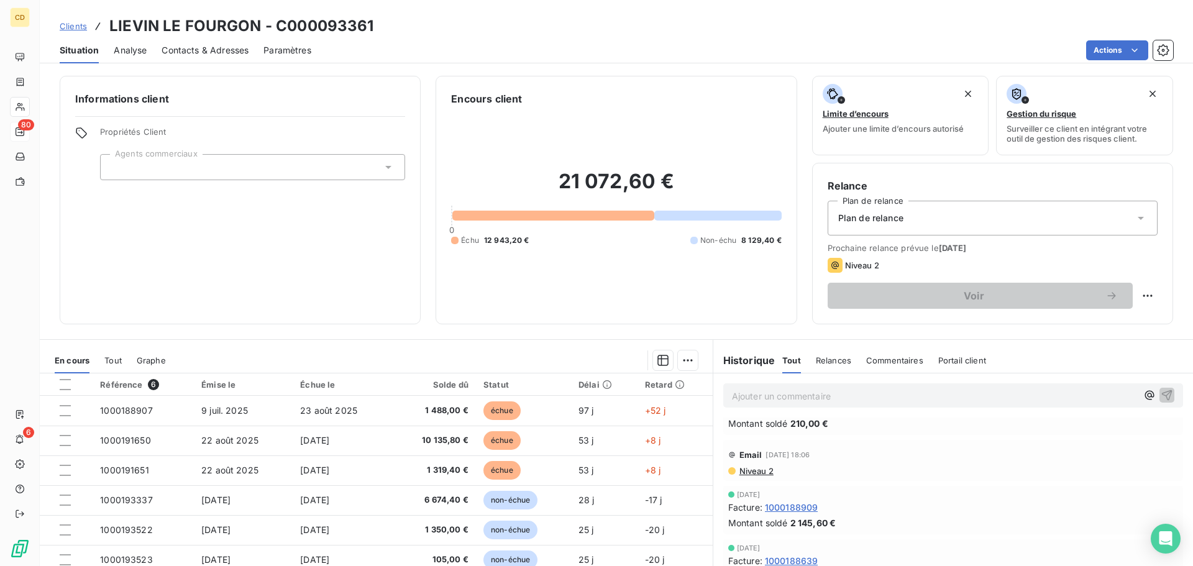
click at [753, 471] on span "Niveau 2" at bounding box center [755, 471] width 35 height 10
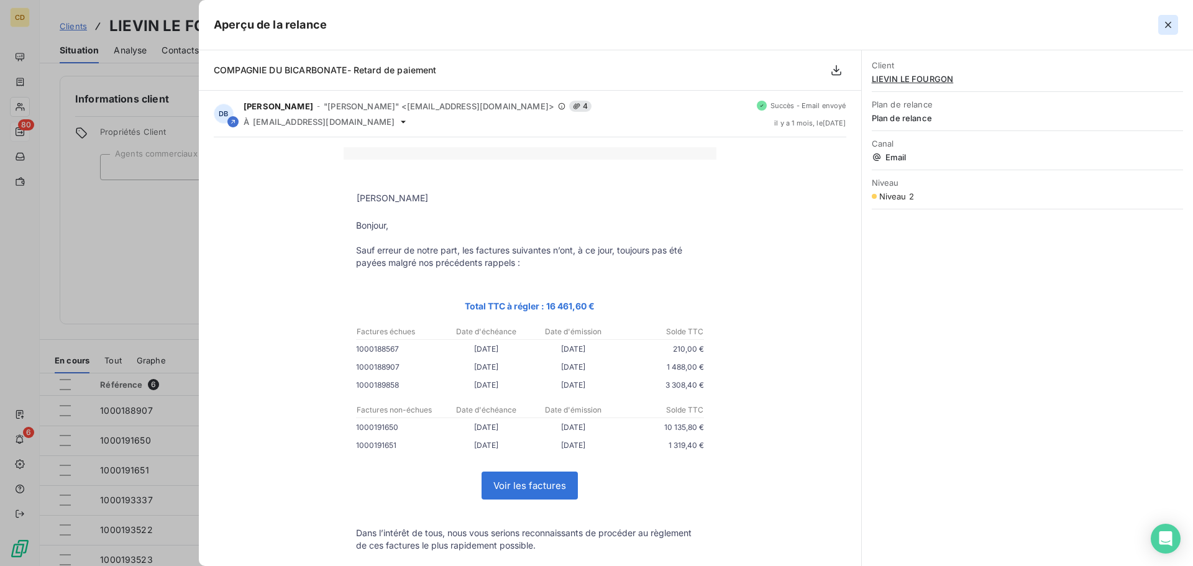
click at [1168, 25] on icon "button" at bounding box center [1168, 25] width 6 height 6
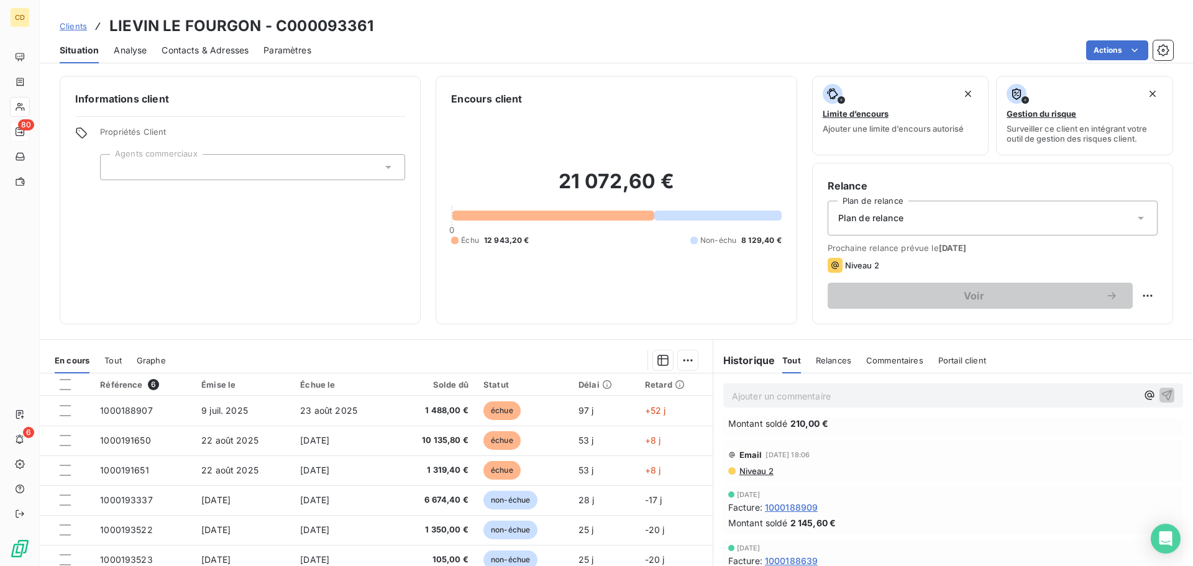
click at [755, 389] on p "Ajouter un commentaire ﻿" at bounding box center [934, 396] width 405 height 16
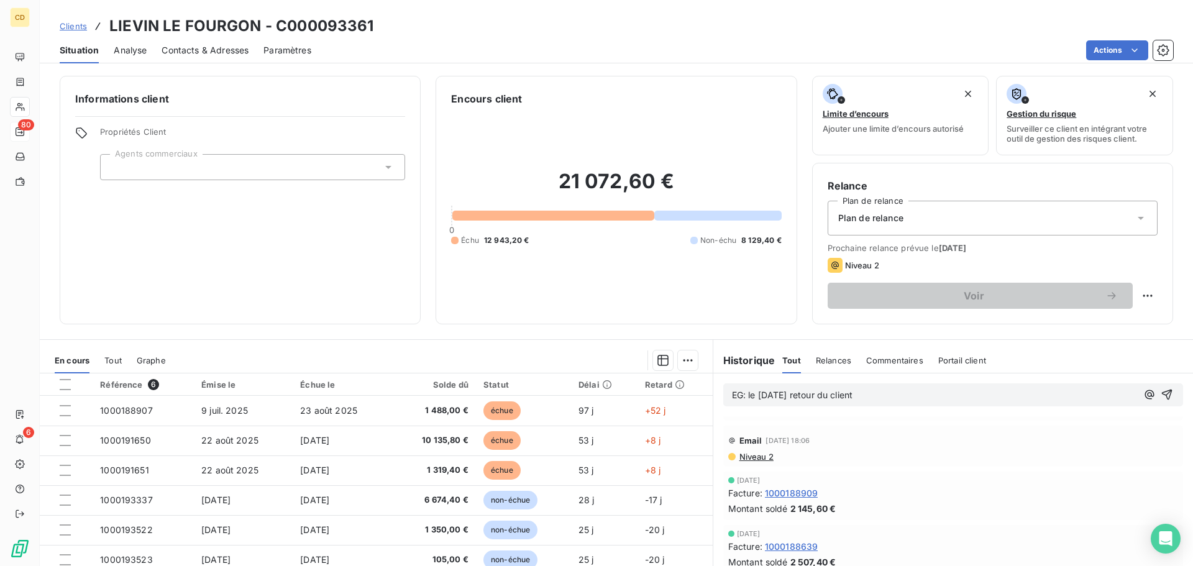
click at [766, 402] on p "EG: le [DATE] retour du client" at bounding box center [934, 395] width 405 height 14
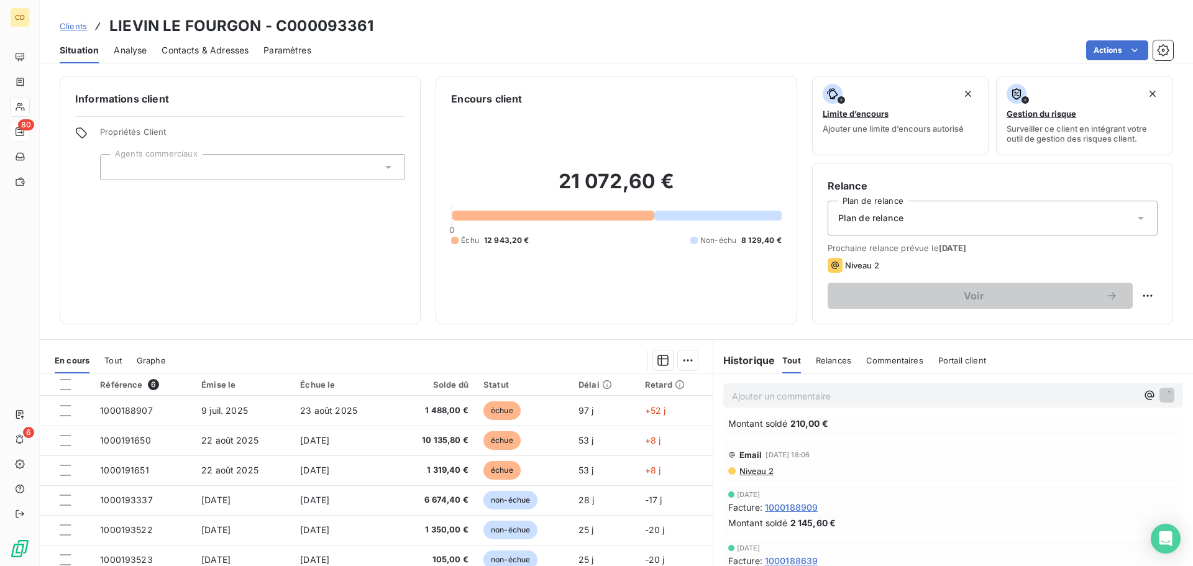
scroll to position [401, 0]
click at [753, 396] on p "Ajouter un commentaire ﻿" at bounding box center [934, 396] width 405 height 16
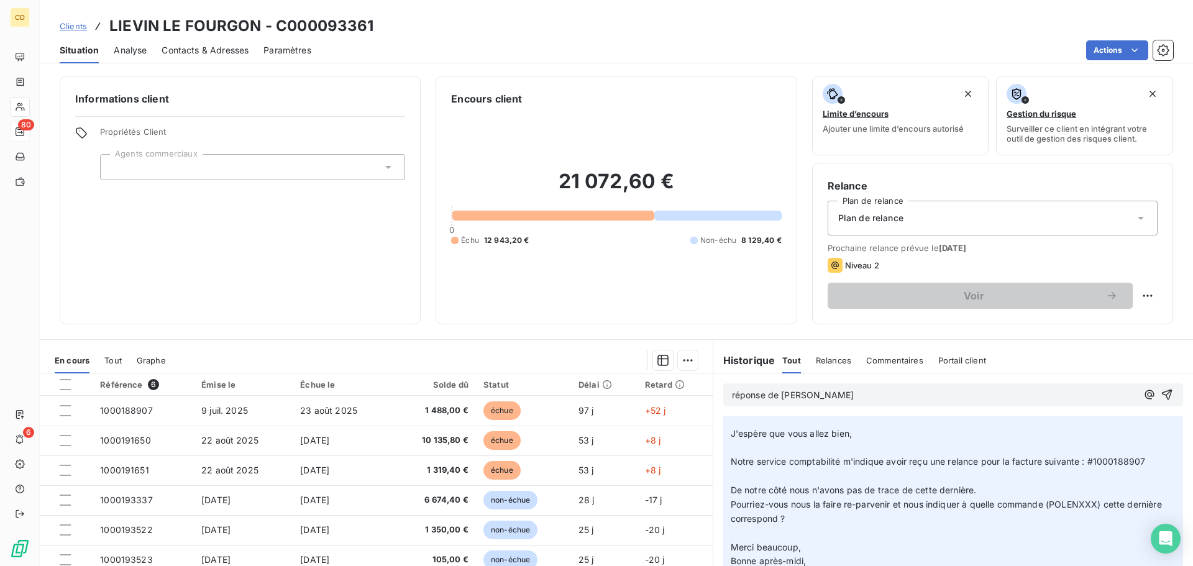
scroll to position [0, 0]
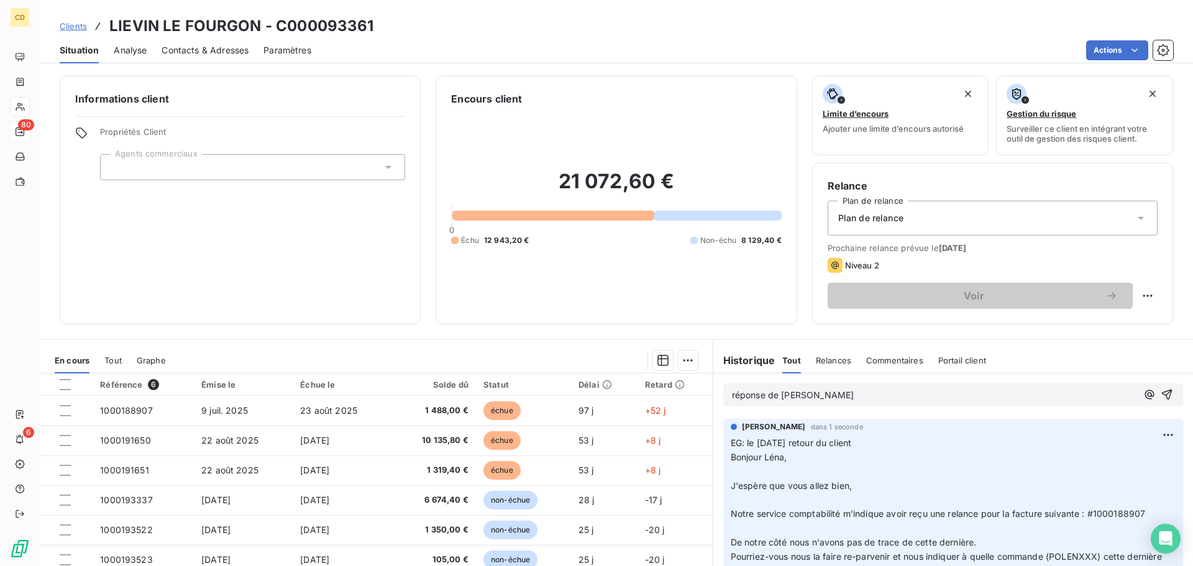
click at [794, 402] on p "réponse de [PERSON_NAME]" at bounding box center [934, 395] width 405 height 14
